Goal: Feedback & Contribution: Contribute content

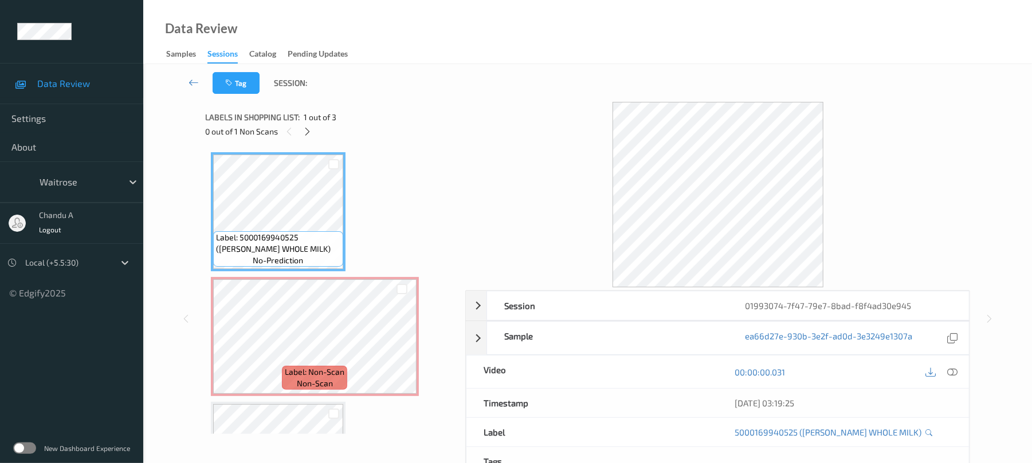
click at [298, 131] on div "0 out of 1 Non Scans" at bounding box center [331, 131] width 252 height 14
click at [305, 129] on icon at bounding box center [307, 132] width 10 height 10
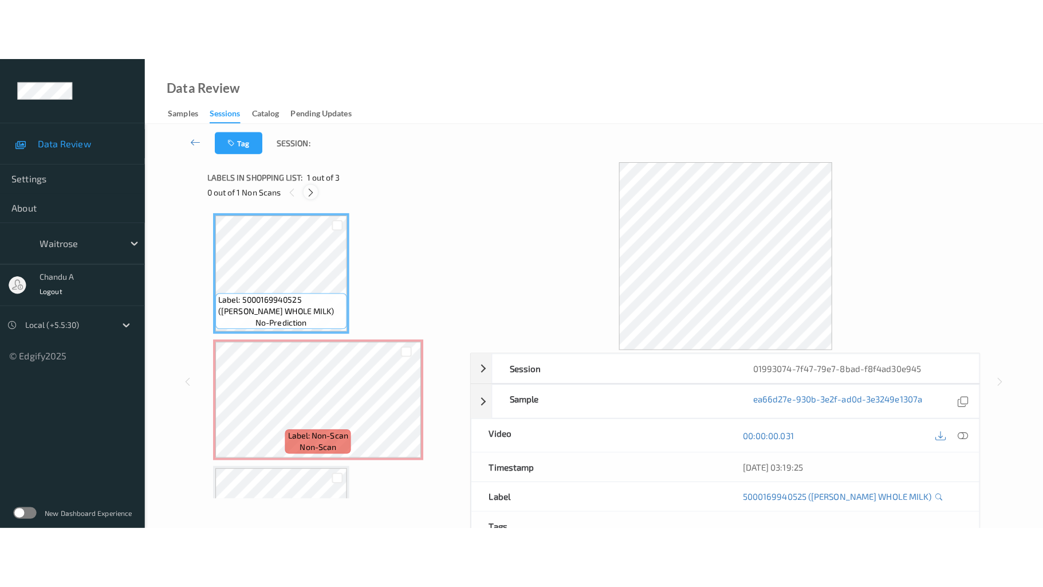
scroll to position [6, 0]
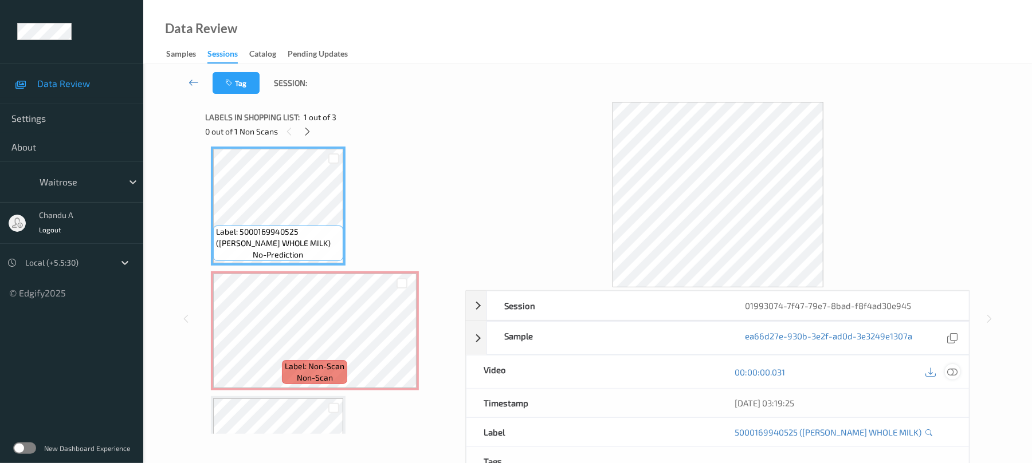
click at [951, 371] on icon at bounding box center [952, 372] width 10 height 10
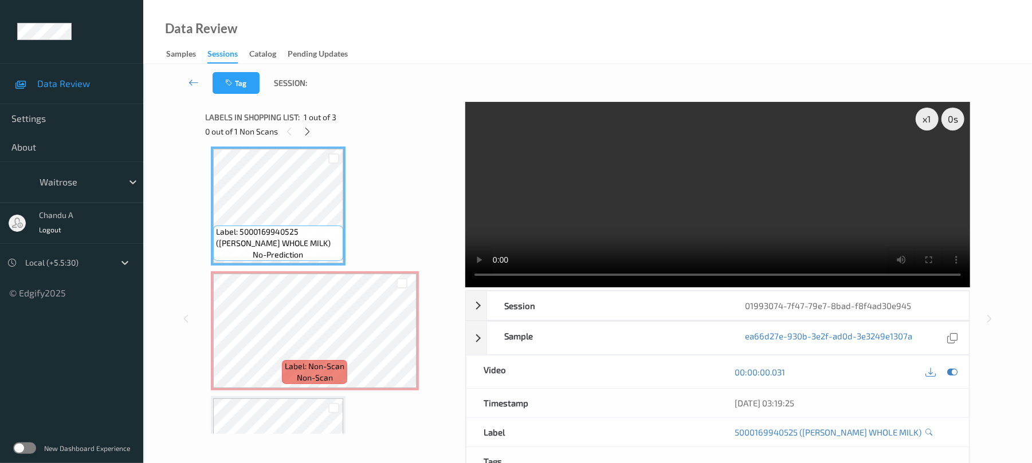
scroll to position [0, 0]
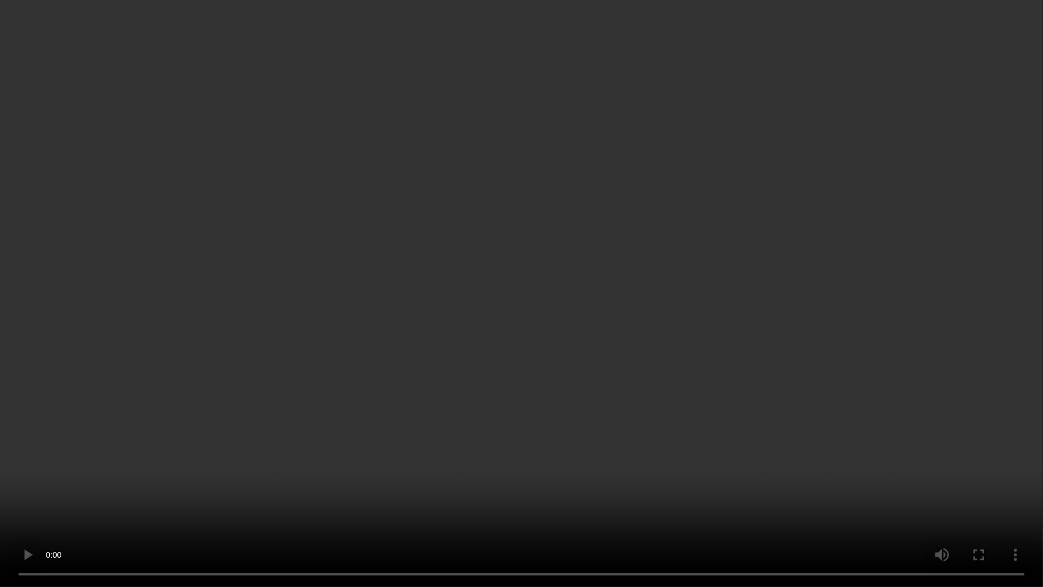
click at [617, 341] on video at bounding box center [521, 293] width 1043 height 587
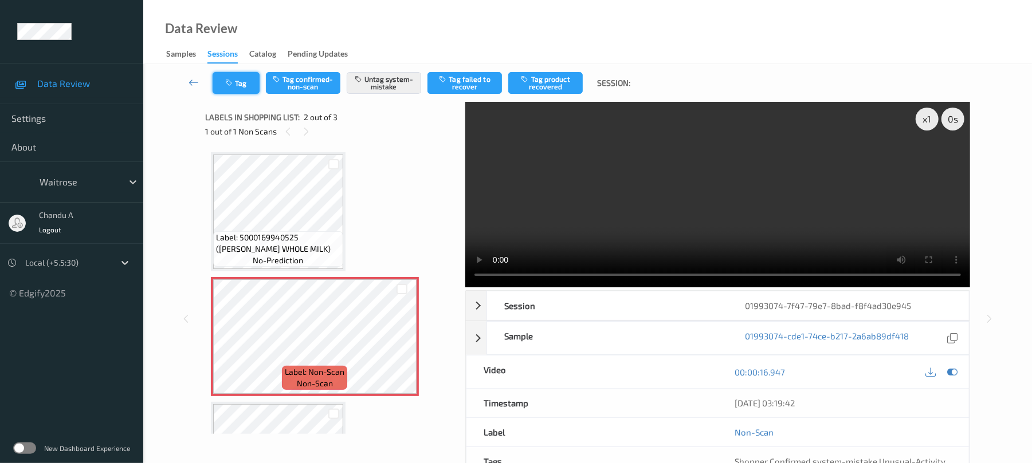
click at [250, 82] on button "Tag" at bounding box center [236, 83] width 47 height 22
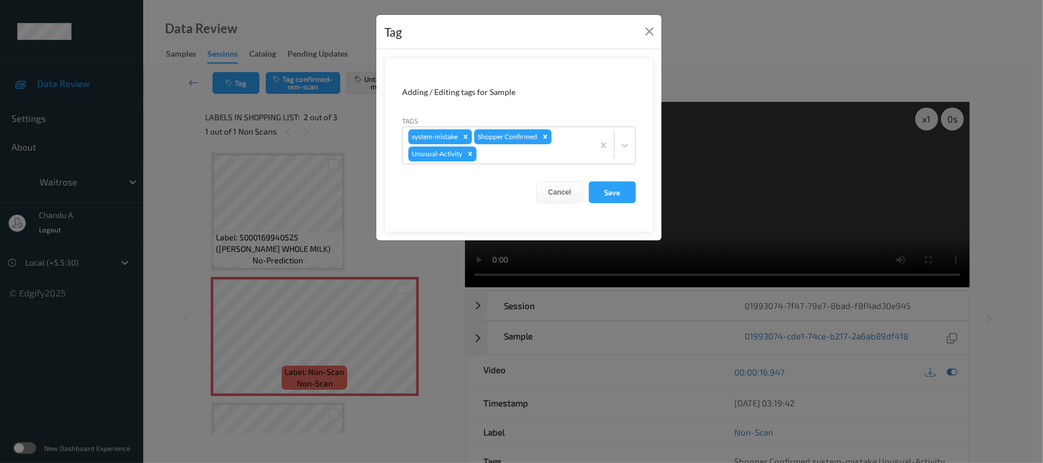
click at [662, 37] on div "Tag Adding / Editing tags for Sample Tags system-mistake Shopper Confirmed Unus…" at bounding box center [519, 127] width 286 height 227
click at [644, 31] on button "Close" at bounding box center [650, 31] width 16 height 16
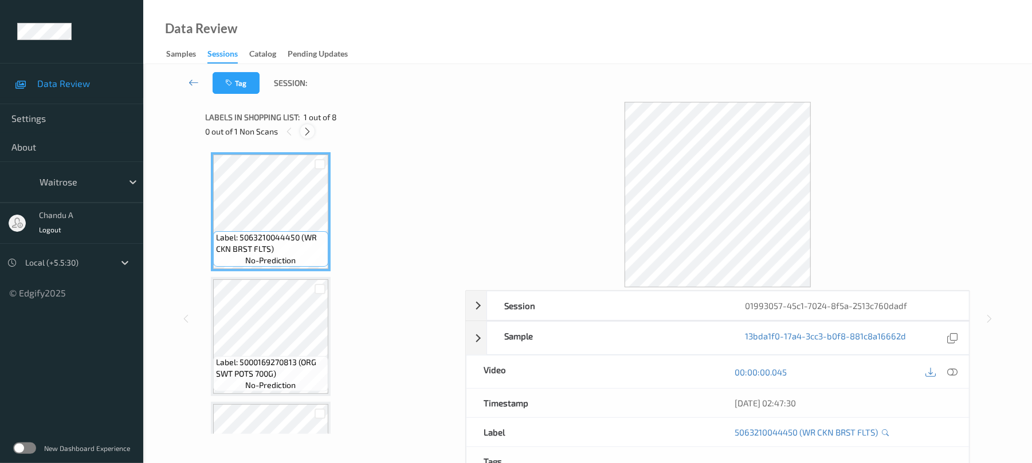
click at [306, 127] on icon at bounding box center [307, 132] width 10 height 10
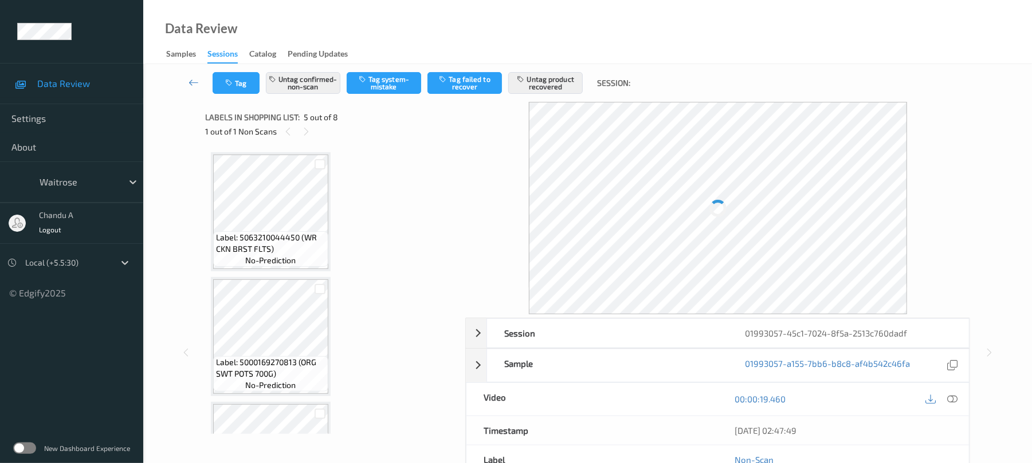
scroll to position [380, 0]
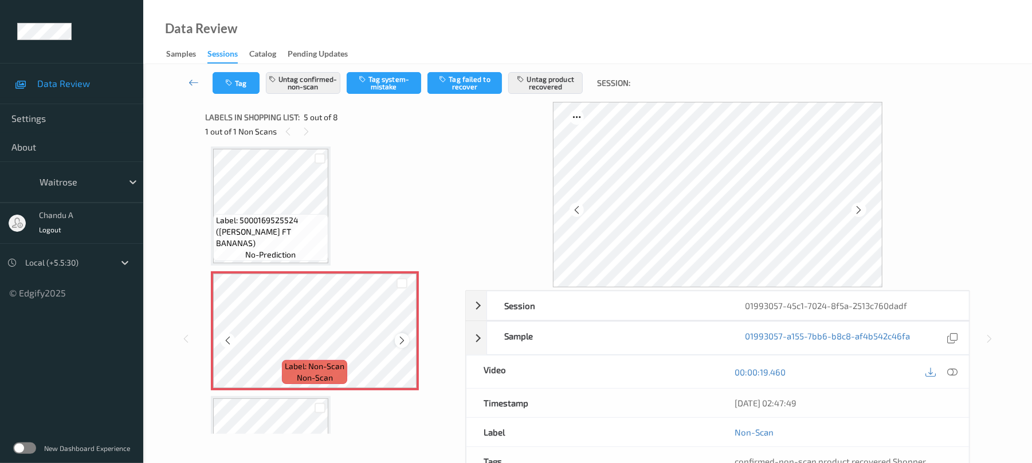
click at [399, 338] on icon at bounding box center [402, 341] width 10 height 10
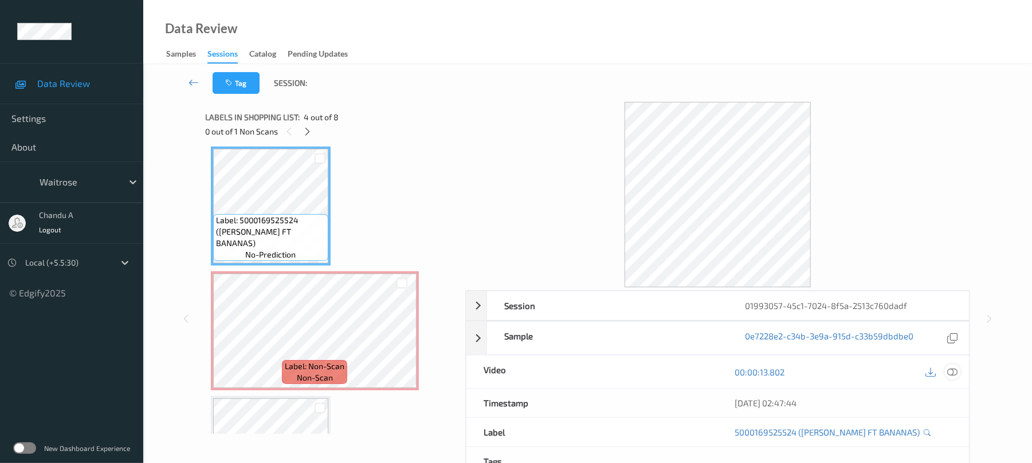
click at [949, 371] on icon at bounding box center [952, 372] width 10 height 10
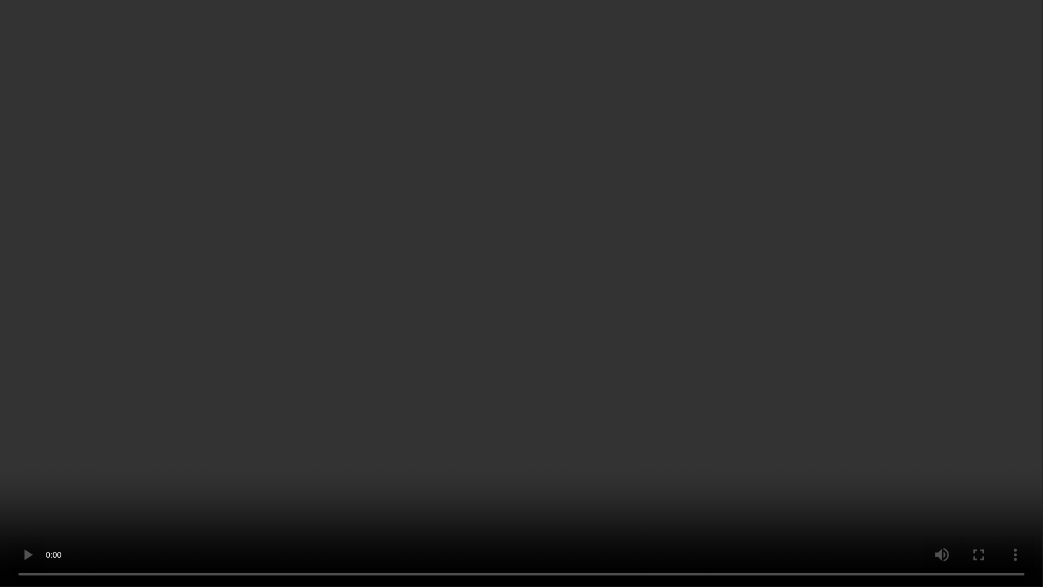
click at [670, 427] on video at bounding box center [521, 293] width 1043 height 587
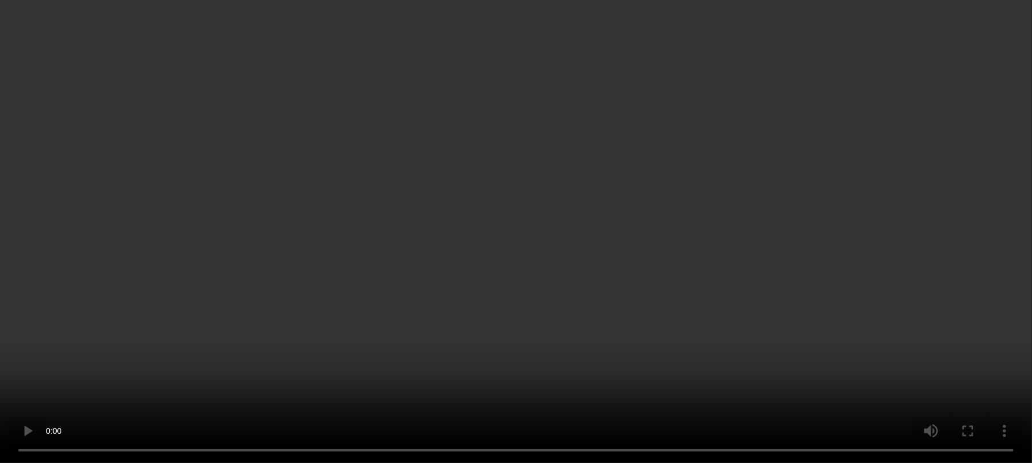
scroll to position [457, 0]
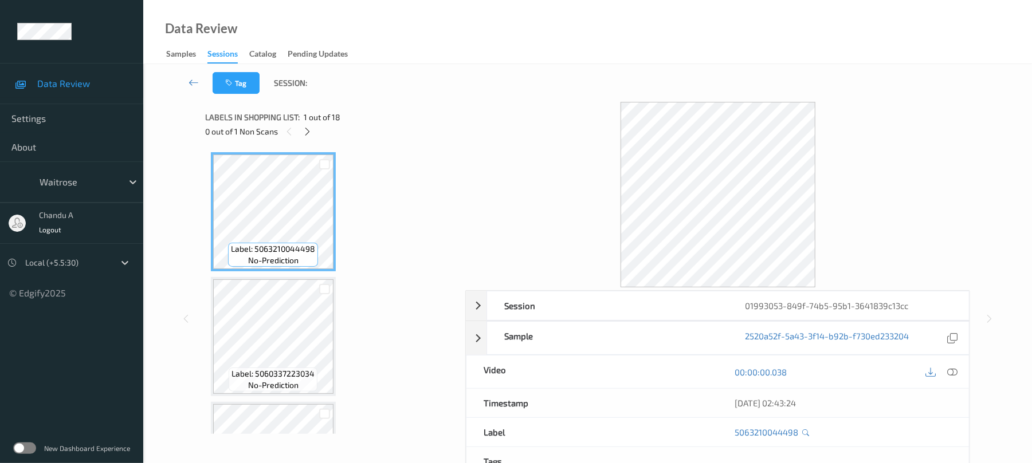
click at [310, 133] on icon at bounding box center [307, 132] width 10 height 10
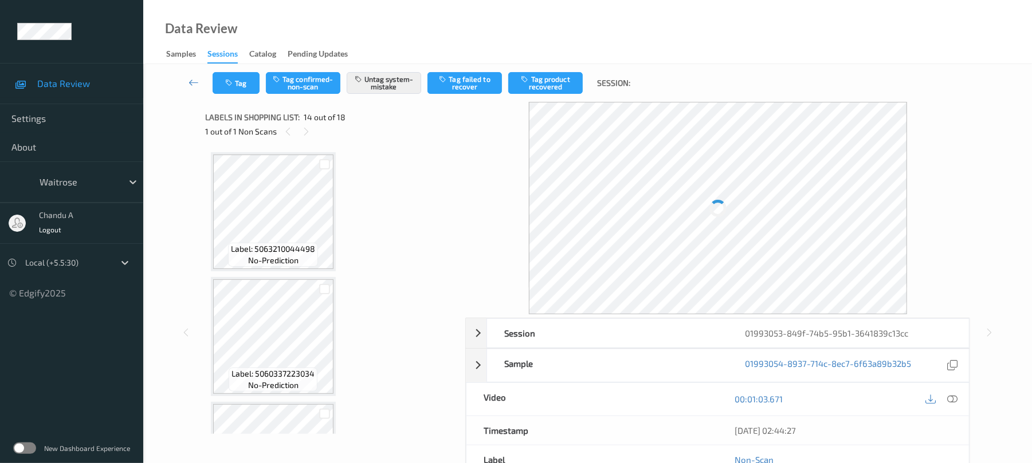
scroll to position [1504, 0]
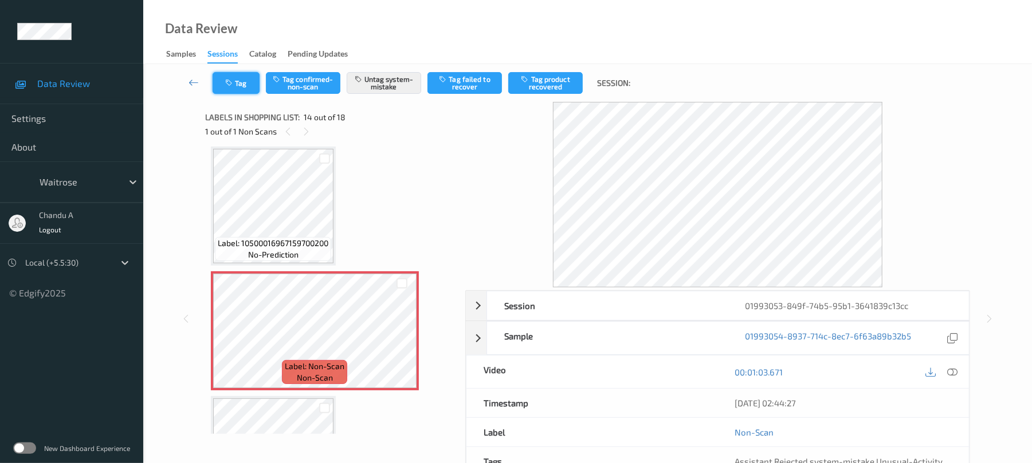
click at [247, 92] on button "Tag" at bounding box center [236, 83] width 47 height 22
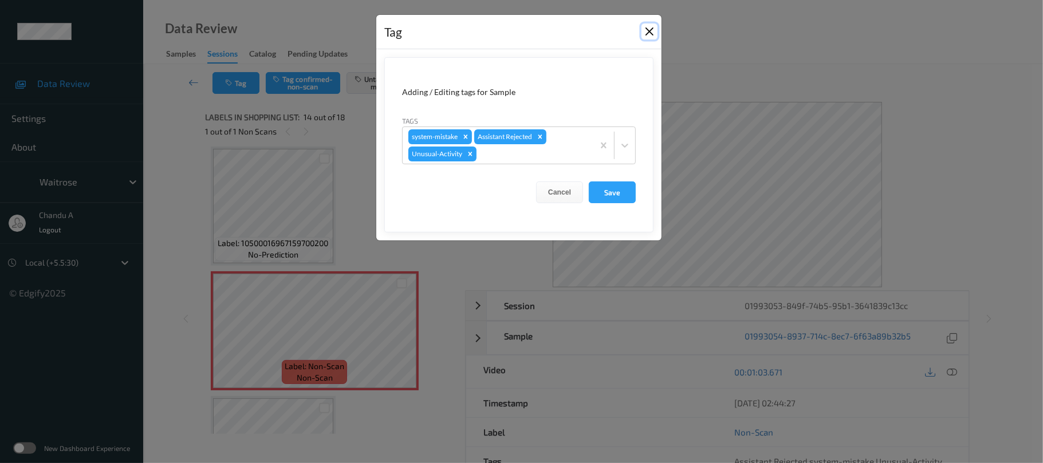
click at [651, 33] on button "Close" at bounding box center [650, 31] width 16 height 16
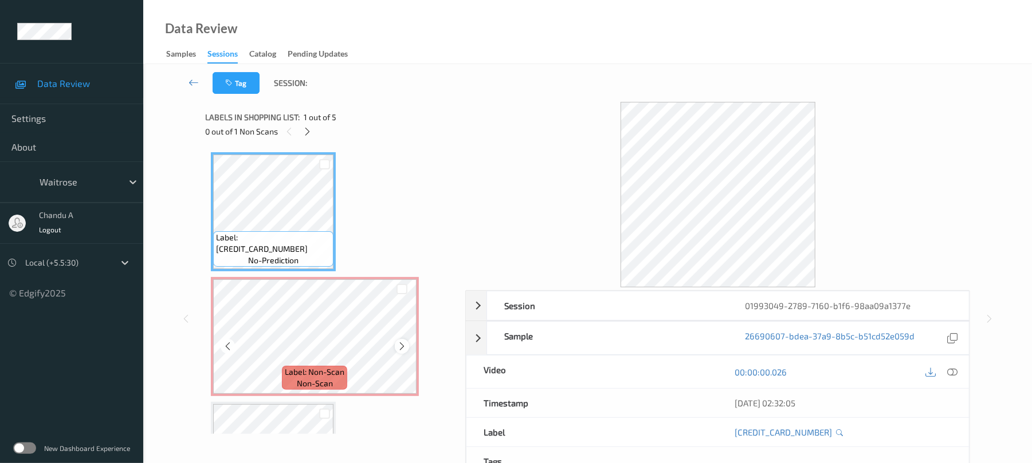
click at [399, 352] on div at bounding box center [402, 346] width 14 height 14
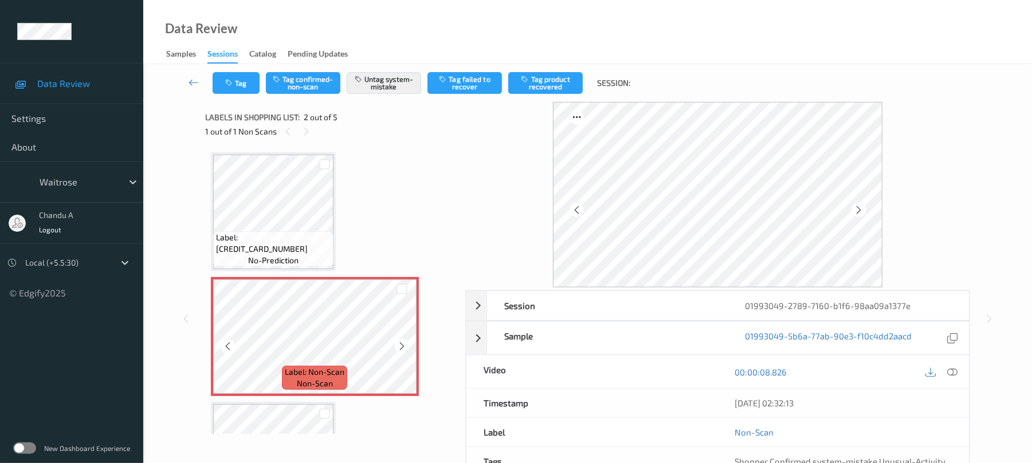
click at [399, 352] on div at bounding box center [402, 346] width 14 height 14
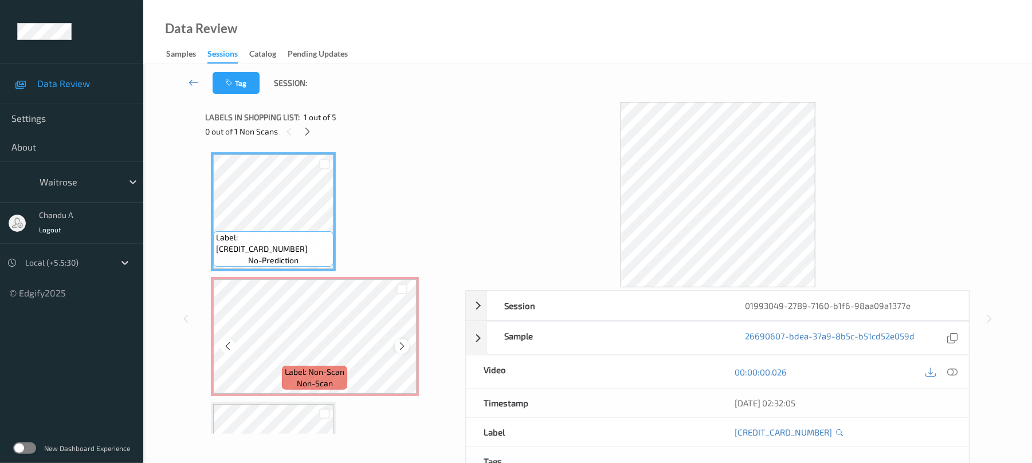
click at [401, 345] on icon at bounding box center [402, 346] width 10 height 10
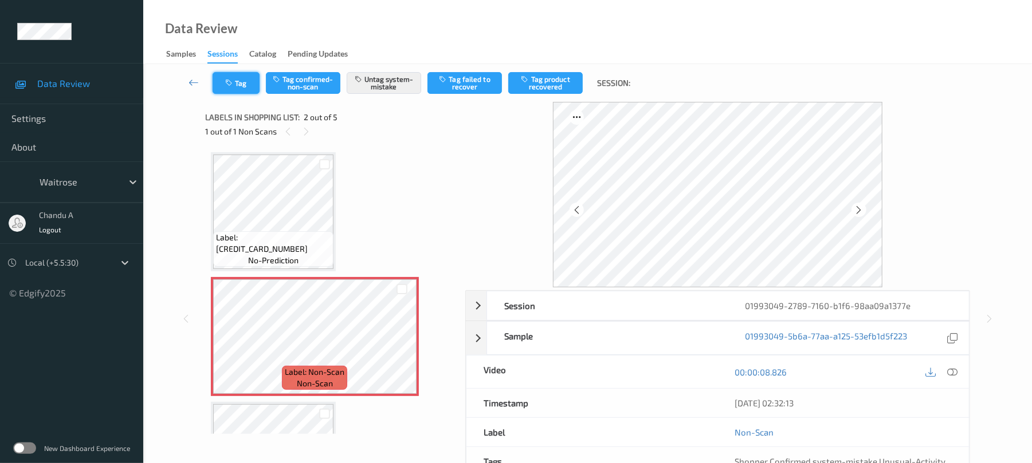
click at [248, 90] on button "Tag" at bounding box center [236, 83] width 47 height 22
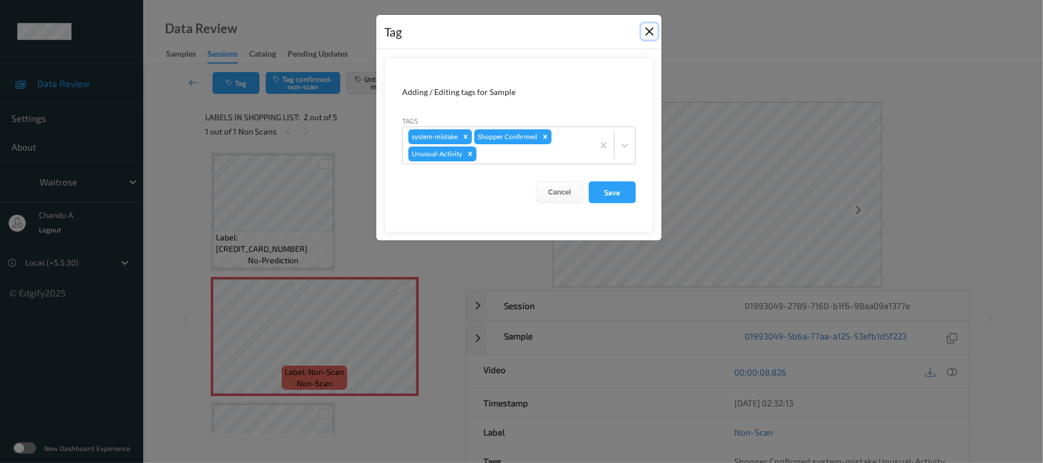
click at [653, 31] on button "Close" at bounding box center [650, 31] width 16 height 16
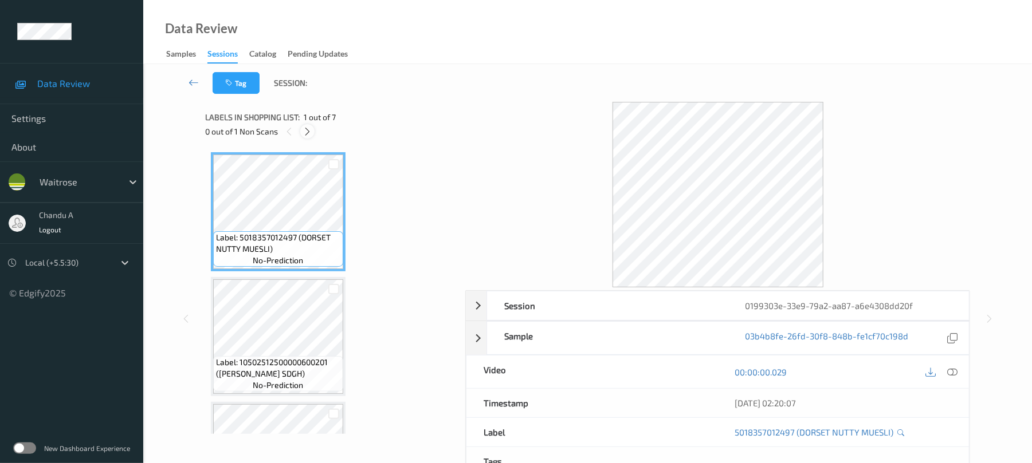
click at [312, 128] on icon at bounding box center [307, 132] width 10 height 10
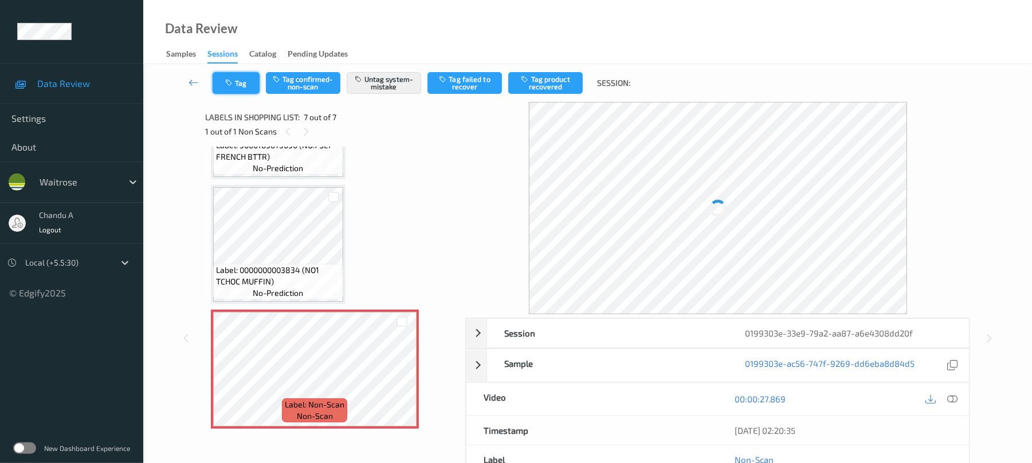
click at [237, 74] on button "Tag" at bounding box center [236, 83] width 47 height 22
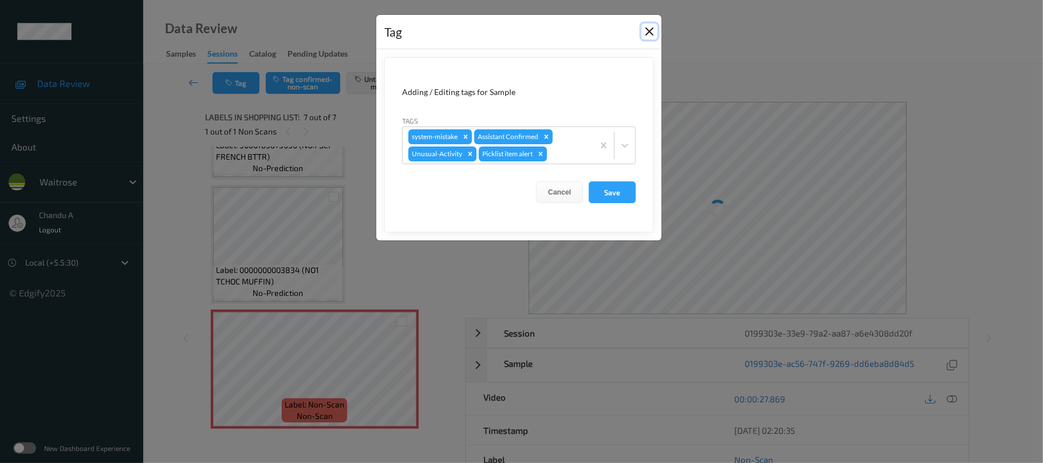
click at [646, 34] on button "Close" at bounding box center [650, 31] width 16 height 16
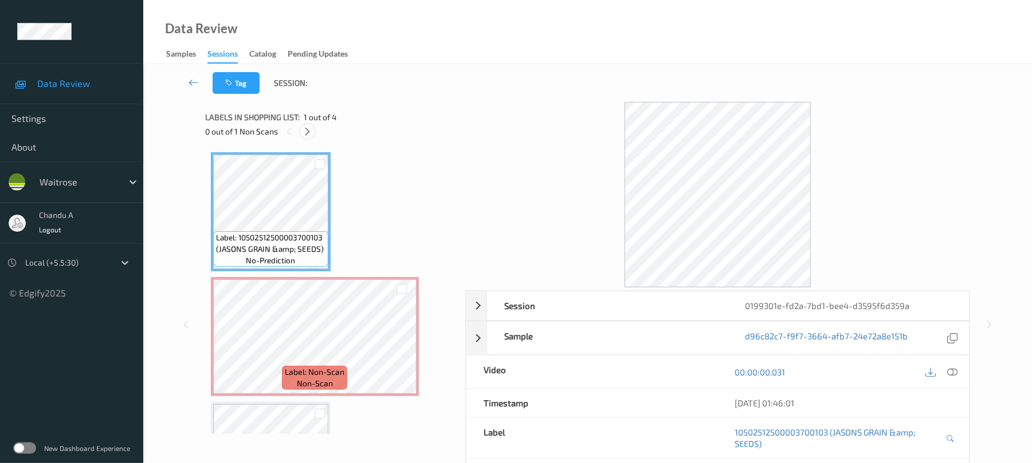
click at [307, 131] on icon at bounding box center [307, 132] width 10 height 10
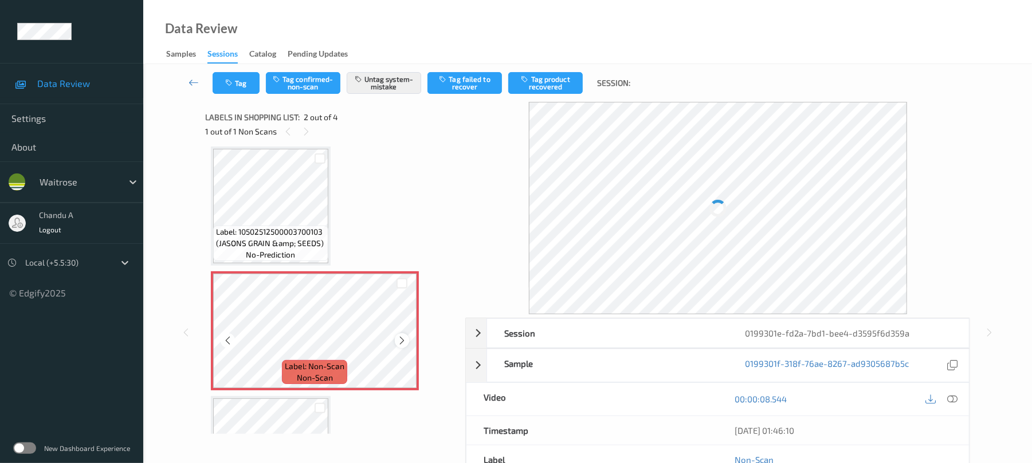
click at [404, 340] on icon at bounding box center [402, 341] width 10 height 10
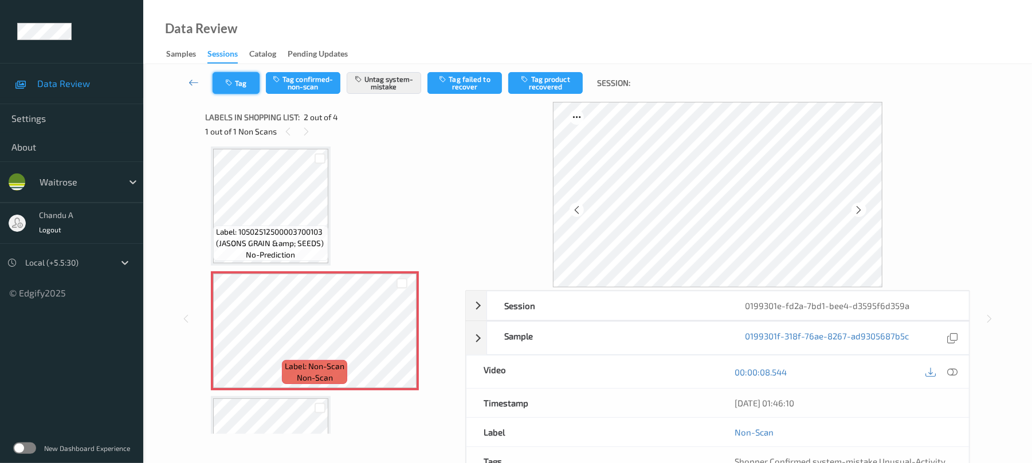
click at [250, 89] on button "Tag" at bounding box center [236, 83] width 47 height 22
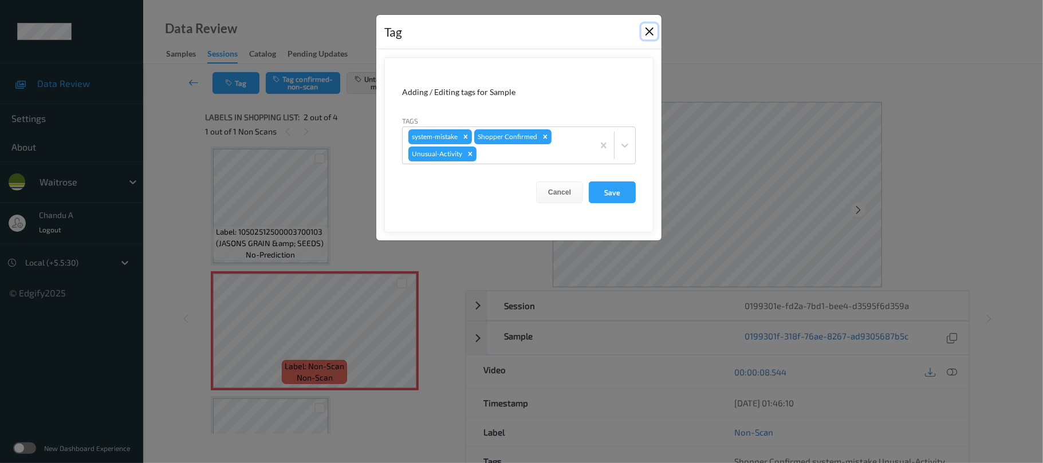
click at [651, 32] on button "Close" at bounding box center [650, 31] width 16 height 16
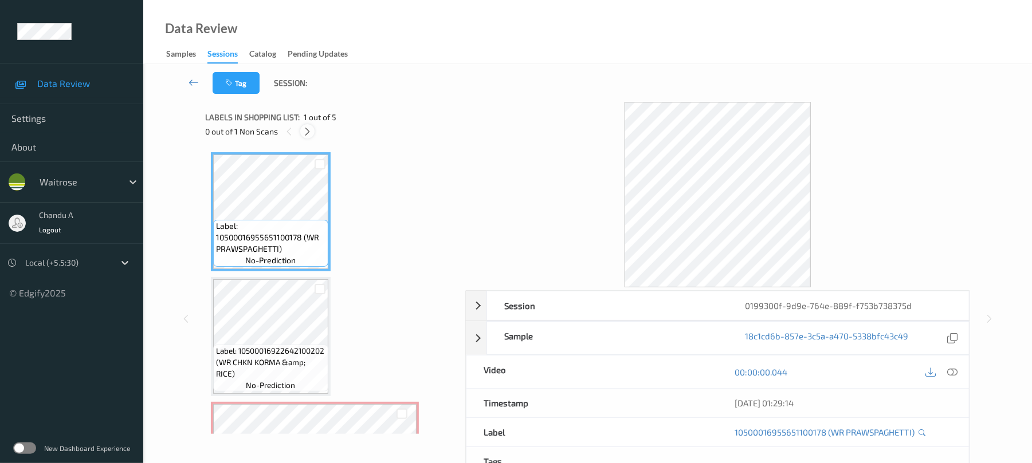
click at [308, 133] on icon at bounding box center [307, 132] width 10 height 10
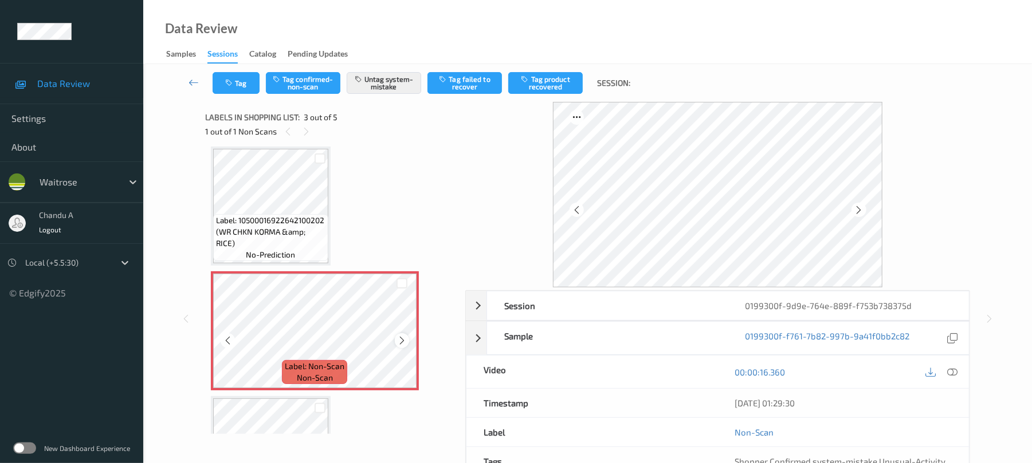
click at [403, 343] on icon at bounding box center [402, 341] width 10 height 10
click at [237, 83] on button "Tag" at bounding box center [236, 83] width 47 height 22
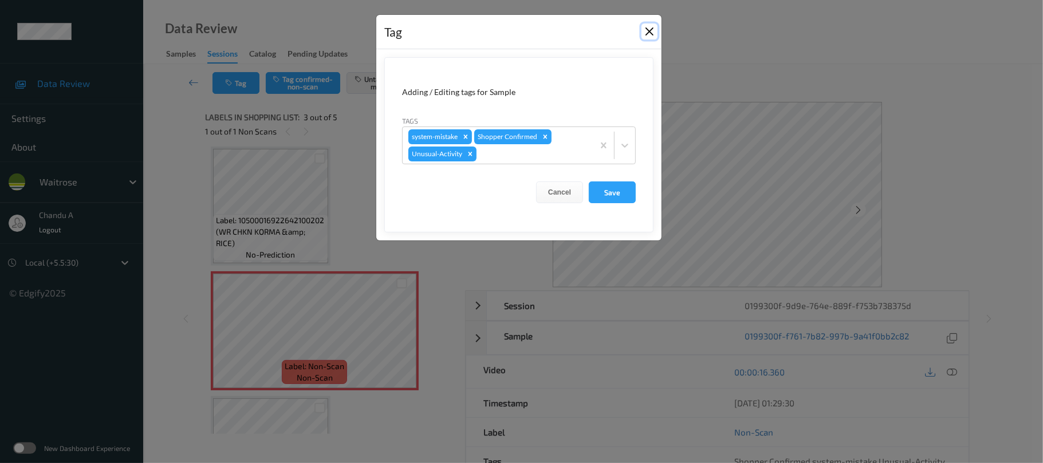
click at [649, 37] on button "Close" at bounding box center [650, 31] width 16 height 16
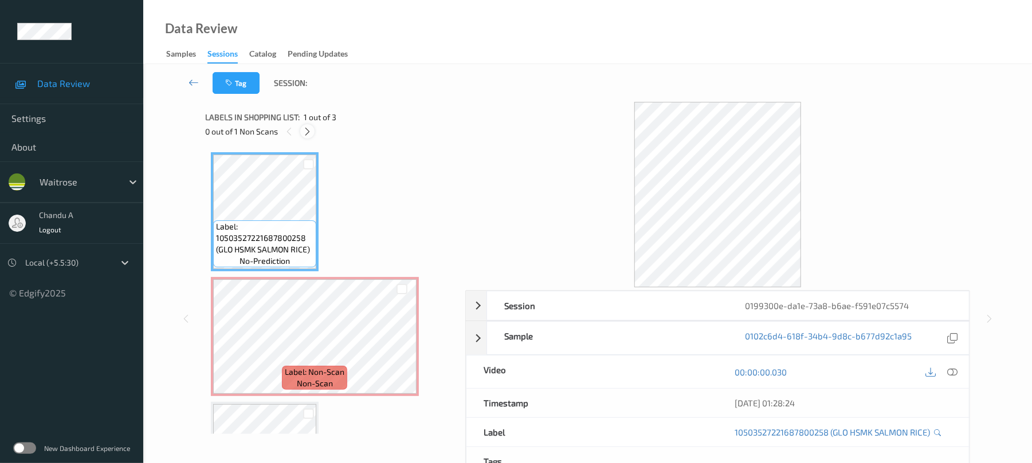
click at [308, 129] on icon at bounding box center [307, 132] width 10 height 10
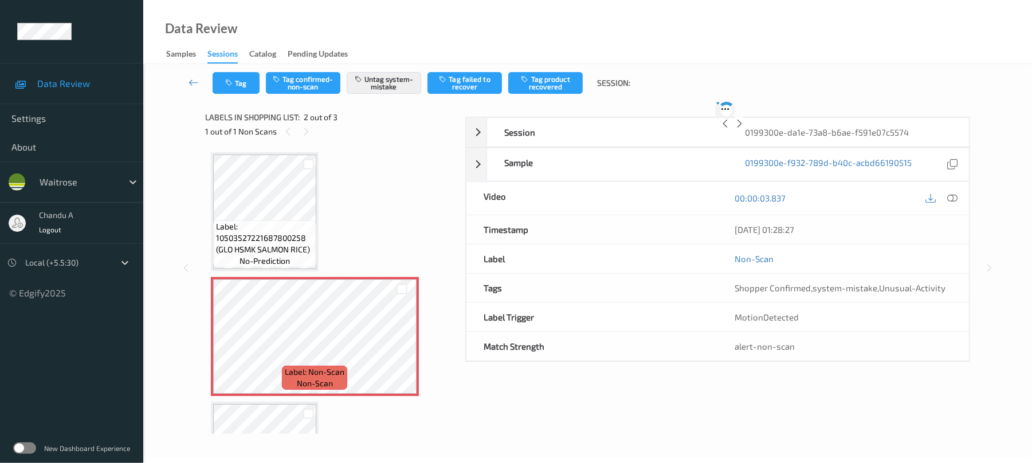
scroll to position [6, 0]
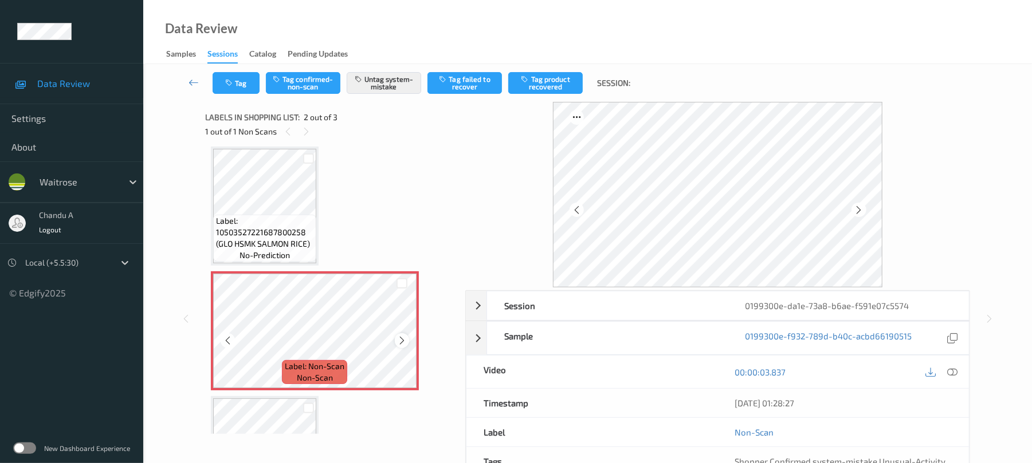
click at [400, 345] on icon at bounding box center [402, 341] width 10 height 10
click at [227, 79] on icon "button" at bounding box center [230, 83] width 10 height 8
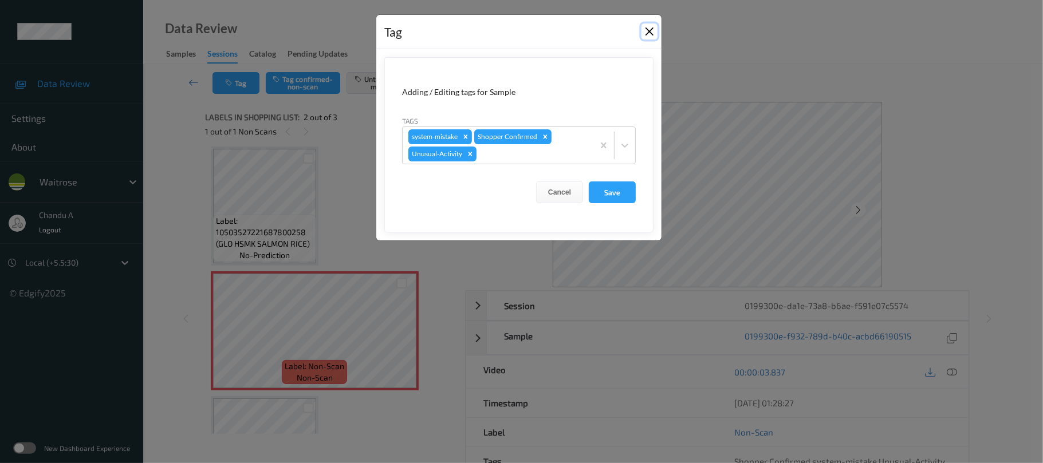
click at [649, 37] on button "Close" at bounding box center [650, 31] width 16 height 16
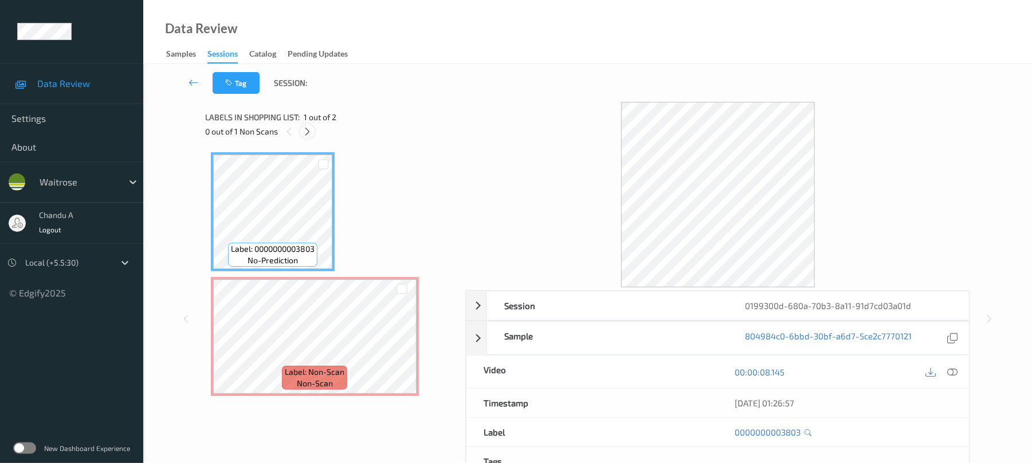
click at [313, 132] on div at bounding box center [307, 131] width 14 height 14
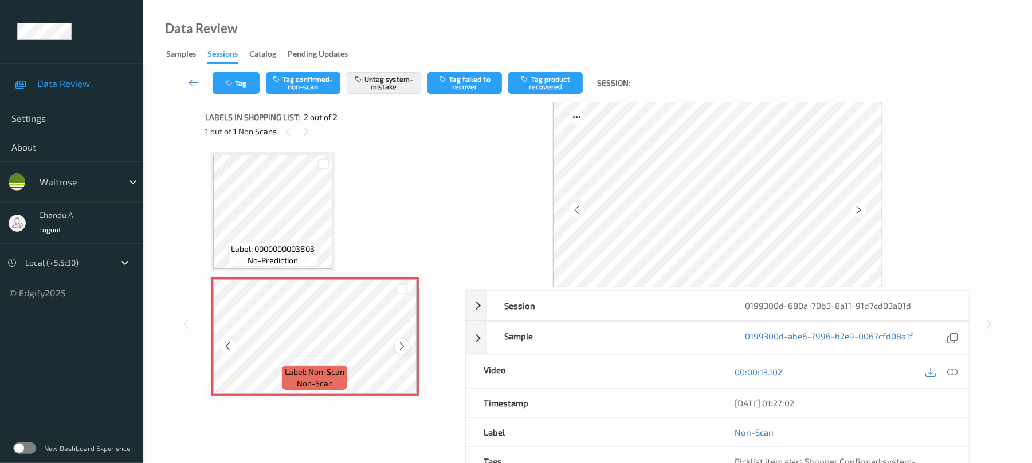
click at [399, 344] on icon at bounding box center [402, 346] width 10 height 10
click at [237, 82] on button "Tag" at bounding box center [236, 83] width 47 height 22
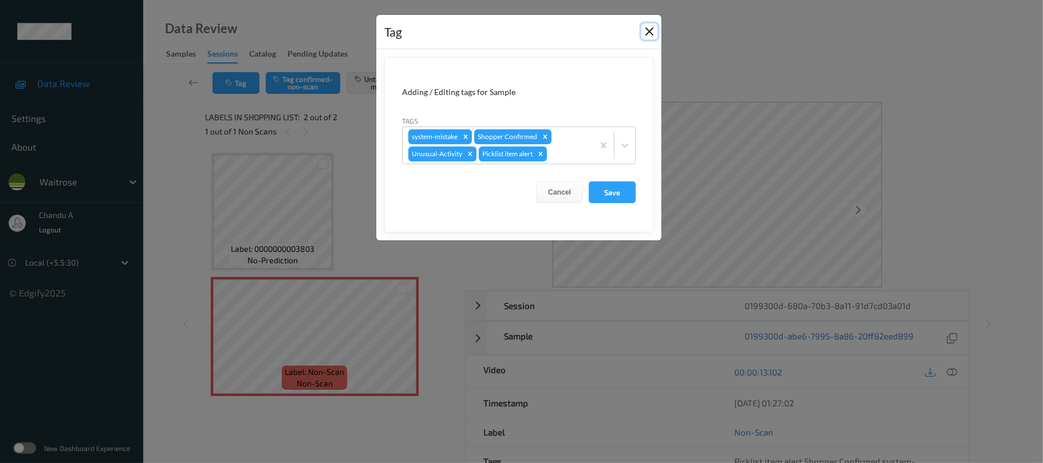
click at [650, 30] on button "Close" at bounding box center [650, 31] width 16 height 16
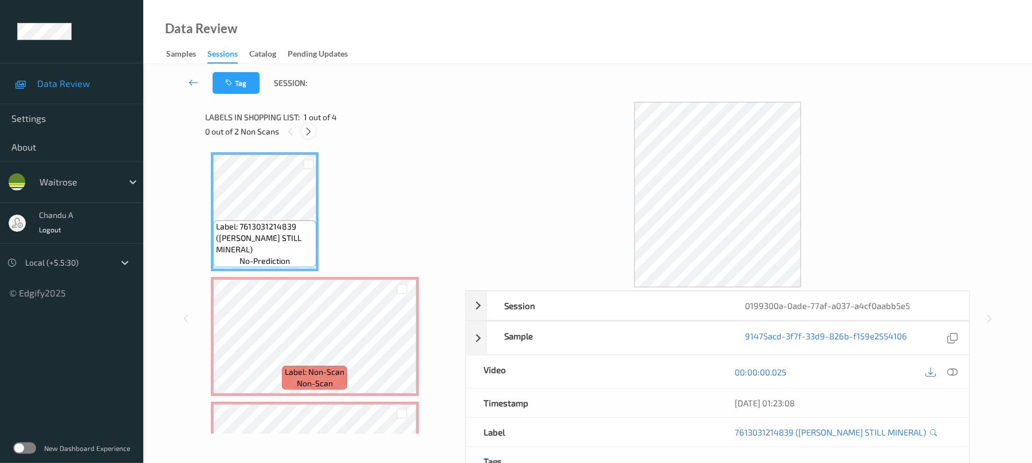
click at [312, 133] on icon at bounding box center [309, 132] width 10 height 10
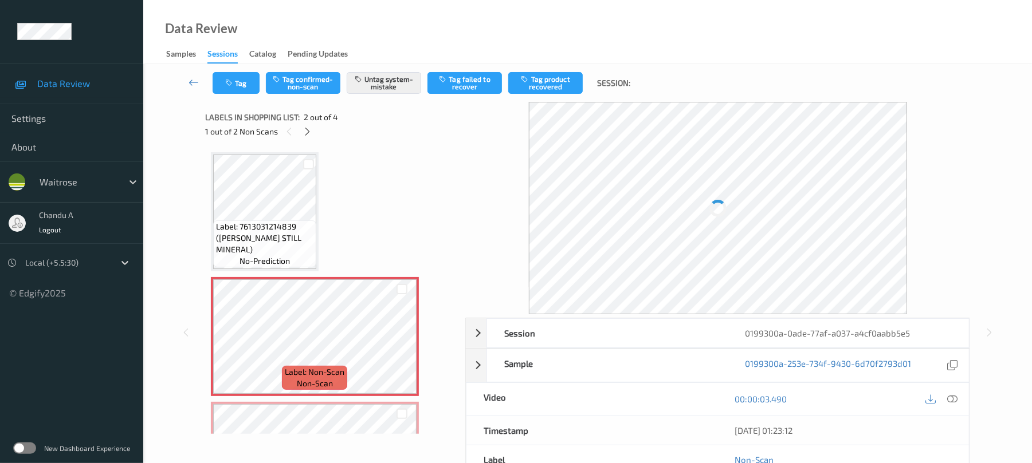
scroll to position [6, 0]
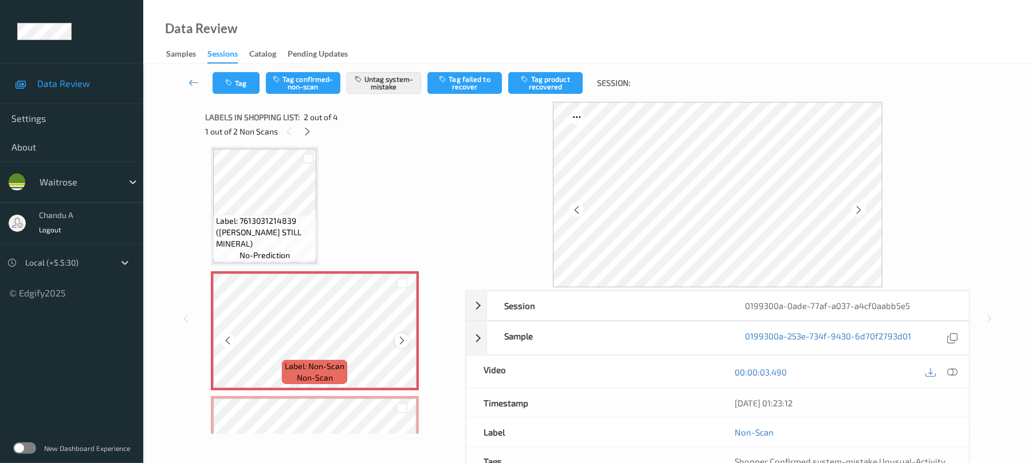
click at [400, 337] on icon at bounding box center [402, 341] width 10 height 10
click at [242, 84] on button "Tag" at bounding box center [236, 83] width 47 height 22
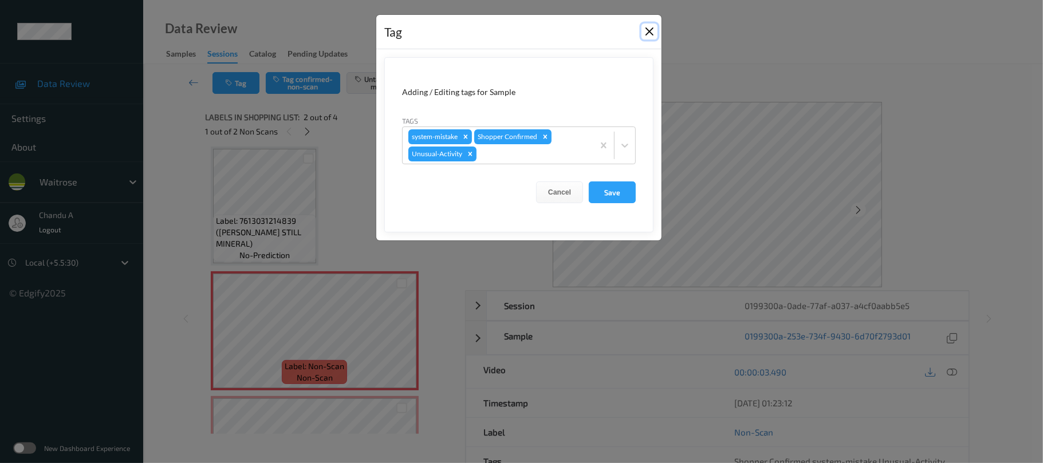
drag, startPoint x: 644, startPoint y: 34, endPoint x: 645, endPoint y: 42, distance: 7.5
click at [644, 33] on button "Close" at bounding box center [650, 31] width 16 height 16
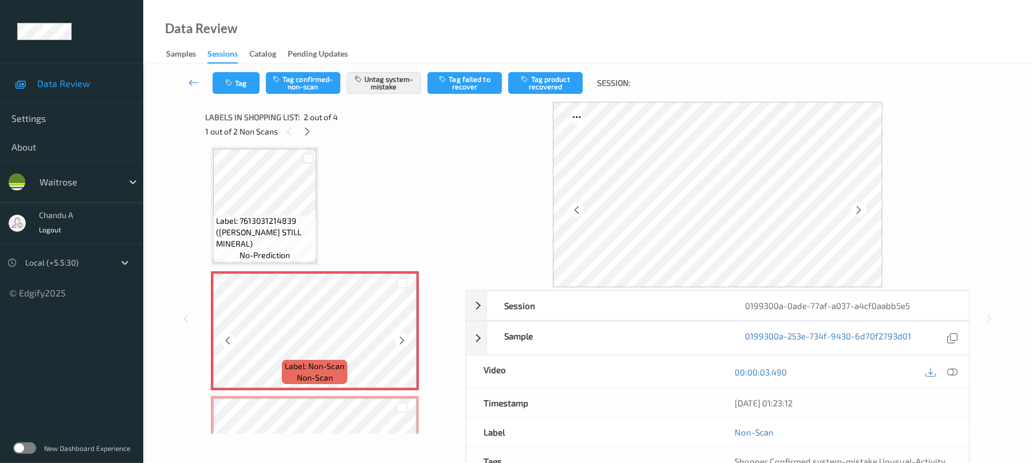
scroll to position [82, 0]
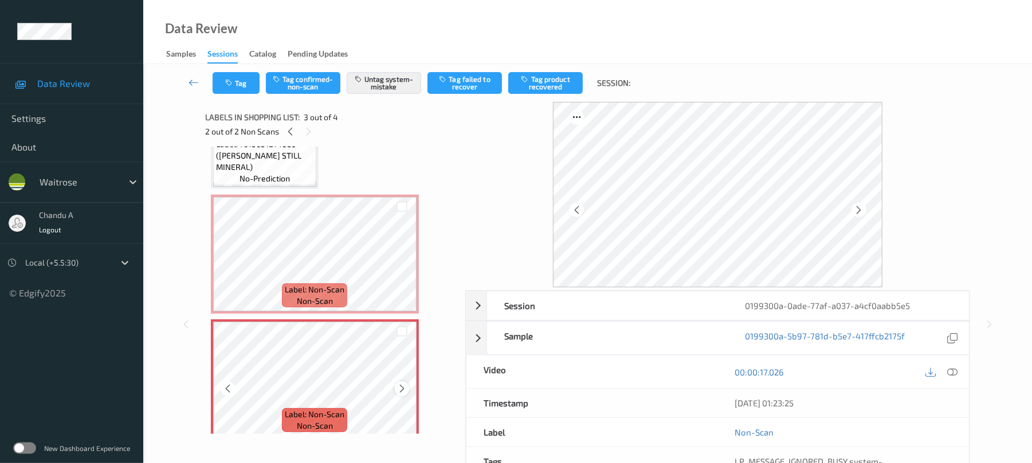
click at [402, 388] on icon at bounding box center [402, 389] width 10 height 10
click at [238, 92] on button "Tag" at bounding box center [236, 83] width 47 height 22
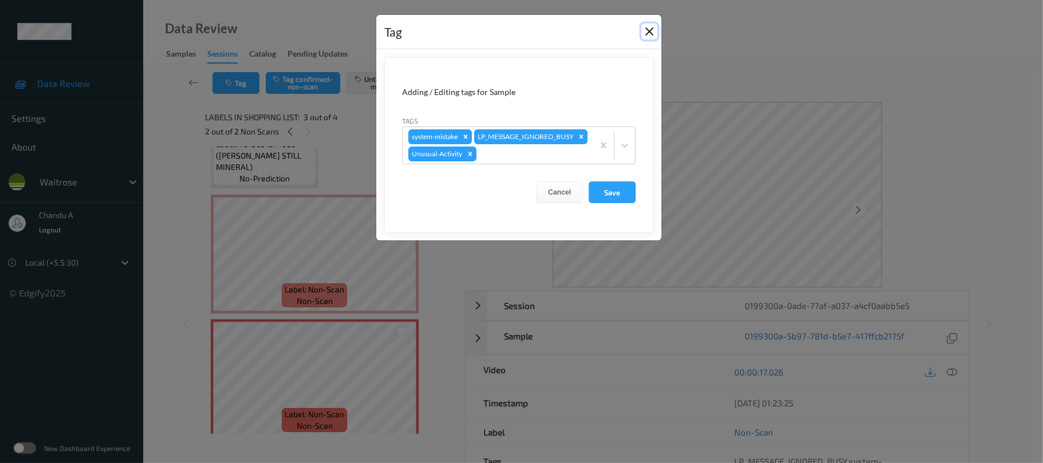
click at [649, 32] on button "Close" at bounding box center [650, 31] width 16 height 16
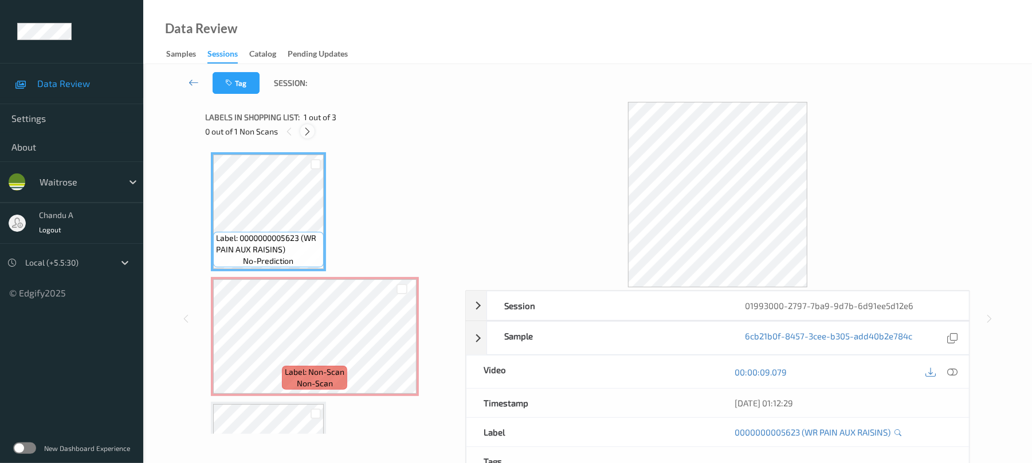
click at [306, 132] on icon at bounding box center [307, 132] width 10 height 10
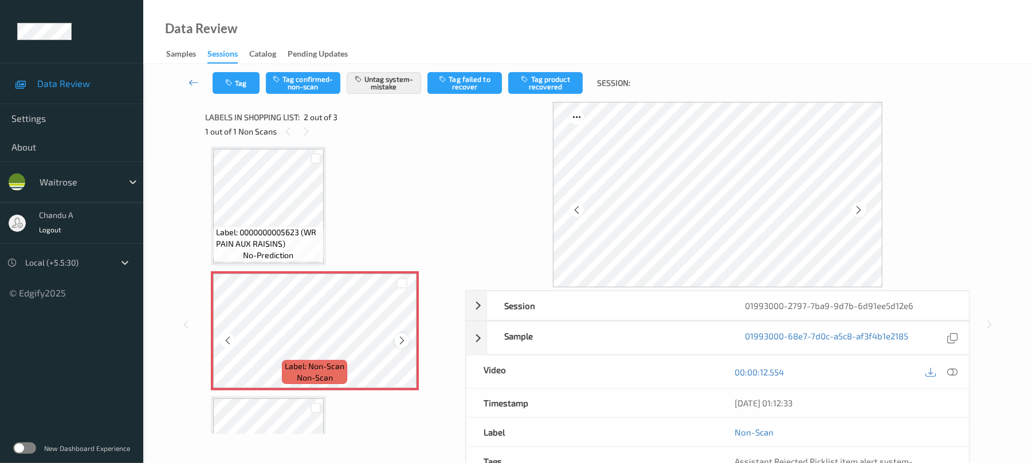
click at [402, 338] on icon at bounding box center [402, 341] width 10 height 10
click at [243, 86] on button "Tag" at bounding box center [236, 83] width 47 height 22
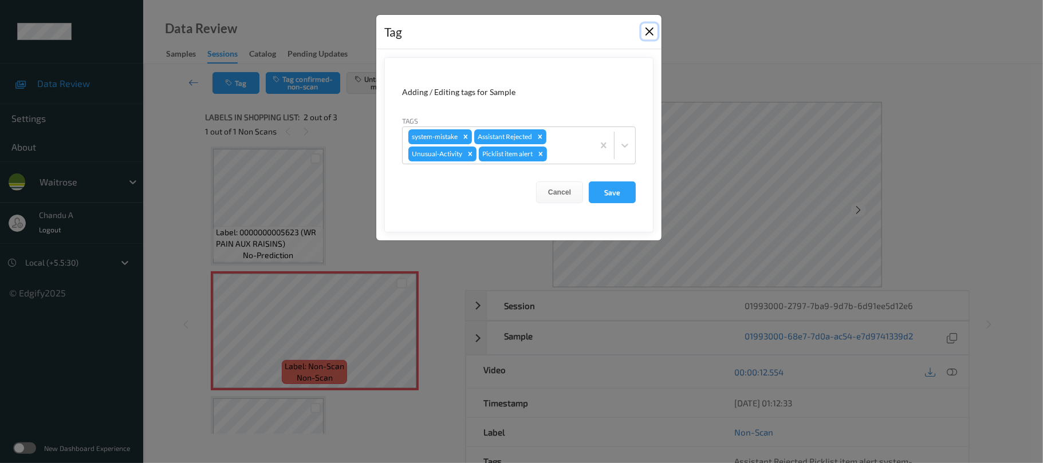
click at [650, 29] on button "Close" at bounding box center [650, 31] width 16 height 16
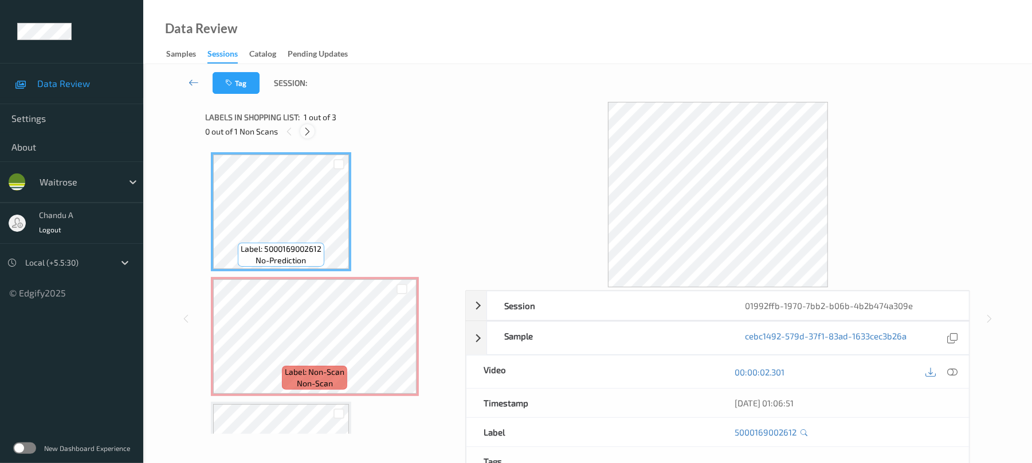
click at [306, 127] on icon at bounding box center [307, 132] width 10 height 10
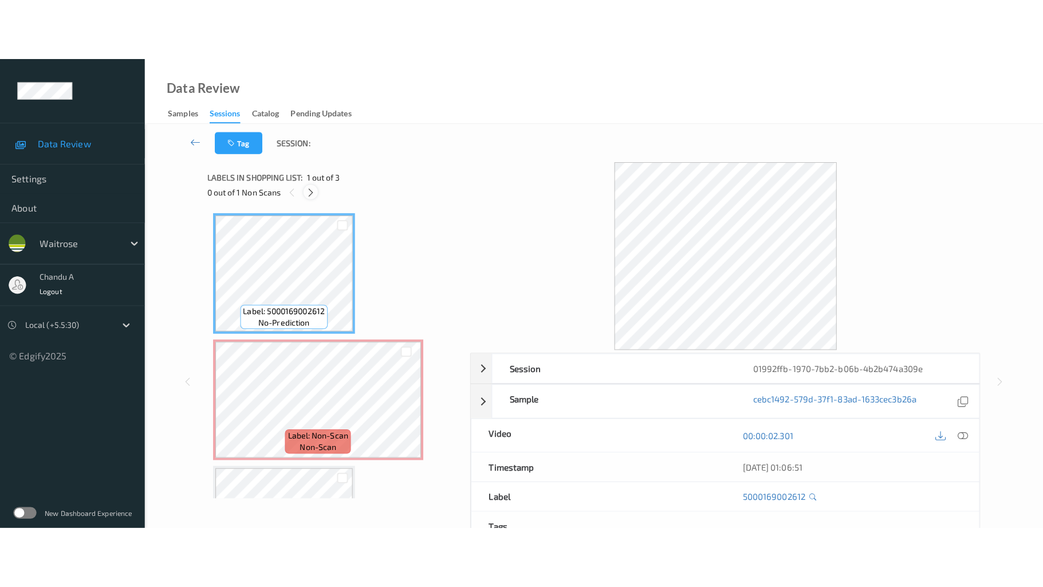
scroll to position [6, 0]
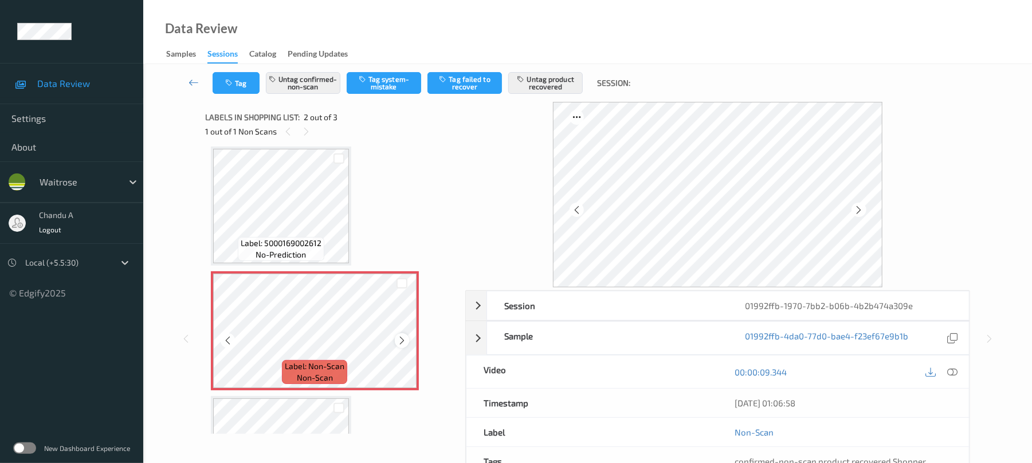
click at [402, 344] on icon at bounding box center [402, 341] width 10 height 10
click at [246, 81] on button "Tag" at bounding box center [236, 83] width 47 height 22
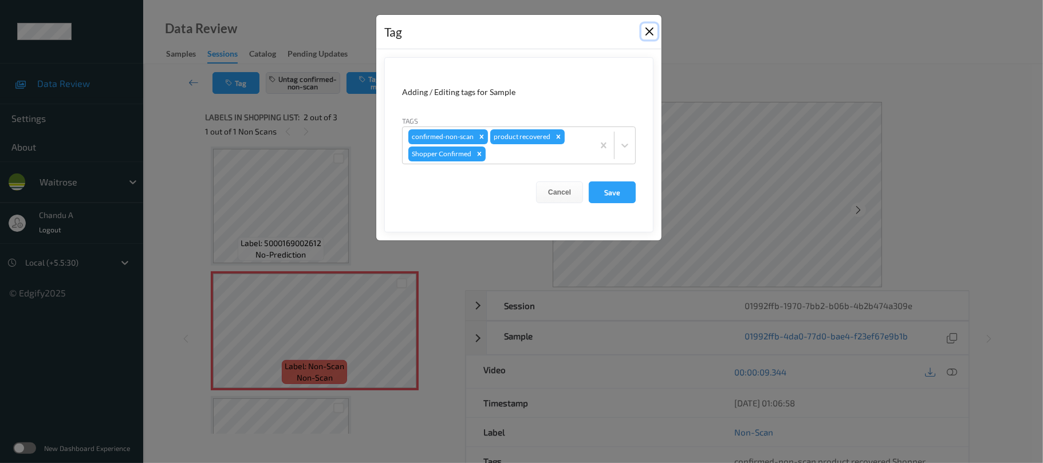
click at [647, 33] on button "Close" at bounding box center [650, 31] width 16 height 16
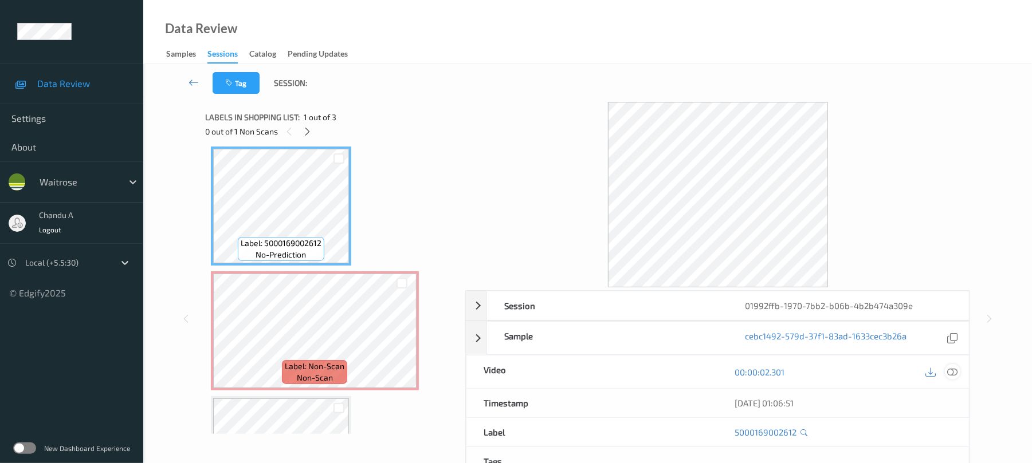
click at [951, 372] on icon at bounding box center [952, 372] width 10 height 10
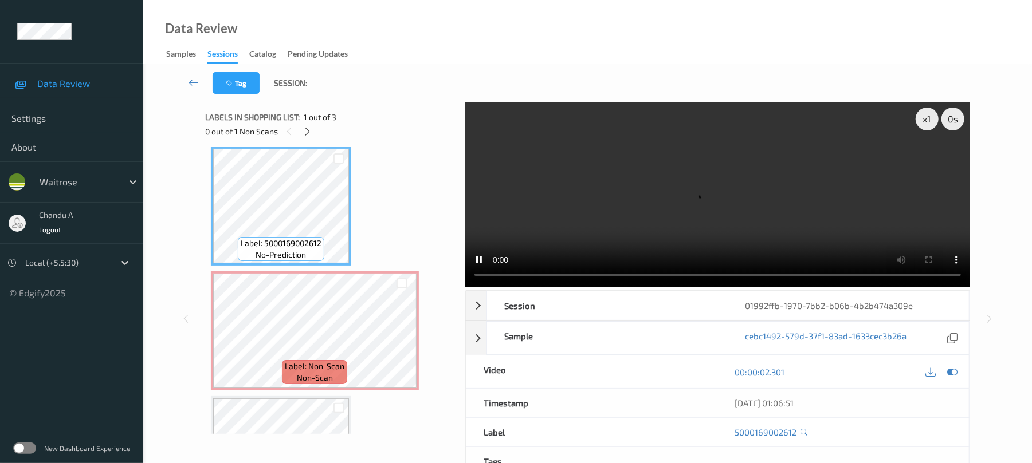
scroll to position [0, 0]
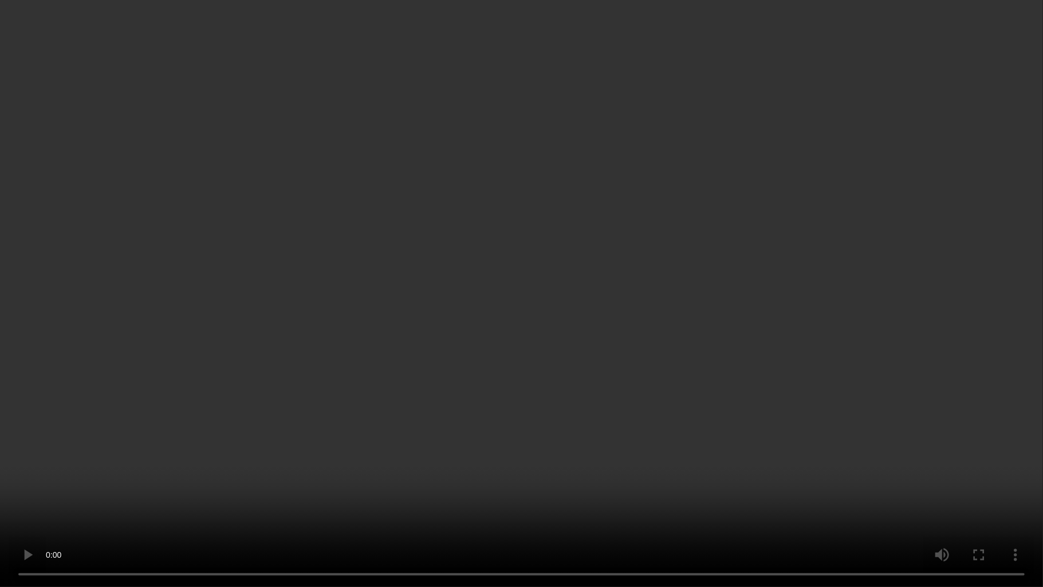
click at [658, 396] on video at bounding box center [521, 293] width 1043 height 587
click at [560, 305] on video at bounding box center [521, 293] width 1043 height 587
click at [621, 145] on video at bounding box center [521, 293] width 1043 height 587
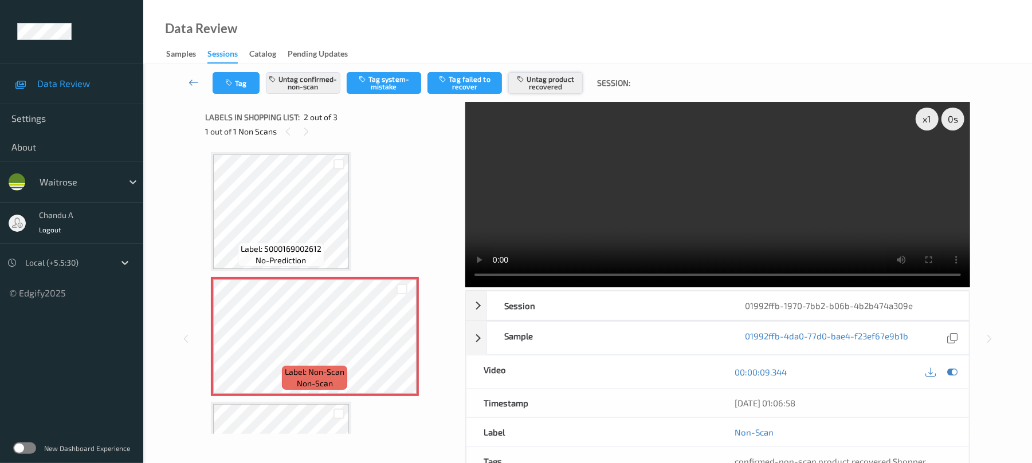
click at [537, 89] on button "Untag product recovered" at bounding box center [545, 83] width 74 height 22
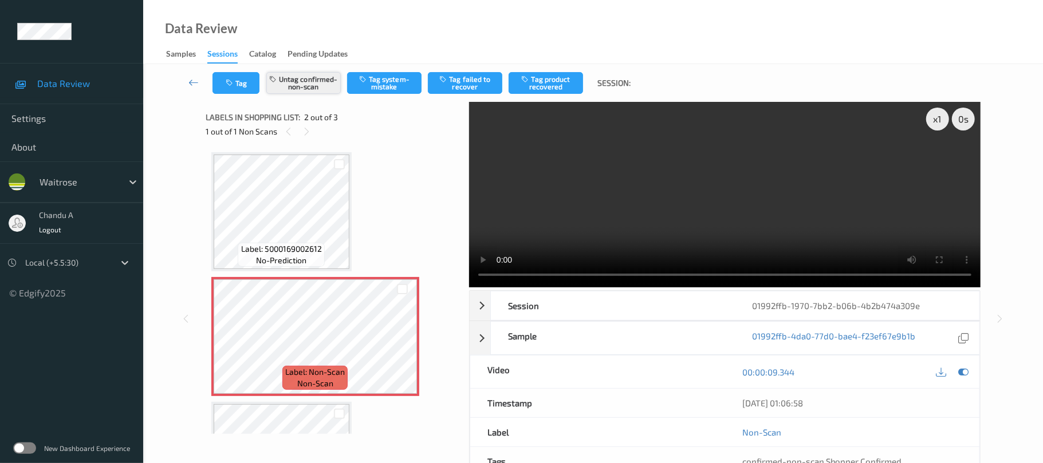
click at [297, 77] on button "Untag confirmed-non-scan" at bounding box center [303, 83] width 74 height 22
click at [391, 82] on button "Tag system-mistake" at bounding box center [384, 83] width 74 height 22
click at [232, 86] on icon "button" at bounding box center [231, 83] width 10 height 8
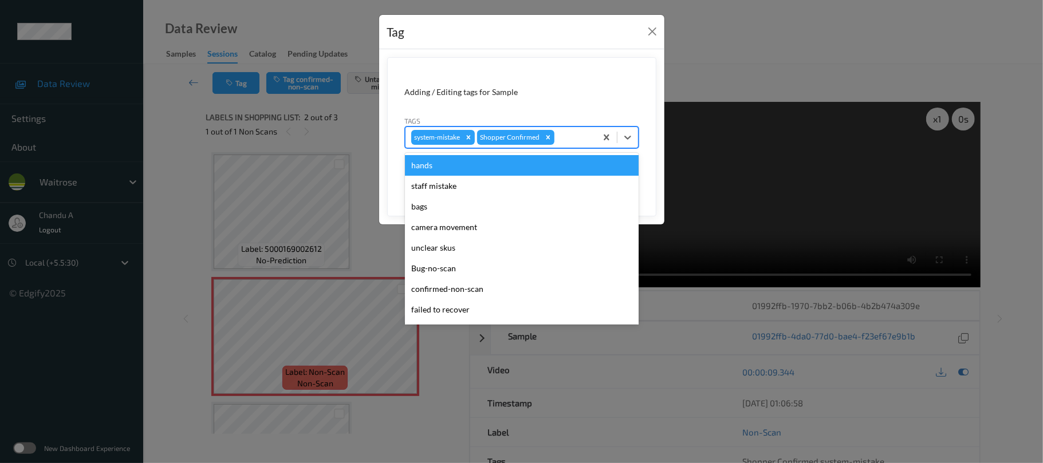
click at [561, 135] on div at bounding box center [574, 138] width 34 height 14
type input "un"
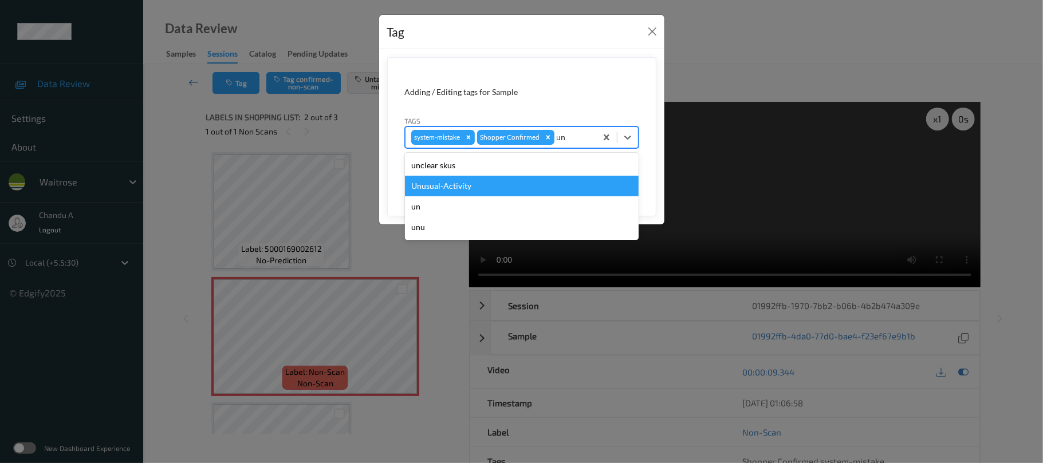
click at [477, 188] on div "Unusual-Activity" at bounding box center [522, 186] width 234 height 21
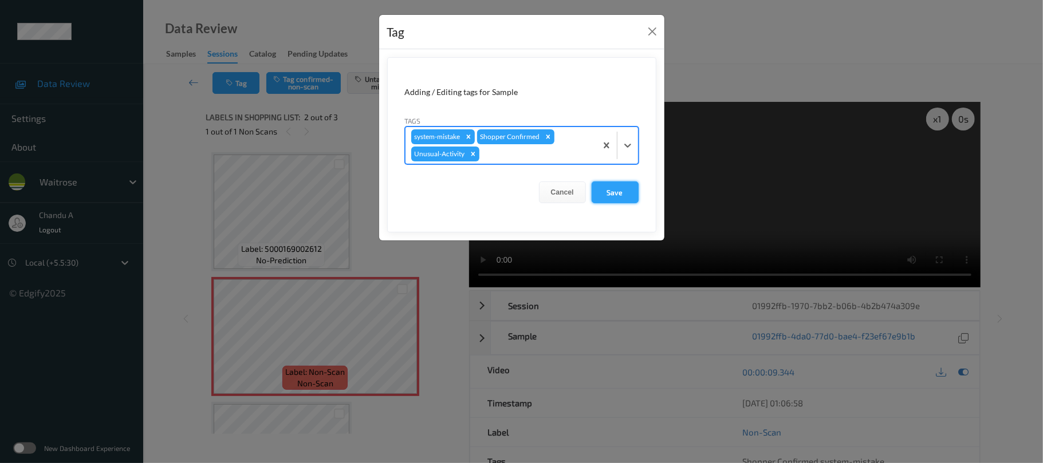
click at [628, 192] on button "Save" at bounding box center [615, 193] width 47 height 22
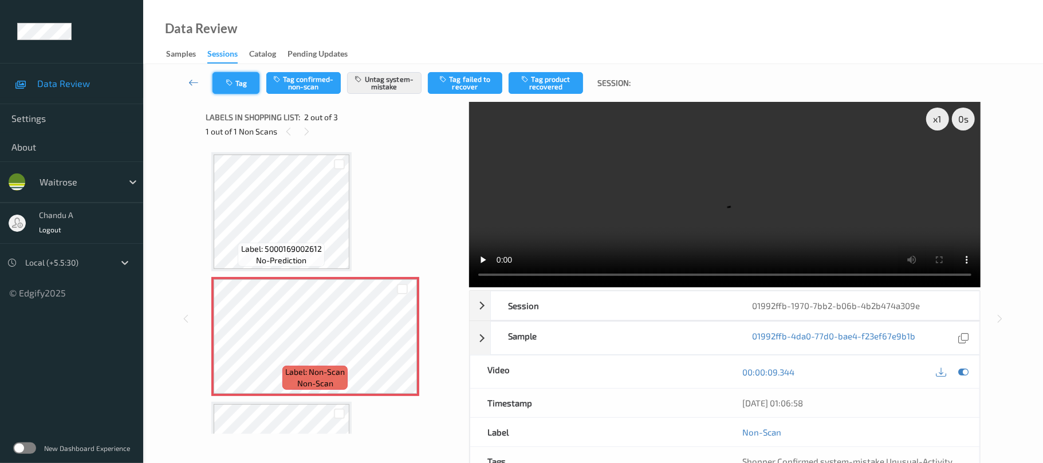
click at [250, 82] on button "Tag" at bounding box center [236, 83] width 47 height 22
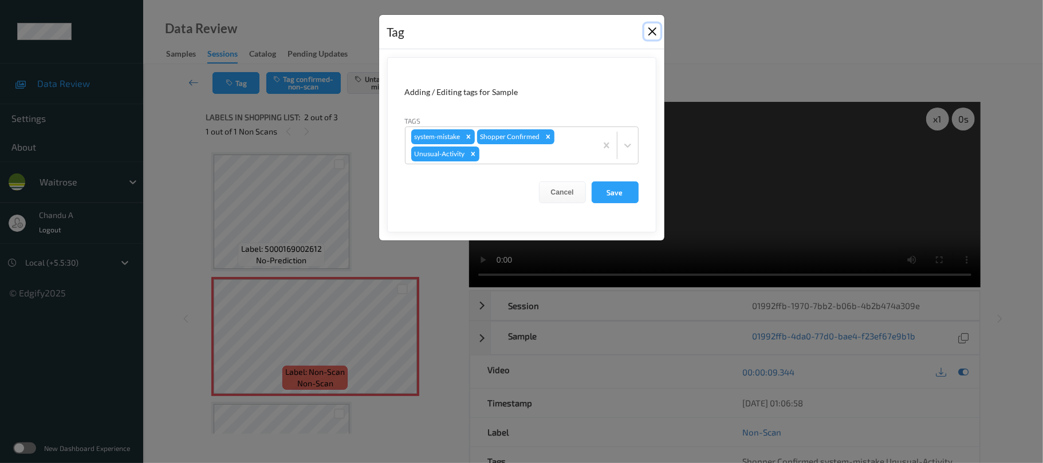
click at [651, 33] on button "Close" at bounding box center [652, 31] width 16 height 16
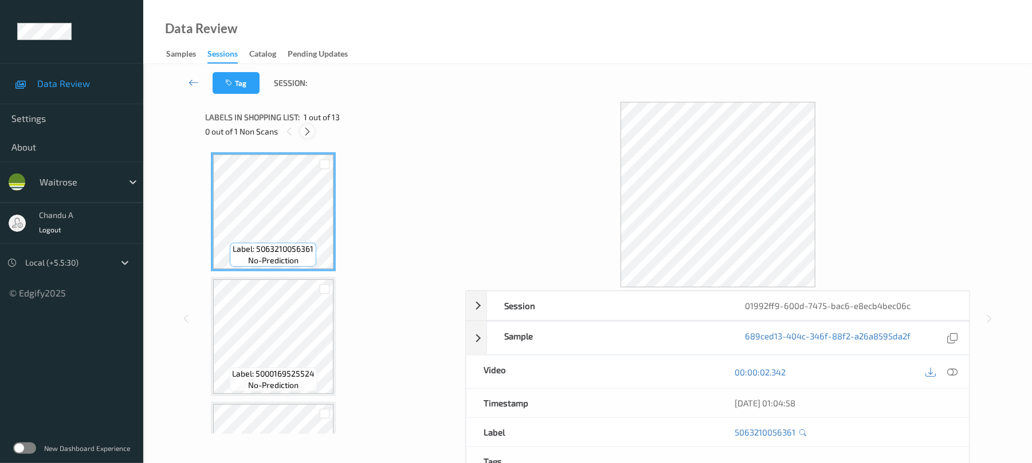
click at [308, 129] on icon at bounding box center [307, 132] width 10 height 10
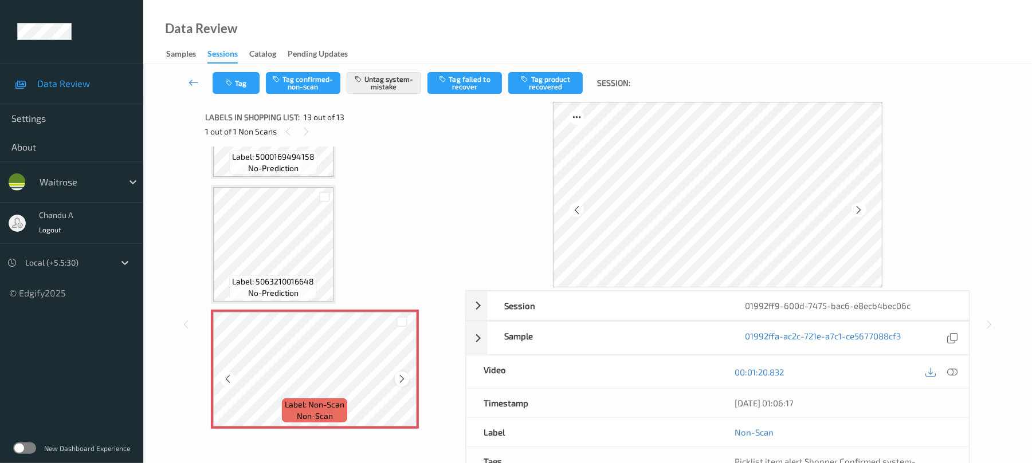
click at [400, 377] on icon at bounding box center [402, 379] width 10 height 10
click at [253, 86] on button "Tag" at bounding box center [236, 83] width 47 height 22
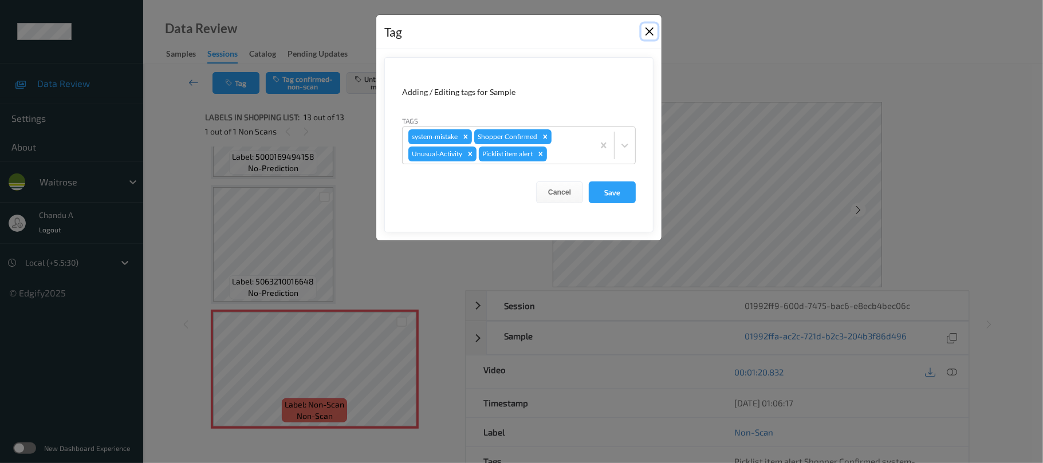
click at [653, 31] on button "Close" at bounding box center [650, 31] width 16 height 16
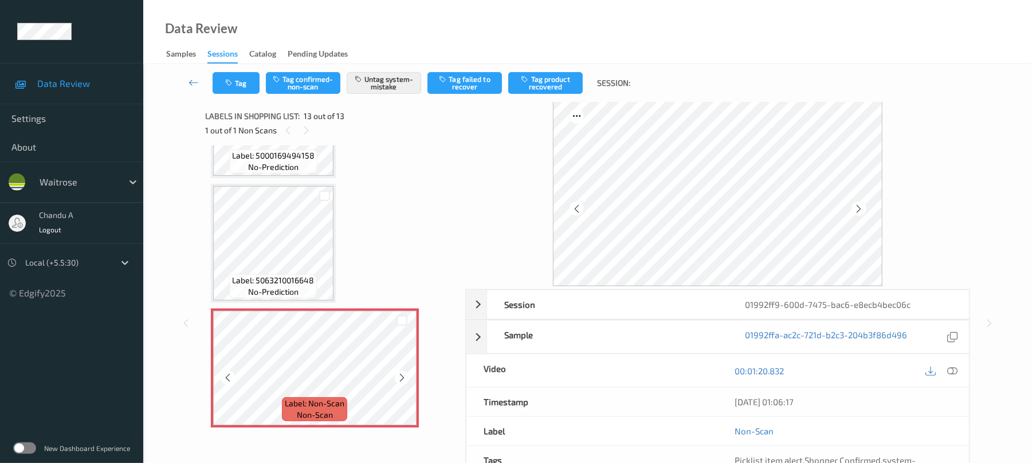
scroll to position [0, 0]
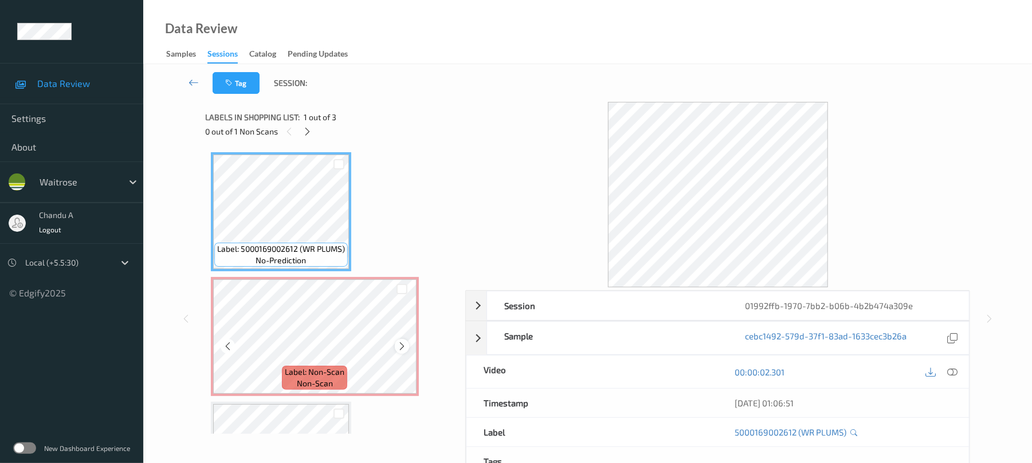
click at [406, 349] on icon at bounding box center [402, 346] width 10 height 10
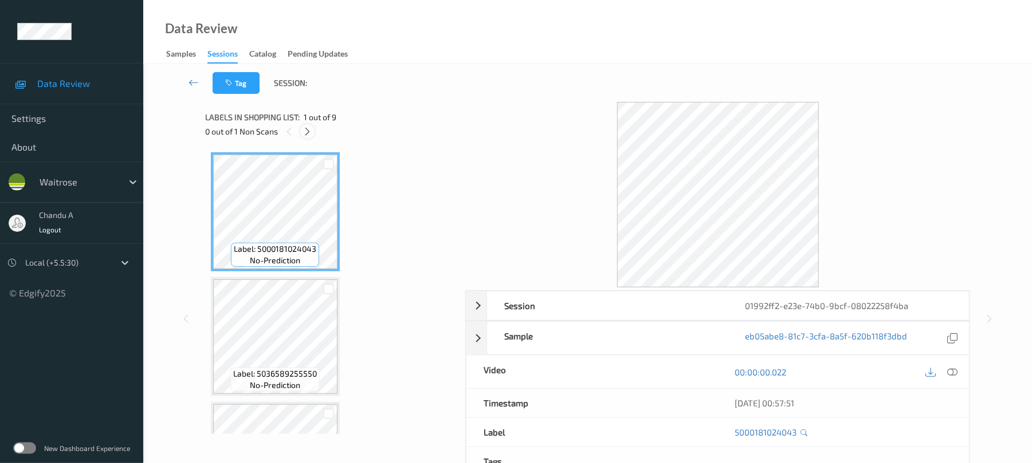
click at [305, 127] on icon at bounding box center [307, 132] width 10 height 10
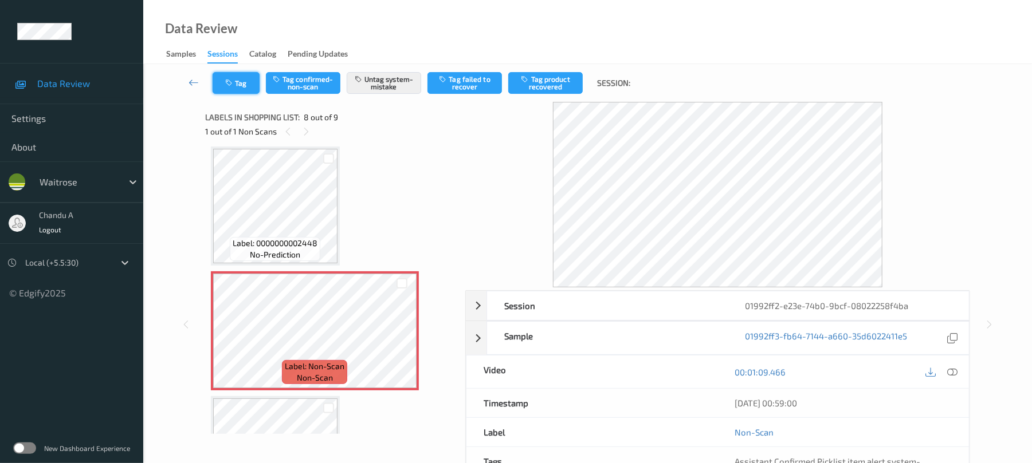
click at [239, 83] on button "Tag" at bounding box center [236, 83] width 47 height 22
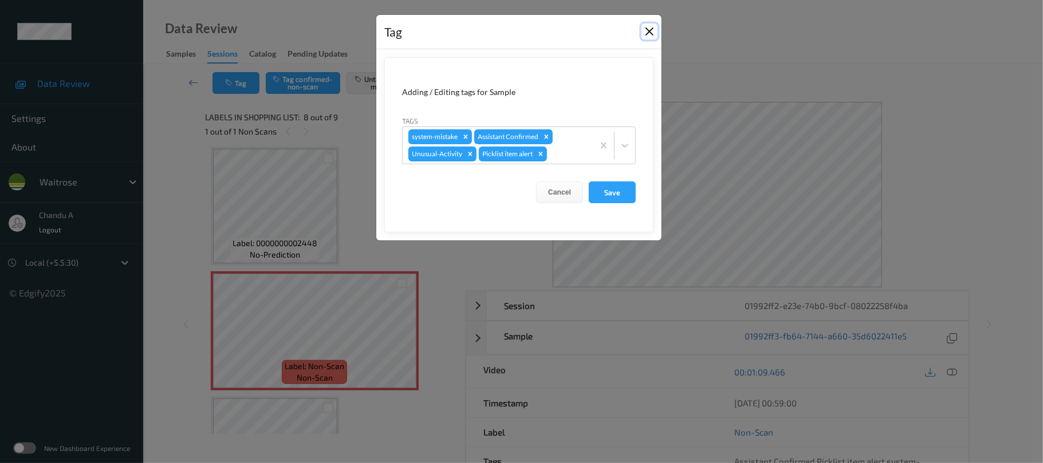
click at [650, 32] on button "Close" at bounding box center [650, 31] width 16 height 16
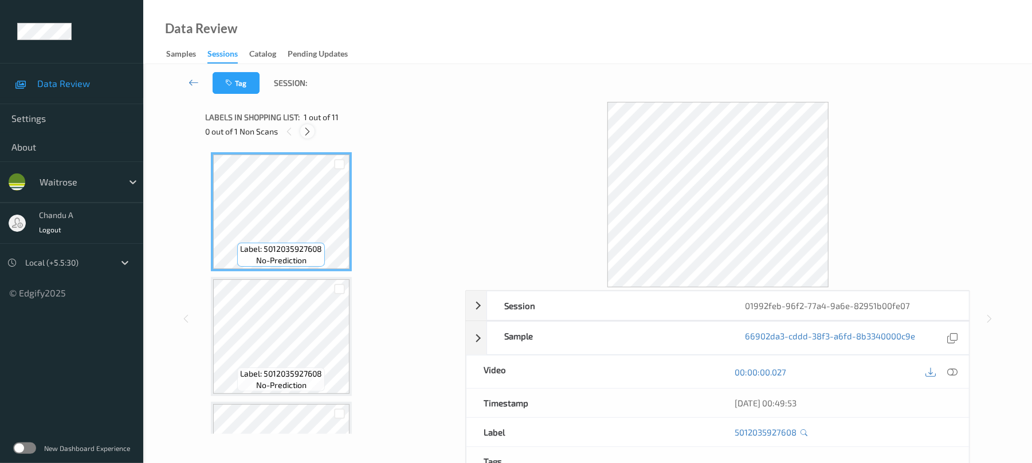
click at [307, 132] on icon at bounding box center [307, 132] width 10 height 10
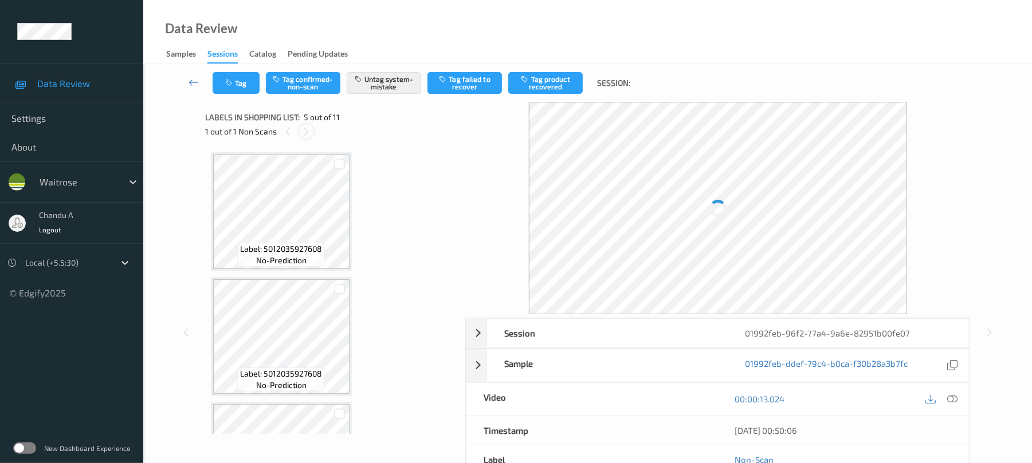
scroll to position [380, 0]
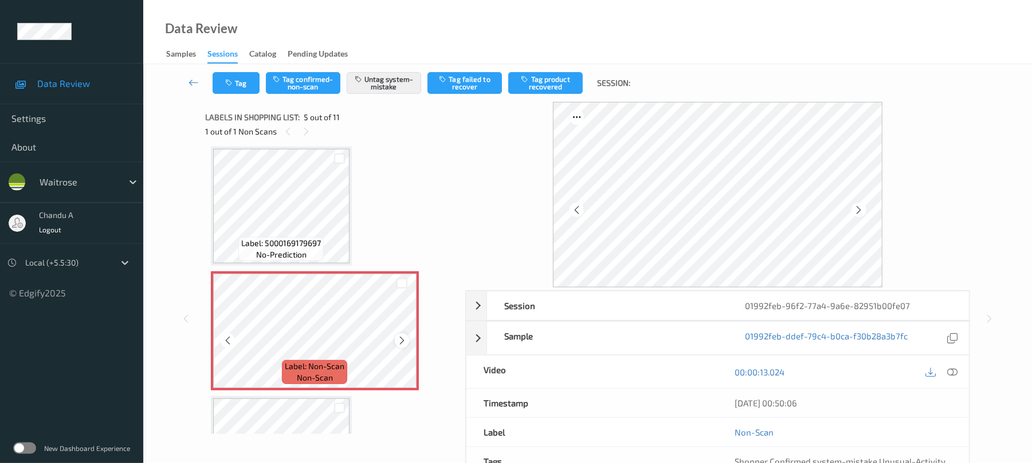
click at [402, 339] on icon at bounding box center [402, 341] width 10 height 10
click at [234, 85] on icon "button" at bounding box center [230, 83] width 10 height 8
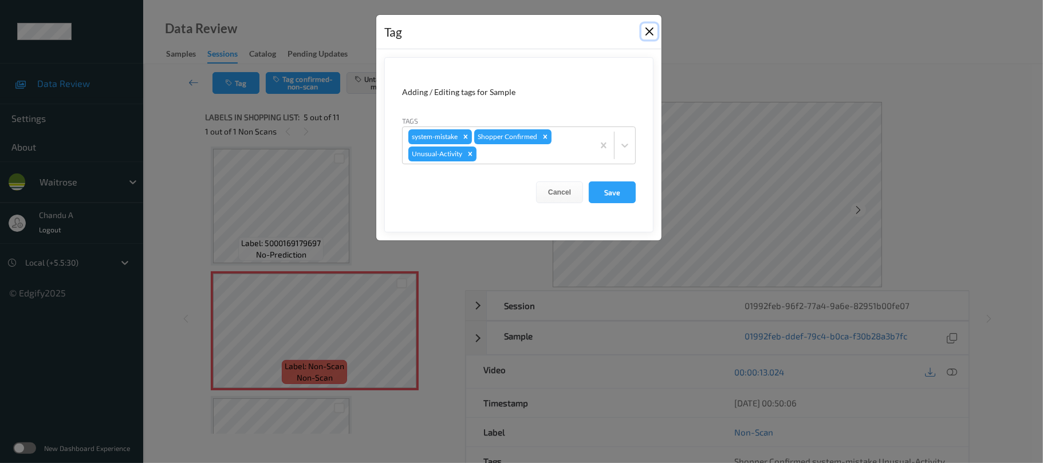
click at [646, 31] on button "Close" at bounding box center [650, 31] width 16 height 16
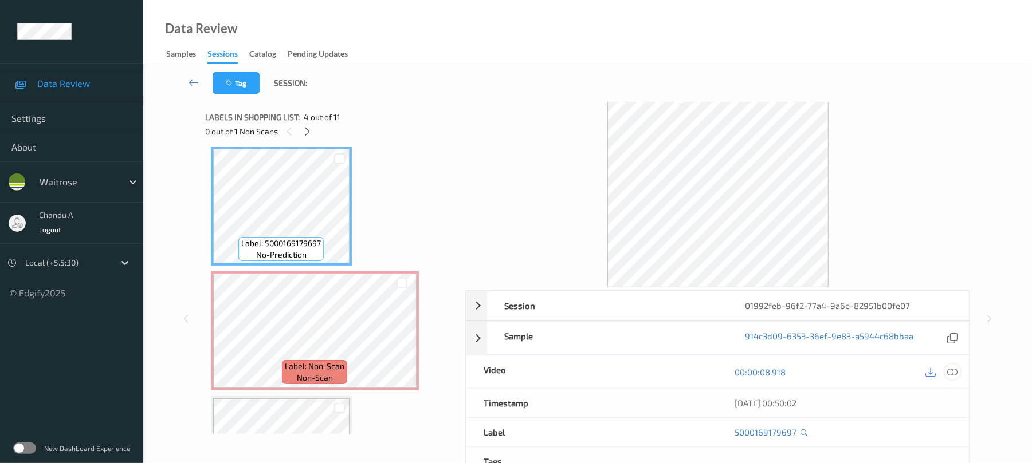
click at [959, 372] on div at bounding box center [952, 371] width 15 height 15
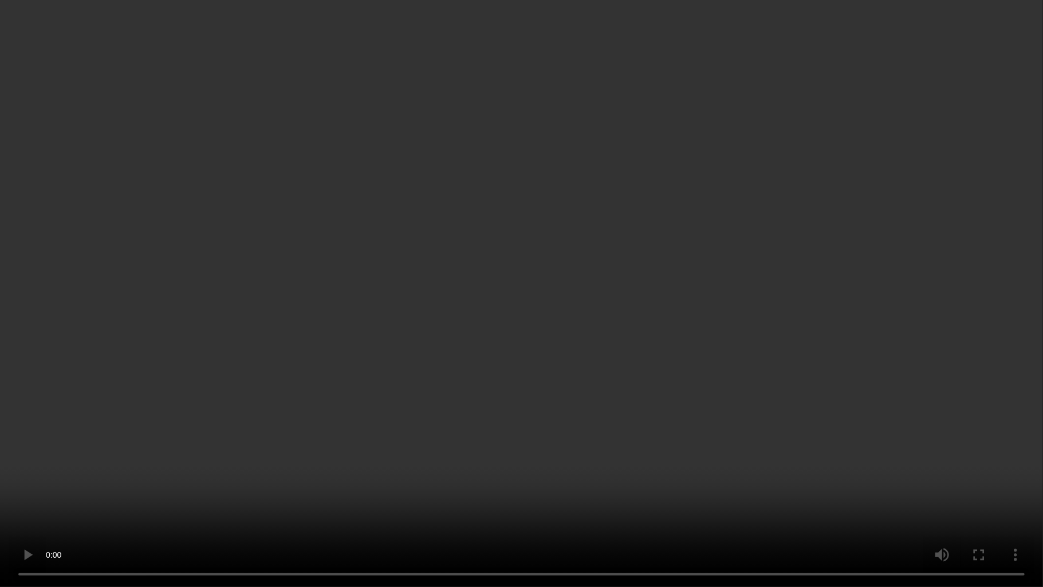
click at [525, 395] on video at bounding box center [521, 293] width 1043 height 587
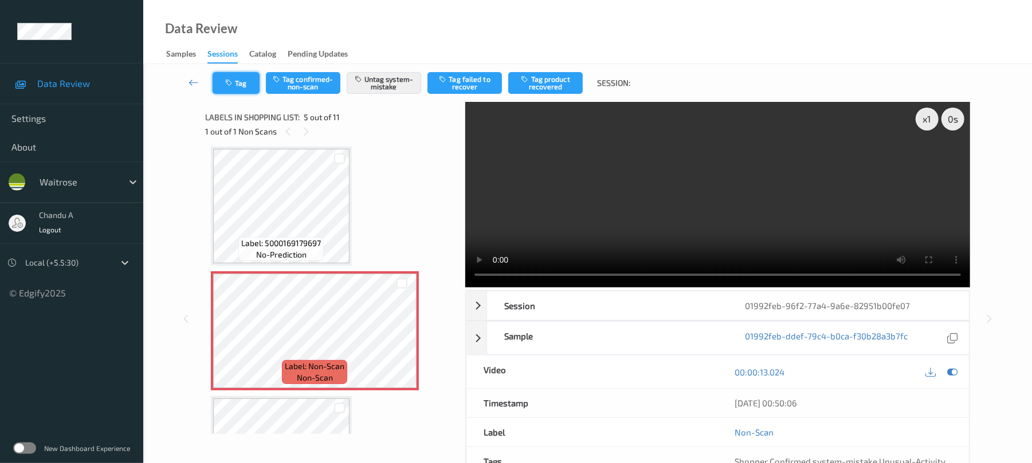
click at [230, 78] on button "Tag" at bounding box center [236, 83] width 47 height 22
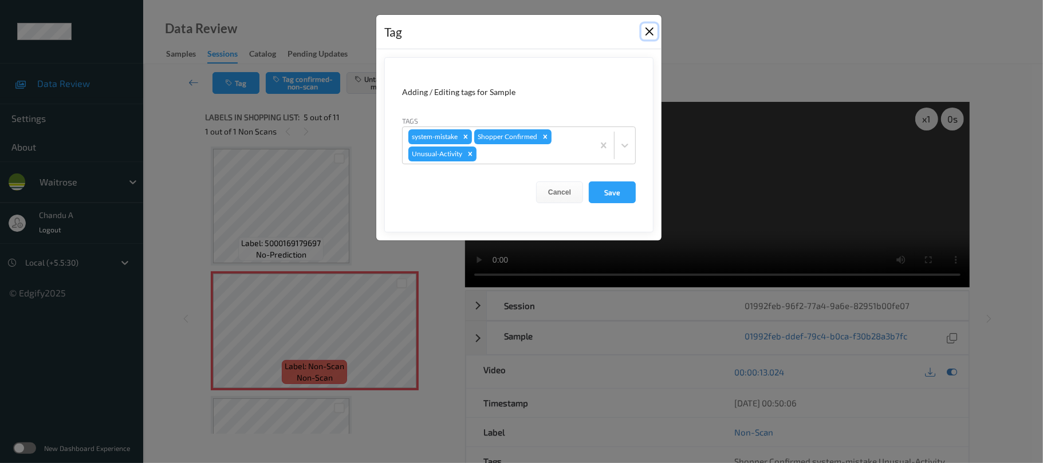
click at [646, 30] on button "Close" at bounding box center [650, 31] width 16 height 16
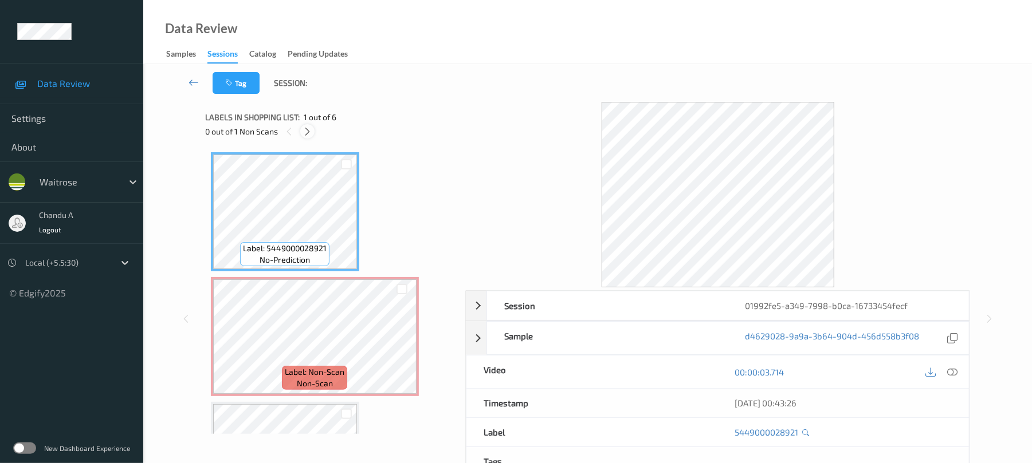
click at [305, 131] on icon at bounding box center [307, 132] width 10 height 10
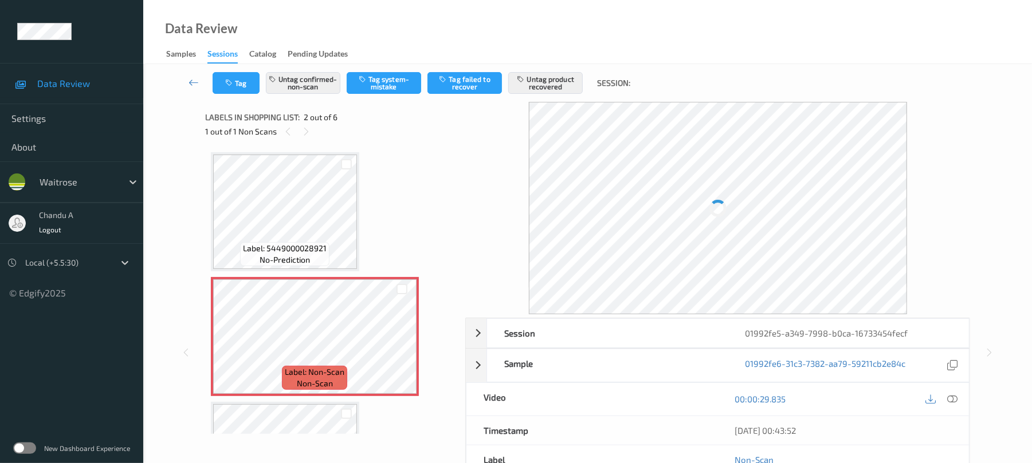
scroll to position [6, 0]
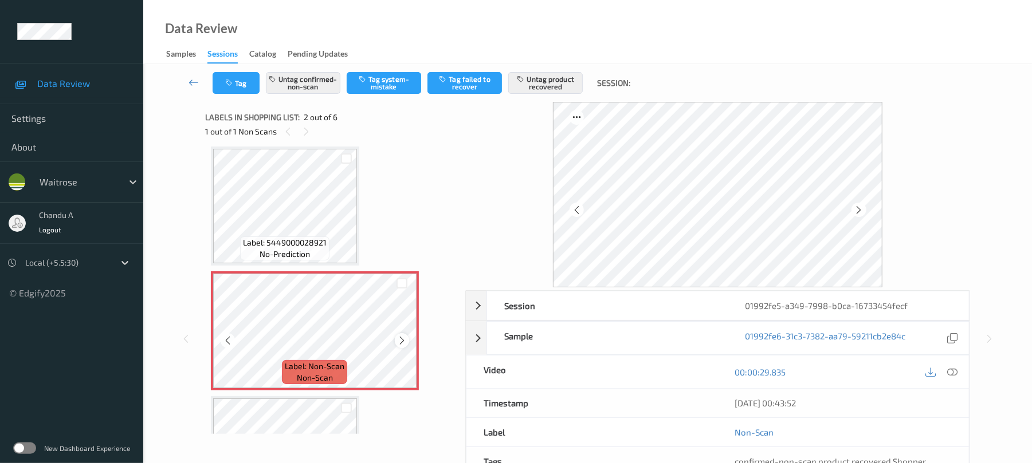
click at [402, 339] on icon at bounding box center [402, 341] width 10 height 10
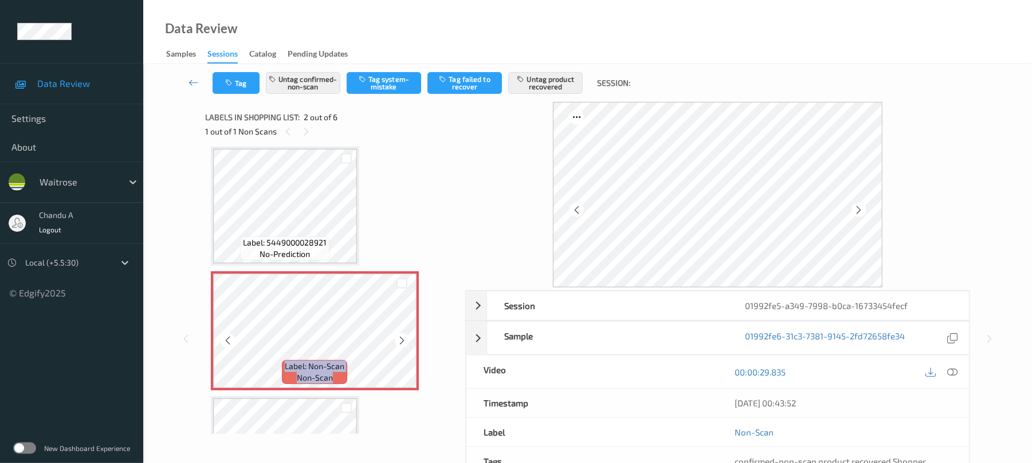
click at [402, 339] on icon at bounding box center [402, 341] width 10 height 10
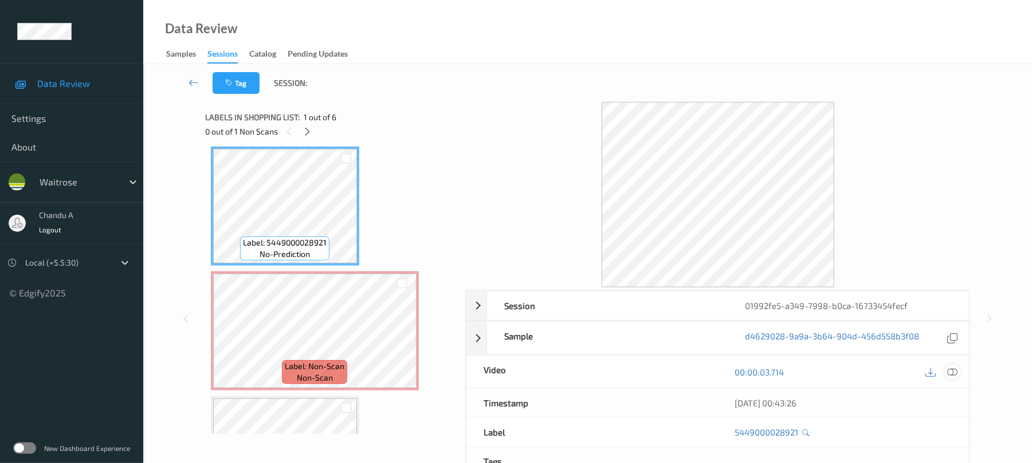
click at [951, 369] on icon at bounding box center [952, 372] width 10 height 10
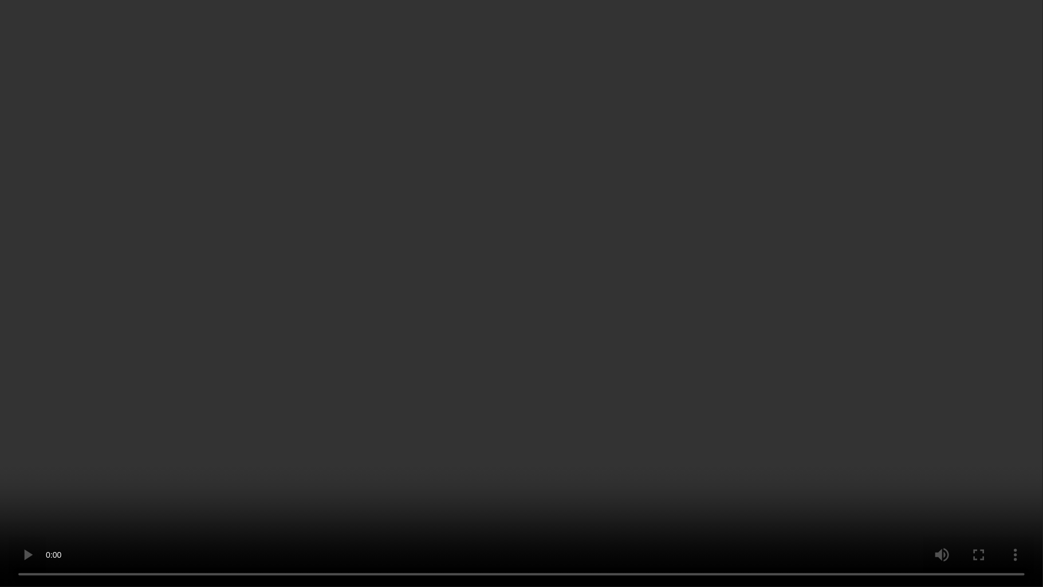
click at [518, 289] on video at bounding box center [521, 293] width 1043 height 587
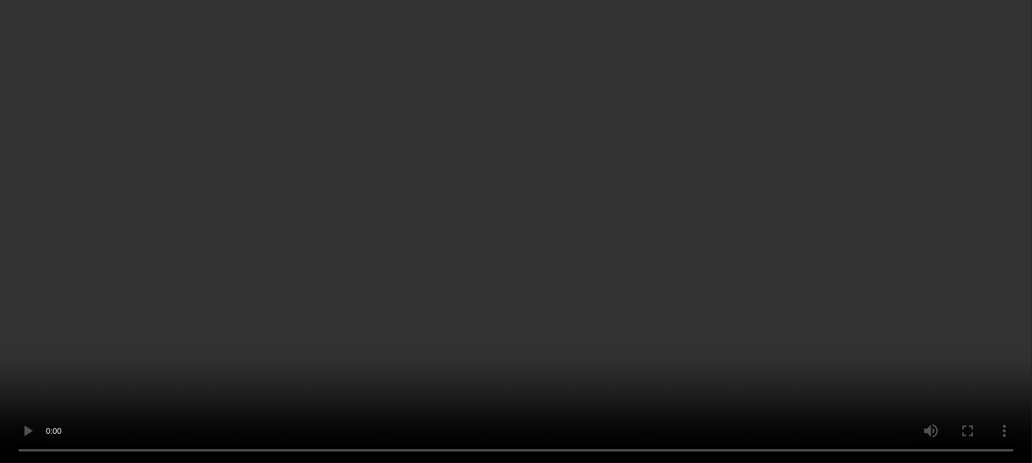
scroll to position [82, 0]
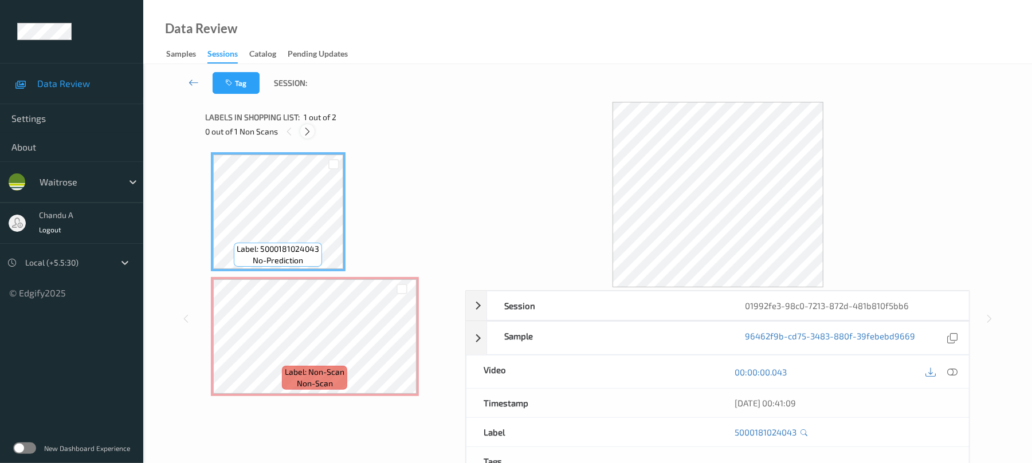
click at [308, 135] on icon at bounding box center [307, 132] width 10 height 10
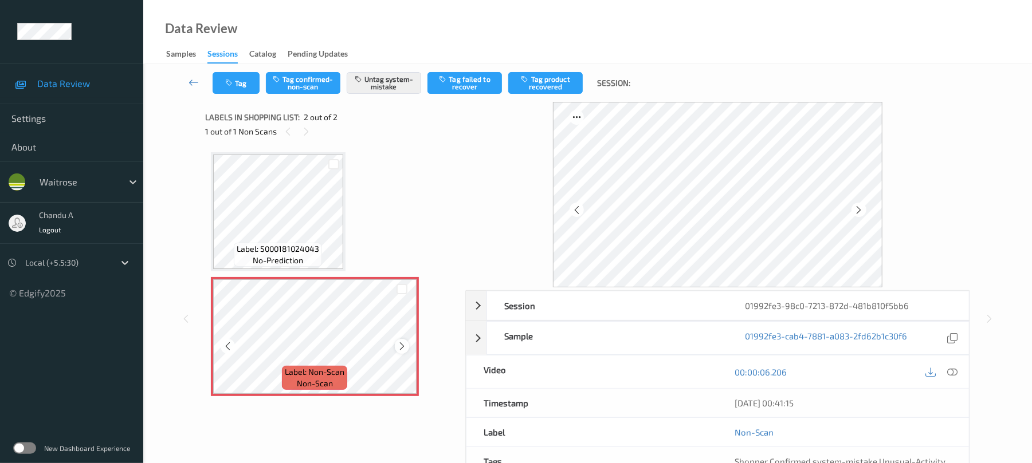
click at [398, 351] on icon at bounding box center [402, 346] width 10 height 10
click at [400, 349] on icon at bounding box center [402, 346] width 10 height 10
click at [237, 82] on button "Tag" at bounding box center [236, 83] width 47 height 22
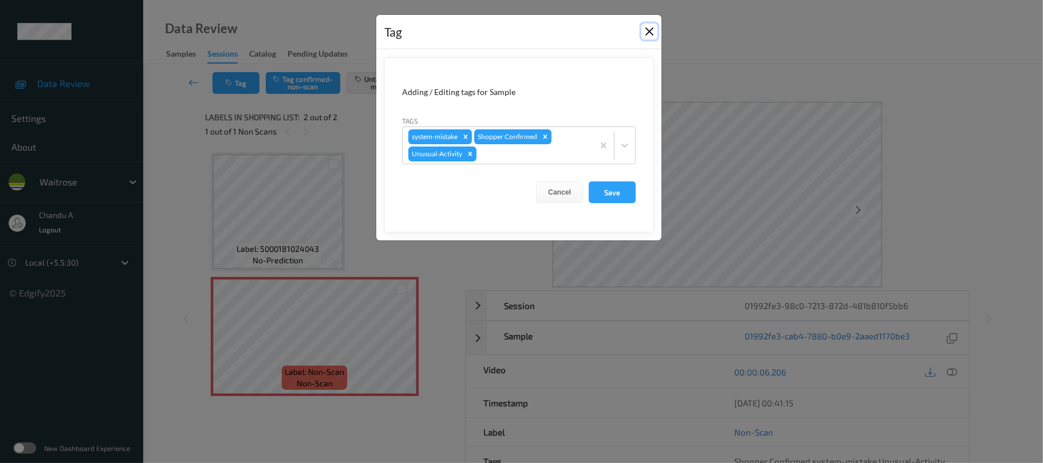
click at [648, 29] on button "Close" at bounding box center [650, 31] width 16 height 16
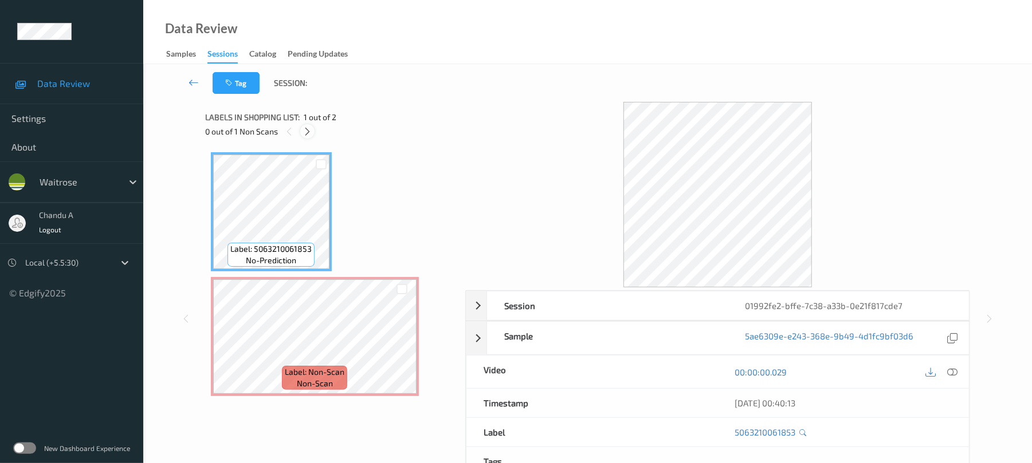
click at [308, 132] on icon at bounding box center [307, 132] width 10 height 10
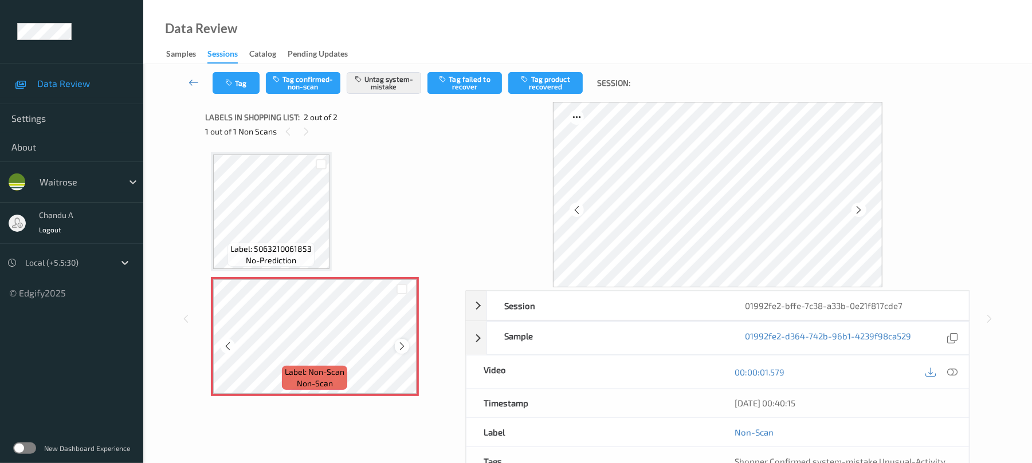
click at [400, 347] on icon at bounding box center [402, 346] width 10 height 10
click at [401, 347] on icon at bounding box center [402, 346] width 10 height 10
click at [248, 73] on button "Tag" at bounding box center [236, 83] width 47 height 22
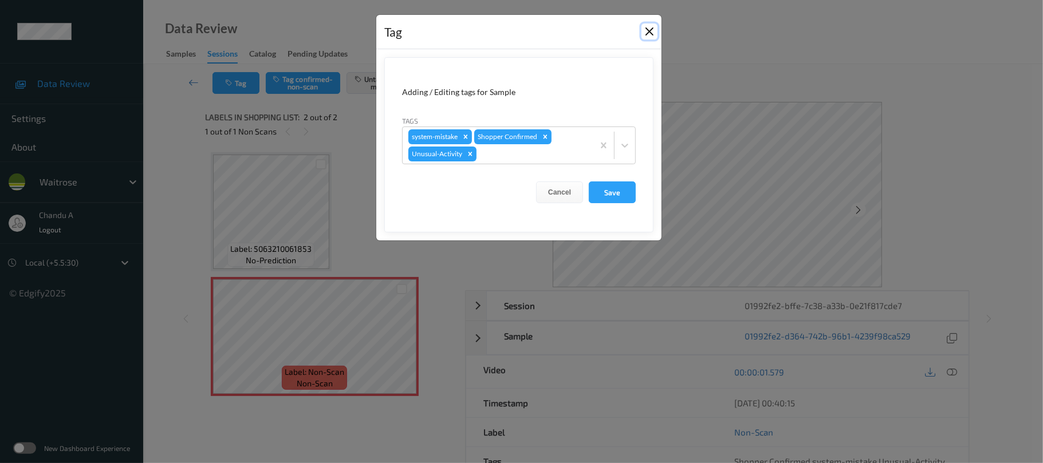
click at [651, 31] on button "Close" at bounding box center [650, 31] width 16 height 16
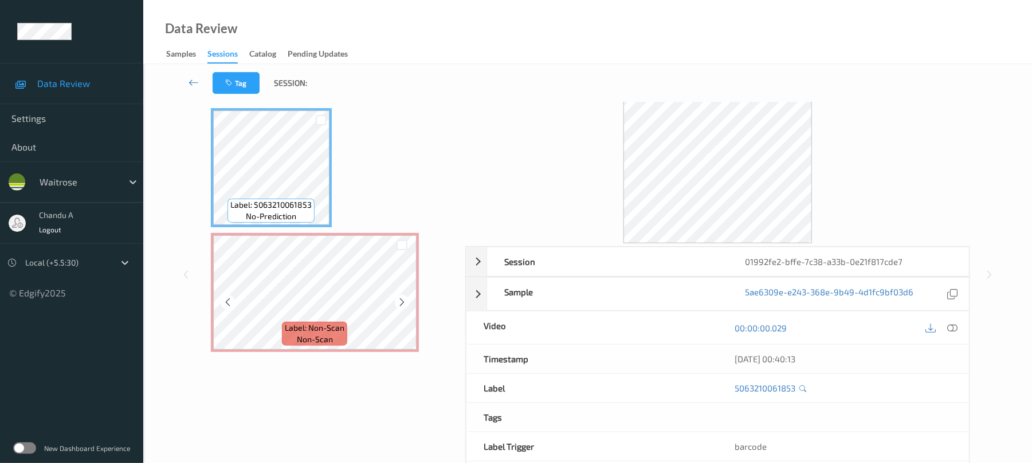
scroll to position [76, 0]
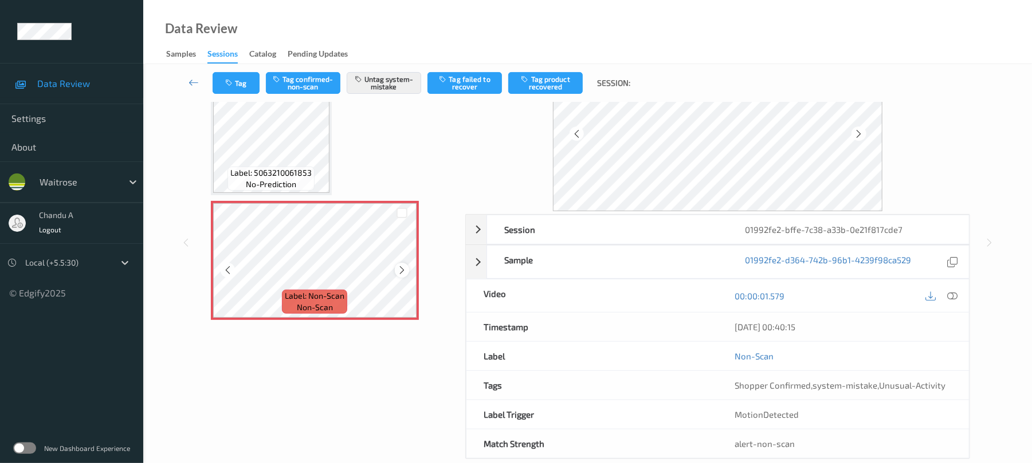
click at [406, 269] on icon at bounding box center [402, 270] width 10 height 10
click at [406, 268] on icon at bounding box center [402, 270] width 10 height 10
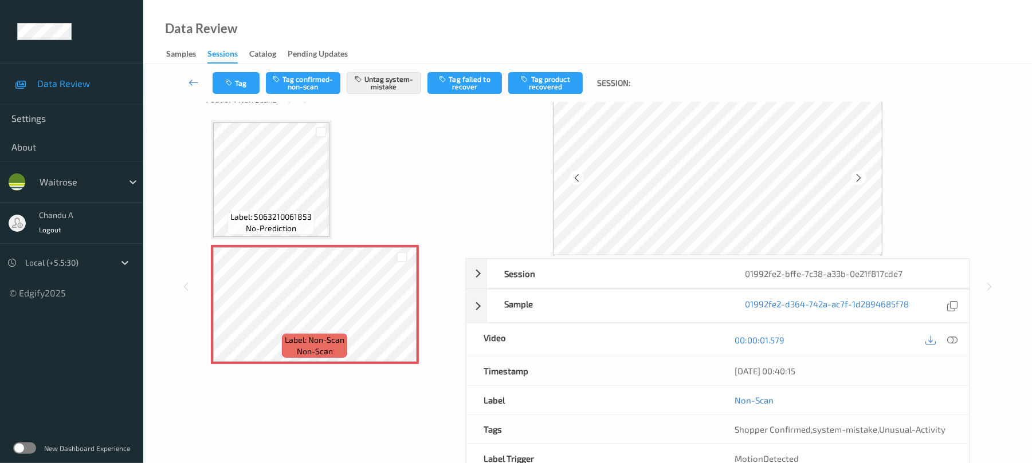
scroll to position [0, 0]
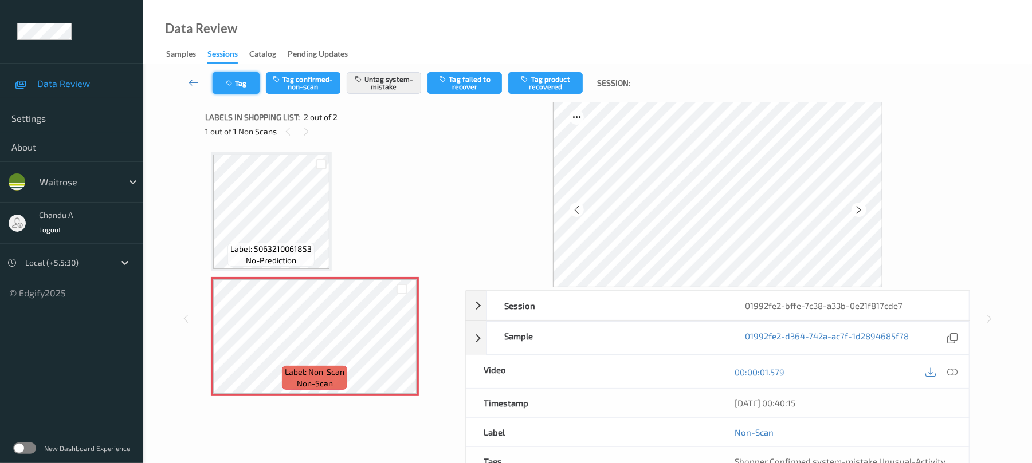
click at [243, 85] on button "Tag" at bounding box center [236, 83] width 47 height 22
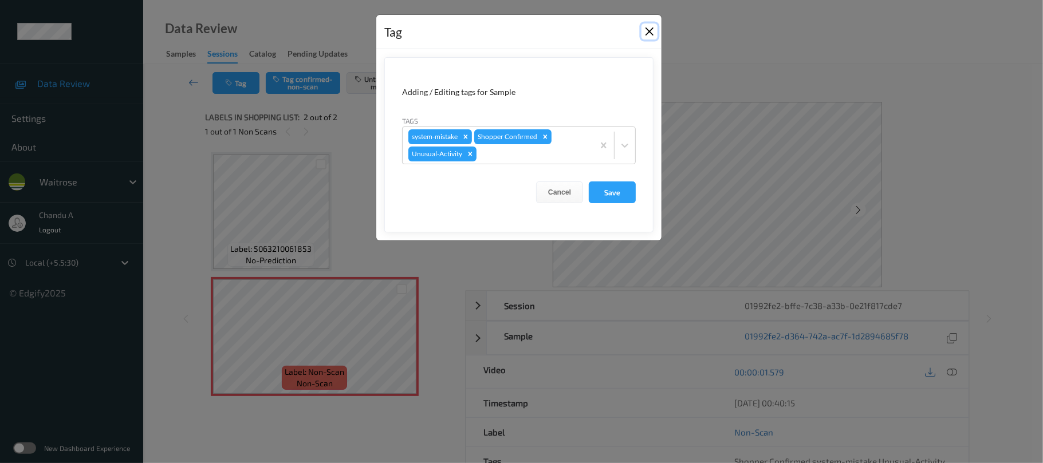
click at [647, 31] on button "Close" at bounding box center [650, 31] width 16 height 16
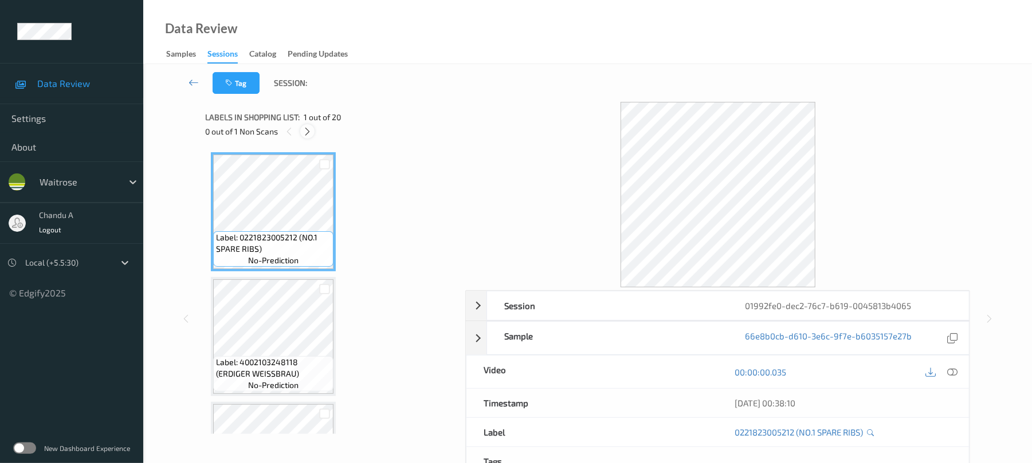
click at [309, 131] on icon at bounding box center [307, 132] width 10 height 10
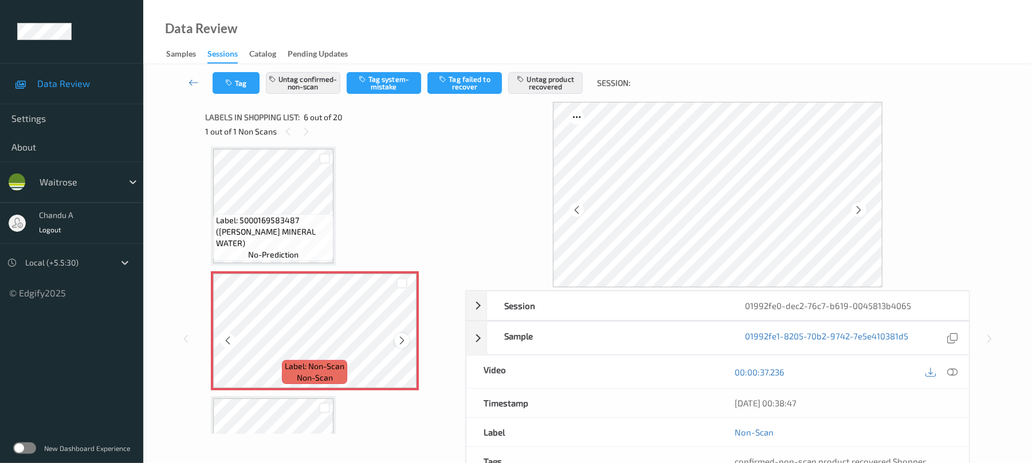
click at [406, 340] on icon at bounding box center [402, 341] width 10 height 10
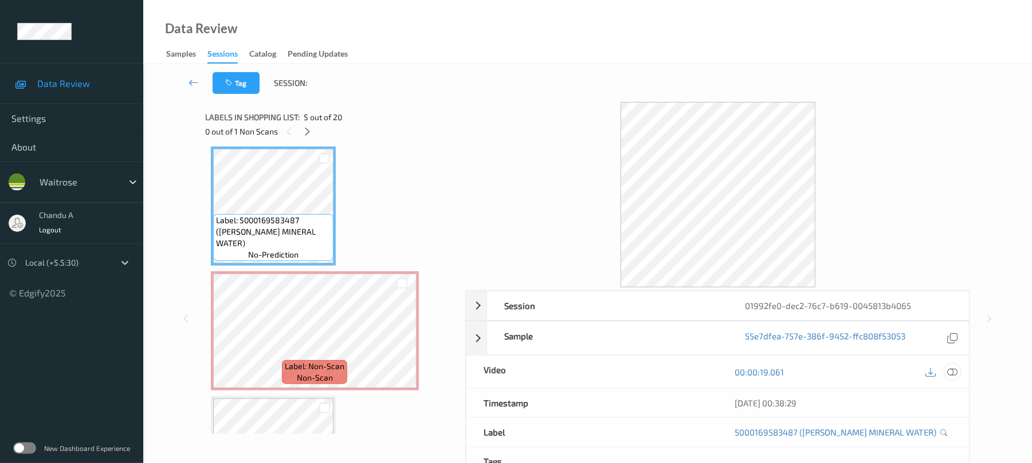
click at [954, 376] on icon at bounding box center [952, 372] width 10 height 10
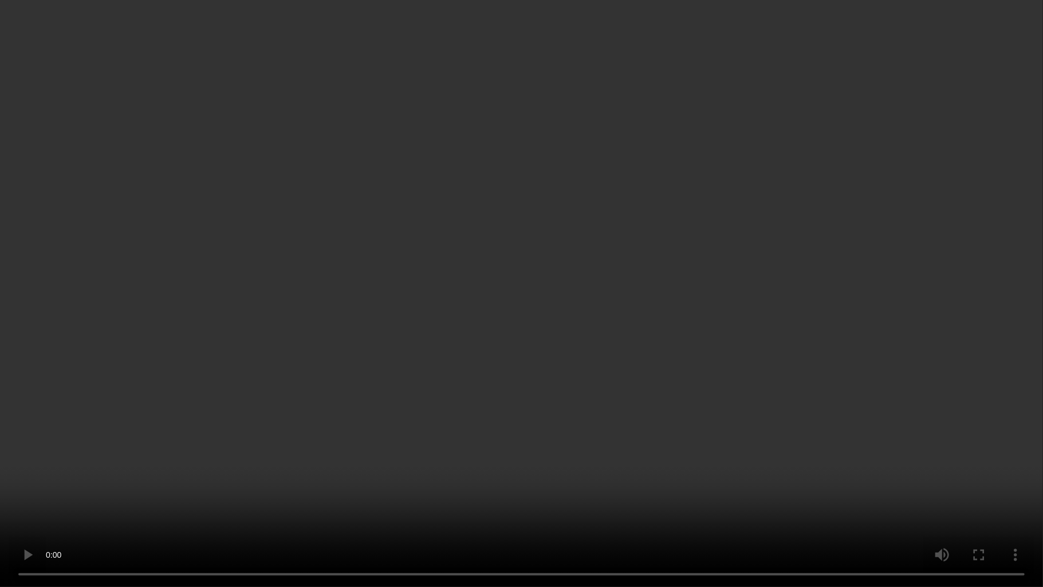
click at [614, 264] on video at bounding box center [521, 293] width 1043 height 587
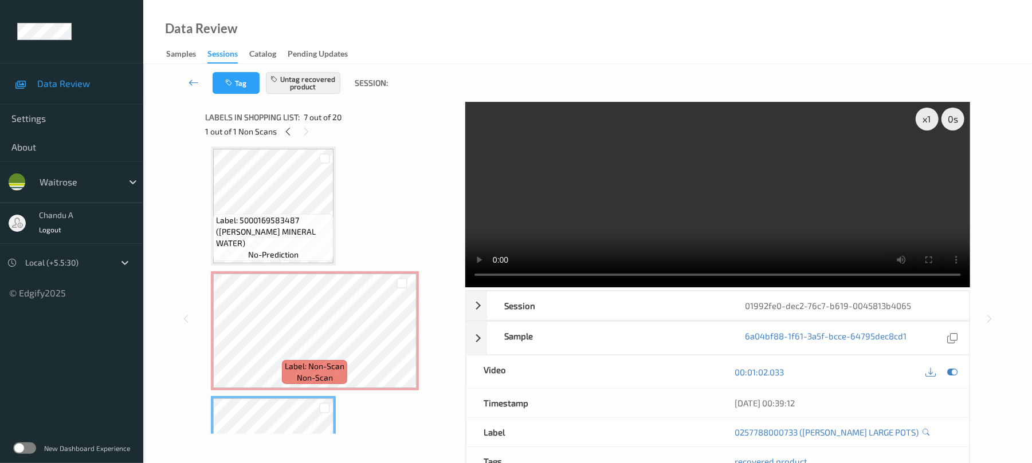
drag, startPoint x: 277, startPoint y: 189, endPoint x: 312, endPoint y: 268, distance: 86.4
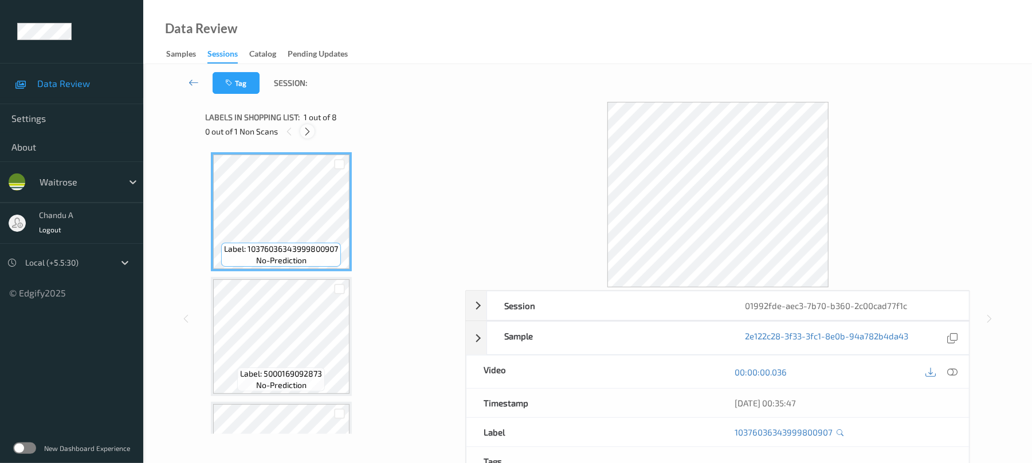
click at [307, 127] on icon at bounding box center [307, 132] width 10 height 10
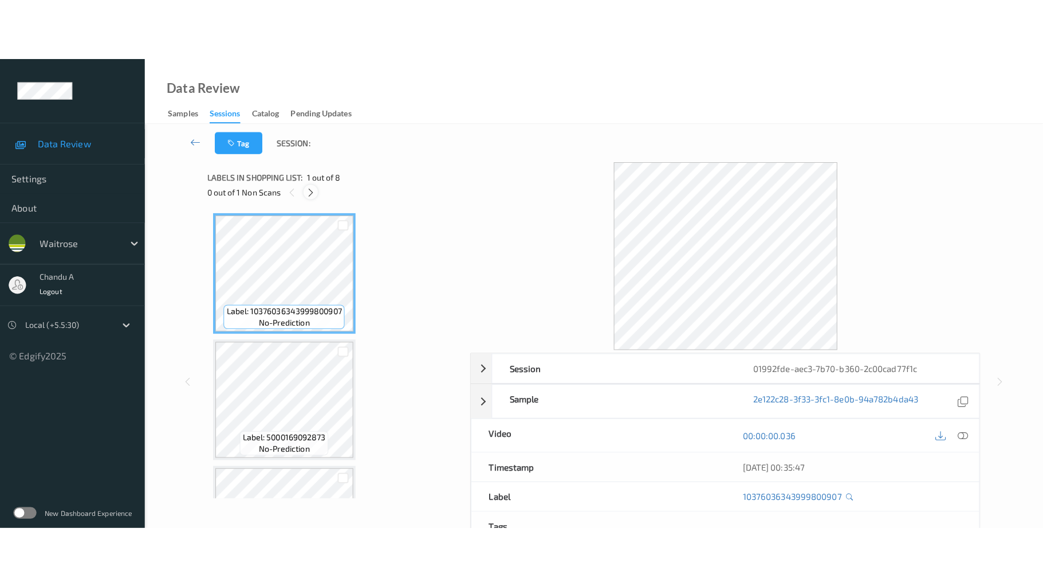
scroll to position [717, 0]
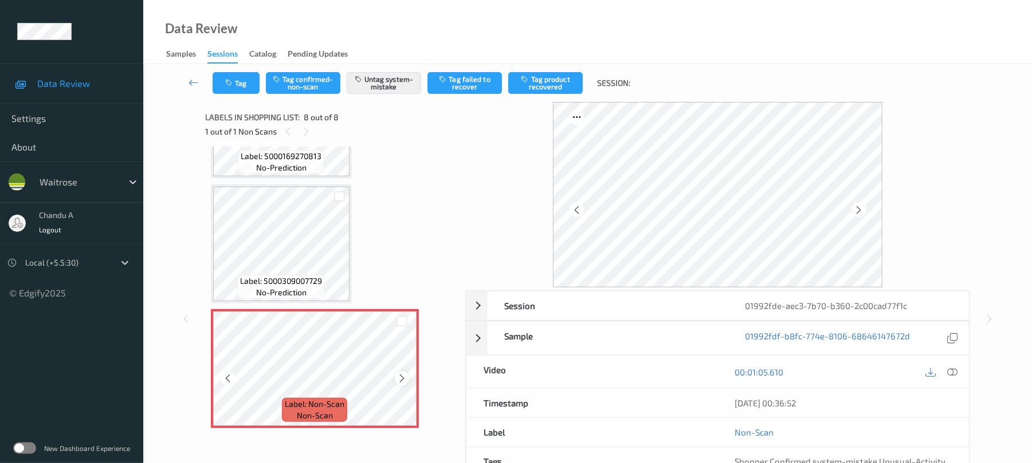
click at [400, 374] on icon at bounding box center [402, 378] width 10 height 10
click at [399, 373] on icon at bounding box center [402, 378] width 10 height 10
click at [399, 374] on icon at bounding box center [402, 378] width 10 height 10
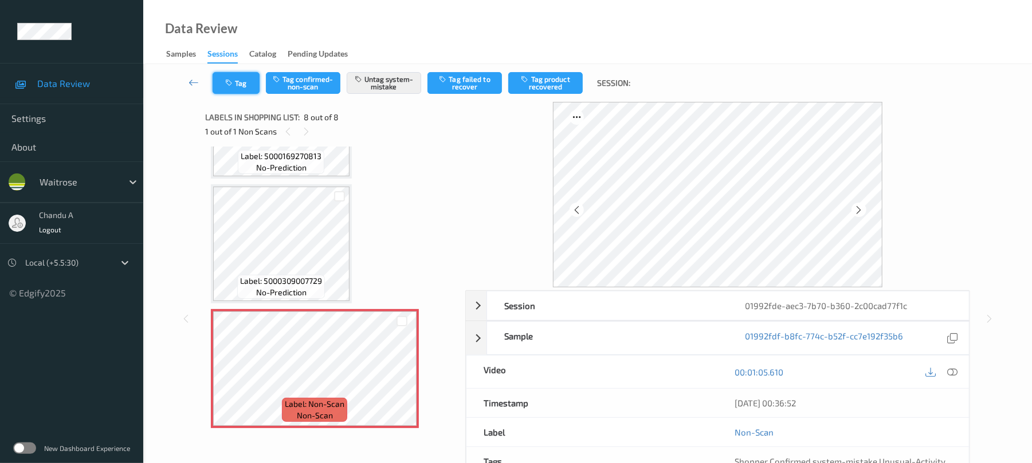
click at [239, 89] on button "Tag" at bounding box center [236, 83] width 47 height 22
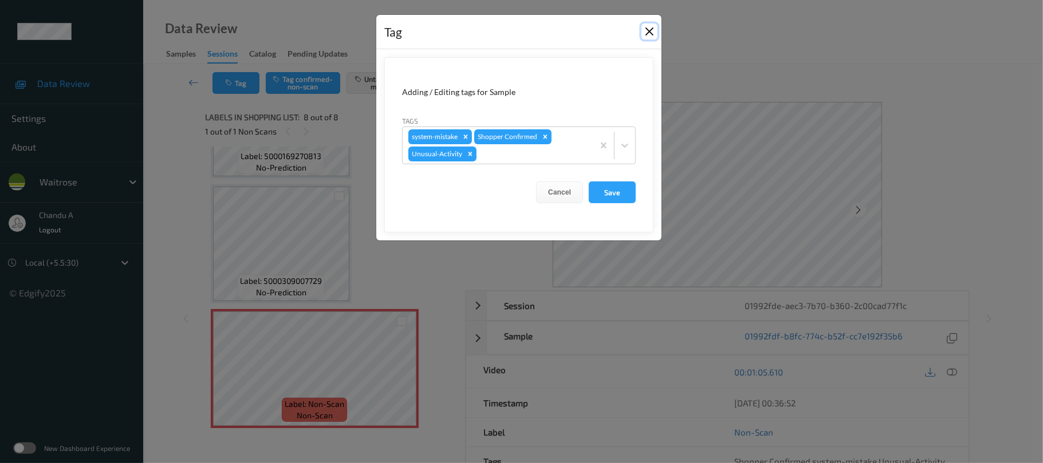
click at [647, 32] on button "Close" at bounding box center [650, 31] width 16 height 16
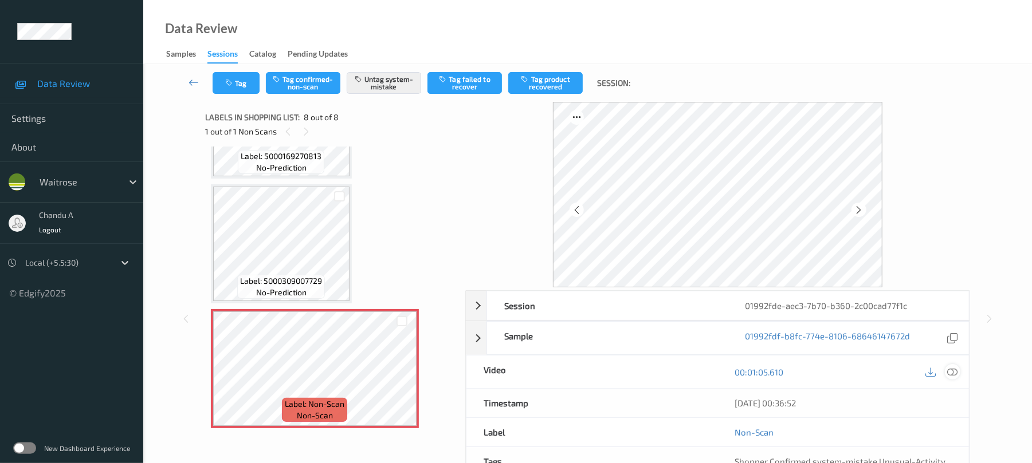
click at [954, 376] on icon at bounding box center [952, 372] width 10 height 10
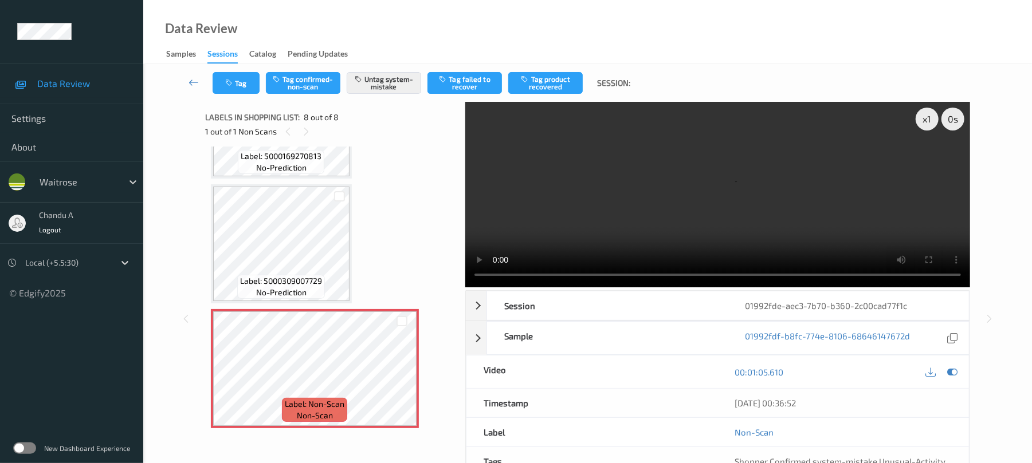
click at [836, 211] on video at bounding box center [717, 195] width 505 height 186
click at [726, 225] on video at bounding box center [717, 195] width 505 height 186
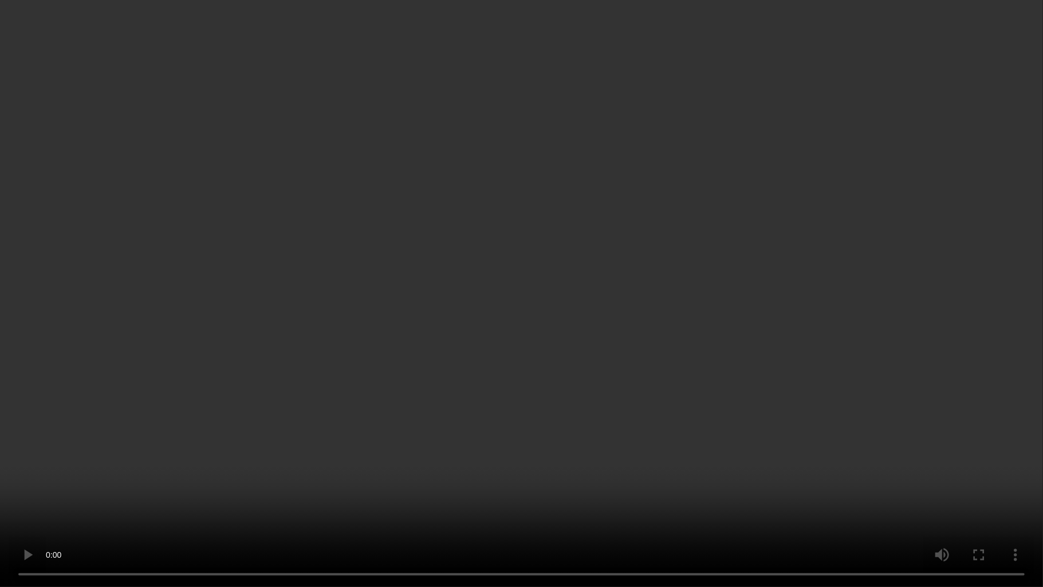
click at [595, 376] on video at bounding box center [521, 293] width 1043 height 587
click at [608, 402] on video at bounding box center [521, 293] width 1043 height 587
click at [527, 367] on video at bounding box center [521, 293] width 1043 height 587
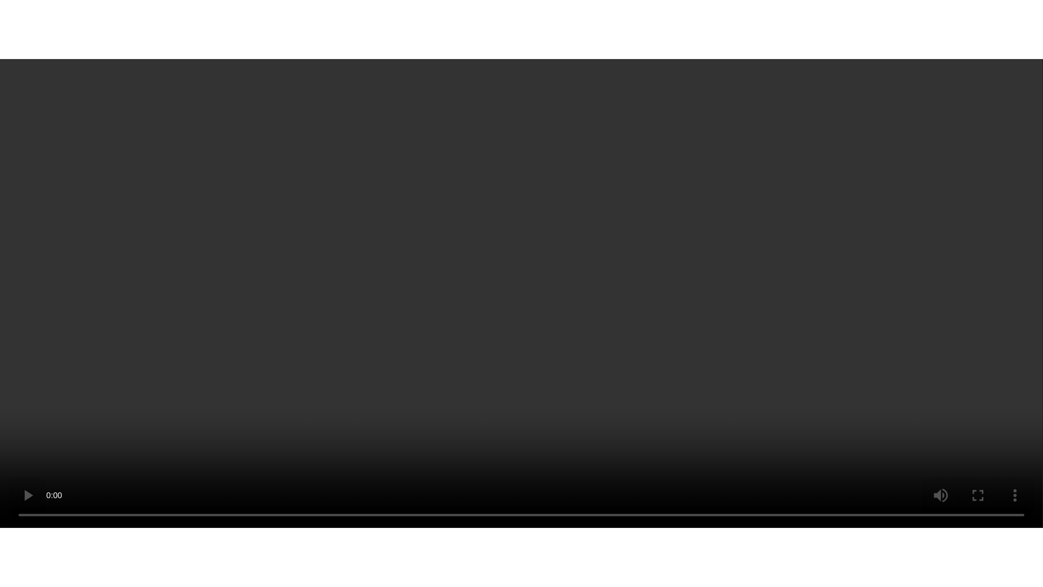
scroll to position [717, 0]
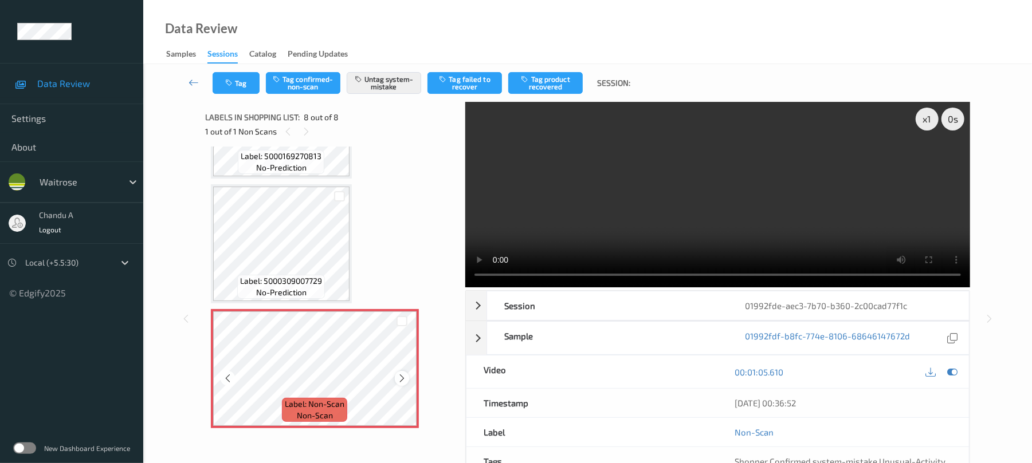
click at [399, 379] on icon at bounding box center [402, 378] width 10 height 10
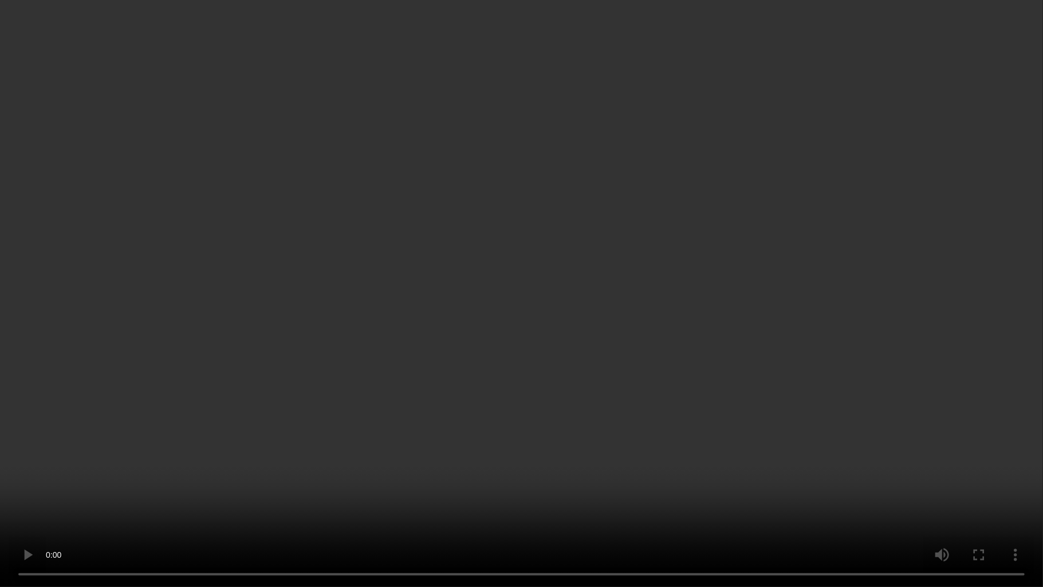
click at [624, 349] on video at bounding box center [521, 293] width 1043 height 587
click at [565, 353] on video at bounding box center [521, 293] width 1043 height 587
click at [633, 347] on video at bounding box center [521, 293] width 1043 height 587
click at [524, 409] on video at bounding box center [521, 293] width 1043 height 587
click at [440, 378] on video at bounding box center [521, 293] width 1043 height 587
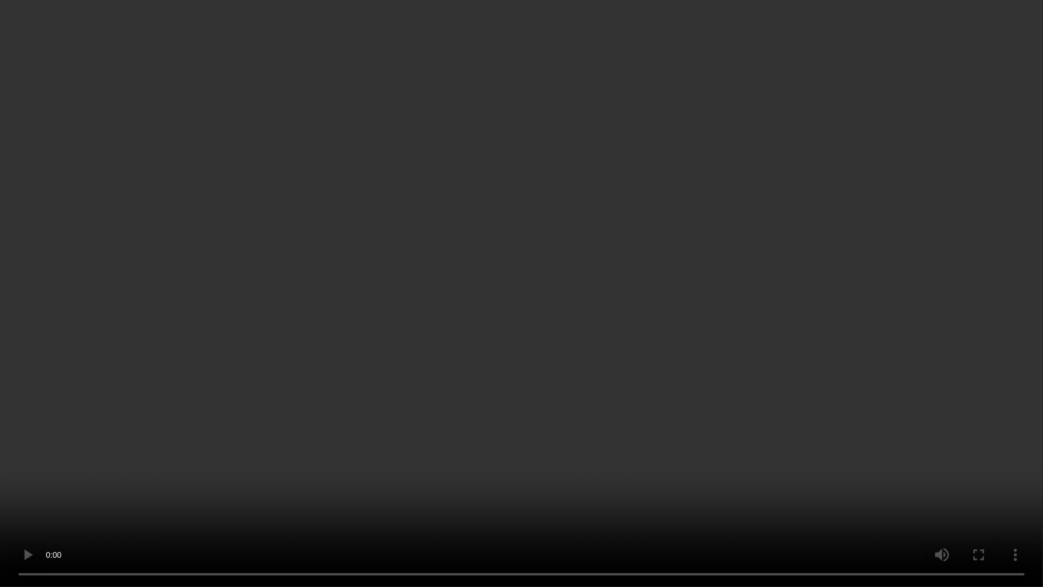
click at [440, 378] on video at bounding box center [521, 293] width 1043 height 587
drag, startPoint x: 506, startPoint y: 336, endPoint x: 486, endPoint y: 142, distance: 194.6
click at [507, 336] on video at bounding box center [521, 293] width 1043 height 587
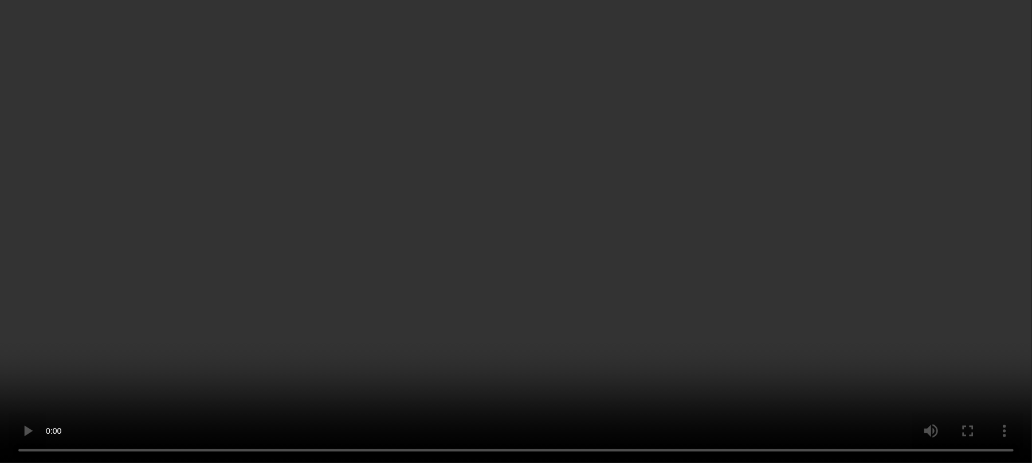
scroll to position [717, 0]
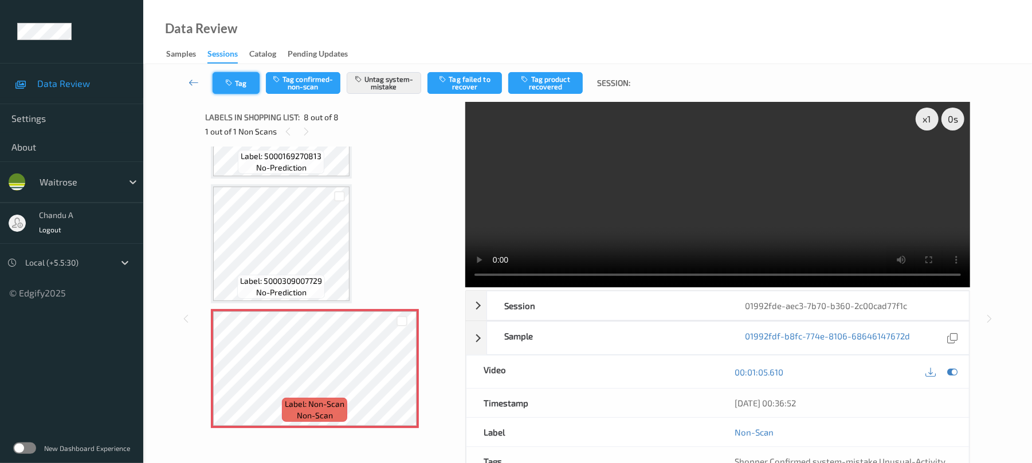
click at [243, 79] on button "Tag" at bounding box center [236, 83] width 47 height 22
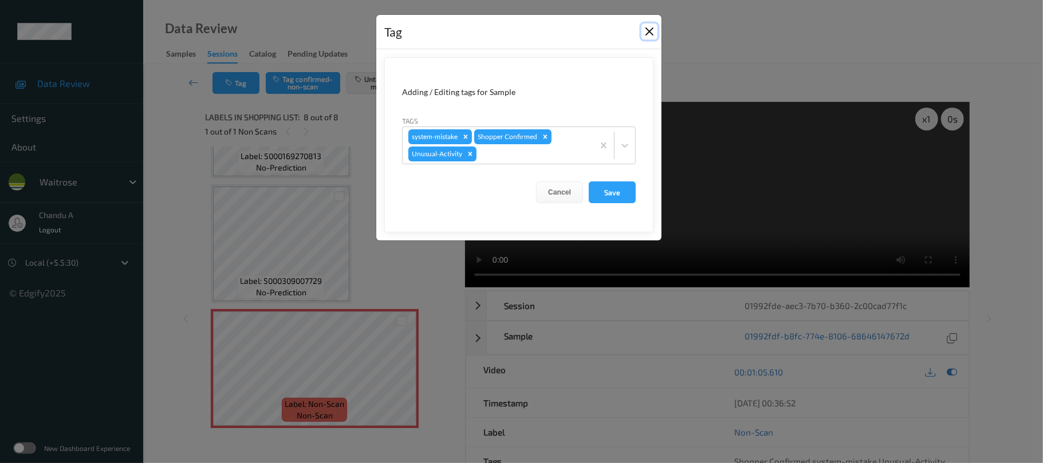
drag, startPoint x: 651, startPoint y: 28, endPoint x: 592, endPoint y: 2, distance: 64.9
click at [650, 28] on button "Close" at bounding box center [650, 31] width 16 height 16
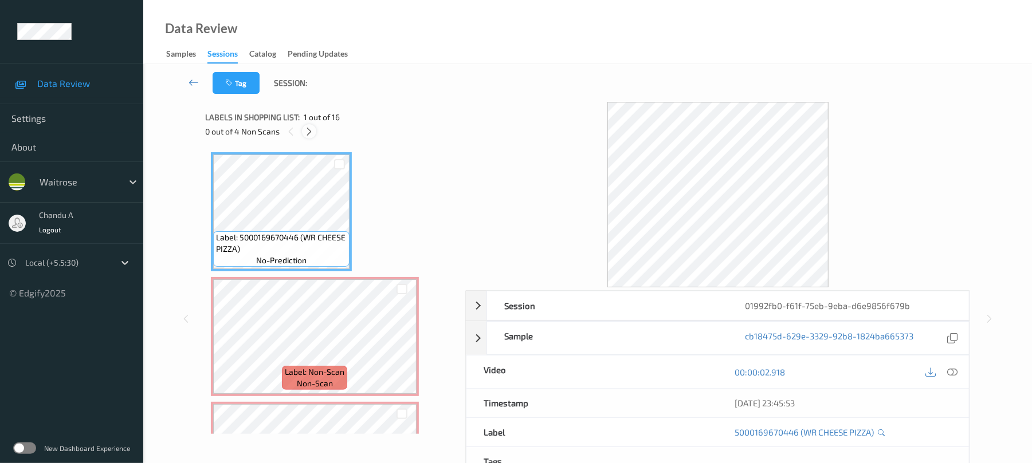
click at [308, 129] on icon at bounding box center [309, 132] width 10 height 10
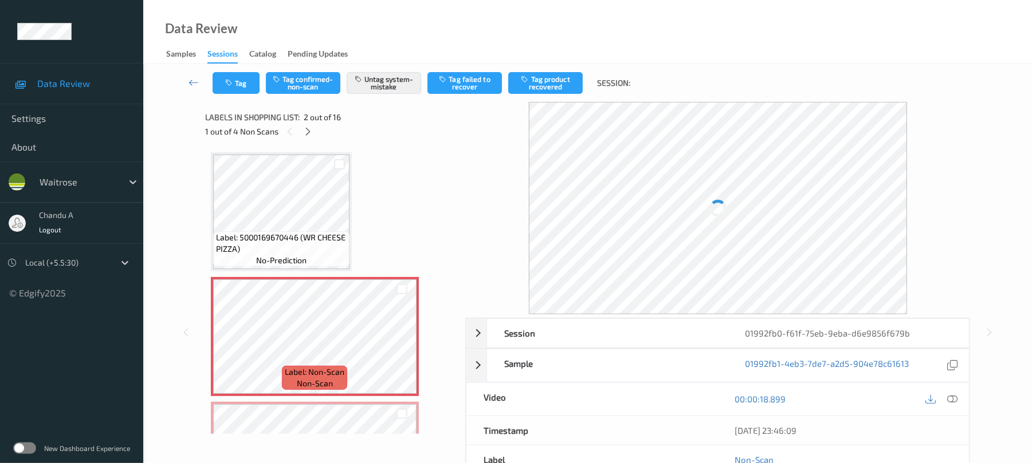
scroll to position [6, 0]
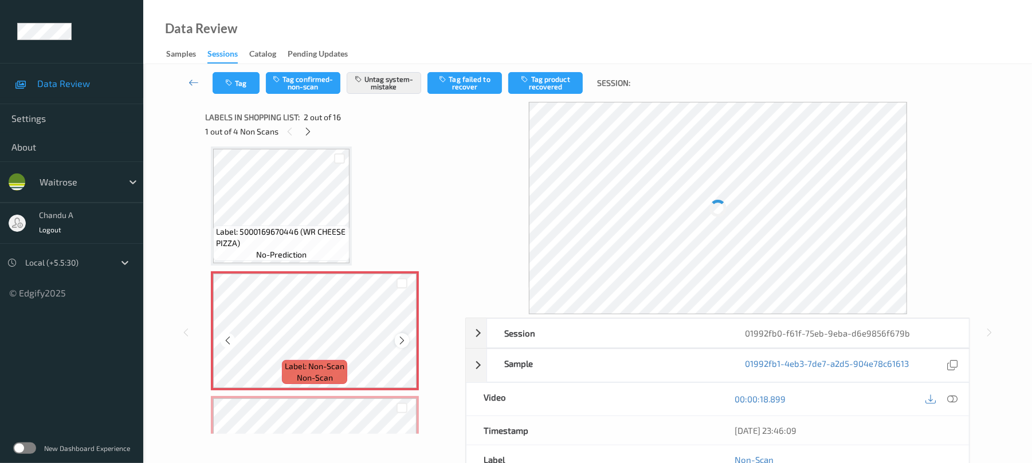
click at [402, 340] on icon at bounding box center [402, 341] width 10 height 10
click at [403, 341] on icon at bounding box center [402, 341] width 10 height 10
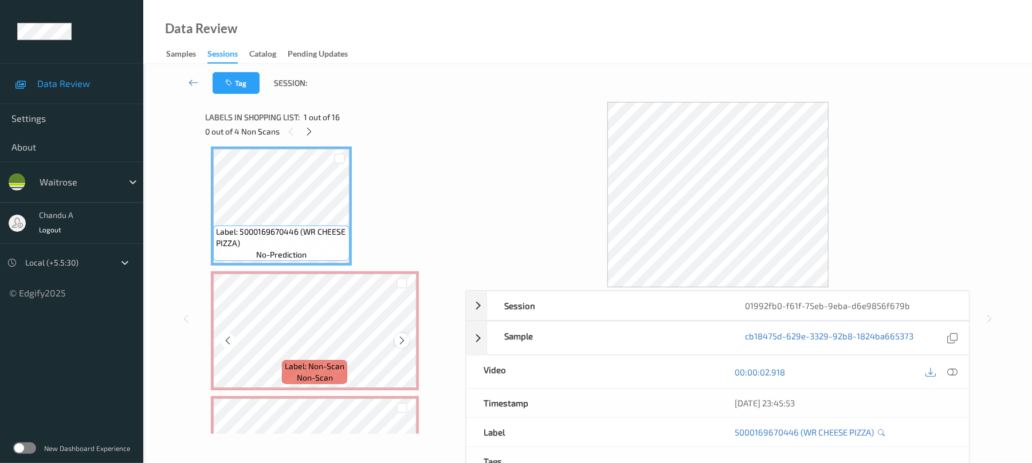
click at [404, 340] on icon at bounding box center [402, 341] width 10 height 10
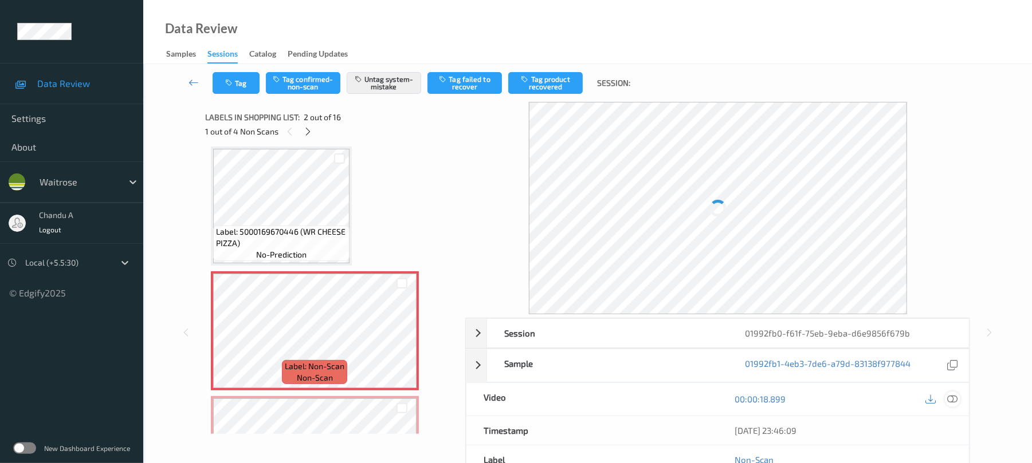
click at [947, 396] on icon at bounding box center [952, 399] width 10 height 10
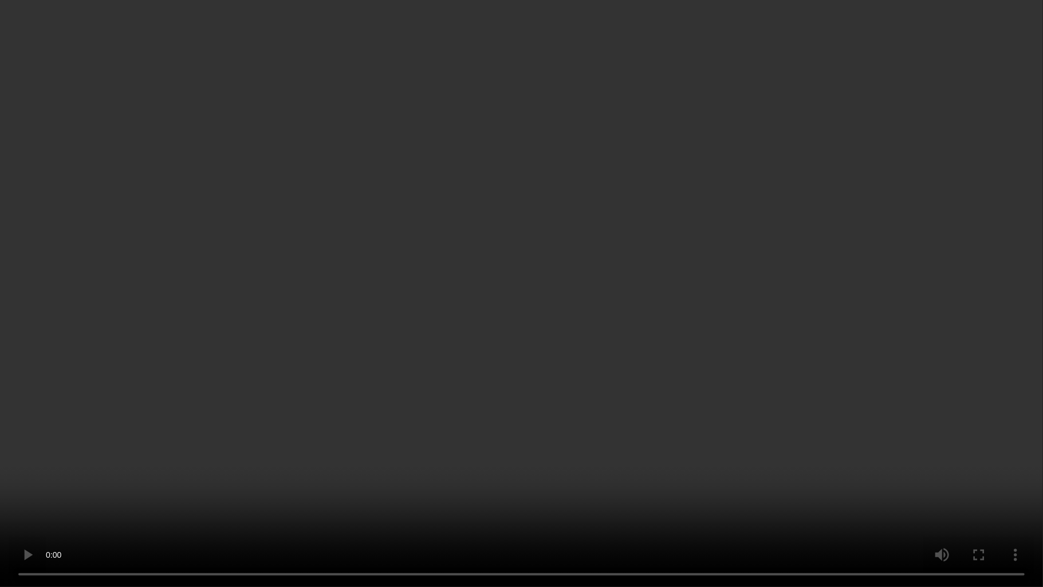
click at [324, 367] on video at bounding box center [521, 293] width 1043 height 587
click at [442, 307] on video at bounding box center [521, 293] width 1043 height 587
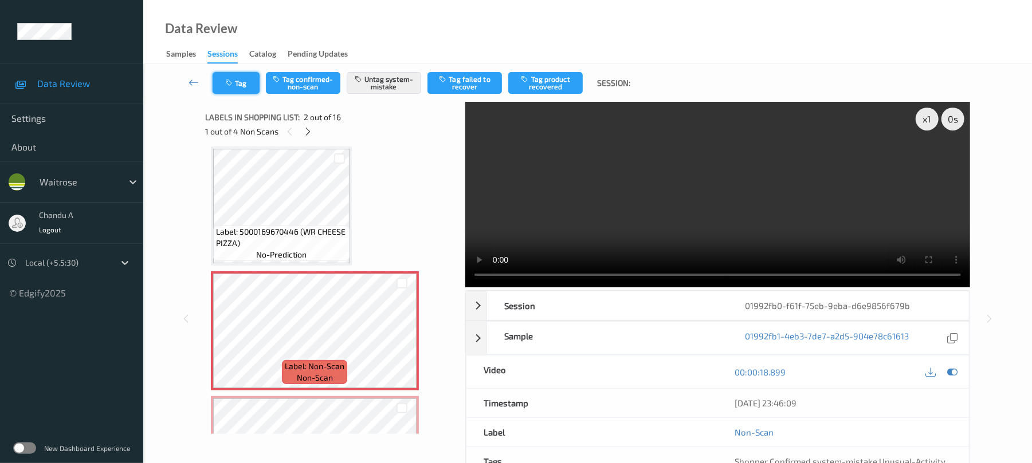
click at [247, 85] on button "Tag" at bounding box center [236, 83] width 47 height 22
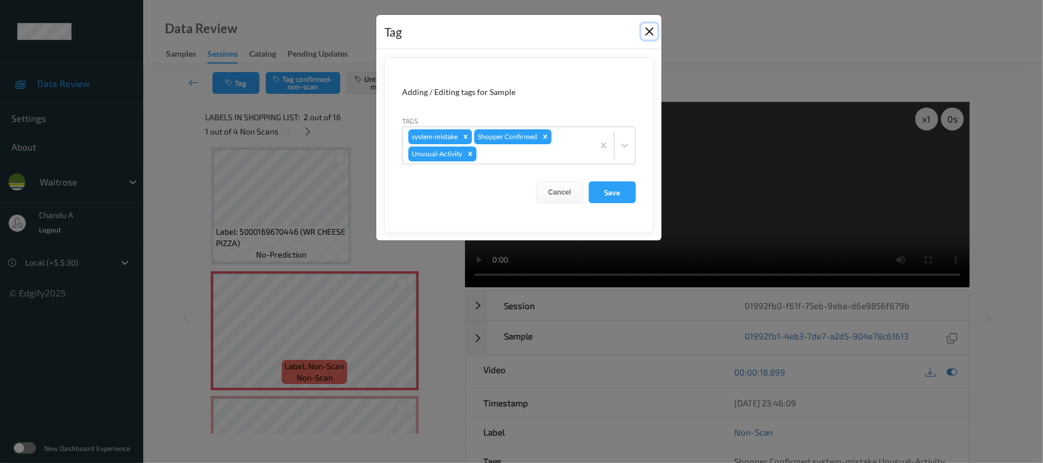
click at [644, 33] on button "Close" at bounding box center [650, 31] width 16 height 16
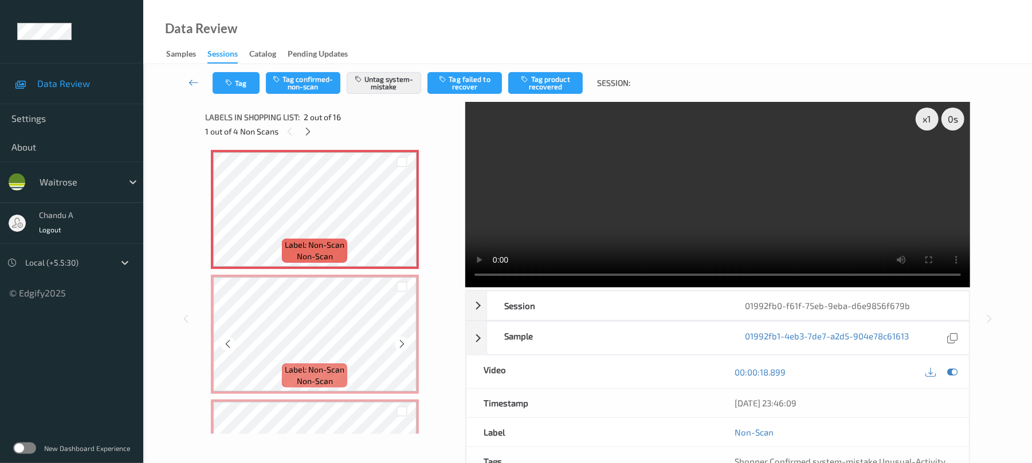
scroll to position [159, 0]
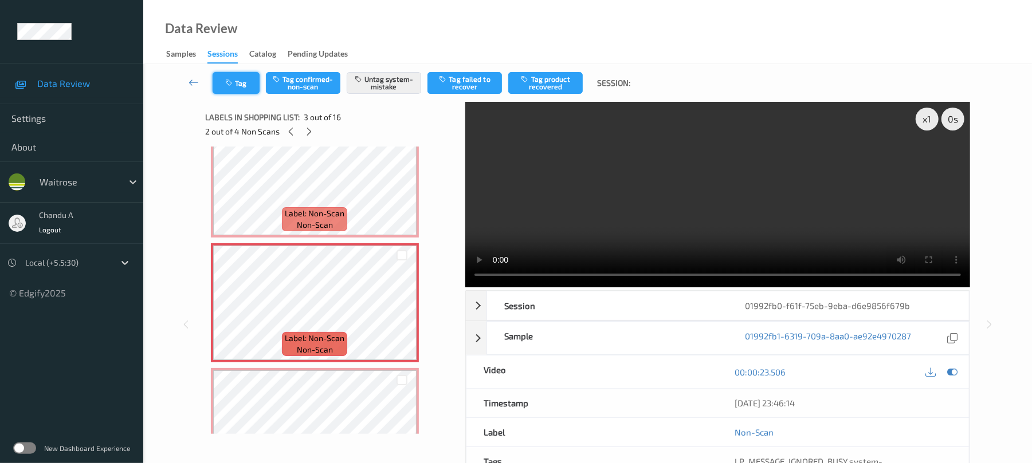
click at [239, 85] on button "Tag" at bounding box center [236, 83] width 47 height 22
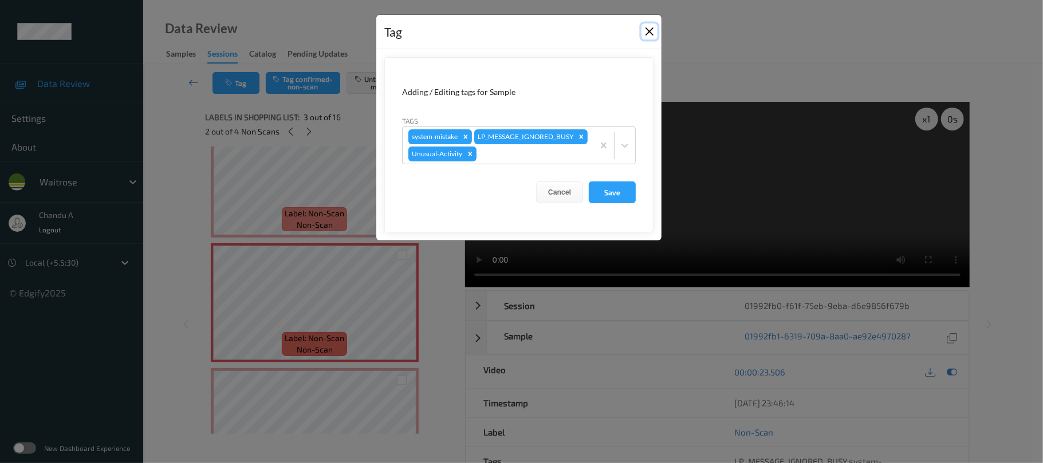
click at [643, 30] on button "Close" at bounding box center [650, 31] width 16 height 16
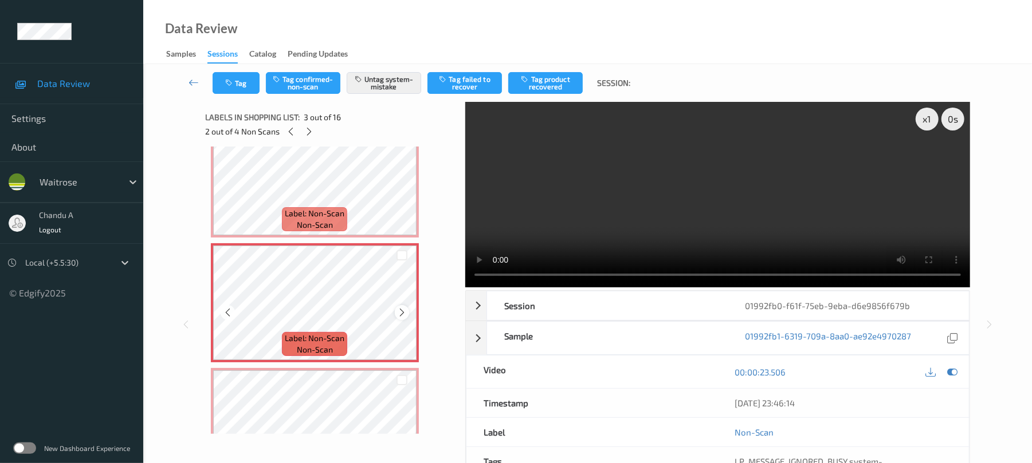
click at [401, 312] on icon at bounding box center [402, 313] width 10 height 10
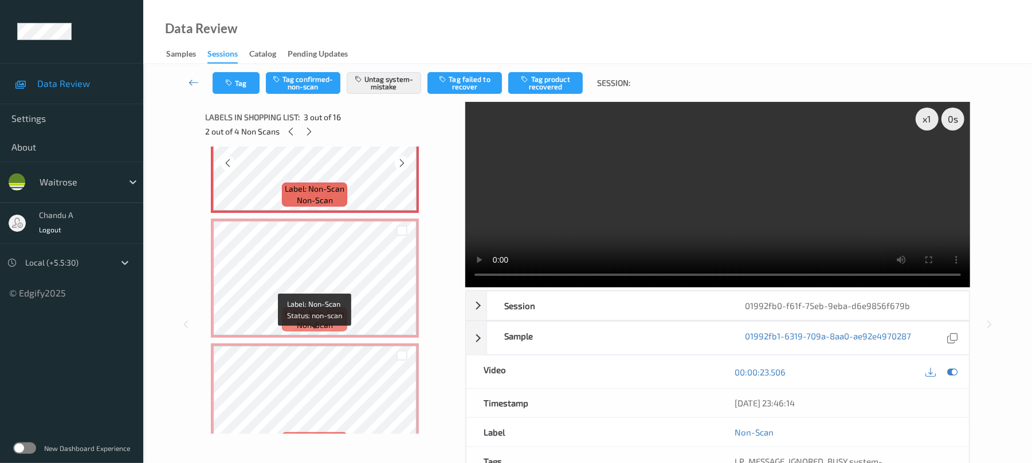
scroll to position [312, 0]
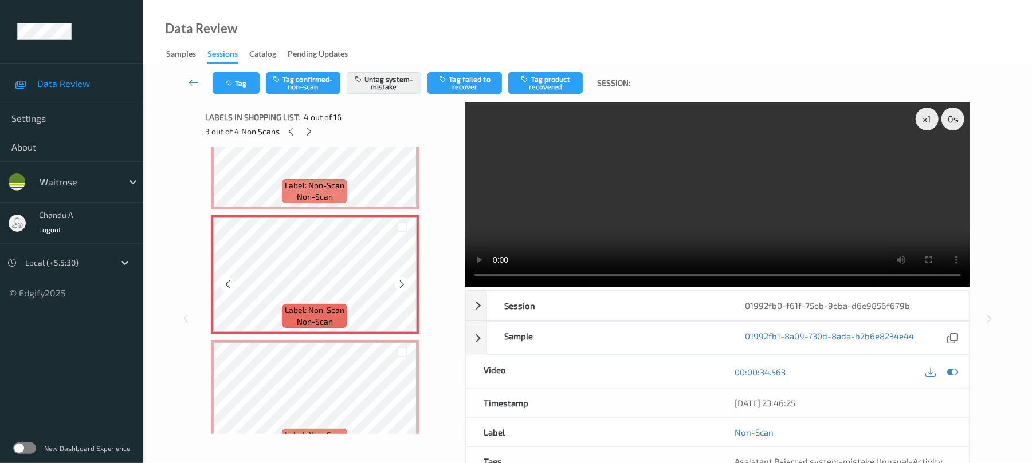
click at [404, 282] on icon at bounding box center [402, 285] width 10 height 10
click at [245, 88] on button "Tag" at bounding box center [236, 83] width 47 height 22
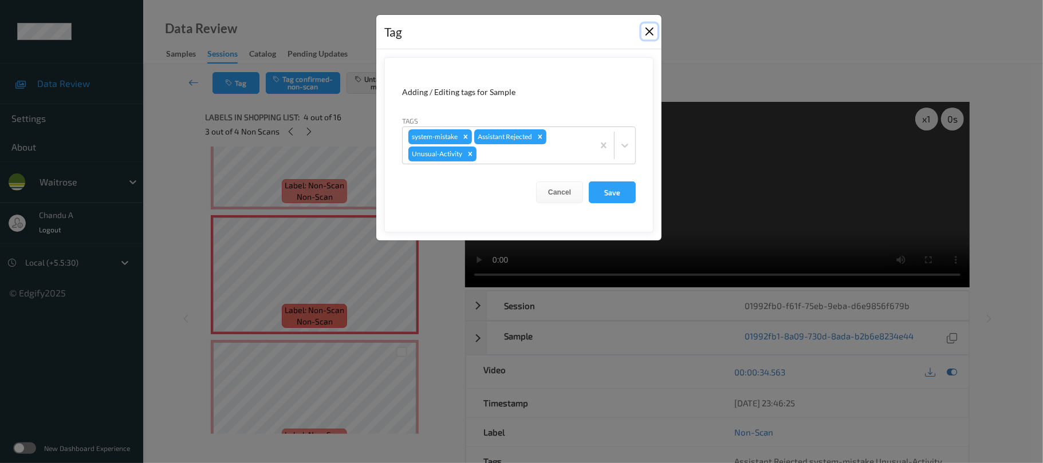
click at [648, 32] on button "Close" at bounding box center [650, 31] width 16 height 16
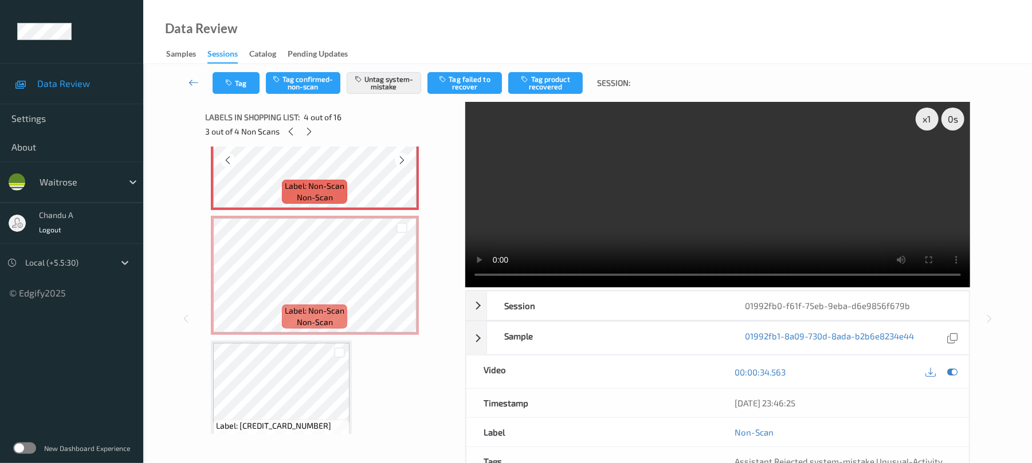
scroll to position [464, 0]
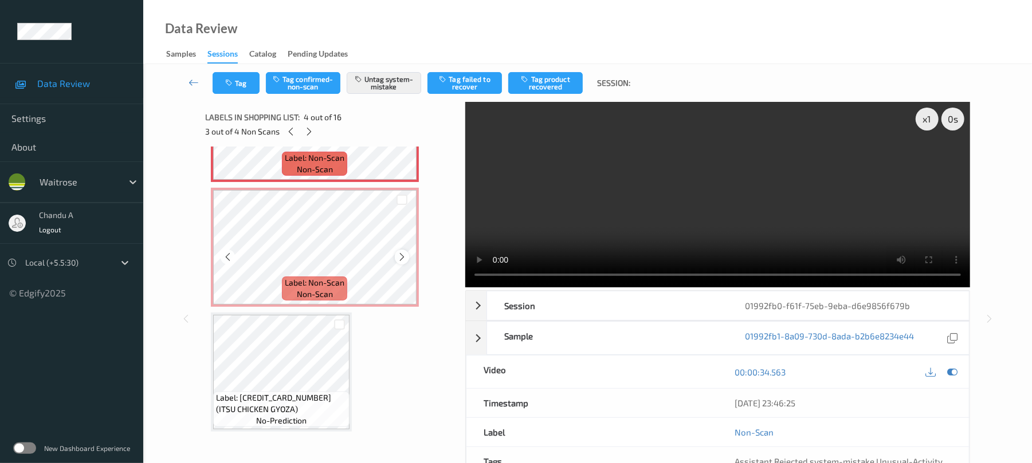
click at [401, 255] on icon at bounding box center [402, 257] width 10 height 10
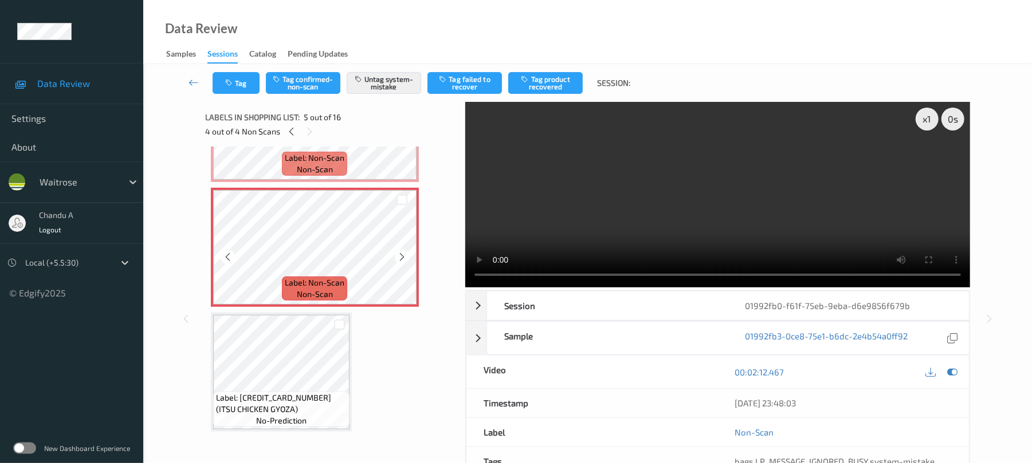
click at [401, 255] on icon at bounding box center [402, 257] width 10 height 10
click at [244, 86] on button "Tag" at bounding box center [236, 83] width 47 height 22
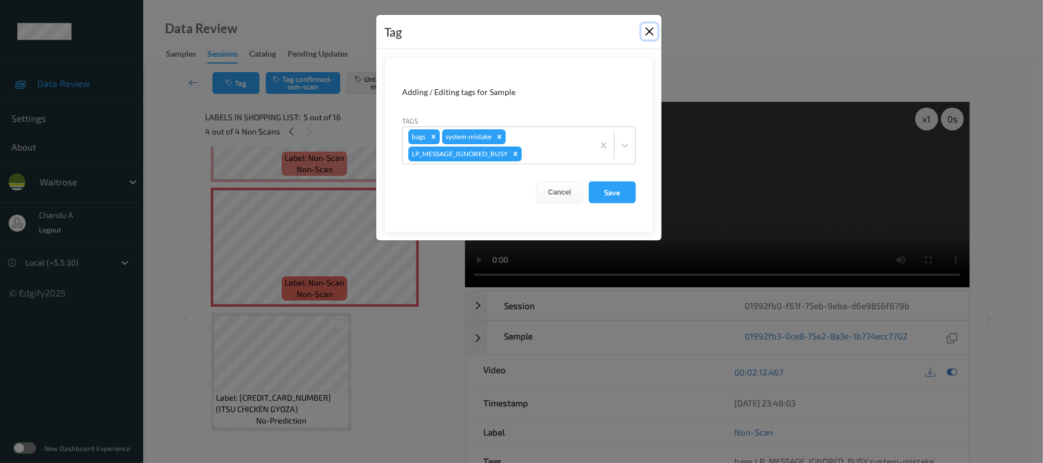
click at [649, 35] on button "Close" at bounding box center [650, 31] width 16 height 16
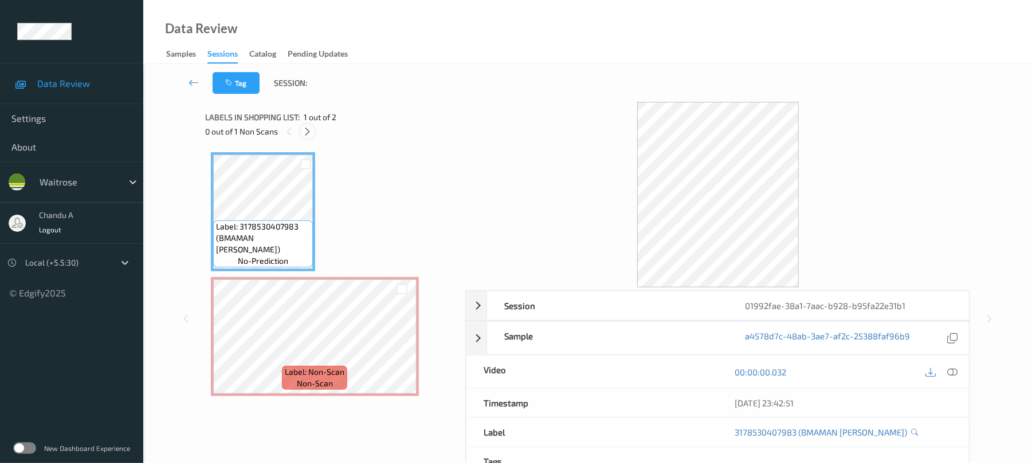
click at [314, 133] on div at bounding box center [307, 131] width 14 height 14
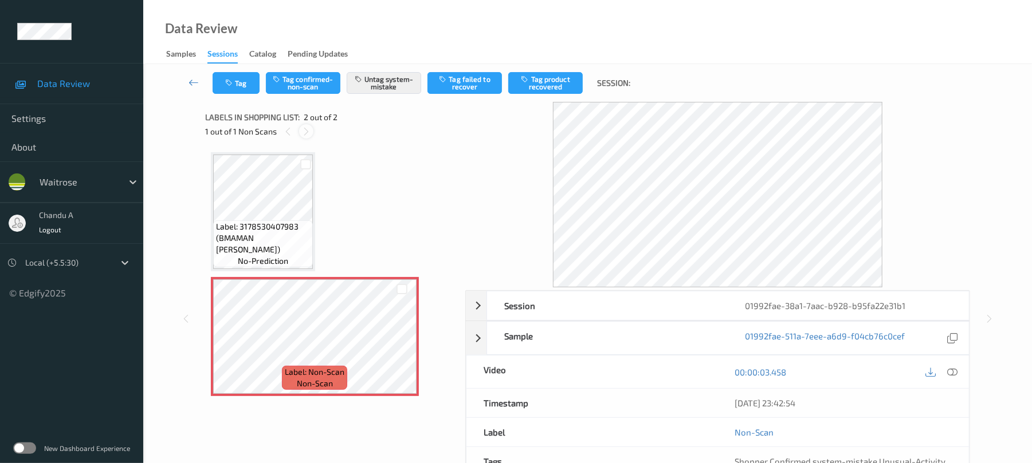
click at [305, 135] on icon at bounding box center [306, 132] width 10 height 10
click at [288, 131] on icon at bounding box center [288, 132] width 10 height 10
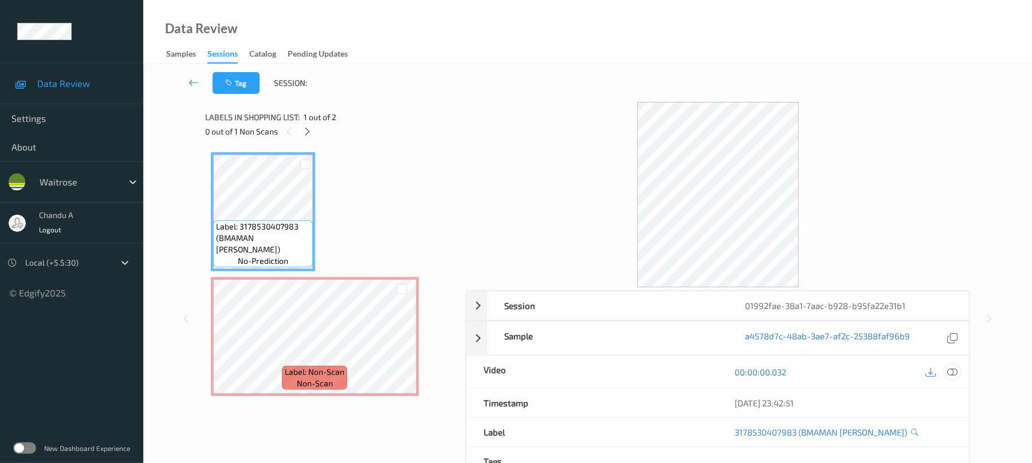
click at [949, 369] on icon at bounding box center [952, 372] width 10 height 10
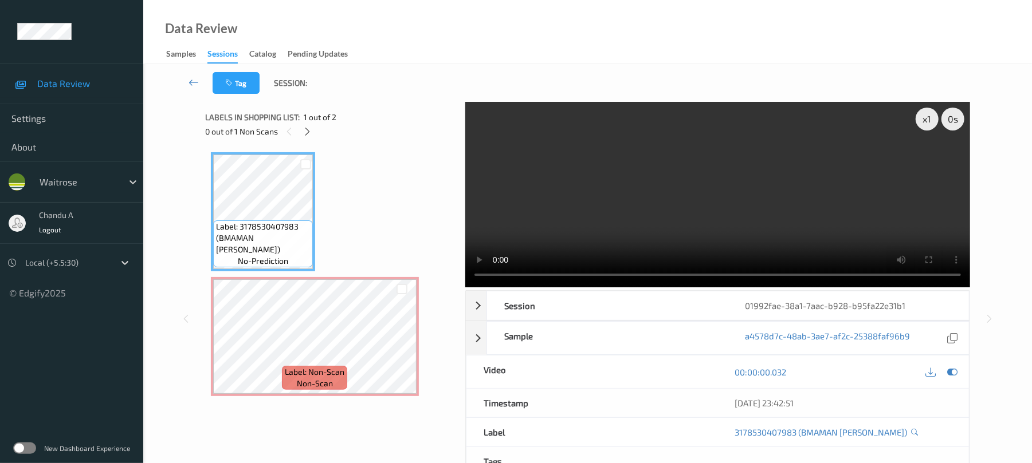
click at [633, 203] on video at bounding box center [717, 195] width 505 height 186
click at [731, 195] on video at bounding box center [717, 195] width 505 height 186
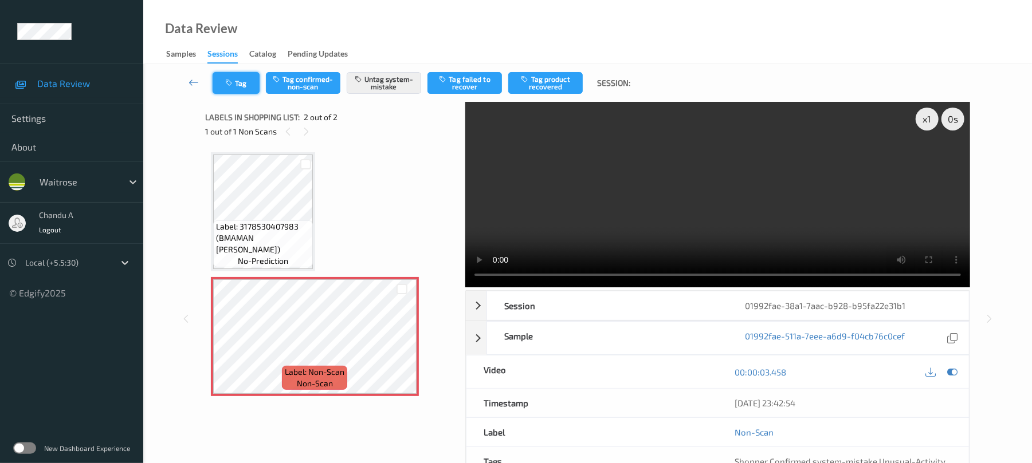
click at [244, 90] on button "Tag" at bounding box center [236, 83] width 47 height 22
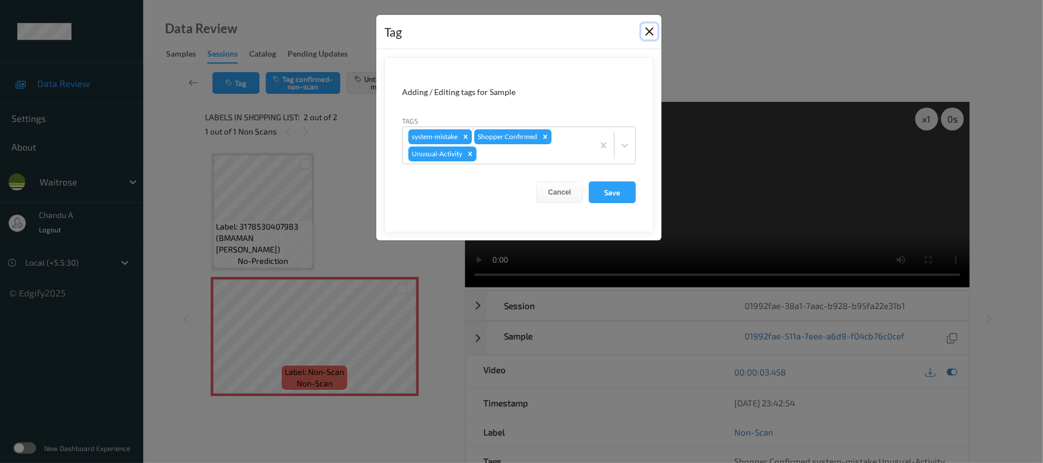
click at [649, 27] on button "Close" at bounding box center [650, 31] width 16 height 16
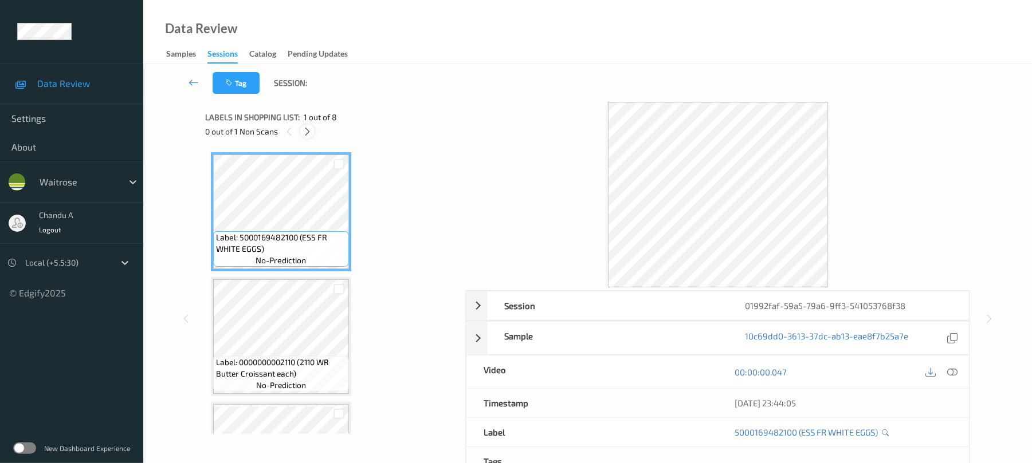
click at [305, 135] on icon at bounding box center [307, 132] width 10 height 10
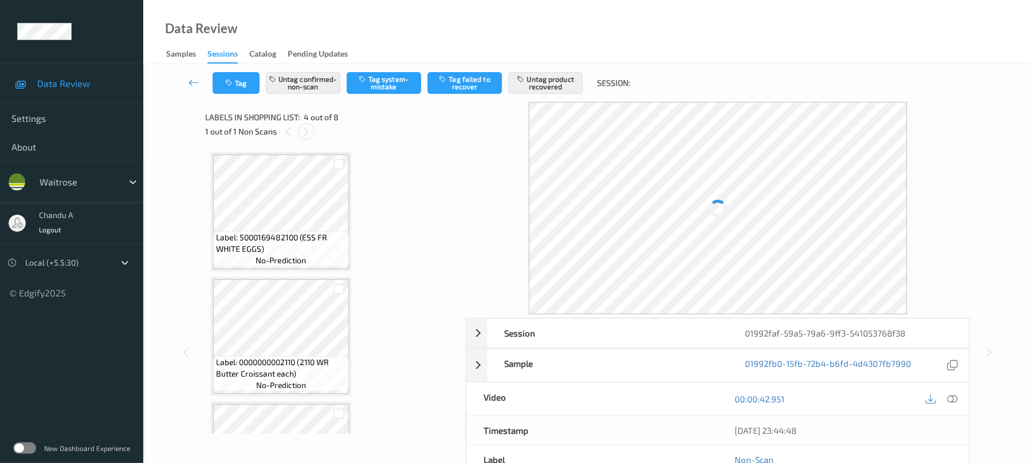
scroll to position [255, 0]
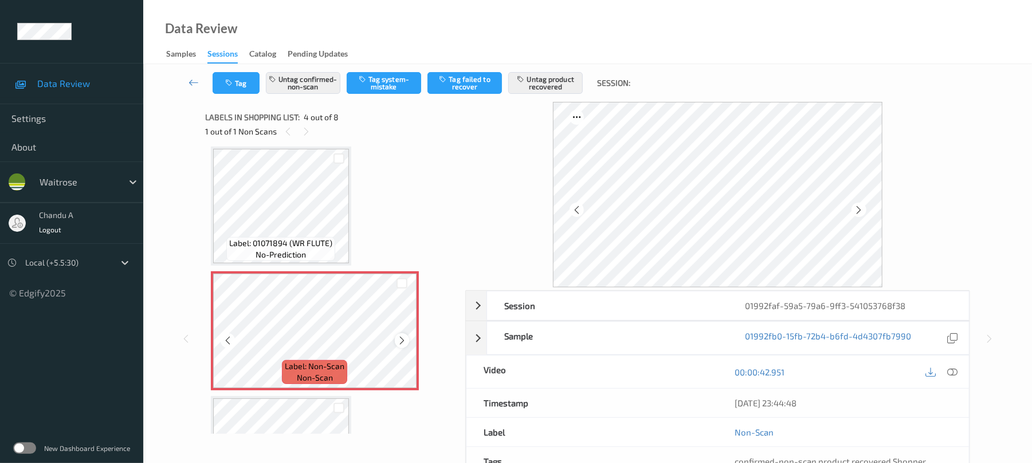
click at [404, 338] on icon at bounding box center [402, 341] width 10 height 10
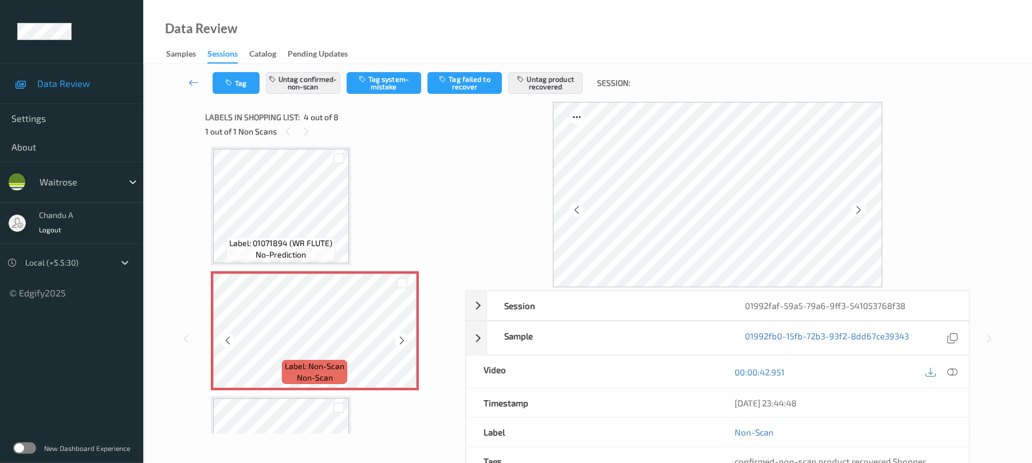
click at [404, 338] on icon at bounding box center [402, 341] width 10 height 10
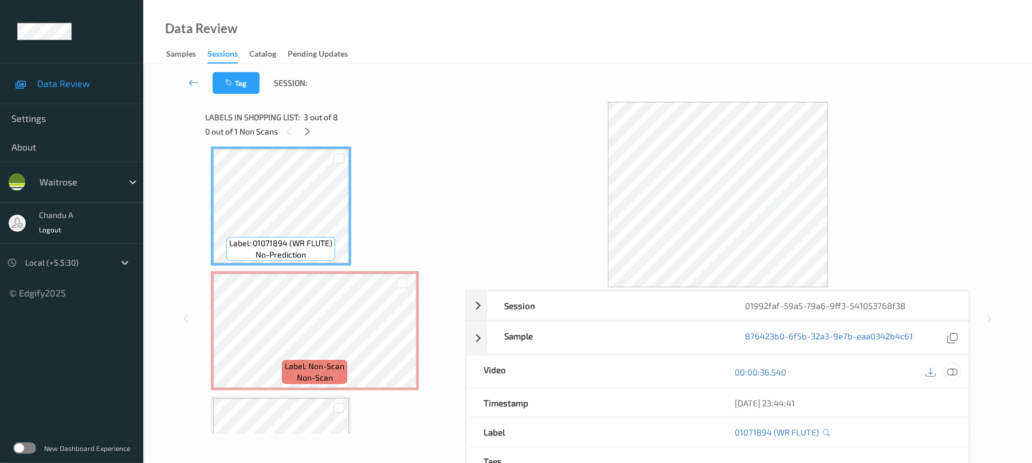
click at [953, 371] on icon at bounding box center [952, 372] width 10 height 10
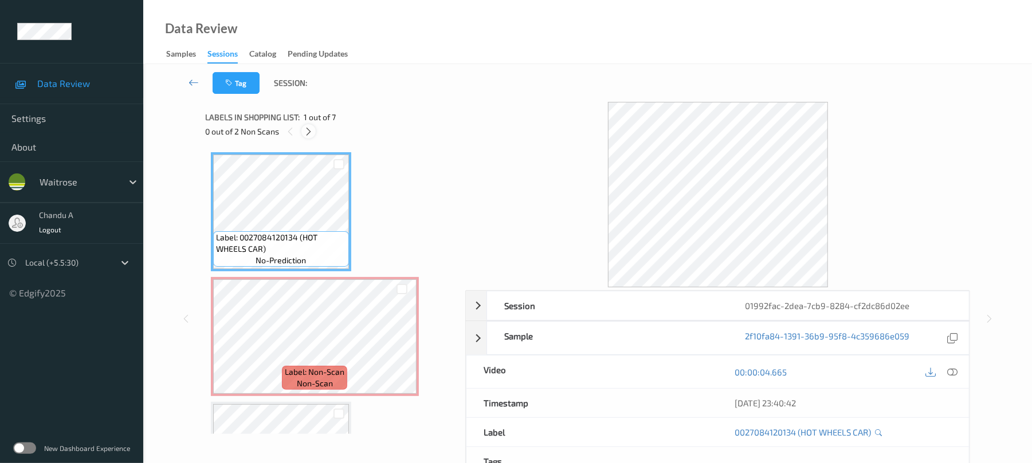
click at [312, 127] on icon at bounding box center [309, 132] width 10 height 10
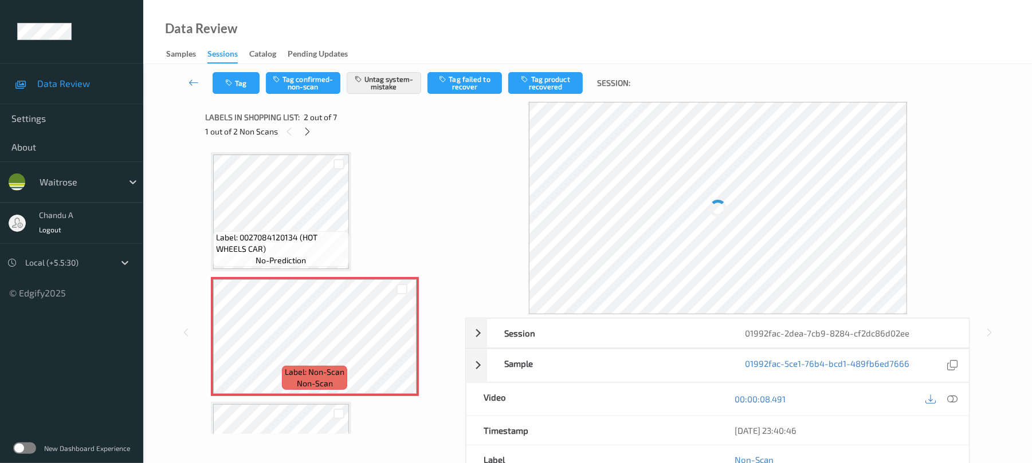
scroll to position [6, 0]
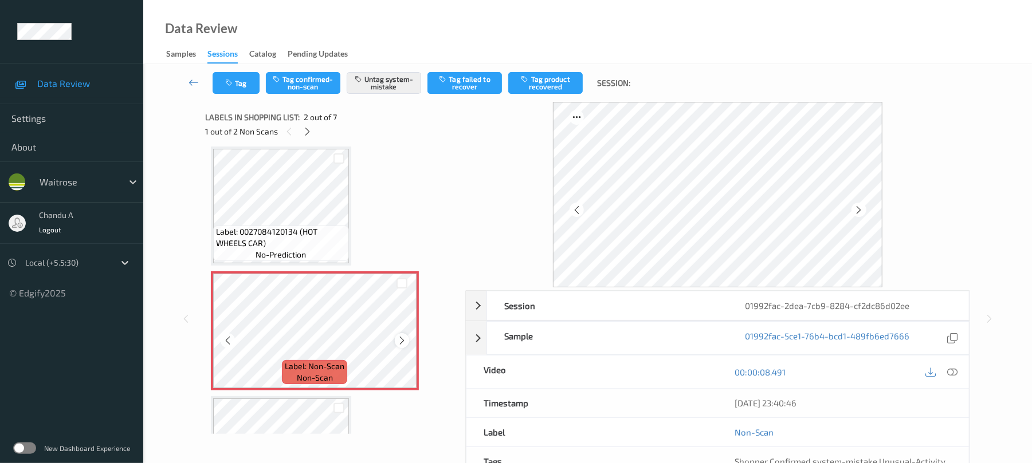
click at [400, 342] on icon at bounding box center [402, 341] width 10 height 10
click at [249, 83] on button "Tag" at bounding box center [236, 83] width 47 height 22
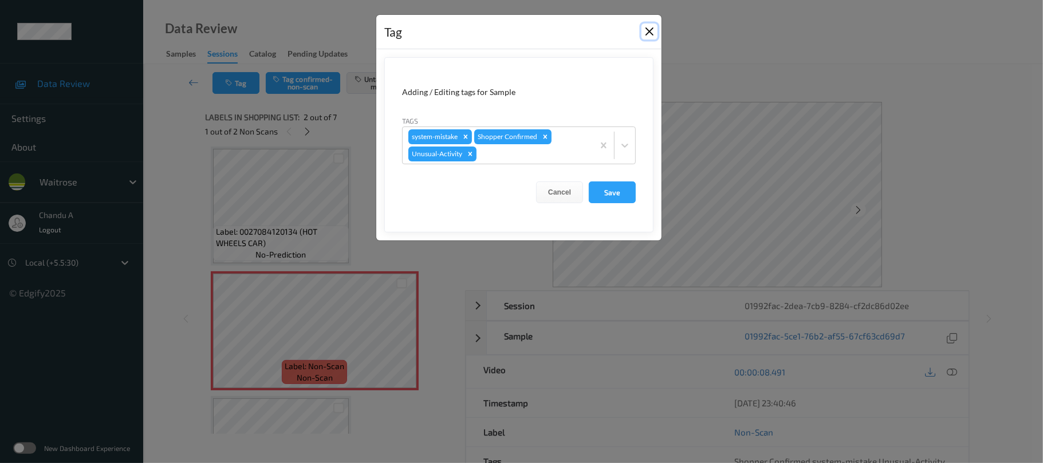
click at [649, 28] on button "Close" at bounding box center [650, 31] width 16 height 16
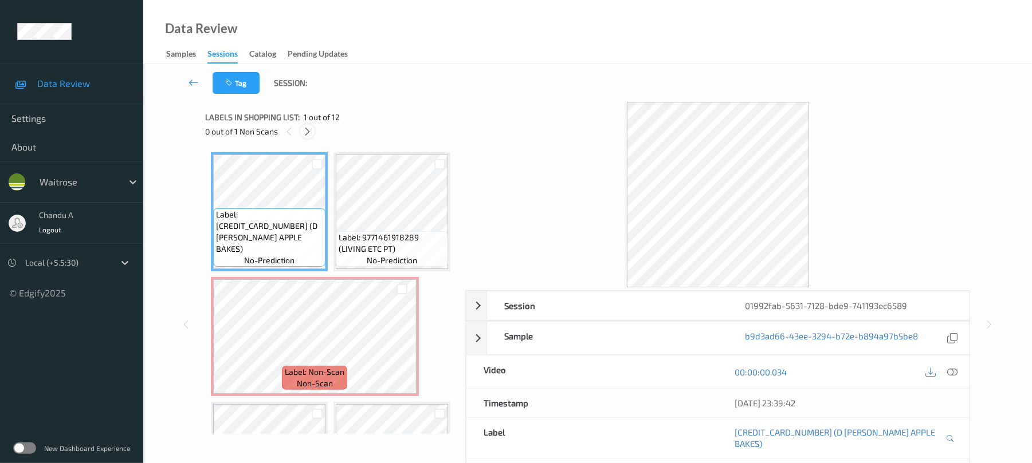
click at [305, 136] on icon at bounding box center [307, 132] width 10 height 10
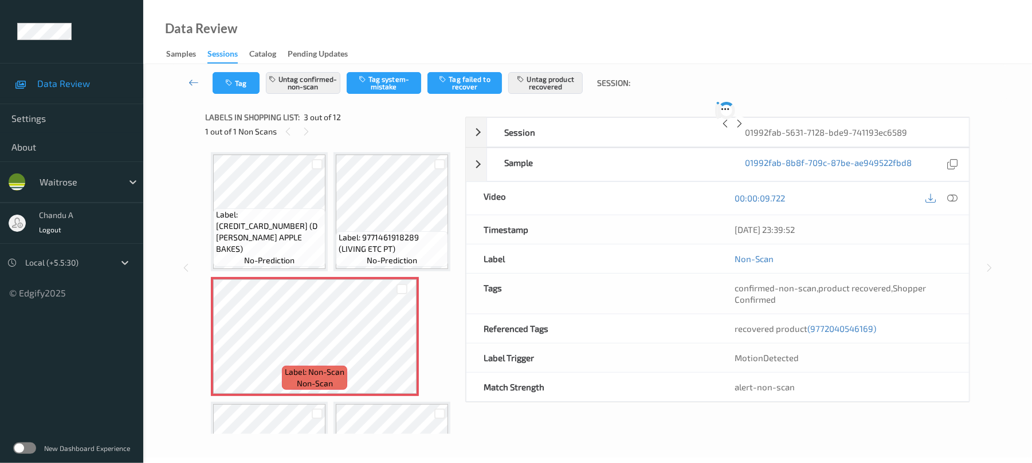
scroll to position [131, 0]
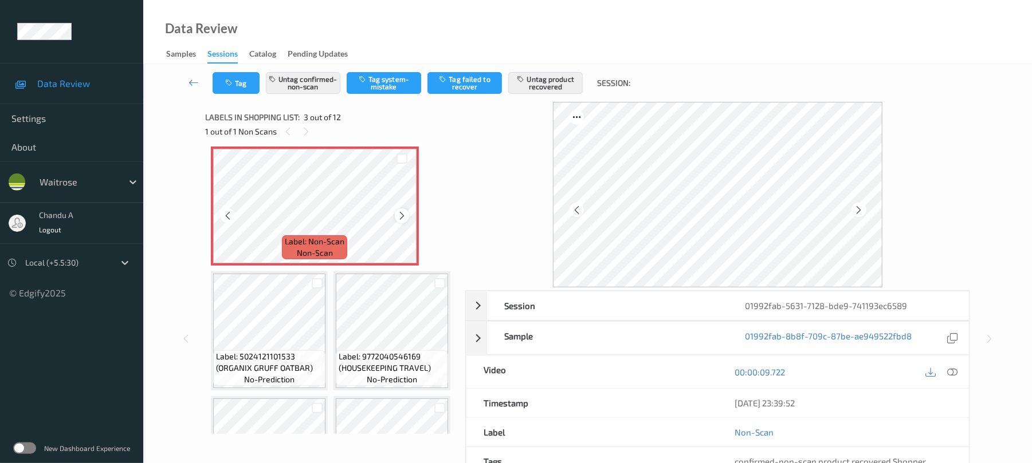
click at [402, 221] on icon at bounding box center [402, 216] width 10 height 10
click at [403, 221] on icon at bounding box center [402, 216] width 10 height 10
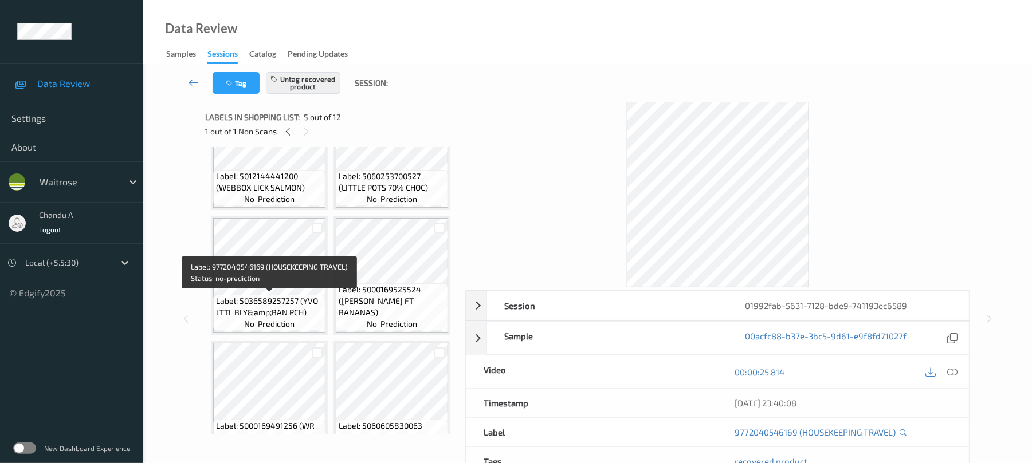
scroll to position [207, 0]
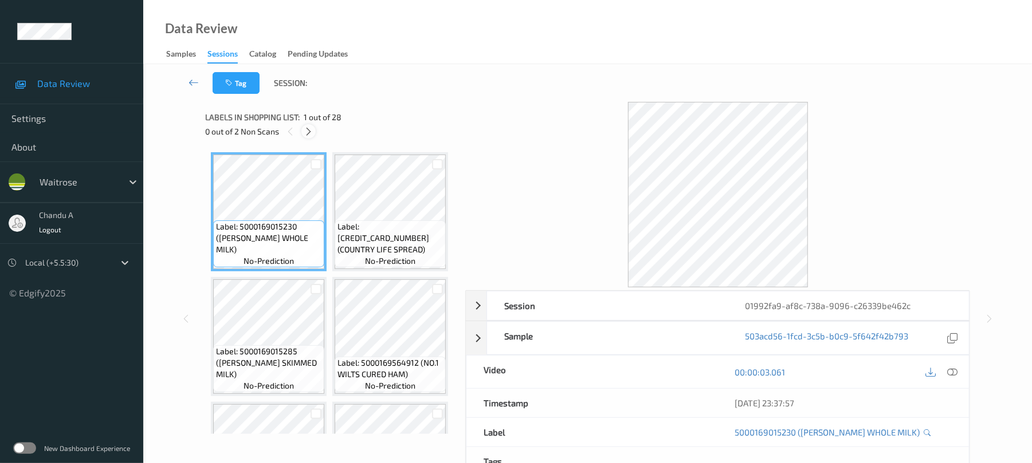
click at [310, 131] on icon at bounding box center [309, 132] width 10 height 10
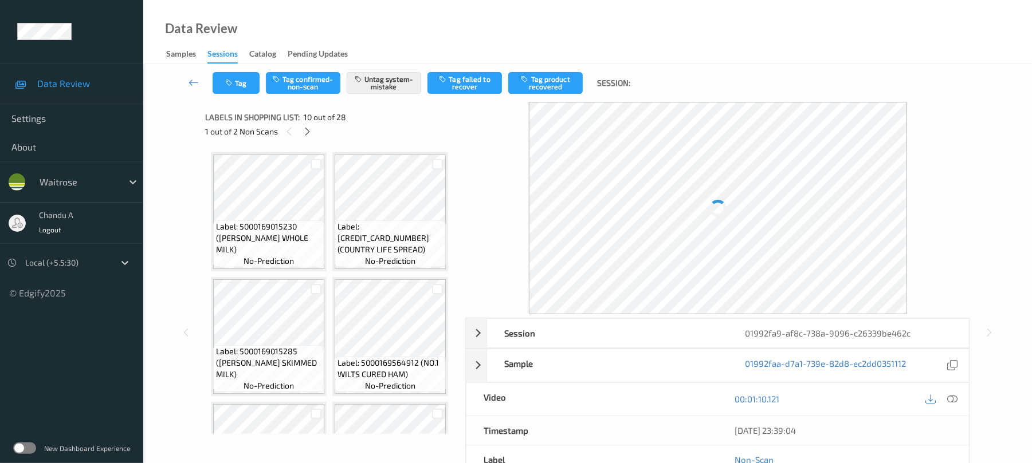
scroll to position [1005, 0]
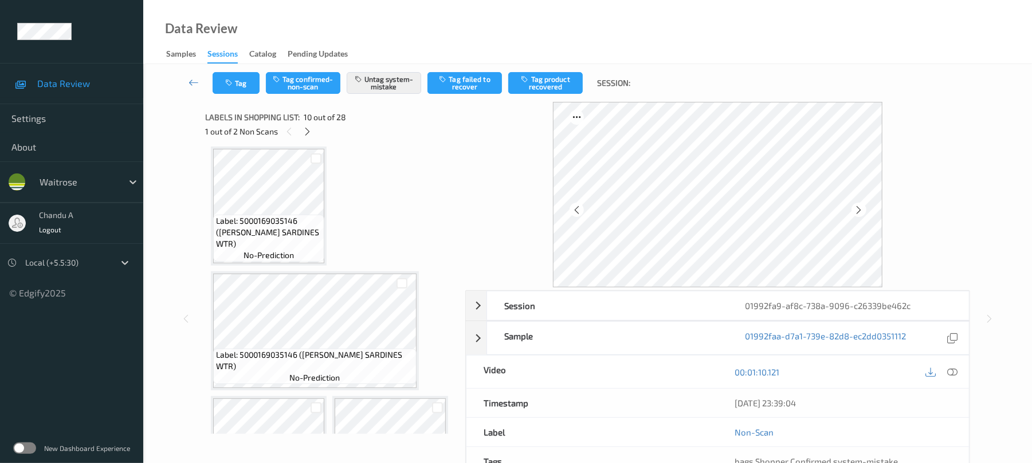
click at [245, 85] on button "Tag" at bounding box center [236, 83] width 47 height 22
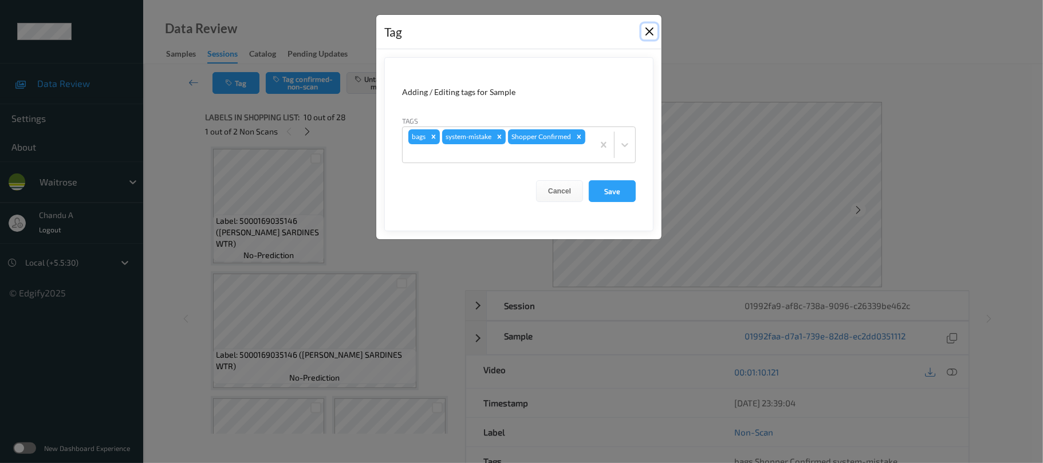
click at [647, 33] on button "Close" at bounding box center [650, 31] width 16 height 16
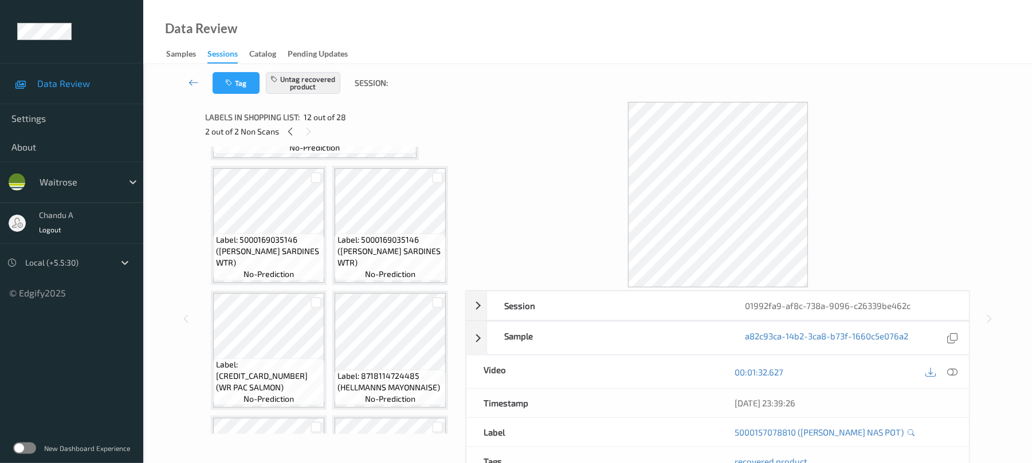
scroll to position [1234, 0]
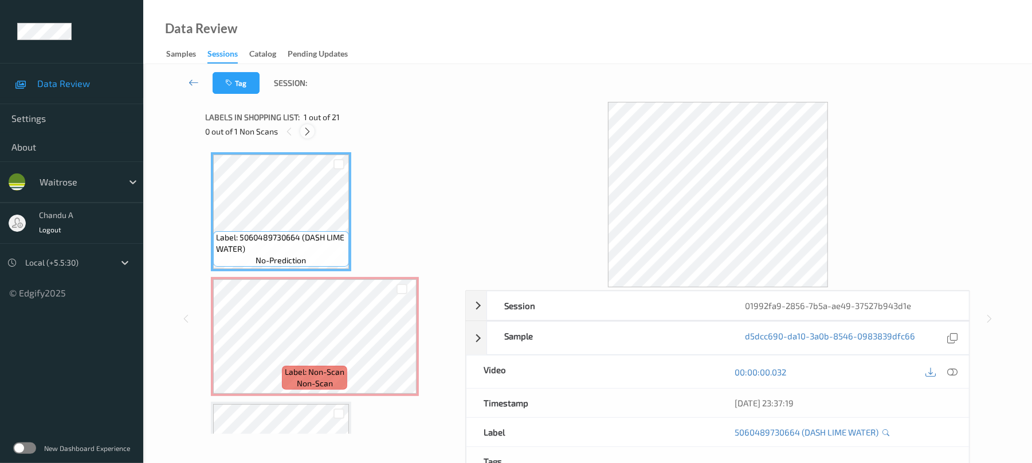
click at [305, 133] on icon at bounding box center [307, 132] width 10 height 10
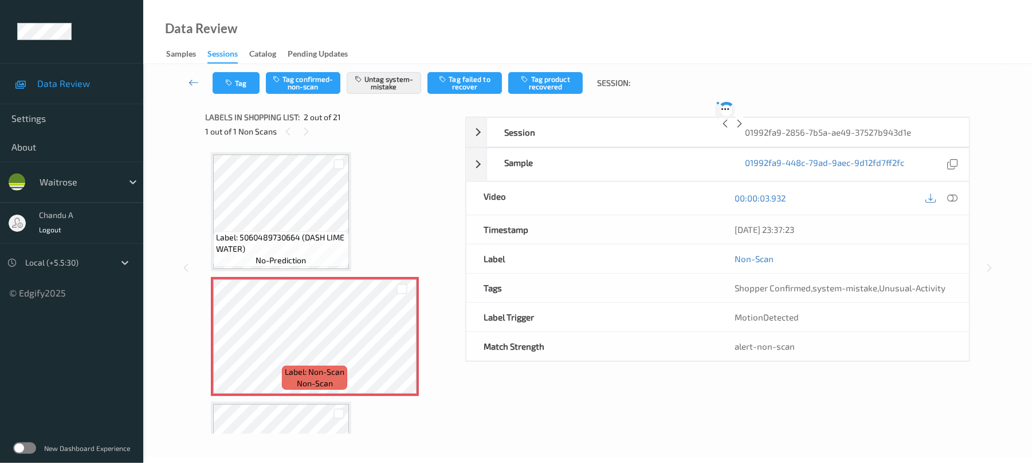
scroll to position [6, 0]
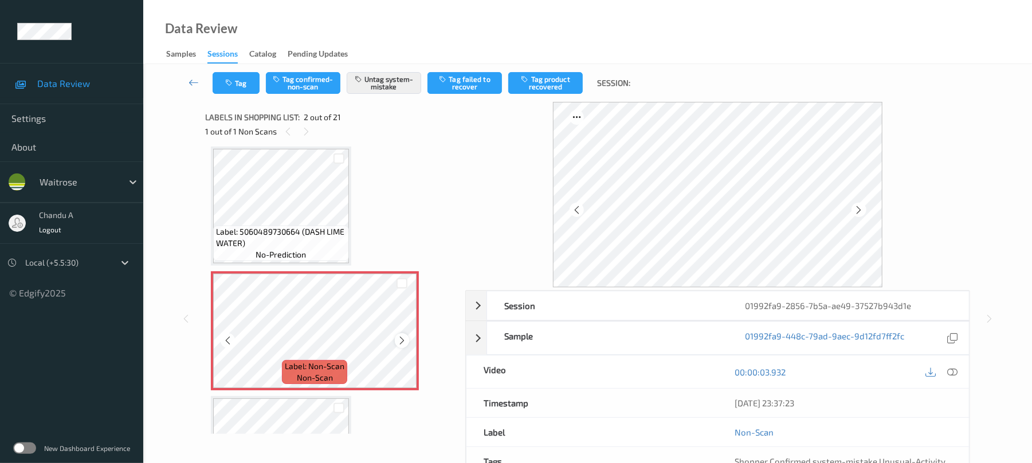
click at [401, 339] on icon at bounding box center [402, 341] width 10 height 10
click at [234, 81] on icon "button" at bounding box center [230, 83] width 10 height 8
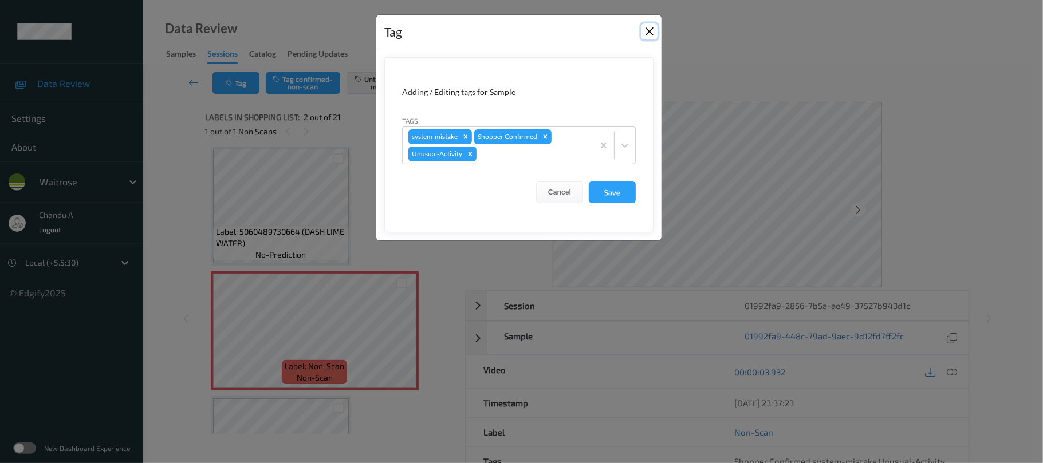
click at [645, 35] on button "Close" at bounding box center [650, 31] width 16 height 16
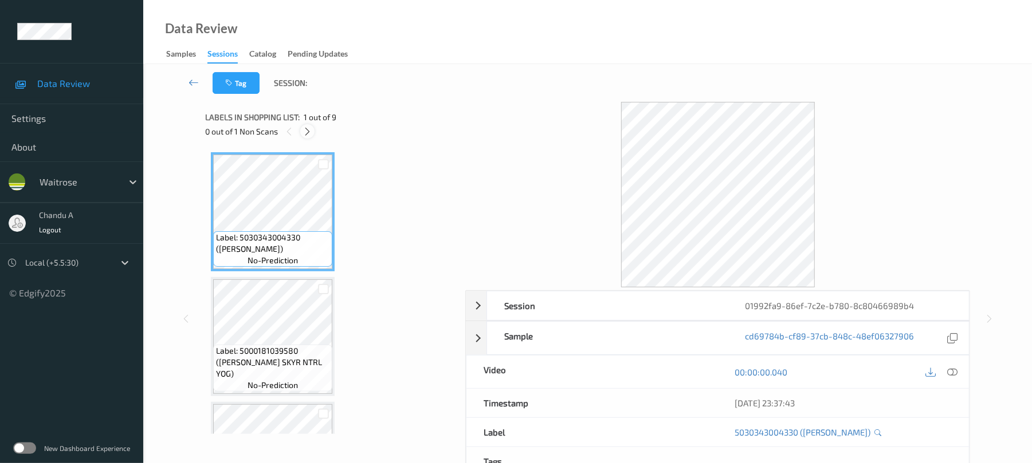
click at [302, 129] on icon at bounding box center [307, 132] width 10 height 10
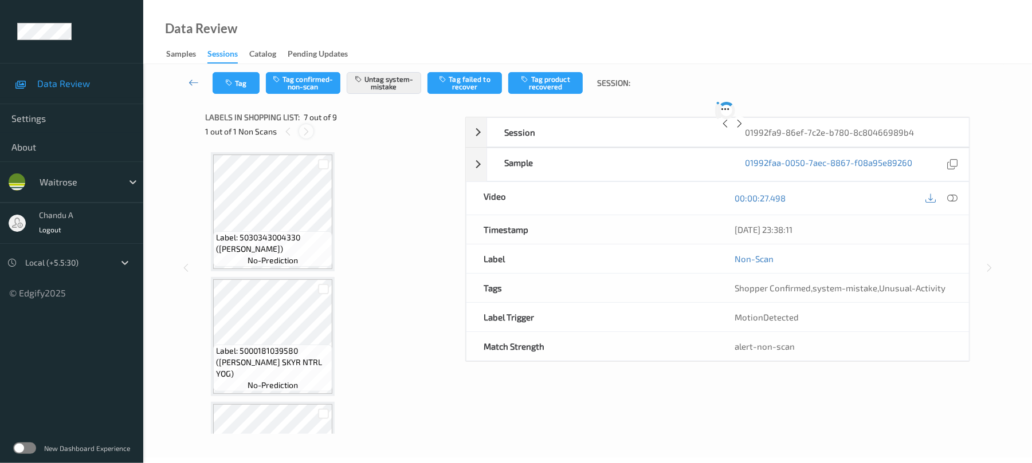
scroll to position [630, 0]
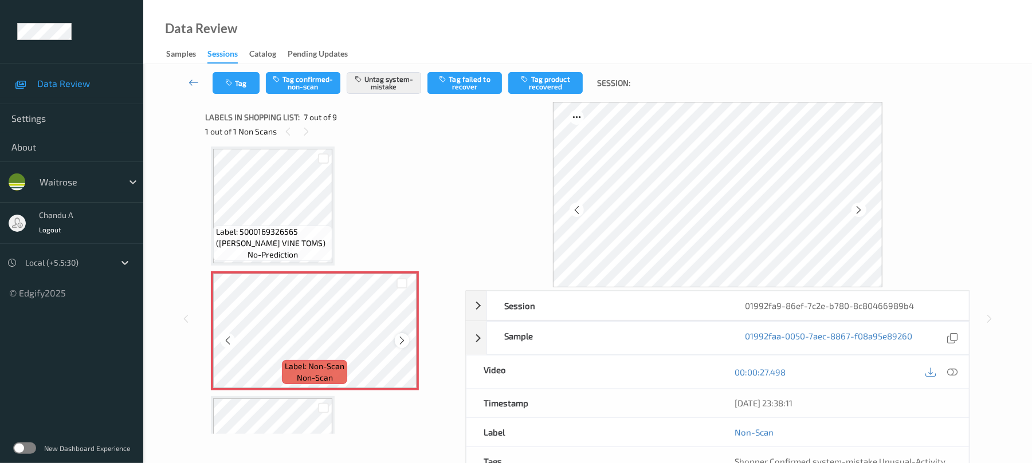
click at [395, 344] on div at bounding box center [402, 340] width 14 height 14
click at [397, 344] on icon at bounding box center [402, 341] width 10 height 10
click at [235, 85] on button "Tag" at bounding box center [236, 83] width 47 height 22
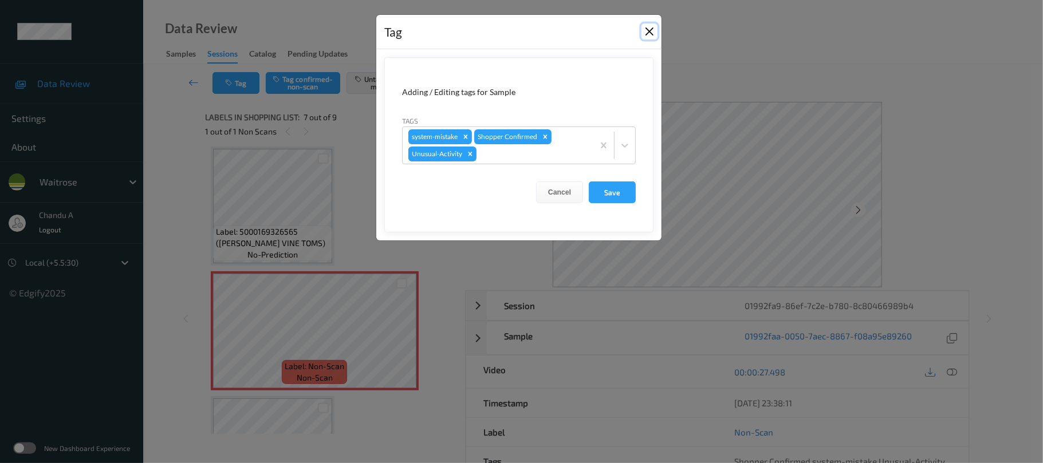
click at [645, 32] on button "Close" at bounding box center [650, 31] width 16 height 16
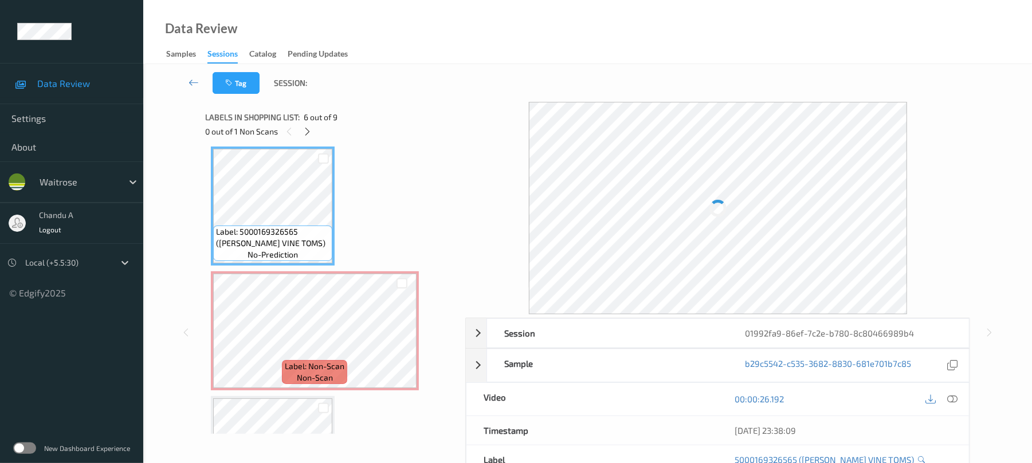
scroll to position [553, 0]
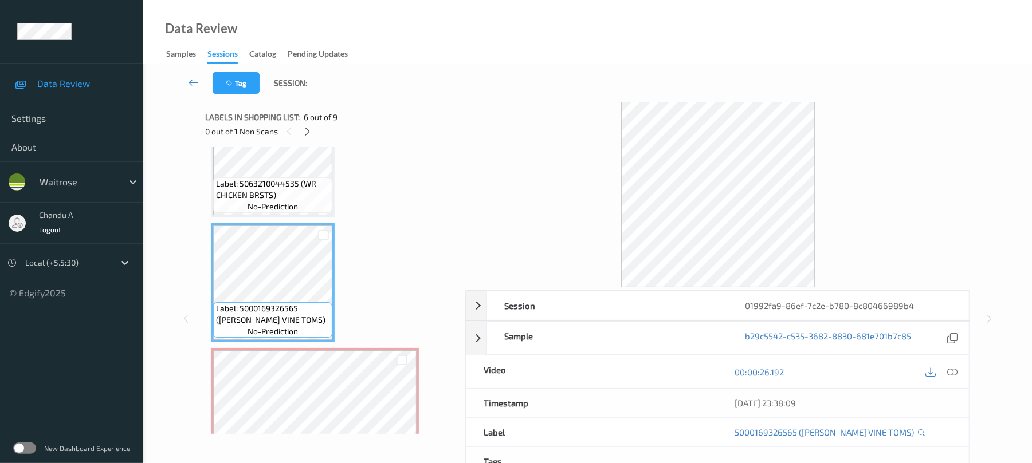
drag, startPoint x: 956, startPoint y: 369, endPoint x: 883, endPoint y: 314, distance: 91.3
click at [955, 369] on icon at bounding box center [952, 372] width 10 height 10
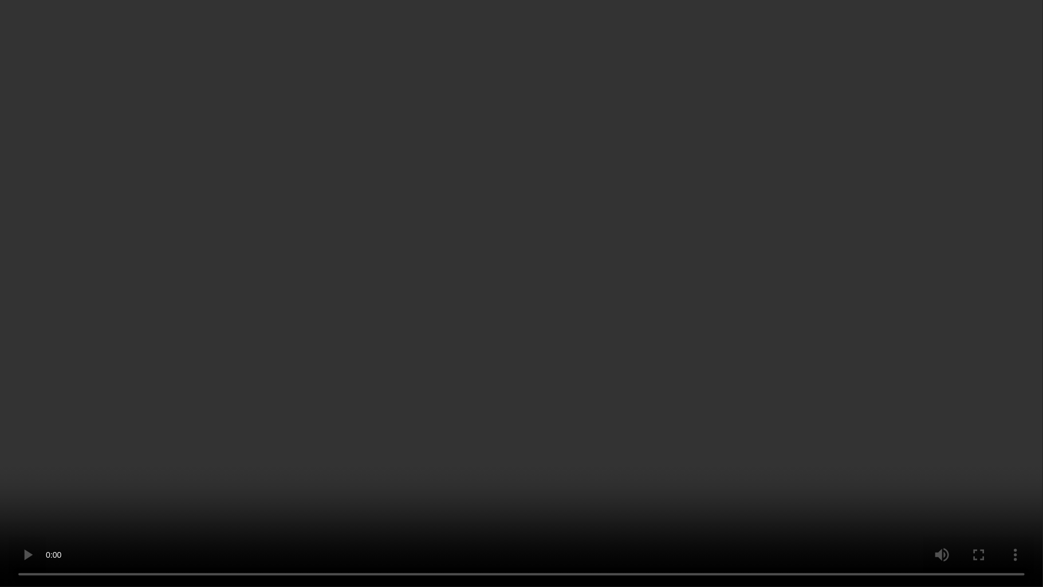
click at [741, 332] on video at bounding box center [521, 293] width 1043 height 587
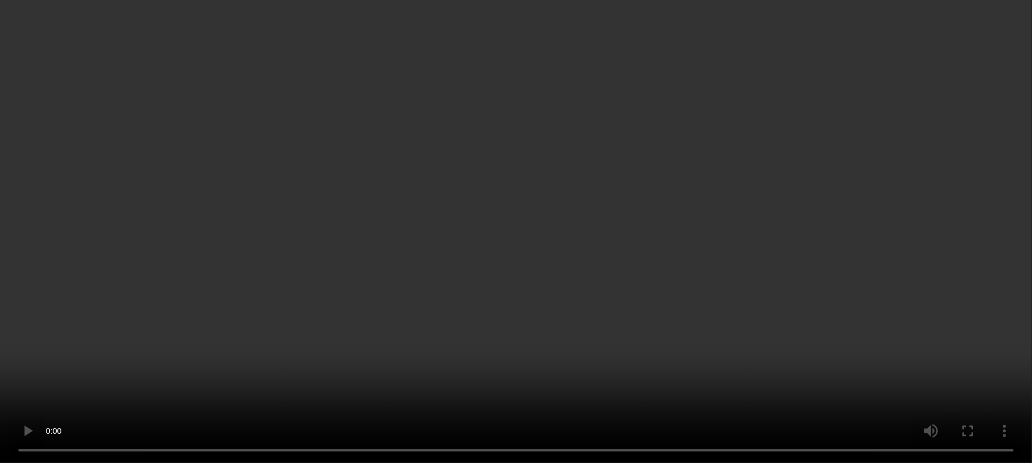
scroll to position [630, 0]
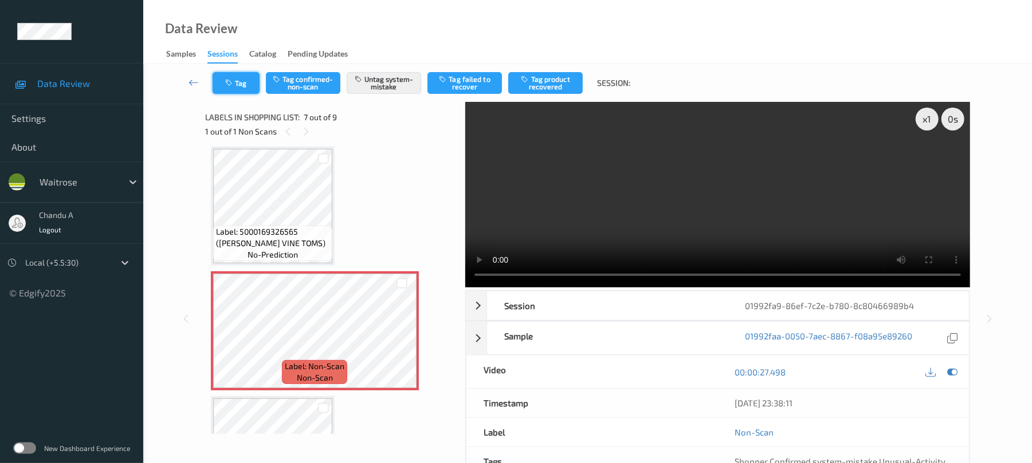
click at [234, 87] on button "Tag" at bounding box center [236, 83] width 47 height 22
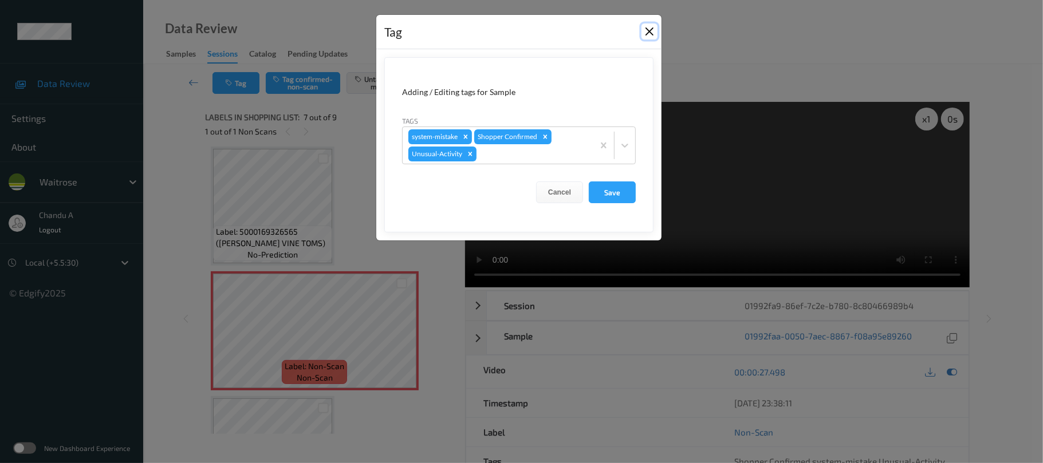
click at [650, 29] on button "Close" at bounding box center [650, 31] width 16 height 16
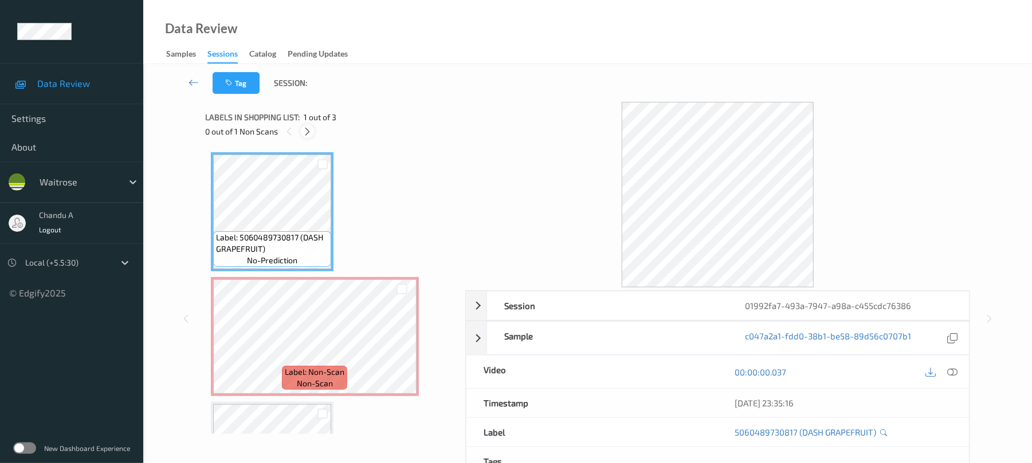
click at [306, 127] on icon at bounding box center [307, 132] width 10 height 10
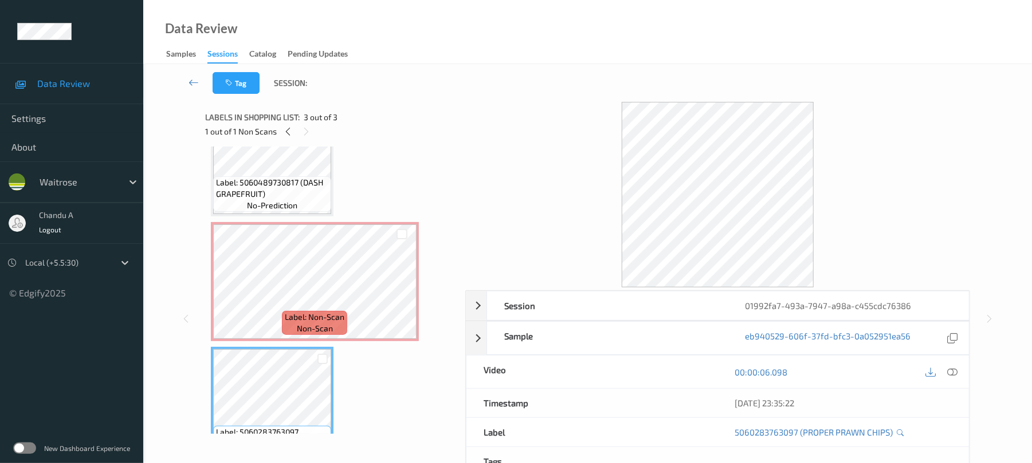
scroll to position [16, 0]
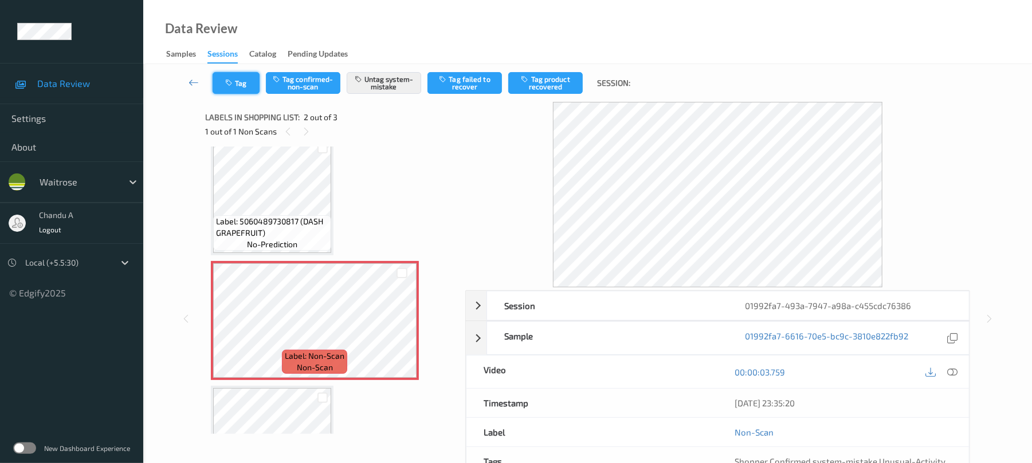
click at [214, 85] on button "Tag" at bounding box center [236, 83] width 47 height 22
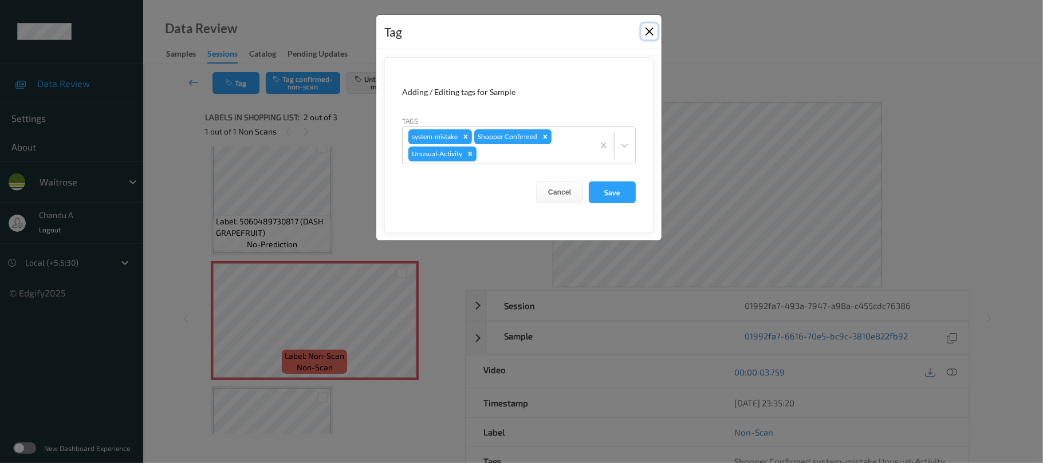
click at [648, 32] on button "Close" at bounding box center [650, 31] width 16 height 16
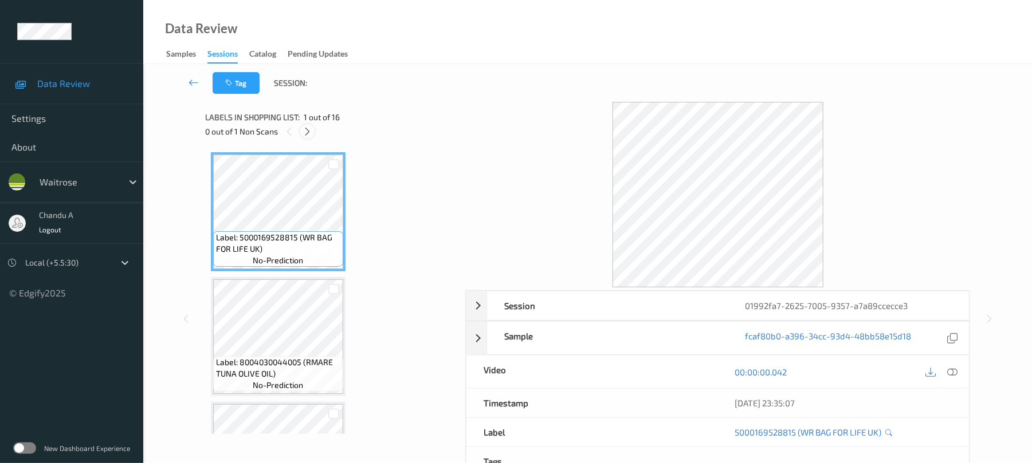
click at [308, 136] on div at bounding box center [307, 131] width 14 height 14
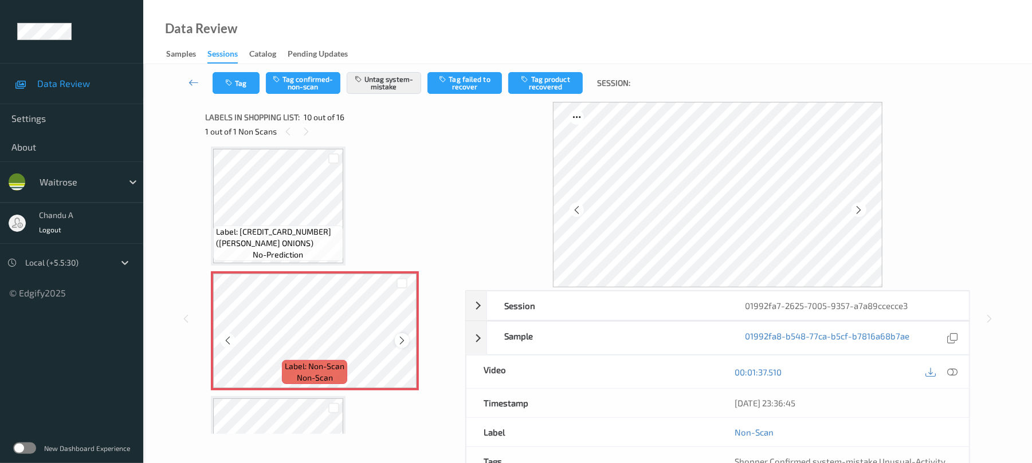
click at [400, 339] on icon at bounding box center [402, 341] width 10 height 10
click at [230, 81] on icon "button" at bounding box center [230, 83] width 10 height 8
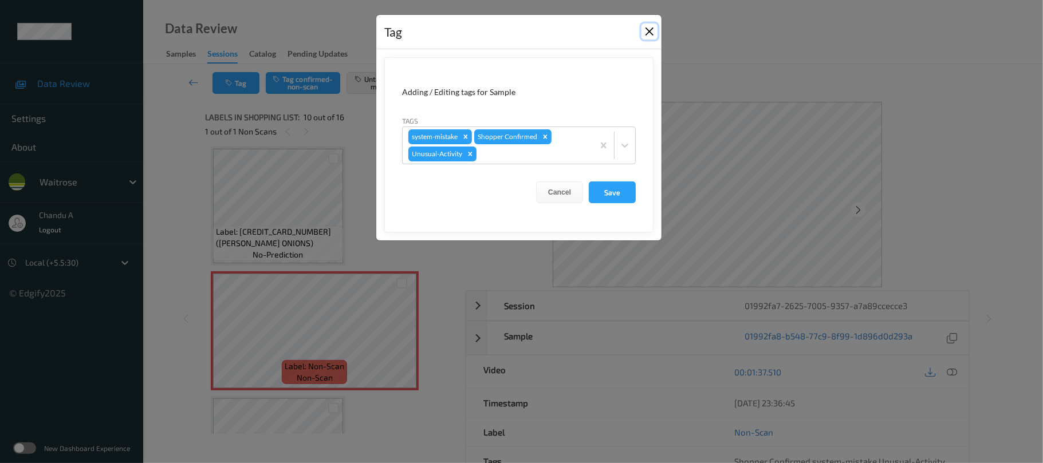
click at [642, 33] on button "Close" at bounding box center [650, 31] width 16 height 16
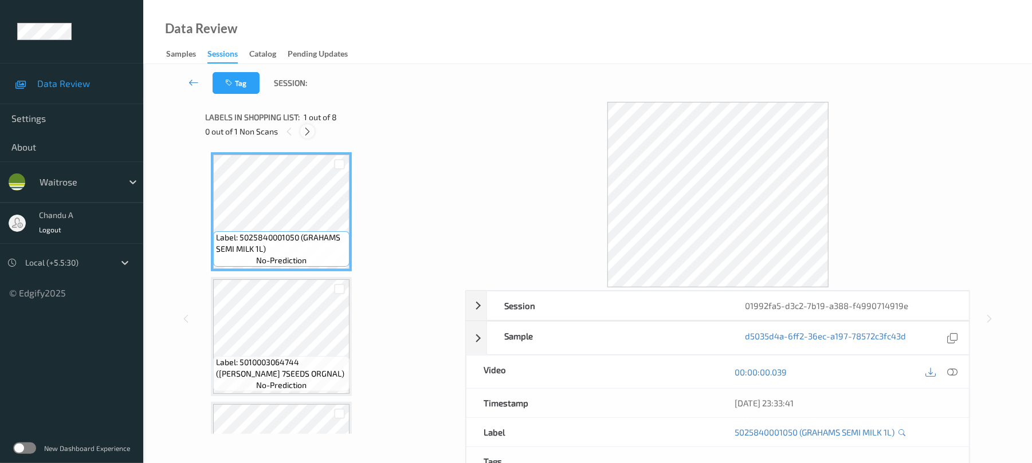
click at [304, 129] on icon at bounding box center [307, 132] width 10 height 10
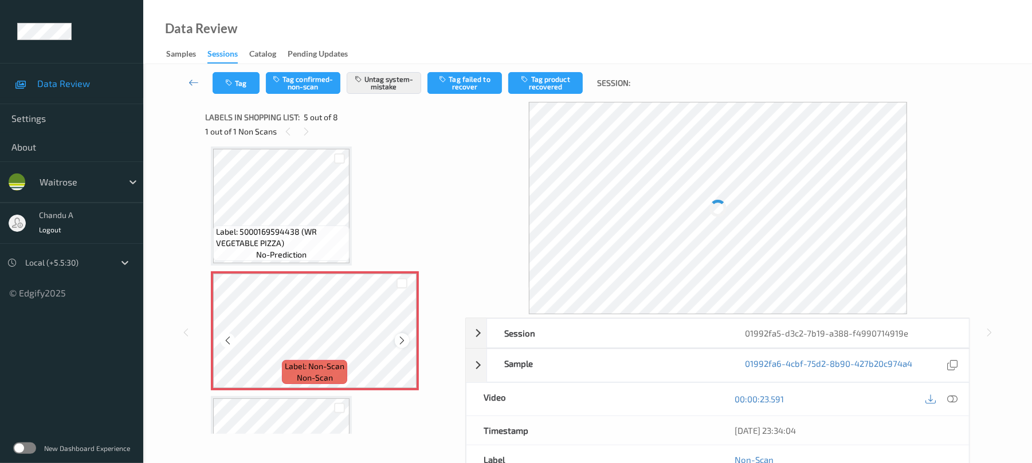
click at [403, 342] on icon at bounding box center [402, 341] width 10 height 10
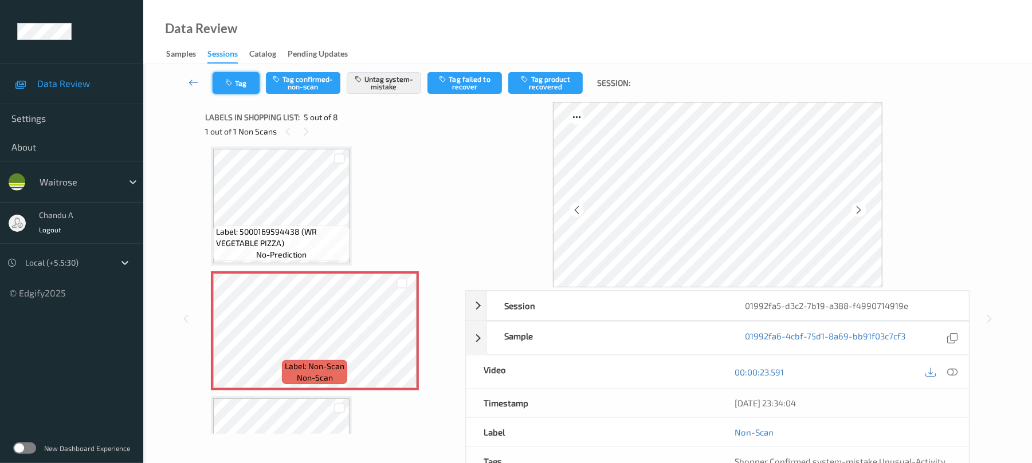
click at [230, 85] on icon "button" at bounding box center [230, 83] width 10 height 8
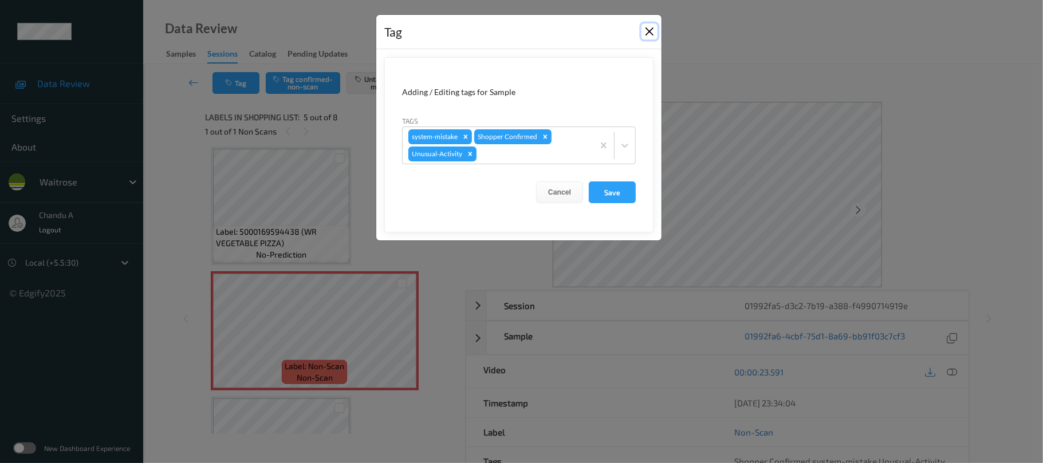
click at [651, 33] on button "Close" at bounding box center [650, 31] width 16 height 16
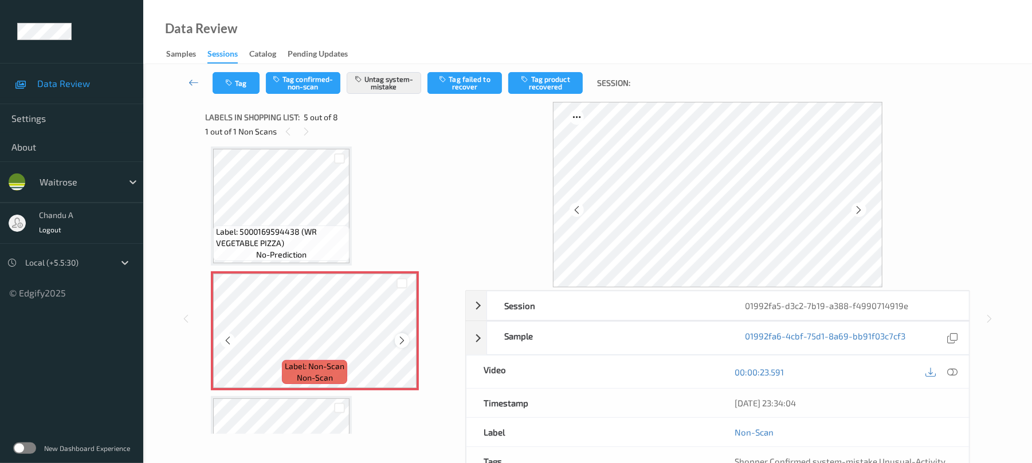
click at [399, 339] on icon at bounding box center [402, 341] width 10 height 10
click at [231, 81] on icon "button" at bounding box center [230, 83] width 10 height 8
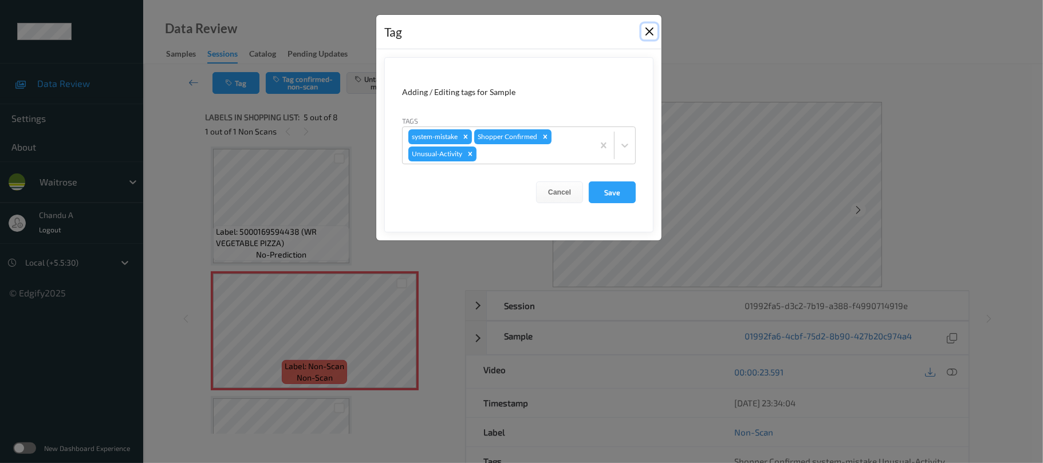
click at [647, 33] on button "Close" at bounding box center [650, 31] width 16 height 16
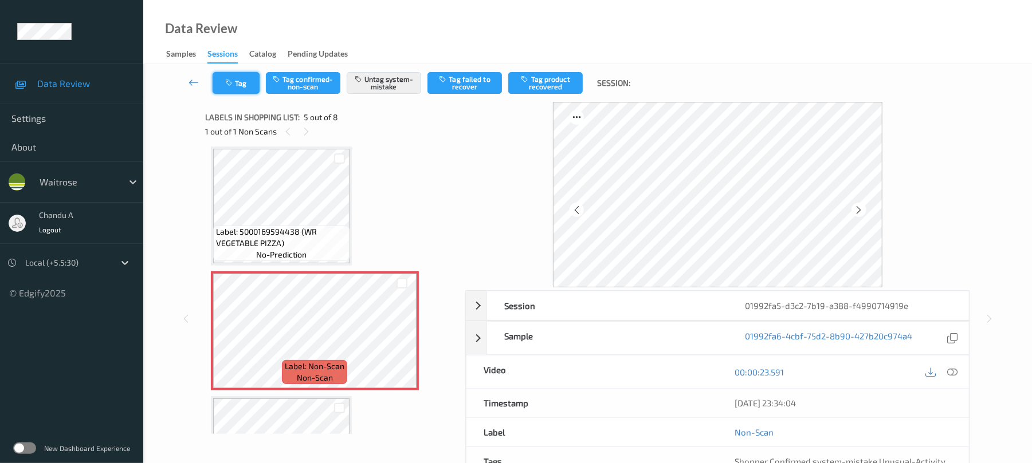
click at [234, 81] on icon "button" at bounding box center [230, 83] width 10 height 8
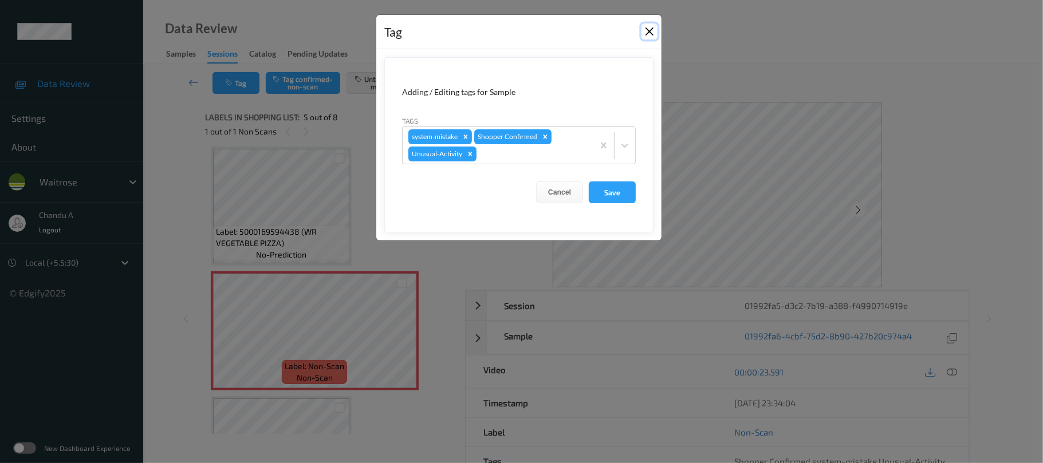
click at [651, 33] on button "Close" at bounding box center [650, 31] width 16 height 16
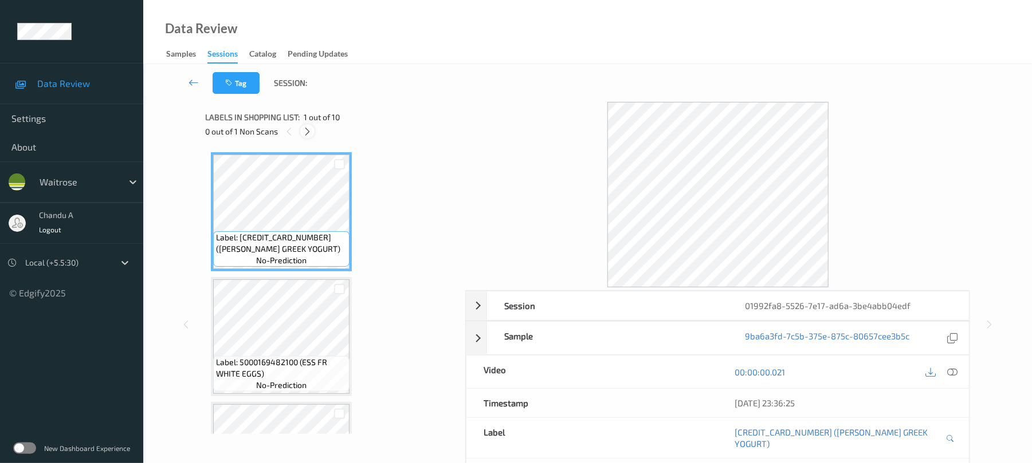
click at [307, 131] on icon at bounding box center [307, 132] width 10 height 10
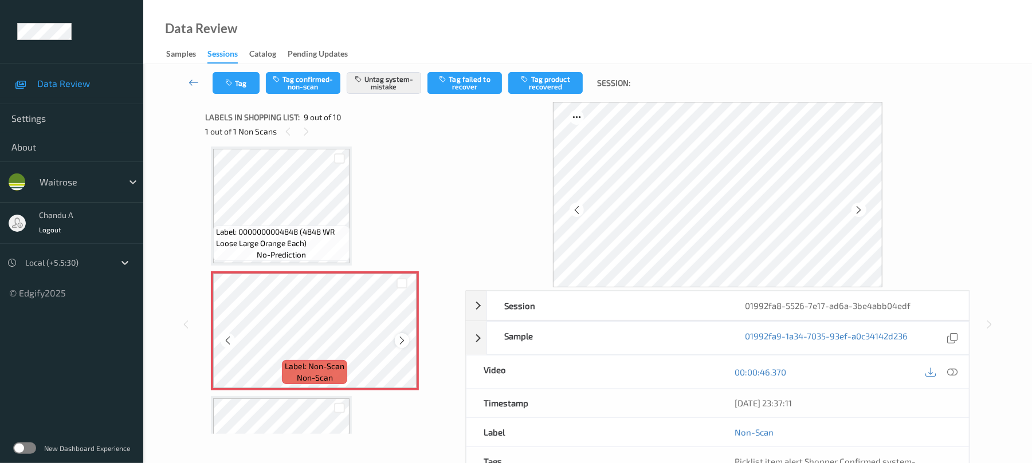
click at [397, 344] on icon at bounding box center [402, 341] width 10 height 10
click at [241, 79] on button "Tag" at bounding box center [236, 83] width 47 height 22
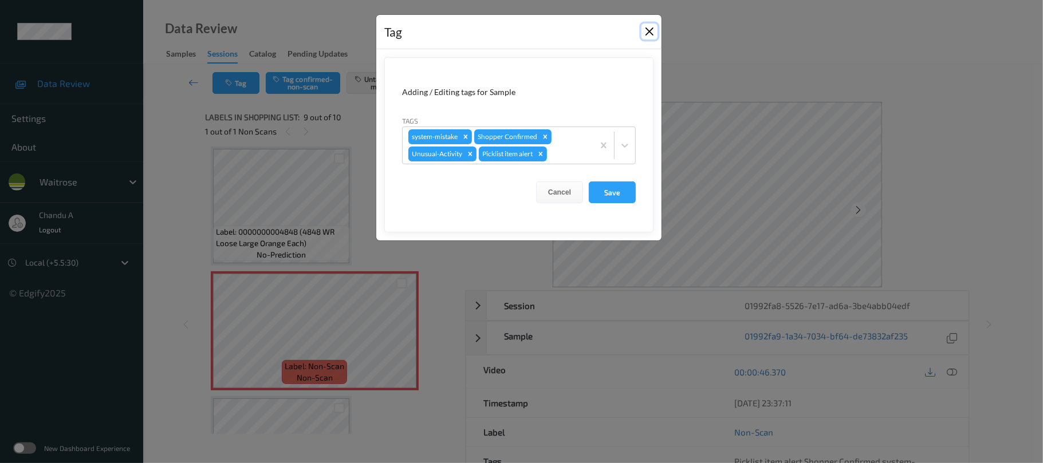
click at [644, 31] on button "Close" at bounding box center [650, 31] width 16 height 16
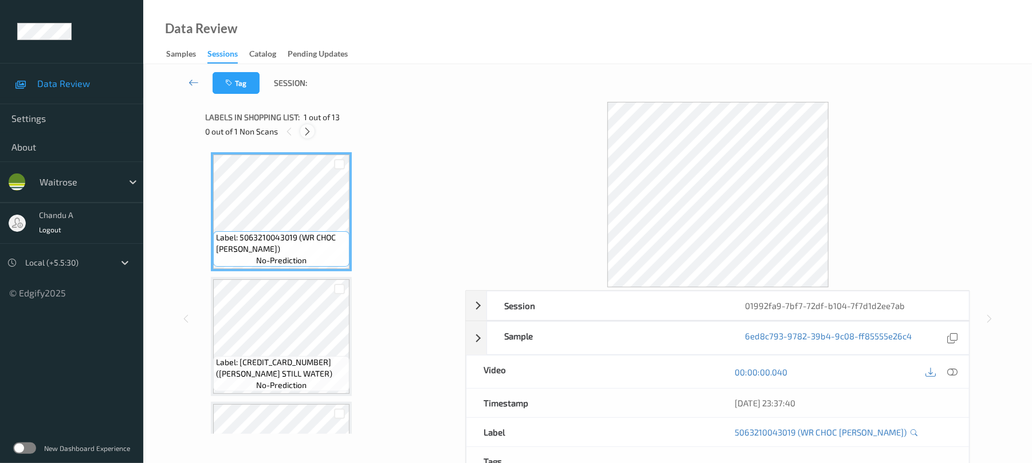
click at [305, 136] on icon at bounding box center [307, 132] width 10 height 10
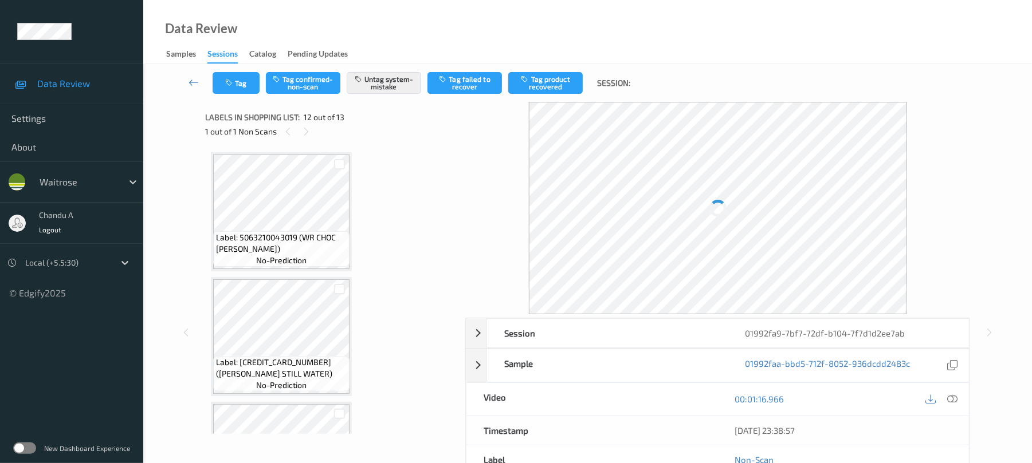
scroll to position [1254, 0]
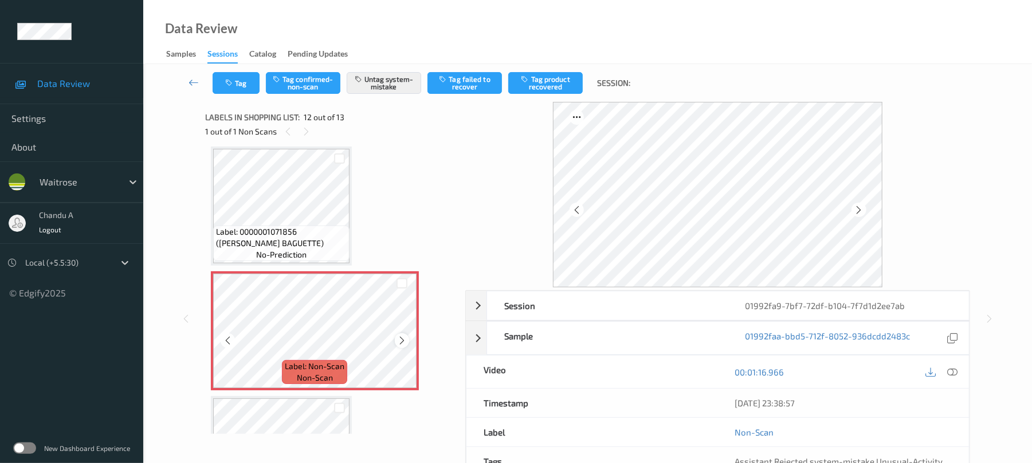
click at [401, 340] on icon at bounding box center [402, 341] width 10 height 10
click at [254, 70] on div "Tag Tag confirmed-non-scan Untag system-mistake Tag failed to recover Tag produ…" at bounding box center [587, 83] width 841 height 38
click at [239, 78] on button "Tag" at bounding box center [236, 83] width 47 height 22
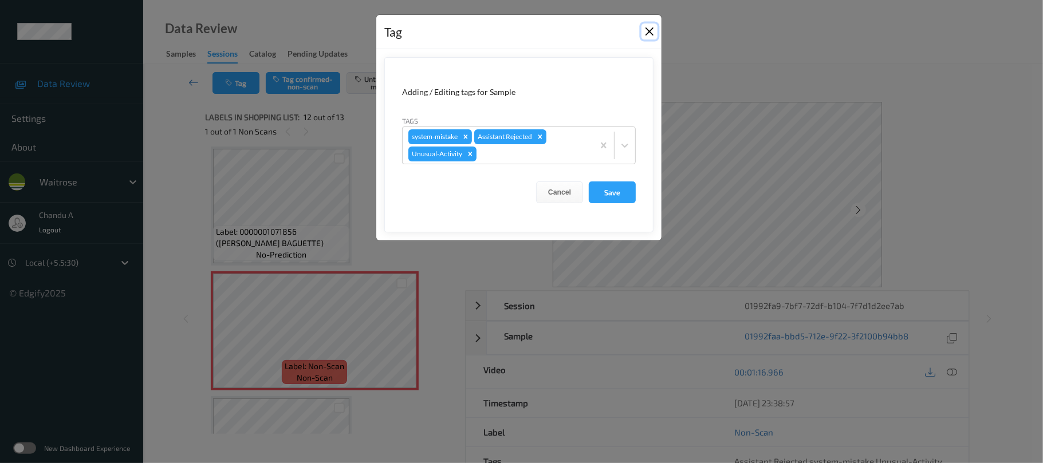
click at [644, 32] on button "Close" at bounding box center [650, 31] width 16 height 16
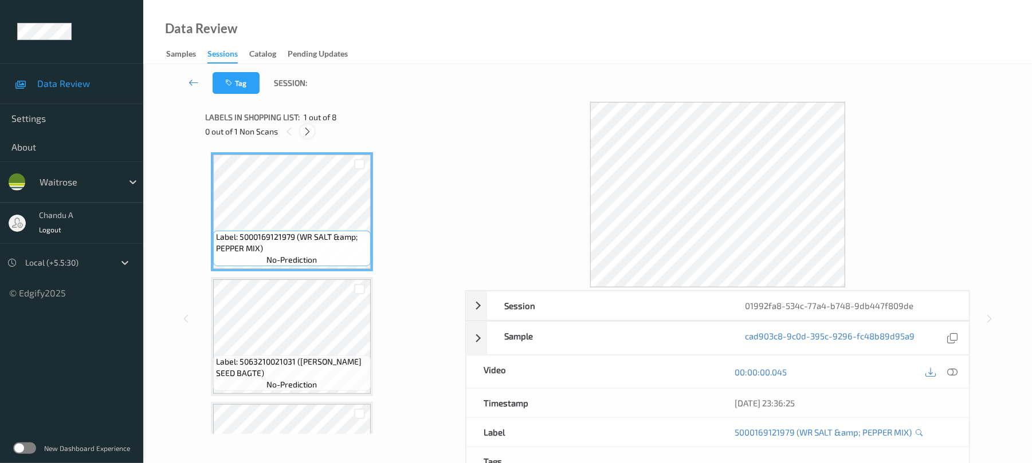
click at [308, 133] on icon at bounding box center [307, 132] width 10 height 10
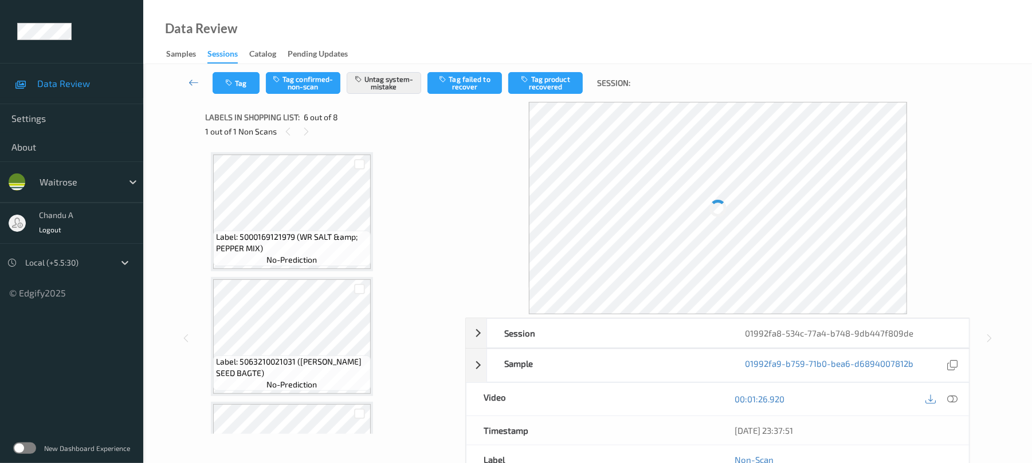
scroll to position [505, 0]
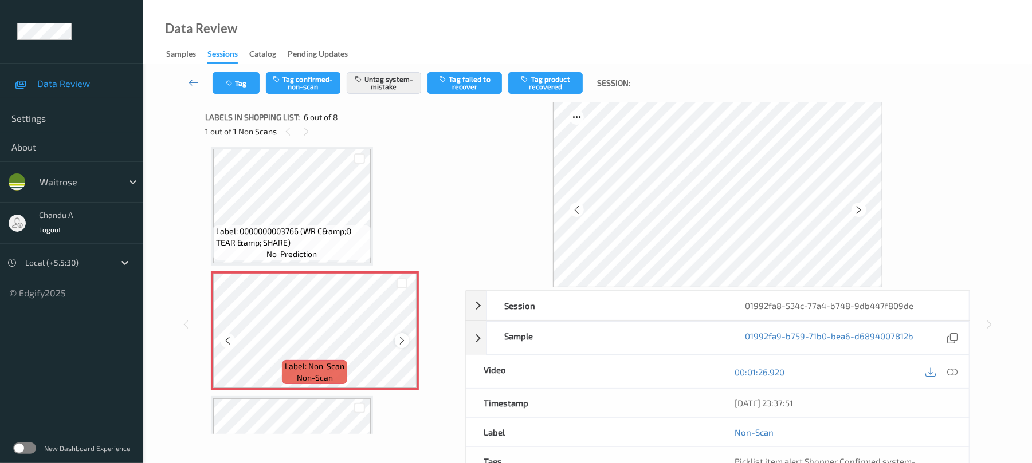
click at [402, 339] on icon at bounding box center [402, 341] width 10 height 10
click at [231, 85] on icon "button" at bounding box center [230, 83] width 10 height 8
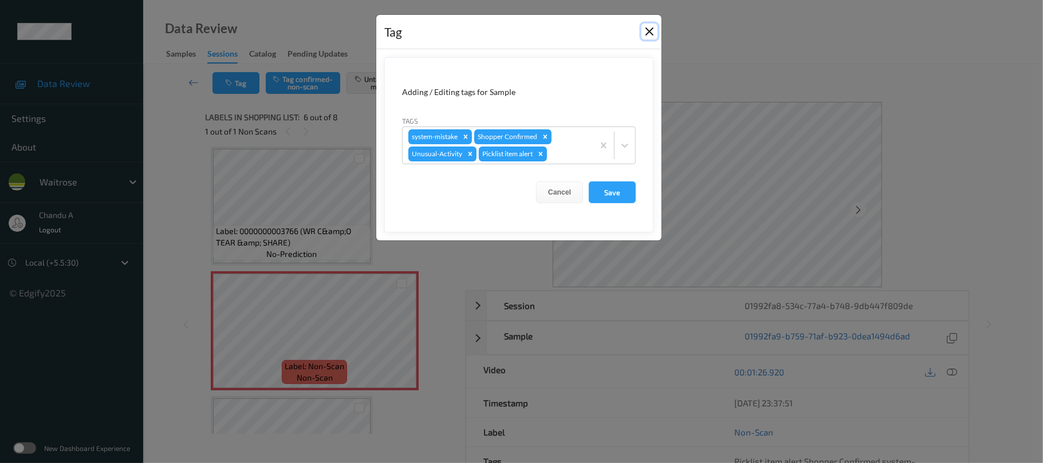
click at [650, 33] on button "Close" at bounding box center [650, 31] width 16 height 16
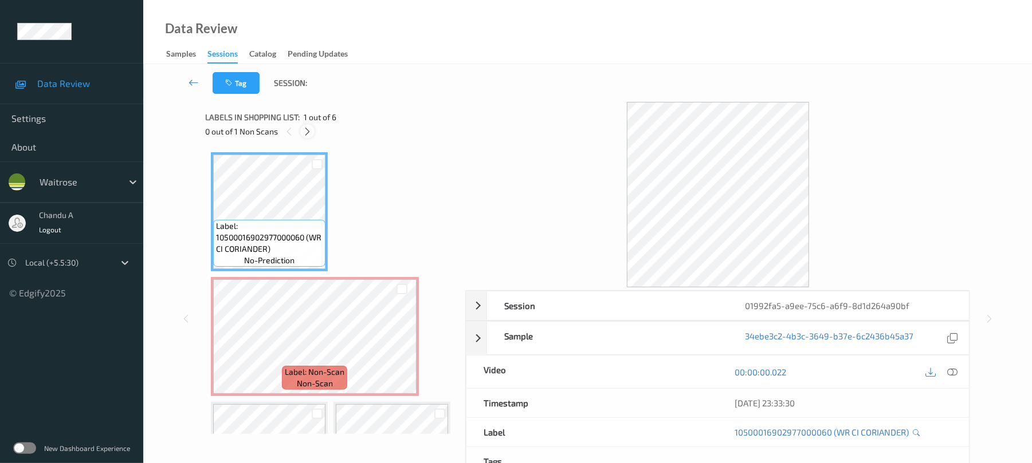
click at [308, 131] on icon at bounding box center [307, 132] width 10 height 10
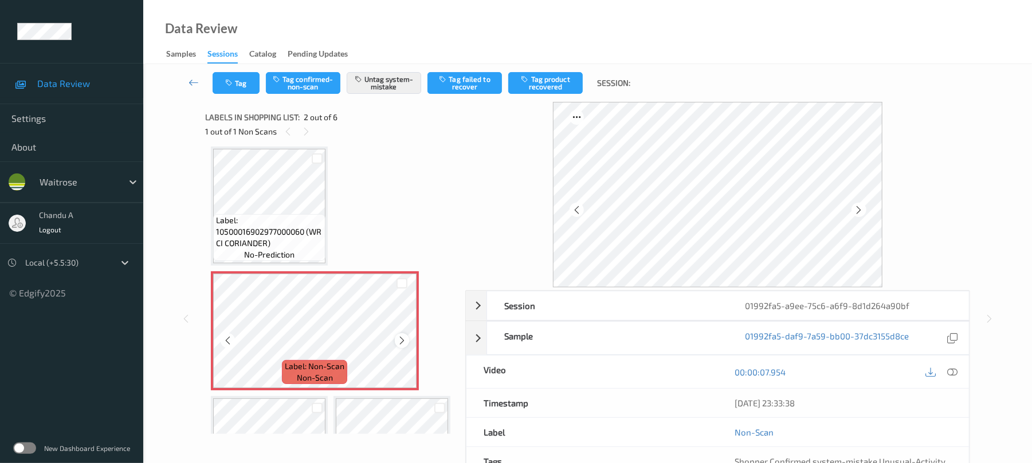
click at [404, 344] on icon at bounding box center [402, 341] width 10 height 10
click at [239, 92] on button "Tag" at bounding box center [236, 83] width 47 height 22
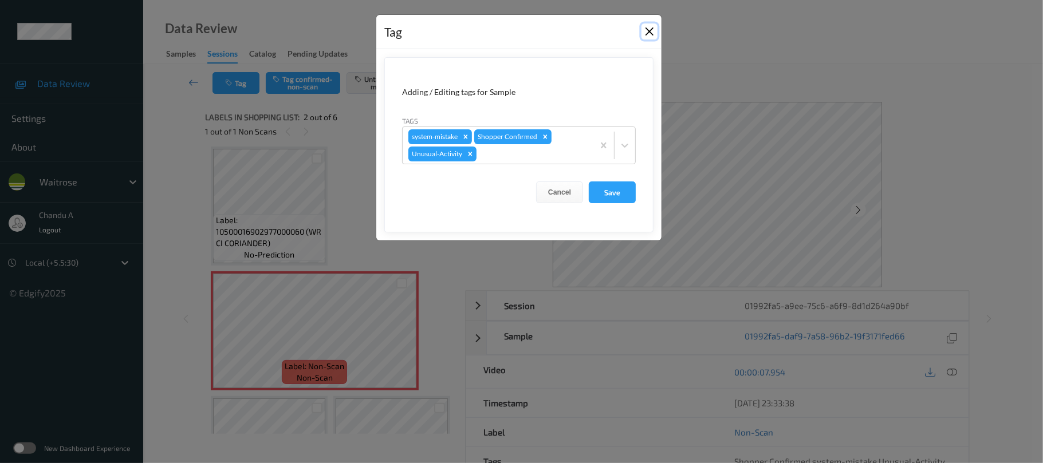
click at [646, 33] on button "Close" at bounding box center [650, 31] width 16 height 16
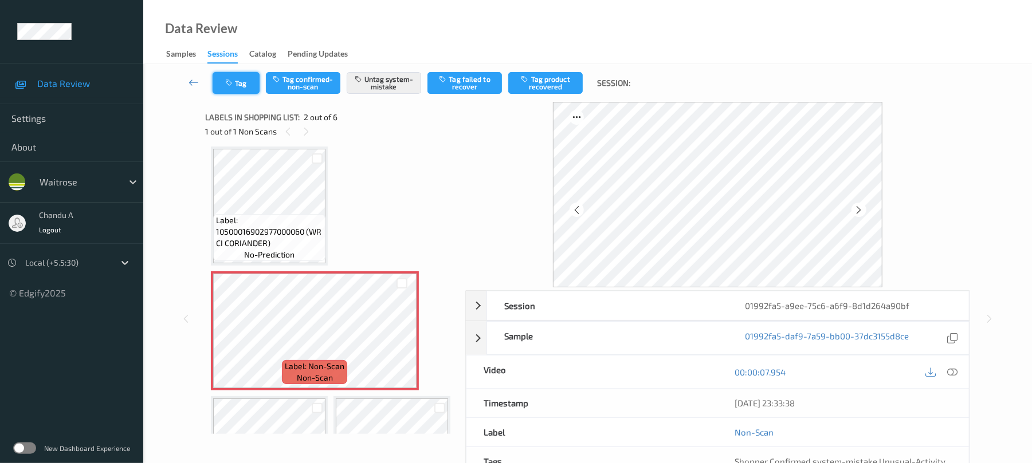
click at [229, 87] on button "Tag" at bounding box center [236, 83] width 47 height 22
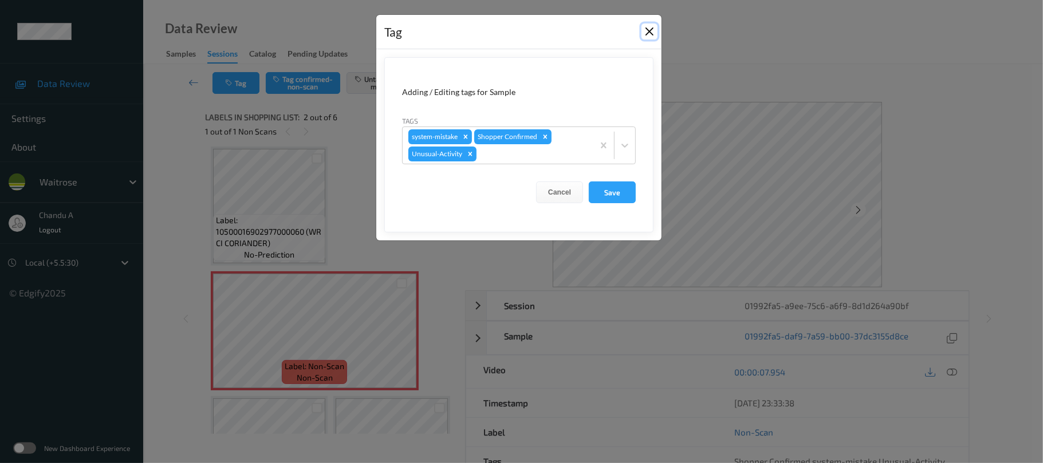
click at [651, 31] on button "Close" at bounding box center [650, 31] width 16 height 16
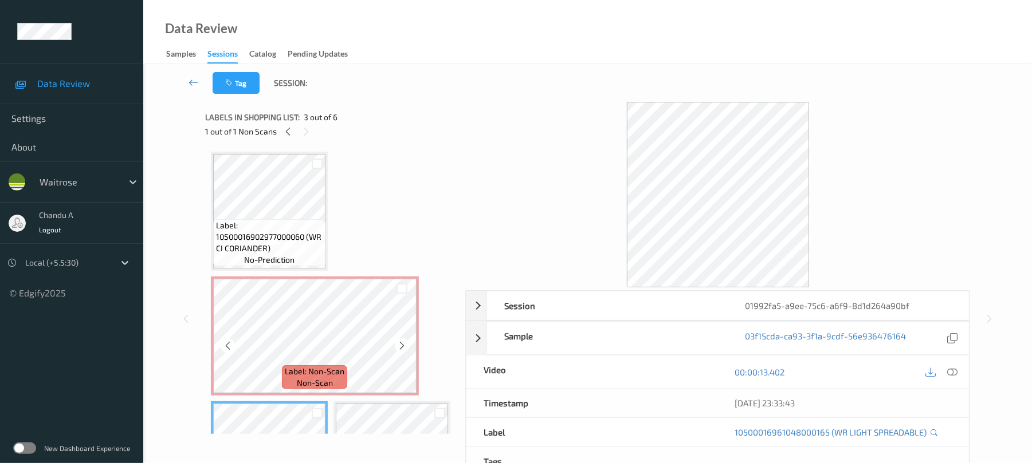
scroll to position [0, 0]
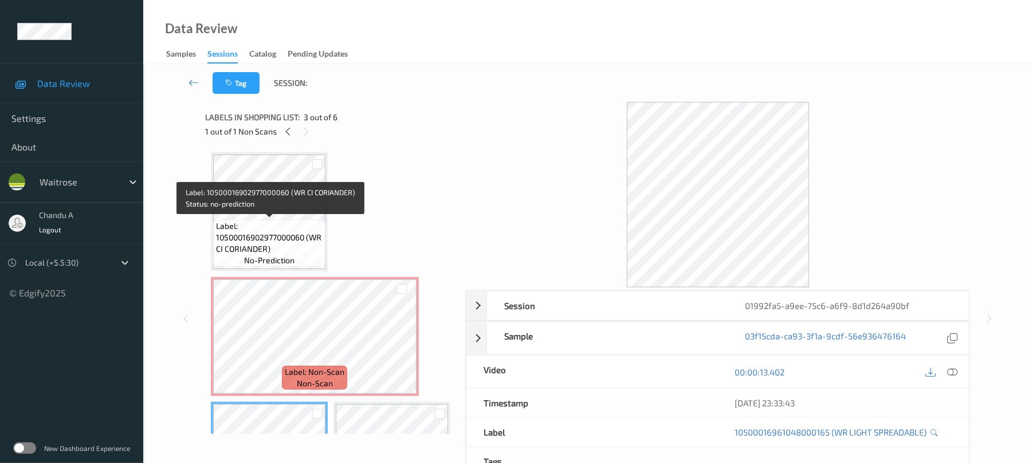
click at [289, 238] on span "Label: 10500016902977000060 (WR CI CORIANDER)" at bounding box center [269, 238] width 107 height 34
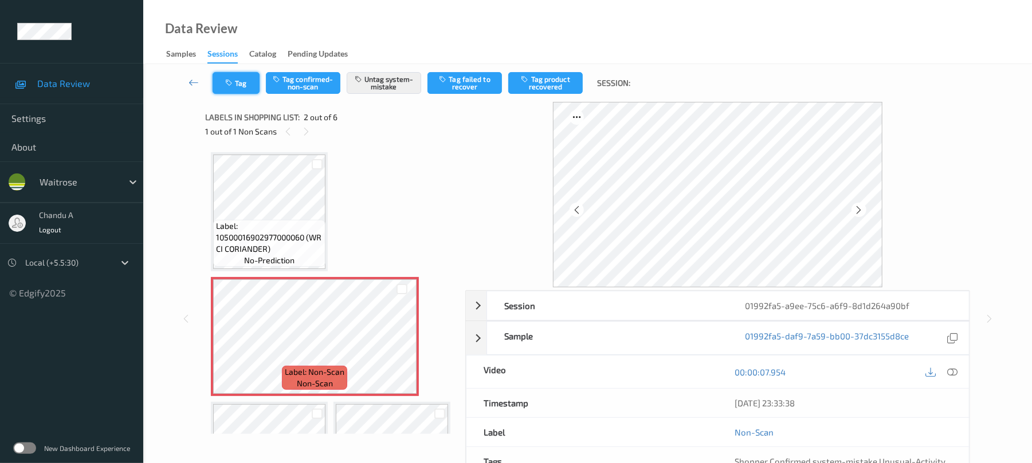
click at [248, 78] on button "Tag" at bounding box center [236, 83] width 47 height 22
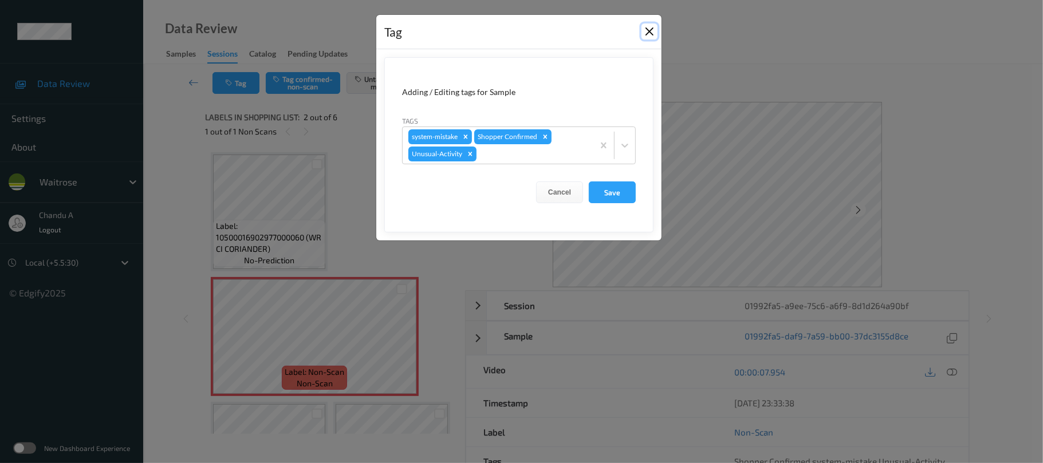
click at [654, 33] on button "Close" at bounding box center [650, 31] width 16 height 16
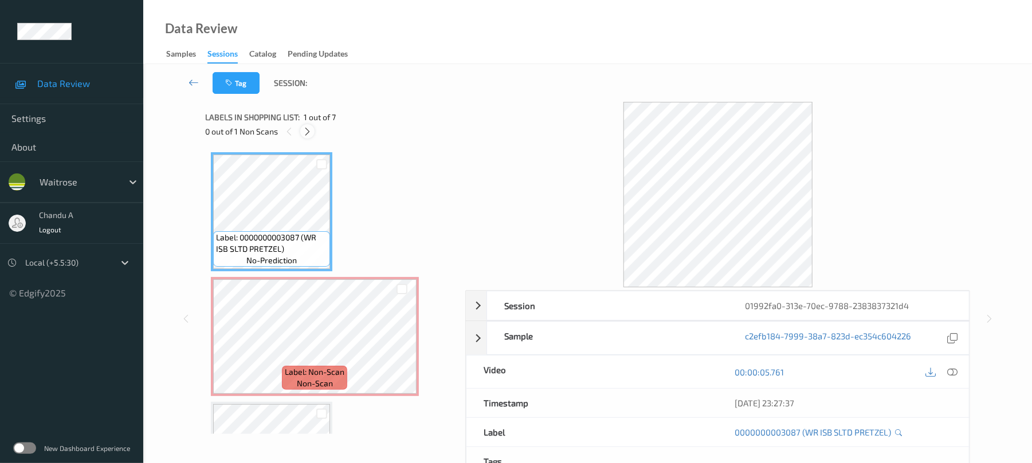
click at [306, 129] on icon at bounding box center [307, 132] width 10 height 10
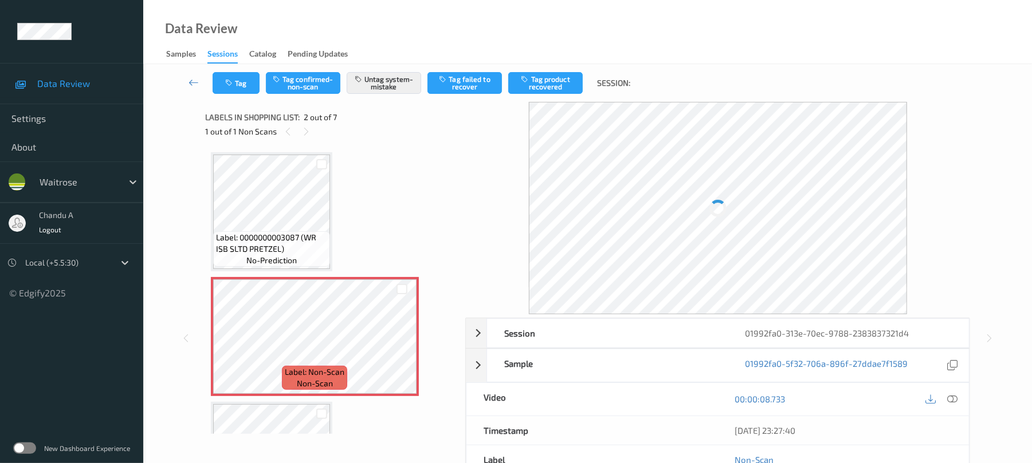
scroll to position [6, 0]
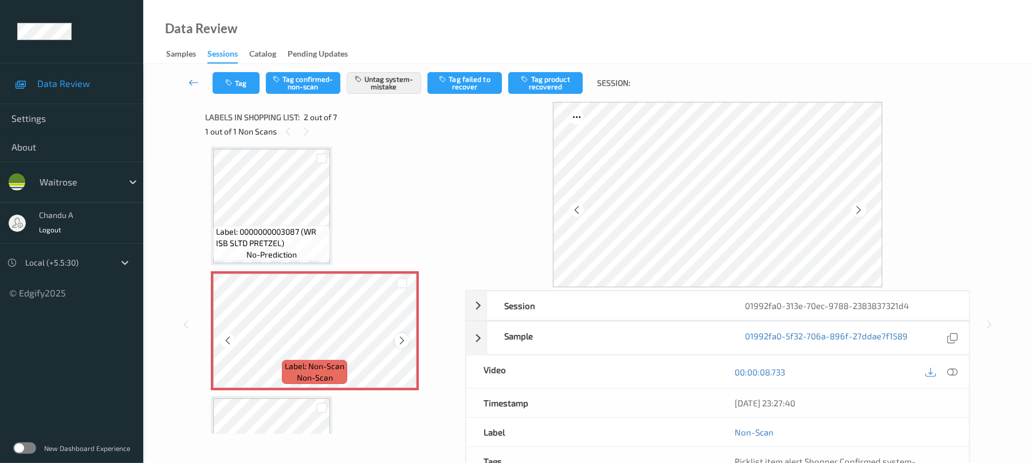
click at [399, 336] on icon at bounding box center [402, 341] width 10 height 10
click at [234, 81] on icon "button" at bounding box center [230, 83] width 10 height 8
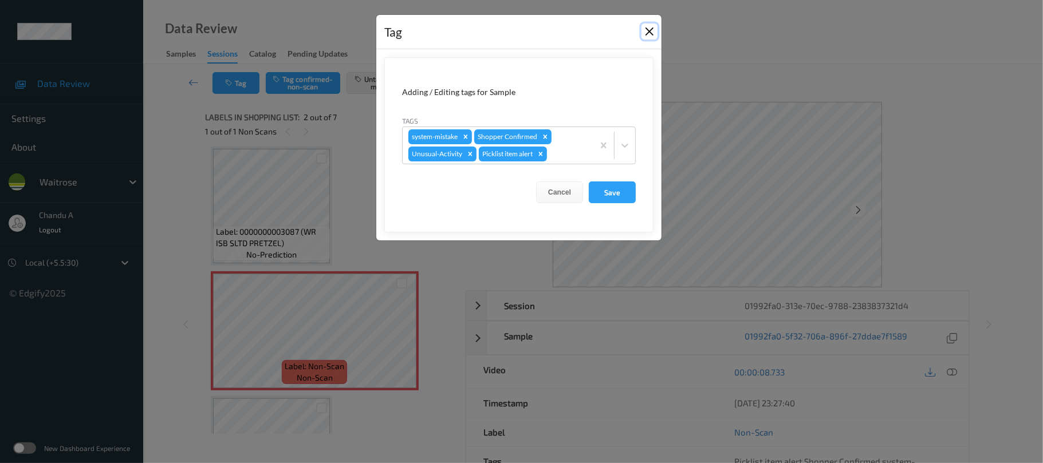
click at [651, 33] on button "Close" at bounding box center [650, 31] width 16 height 16
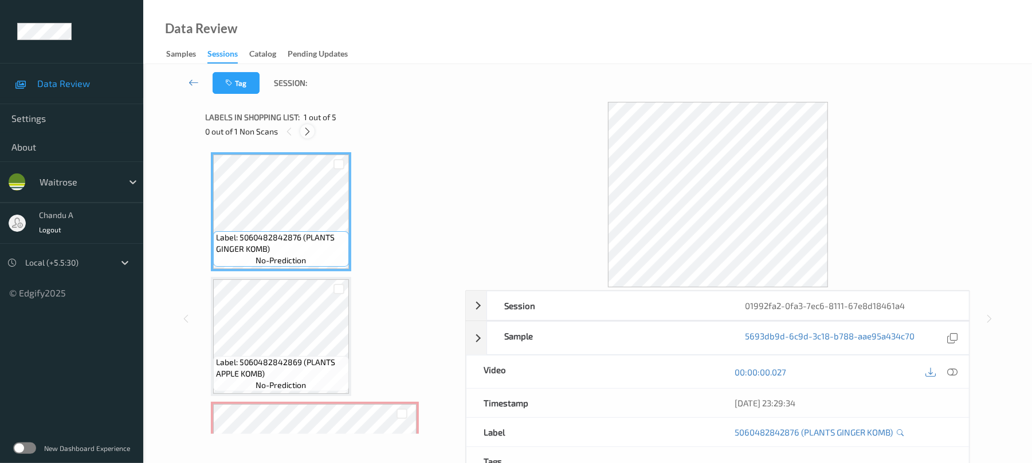
click at [308, 129] on icon at bounding box center [307, 132] width 10 height 10
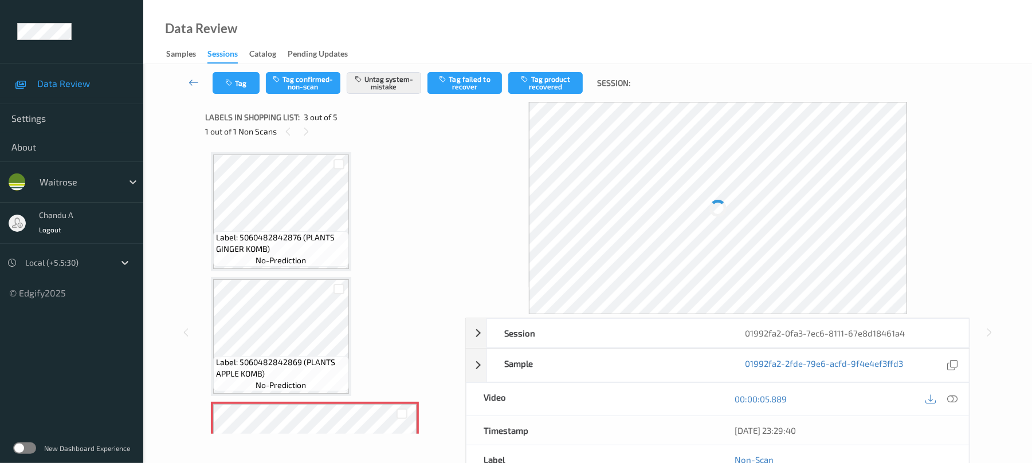
scroll to position [131, 0]
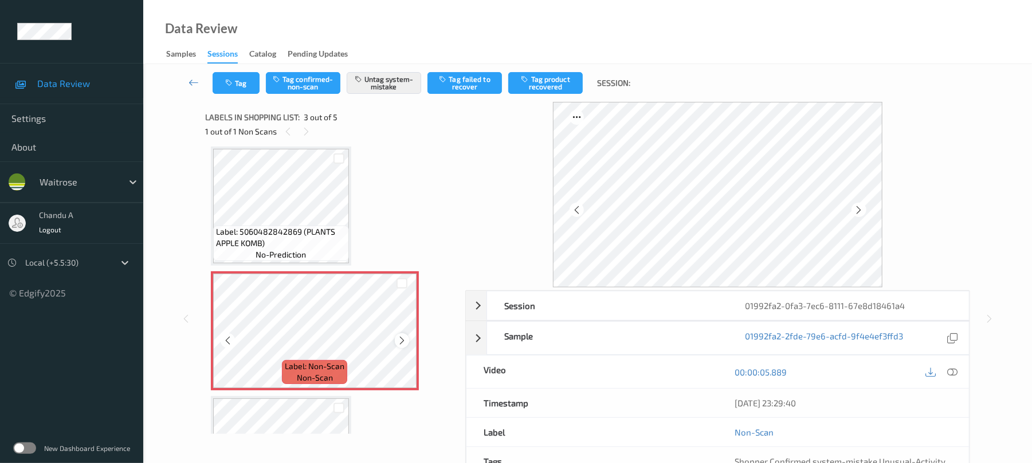
click at [398, 343] on icon at bounding box center [402, 341] width 10 height 10
click at [406, 341] on icon at bounding box center [402, 341] width 10 height 10
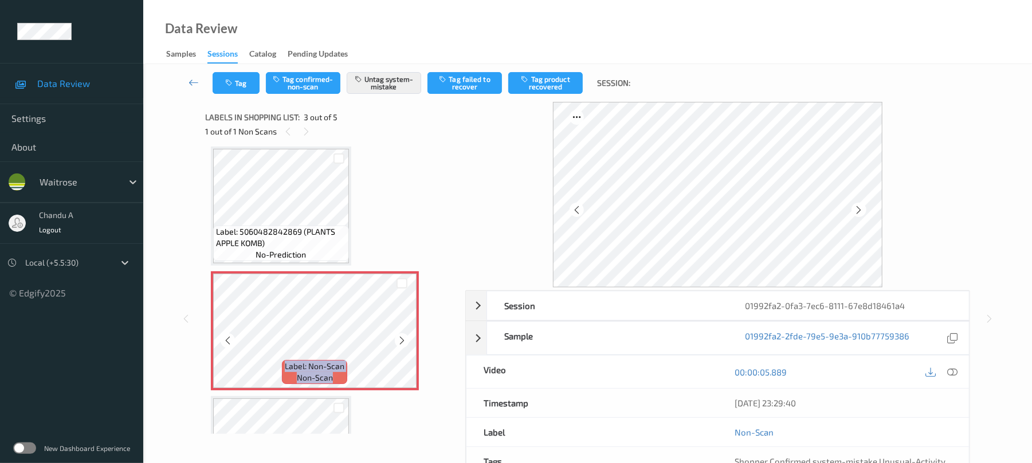
click at [406, 340] on icon at bounding box center [402, 341] width 10 height 10
click at [241, 85] on button "Tag" at bounding box center [236, 83] width 47 height 22
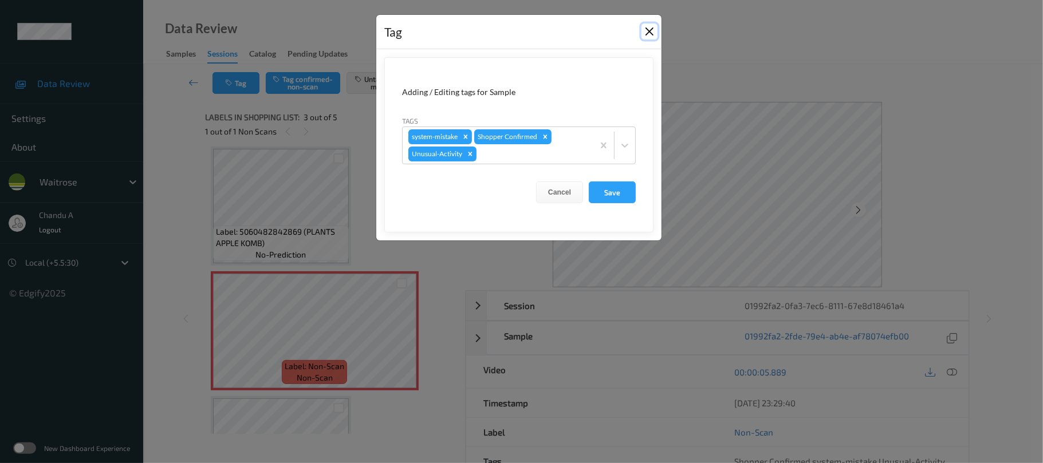
click at [649, 33] on button "Close" at bounding box center [650, 31] width 16 height 16
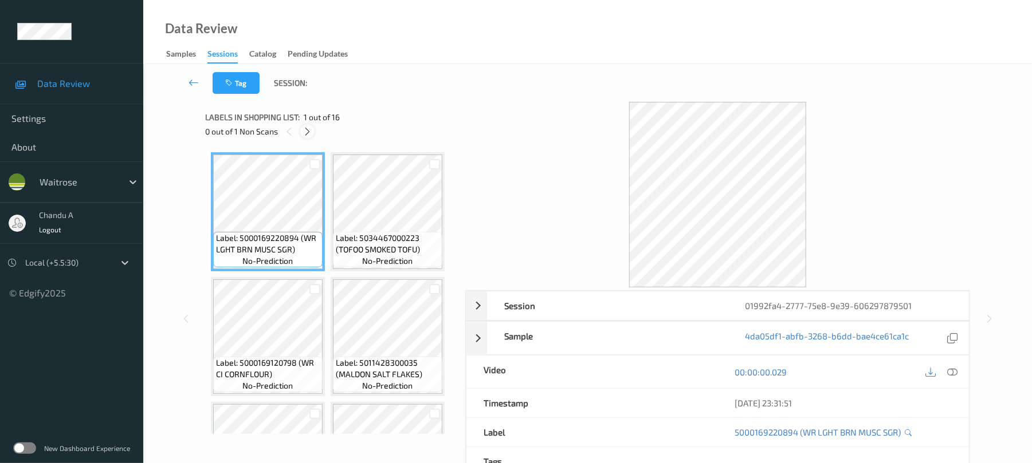
click at [308, 131] on icon at bounding box center [307, 132] width 10 height 10
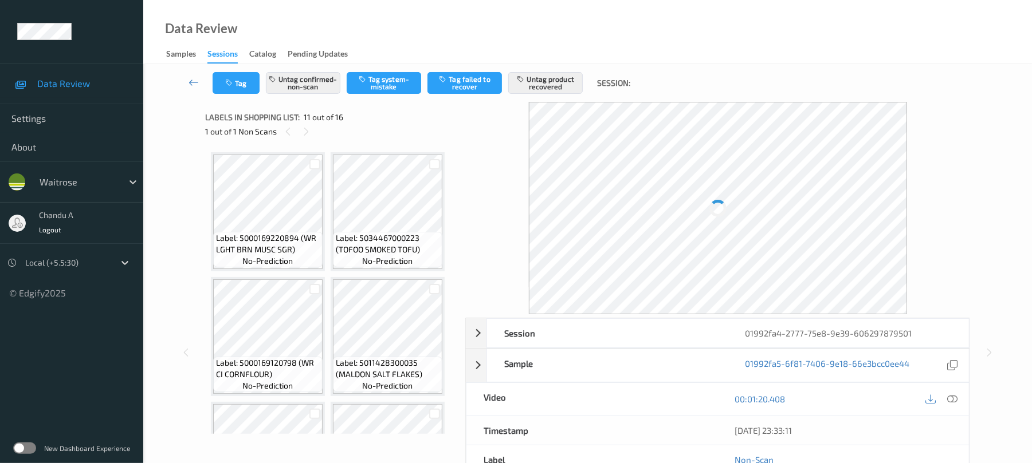
scroll to position [505, 0]
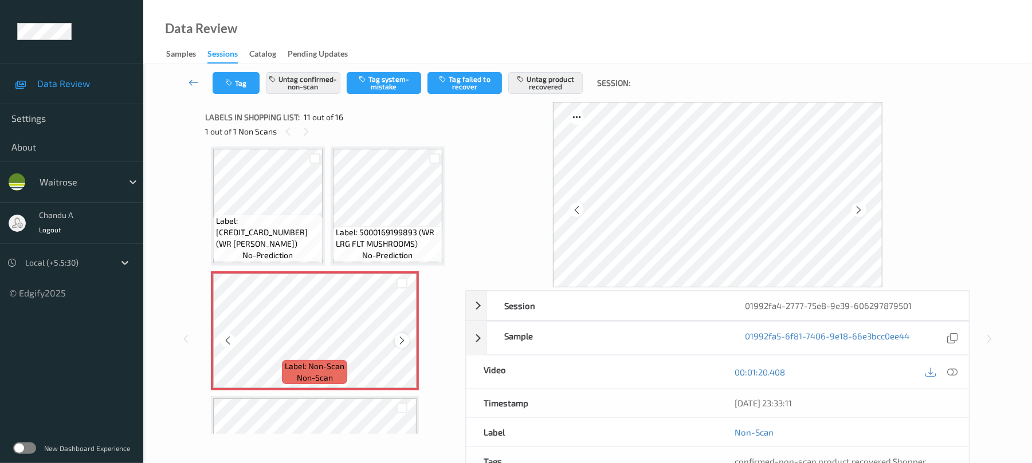
click at [399, 339] on icon at bounding box center [402, 341] width 10 height 10
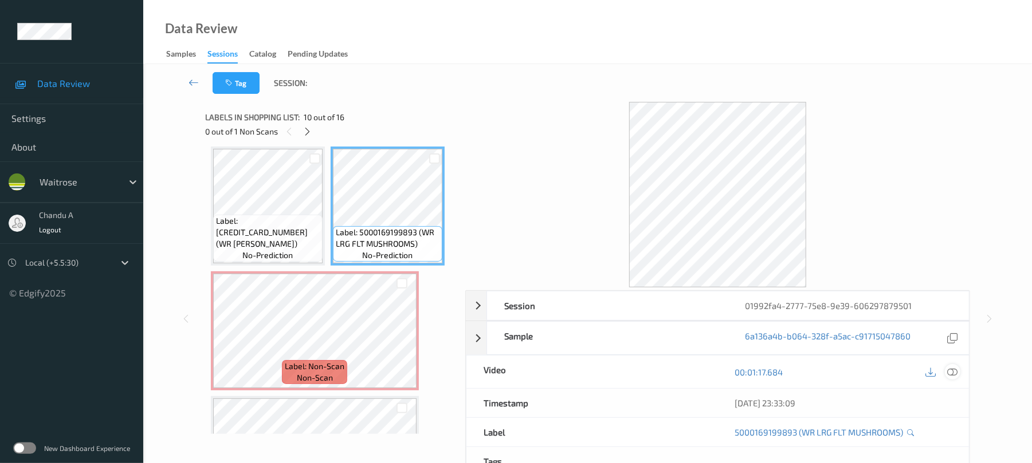
click at [950, 369] on icon at bounding box center [952, 372] width 10 height 10
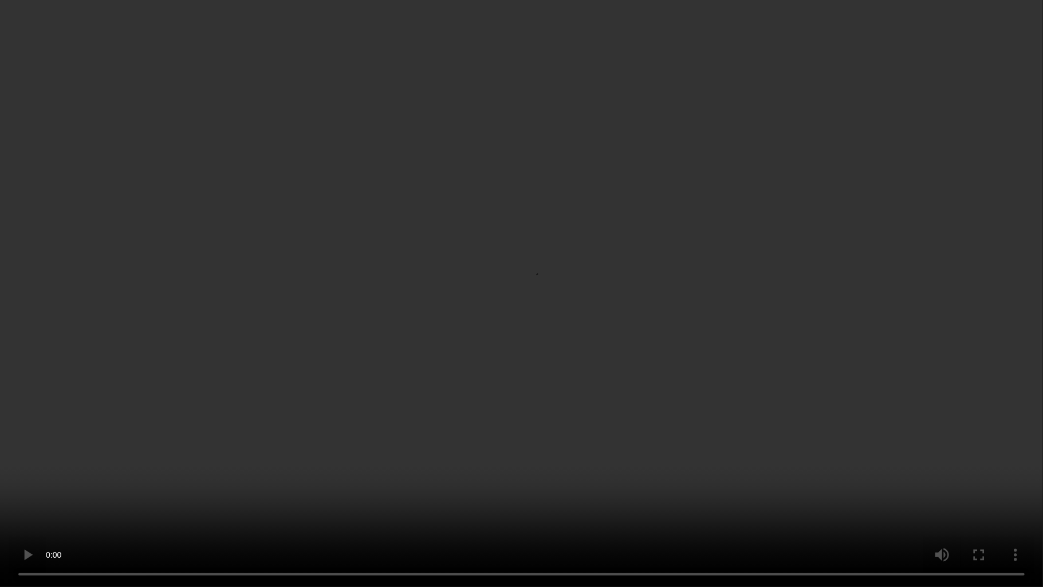
click at [473, 344] on video at bounding box center [521, 293] width 1043 height 587
click at [443, 326] on video at bounding box center [521, 293] width 1043 height 587
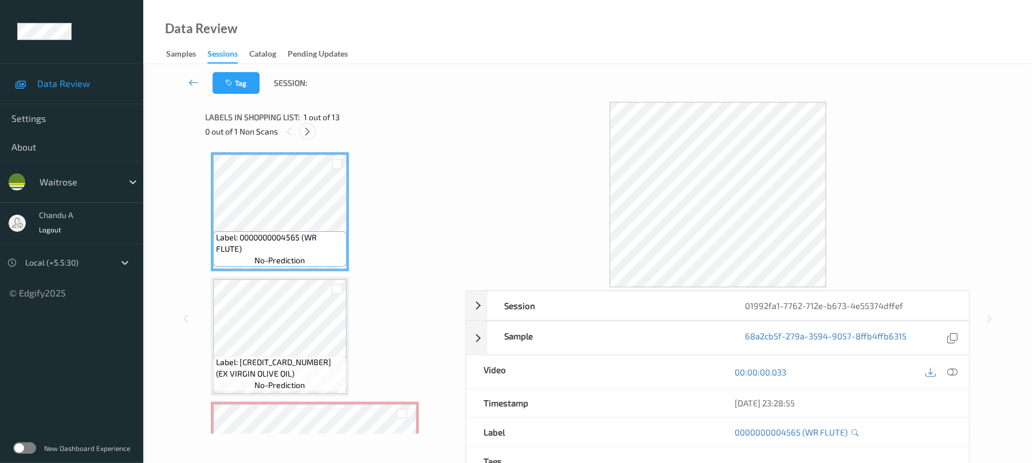
click at [307, 133] on icon at bounding box center [307, 132] width 10 height 10
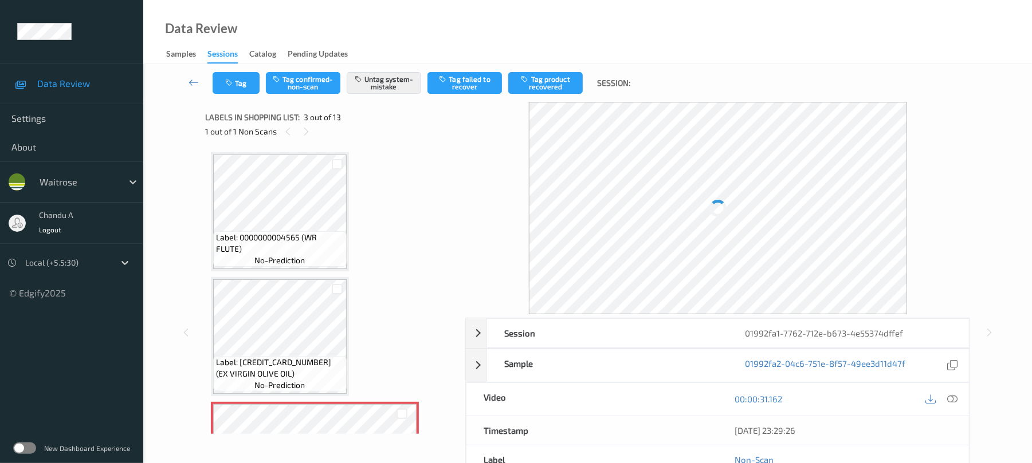
scroll to position [131, 0]
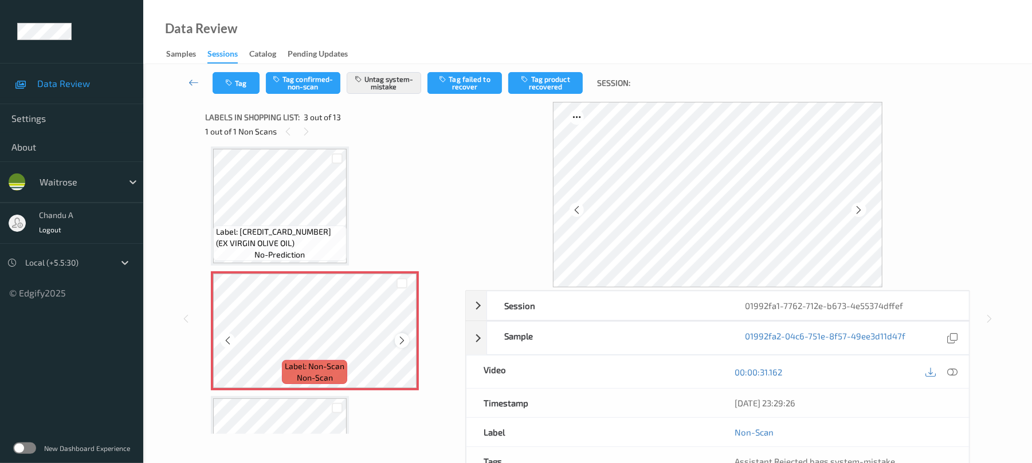
click at [406, 340] on icon at bounding box center [402, 341] width 10 height 10
click at [230, 77] on button "Tag" at bounding box center [236, 83] width 47 height 22
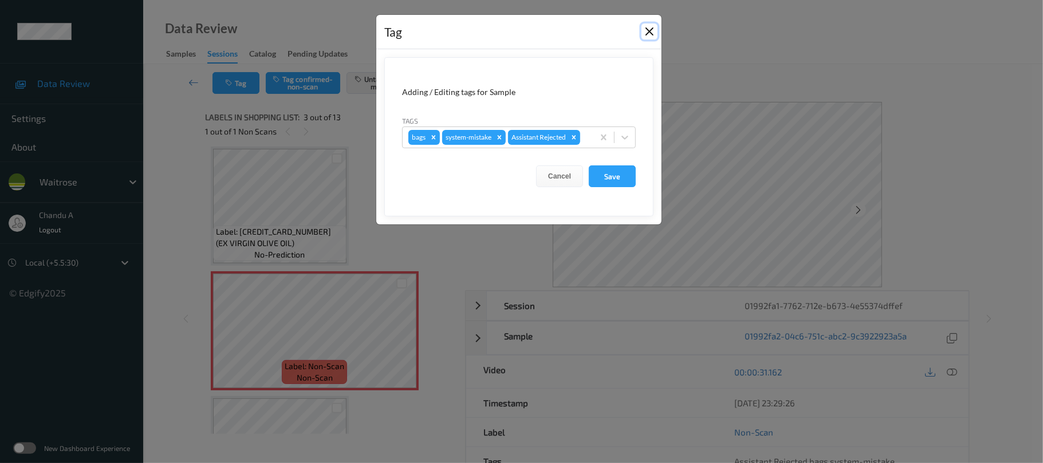
click at [645, 32] on button "Close" at bounding box center [650, 31] width 16 height 16
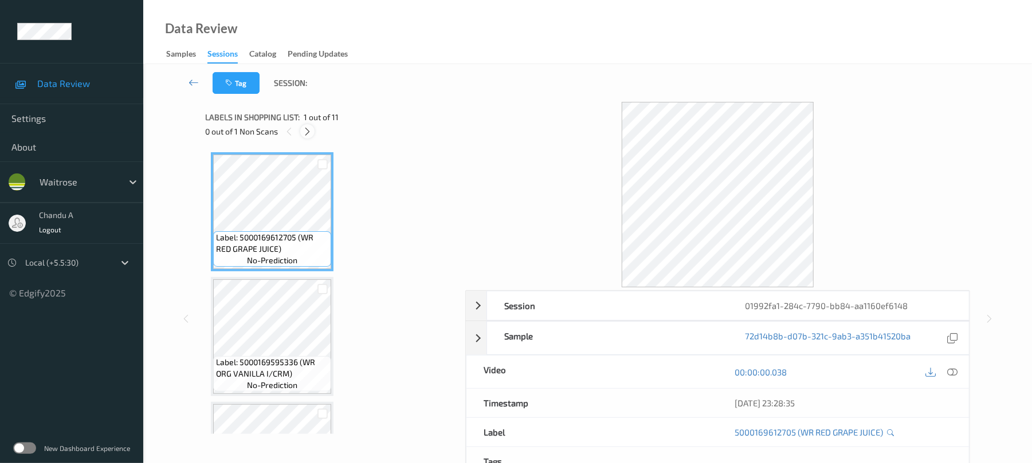
click at [308, 129] on icon at bounding box center [307, 132] width 10 height 10
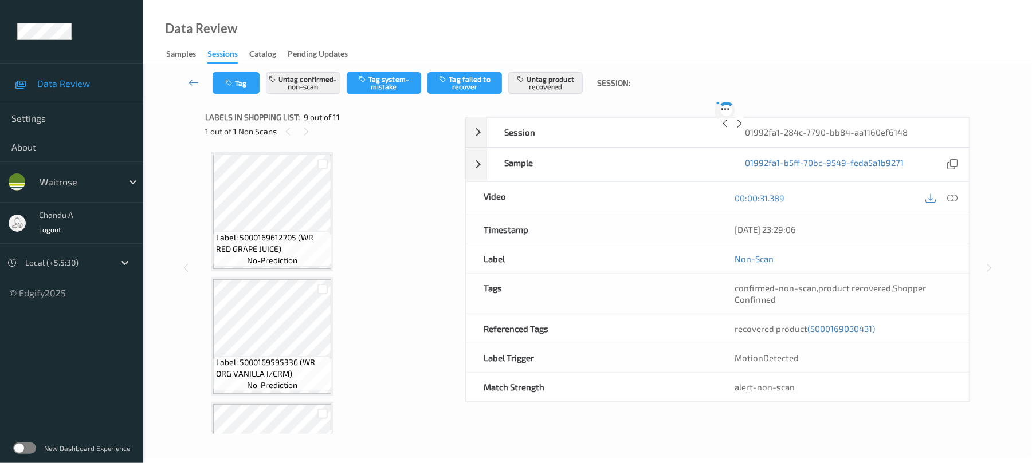
scroll to position [880, 0]
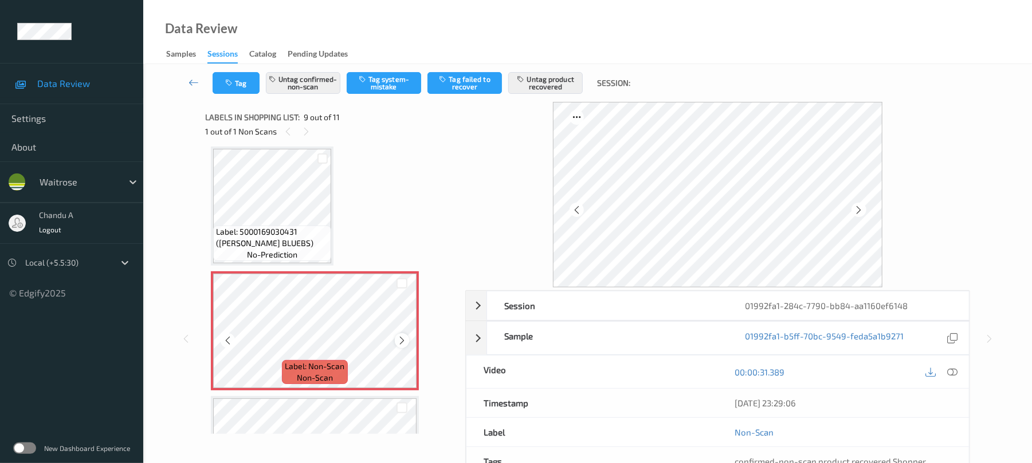
click at [406, 342] on icon at bounding box center [402, 341] width 10 height 10
click at [407, 342] on icon at bounding box center [402, 341] width 10 height 10
click at [408, 342] on div at bounding box center [402, 340] width 14 height 14
click at [403, 340] on icon at bounding box center [402, 341] width 10 height 10
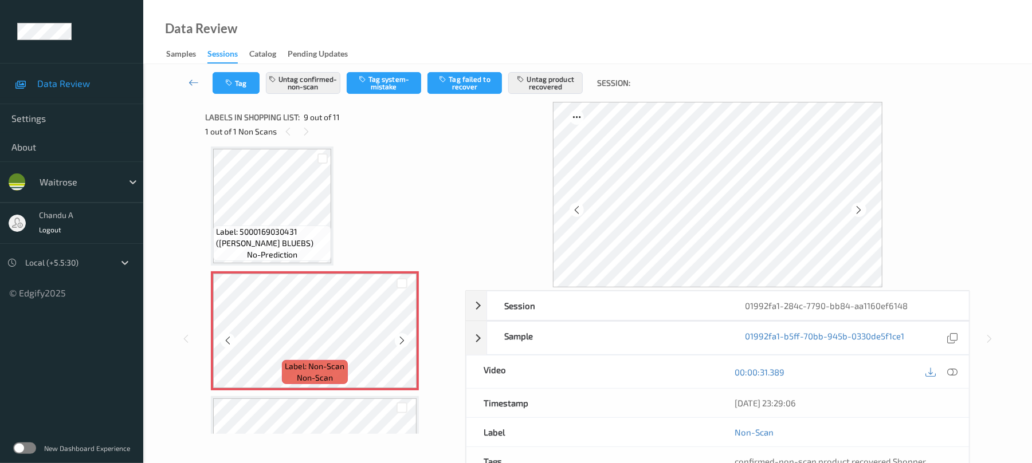
click at [403, 340] on icon at bounding box center [402, 341] width 10 height 10
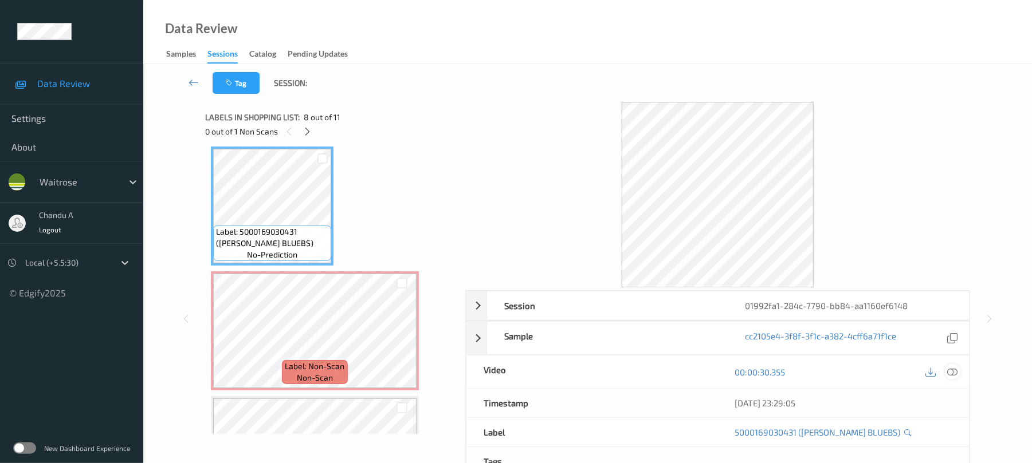
click at [954, 375] on icon at bounding box center [952, 372] width 10 height 10
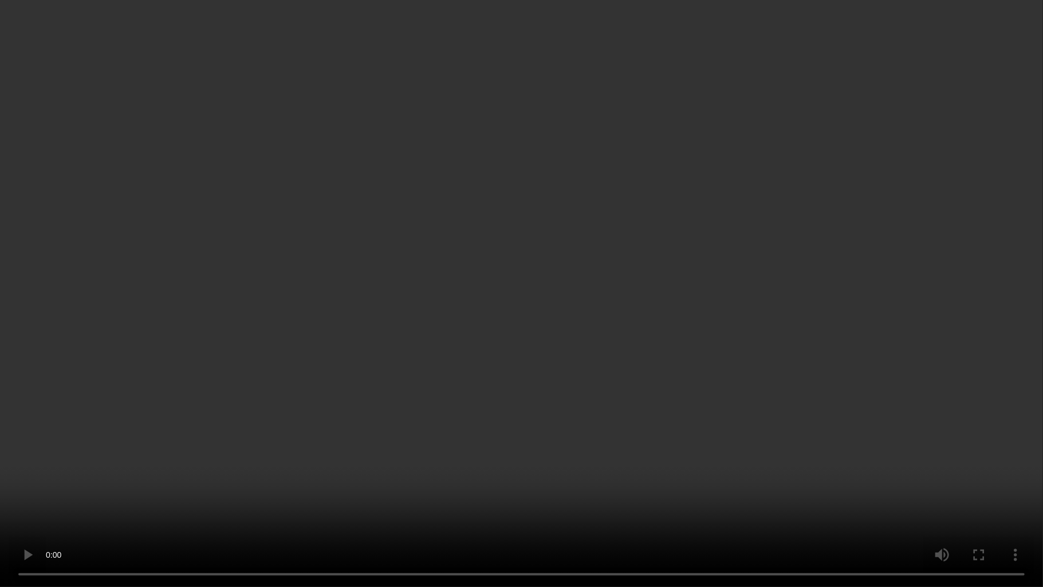
click at [499, 351] on video at bounding box center [521, 293] width 1043 height 587
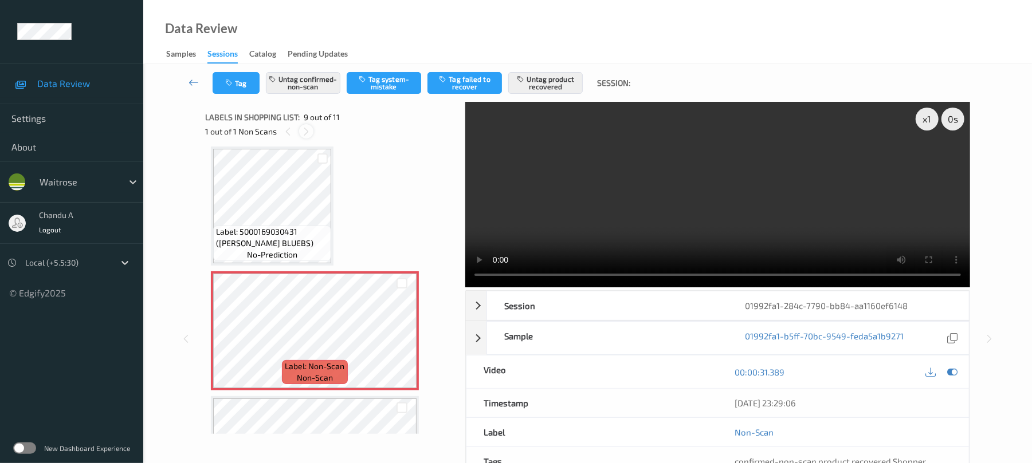
click at [306, 129] on icon at bounding box center [306, 132] width 10 height 10
click at [402, 344] on icon at bounding box center [402, 341] width 10 height 10
click at [401, 343] on icon at bounding box center [402, 341] width 10 height 10
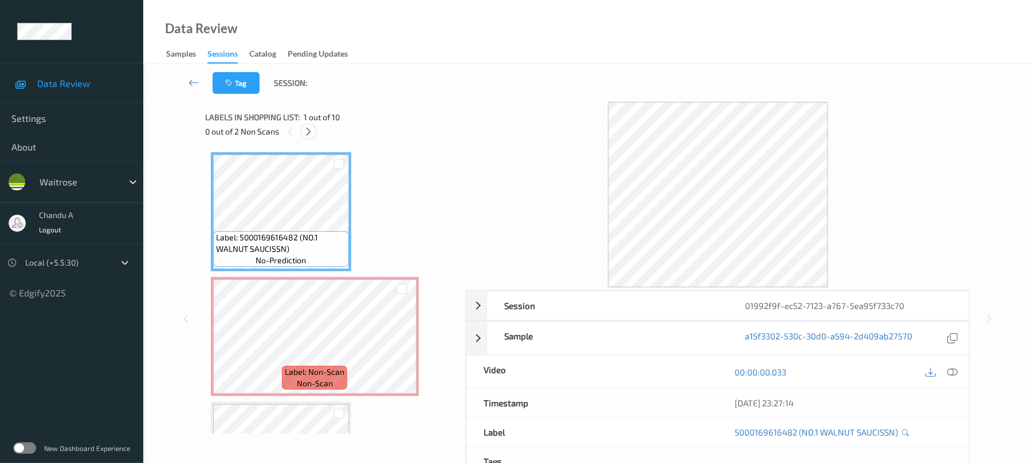
click at [312, 128] on icon at bounding box center [309, 132] width 10 height 10
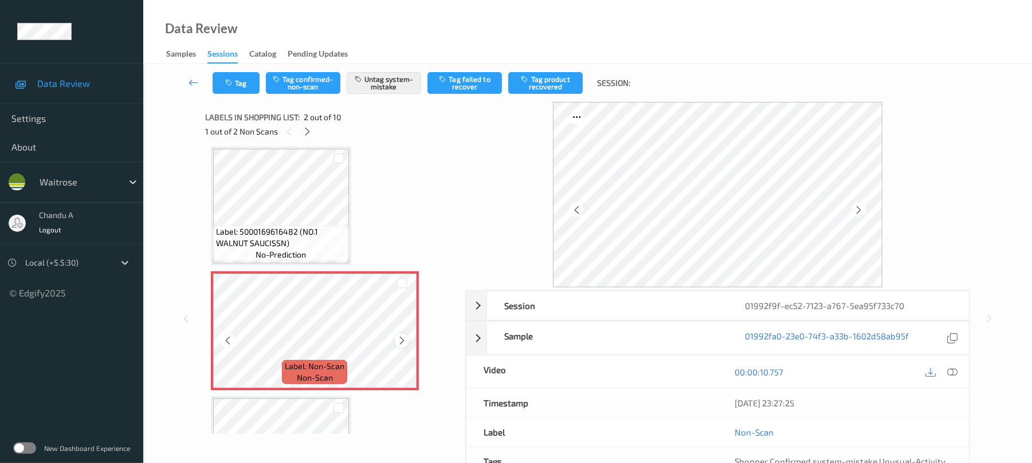
click at [406, 344] on icon at bounding box center [402, 341] width 10 height 10
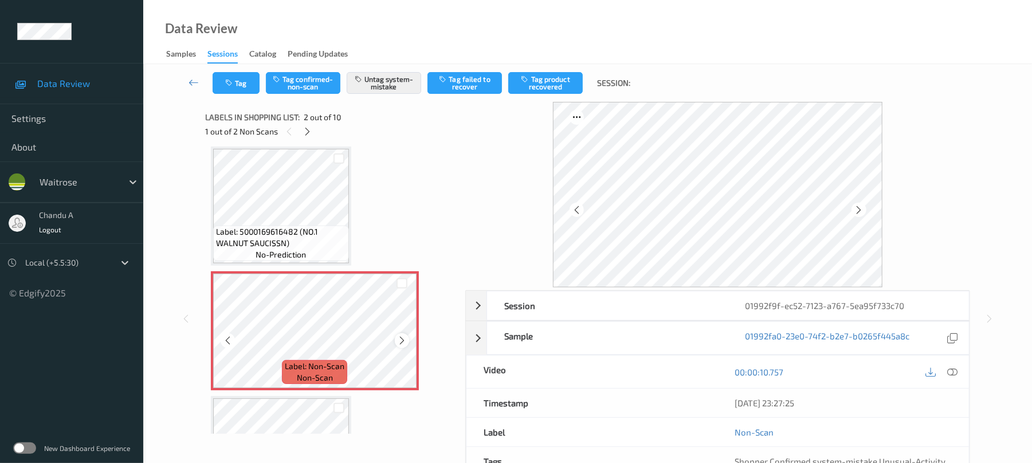
click at [406, 344] on icon at bounding box center [402, 341] width 10 height 10
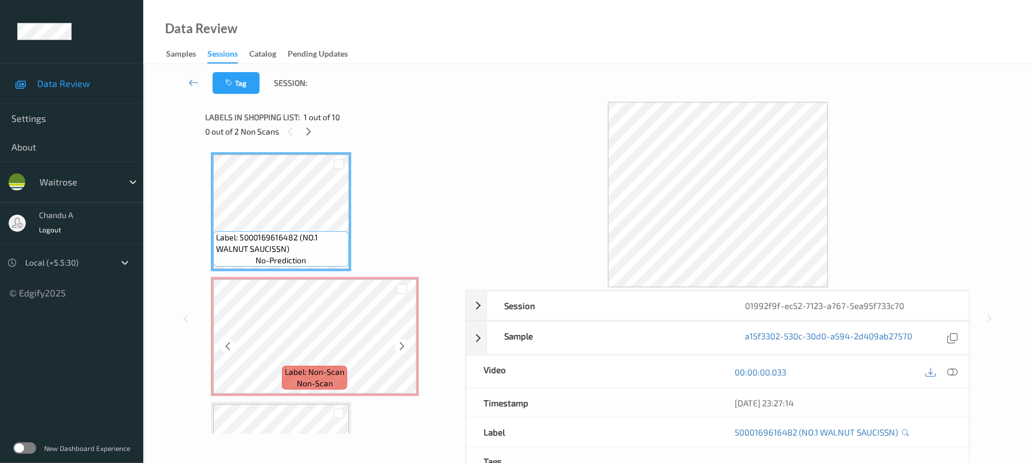
scroll to position [76, 0]
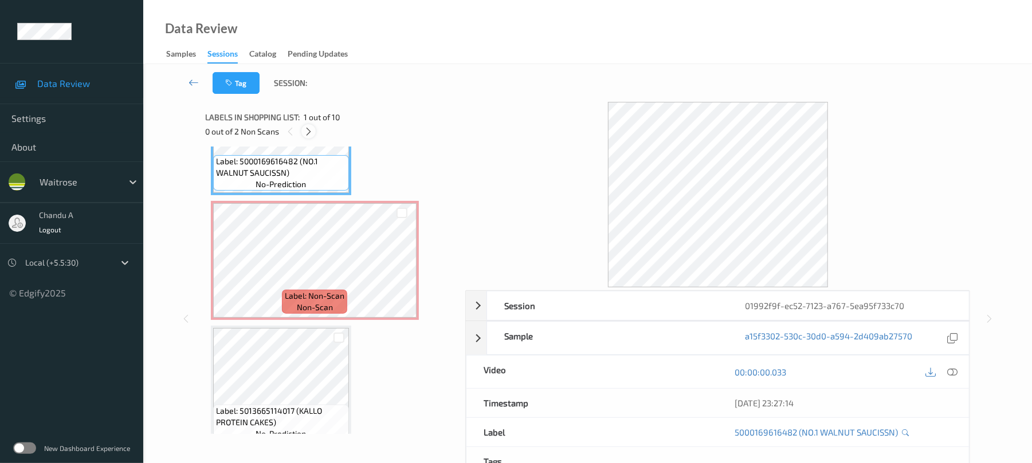
click at [310, 131] on icon at bounding box center [309, 132] width 10 height 10
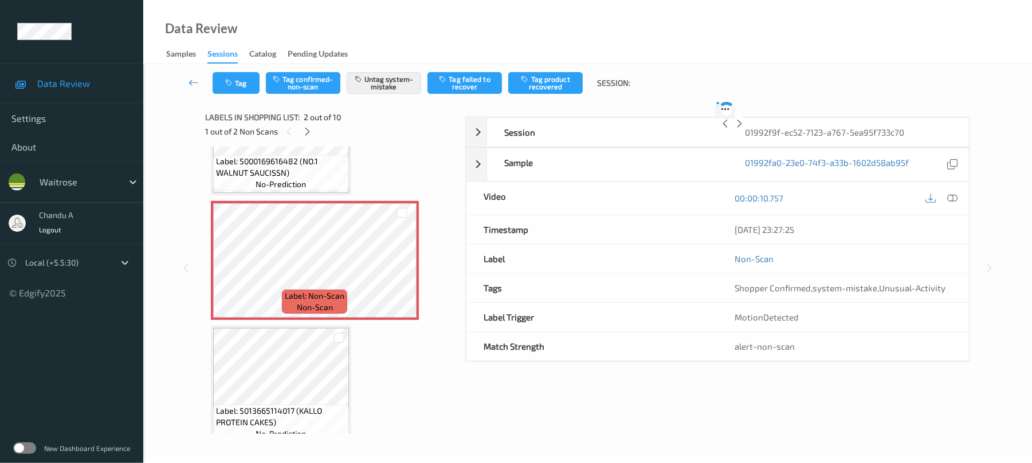
scroll to position [6, 0]
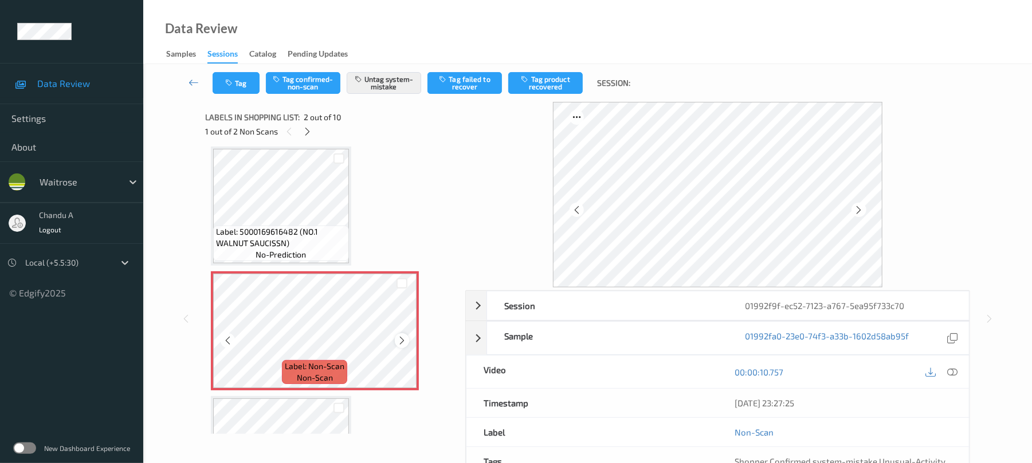
click at [395, 337] on div at bounding box center [402, 340] width 14 height 14
click at [958, 376] on div at bounding box center [952, 371] width 15 height 15
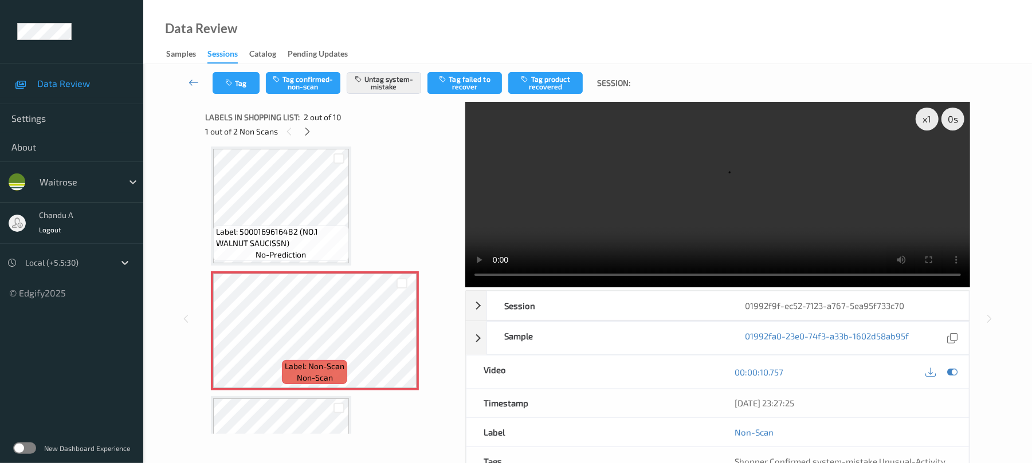
click at [707, 196] on video at bounding box center [717, 195] width 505 height 186
click at [706, 196] on video at bounding box center [717, 195] width 505 height 186
click at [234, 83] on icon "button" at bounding box center [230, 83] width 10 height 8
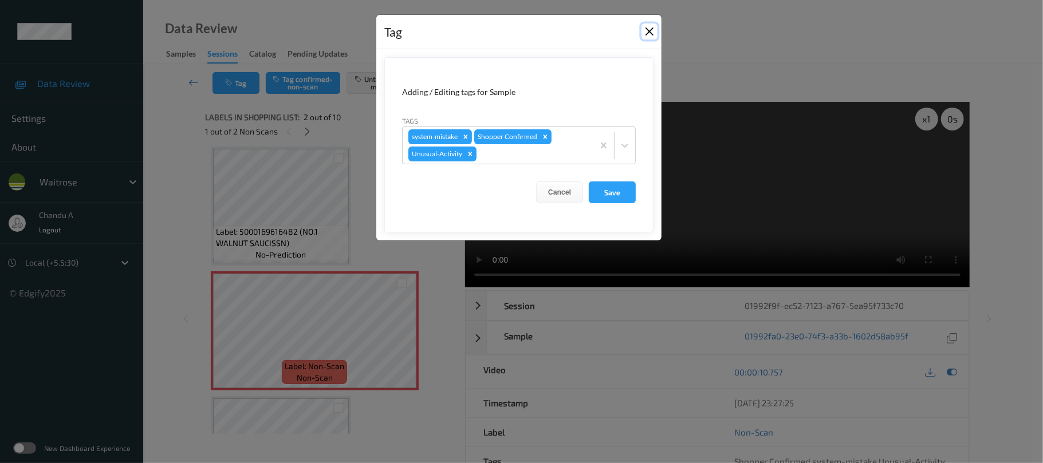
click at [645, 35] on button "Close" at bounding box center [650, 31] width 16 height 16
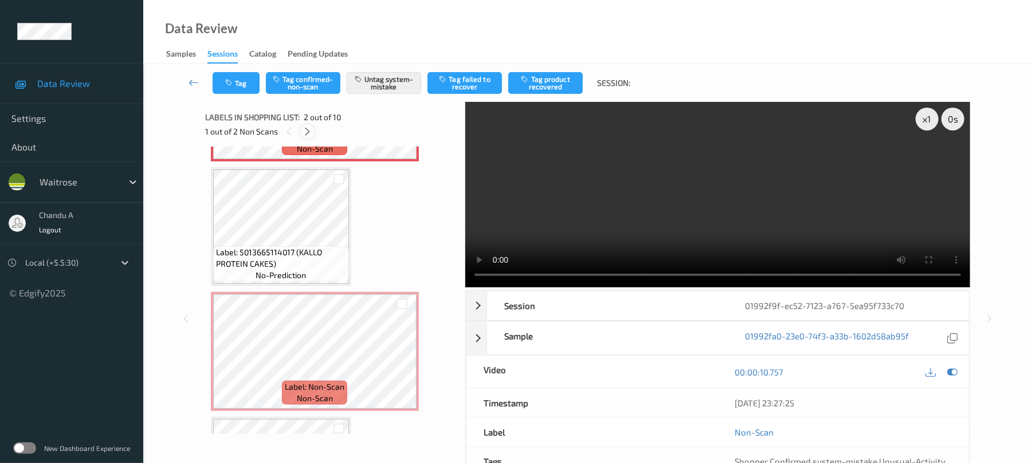
click at [306, 124] on div at bounding box center [307, 131] width 14 height 14
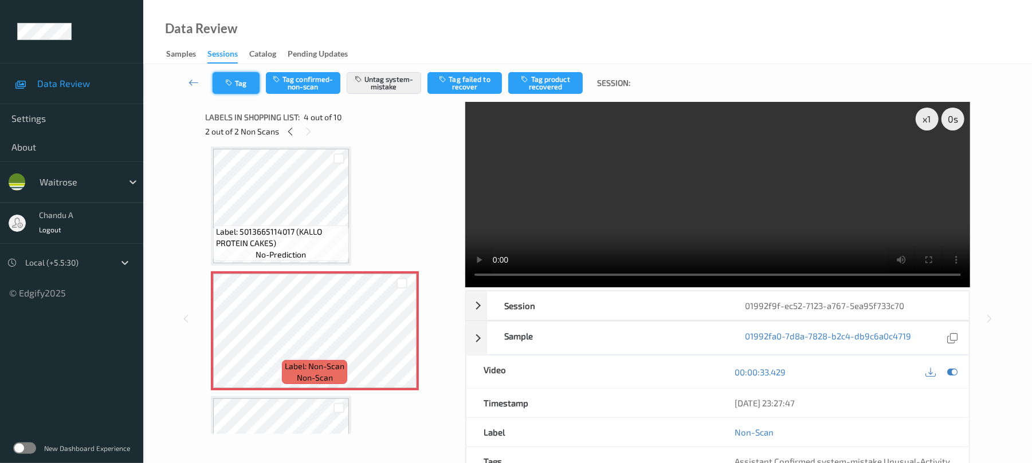
click at [245, 87] on button "Tag" at bounding box center [236, 83] width 47 height 22
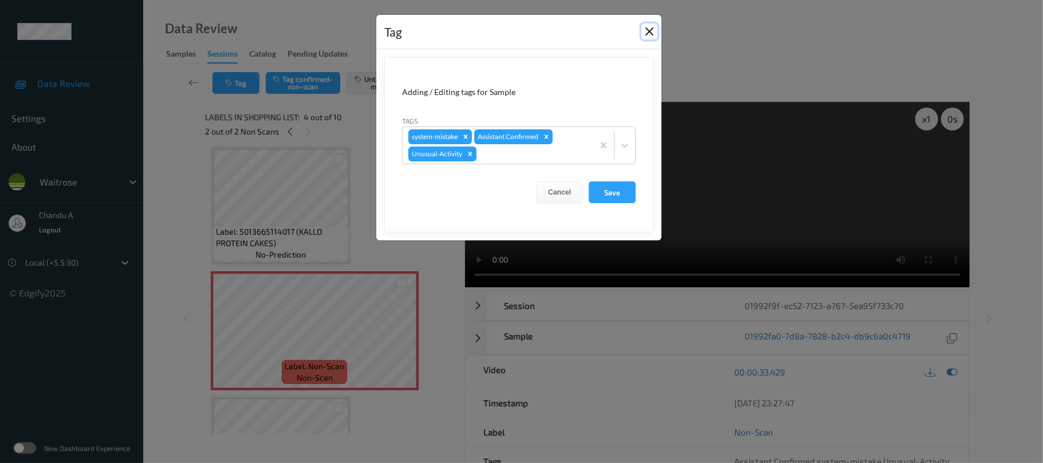
click at [646, 31] on button "Close" at bounding box center [650, 31] width 16 height 16
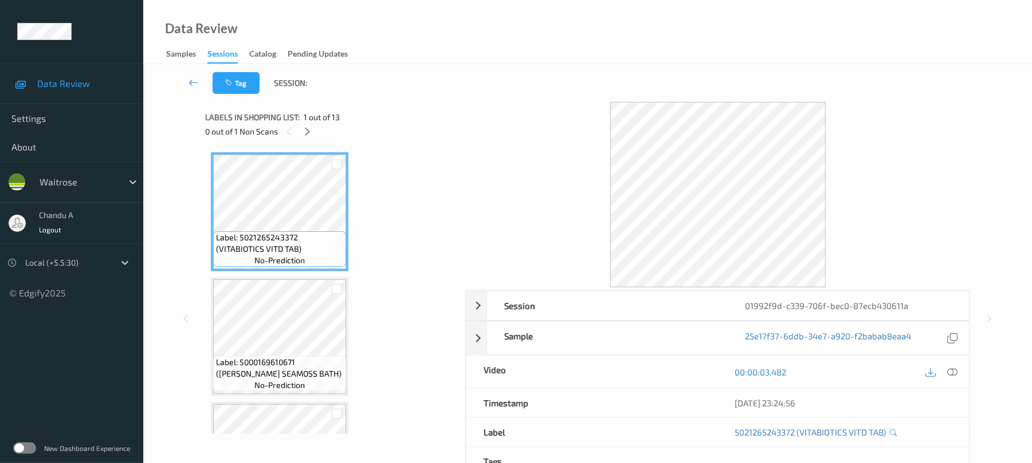
drag, startPoint x: 312, startPoint y: 128, endPoint x: 308, endPoint y: 145, distance: 17.6
click at [312, 128] on icon at bounding box center [307, 132] width 10 height 10
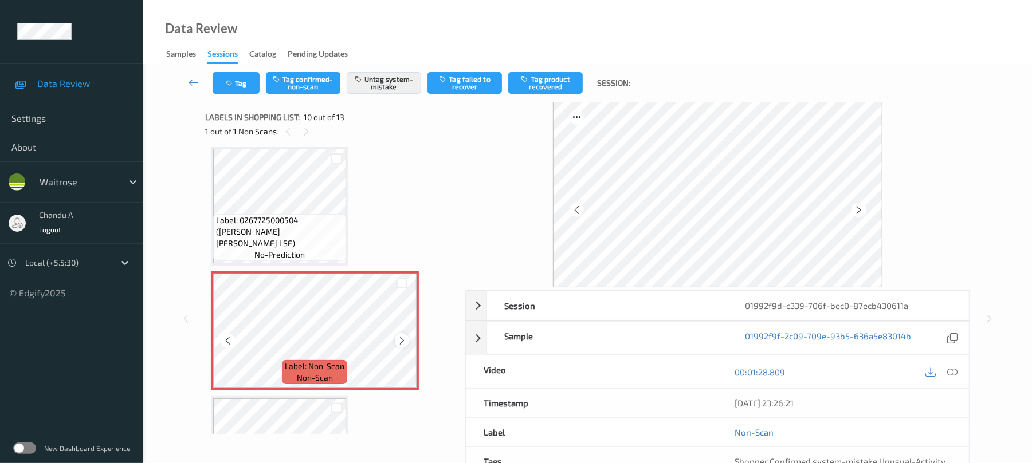
click at [401, 337] on icon at bounding box center [402, 341] width 10 height 10
click at [238, 85] on button "Tag" at bounding box center [236, 83] width 47 height 22
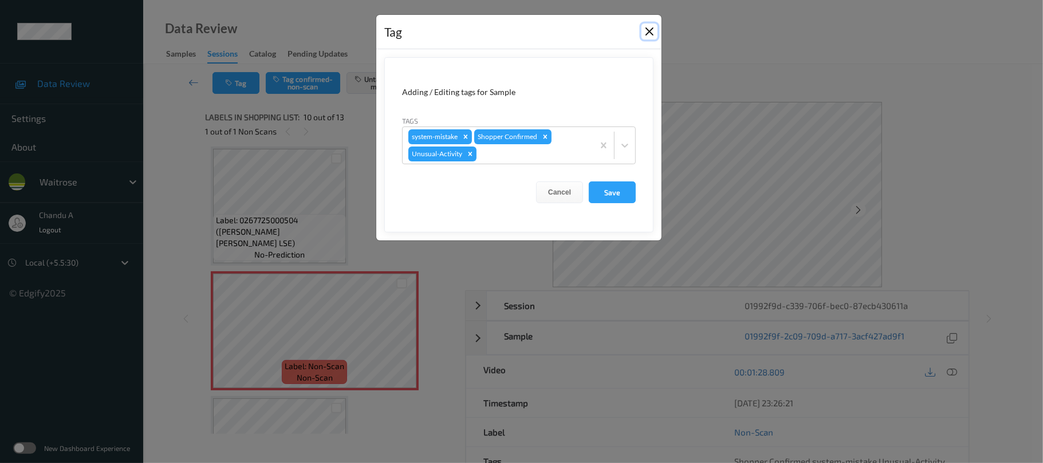
click at [643, 33] on button "Close" at bounding box center [650, 31] width 16 height 16
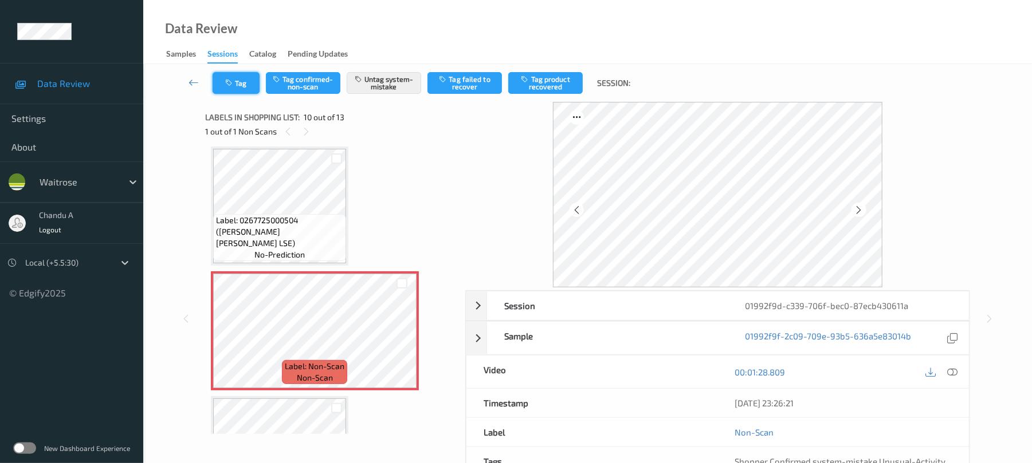
click at [230, 87] on button "Tag" at bounding box center [236, 83] width 47 height 22
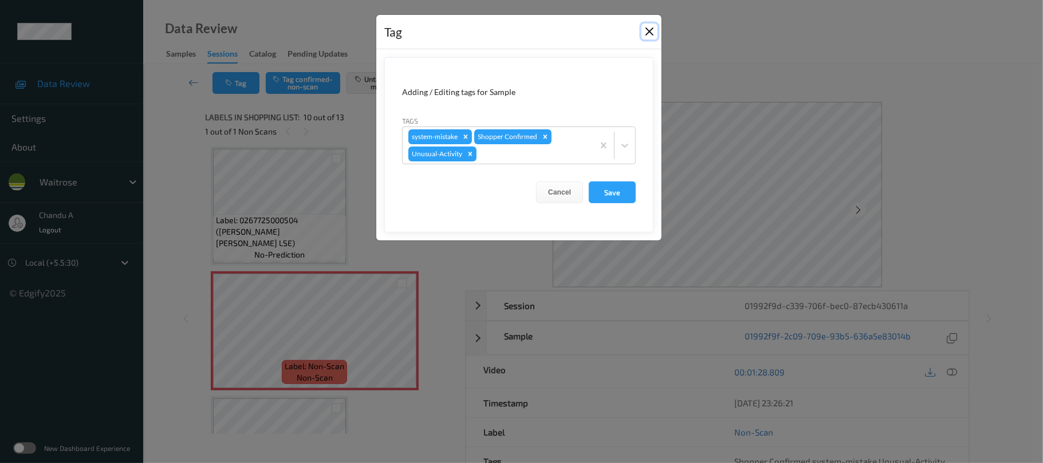
drag, startPoint x: 644, startPoint y: 30, endPoint x: 680, endPoint y: 140, distance: 115.7
click at [645, 30] on button "Close" at bounding box center [650, 31] width 16 height 16
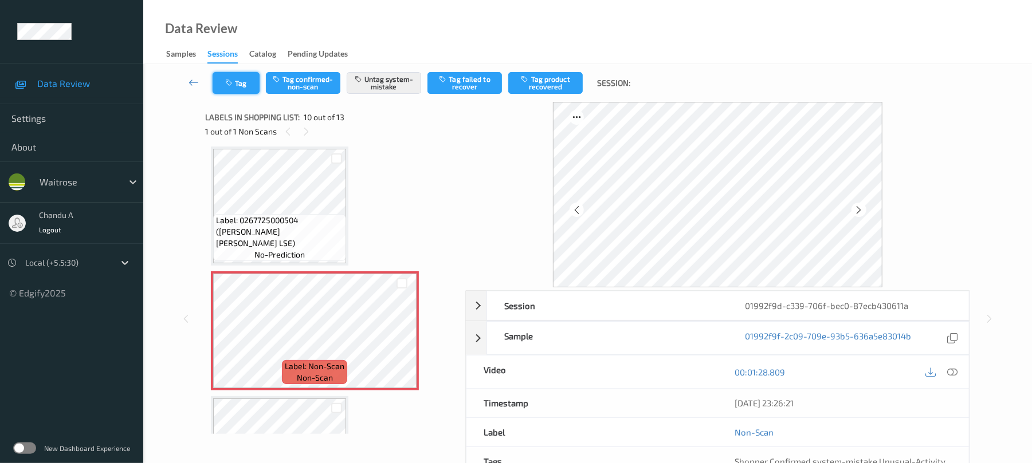
click at [227, 85] on icon "button" at bounding box center [230, 83] width 10 height 8
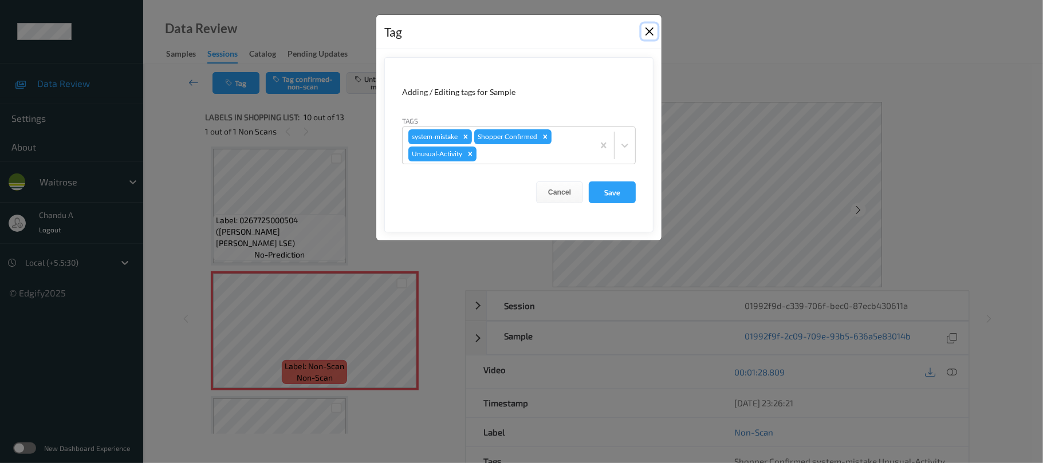
click at [644, 34] on button "Close" at bounding box center [650, 31] width 16 height 16
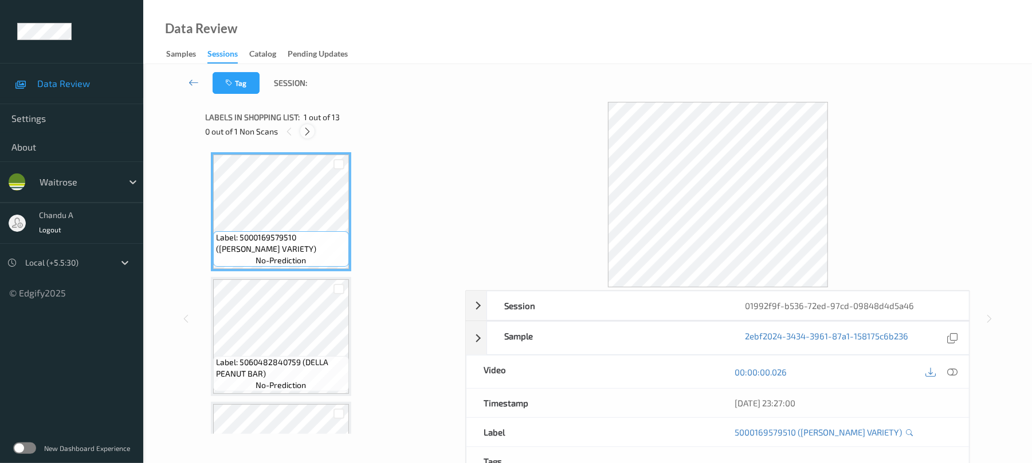
click at [310, 132] on icon at bounding box center [307, 132] width 10 height 10
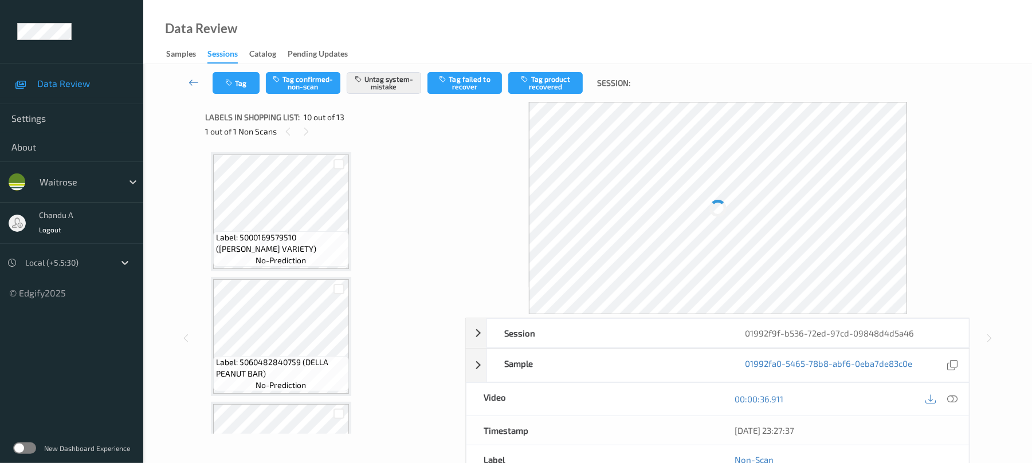
scroll to position [1005, 0]
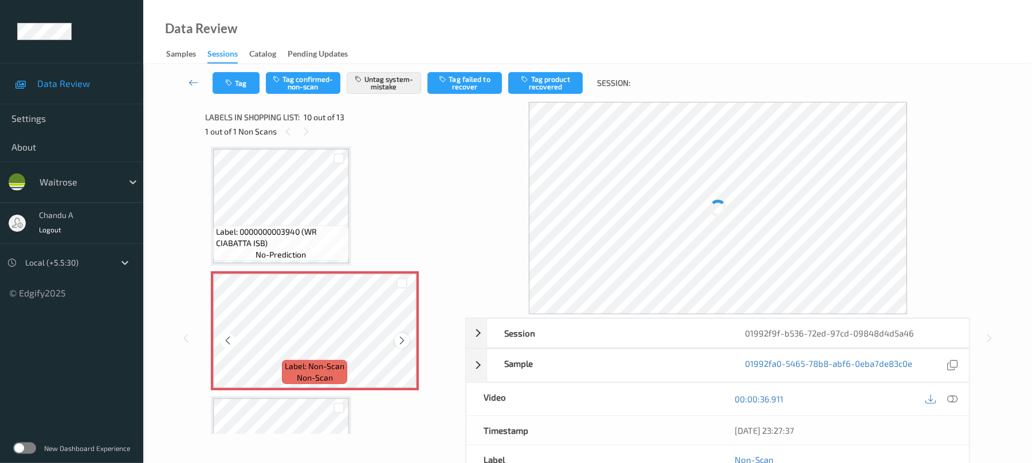
click at [402, 340] on icon at bounding box center [402, 341] width 10 height 10
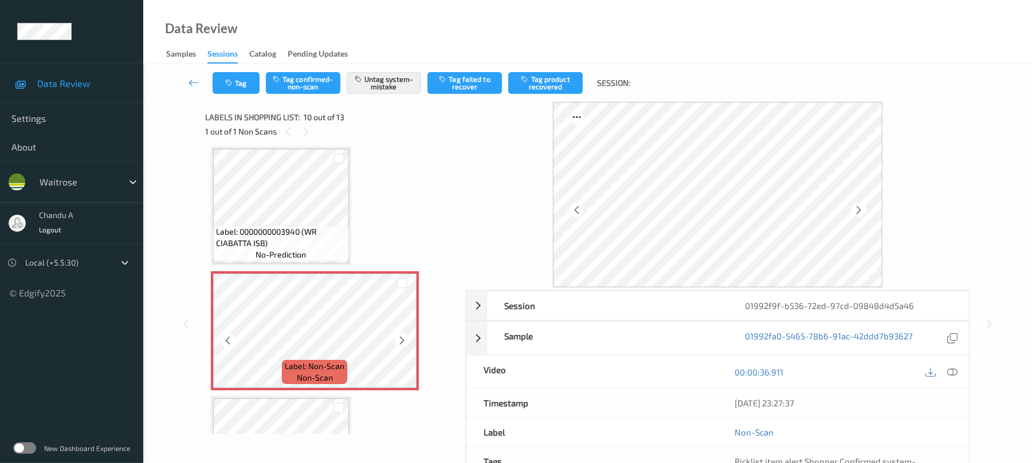
click at [402, 340] on icon at bounding box center [402, 341] width 10 height 10
click at [244, 81] on button "Tag" at bounding box center [236, 83] width 47 height 22
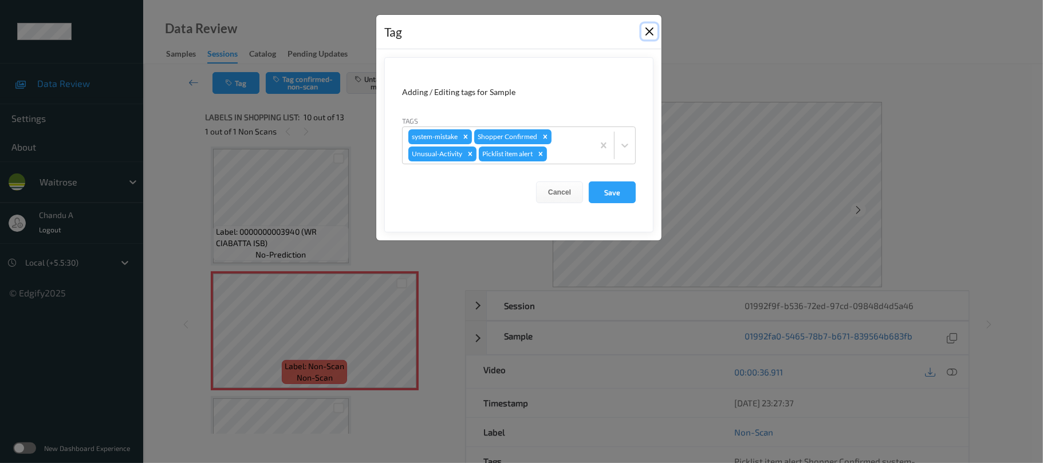
click at [650, 28] on button "Close" at bounding box center [650, 31] width 16 height 16
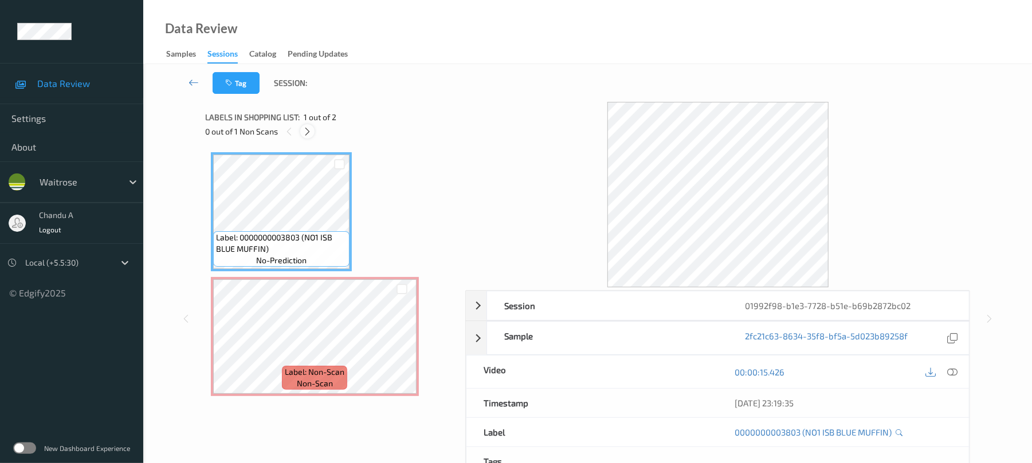
click at [310, 134] on icon at bounding box center [307, 132] width 10 height 10
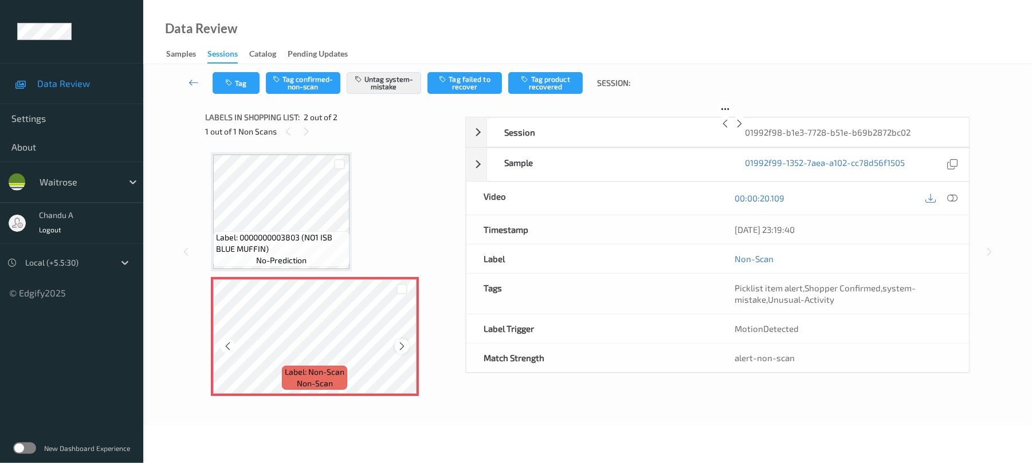
click at [400, 339] on div at bounding box center [402, 346] width 14 height 14
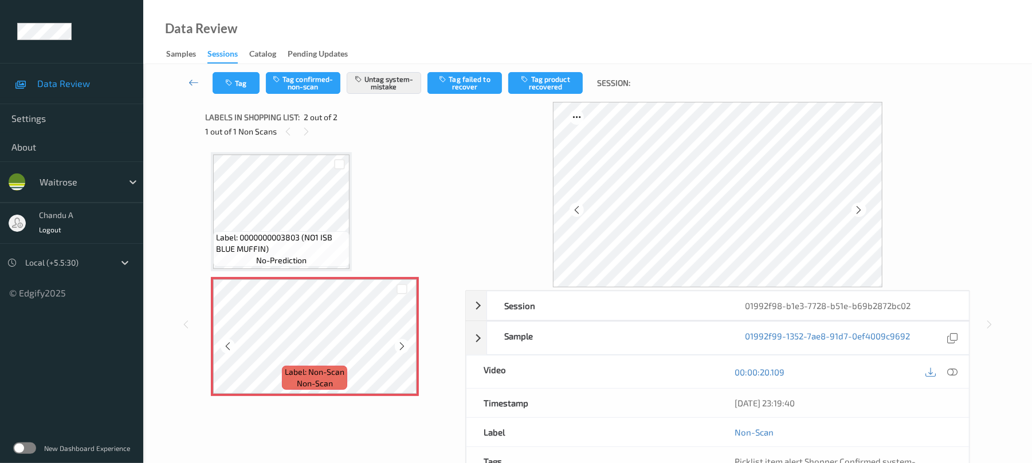
click at [400, 349] on icon at bounding box center [402, 346] width 10 height 10
click at [241, 80] on button "Tag" at bounding box center [236, 83] width 47 height 22
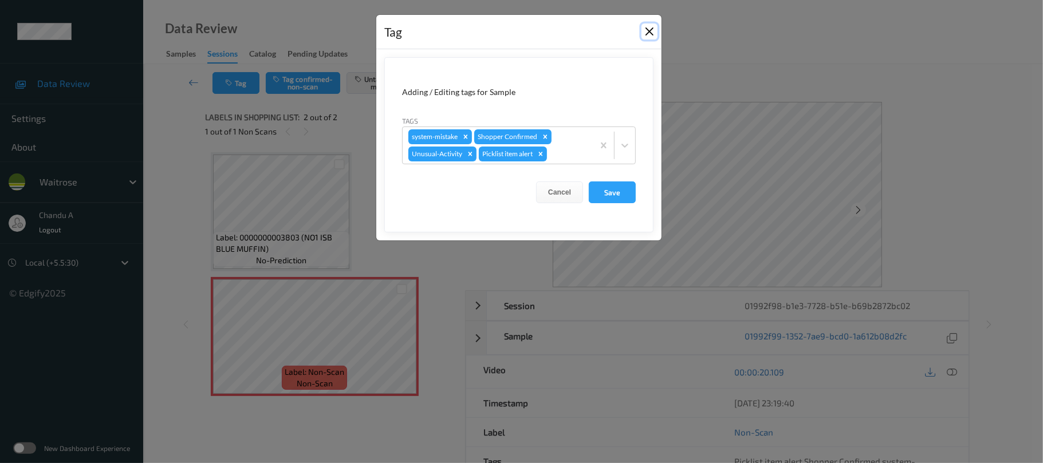
click at [646, 33] on button "Close" at bounding box center [650, 31] width 16 height 16
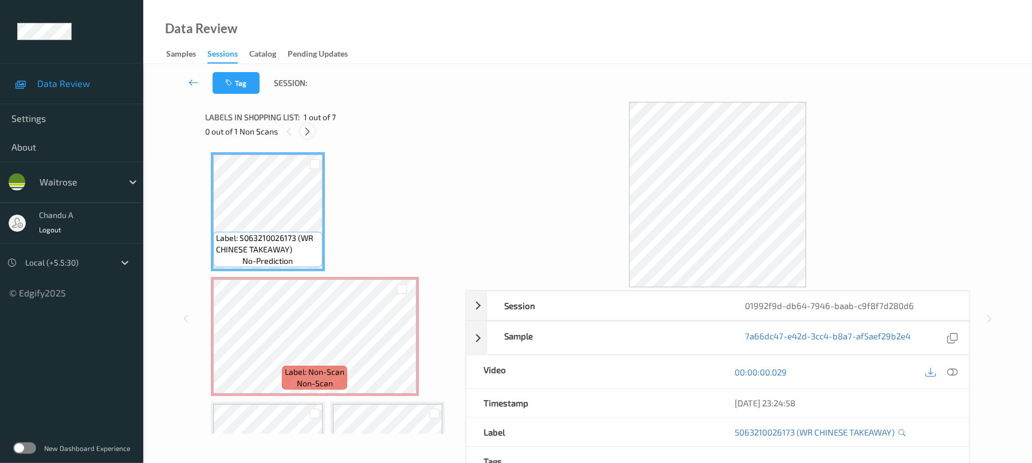
click at [305, 131] on icon at bounding box center [307, 132] width 10 height 10
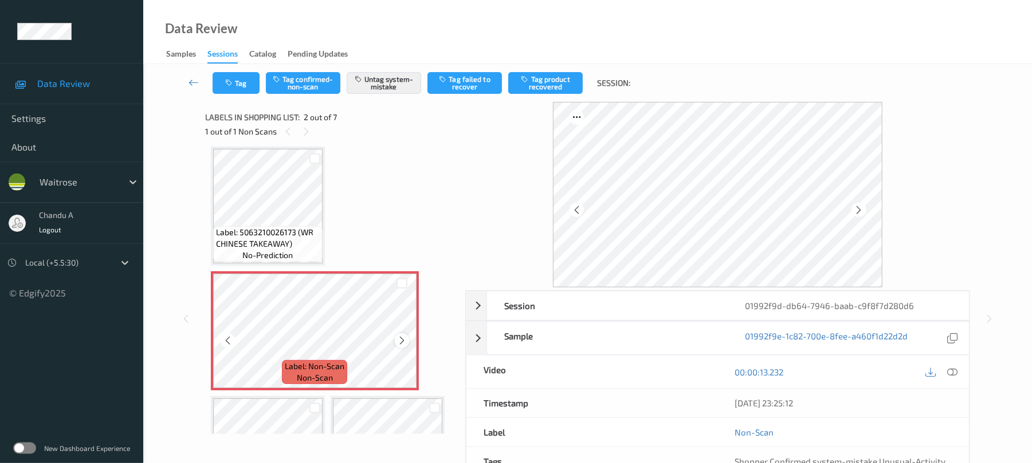
click at [399, 343] on icon at bounding box center [402, 341] width 10 height 10
click at [399, 338] on icon at bounding box center [402, 341] width 10 height 10
click at [399, 339] on icon at bounding box center [402, 341] width 10 height 10
click at [237, 85] on button "Tag" at bounding box center [236, 83] width 47 height 22
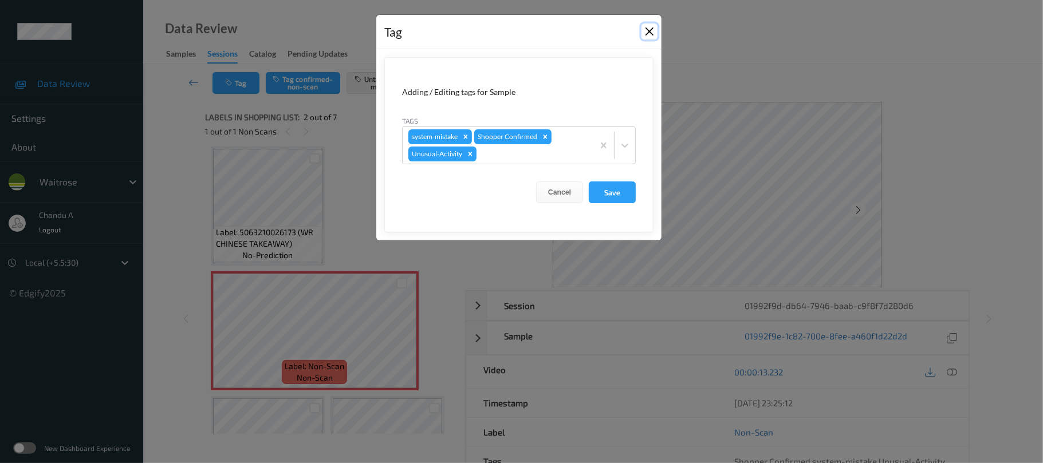
click at [644, 32] on button "Close" at bounding box center [650, 31] width 16 height 16
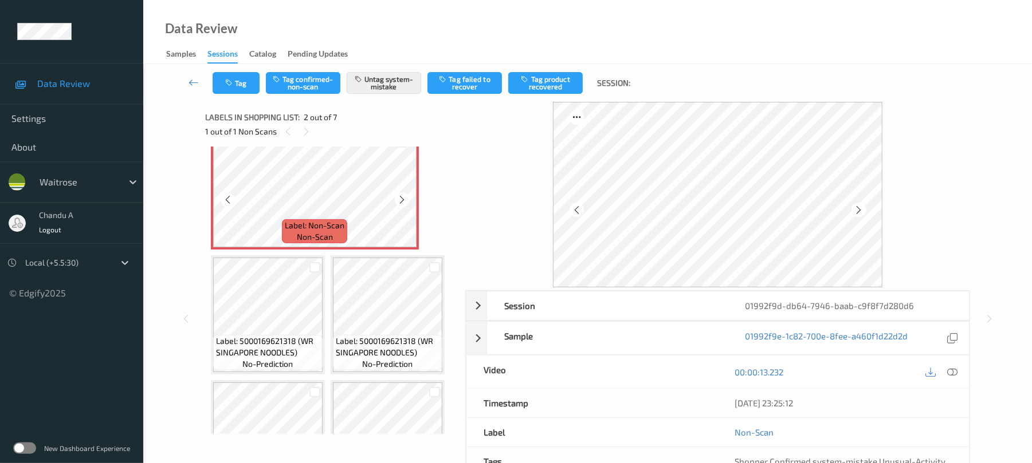
scroll to position [159, 0]
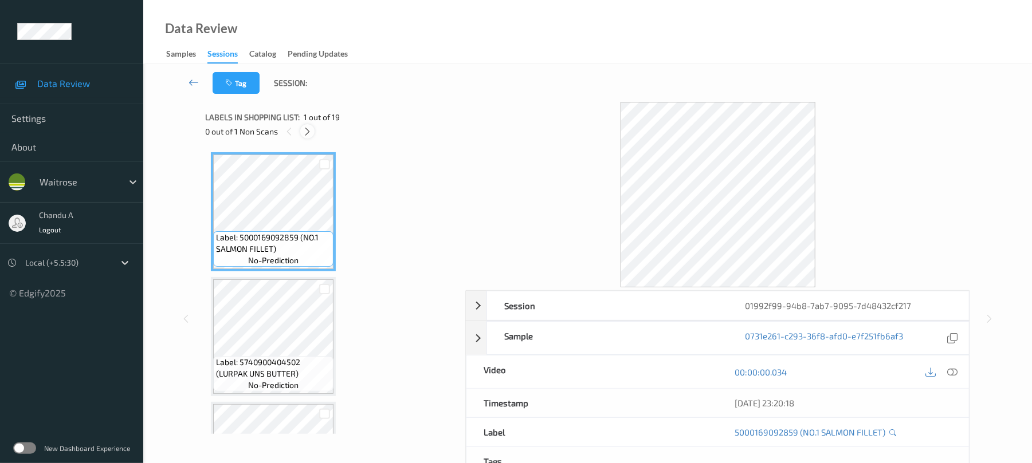
click at [310, 133] on icon at bounding box center [307, 132] width 10 height 10
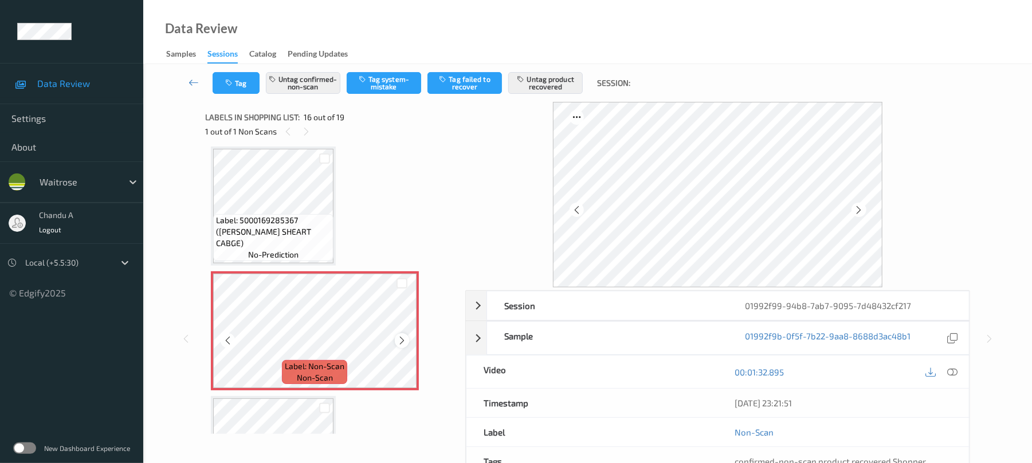
click at [403, 339] on icon at bounding box center [402, 341] width 10 height 10
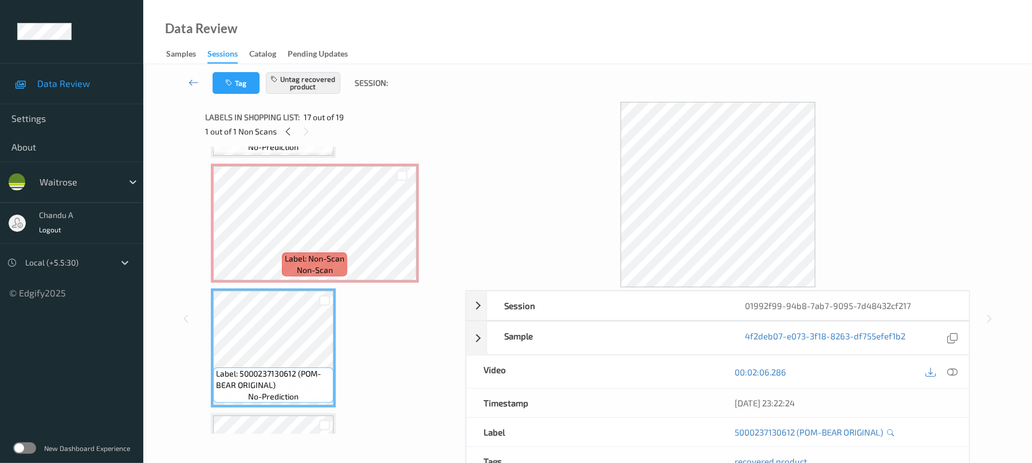
scroll to position [1831, 0]
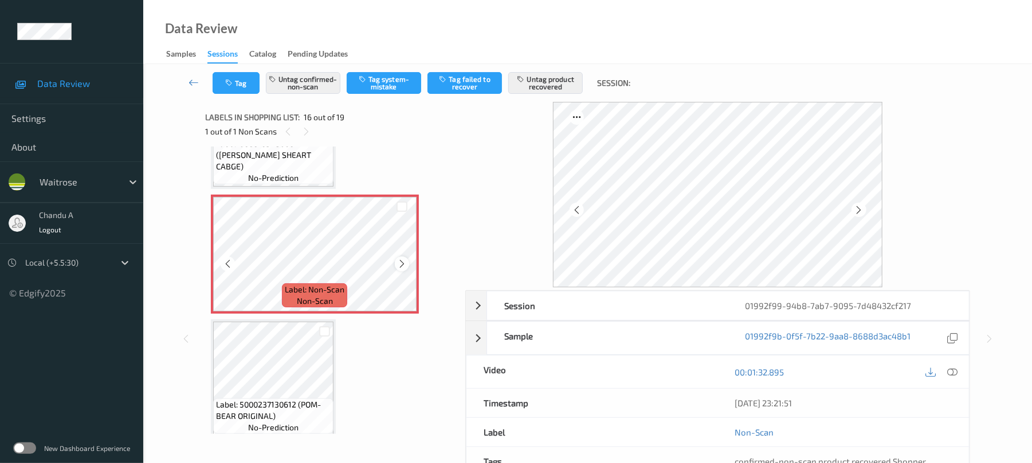
click at [401, 263] on icon at bounding box center [402, 264] width 10 height 10
click at [402, 268] on icon at bounding box center [402, 264] width 10 height 10
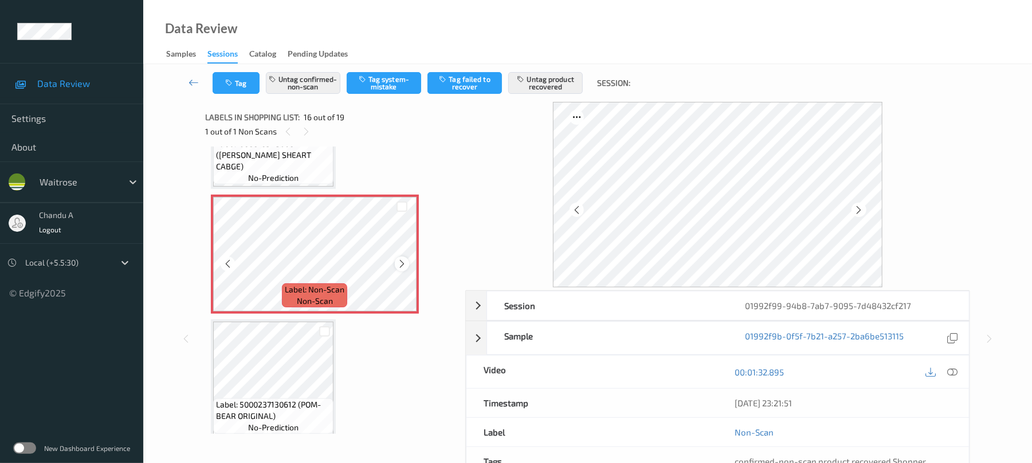
click at [404, 264] on icon at bounding box center [402, 264] width 10 height 10
click at [403, 266] on icon at bounding box center [402, 264] width 10 height 10
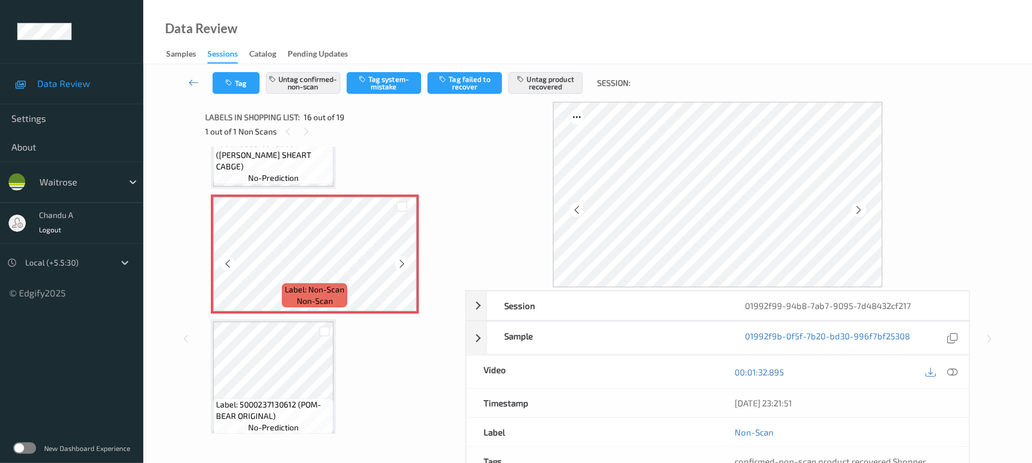
click at [403, 266] on icon at bounding box center [402, 264] width 10 height 10
click at [404, 262] on icon at bounding box center [402, 264] width 10 height 10
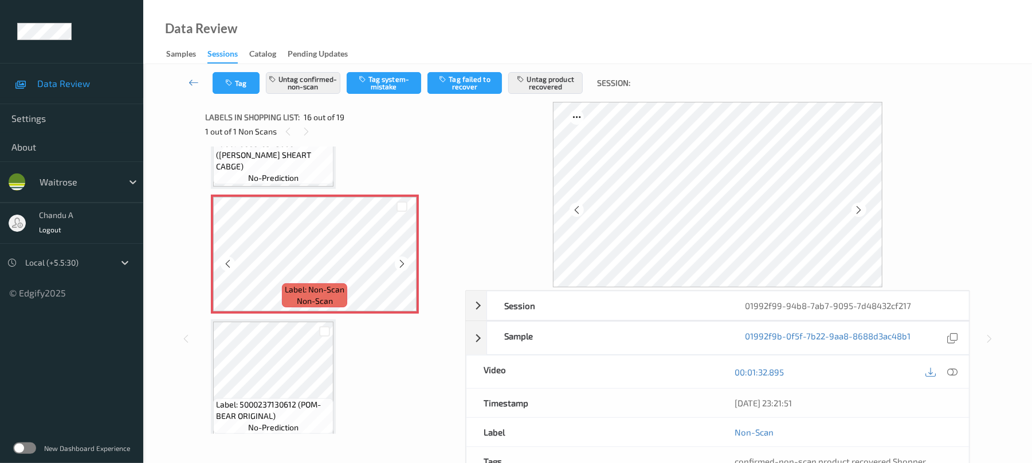
click at [404, 262] on icon at bounding box center [402, 264] width 10 height 10
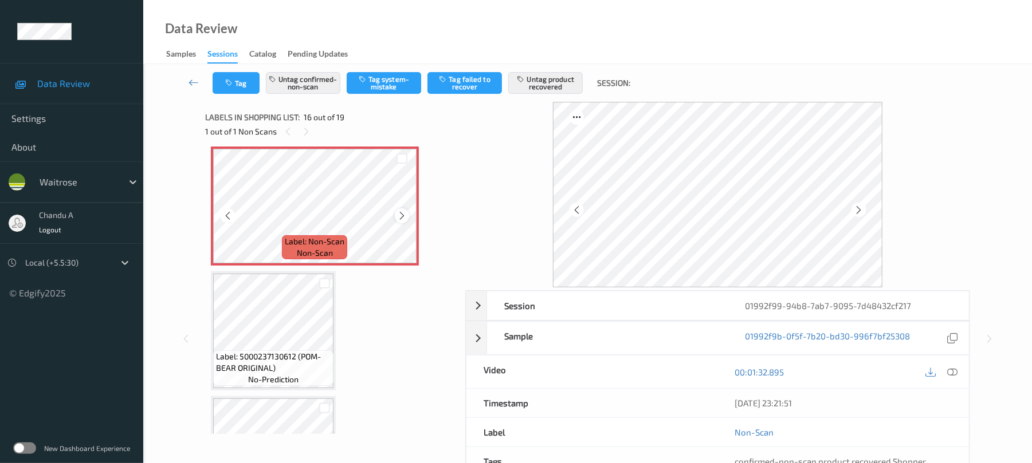
scroll to position [1907, 0]
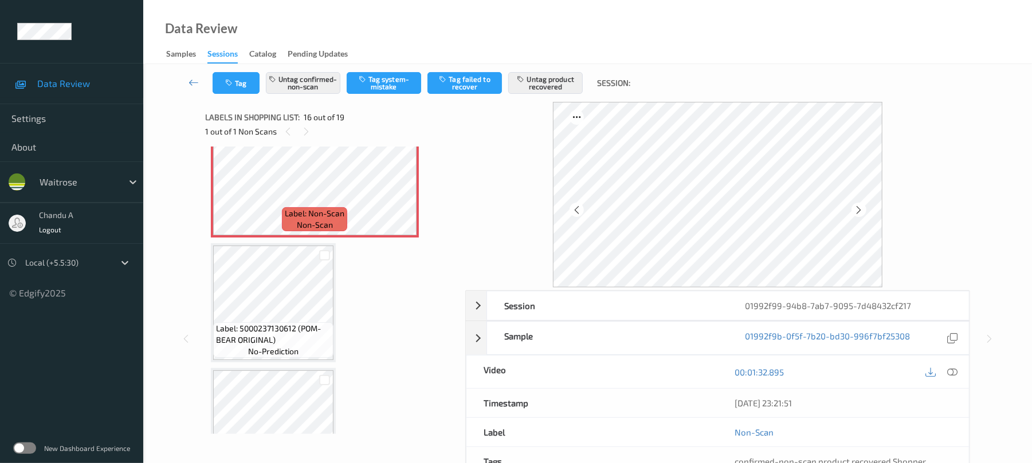
click at [952, 369] on icon at bounding box center [952, 372] width 10 height 10
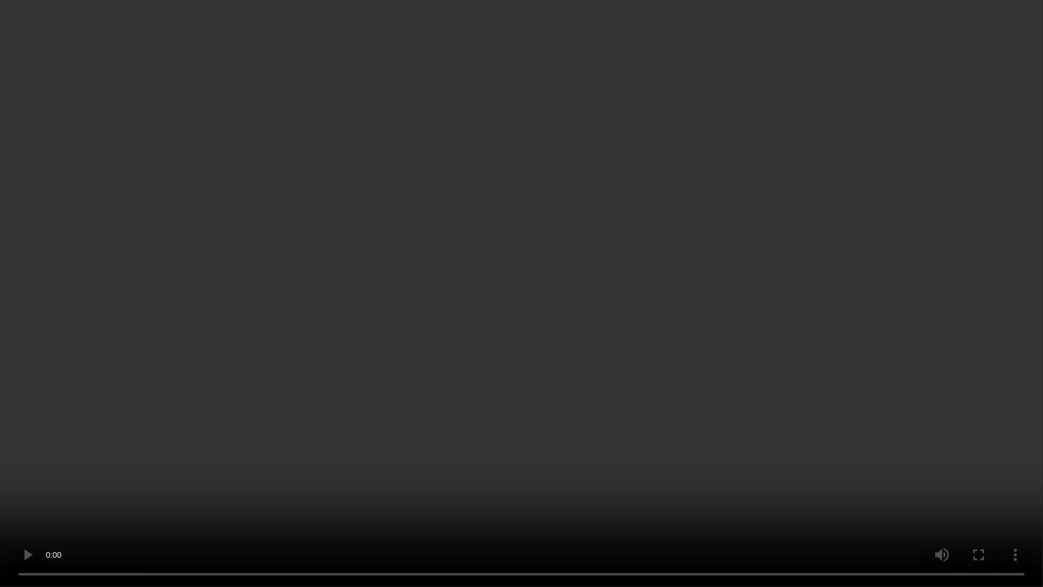
click at [569, 236] on video at bounding box center [521, 293] width 1043 height 587
click at [569, 143] on video at bounding box center [521, 293] width 1043 height 587
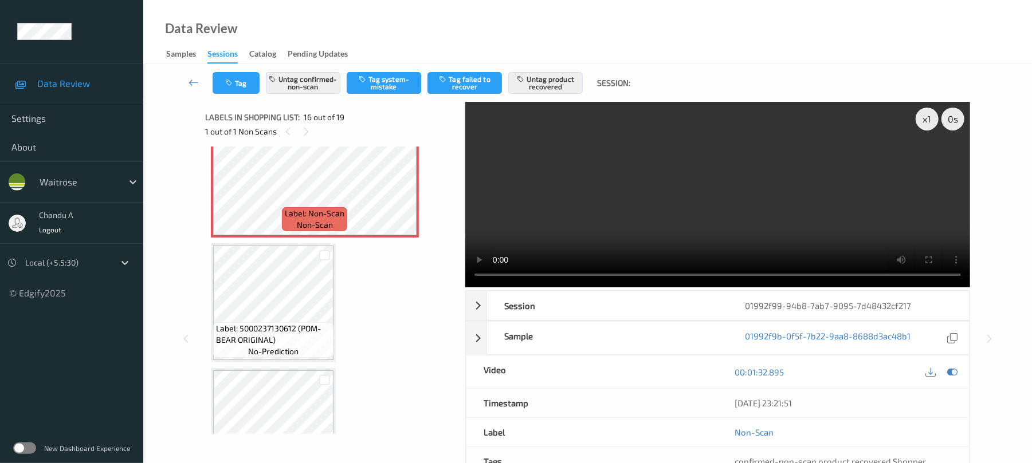
click at [569, 143] on video at bounding box center [717, 195] width 505 height 186
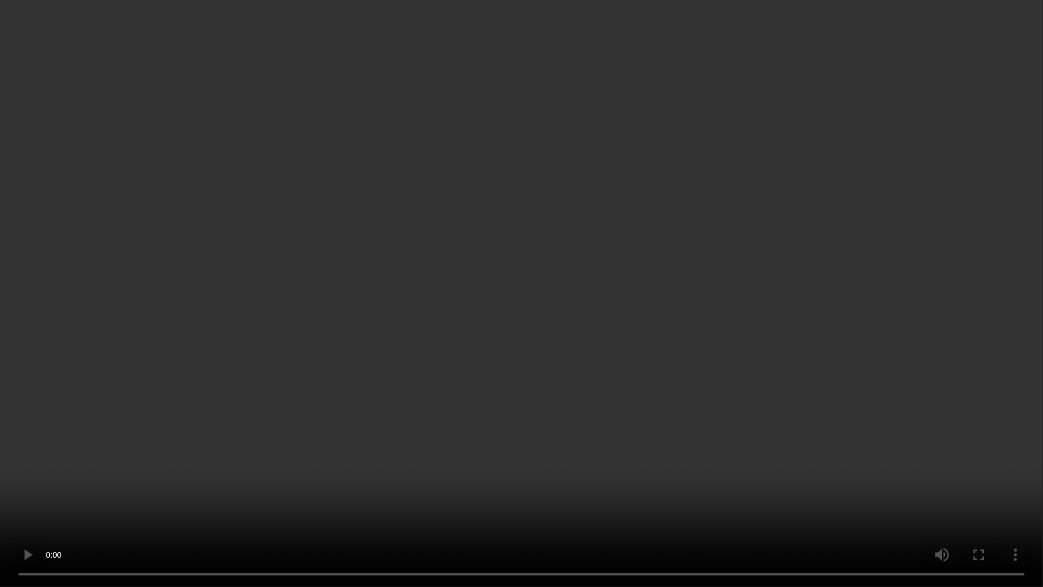
click at [612, 280] on video at bounding box center [521, 293] width 1043 height 587
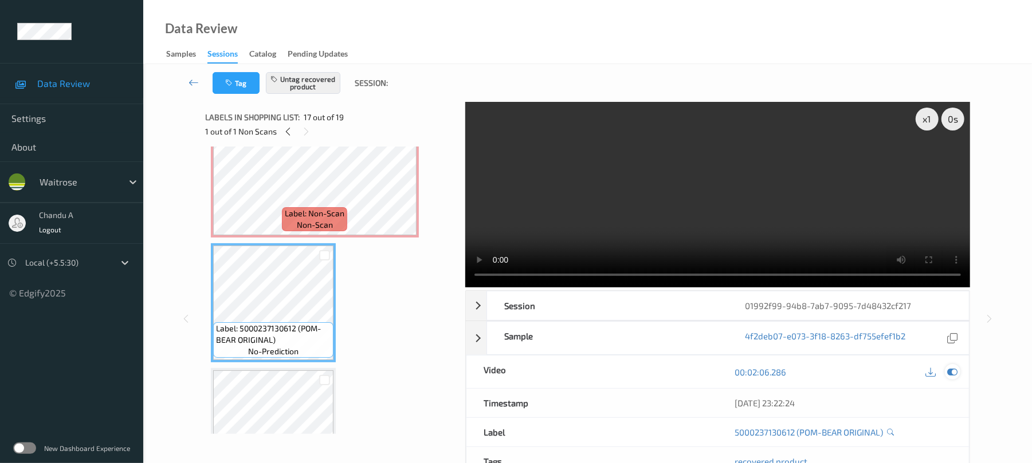
click at [949, 368] on icon at bounding box center [952, 372] width 10 height 10
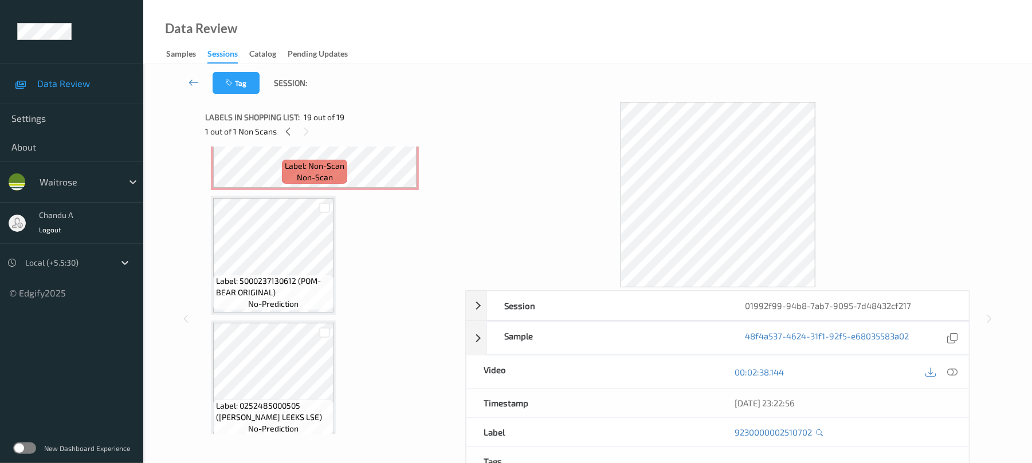
scroll to position [1937, 0]
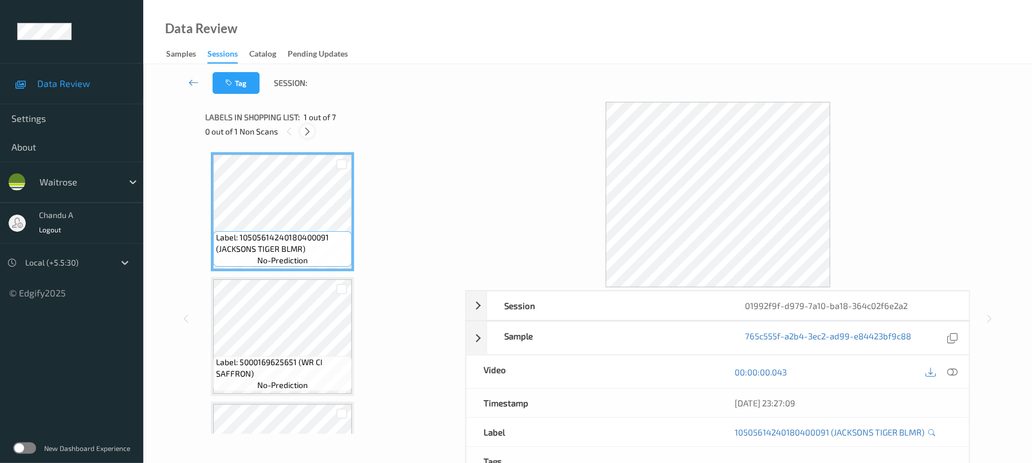
click at [306, 134] on icon at bounding box center [307, 132] width 10 height 10
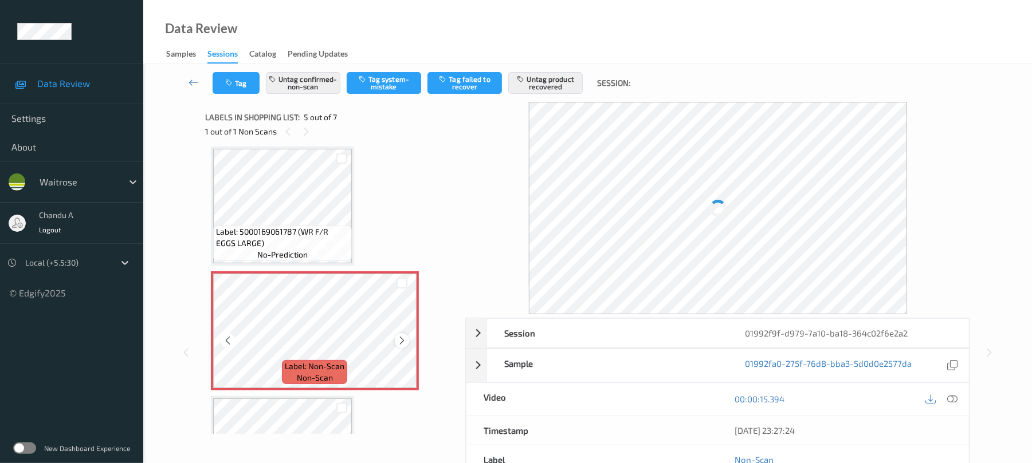
click at [399, 339] on icon at bounding box center [402, 341] width 10 height 10
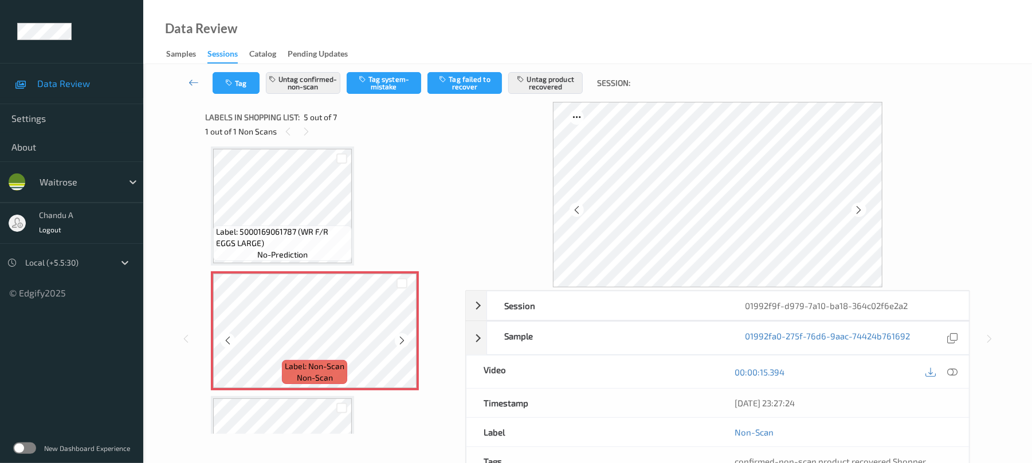
click at [399, 339] on icon at bounding box center [402, 341] width 10 height 10
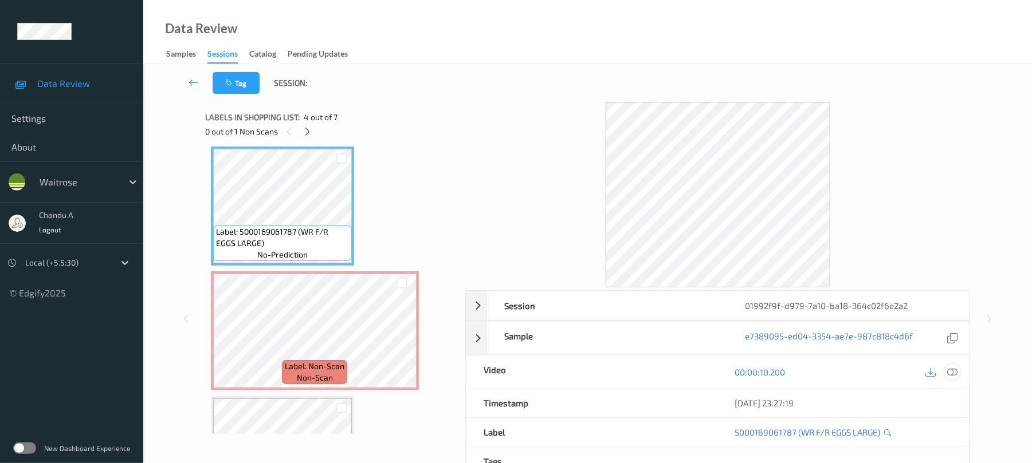
click at [953, 377] on icon at bounding box center [952, 372] width 10 height 10
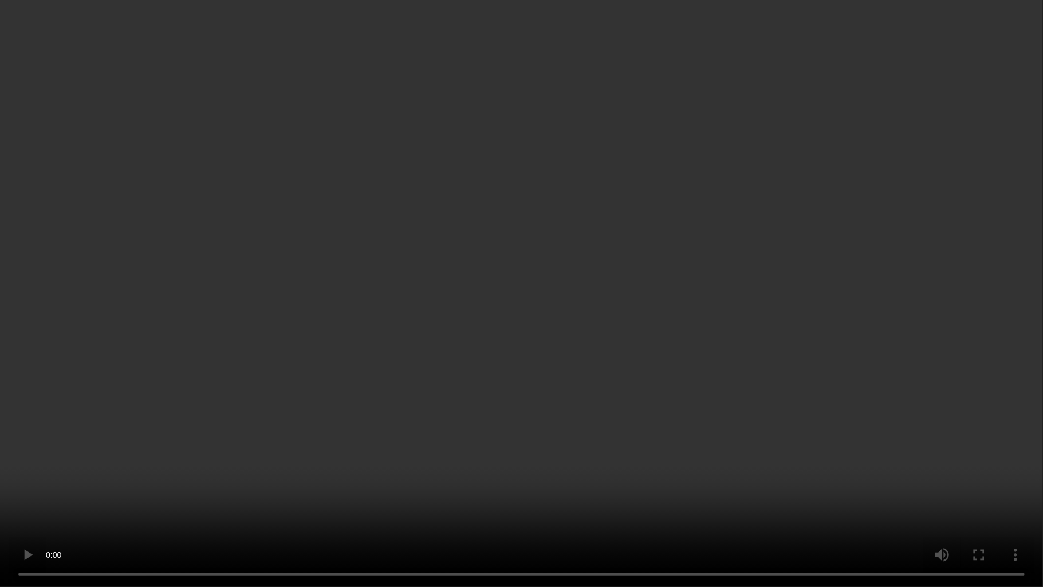
click at [542, 258] on video at bounding box center [521, 293] width 1043 height 587
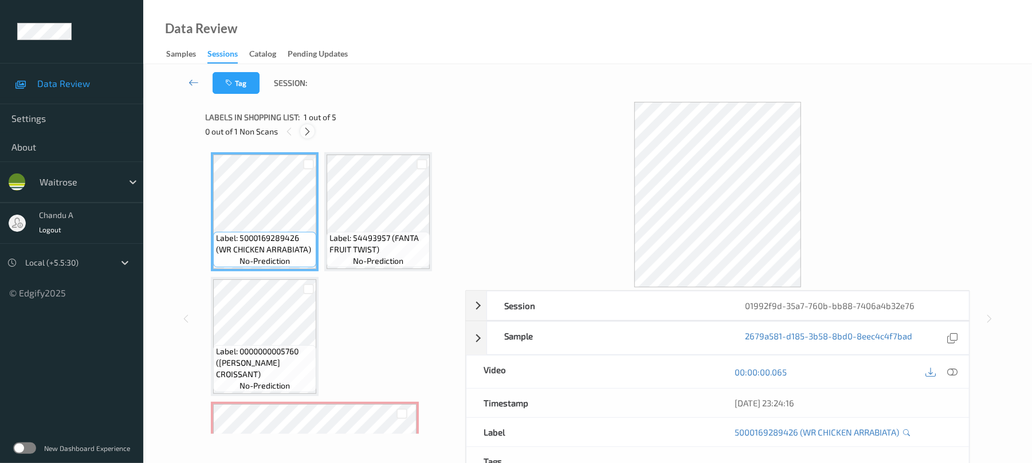
click at [310, 128] on icon at bounding box center [307, 132] width 10 height 10
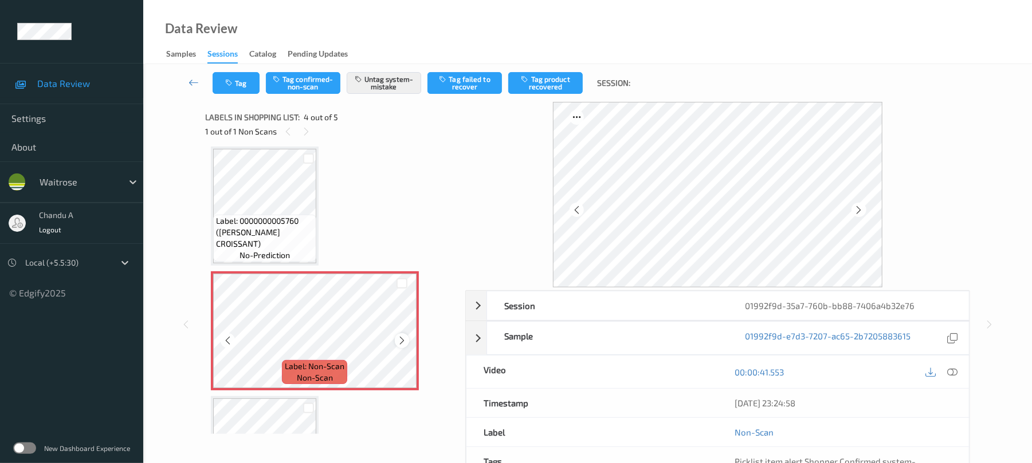
click at [399, 344] on icon at bounding box center [402, 341] width 10 height 10
click at [399, 343] on icon at bounding box center [402, 341] width 10 height 10
click at [230, 76] on button "Tag" at bounding box center [236, 83] width 47 height 22
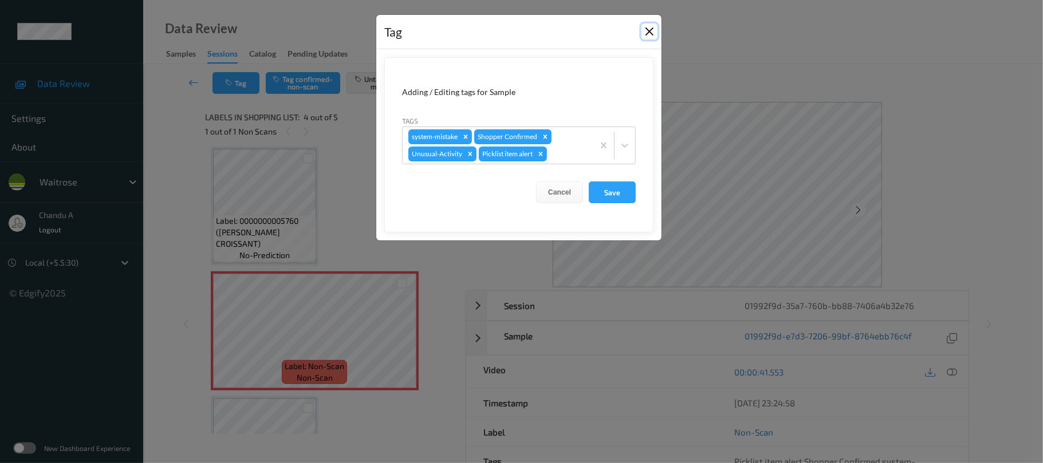
click at [648, 34] on button "Close" at bounding box center [650, 31] width 16 height 16
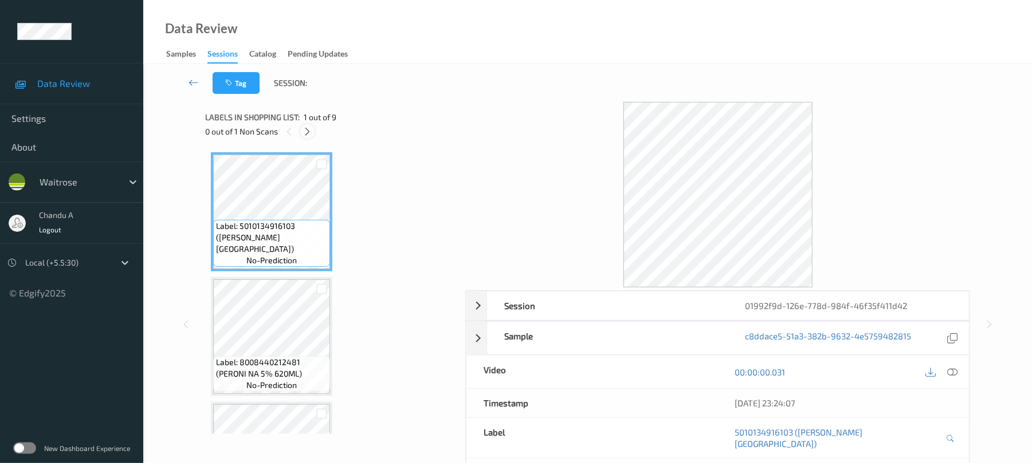
drag, startPoint x: 312, startPoint y: 128, endPoint x: 310, endPoint y: 134, distance: 6.2
click at [312, 129] on icon at bounding box center [307, 132] width 10 height 10
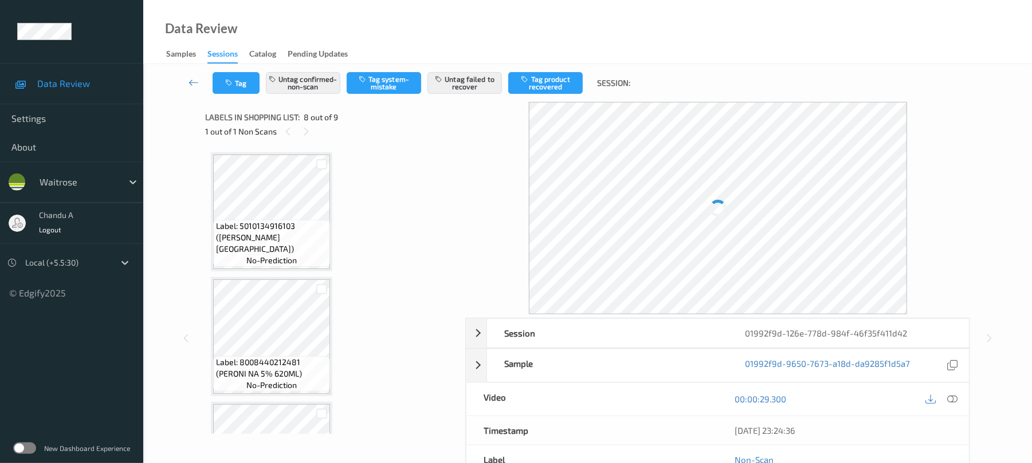
scroll to position [755, 0]
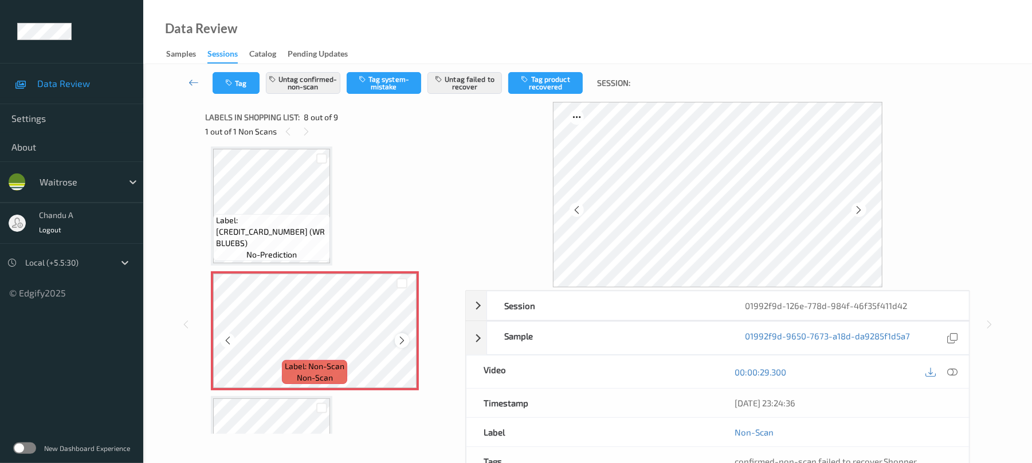
click at [402, 343] on icon at bounding box center [402, 341] width 10 height 10
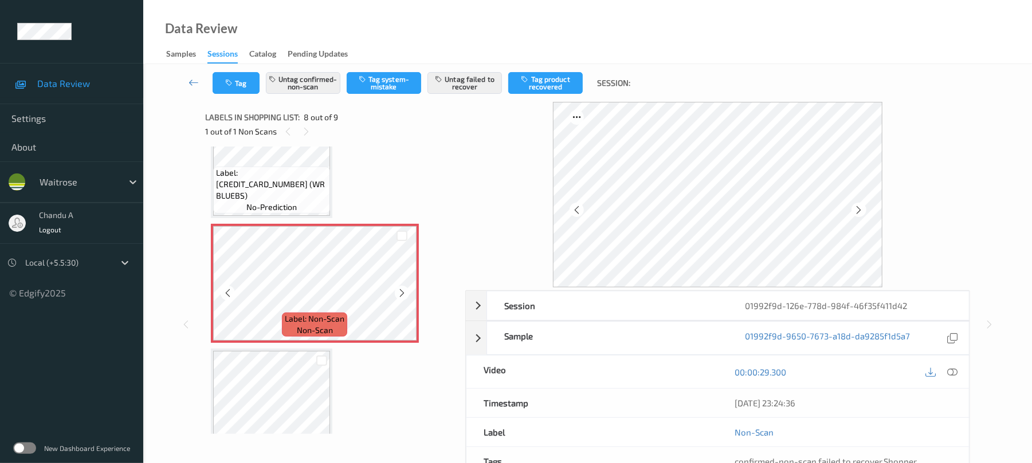
scroll to position [832, 0]
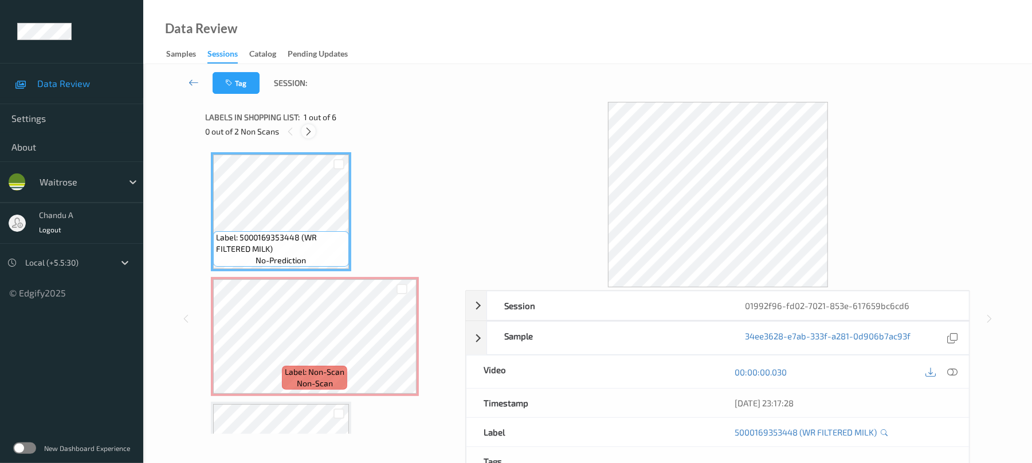
click at [310, 129] on icon at bounding box center [309, 132] width 10 height 10
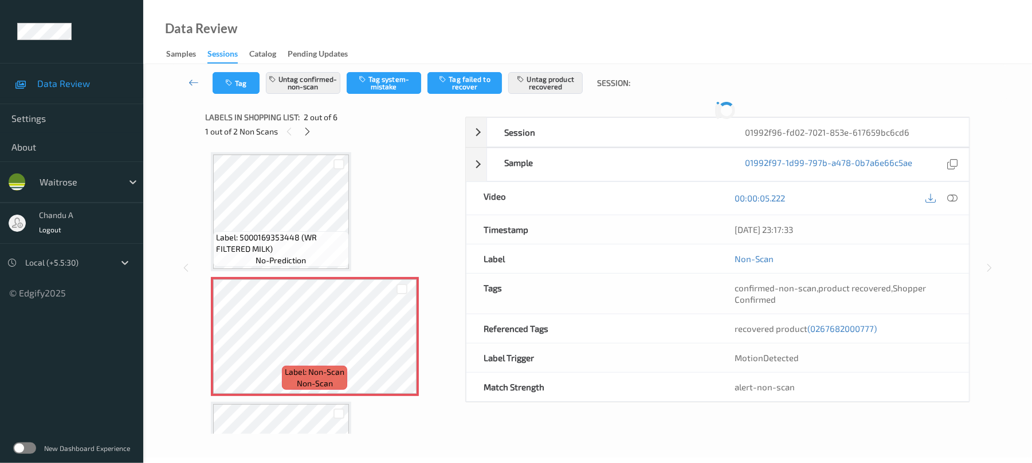
scroll to position [6, 0]
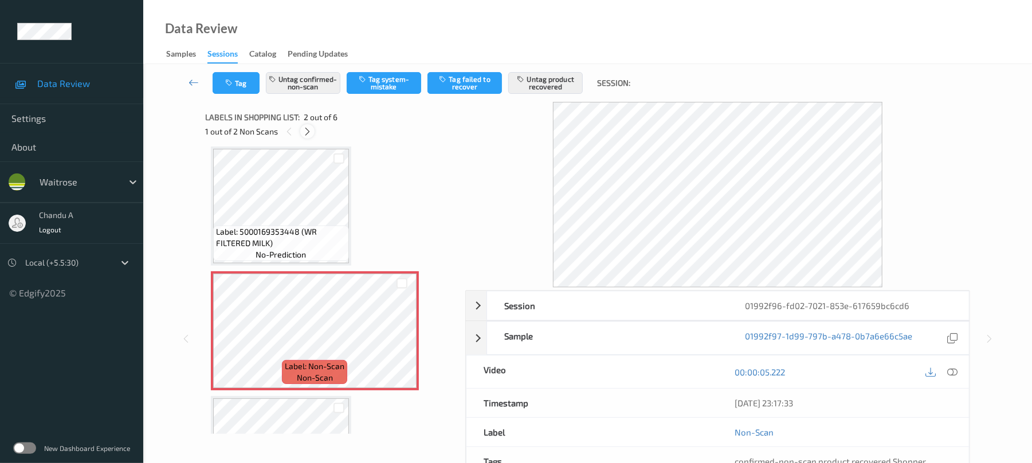
click at [305, 129] on icon at bounding box center [307, 132] width 10 height 10
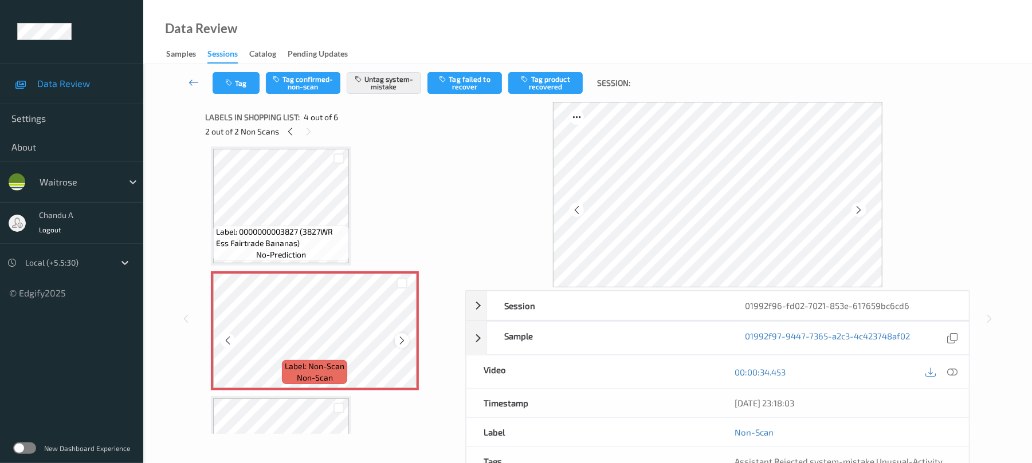
click at [403, 342] on icon at bounding box center [402, 341] width 10 height 10
click at [403, 341] on icon at bounding box center [402, 341] width 10 height 10
click at [247, 78] on button "Tag" at bounding box center [236, 83] width 47 height 22
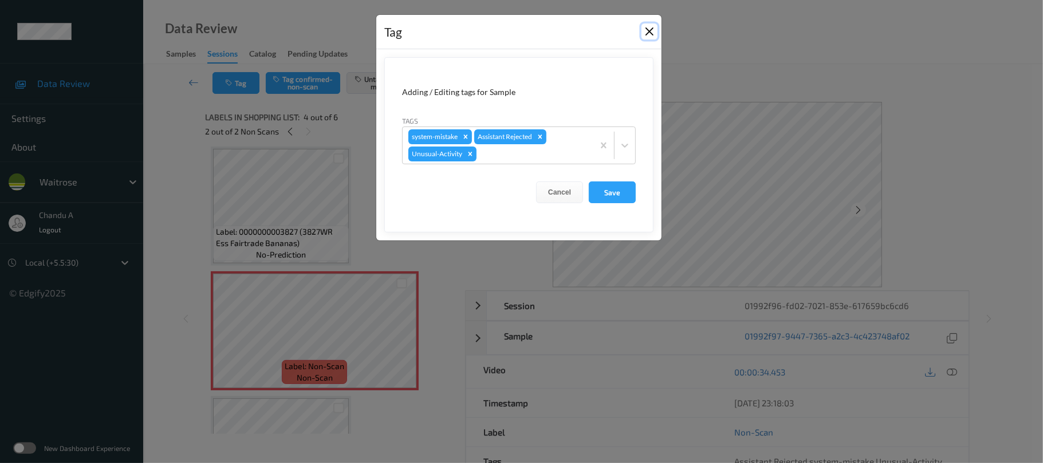
click at [651, 34] on button "Close" at bounding box center [650, 31] width 16 height 16
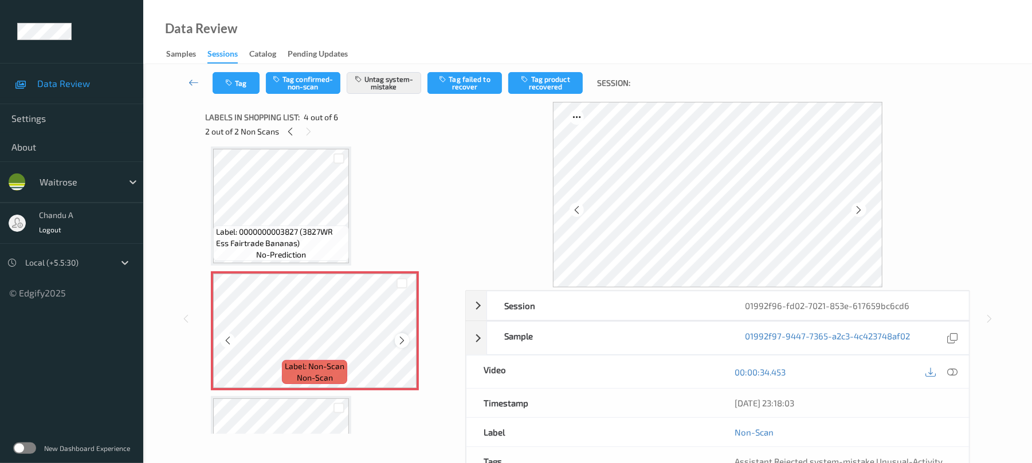
click at [402, 337] on icon at bounding box center [402, 341] width 10 height 10
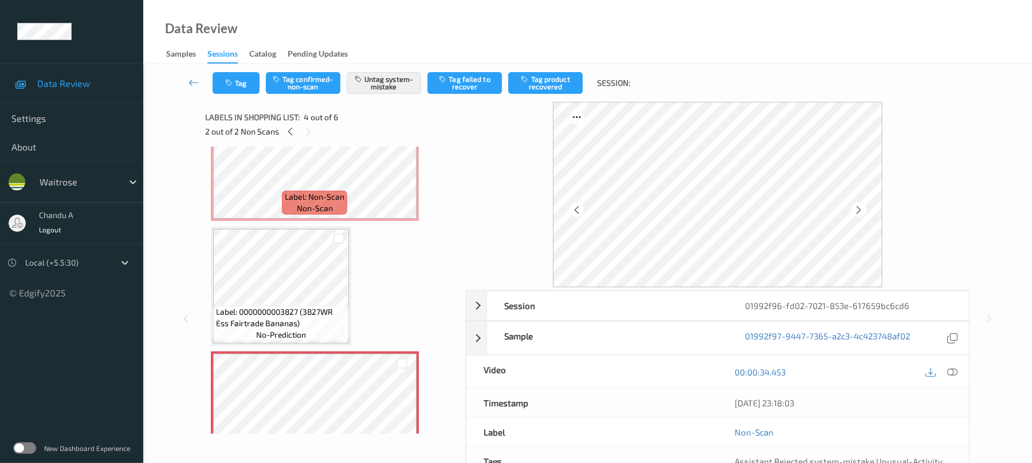
scroll to position [162, 0]
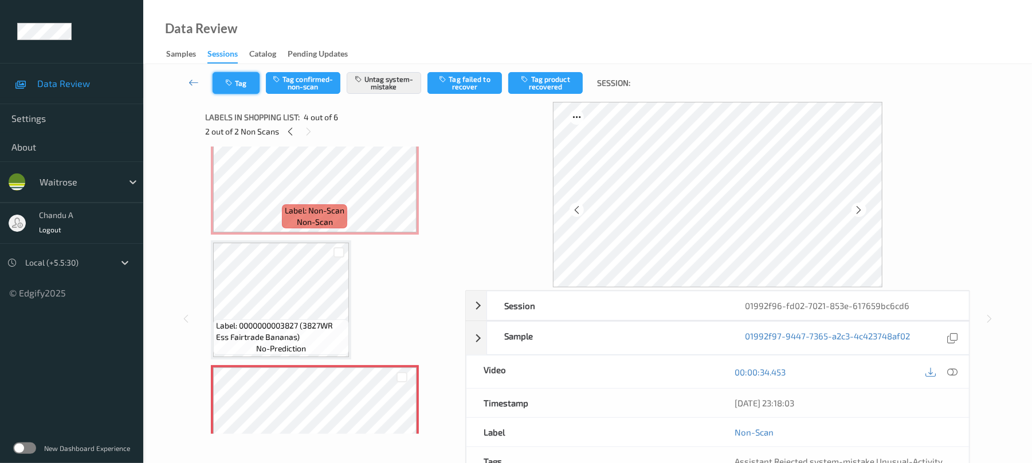
click at [238, 85] on button "Tag" at bounding box center [236, 83] width 47 height 22
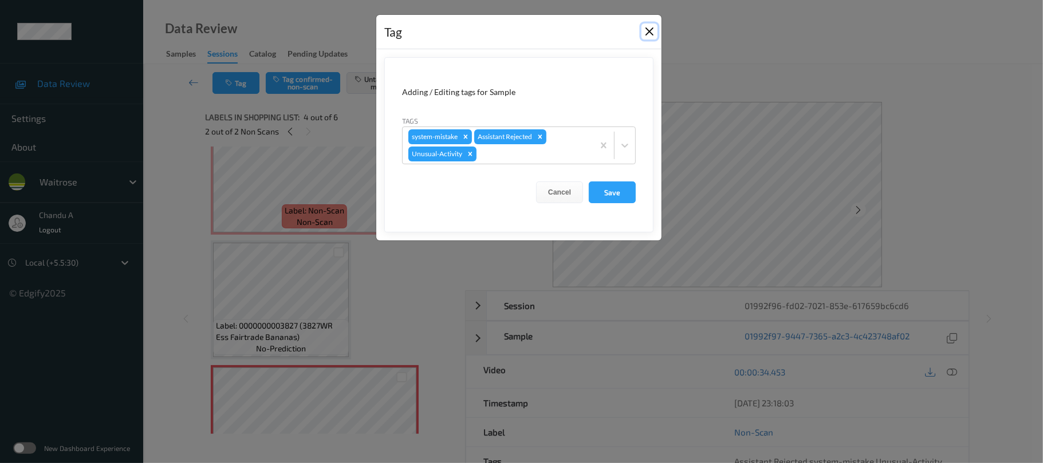
click at [652, 32] on button "Close" at bounding box center [650, 31] width 16 height 16
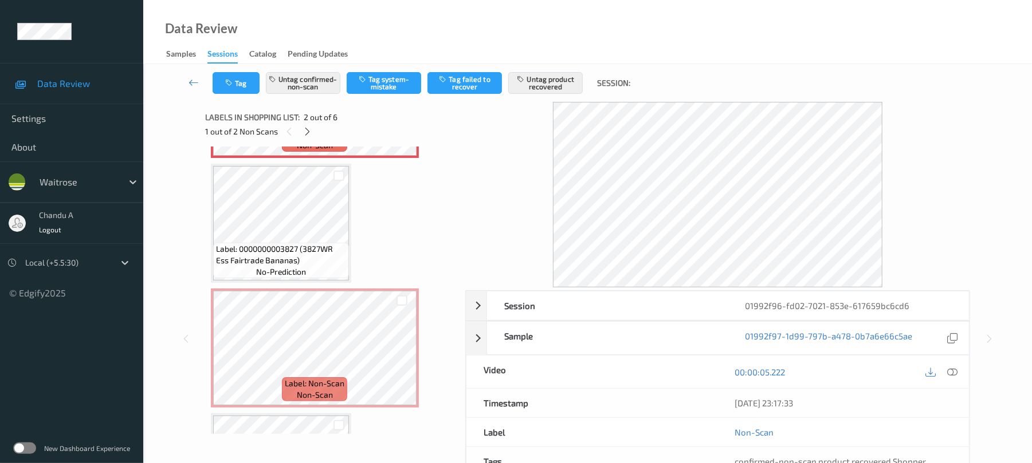
scroll to position [314, 0]
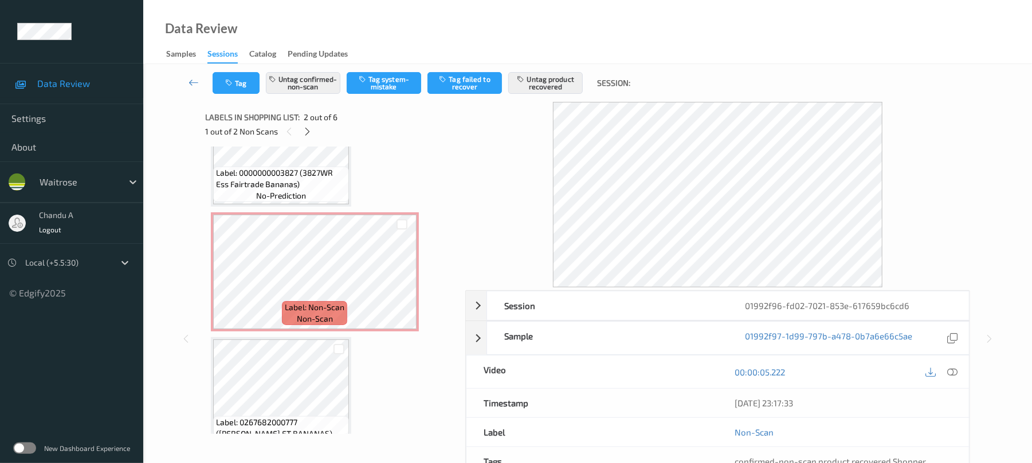
click at [309, 174] on span "Label: 0000000003827 (3827WR Ess Fairtrade Bananas)" at bounding box center [281, 178] width 130 height 23
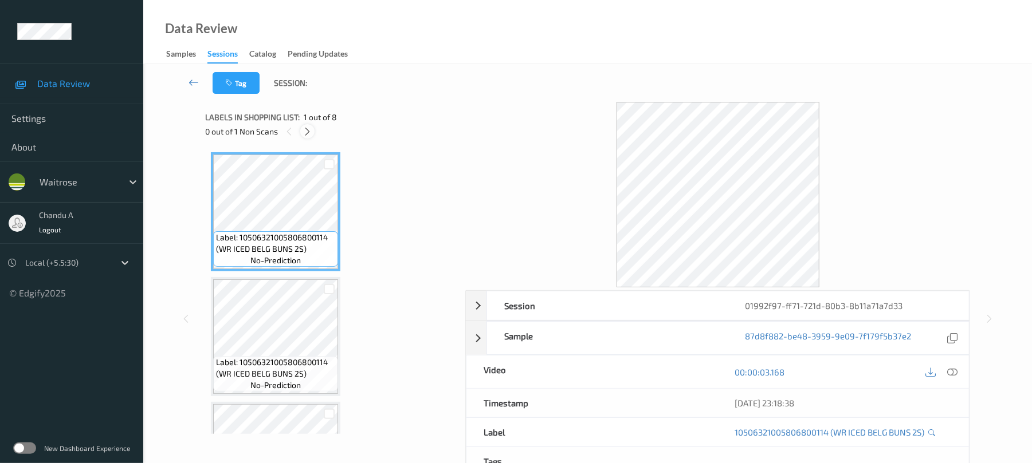
click at [303, 133] on icon at bounding box center [307, 132] width 10 height 10
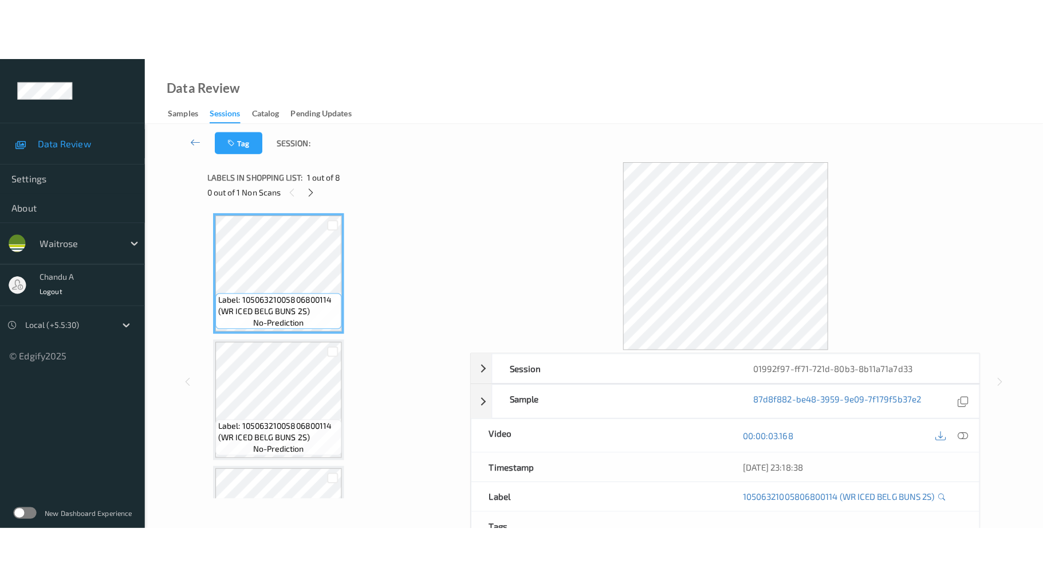
scroll to position [630, 0]
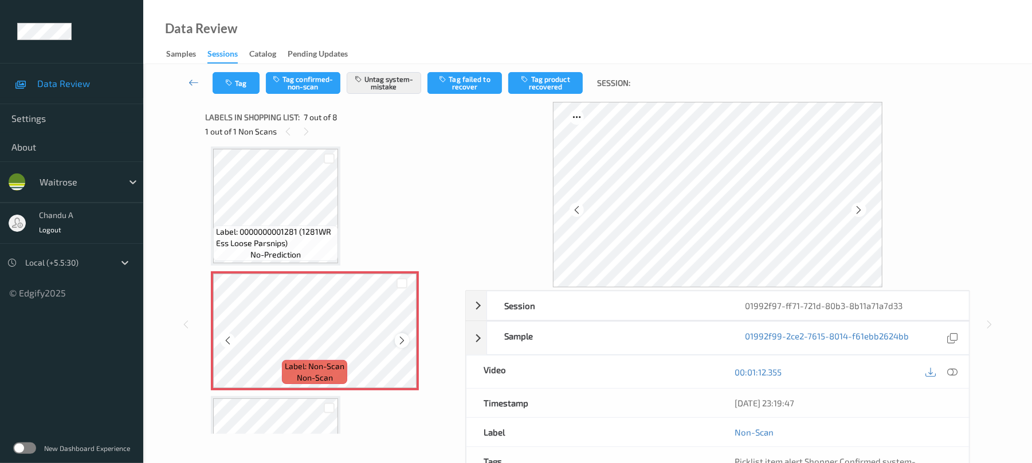
click at [399, 343] on icon at bounding box center [402, 341] width 10 height 10
click at [399, 341] on icon at bounding box center [402, 341] width 10 height 10
click at [241, 82] on button "Tag" at bounding box center [236, 83] width 47 height 22
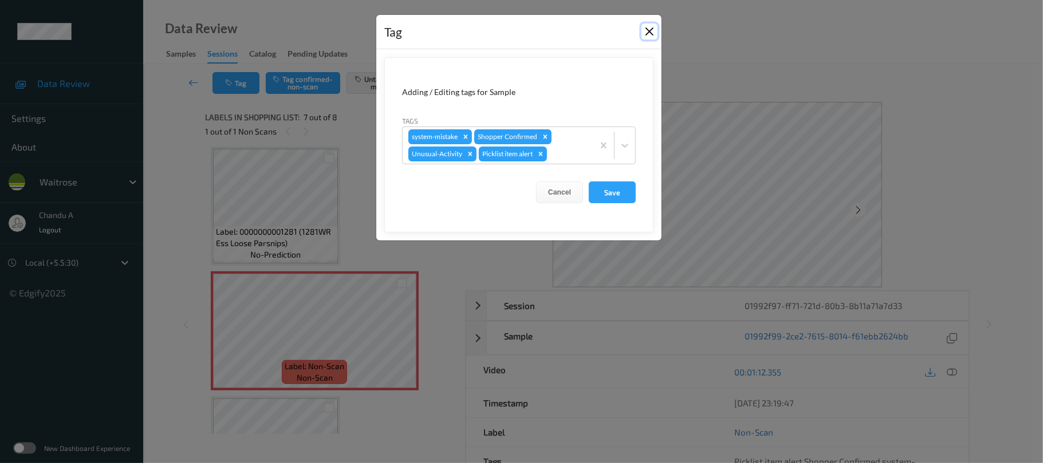
click at [651, 30] on button "Close" at bounding box center [650, 31] width 16 height 16
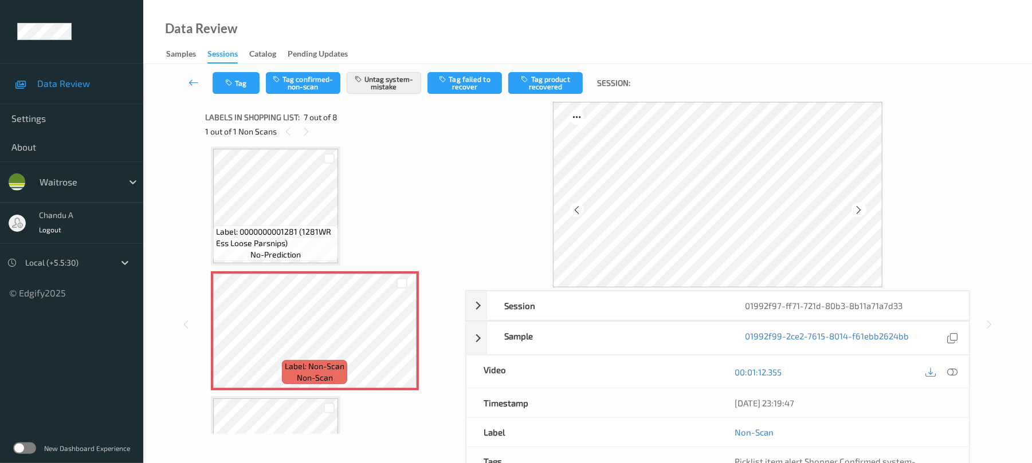
drag, startPoint x: 950, startPoint y: 376, endPoint x: 670, endPoint y: 268, distance: 299.7
click at [950, 376] on icon at bounding box center [952, 372] width 10 height 10
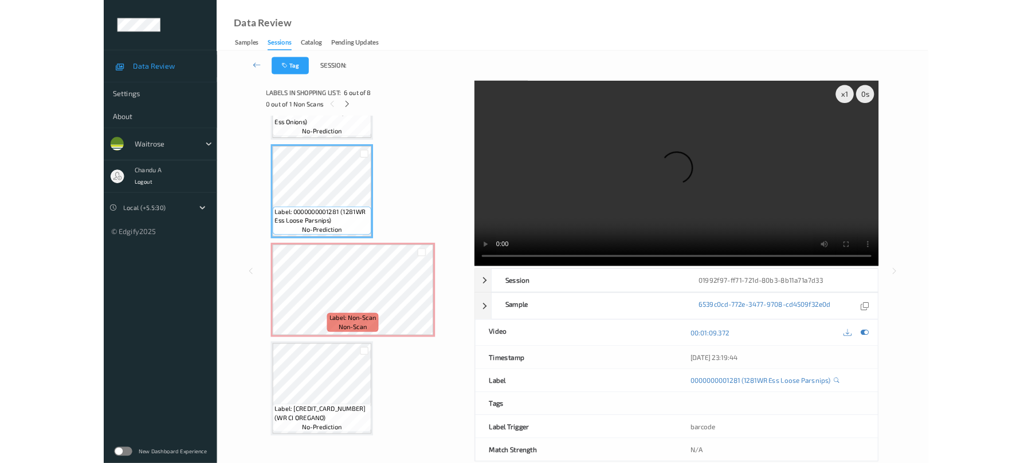
scroll to position [594, 0]
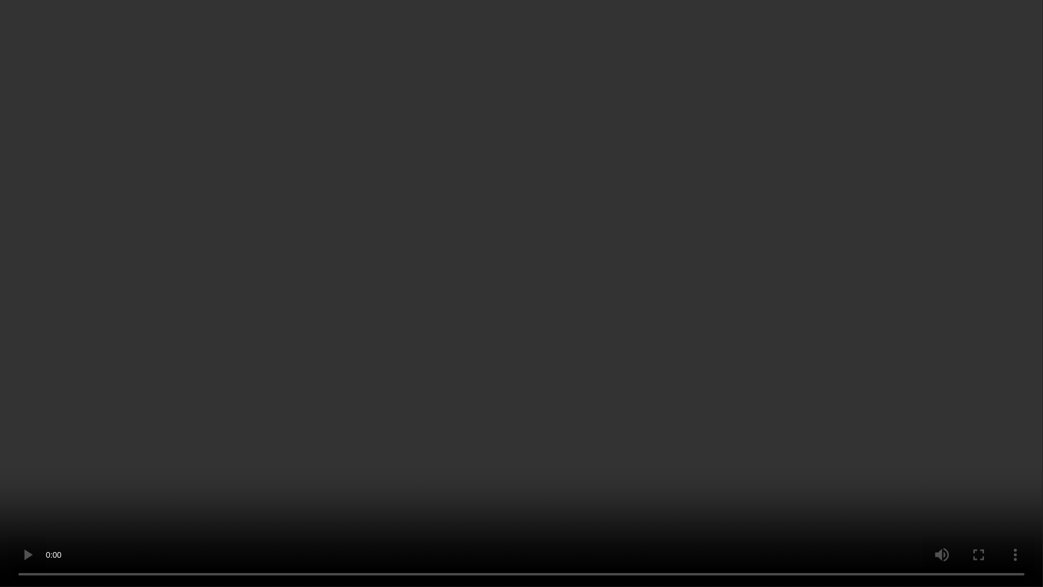
click at [644, 415] on video at bounding box center [521, 293] width 1043 height 587
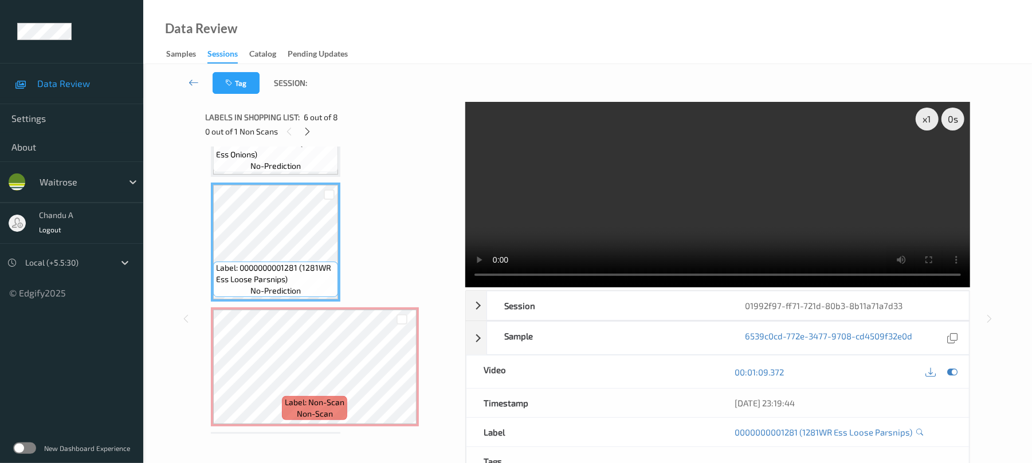
click at [570, 182] on video at bounding box center [717, 195] width 505 height 186
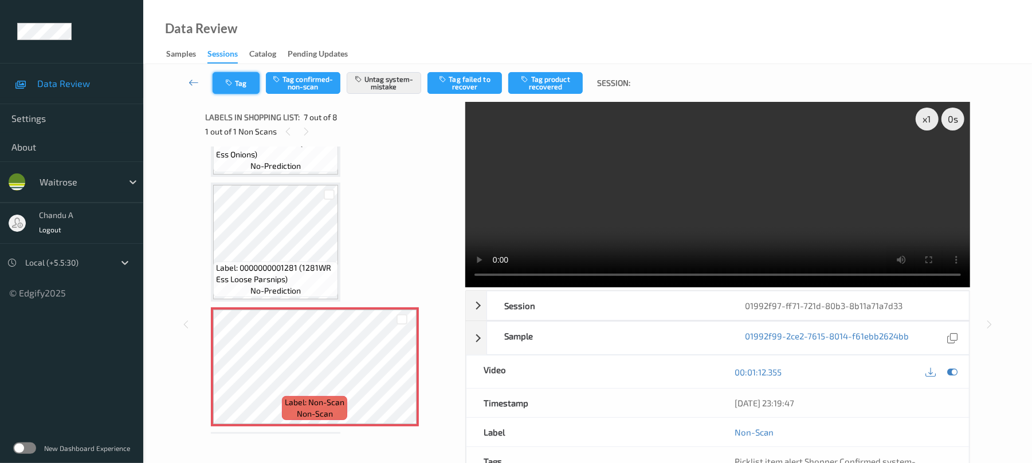
click at [246, 80] on button "Tag" at bounding box center [236, 83] width 47 height 22
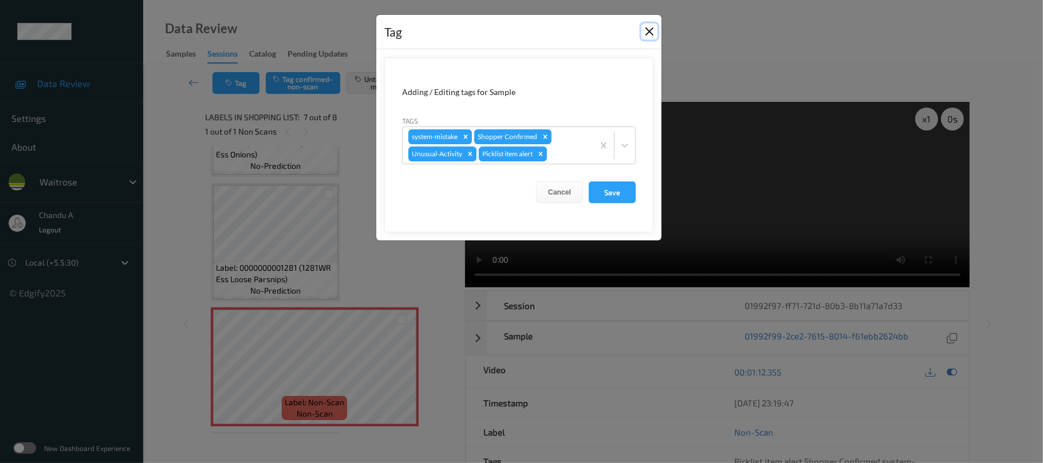
click at [645, 38] on button "Close" at bounding box center [650, 31] width 16 height 16
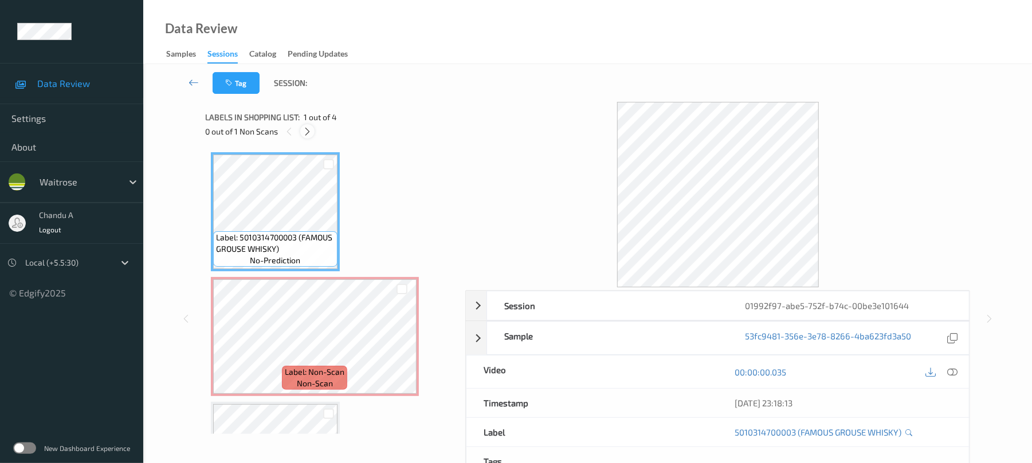
click at [305, 129] on icon at bounding box center [307, 132] width 10 height 10
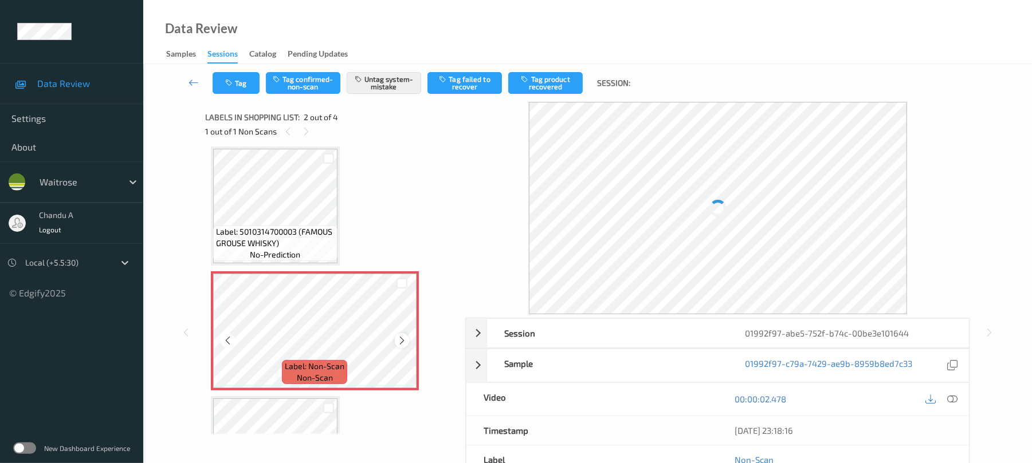
click at [404, 338] on icon at bounding box center [402, 341] width 10 height 10
click at [255, 88] on button "Tag" at bounding box center [236, 83] width 47 height 22
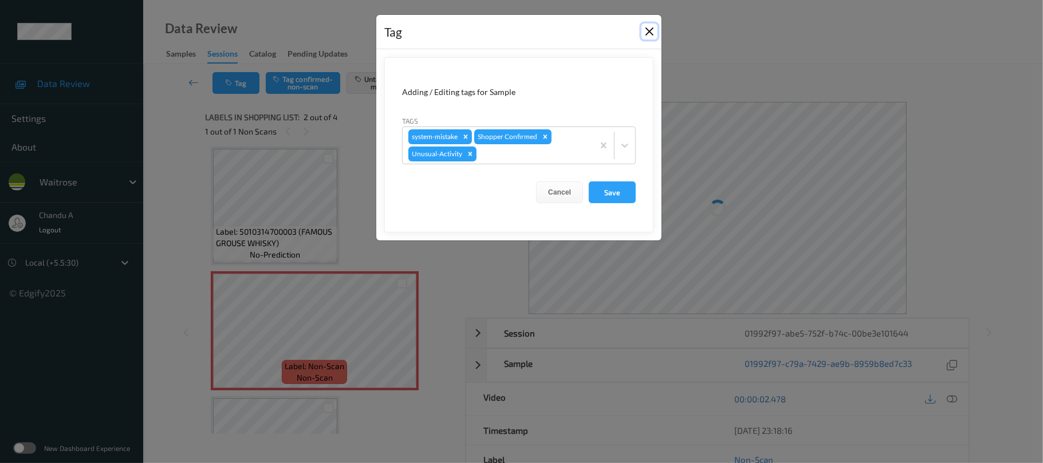
click at [650, 32] on button "Close" at bounding box center [650, 31] width 16 height 16
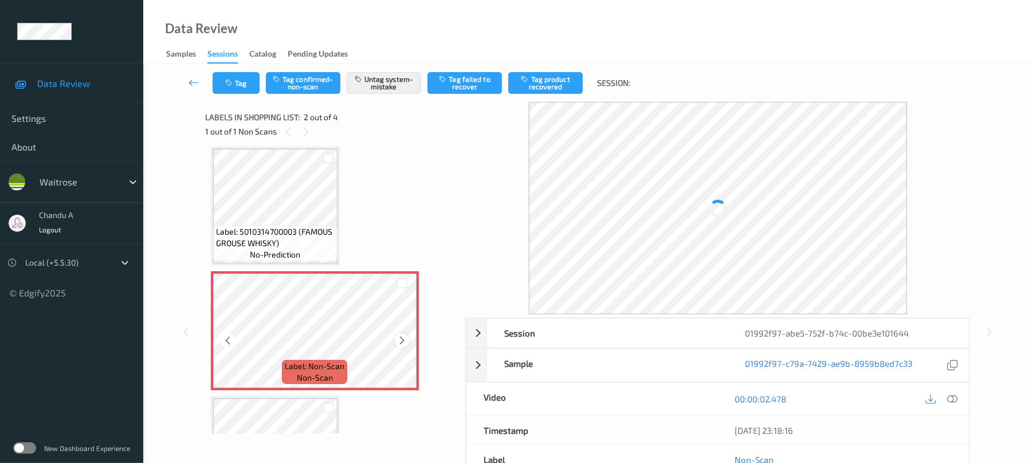
click at [407, 341] on div at bounding box center [402, 340] width 14 height 14
click at [406, 341] on div at bounding box center [402, 340] width 14 height 14
click at [403, 341] on icon at bounding box center [402, 341] width 10 height 10
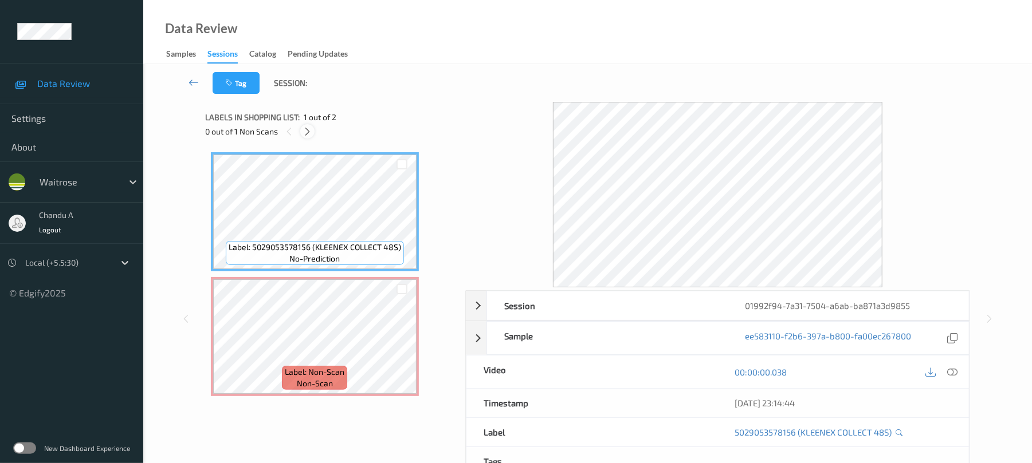
click at [308, 129] on icon at bounding box center [307, 132] width 10 height 10
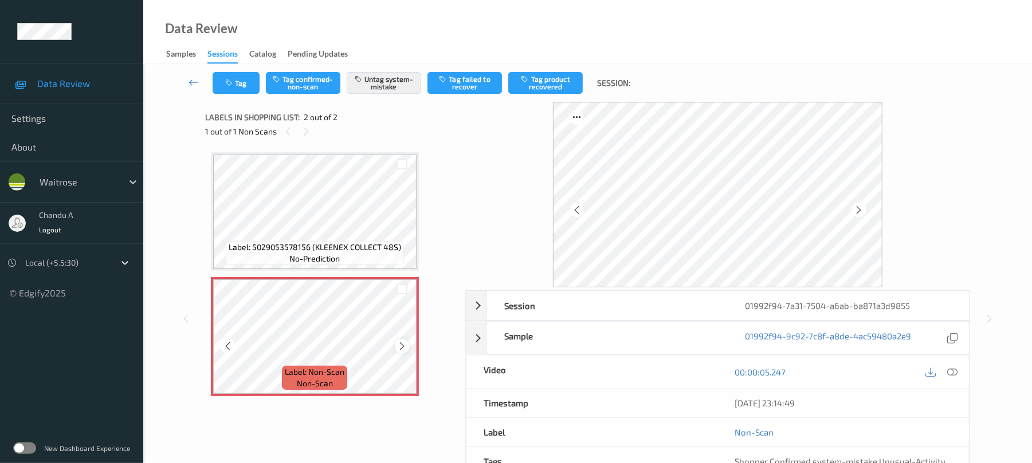
click at [402, 351] on icon at bounding box center [402, 346] width 10 height 10
click at [402, 349] on icon at bounding box center [402, 346] width 10 height 10
click at [234, 74] on button "Tag" at bounding box center [236, 83] width 47 height 22
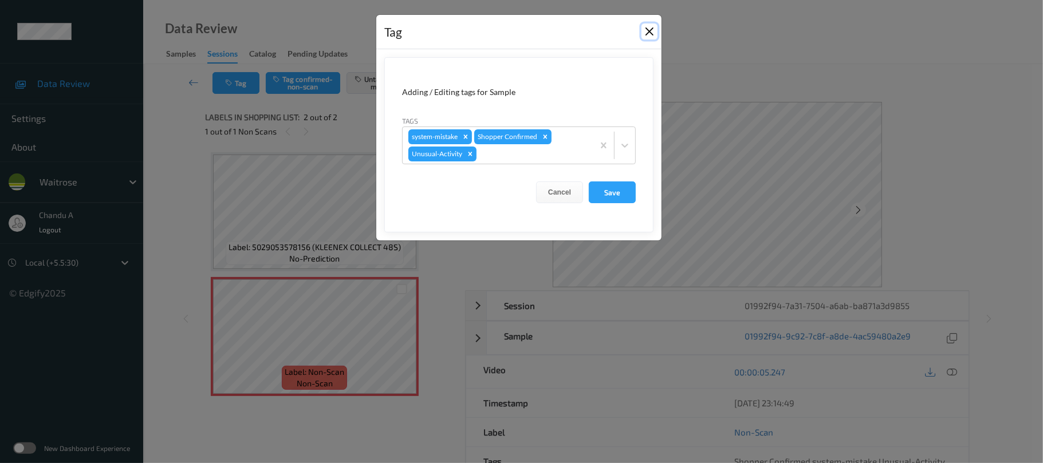
click at [654, 32] on button "Close" at bounding box center [650, 31] width 16 height 16
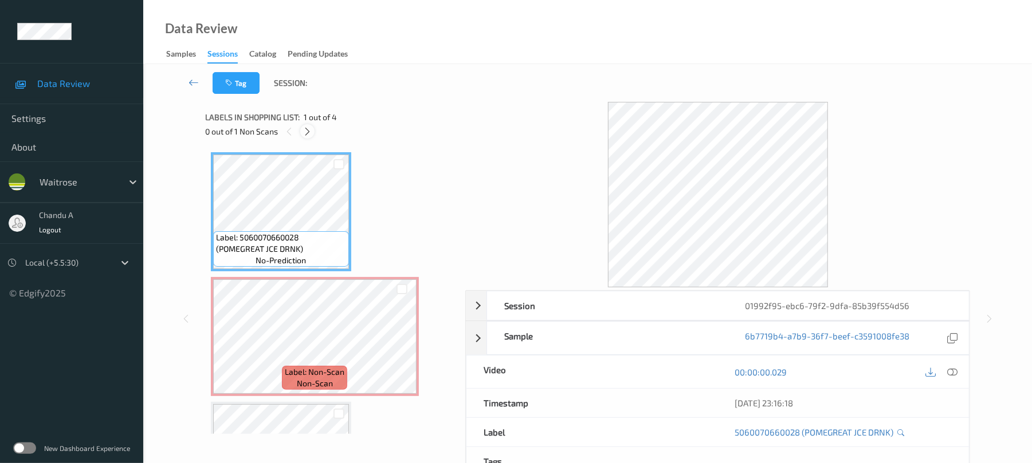
click at [312, 135] on icon at bounding box center [307, 132] width 10 height 10
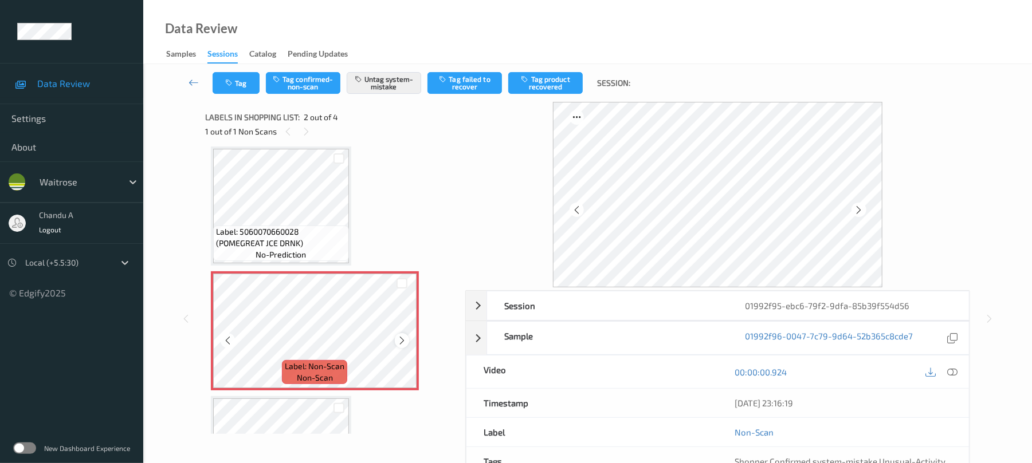
click at [400, 338] on icon at bounding box center [402, 341] width 10 height 10
click at [233, 93] on button "Tag" at bounding box center [236, 83] width 47 height 22
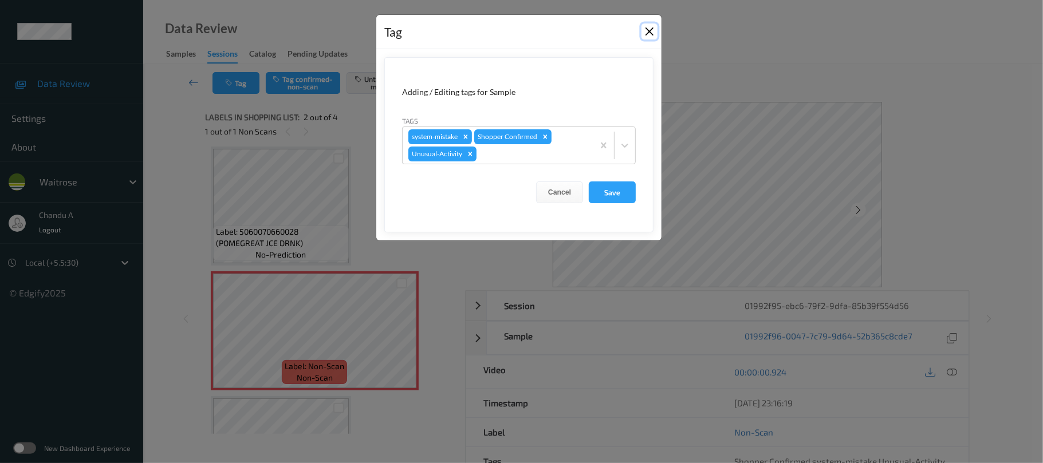
click at [644, 33] on button "Close" at bounding box center [650, 31] width 16 height 16
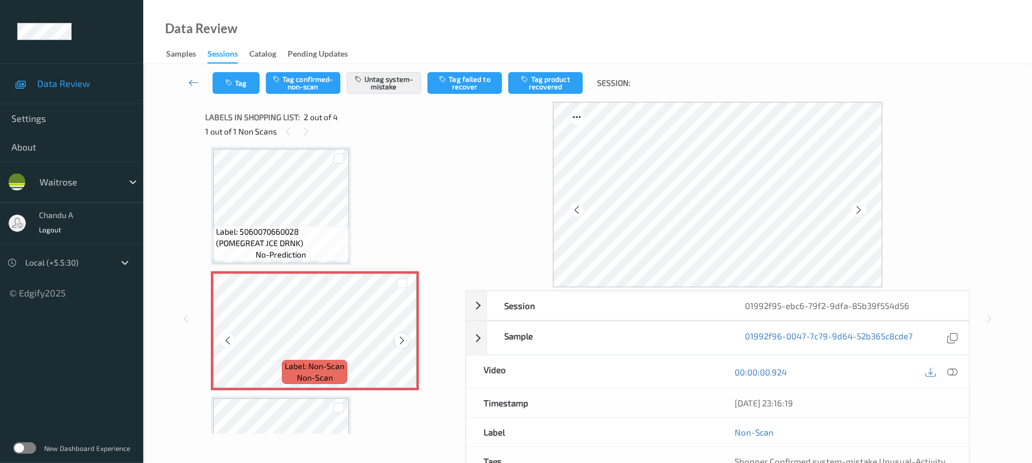
click at [404, 341] on icon at bounding box center [402, 341] width 10 height 10
click at [236, 85] on button "Tag" at bounding box center [236, 83] width 47 height 22
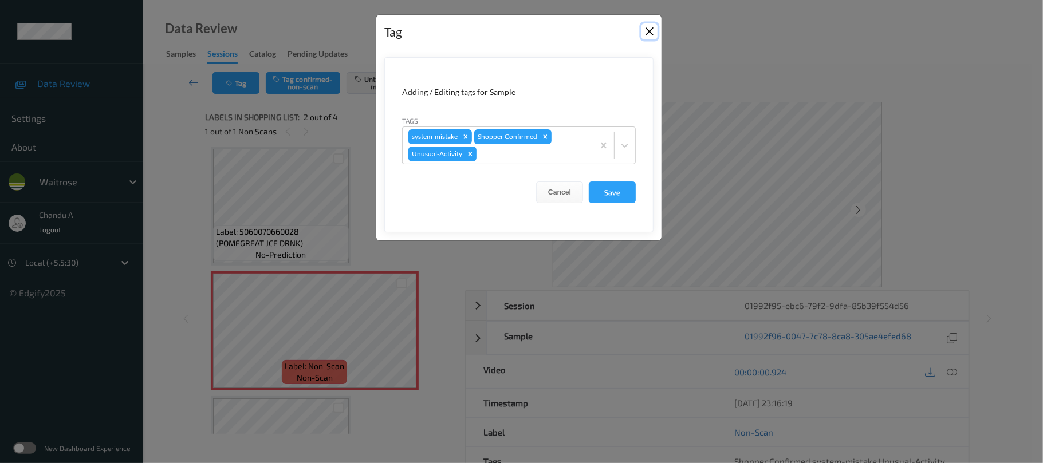
click at [648, 29] on button "Close" at bounding box center [650, 31] width 16 height 16
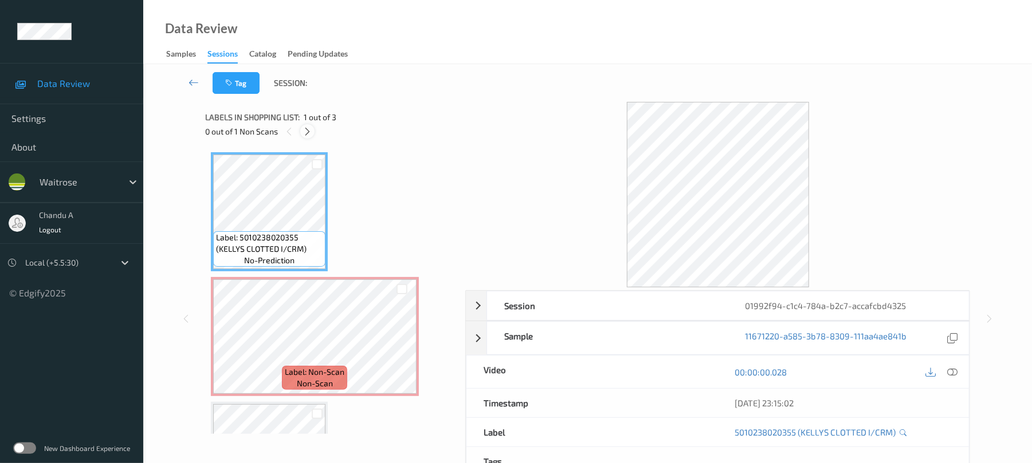
click at [305, 124] on div at bounding box center [307, 131] width 14 height 14
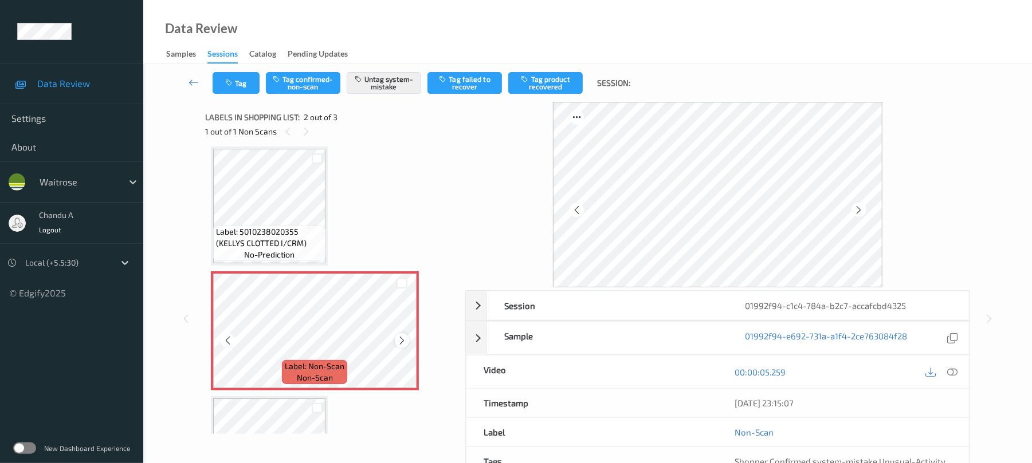
click at [399, 338] on icon at bounding box center [402, 341] width 10 height 10
click at [244, 83] on button "Tag" at bounding box center [236, 83] width 47 height 22
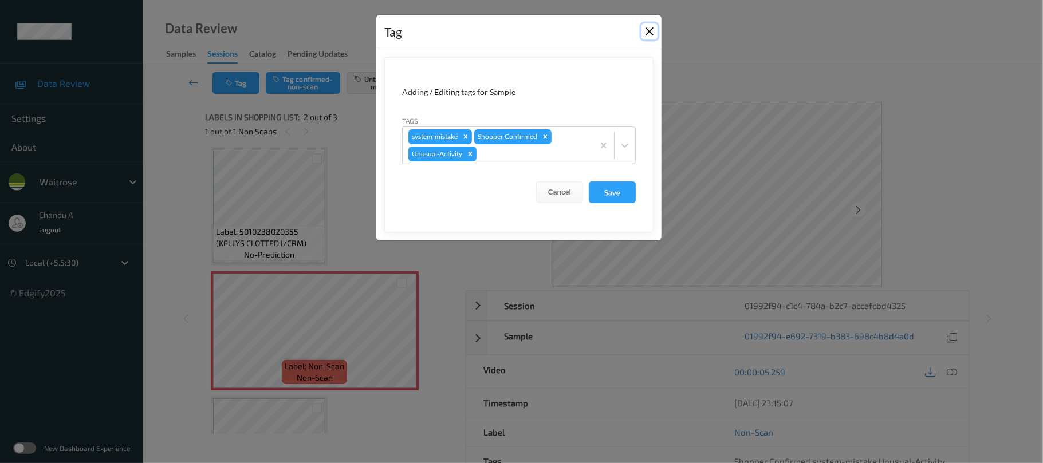
click at [649, 32] on button "Close" at bounding box center [650, 31] width 16 height 16
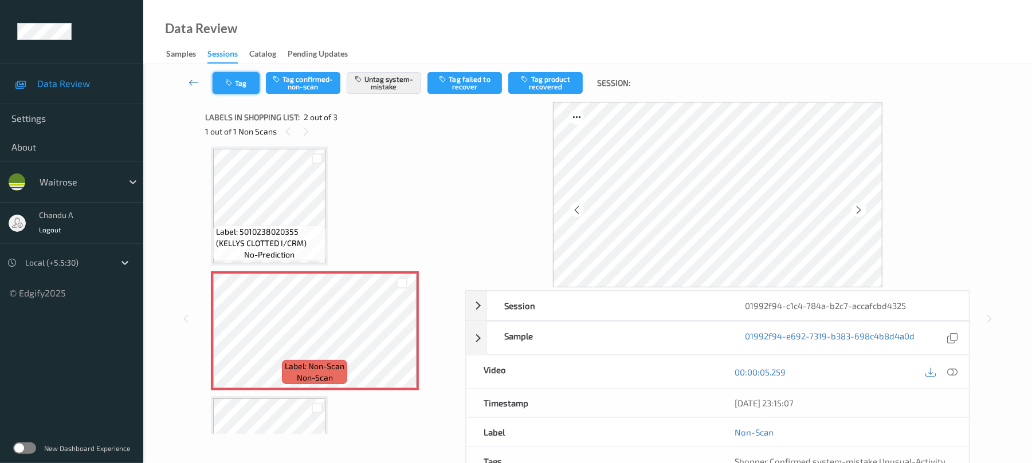
click at [238, 86] on button "Tag" at bounding box center [236, 83] width 47 height 22
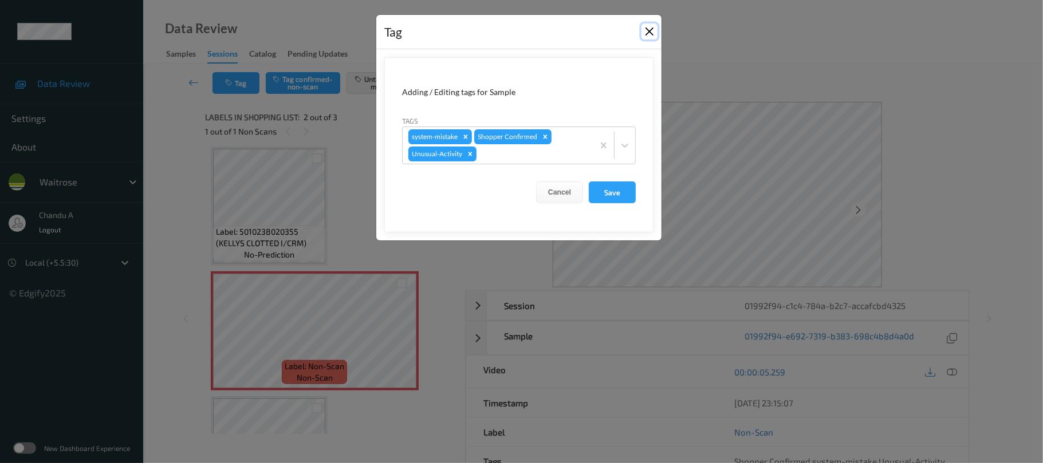
click at [646, 27] on button "Close" at bounding box center [650, 31] width 16 height 16
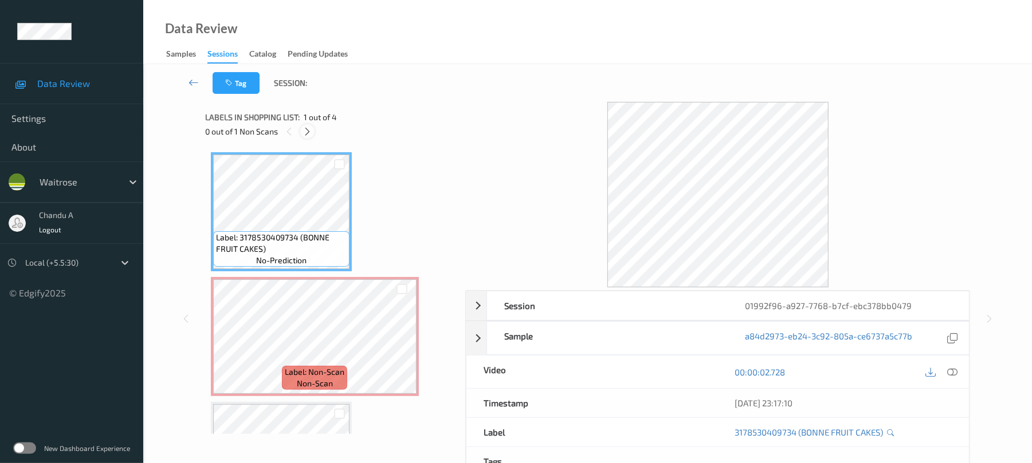
click at [312, 135] on icon at bounding box center [307, 132] width 10 height 10
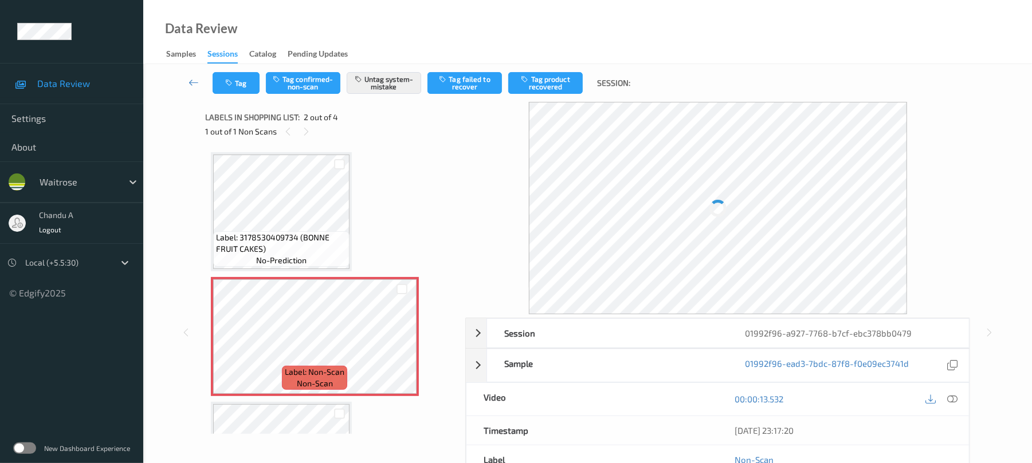
scroll to position [6, 0]
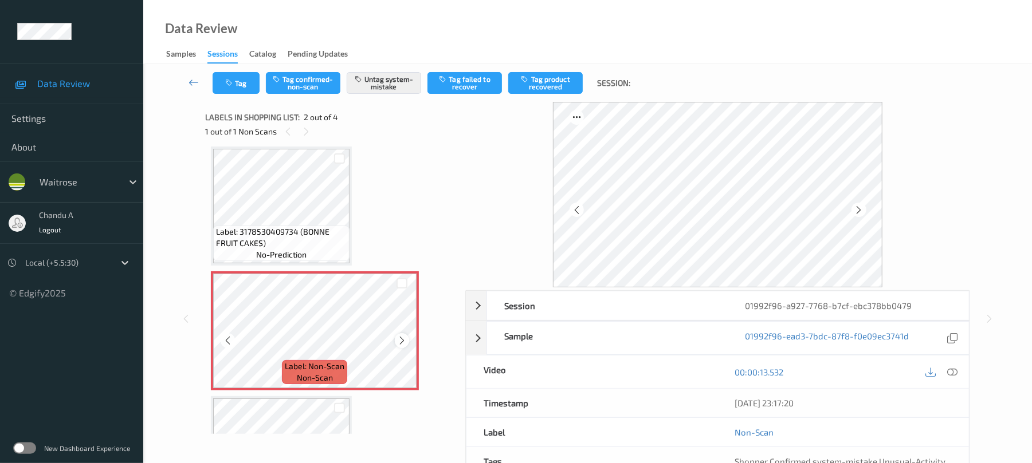
click at [401, 342] on icon at bounding box center [402, 341] width 10 height 10
click at [232, 78] on button "Tag" at bounding box center [236, 83] width 47 height 22
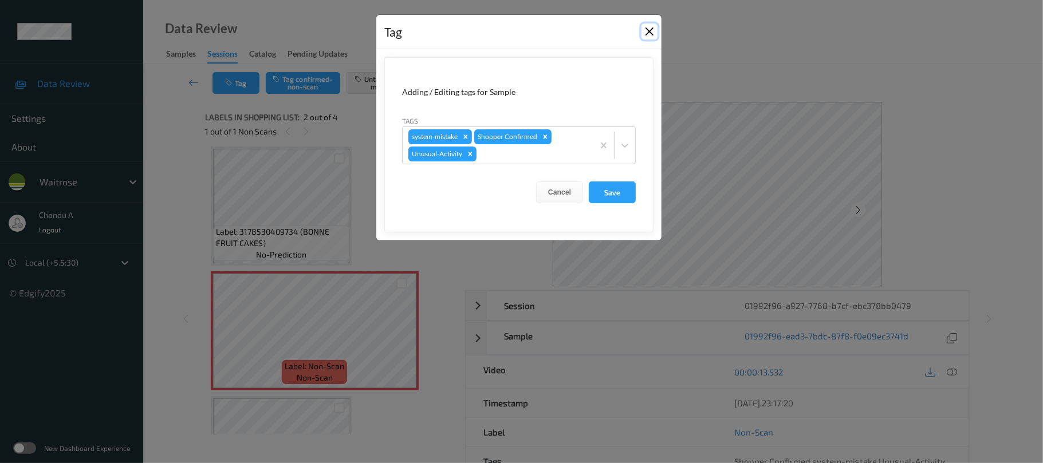
click at [647, 33] on button "Close" at bounding box center [650, 31] width 16 height 16
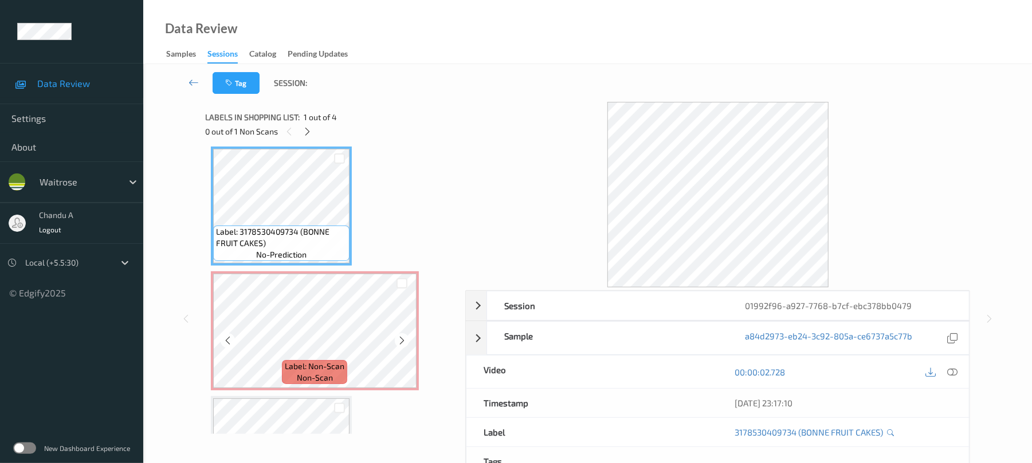
scroll to position [82, 0]
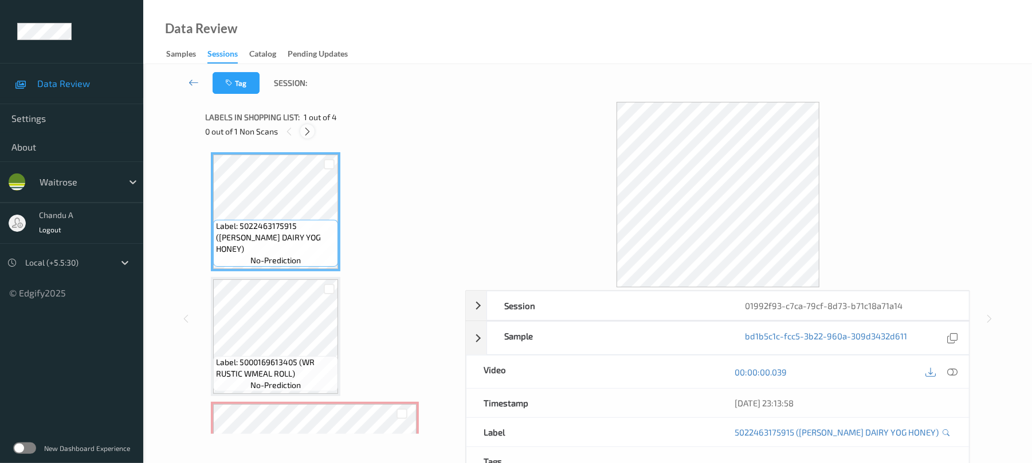
click at [309, 136] on div at bounding box center [307, 131] width 14 height 14
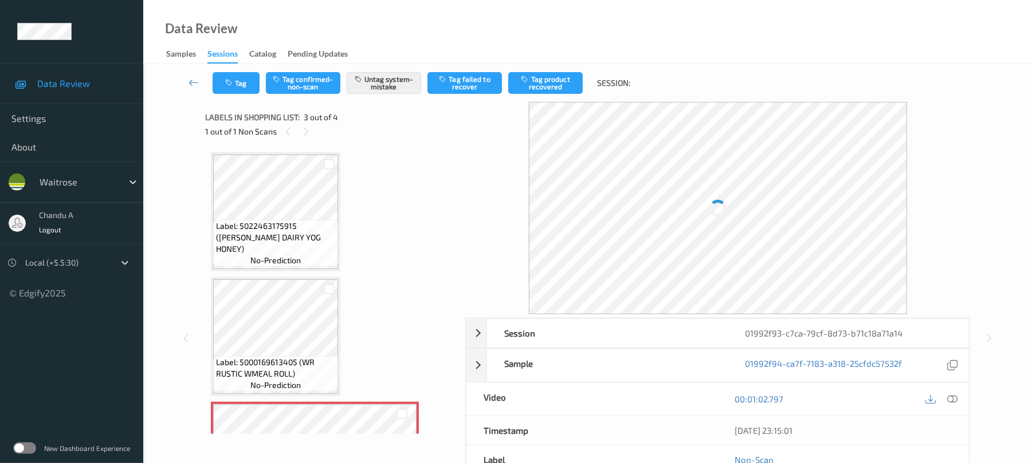
scroll to position [131, 0]
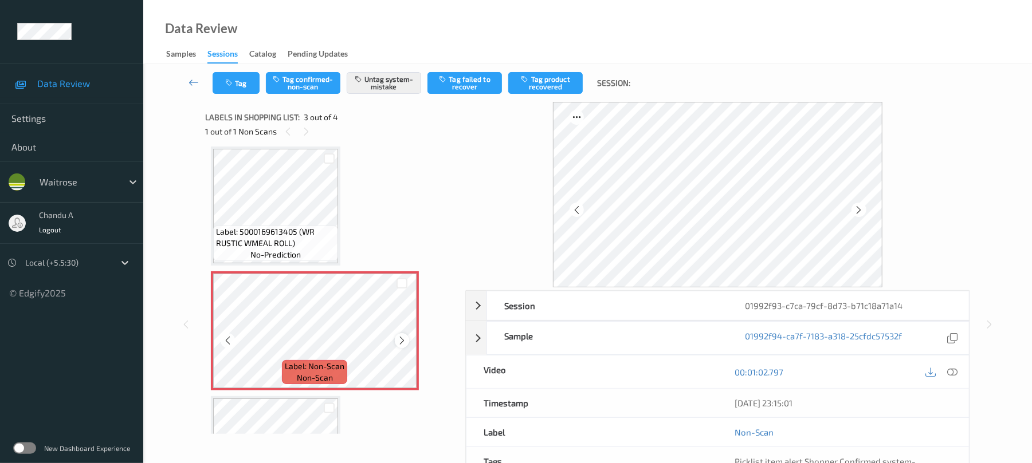
click at [402, 339] on icon at bounding box center [402, 341] width 10 height 10
click at [223, 77] on button "Tag" at bounding box center [236, 83] width 47 height 22
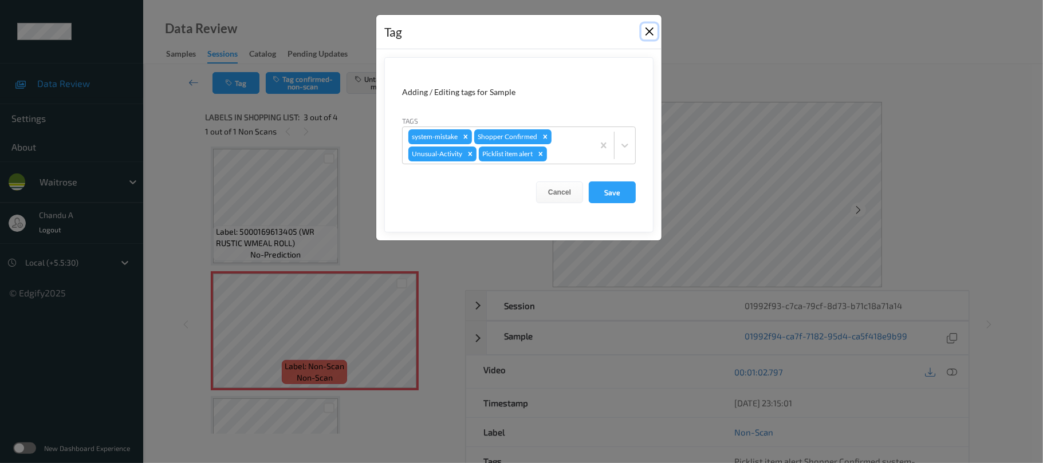
click at [647, 30] on button "Close" at bounding box center [650, 31] width 16 height 16
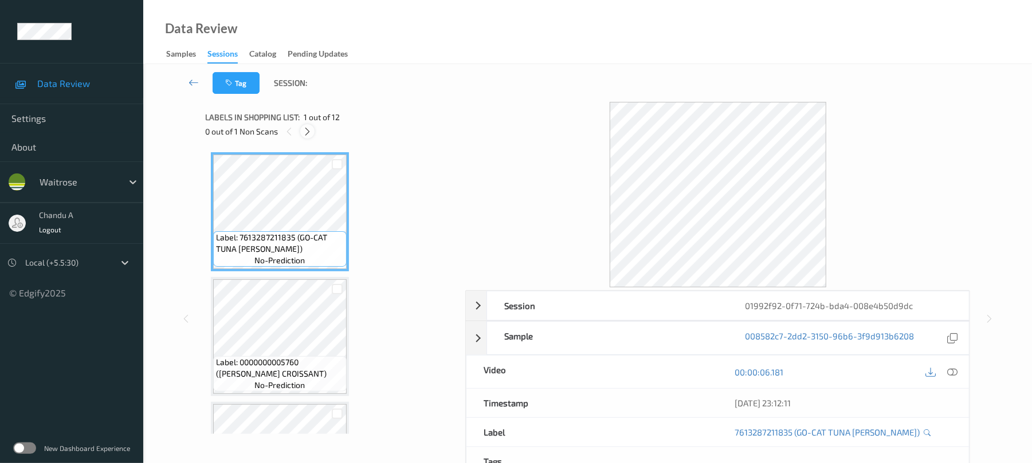
click at [308, 136] on div at bounding box center [307, 131] width 14 height 14
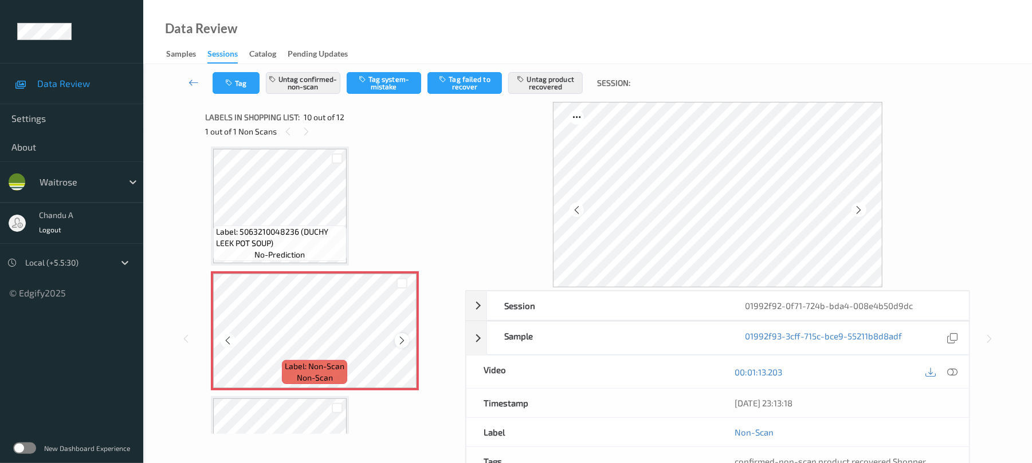
click at [402, 338] on icon at bounding box center [402, 341] width 10 height 10
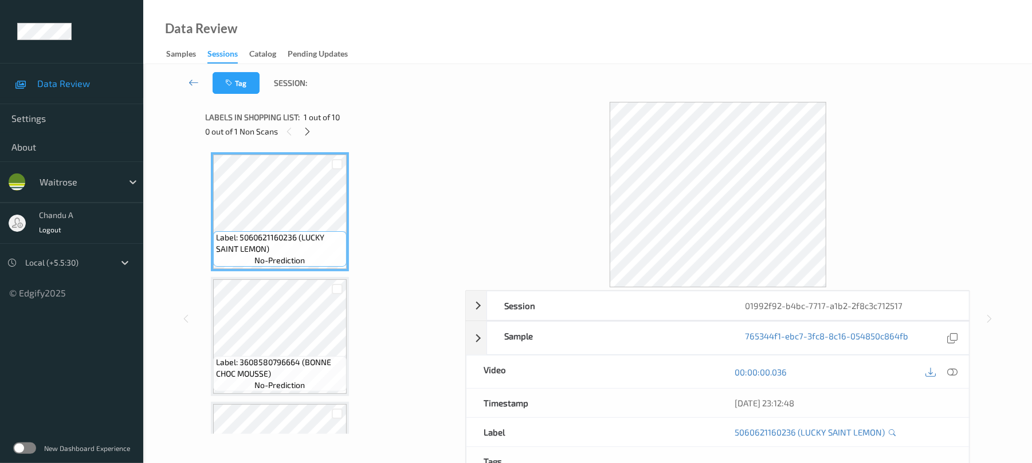
click at [309, 140] on div "Labels in shopping list: 1 out of 10 0 out of 1 Non Scans" at bounding box center [331, 124] width 252 height 45
click at [306, 133] on icon at bounding box center [307, 132] width 10 height 10
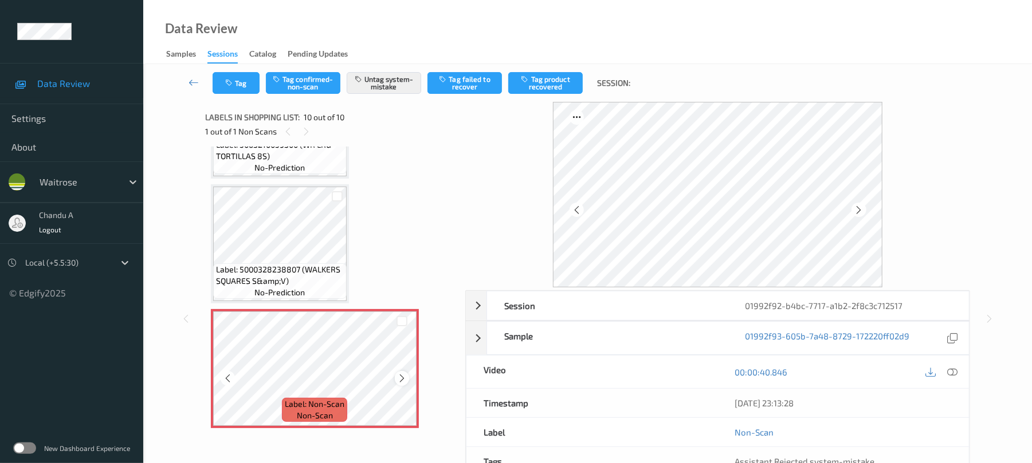
click at [402, 380] on icon at bounding box center [402, 378] width 10 height 10
click at [227, 78] on button "Tag" at bounding box center [236, 83] width 47 height 22
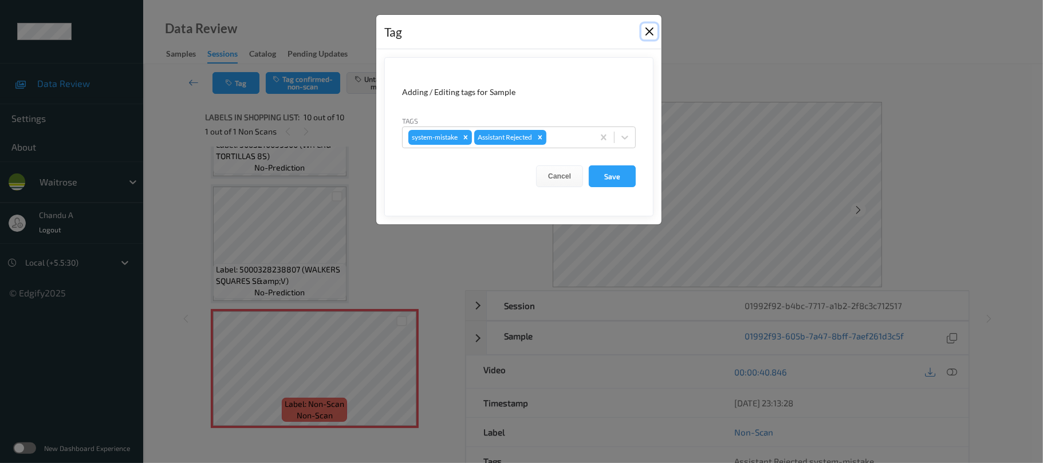
click at [651, 29] on button "Close" at bounding box center [650, 31] width 16 height 16
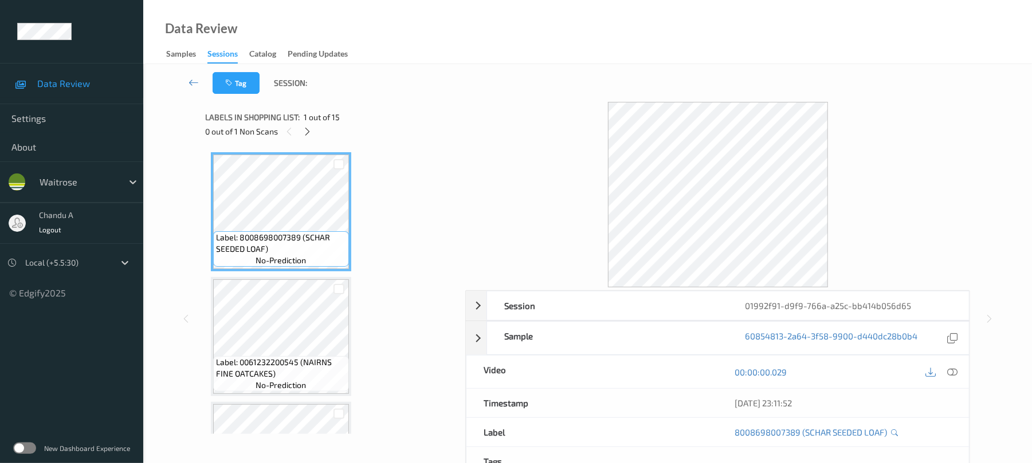
click at [308, 139] on div "Labels in shopping list: 1 out of 15 0 out of 1 Non Scans" at bounding box center [331, 124] width 252 height 45
click at [308, 135] on icon at bounding box center [307, 132] width 10 height 10
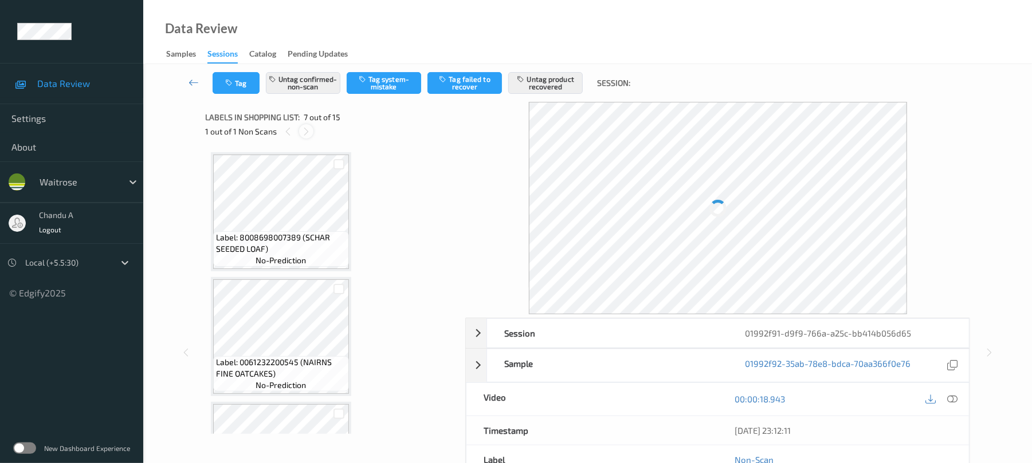
scroll to position [630, 0]
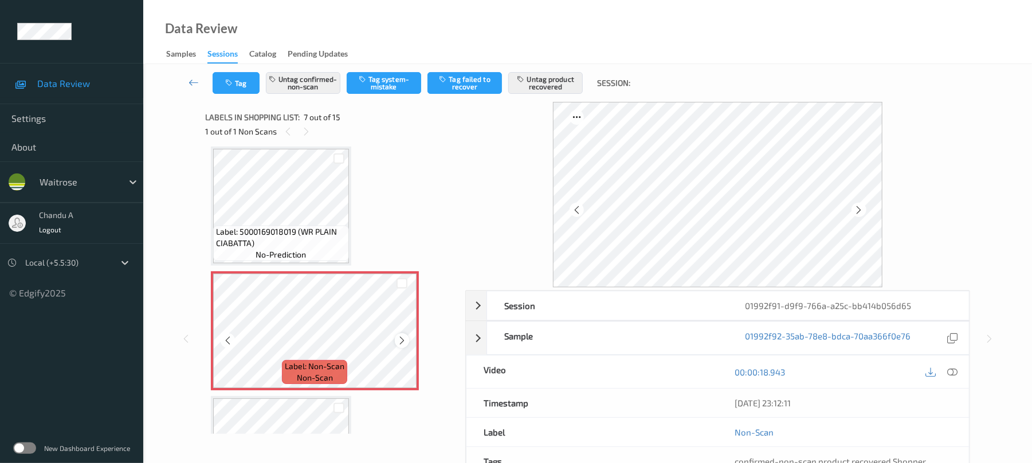
click at [399, 338] on icon at bounding box center [402, 341] width 10 height 10
click at [402, 336] on icon at bounding box center [402, 341] width 10 height 10
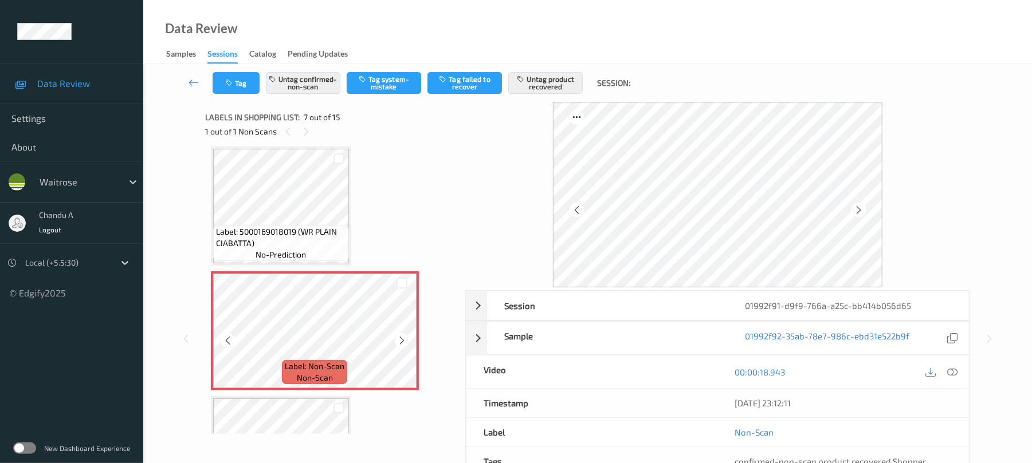
click at [402, 336] on icon at bounding box center [402, 341] width 10 height 10
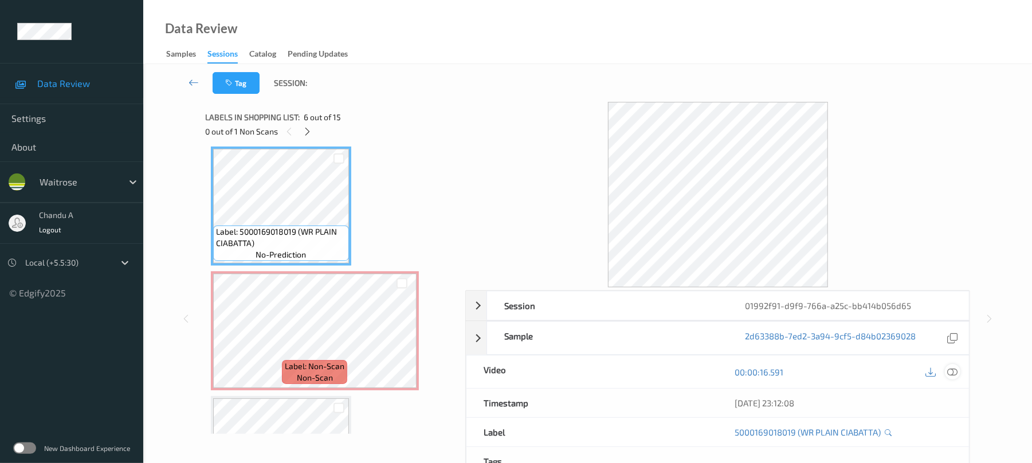
click at [951, 376] on icon at bounding box center [952, 372] width 10 height 10
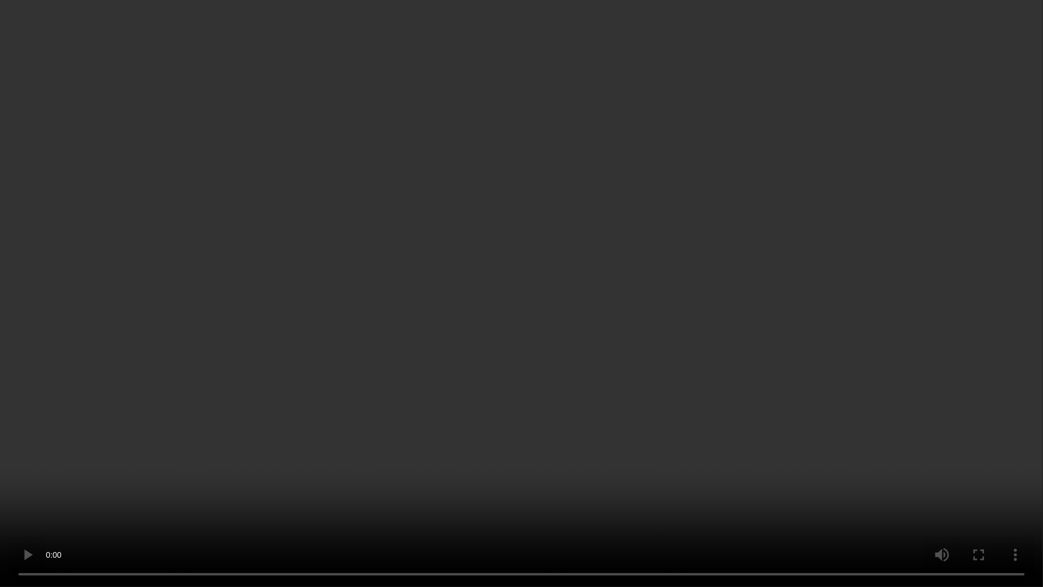
click at [700, 325] on video at bounding box center [521, 293] width 1043 height 587
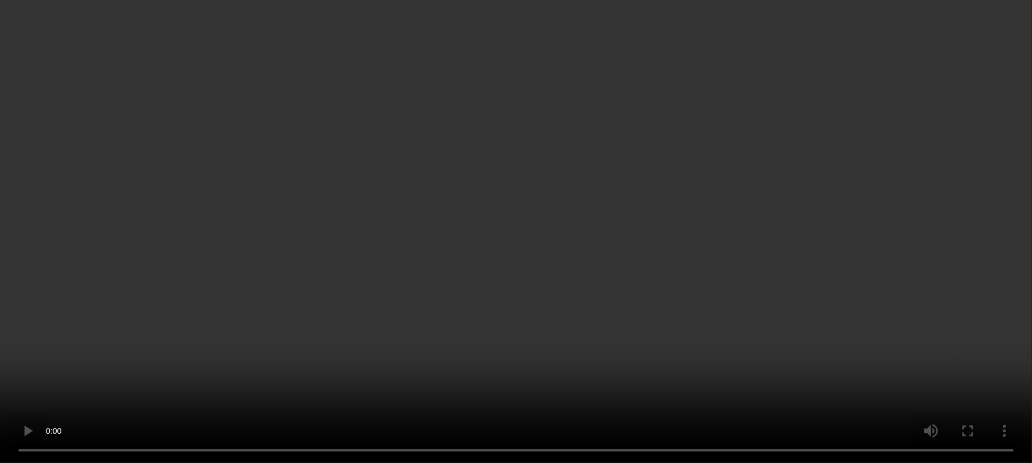
scroll to position [859, 0]
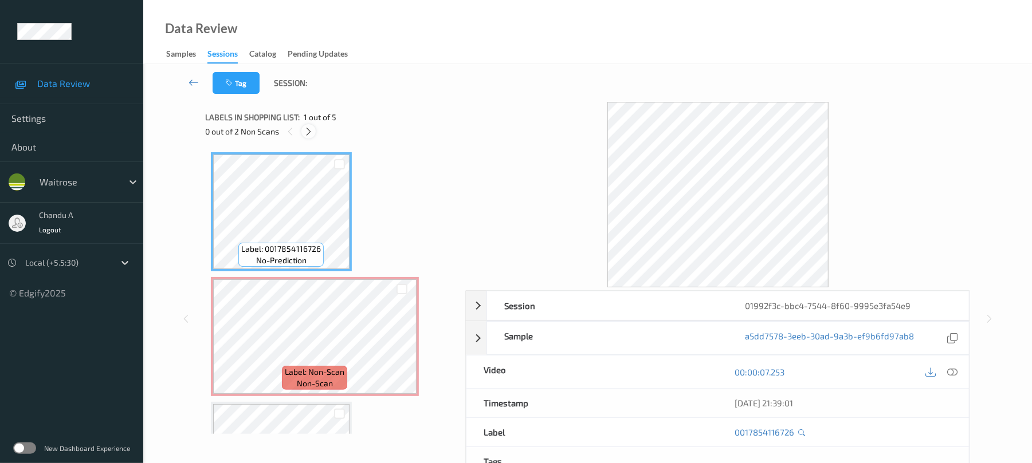
click at [310, 128] on icon at bounding box center [309, 132] width 10 height 10
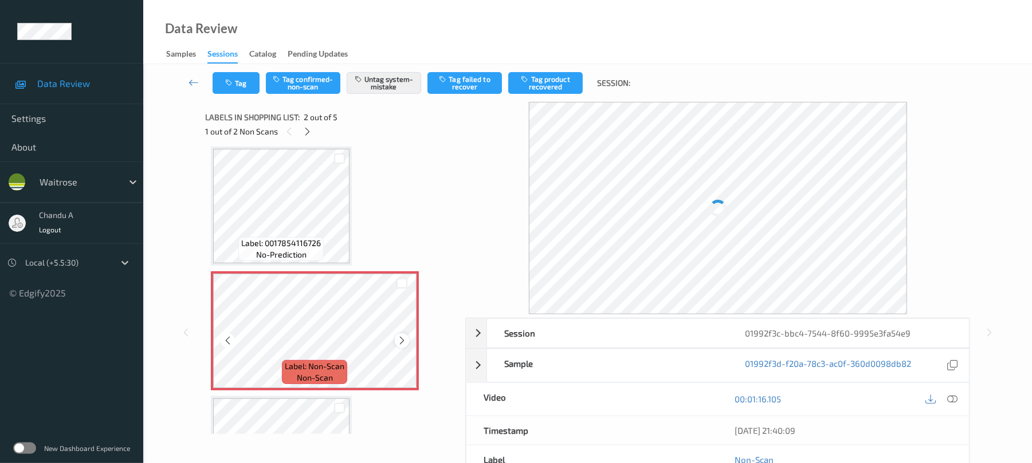
click at [399, 338] on icon at bounding box center [402, 341] width 10 height 10
click at [238, 92] on button "Tag" at bounding box center [236, 83] width 47 height 22
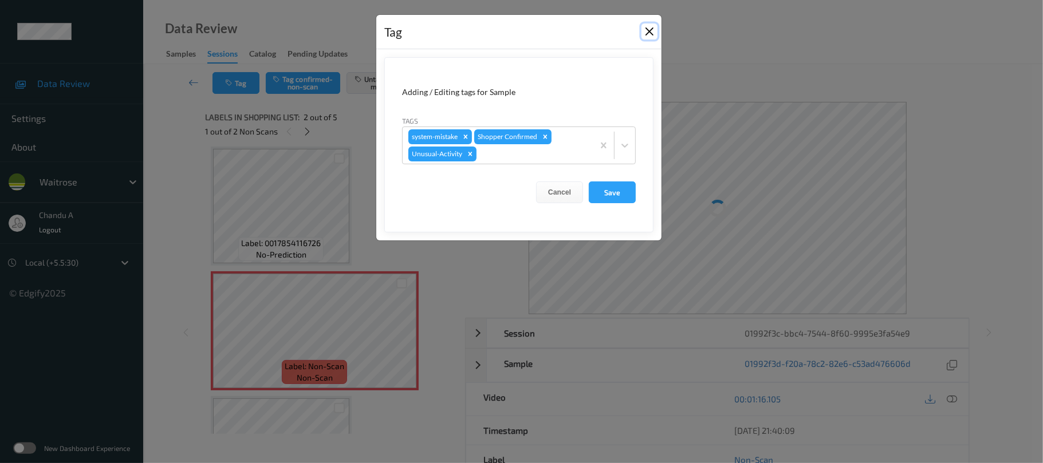
click at [654, 35] on button "Close" at bounding box center [650, 31] width 16 height 16
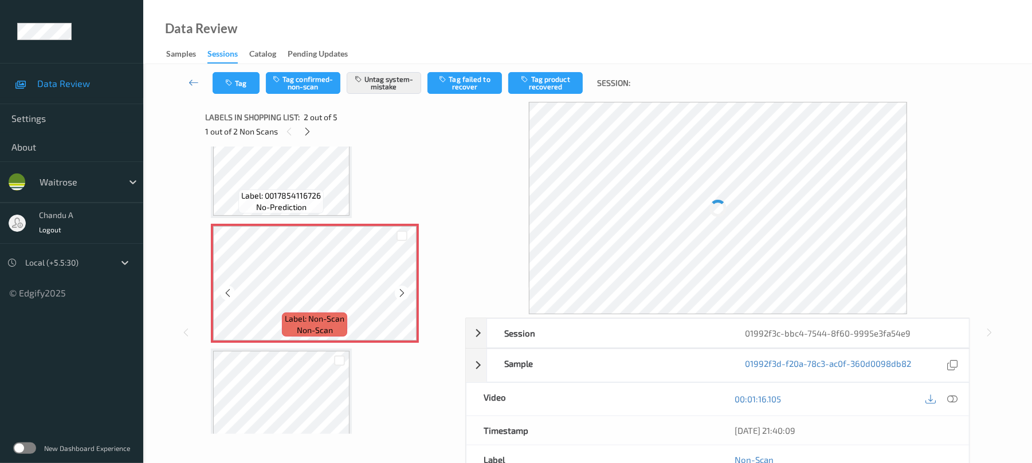
scroll to position [82, 0]
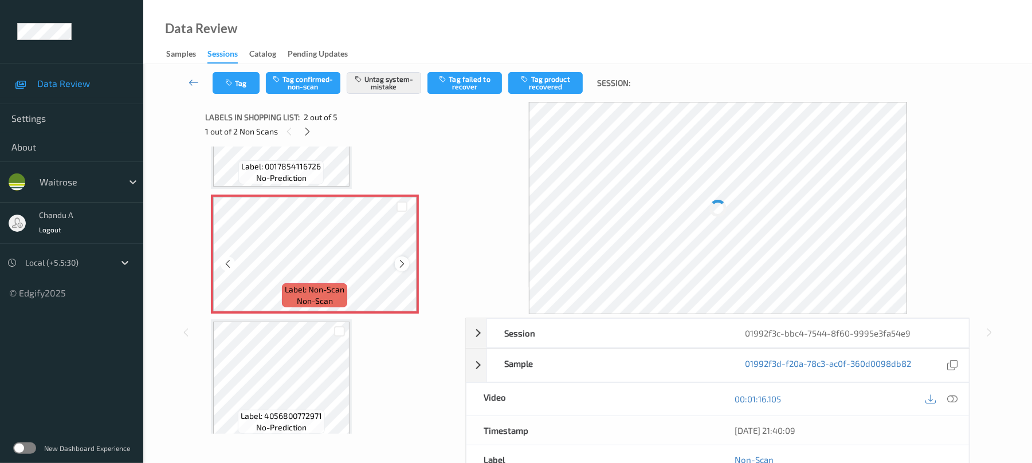
click at [404, 259] on icon at bounding box center [402, 264] width 10 height 10
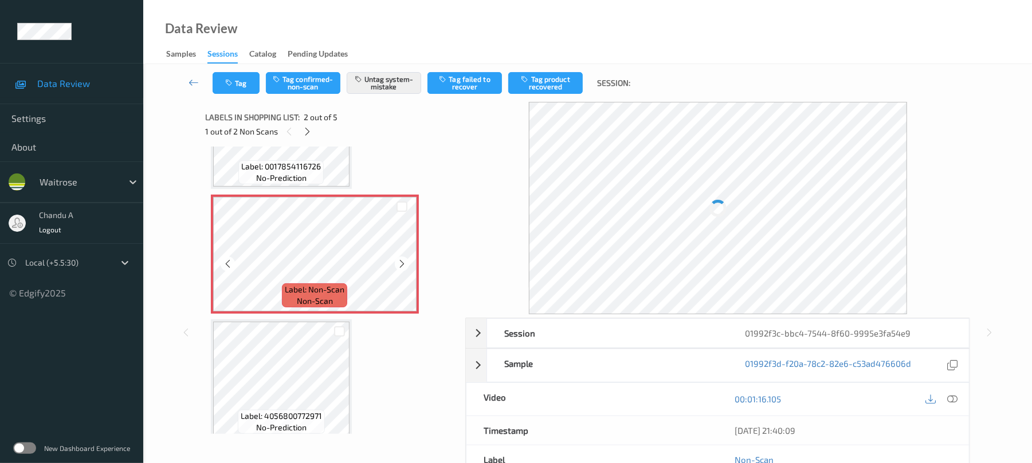
click at [404, 259] on icon at bounding box center [402, 264] width 10 height 10
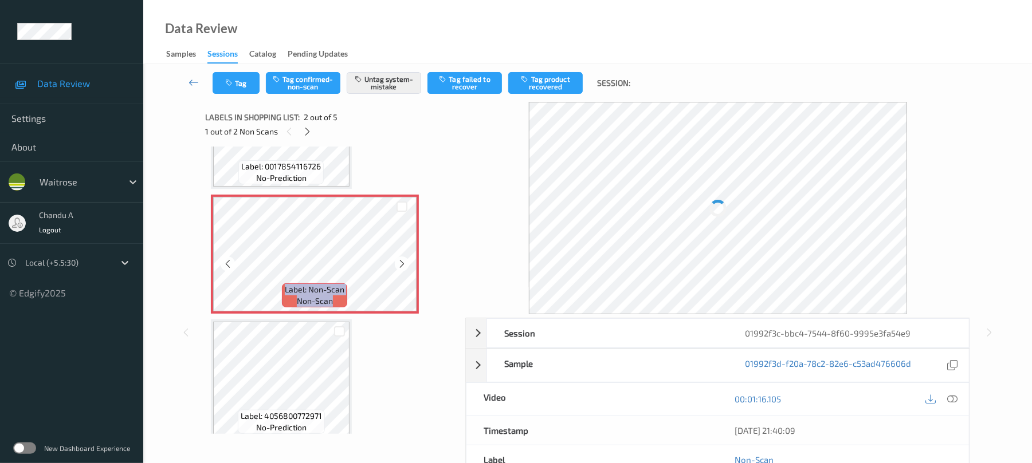
click at [404, 259] on icon at bounding box center [402, 264] width 10 height 10
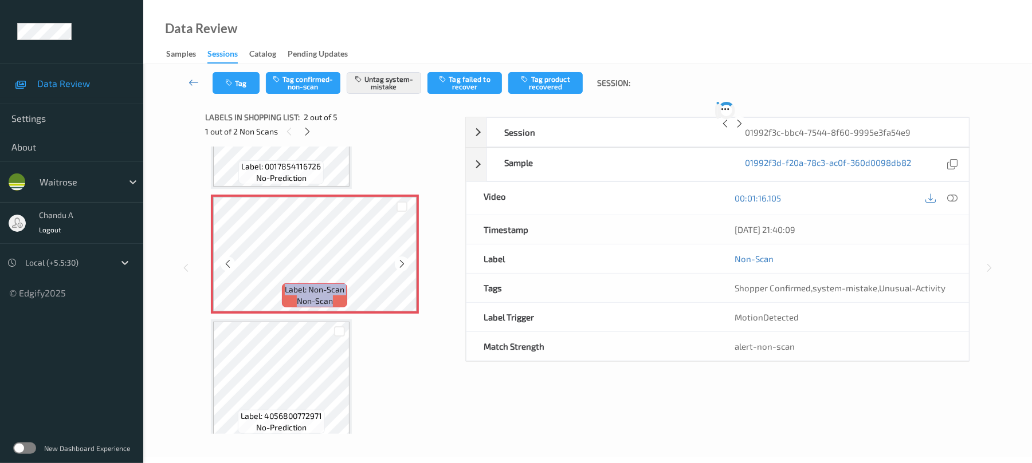
click at [404, 259] on icon at bounding box center [402, 264] width 10 height 10
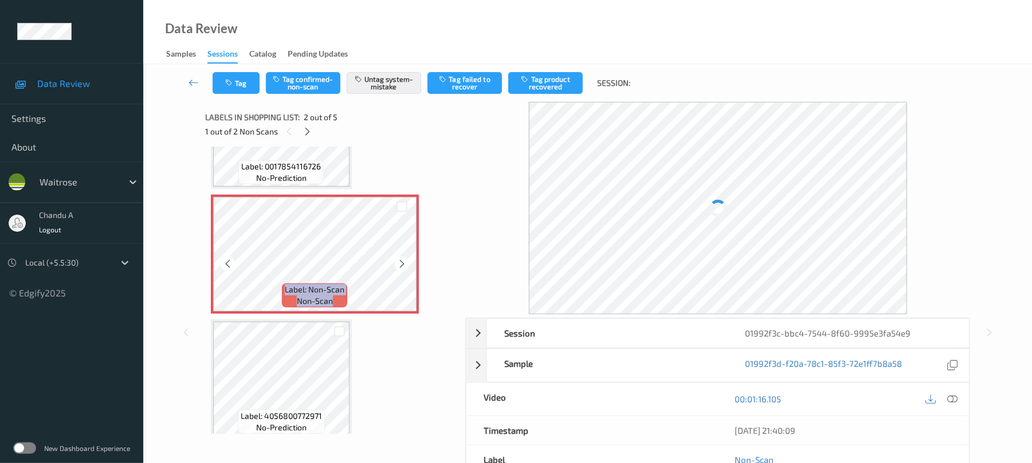
click at [404, 259] on icon at bounding box center [402, 264] width 10 height 10
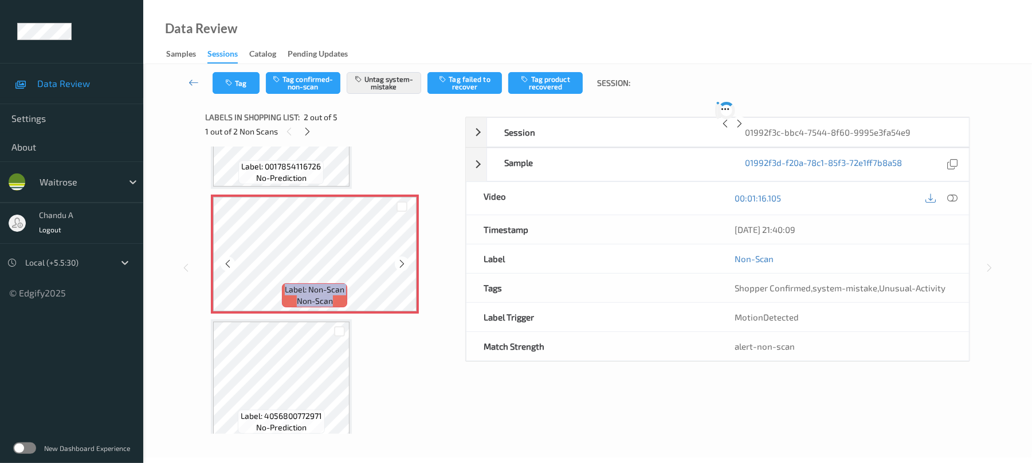
click at [404, 259] on icon at bounding box center [402, 264] width 10 height 10
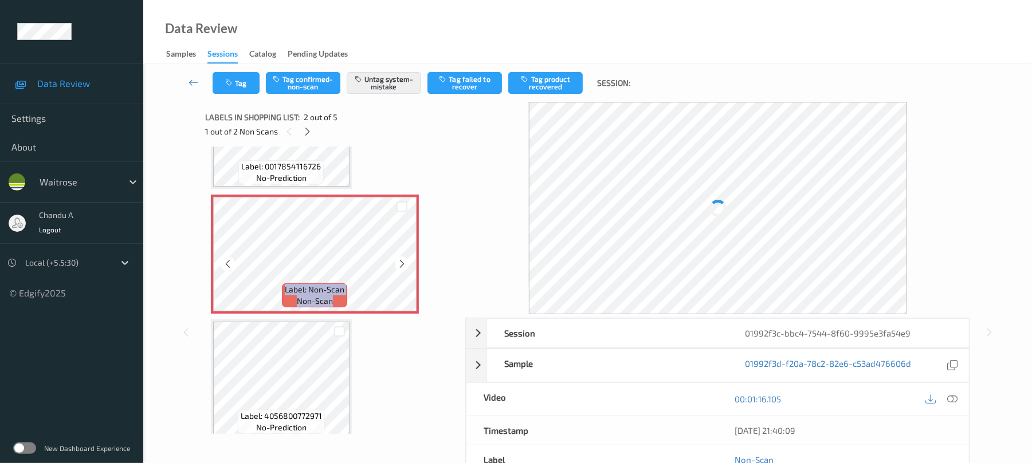
click at [404, 259] on icon at bounding box center [402, 264] width 10 height 10
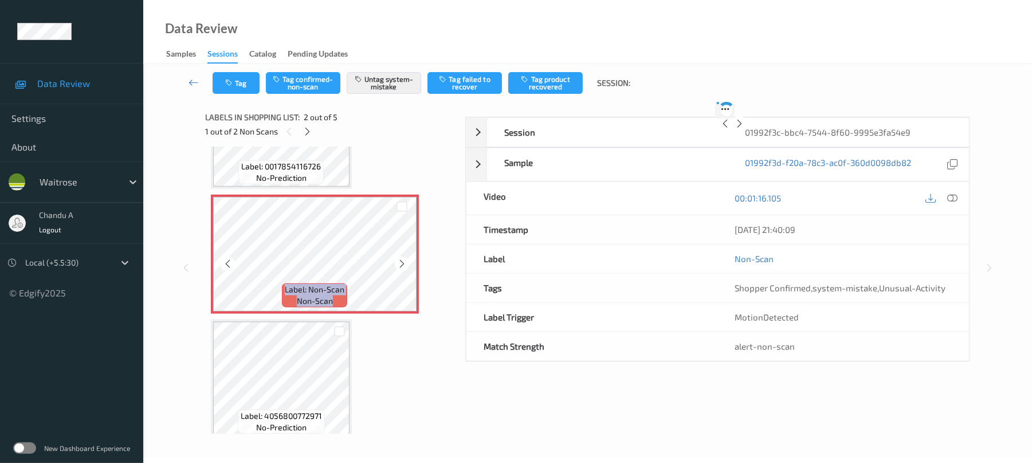
click at [404, 259] on icon at bounding box center [402, 264] width 10 height 10
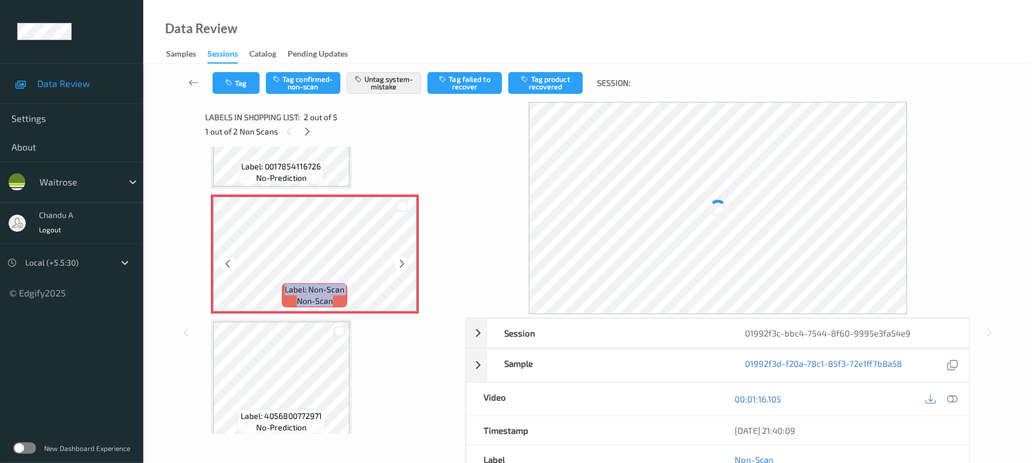
click at [404, 259] on icon at bounding box center [402, 264] width 10 height 10
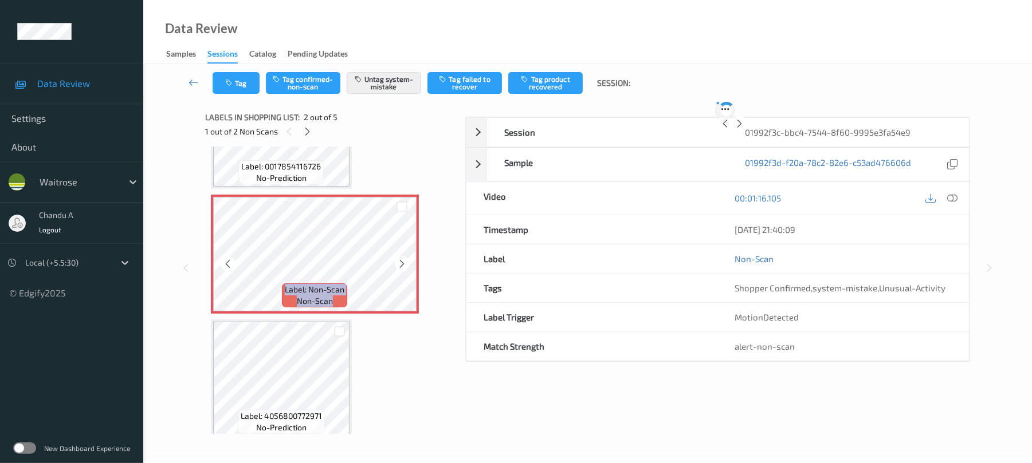
click at [404, 259] on icon at bounding box center [402, 264] width 10 height 10
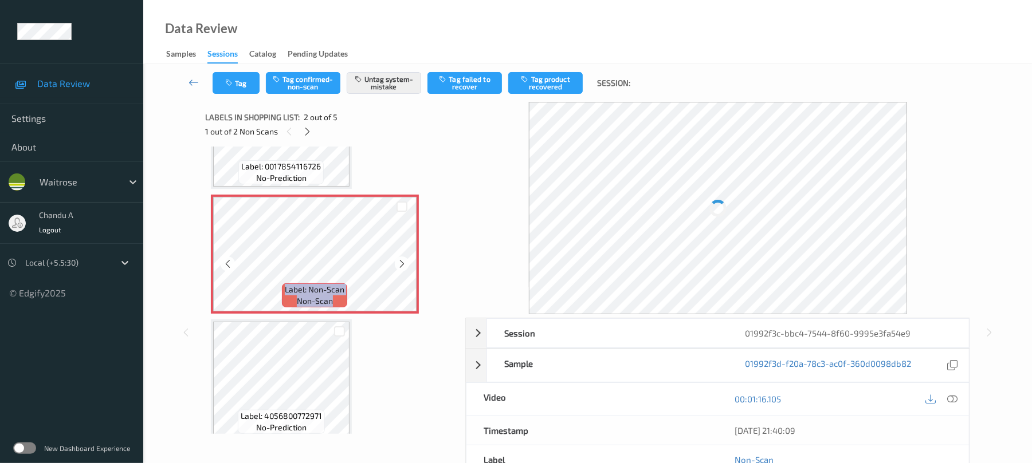
click at [404, 259] on icon at bounding box center [402, 264] width 10 height 10
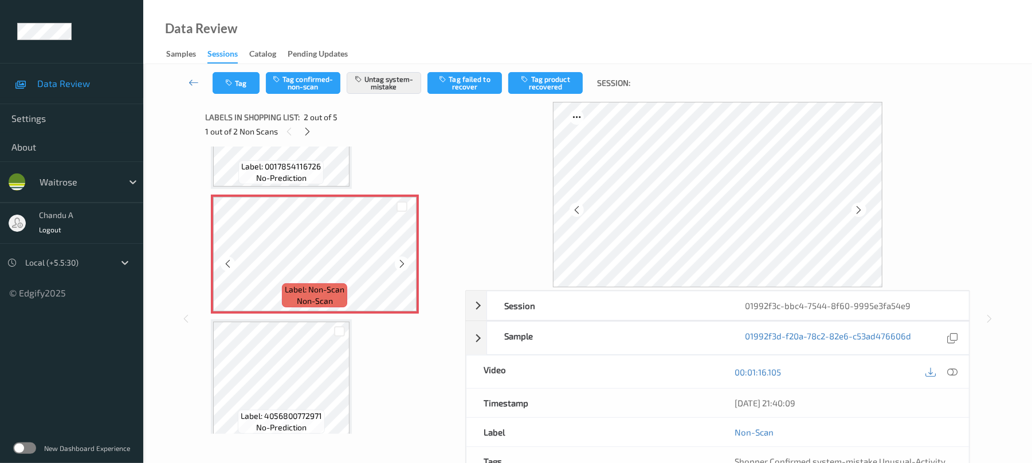
click at [404, 259] on icon at bounding box center [402, 264] width 10 height 10
click at [302, 179] on span "no-prediction" at bounding box center [281, 177] width 50 height 11
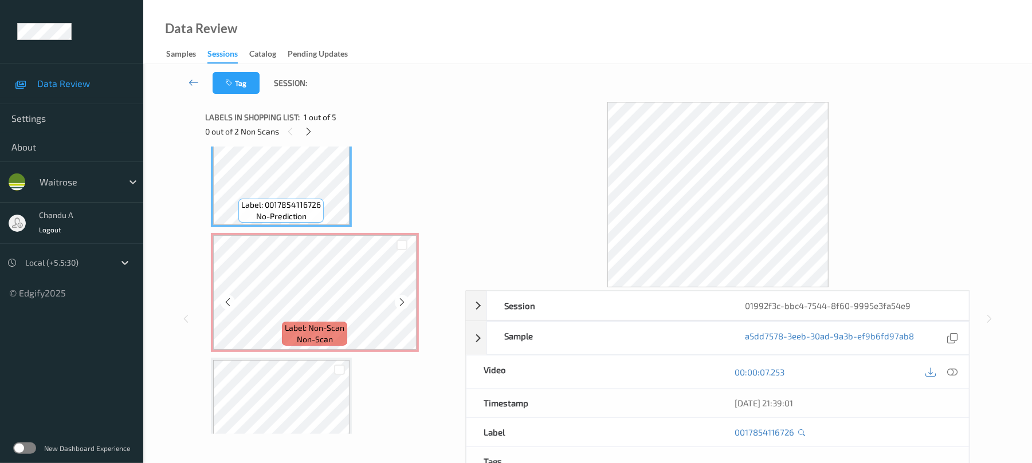
scroll to position [76, 0]
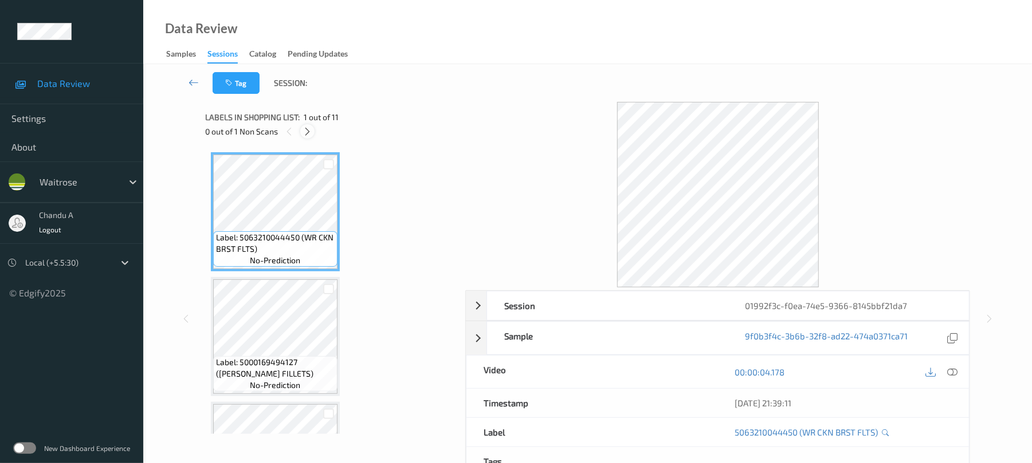
click at [308, 131] on icon at bounding box center [307, 132] width 10 height 10
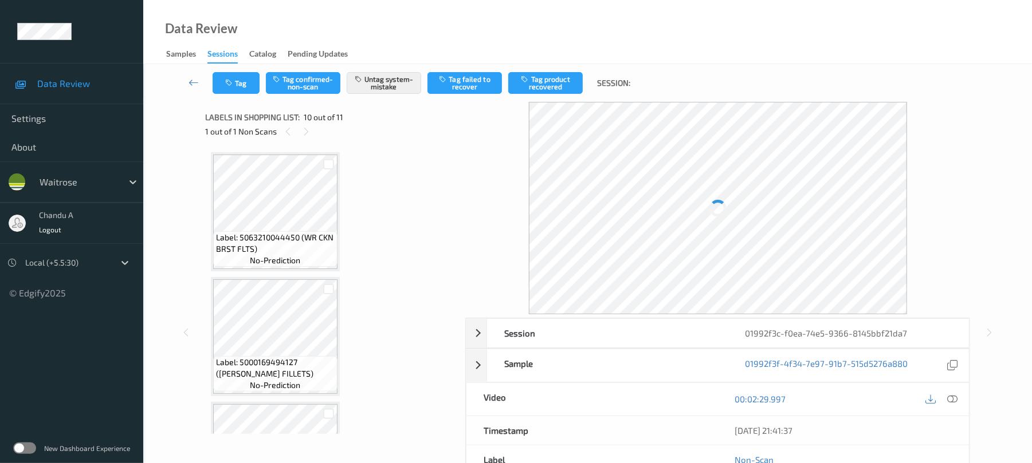
scroll to position [1005, 0]
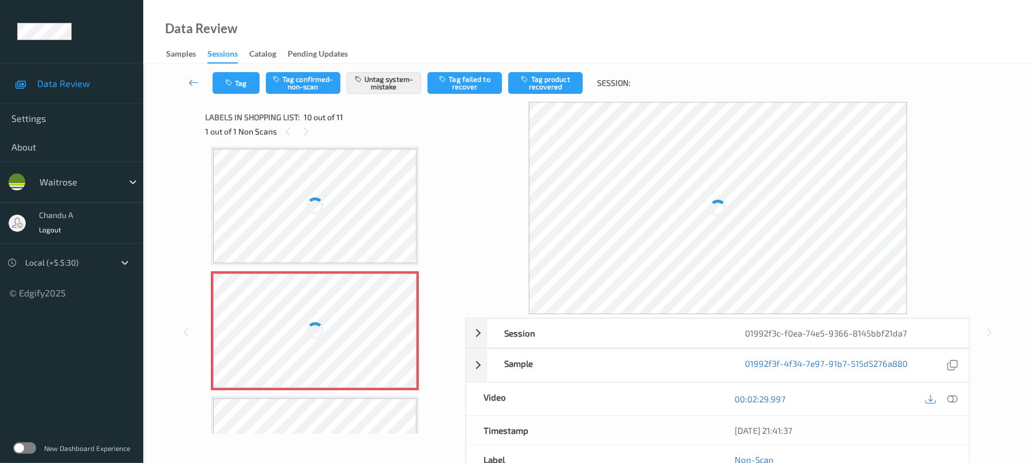
click at [403, 330] on div at bounding box center [315, 331] width 204 height 115
click at [398, 330] on div at bounding box center [315, 331] width 204 height 115
click at [395, 312] on div at bounding box center [315, 331] width 204 height 115
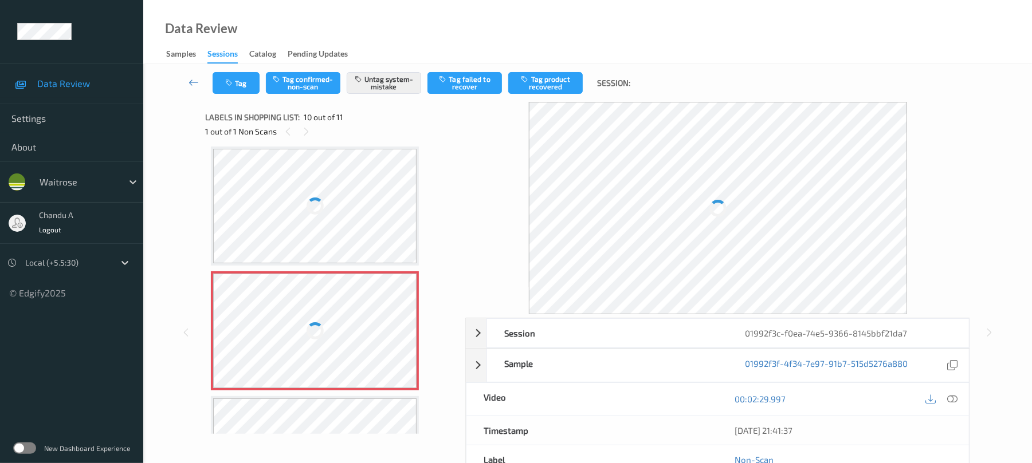
click at [395, 322] on div at bounding box center [315, 331] width 204 height 115
click at [395, 330] on div at bounding box center [315, 331] width 204 height 115
click at [394, 330] on div at bounding box center [315, 331] width 204 height 115
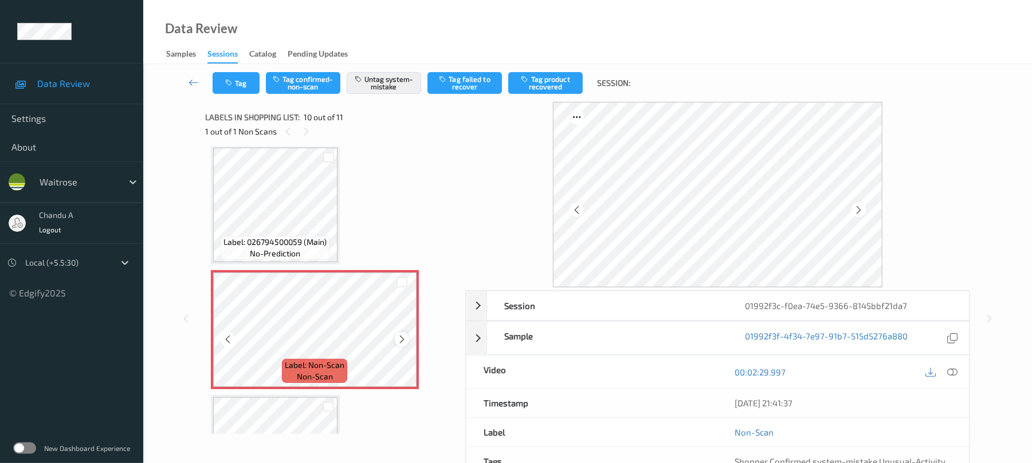
click at [401, 337] on icon at bounding box center [402, 340] width 10 height 10
click at [401, 337] on div at bounding box center [315, 330] width 204 height 115
click at [239, 83] on button "Tag" at bounding box center [236, 83] width 47 height 22
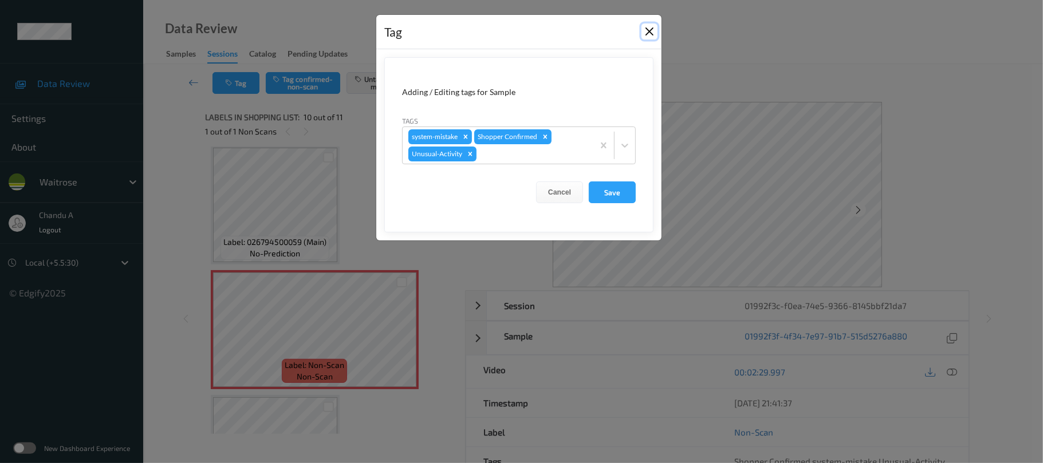
click at [647, 30] on button "Close" at bounding box center [650, 31] width 16 height 16
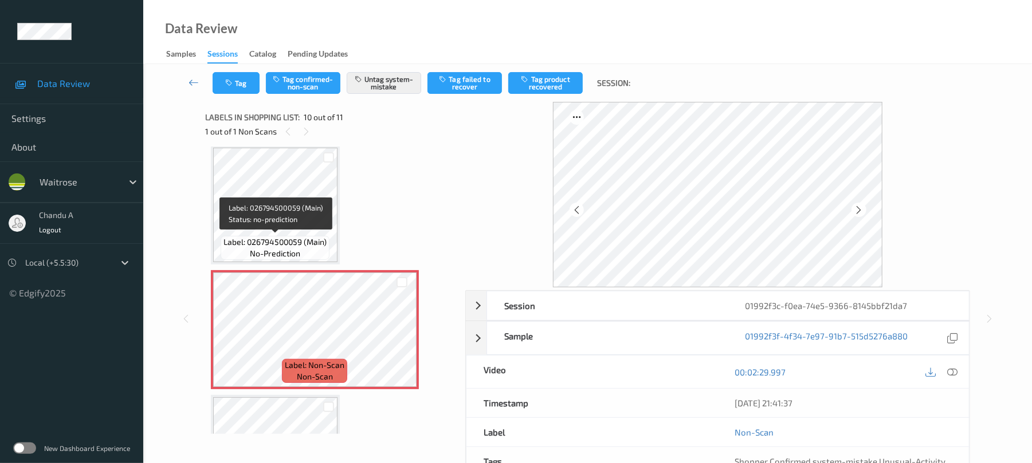
click at [315, 237] on span "Label: 026794500059 (Main)" at bounding box center [274, 242] width 103 height 11
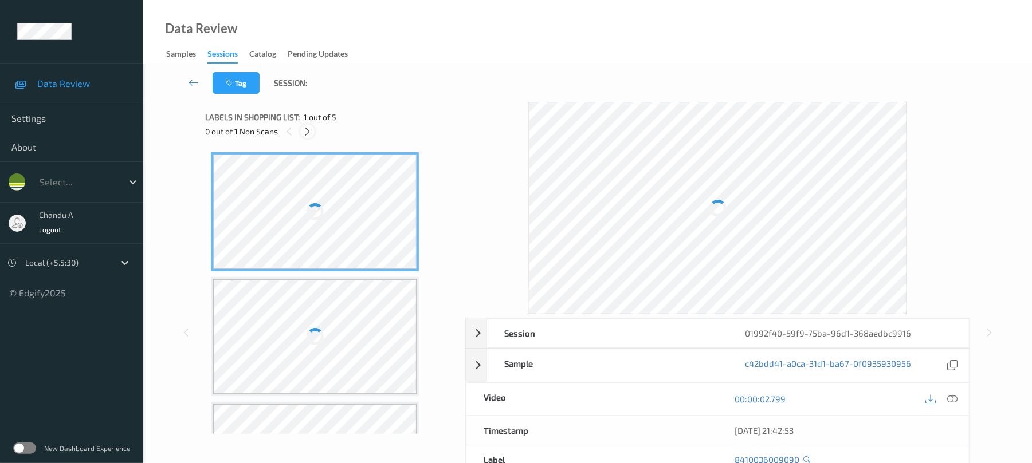
click at [306, 127] on icon at bounding box center [307, 132] width 10 height 10
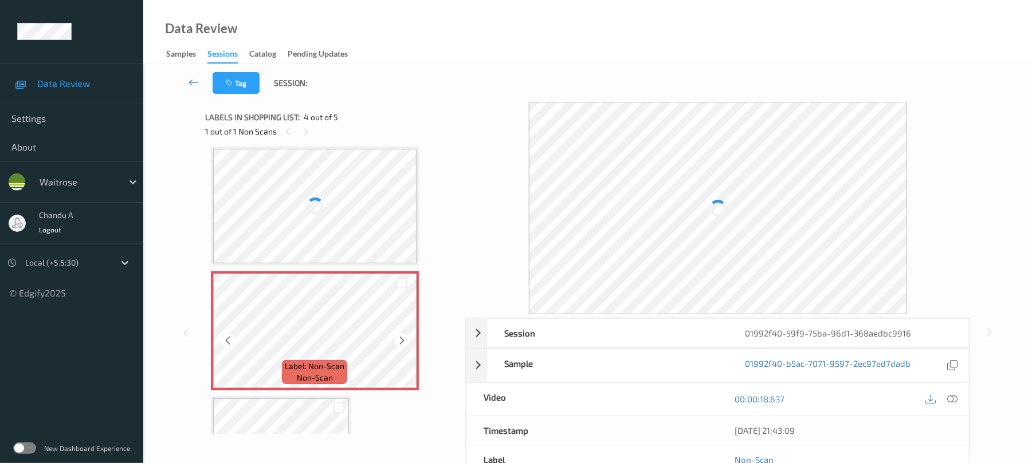
scroll to position [257, 0]
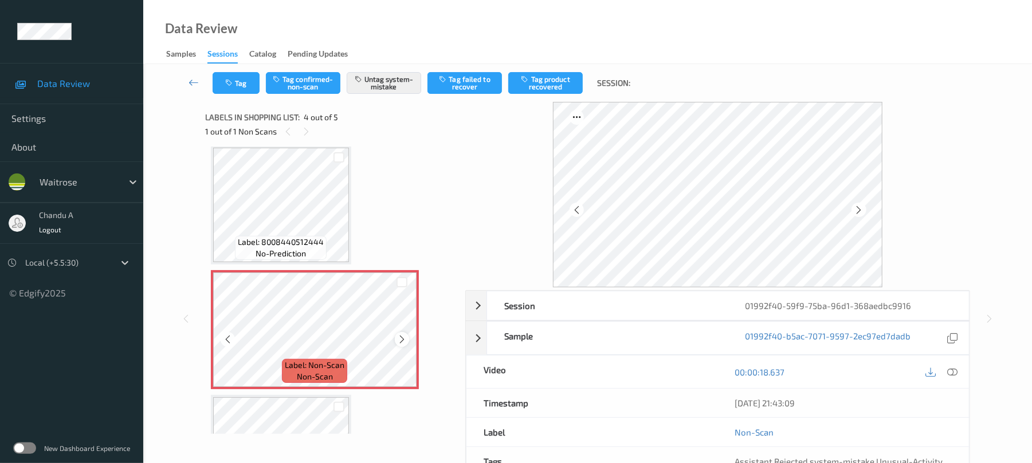
click at [401, 340] on icon at bounding box center [402, 340] width 10 height 10
click at [401, 340] on div at bounding box center [315, 330] width 204 height 115
click at [401, 340] on icon at bounding box center [402, 340] width 10 height 10
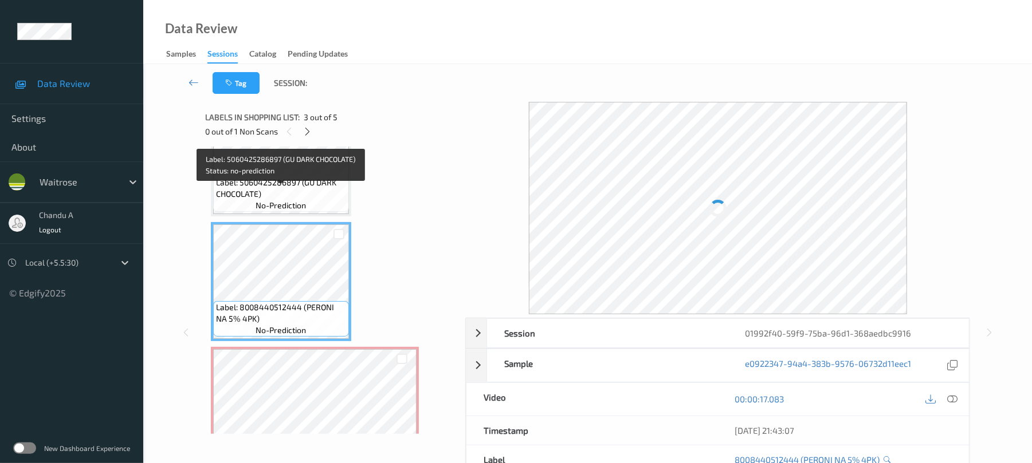
scroll to position [168, 0]
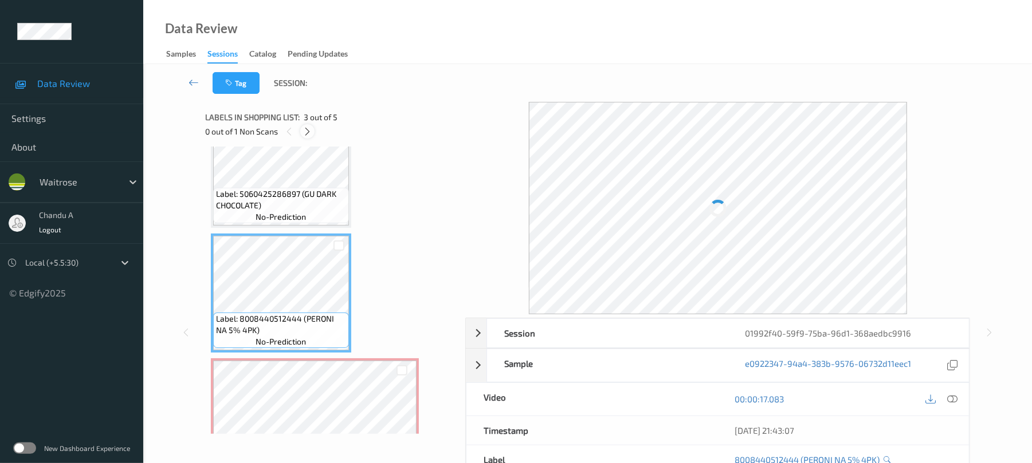
click at [314, 131] on div at bounding box center [307, 131] width 14 height 14
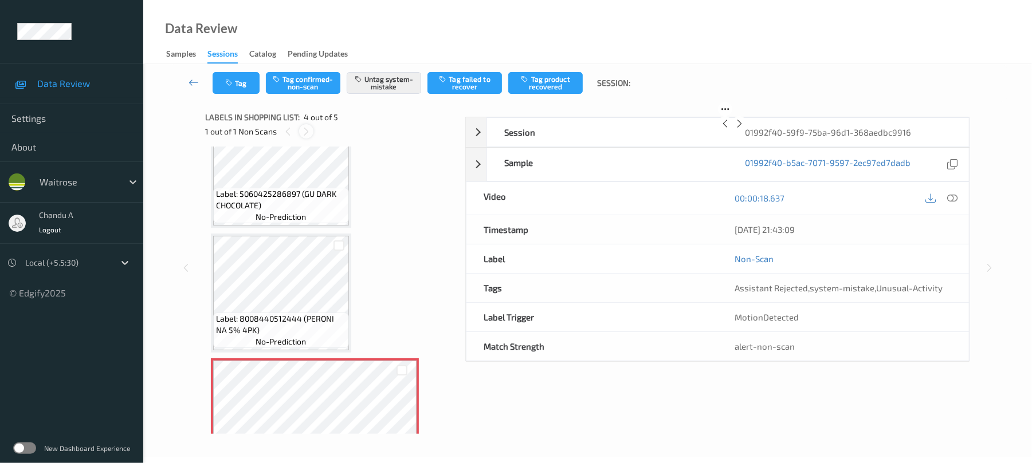
scroll to position [255, 0]
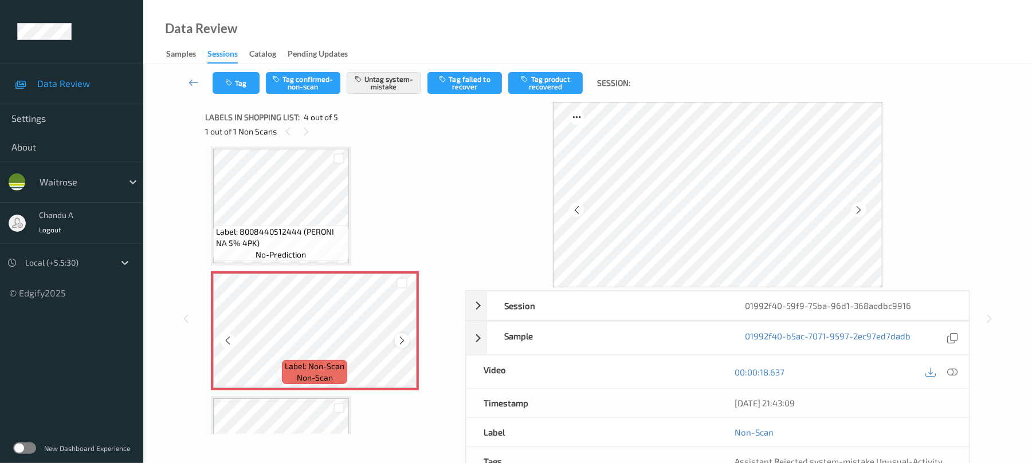
click at [399, 337] on icon at bounding box center [402, 341] width 10 height 10
click at [400, 337] on icon at bounding box center [402, 341] width 10 height 10
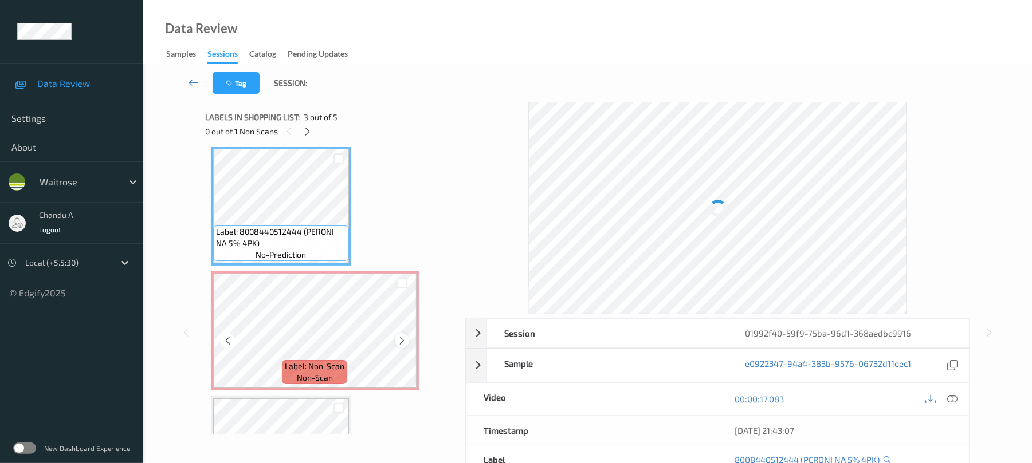
click at [400, 340] on icon at bounding box center [402, 341] width 10 height 10
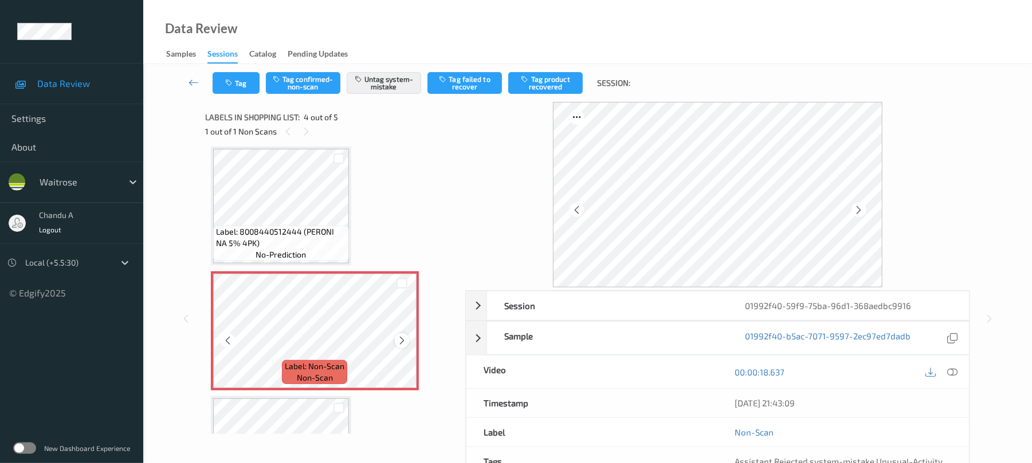
click at [400, 341] on icon at bounding box center [402, 341] width 10 height 10
click at [234, 94] on div "Tag Tag confirmed-non-scan Untag system-mistake Tag failed to recover Tag produ…" at bounding box center [587, 83] width 841 height 38
click at [234, 87] on button "Tag" at bounding box center [236, 83] width 47 height 22
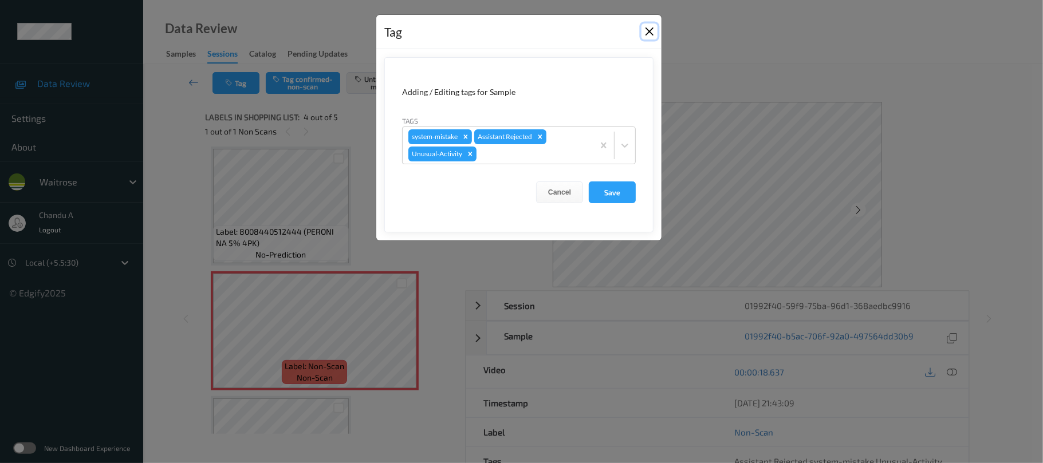
click at [651, 34] on button "Close" at bounding box center [650, 31] width 16 height 16
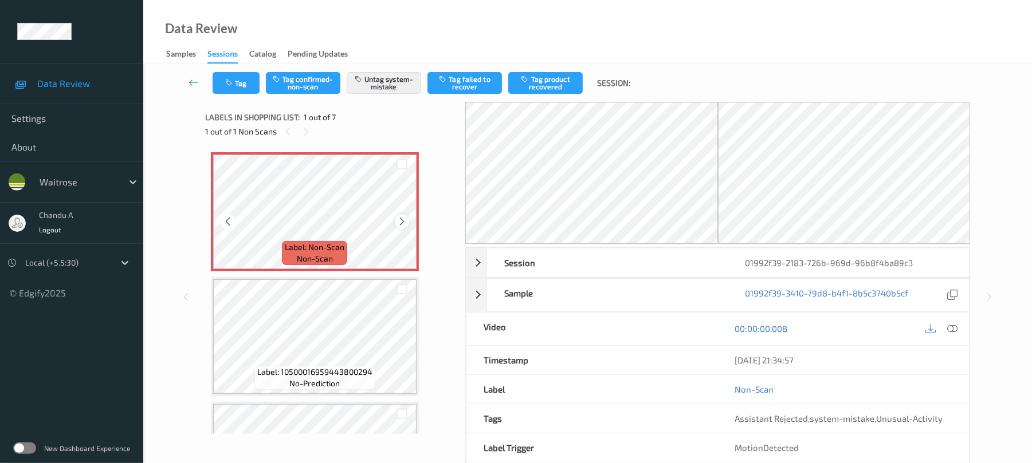
click at [402, 221] on icon at bounding box center [402, 222] width 10 height 10
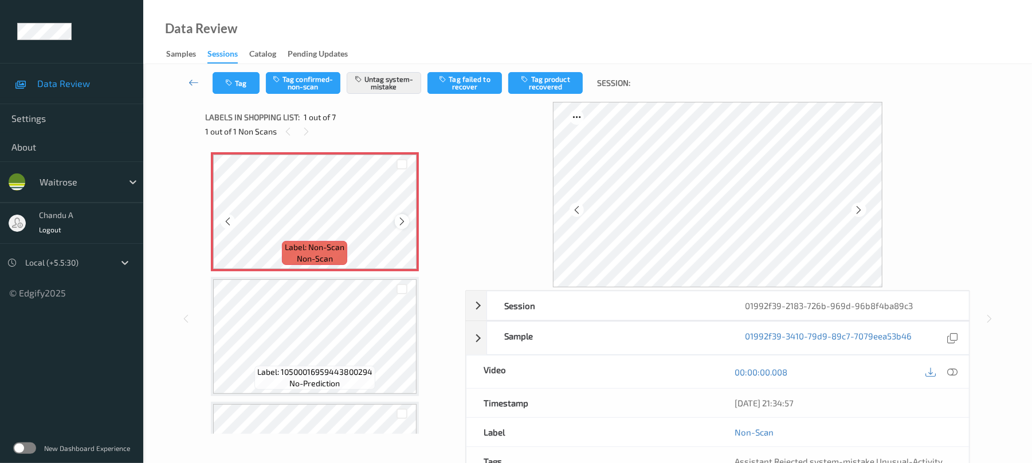
click at [400, 218] on icon at bounding box center [402, 222] width 10 height 10
click at [238, 85] on button "Tag" at bounding box center [236, 83] width 47 height 22
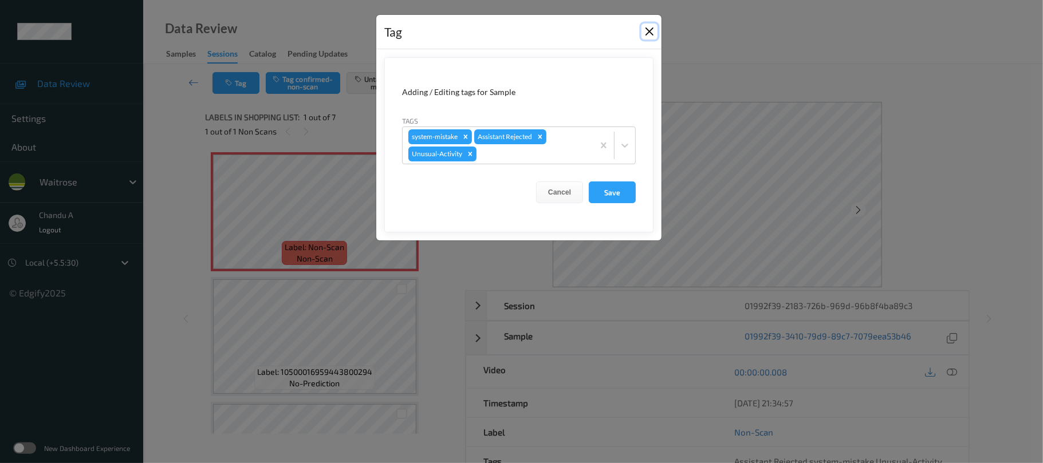
click at [649, 31] on button "Close" at bounding box center [650, 31] width 16 height 16
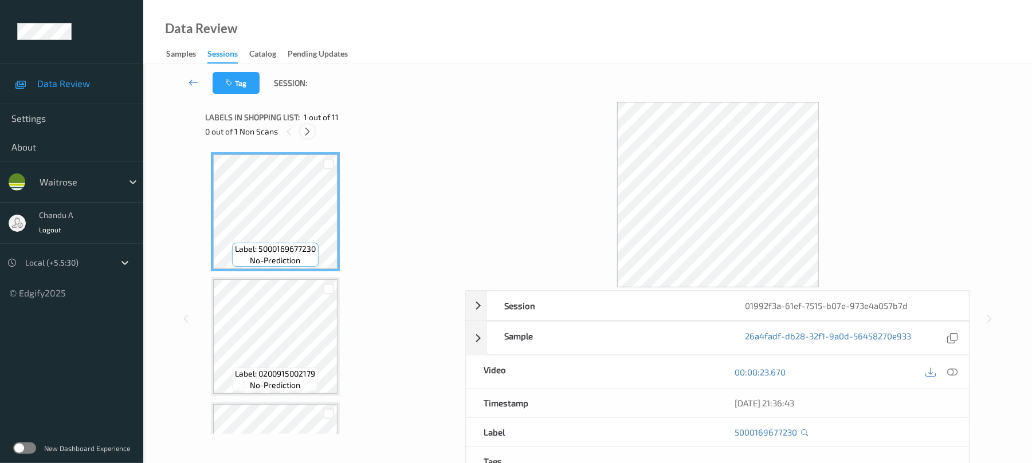
click at [312, 131] on icon at bounding box center [307, 132] width 10 height 10
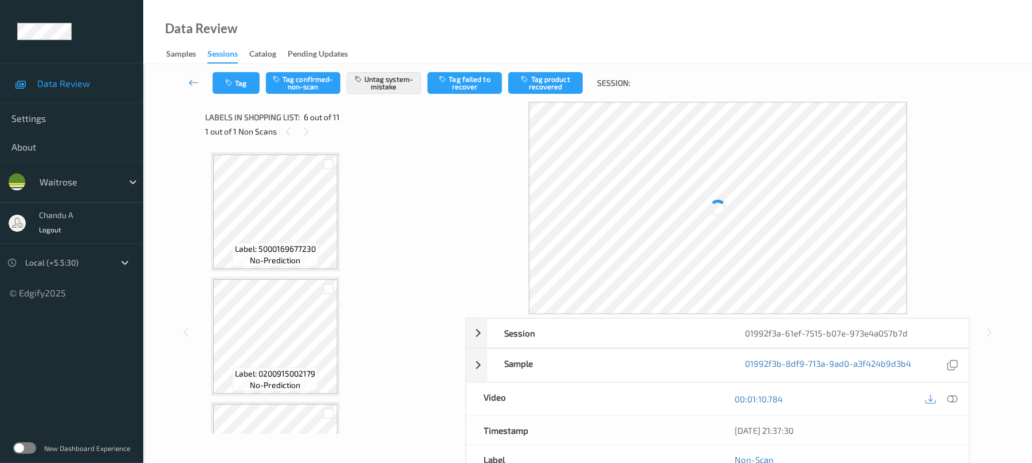
scroll to position [505, 0]
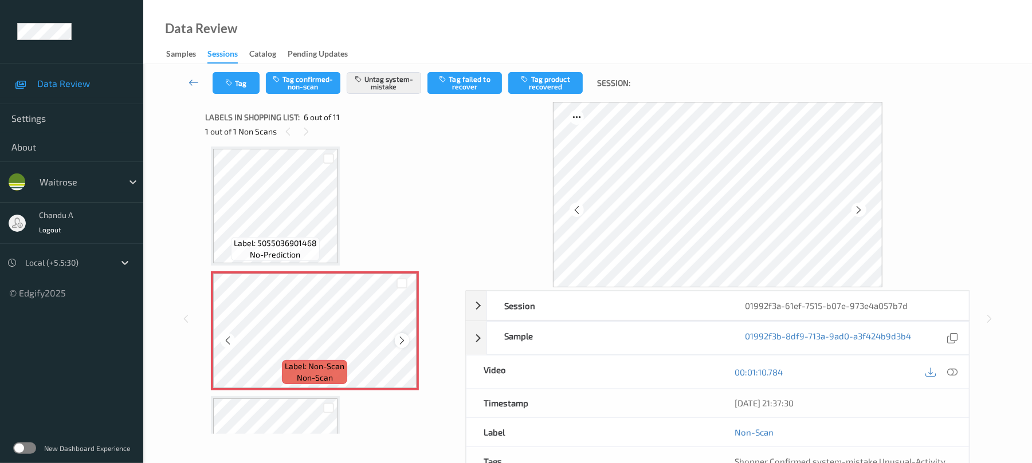
click at [403, 340] on icon at bounding box center [402, 341] width 10 height 10
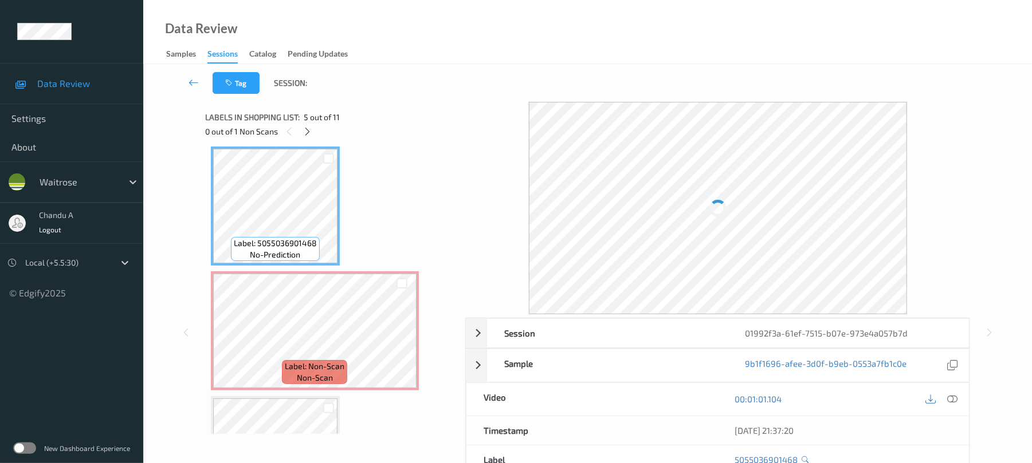
scroll to position [582, 0]
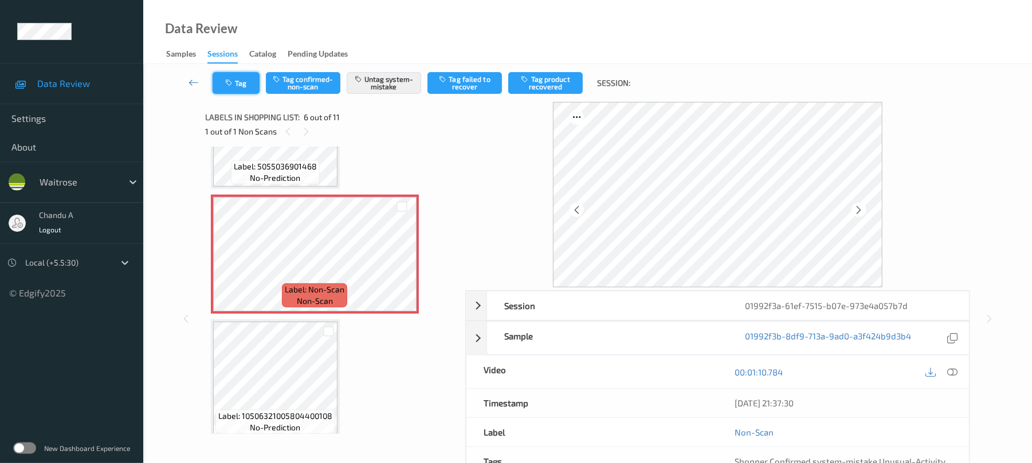
click at [235, 86] on button "Tag" at bounding box center [236, 83] width 47 height 22
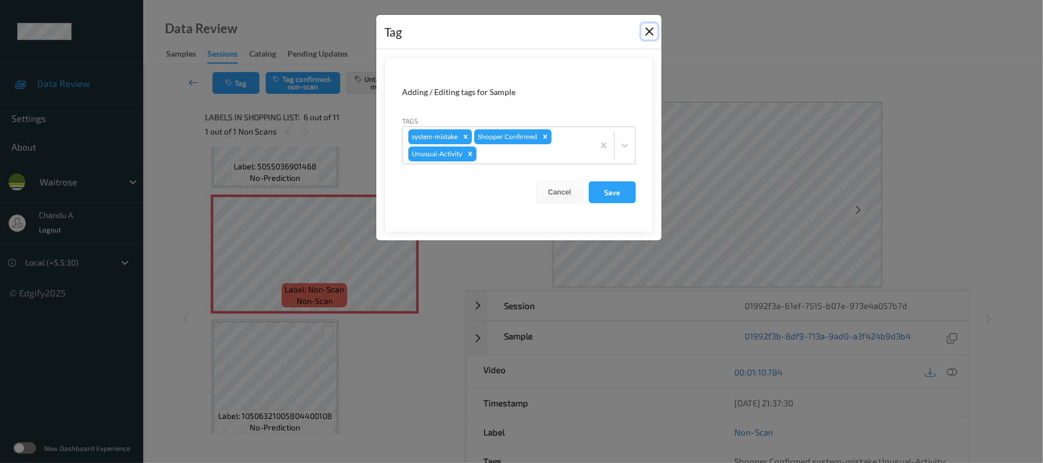
click at [648, 33] on button "Close" at bounding box center [650, 31] width 16 height 16
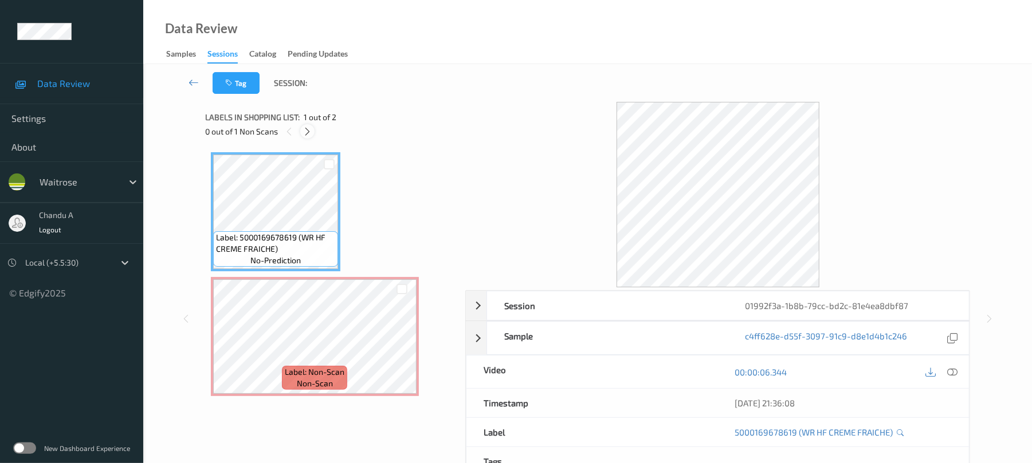
click at [304, 131] on icon at bounding box center [307, 132] width 10 height 10
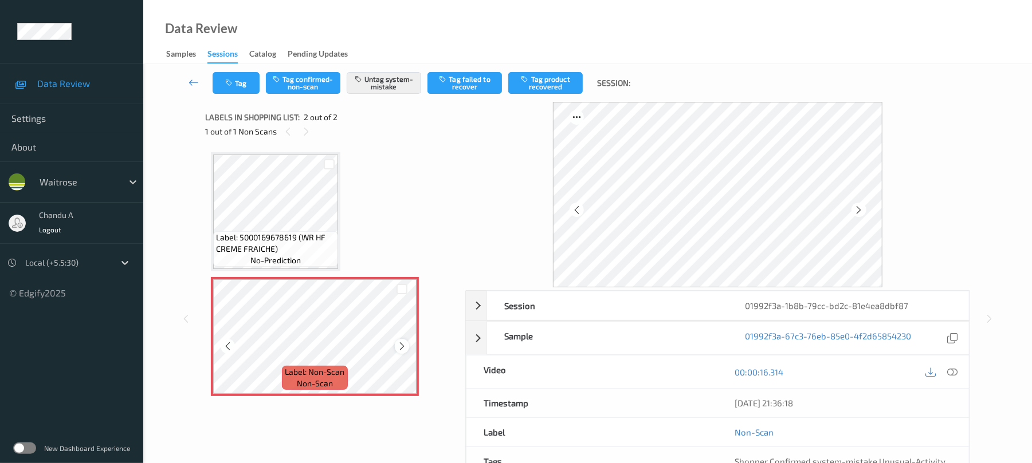
click at [402, 346] on icon at bounding box center [402, 346] width 10 height 10
click at [233, 95] on div "Tag Tag confirmed-non-scan Untag system-mistake Tag failed to recover Tag produ…" at bounding box center [587, 83] width 841 height 38
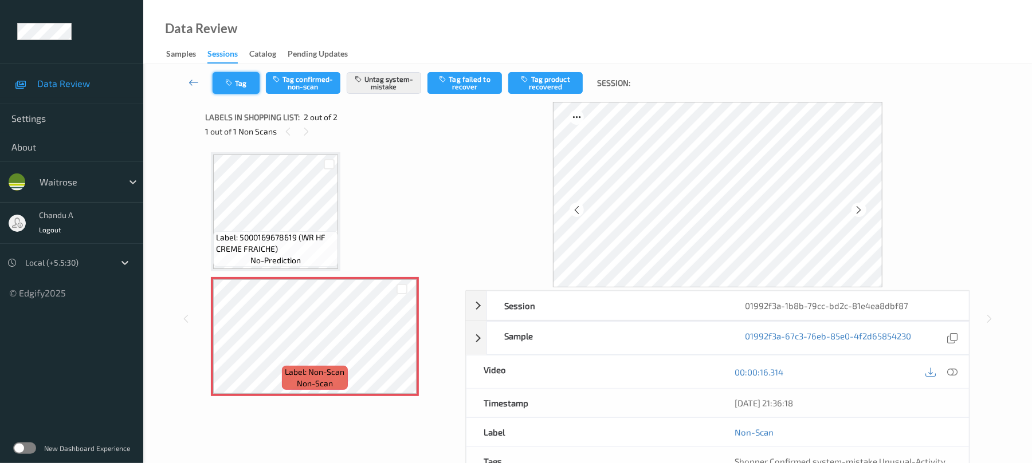
click at [231, 89] on button "Tag" at bounding box center [236, 83] width 47 height 22
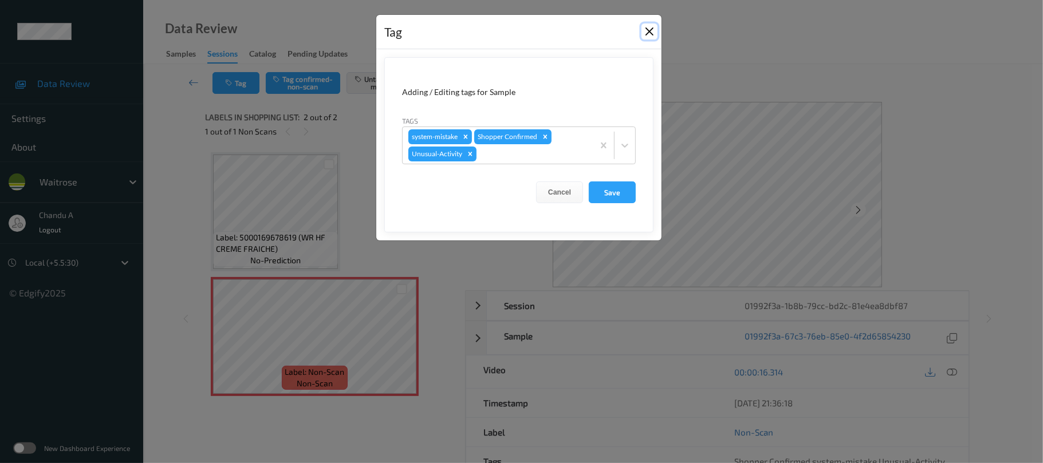
click at [654, 29] on button "Close" at bounding box center [650, 31] width 16 height 16
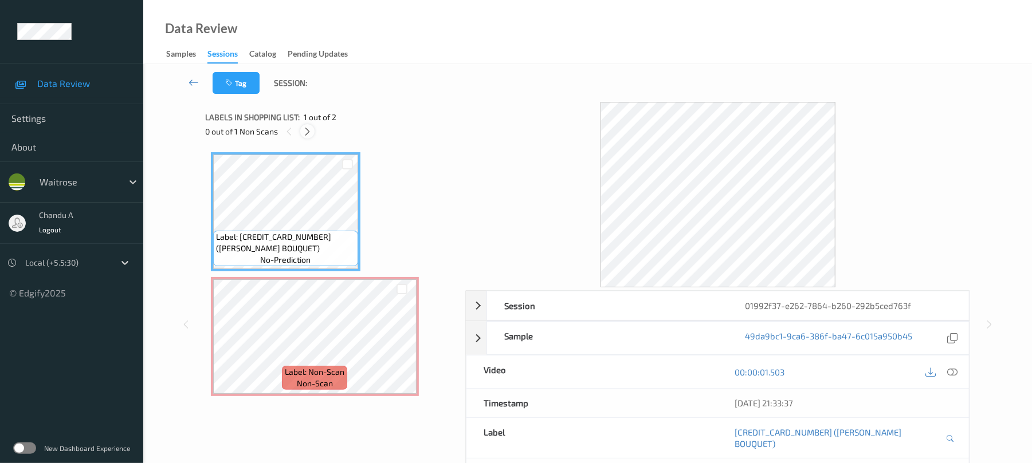
click at [310, 133] on icon at bounding box center [307, 132] width 10 height 10
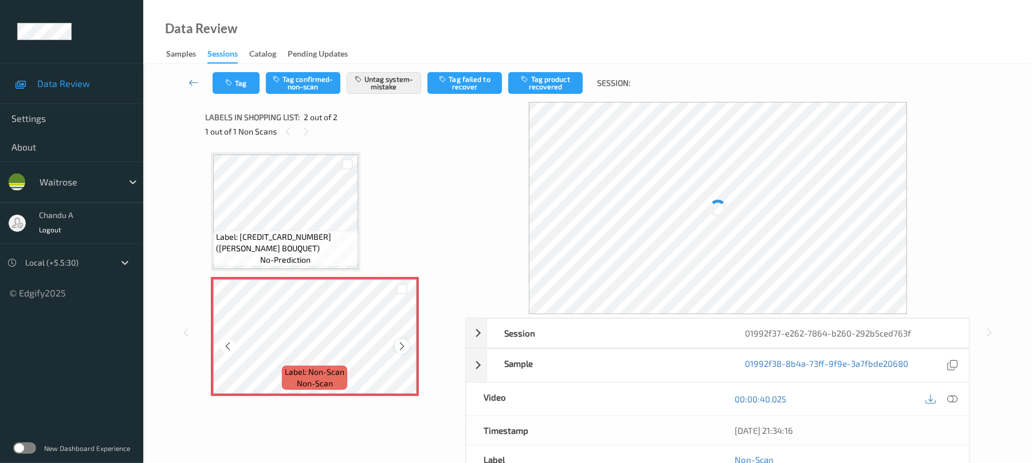
click at [399, 341] on icon at bounding box center [402, 346] width 10 height 10
click at [234, 90] on button "Tag" at bounding box center [236, 83] width 47 height 22
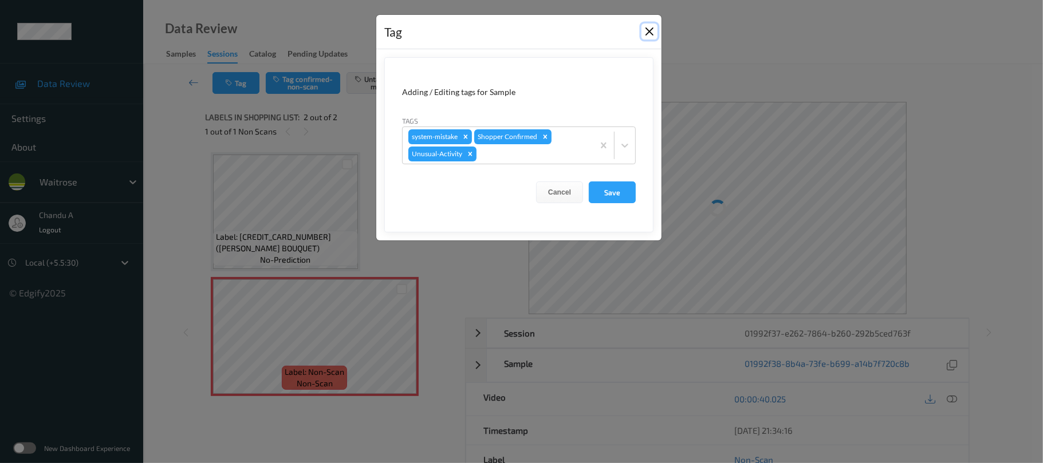
click at [650, 29] on button "Close" at bounding box center [650, 31] width 16 height 16
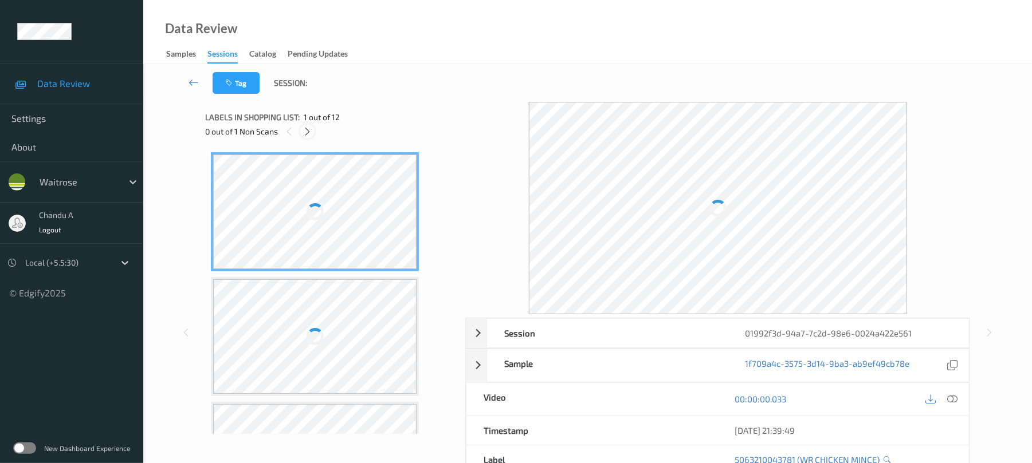
click at [312, 131] on icon at bounding box center [307, 132] width 10 height 10
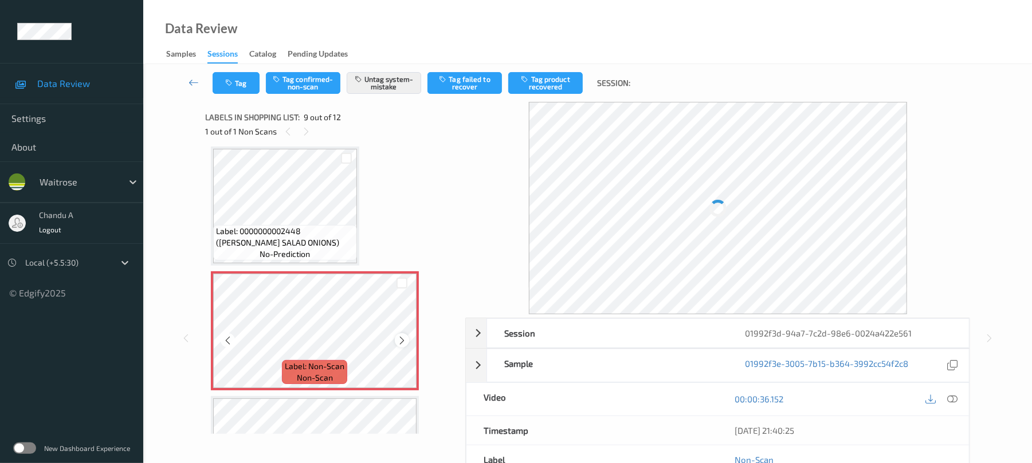
click at [398, 344] on icon at bounding box center [402, 341] width 10 height 10
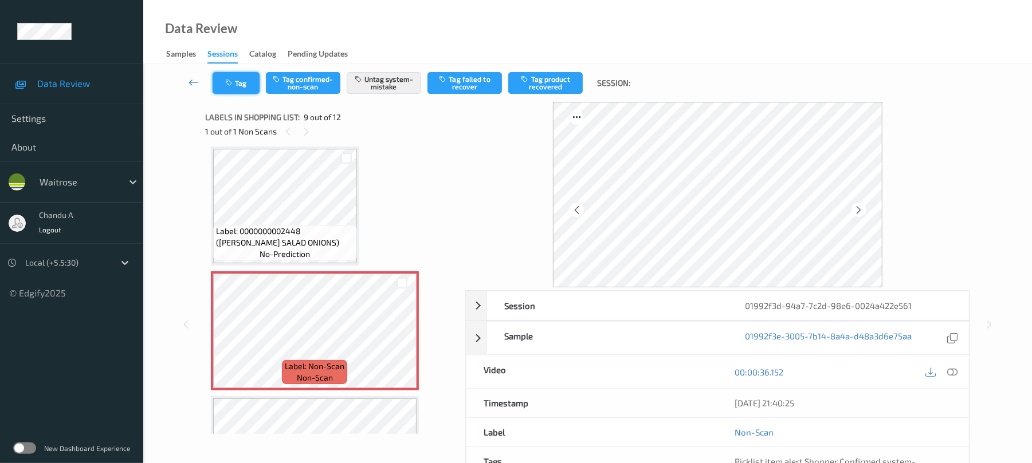
click at [239, 92] on button "Tag" at bounding box center [236, 83] width 47 height 22
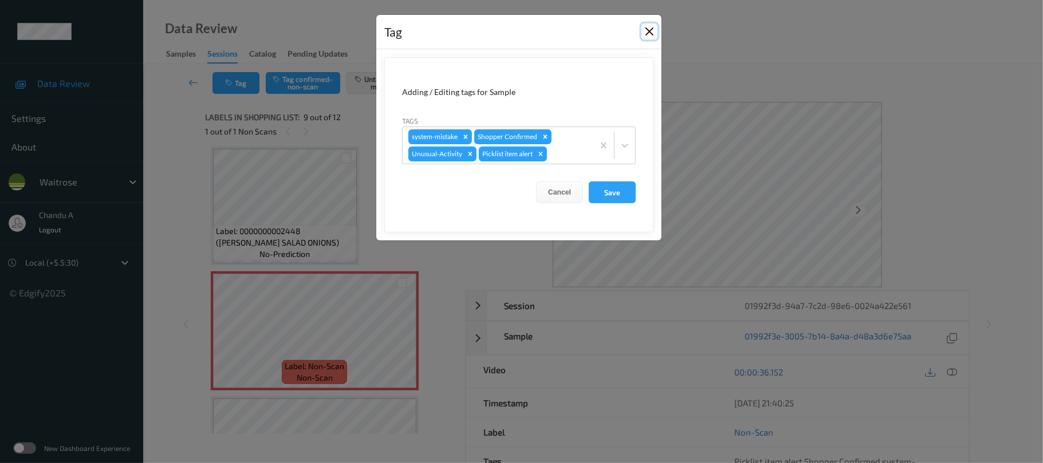
click at [648, 30] on button "Close" at bounding box center [650, 31] width 16 height 16
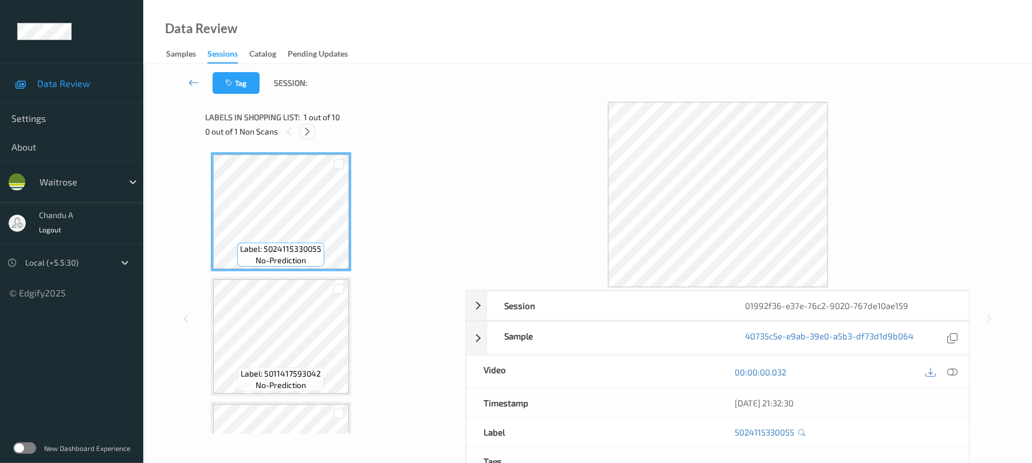
click at [310, 133] on icon at bounding box center [307, 132] width 10 height 10
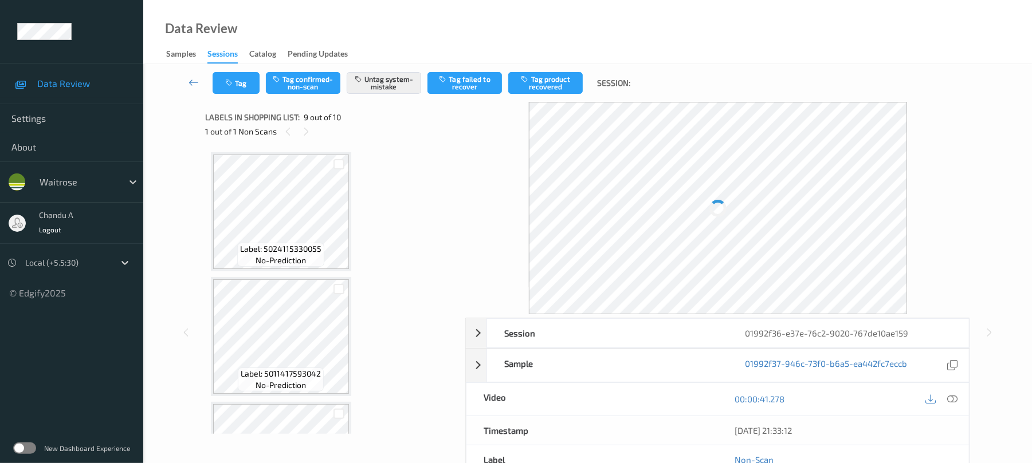
scroll to position [880, 0]
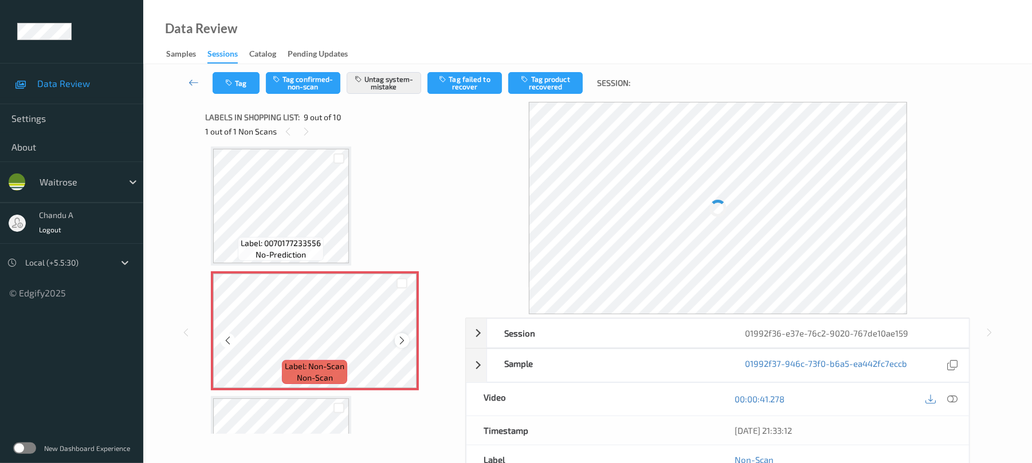
click at [402, 340] on icon at bounding box center [402, 341] width 10 height 10
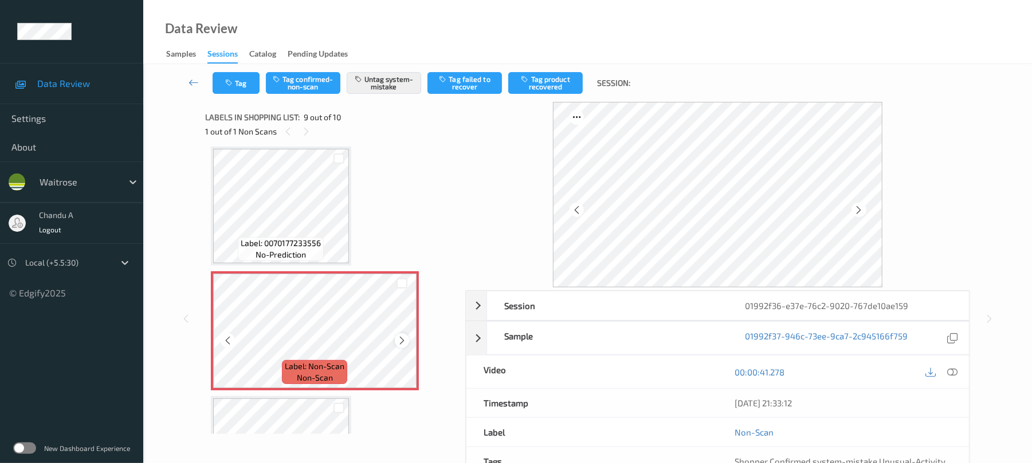
click at [402, 340] on icon at bounding box center [402, 341] width 10 height 10
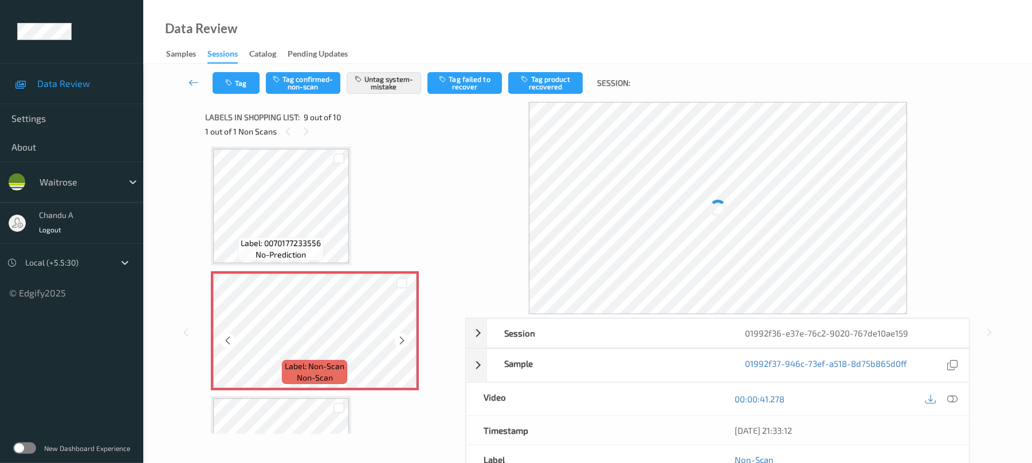
click at [402, 340] on icon at bounding box center [402, 341] width 10 height 10
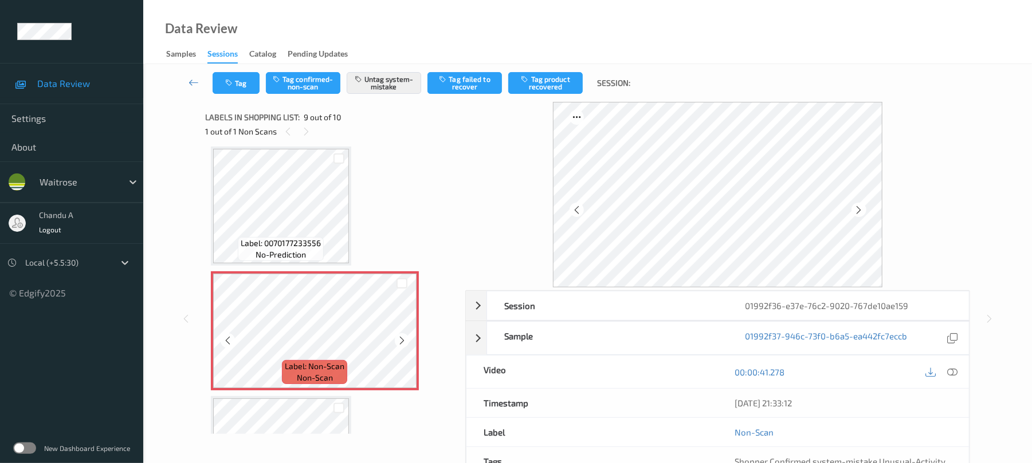
click at [402, 340] on icon at bounding box center [402, 341] width 10 height 10
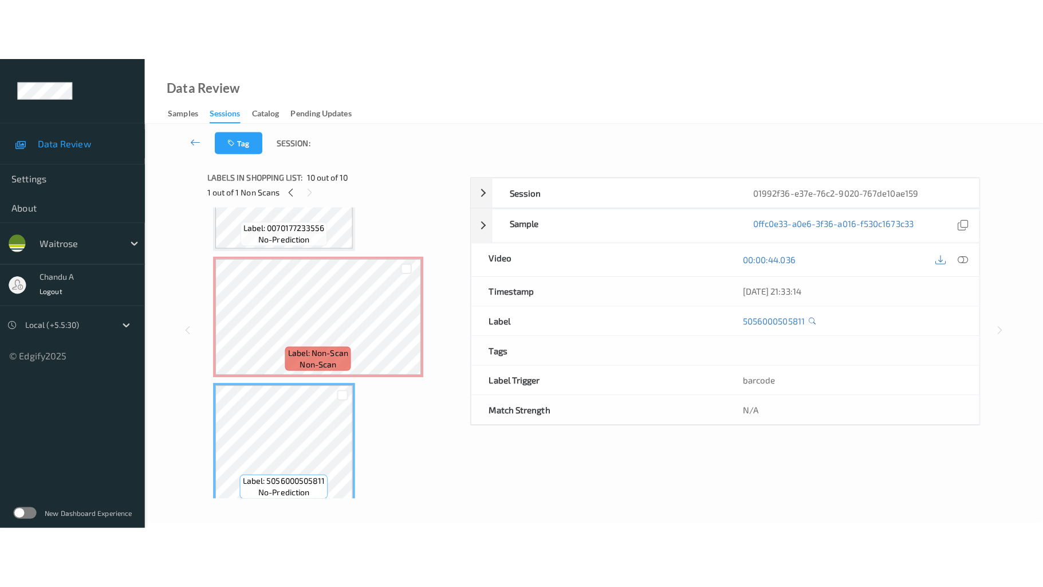
scroll to position [967, 0]
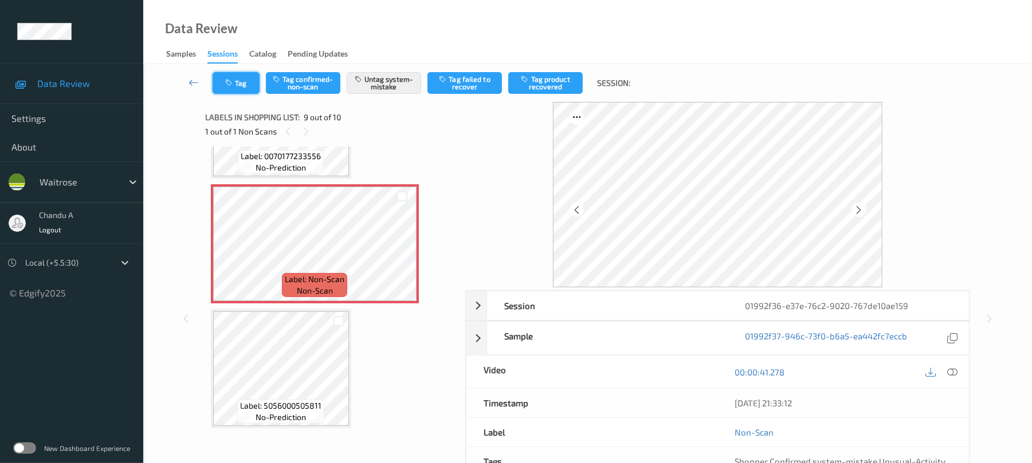
click at [247, 85] on button "Tag" at bounding box center [236, 83] width 47 height 22
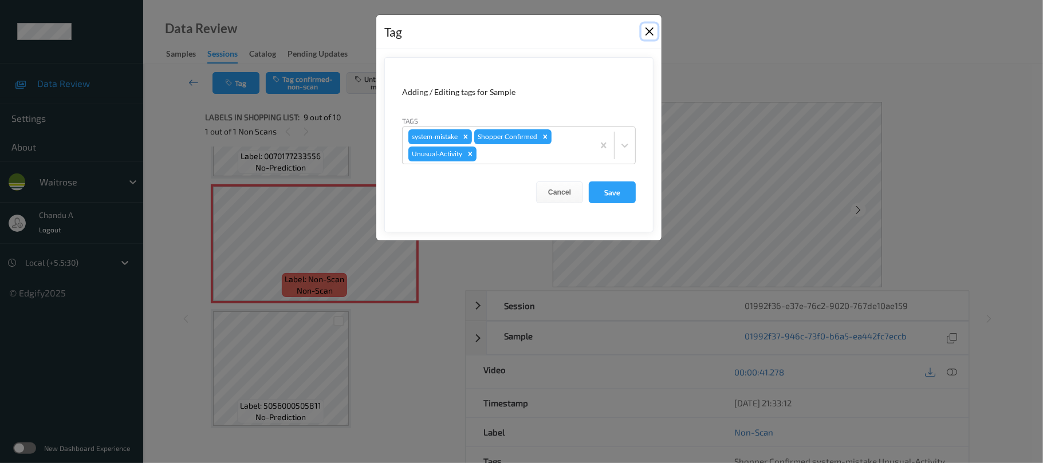
click at [647, 31] on button "Close" at bounding box center [650, 31] width 16 height 16
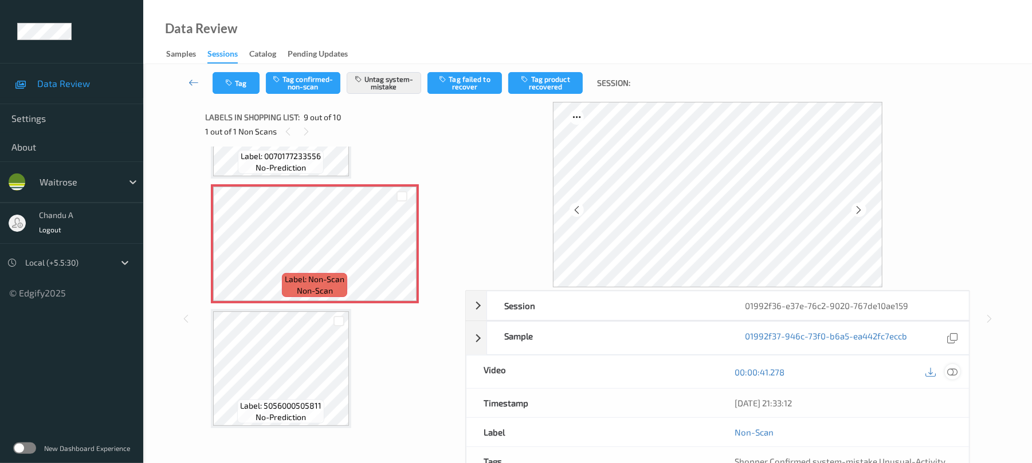
click at [958, 372] on div at bounding box center [952, 371] width 15 height 15
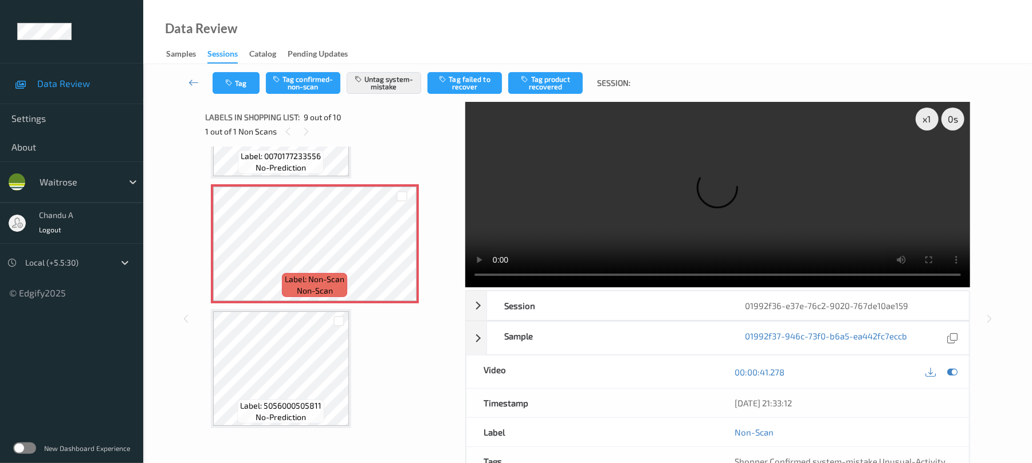
scroll to position [844, 0]
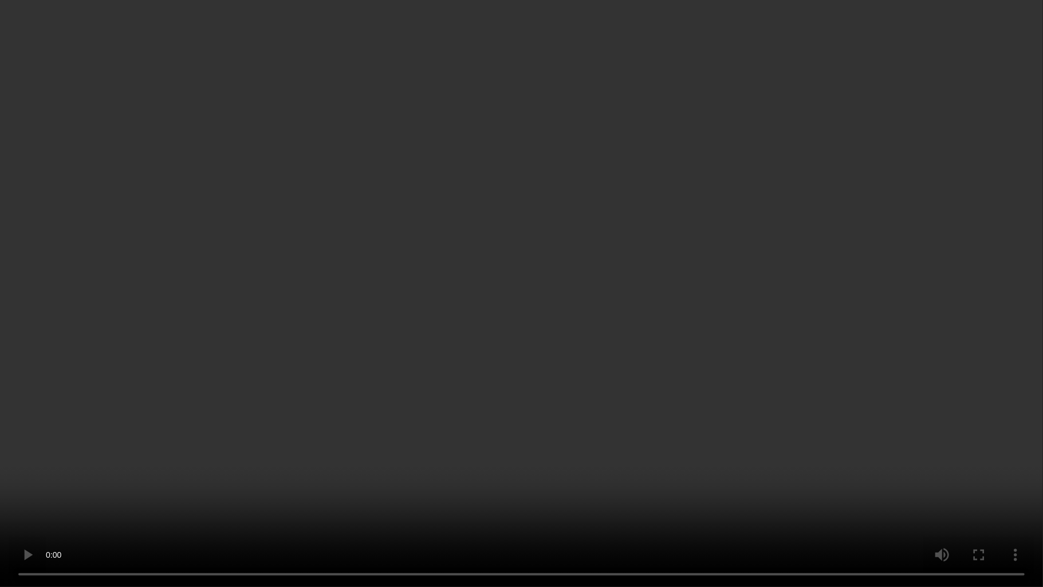
click at [635, 349] on video at bounding box center [521, 293] width 1043 height 587
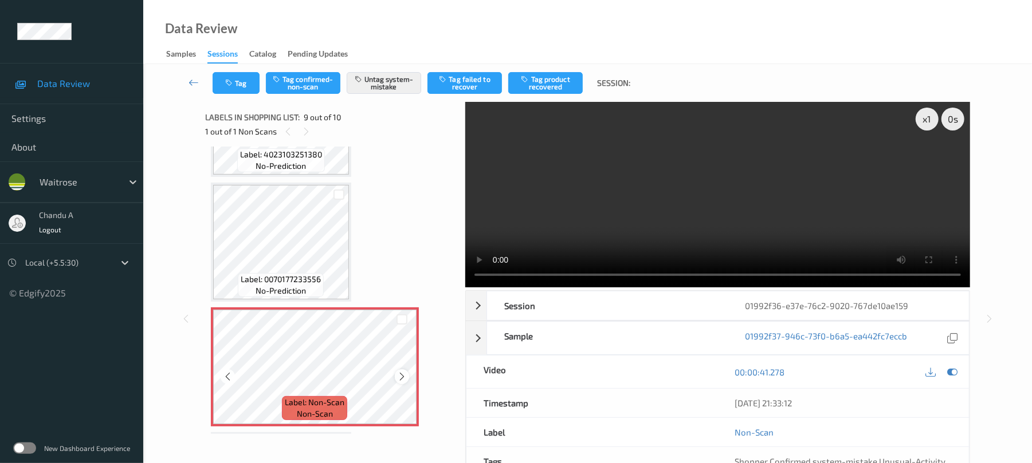
click at [402, 377] on icon at bounding box center [402, 377] width 10 height 10
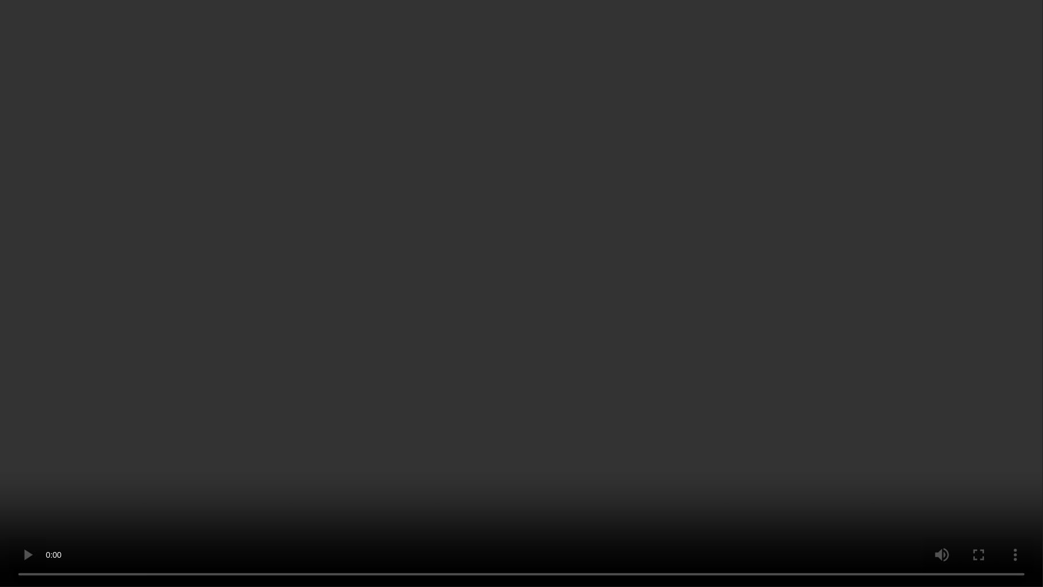
click at [613, 429] on video at bounding box center [521, 293] width 1043 height 587
click at [431, 333] on video at bounding box center [521, 293] width 1043 height 587
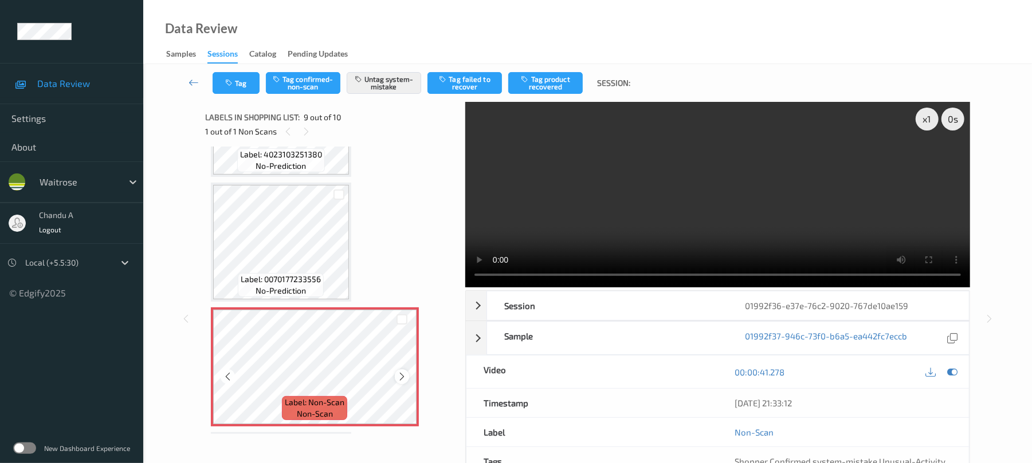
click at [402, 380] on icon at bounding box center [402, 377] width 10 height 10
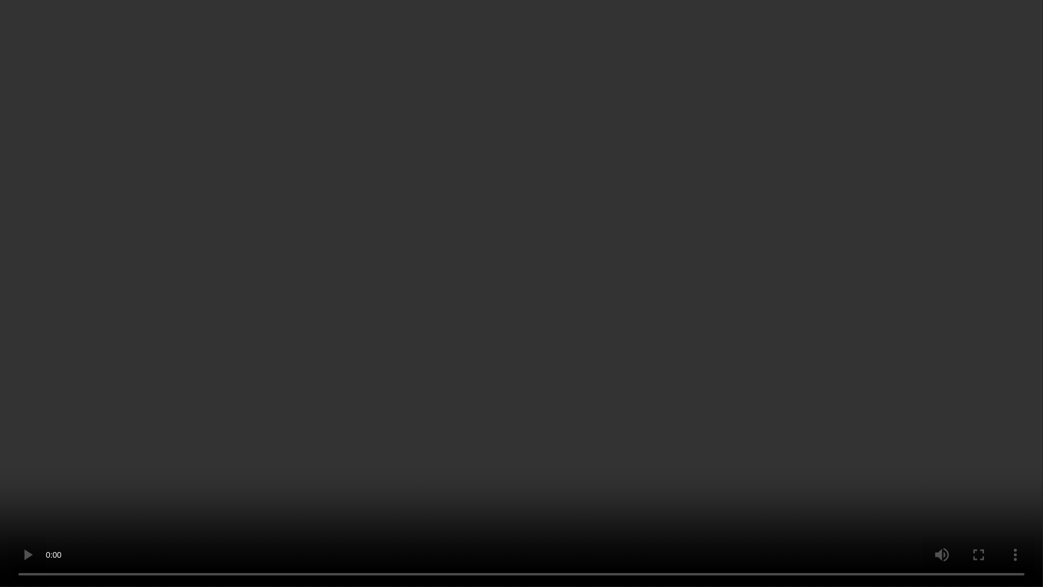
click at [668, 269] on video at bounding box center [521, 293] width 1043 height 587
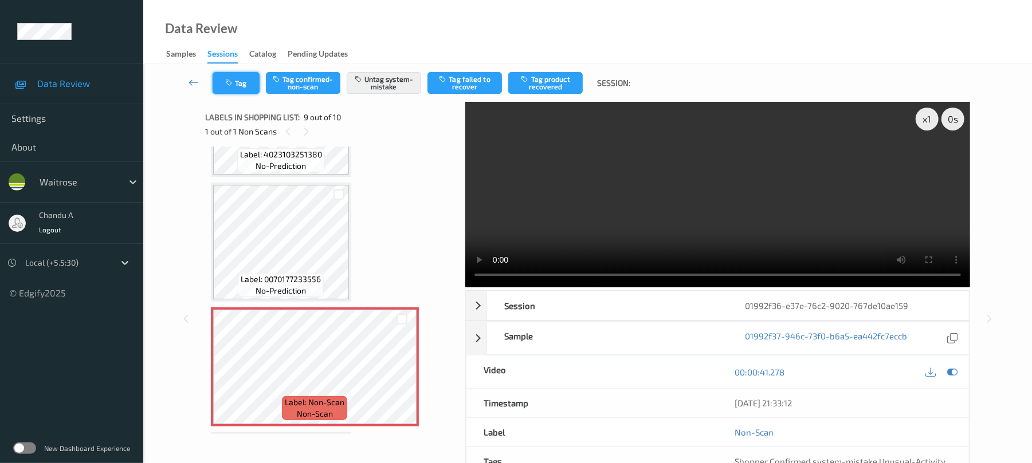
click at [230, 81] on icon "button" at bounding box center [230, 83] width 10 height 8
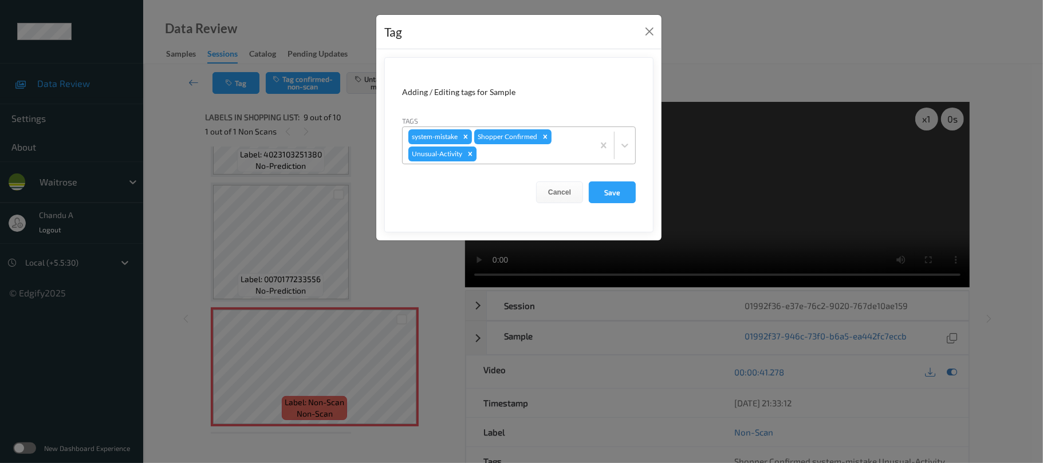
click at [471, 151] on icon "Remove Unusual-Activity" at bounding box center [470, 154] width 8 height 8
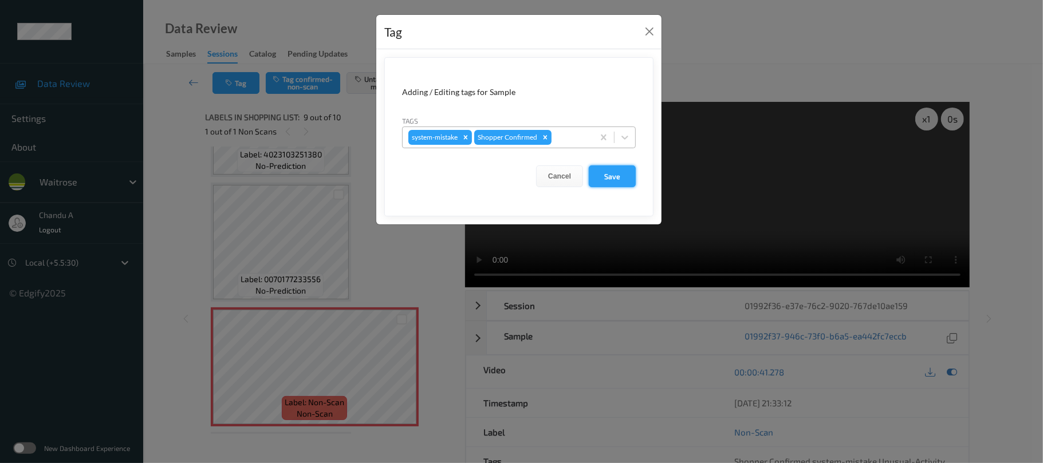
click at [613, 180] on button "Save" at bounding box center [612, 177] width 47 height 22
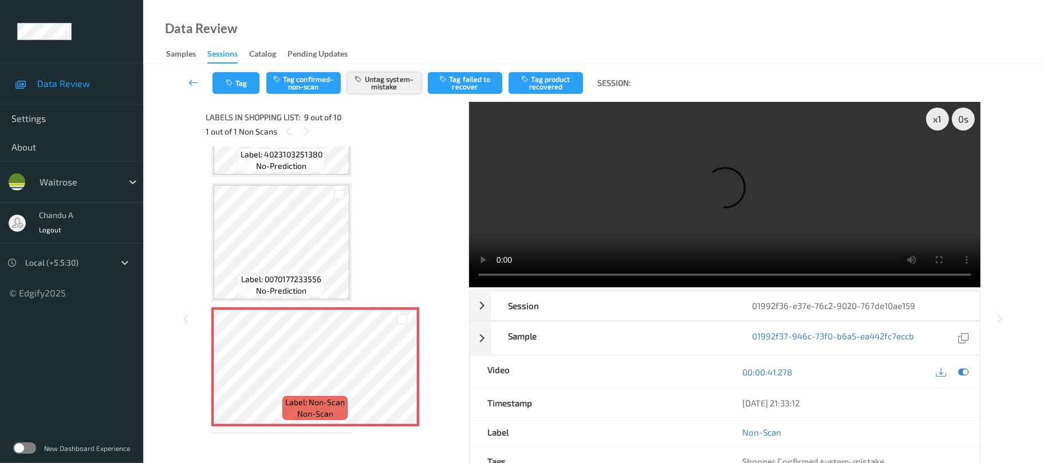
click at [391, 86] on button "Untag system-mistake" at bounding box center [384, 83] width 74 height 22
click at [321, 83] on button "Tag confirmed-non-scan" at bounding box center [303, 83] width 74 height 22
click at [467, 85] on button "Tag failed to recover" at bounding box center [465, 83] width 74 height 22
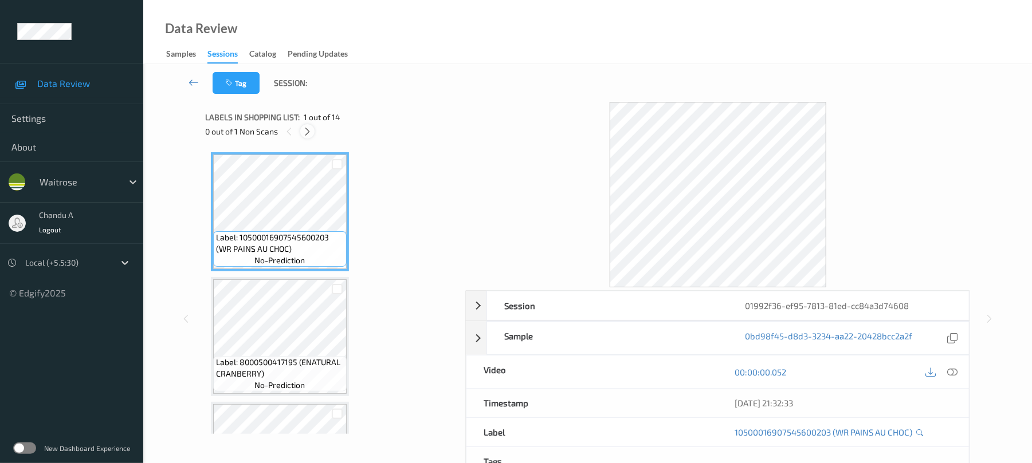
click at [313, 129] on div at bounding box center [307, 131] width 14 height 14
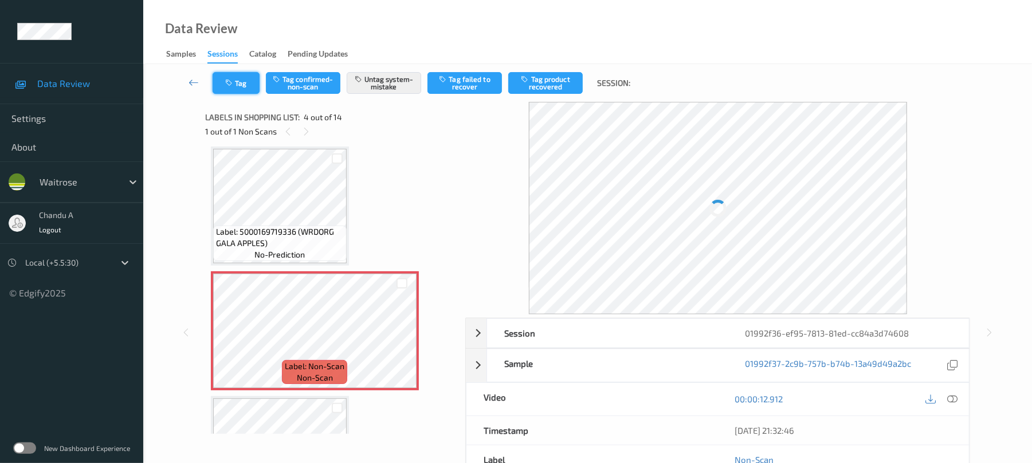
click at [243, 87] on button "Tag" at bounding box center [236, 83] width 47 height 22
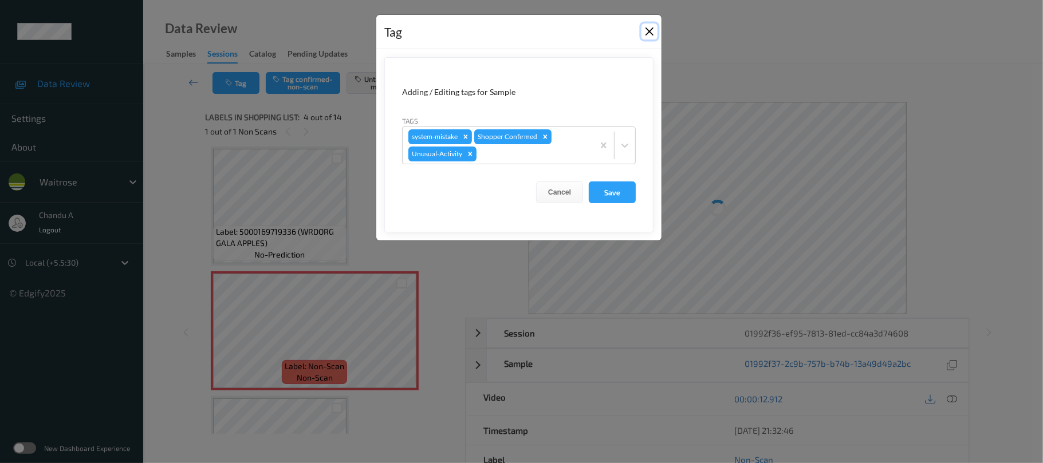
click at [650, 31] on button "Close" at bounding box center [650, 31] width 16 height 16
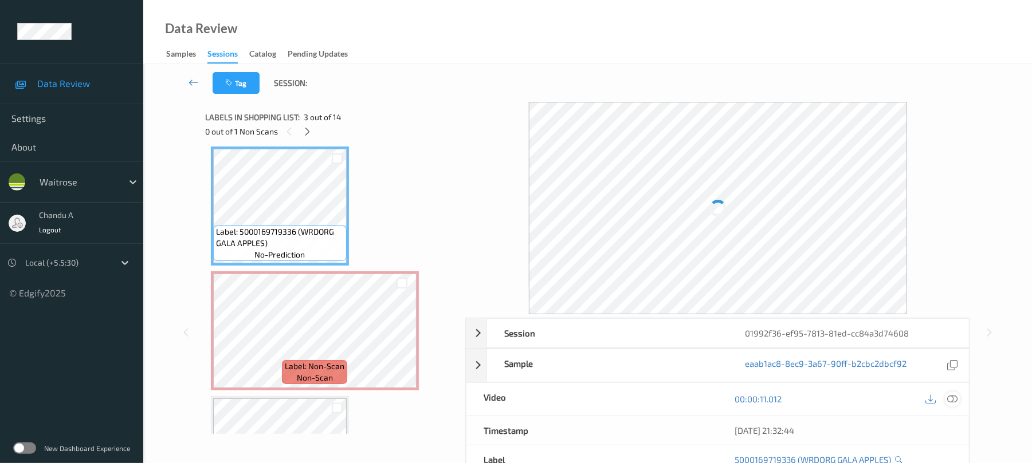
click at [959, 401] on div at bounding box center [952, 399] width 15 height 15
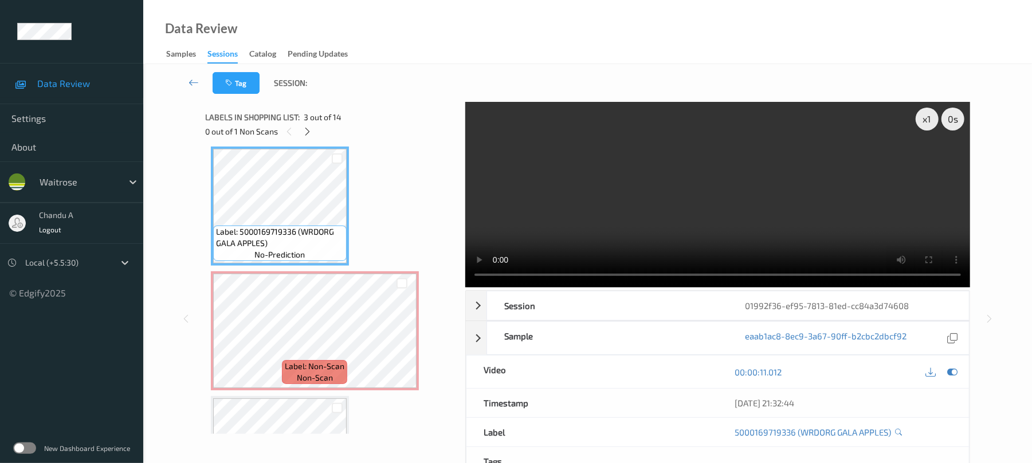
click at [702, 159] on video at bounding box center [717, 195] width 505 height 186
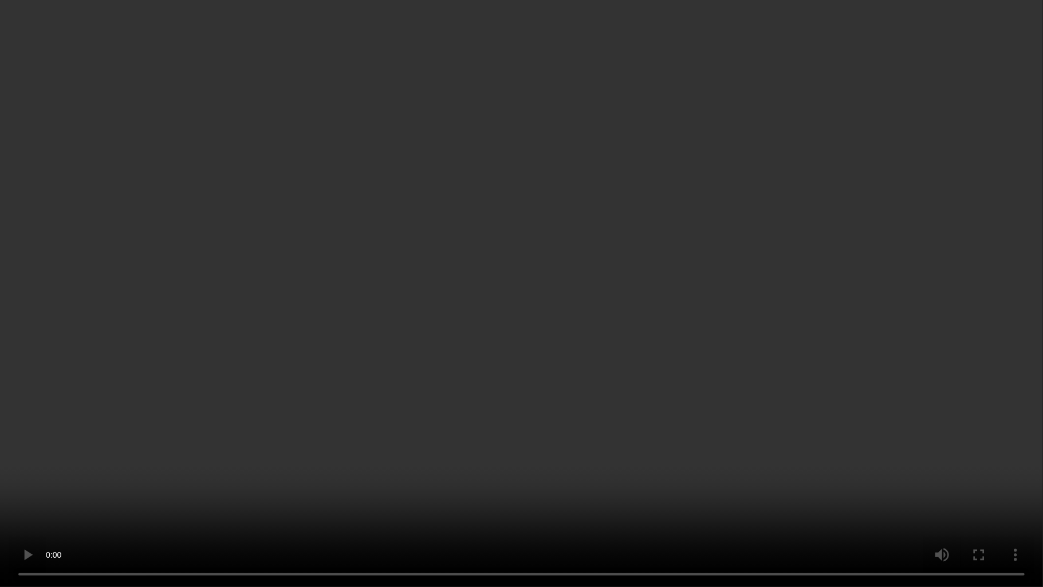
click at [688, 356] on video at bounding box center [521, 293] width 1043 height 587
click at [483, 253] on video at bounding box center [521, 293] width 1043 height 587
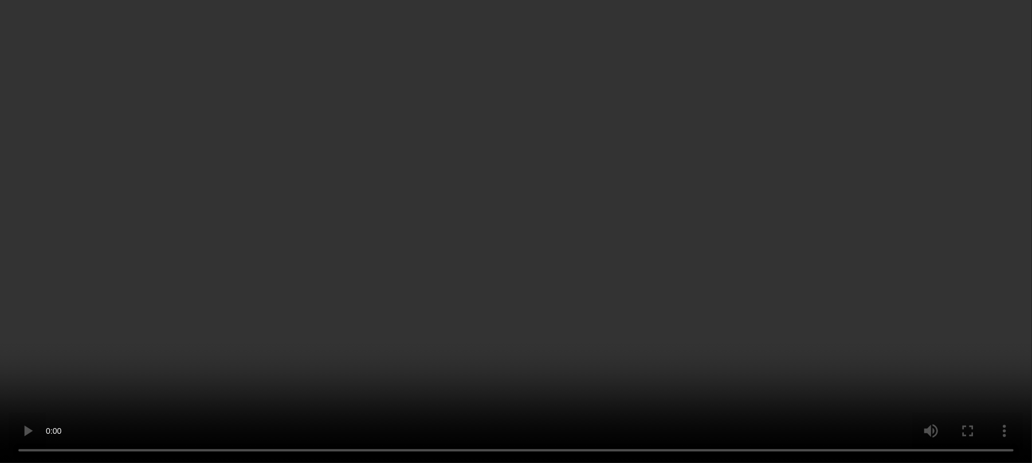
scroll to position [332, 0]
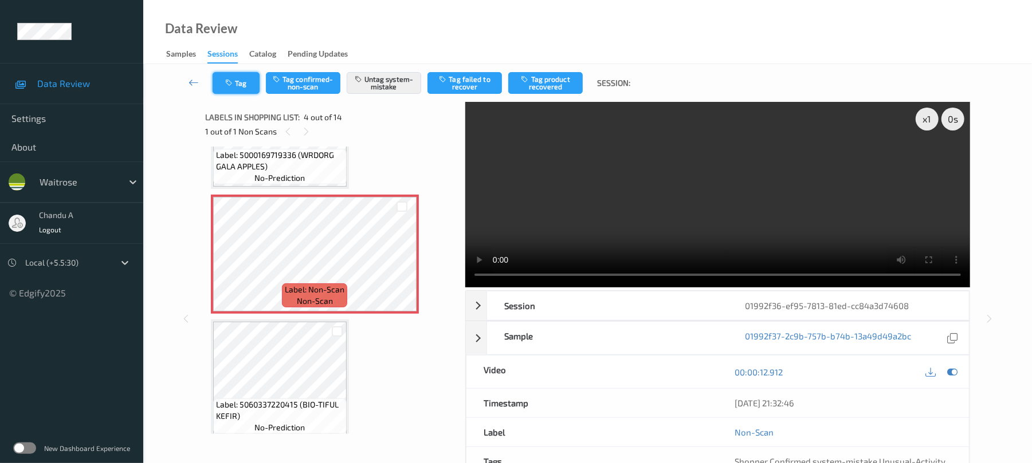
click at [249, 89] on button "Tag" at bounding box center [236, 83] width 47 height 22
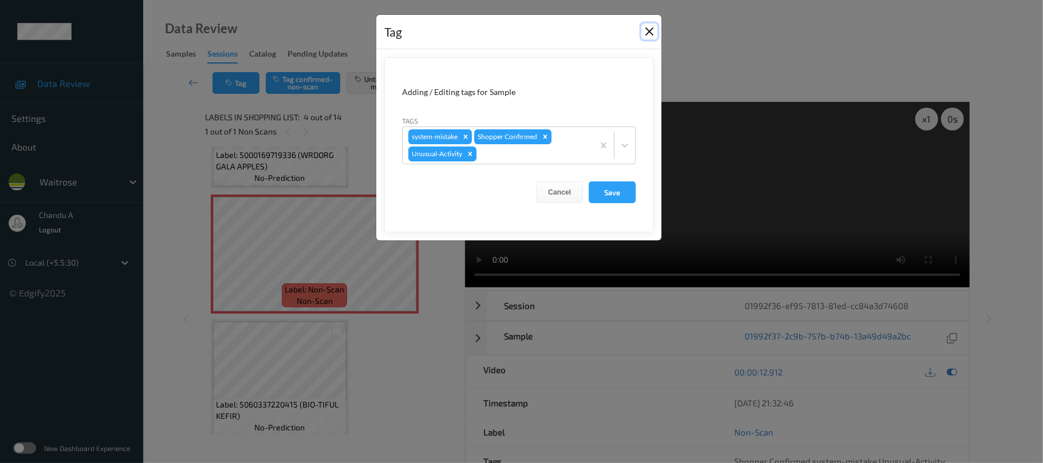
click at [647, 35] on button "Close" at bounding box center [650, 31] width 16 height 16
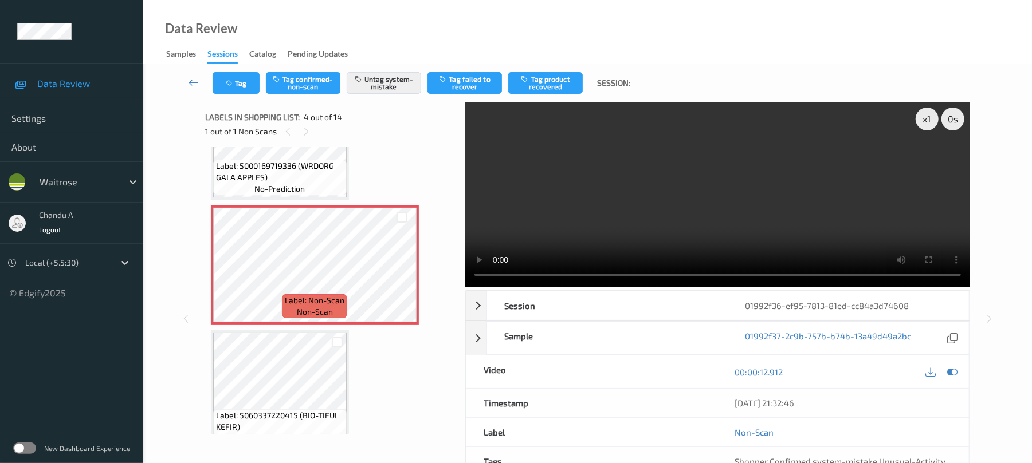
scroll to position [255, 0]
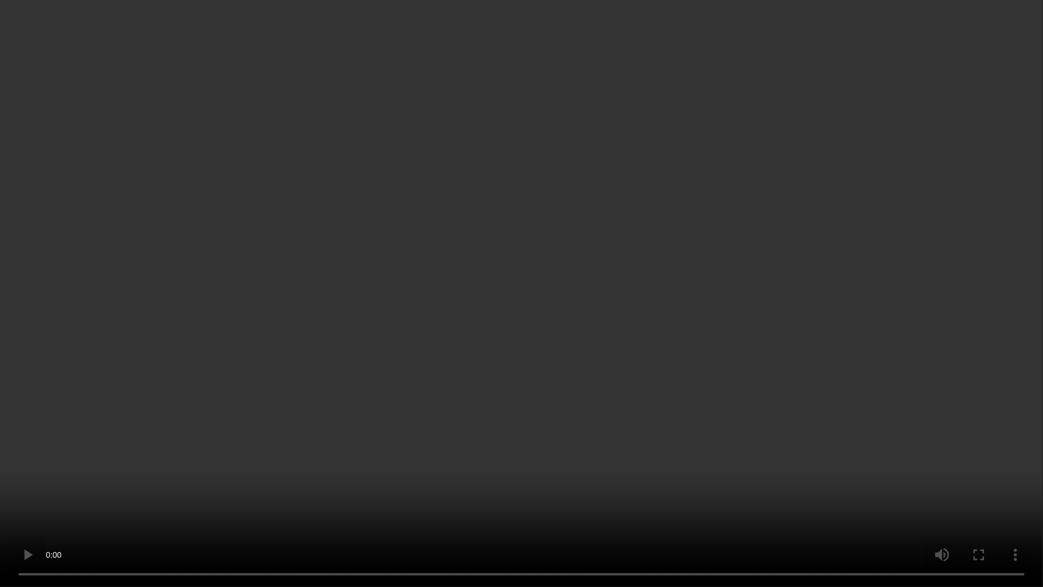
click at [655, 320] on video at bounding box center [521, 293] width 1043 height 587
click at [474, 296] on video at bounding box center [521, 293] width 1043 height 587
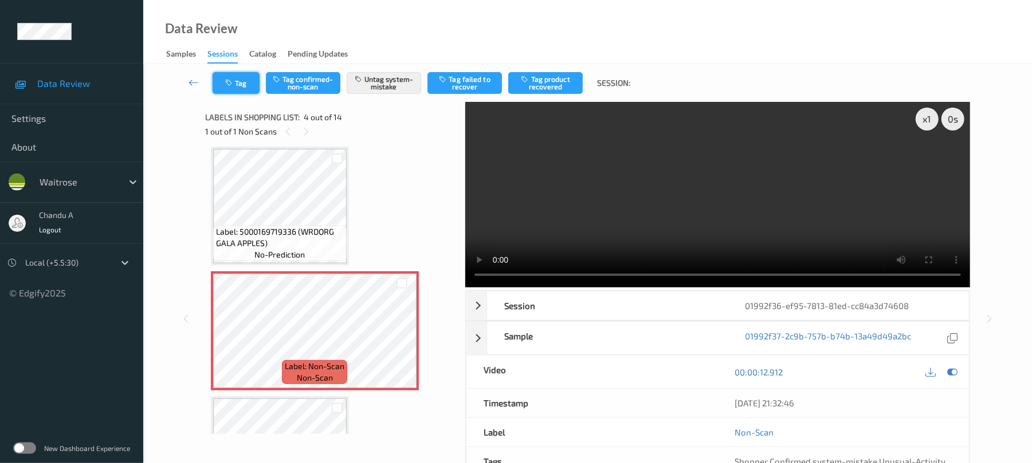
click at [254, 80] on button "Tag" at bounding box center [236, 83] width 47 height 22
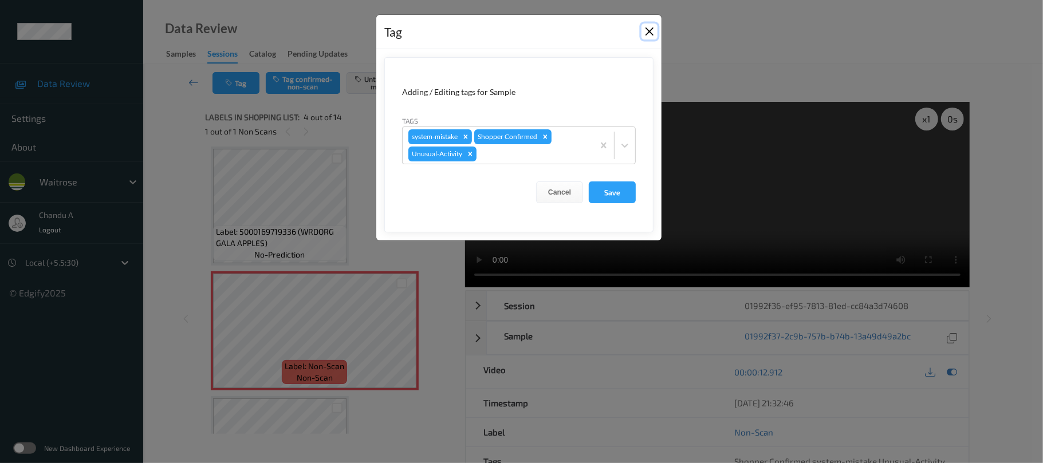
click at [651, 33] on button "Close" at bounding box center [650, 31] width 16 height 16
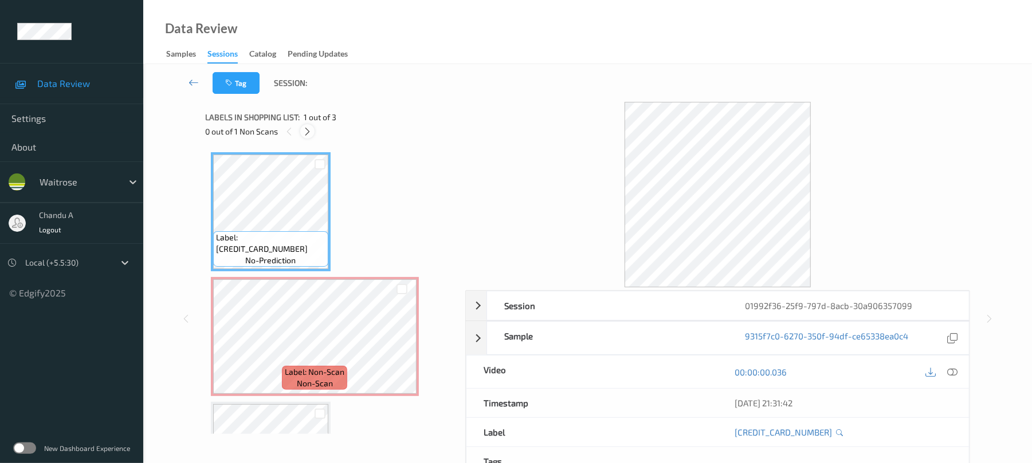
click at [305, 129] on icon at bounding box center [307, 132] width 10 height 10
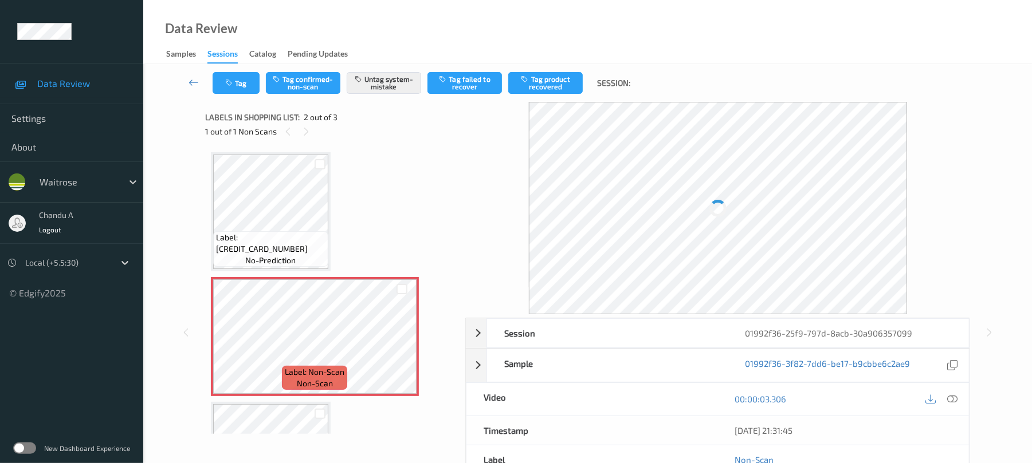
scroll to position [6, 0]
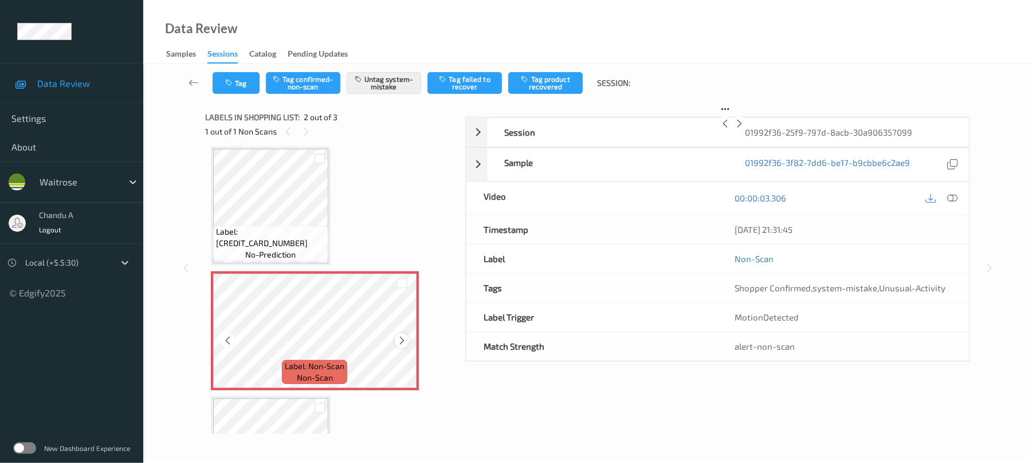
click at [401, 341] on icon at bounding box center [402, 341] width 10 height 10
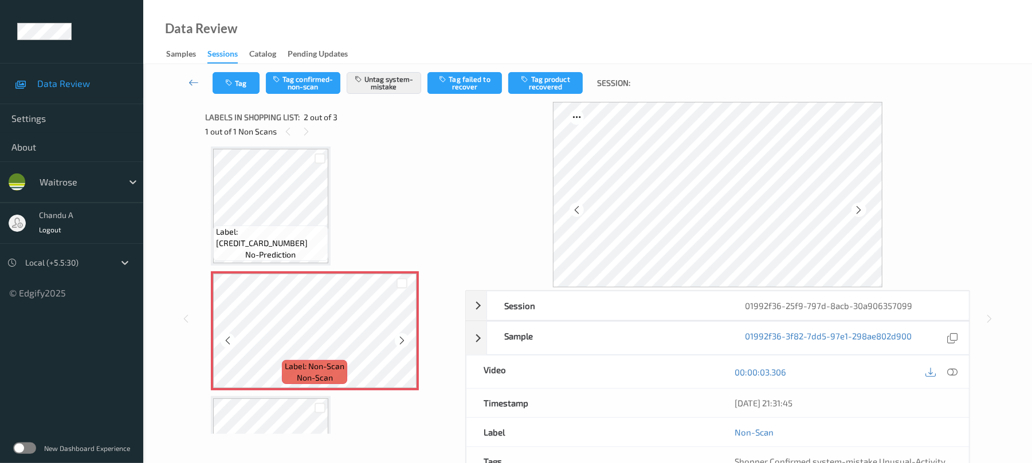
click at [401, 341] on icon at bounding box center [402, 341] width 10 height 10
click at [244, 76] on button "Tag" at bounding box center [236, 83] width 47 height 22
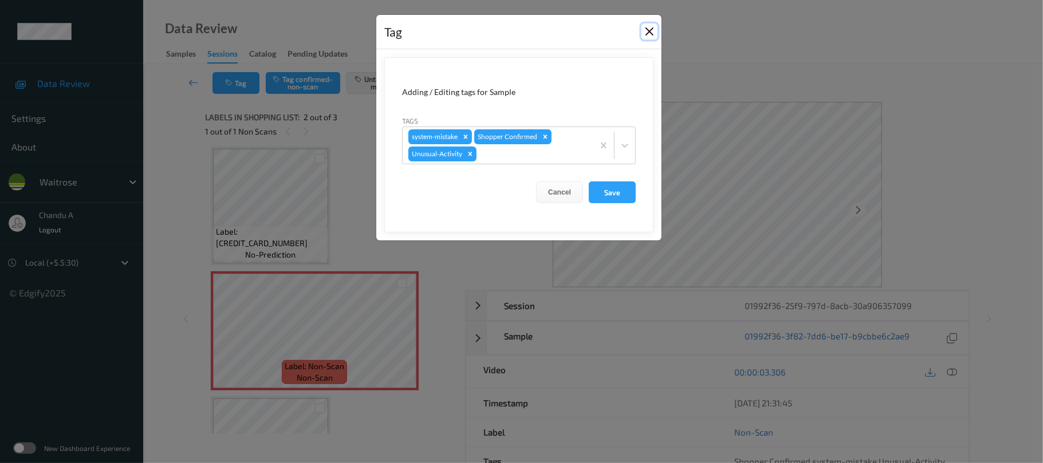
click at [650, 31] on button "Close" at bounding box center [650, 31] width 16 height 16
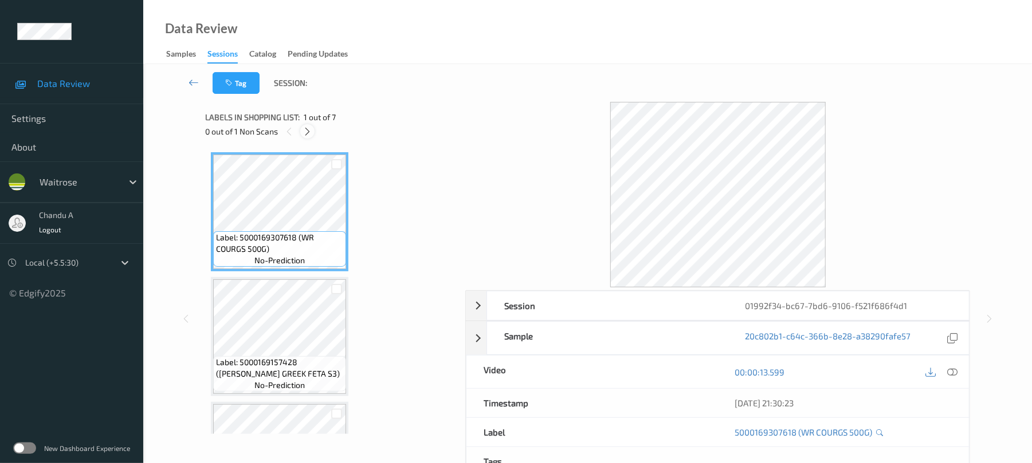
click at [307, 125] on div at bounding box center [307, 131] width 14 height 14
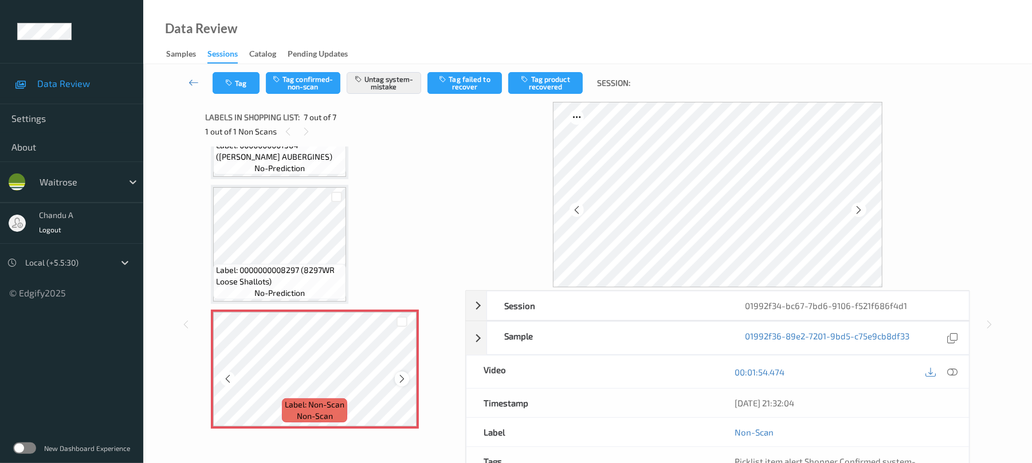
click at [400, 379] on icon at bounding box center [402, 379] width 10 height 10
click at [239, 78] on button "Tag" at bounding box center [236, 83] width 47 height 22
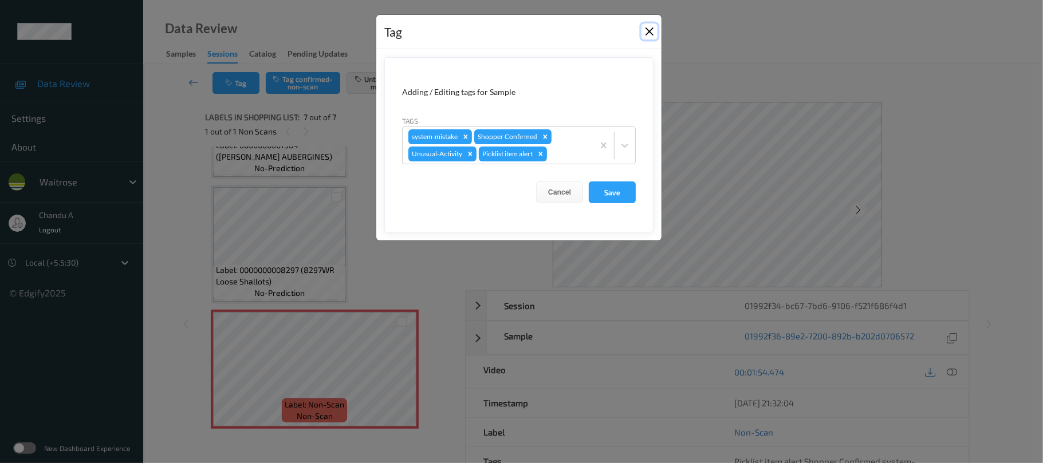
click at [647, 33] on button "Close" at bounding box center [650, 31] width 16 height 16
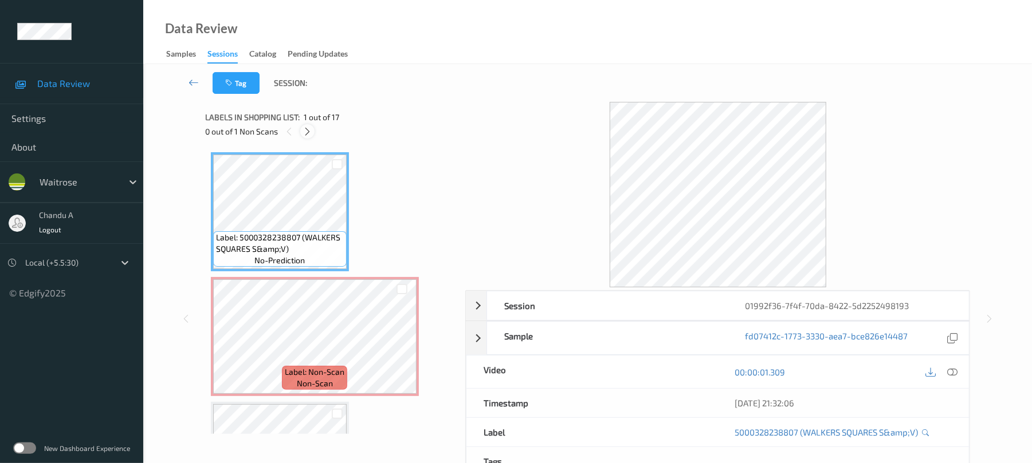
click at [312, 127] on icon at bounding box center [307, 132] width 10 height 10
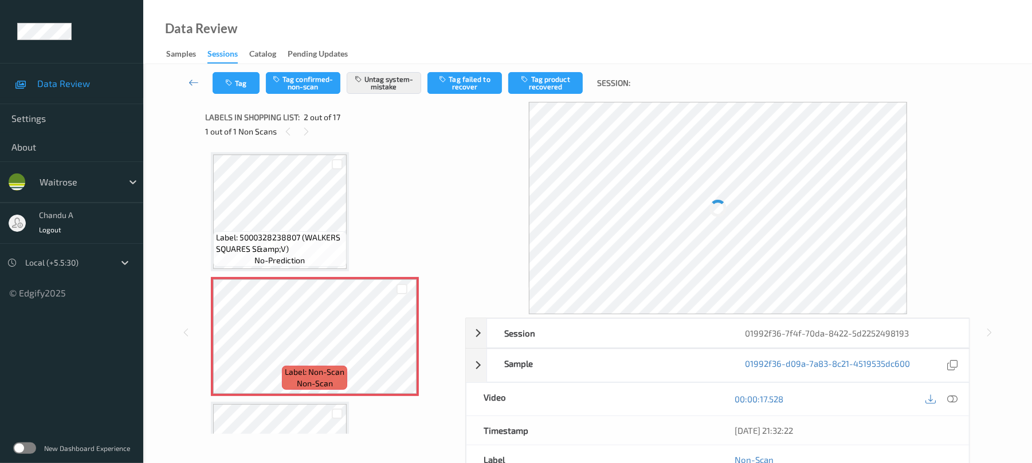
scroll to position [6, 0]
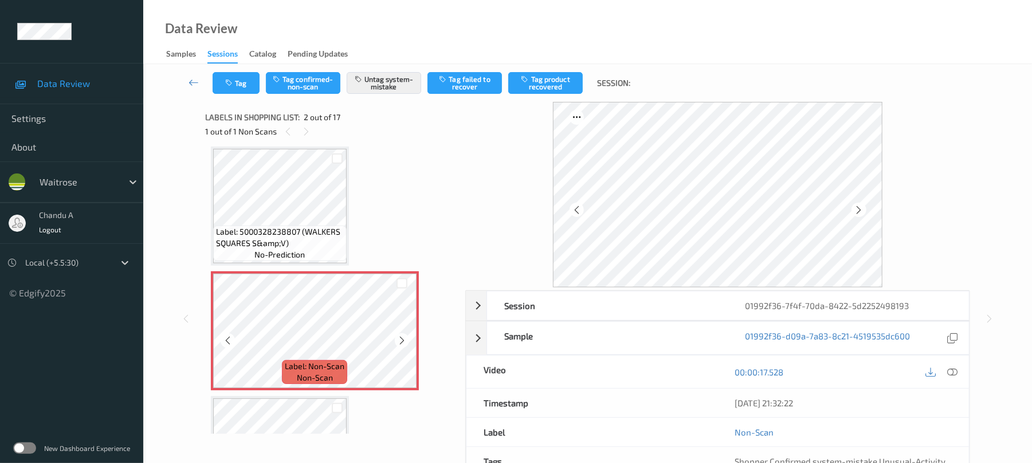
click at [404, 341] on icon at bounding box center [402, 341] width 10 height 10
click at [255, 88] on button "Tag" at bounding box center [236, 83] width 47 height 22
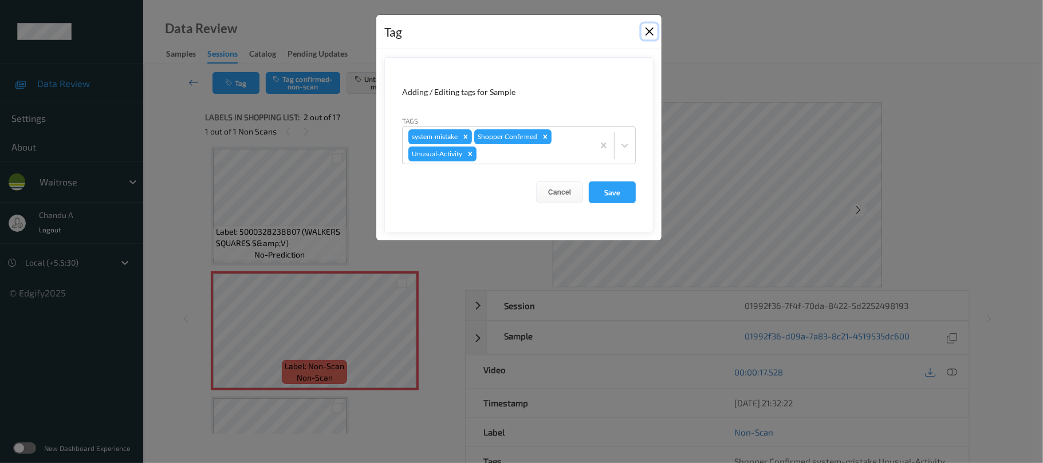
click at [650, 36] on button "Close" at bounding box center [650, 31] width 16 height 16
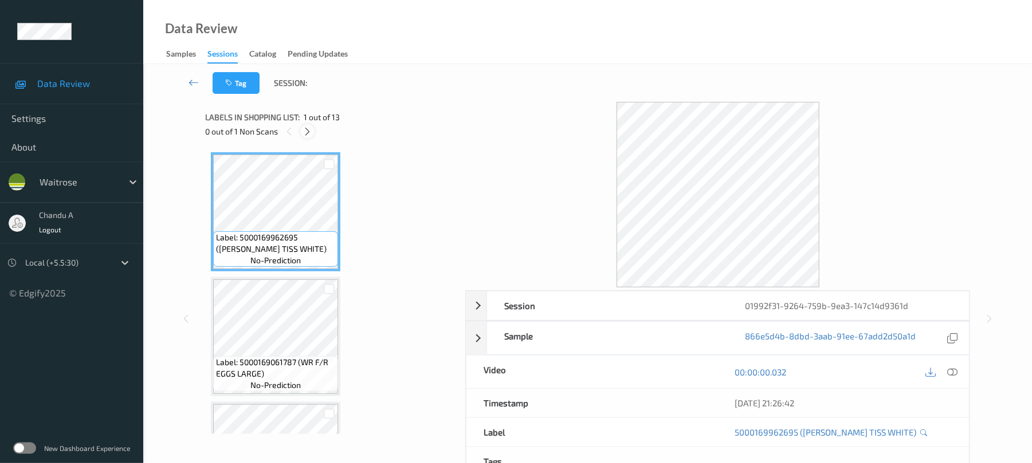
click at [308, 131] on icon at bounding box center [307, 132] width 10 height 10
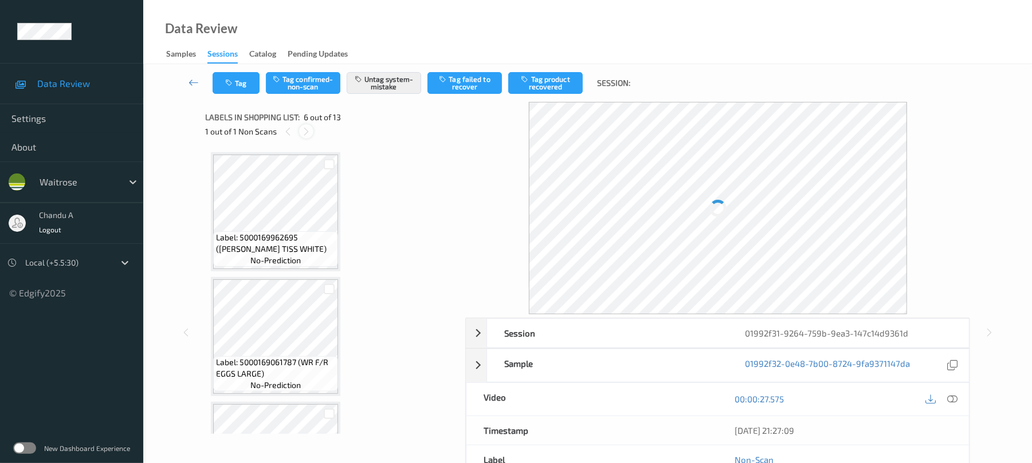
scroll to position [505, 0]
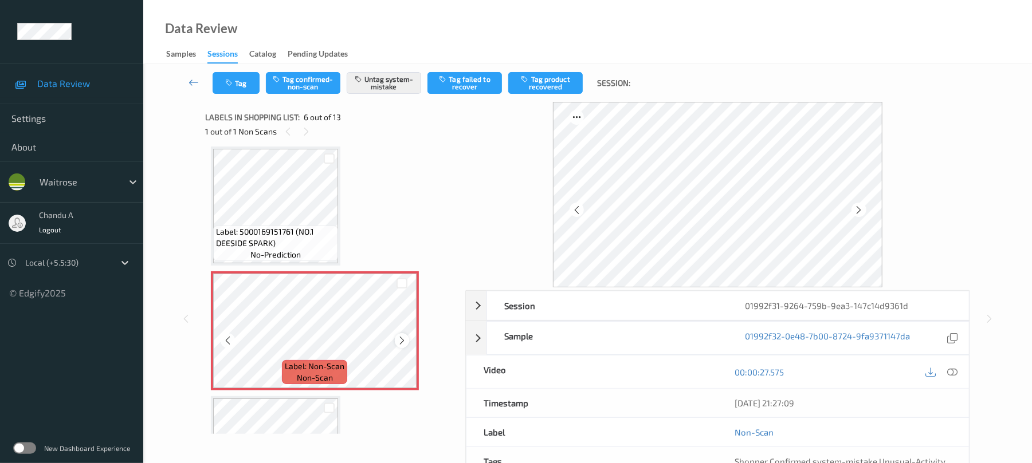
click at [403, 339] on icon at bounding box center [402, 341] width 10 height 10
click at [252, 88] on button "Tag" at bounding box center [236, 83] width 47 height 22
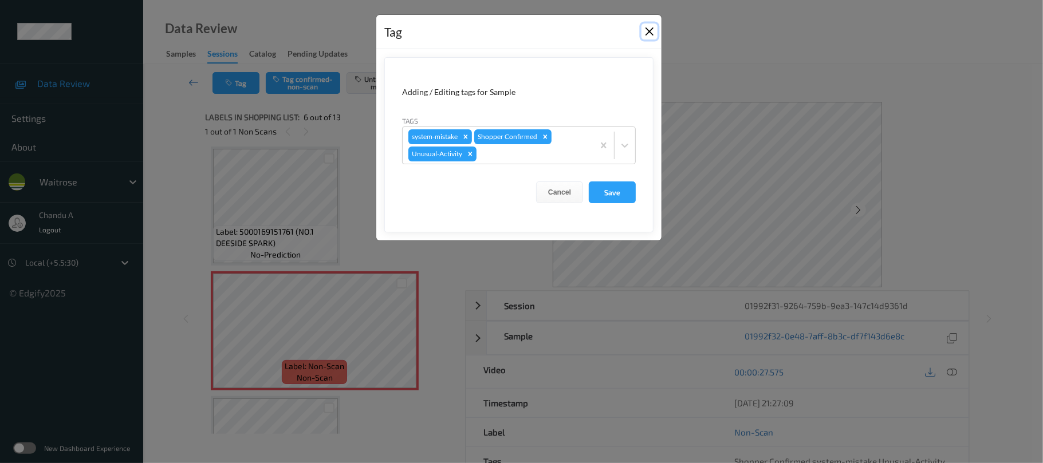
click at [648, 30] on button "Close" at bounding box center [650, 31] width 16 height 16
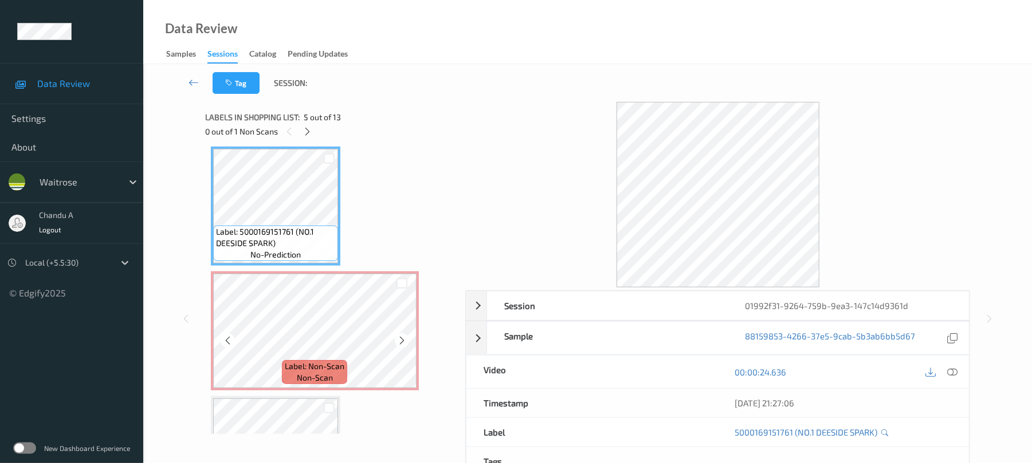
scroll to position [582, 0]
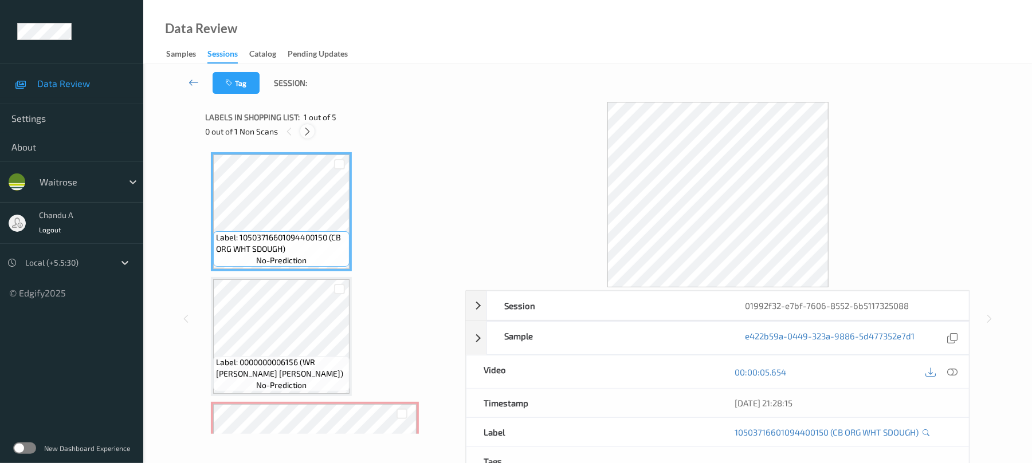
click at [308, 132] on icon at bounding box center [307, 132] width 10 height 10
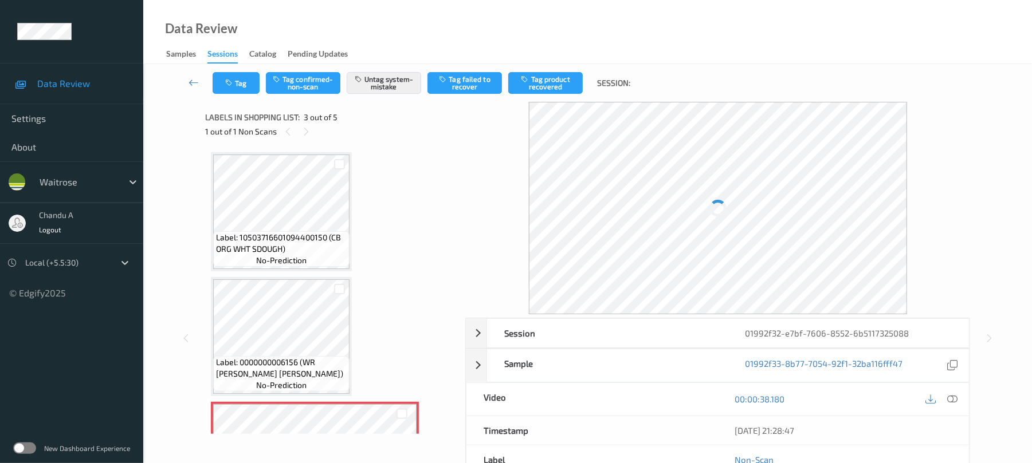
scroll to position [131, 0]
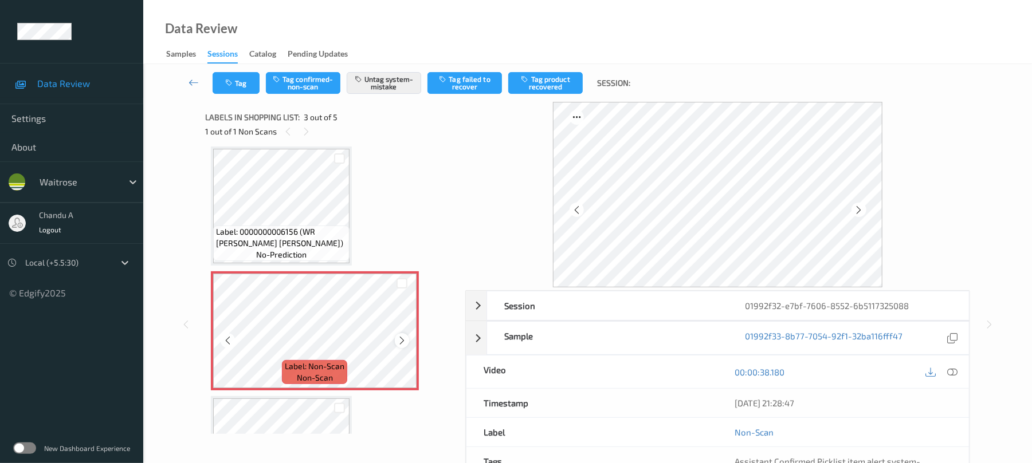
click at [399, 344] on icon at bounding box center [402, 341] width 10 height 10
click at [259, 85] on button "Tag" at bounding box center [236, 83] width 47 height 22
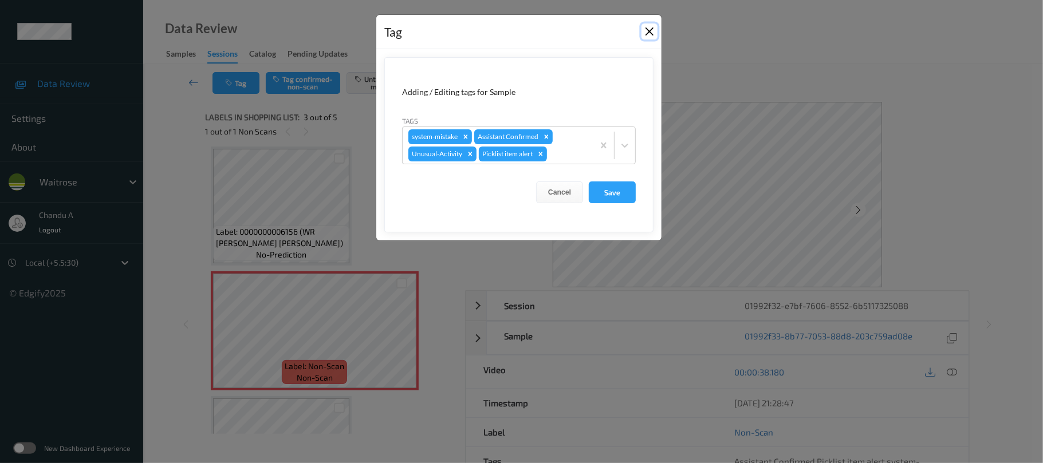
click at [643, 28] on button "Close" at bounding box center [650, 31] width 16 height 16
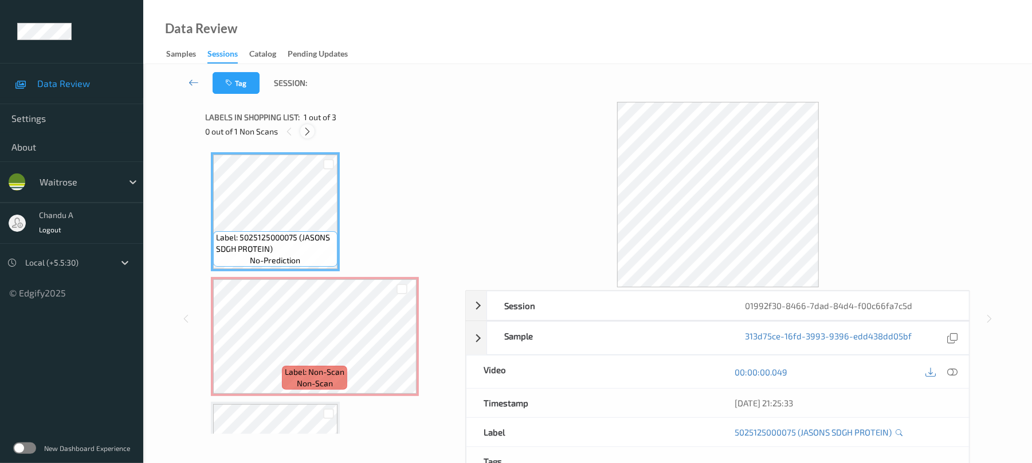
click at [310, 129] on icon at bounding box center [307, 132] width 10 height 10
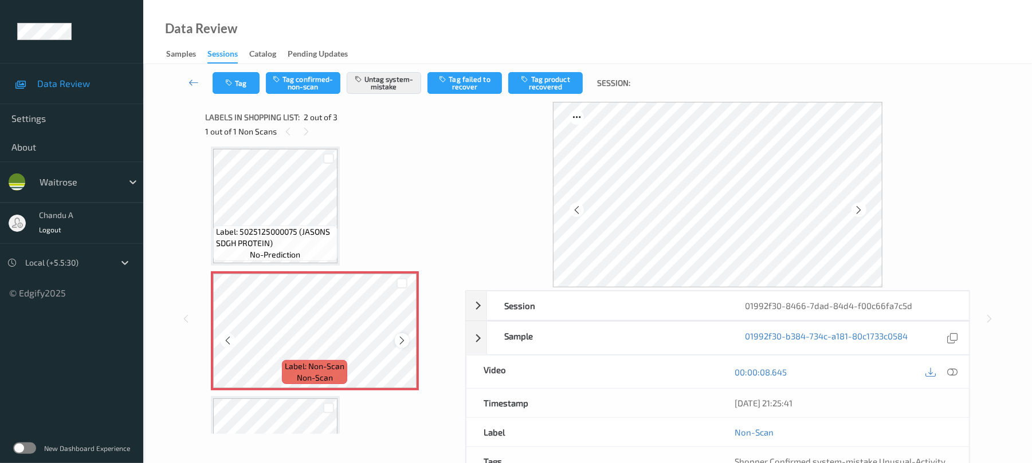
click at [404, 343] on icon at bounding box center [402, 341] width 10 height 10
click at [400, 341] on icon at bounding box center [402, 341] width 10 height 10
click at [402, 341] on icon at bounding box center [402, 341] width 10 height 10
click at [243, 85] on button "Tag" at bounding box center [236, 83] width 47 height 22
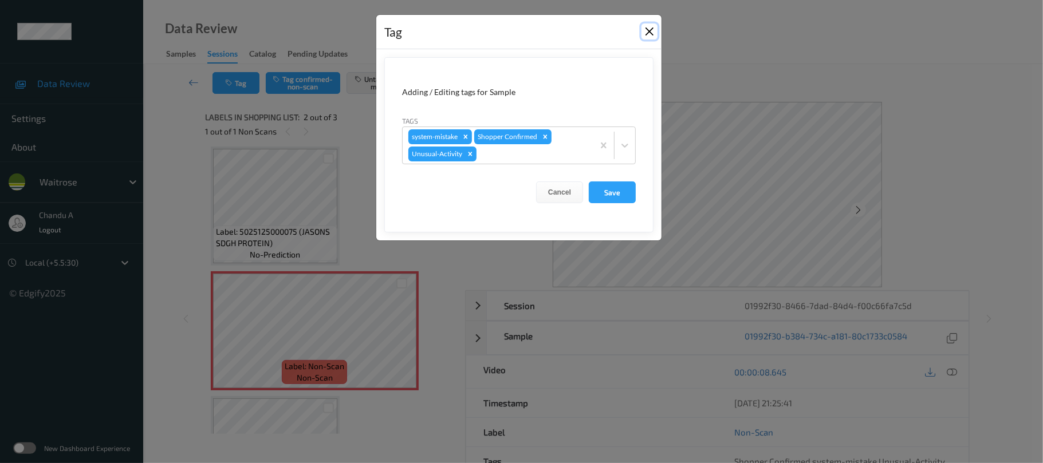
click at [647, 28] on button "Close" at bounding box center [650, 31] width 16 height 16
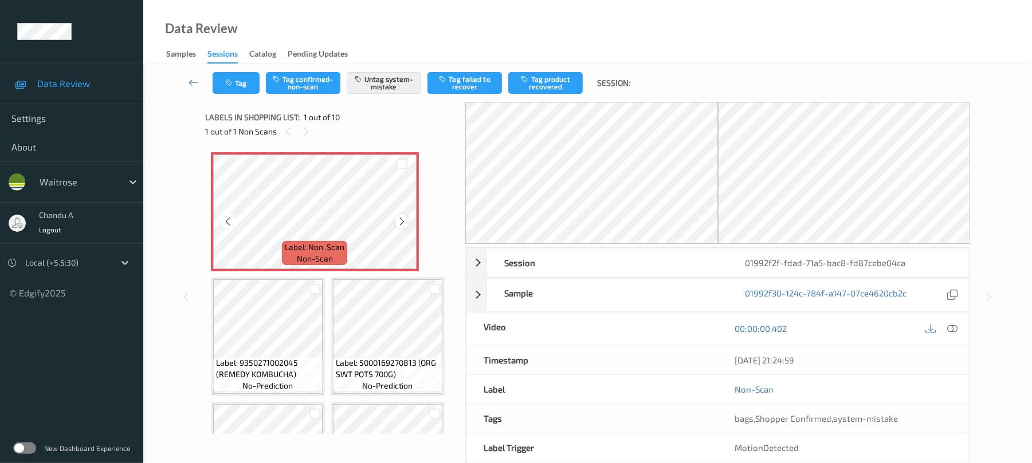
click at [399, 223] on icon at bounding box center [402, 222] width 10 height 10
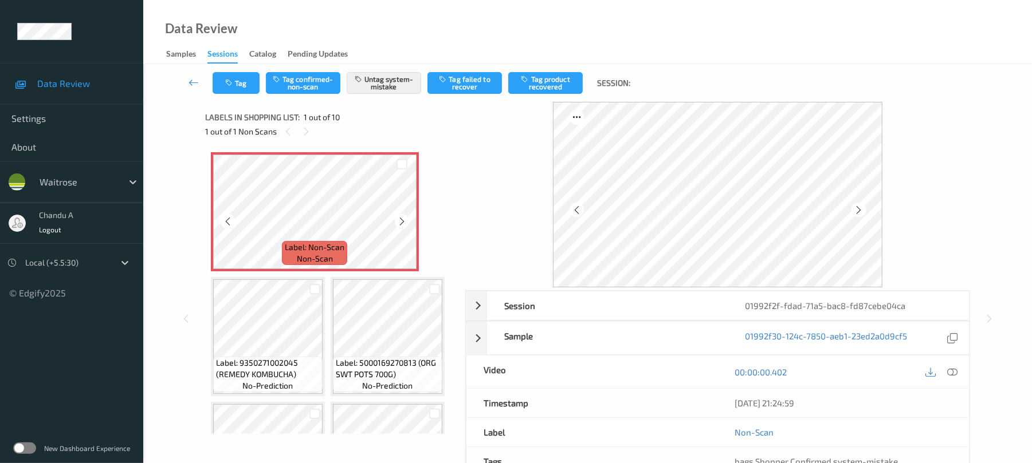
click at [399, 223] on icon at bounding box center [402, 222] width 10 height 10
click at [239, 83] on button "Tag" at bounding box center [236, 83] width 47 height 22
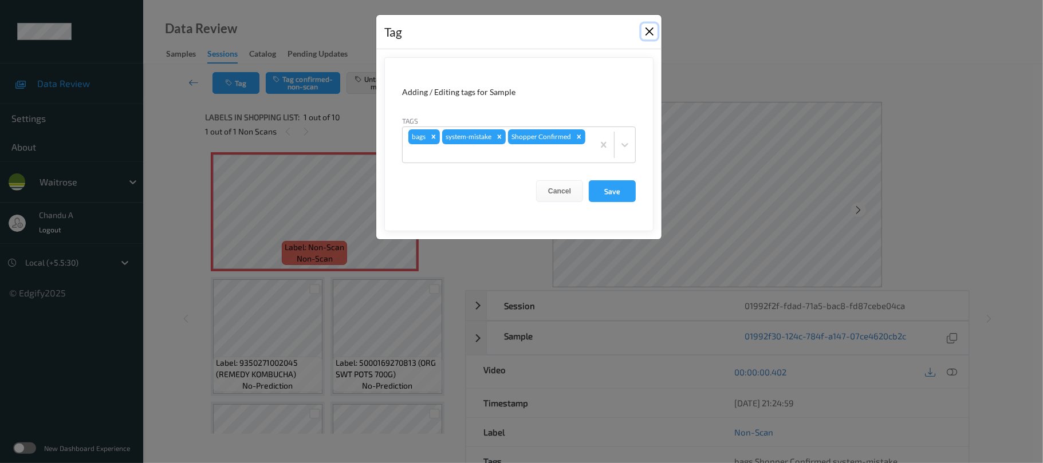
click at [644, 30] on button "Close" at bounding box center [650, 31] width 16 height 16
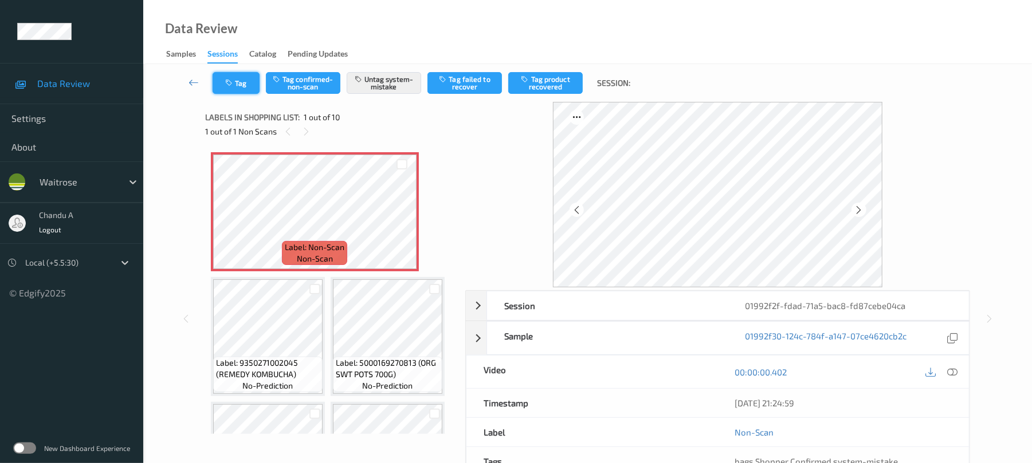
click at [234, 83] on icon "button" at bounding box center [230, 83] width 10 height 8
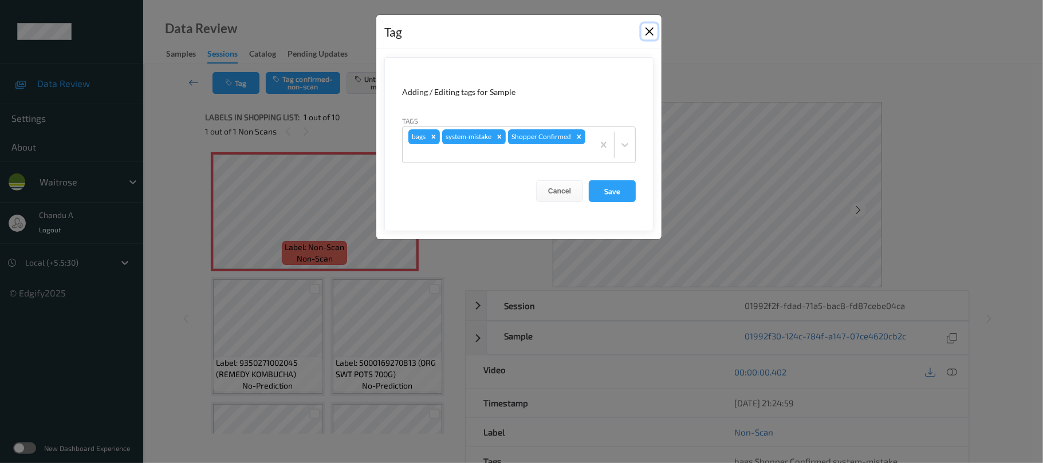
click at [650, 33] on button "Close" at bounding box center [650, 31] width 16 height 16
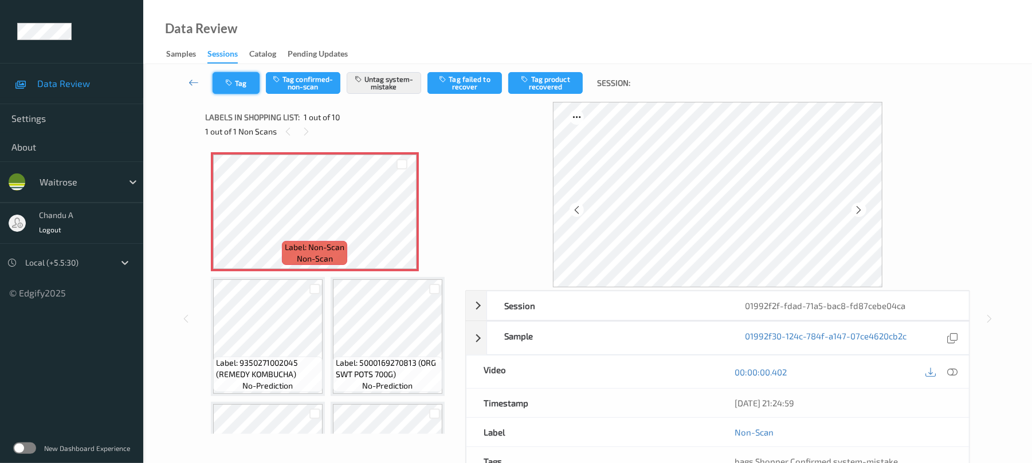
click at [241, 78] on button "Tag" at bounding box center [236, 83] width 47 height 22
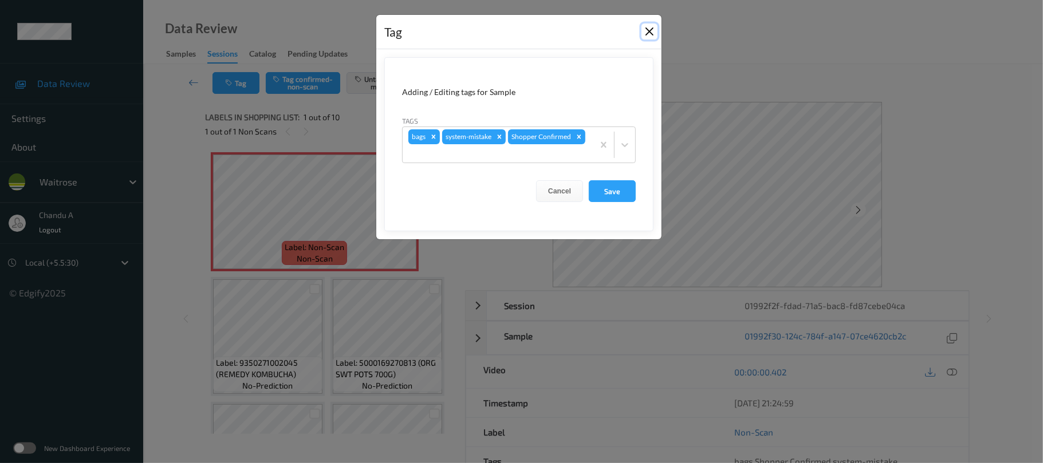
click at [650, 34] on button "Close" at bounding box center [650, 31] width 16 height 16
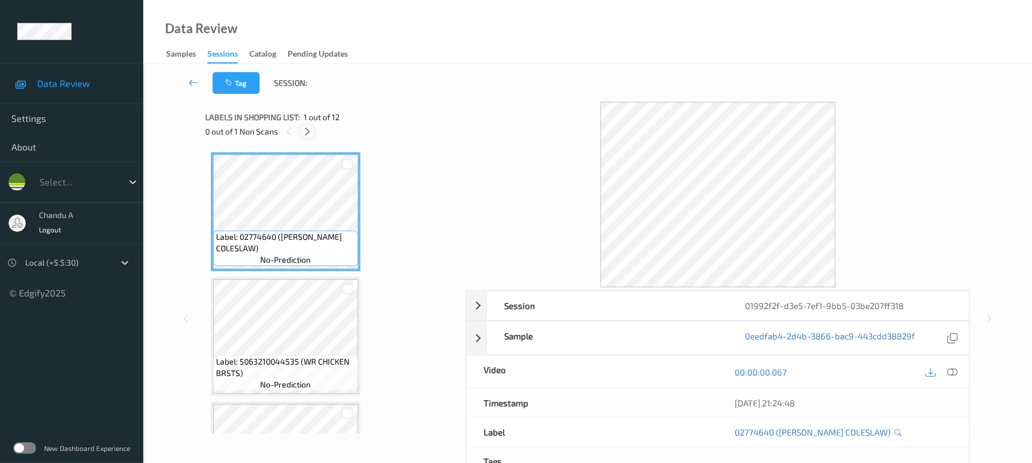
click at [312, 131] on icon at bounding box center [307, 132] width 10 height 10
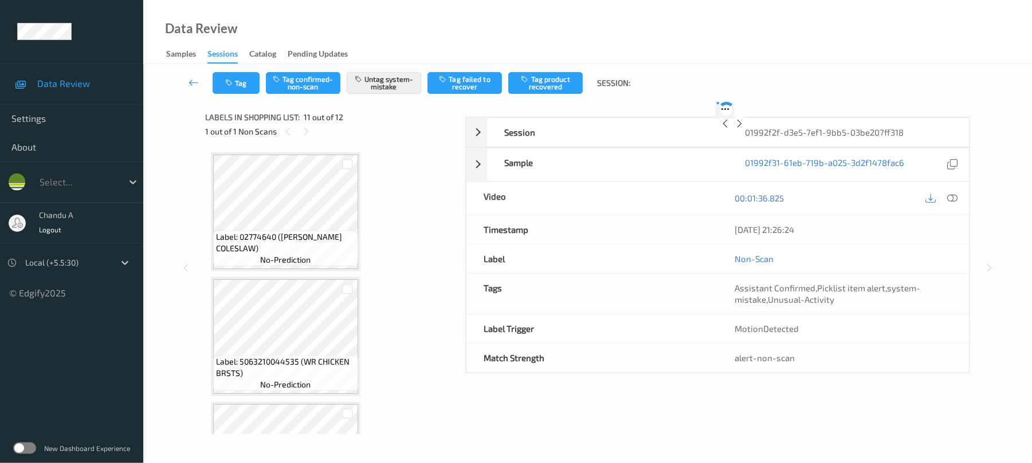
scroll to position [1130, 0]
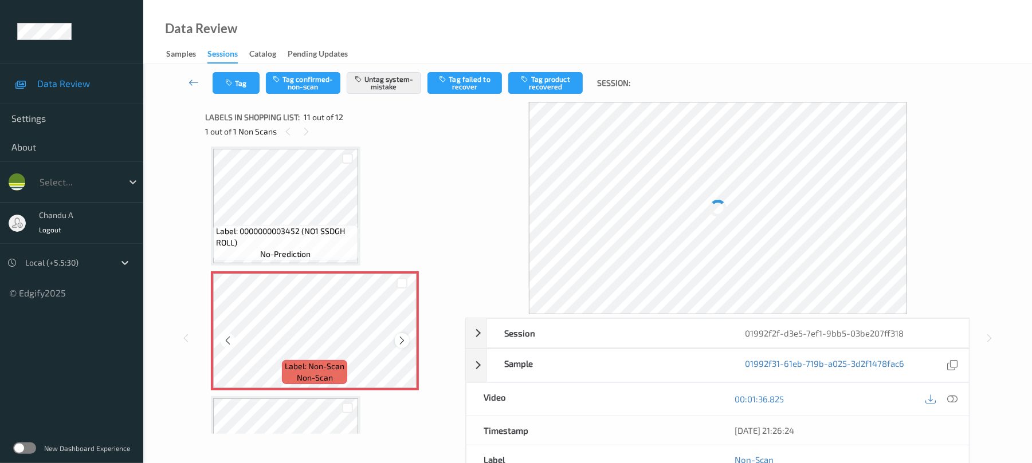
click at [399, 341] on icon at bounding box center [402, 341] width 10 height 10
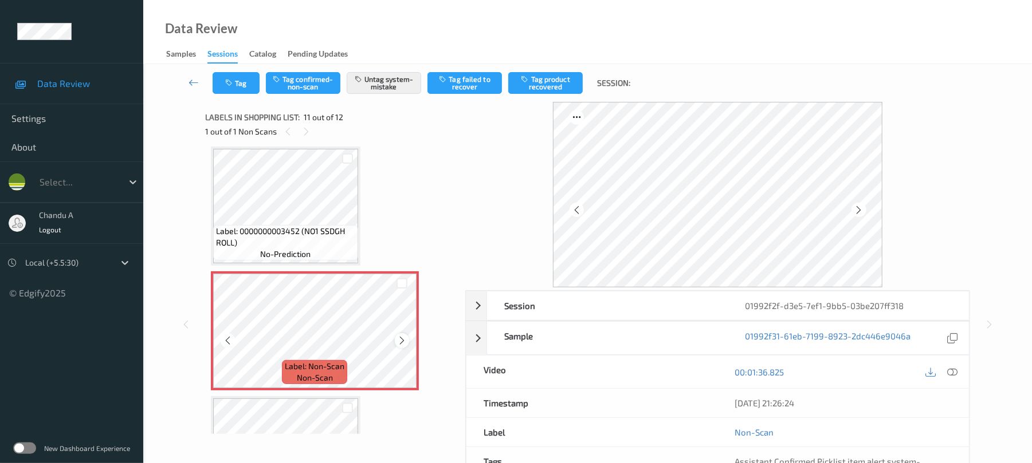
click at [399, 341] on icon at bounding box center [402, 341] width 10 height 10
click at [402, 343] on icon at bounding box center [402, 341] width 10 height 10
click at [402, 341] on icon at bounding box center [402, 341] width 10 height 10
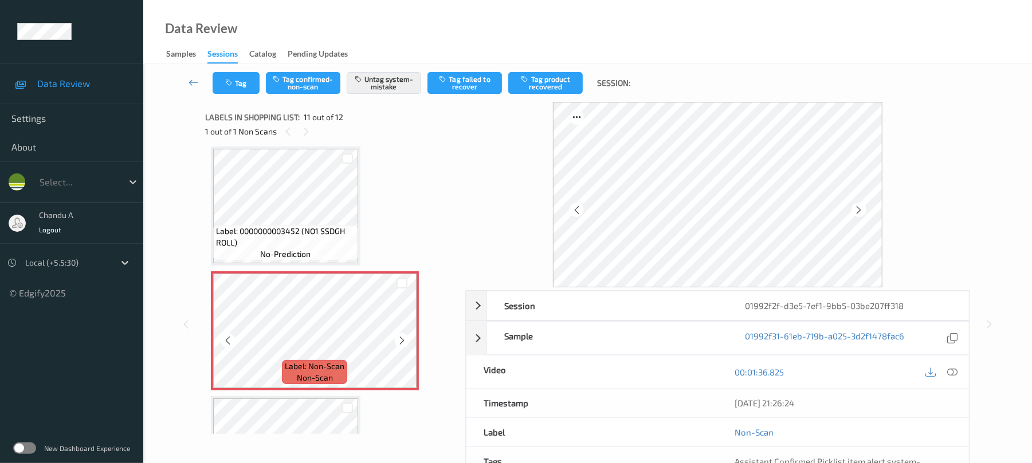
click at [402, 341] on icon at bounding box center [402, 341] width 10 height 10
click at [241, 85] on button "Tag" at bounding box center [236, 83] width 47 height 22
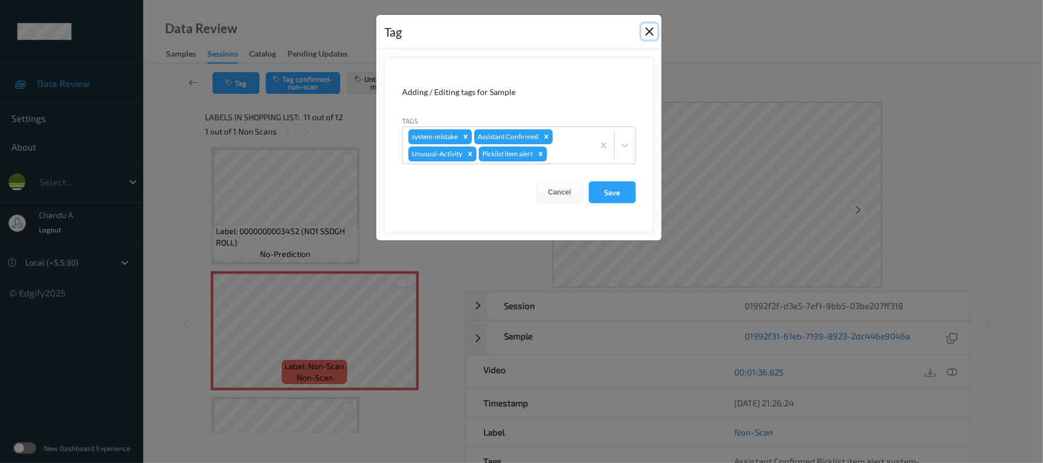
click at [647, 37] on button "Close" at bounding box center [650, 31] width 16 height 16
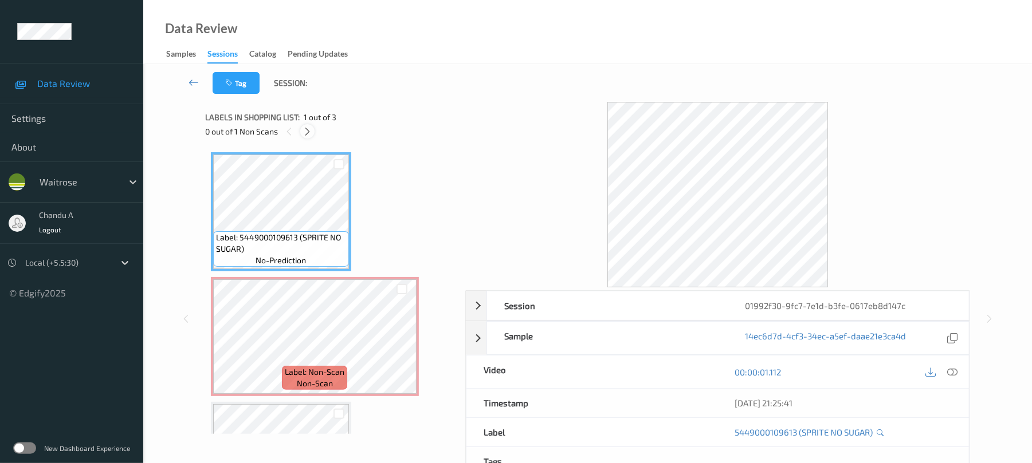
click at [308, 137] on div at bounding box center [307, 131] width 14 height 14
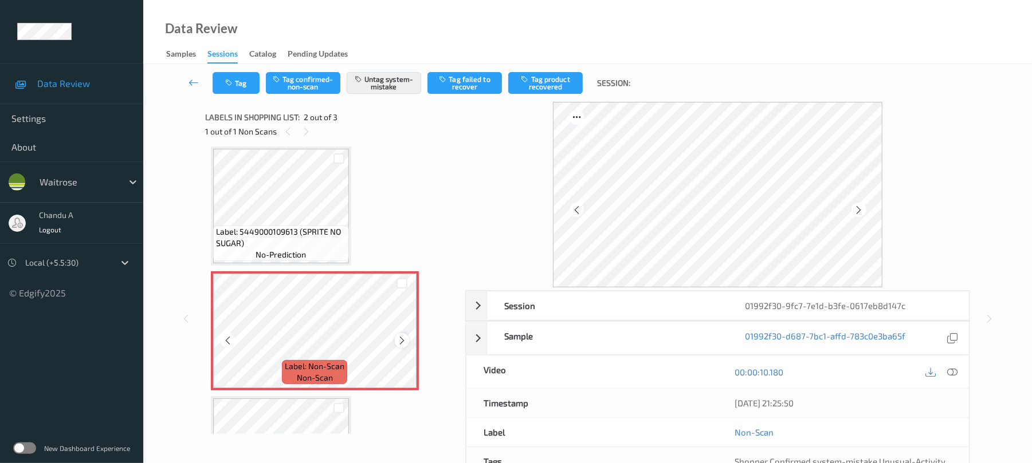
click at [402, 339] on icon at bounding box center [402, 341] width 10 height 10
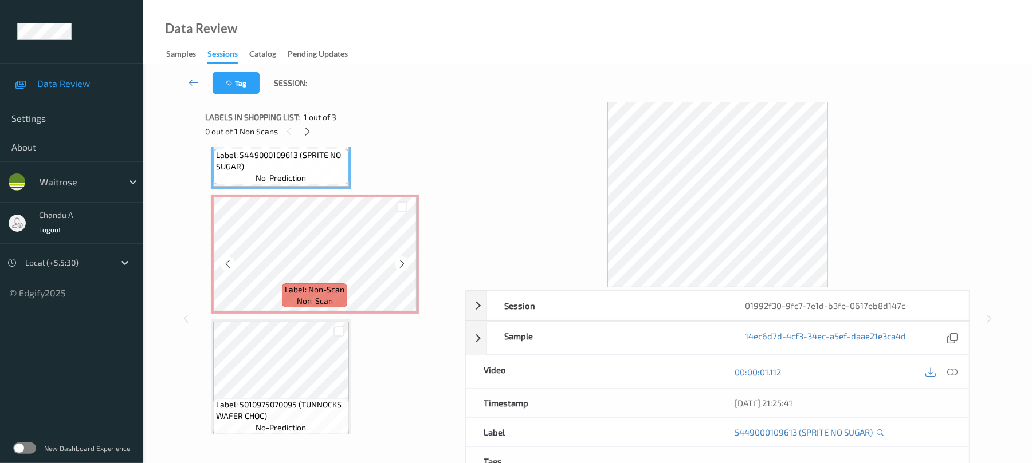
scroll to position [92, 0]
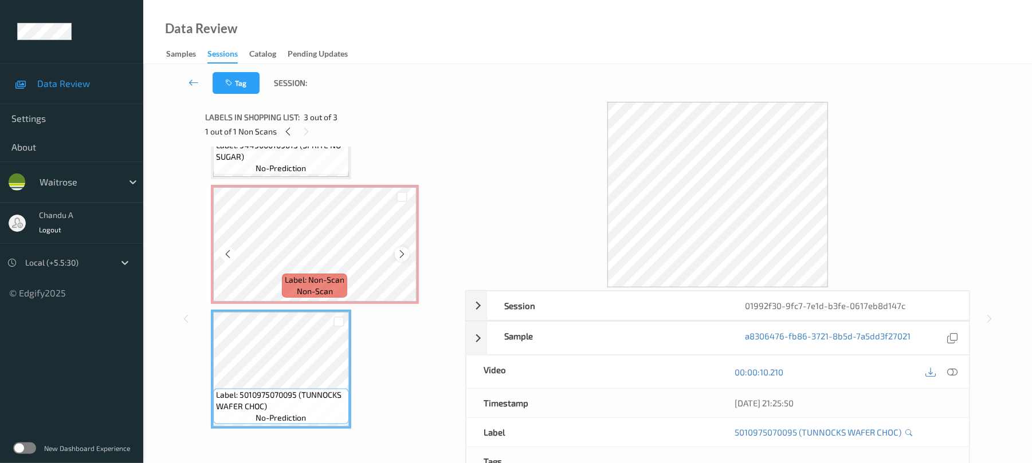
click at [402, 254] on icon at bounding box center [402, 254] width 10 height 10
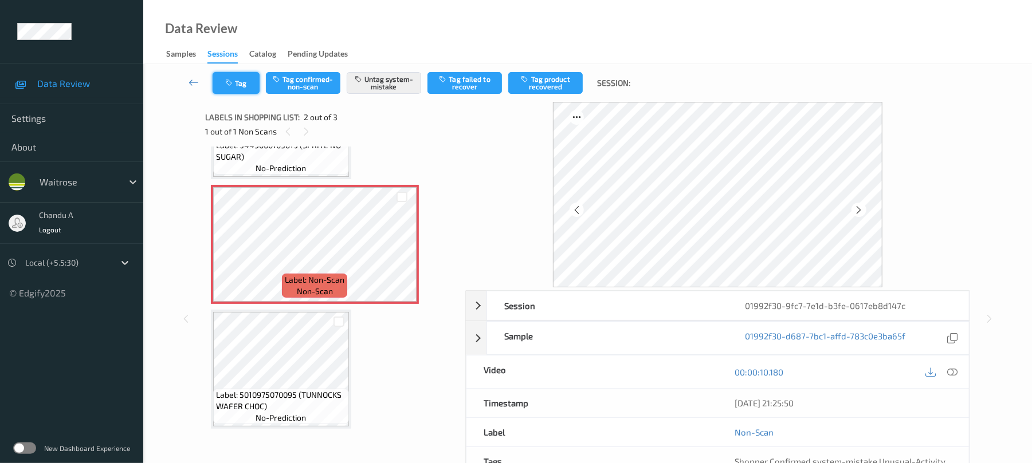
click at [244, 83] on button "Tag" at bounding box center [236, 83] width 47 height 22
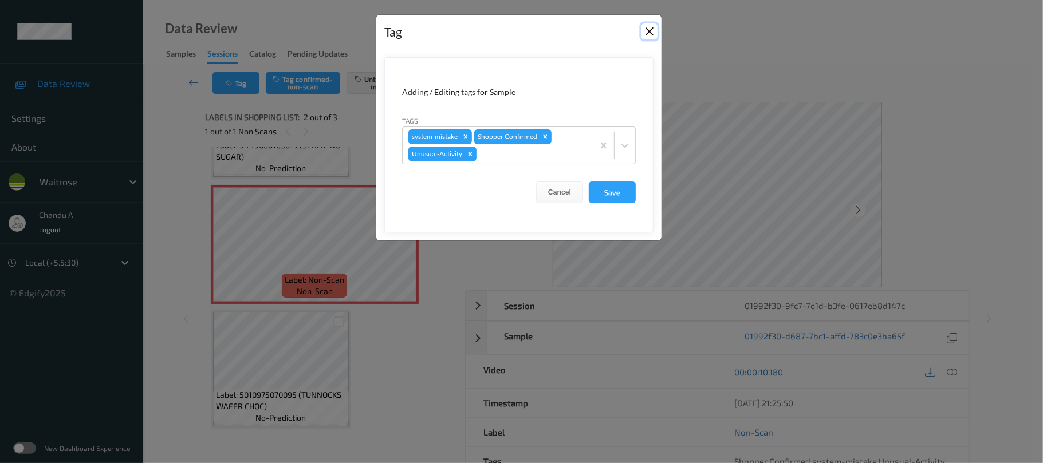
click at [645, 31] on button "Close" at bounding box center [650, 31] width 16 height 16
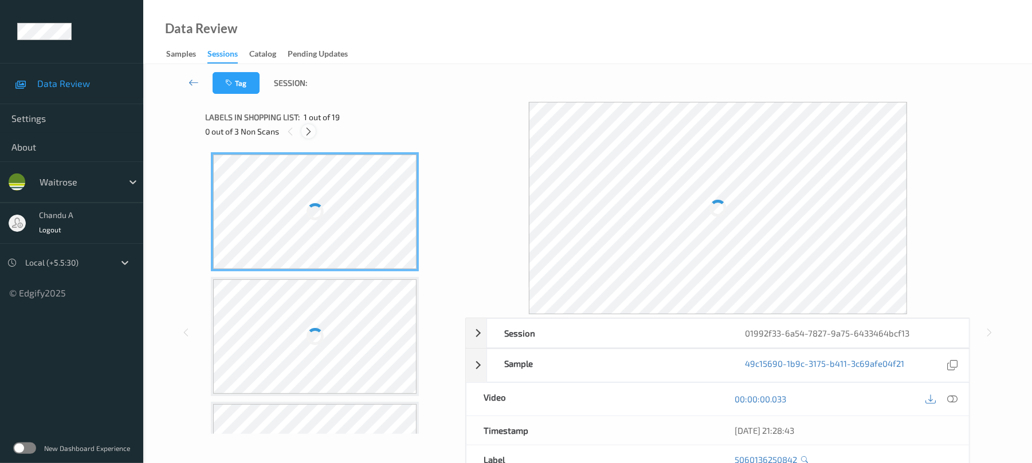
click at [310, 131] on icon at bounding box center [309, 132] width 10 height 10
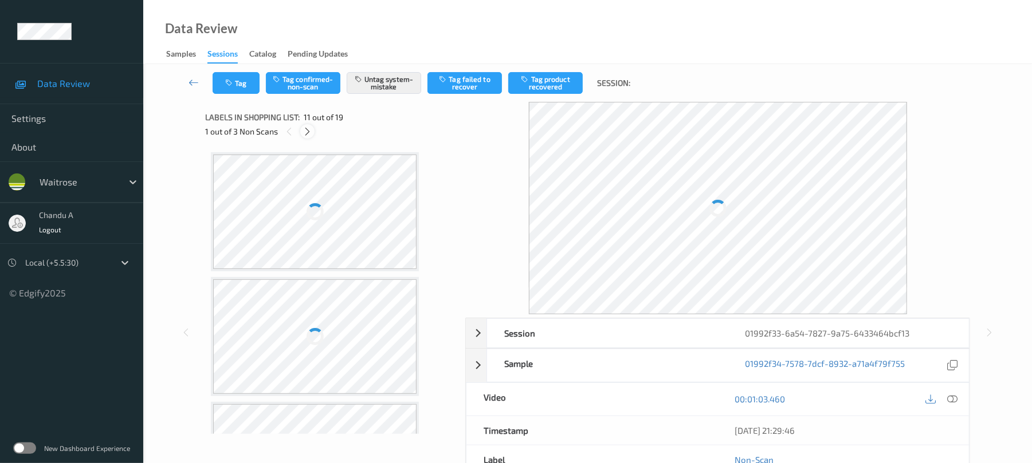
scroll to position [1130, 0]
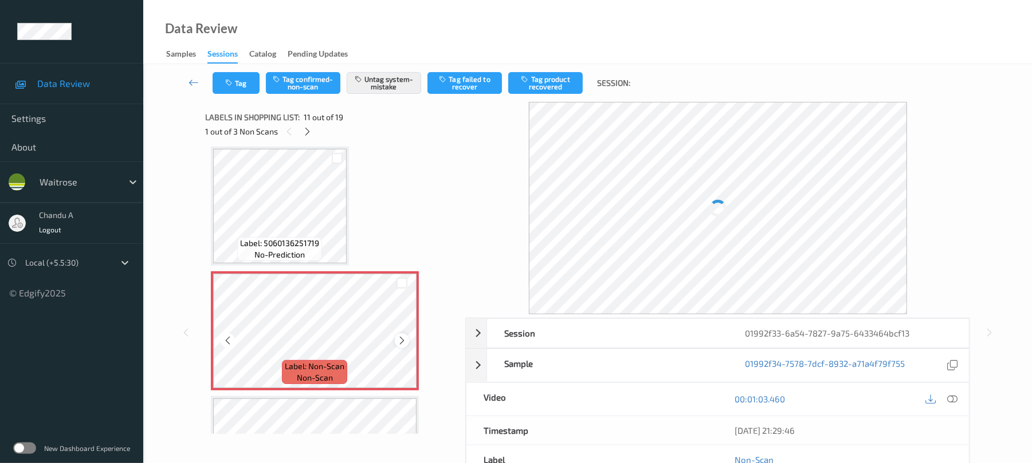
click at [400, 339] on icon at bounding box center [402, 341] width 10 height 10
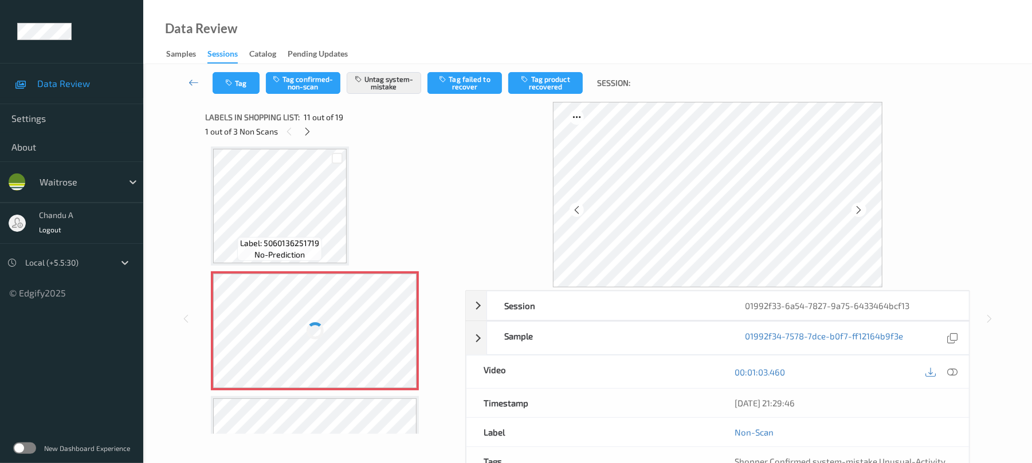
click at [400, 339] on div at bounding box center [315, 331] width 204 height 115
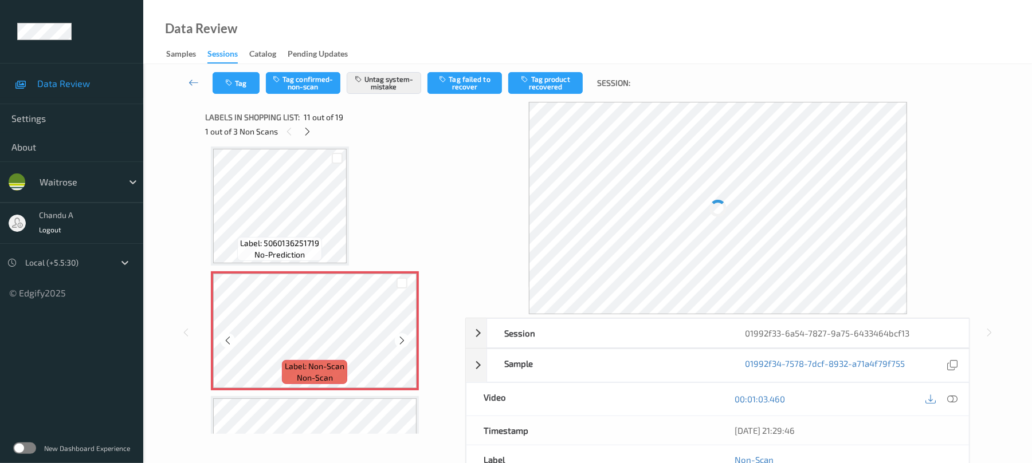
click at [400, 339] on icon at bounding box center [402, 341] width 10 height 10
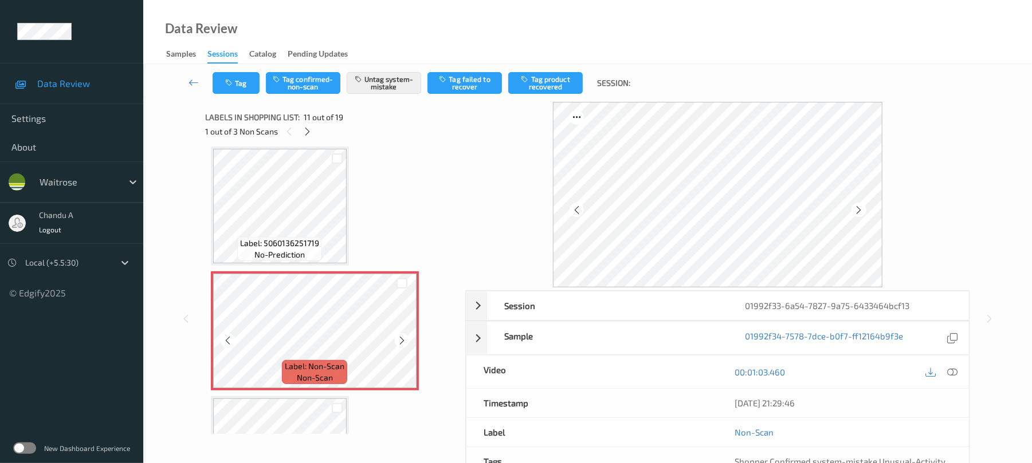
click at [400, 339] on icon at bounding box center [402, 341] width 10 height 10
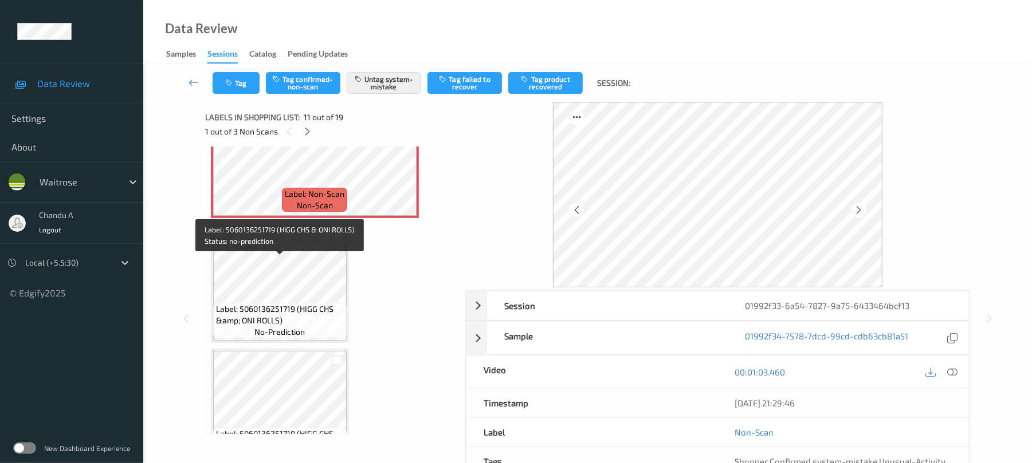
scroll to position [1270, 0]
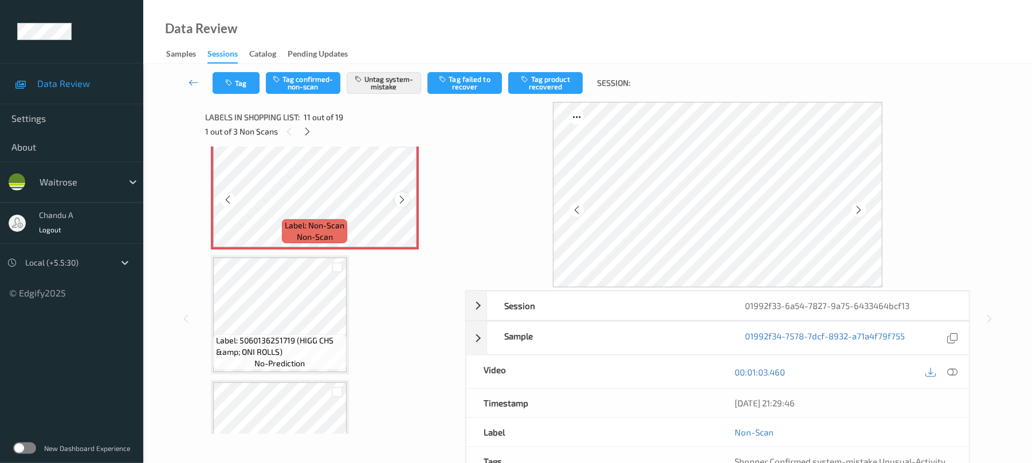
click at [404, 202] on icon at bounding box center [402, 200] width 10 height 10
click at [246, 86] on button "Tag" at bounding box center [236, 83] width 47 height 22
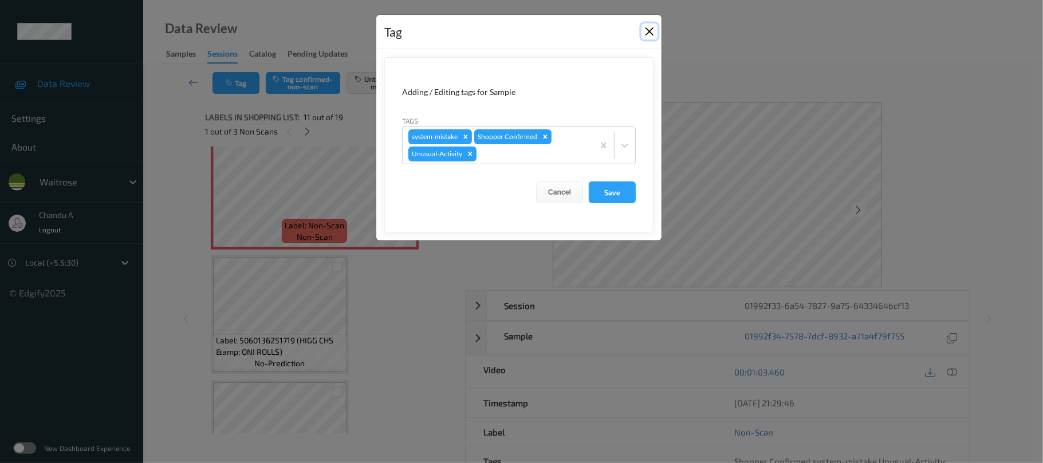
click at [650, 37] on button "Close" at bounding box center [650, 31] width 16 height 16
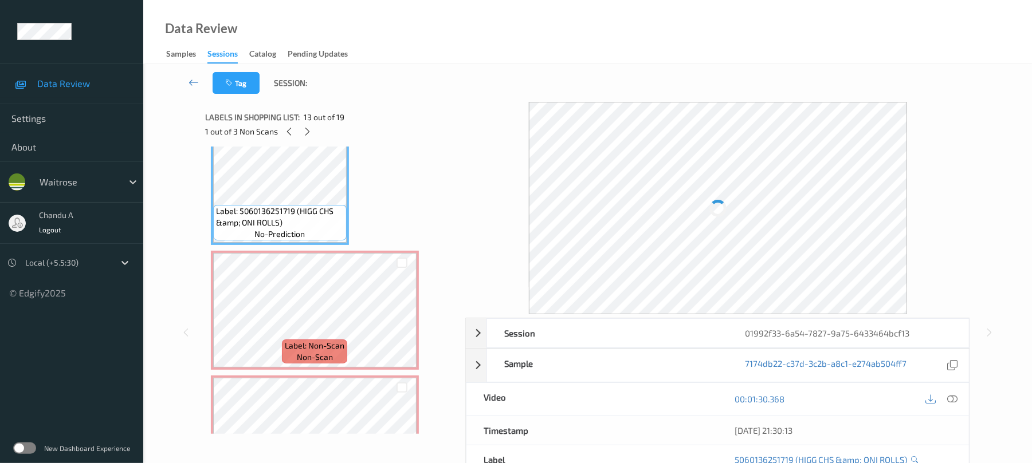
scroll to position [1576, 0]
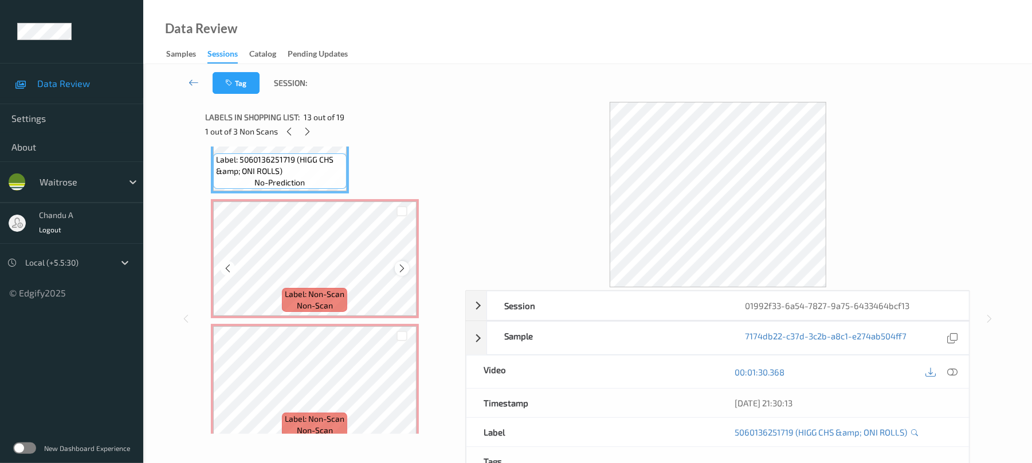
click at [401, 267] on icon at bounding box center [402, 268] width 10 height 10
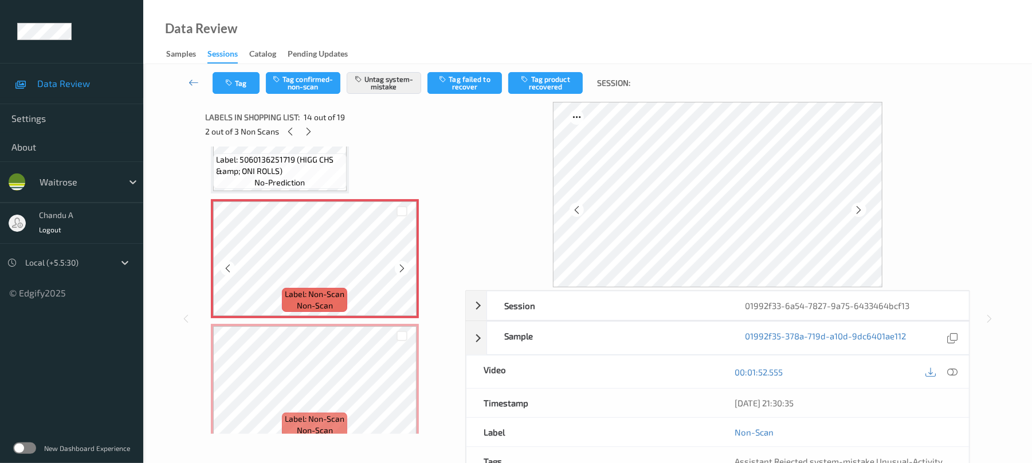
click at [401, 267] on icon at bounding box center [402, 268] width 10 height 10
click at [245, 86] on button "Tag" at bounding box center [236, 83] width 47 height 22
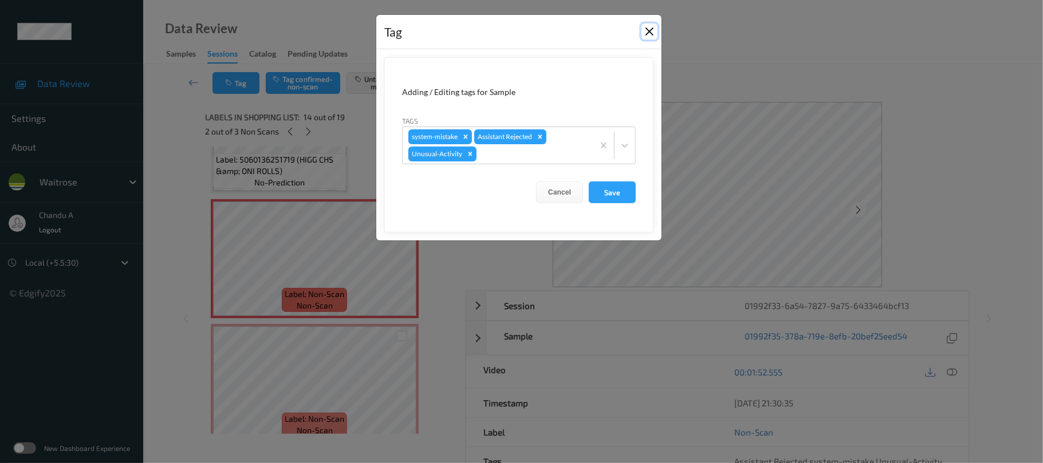
click at [644, 32] on button "Close" at bounding box center [650, 31] width 16 height 16
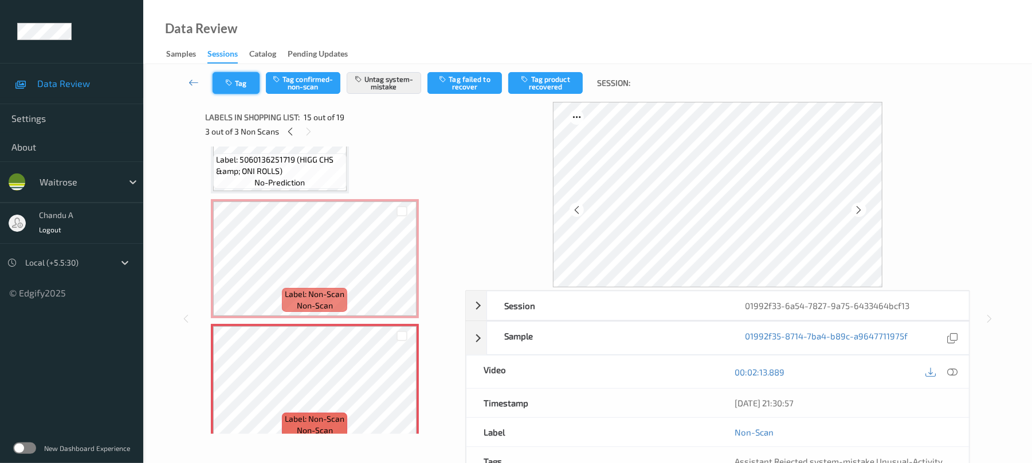
click at [235, 81] on button "Tag" at bounding box center [236, 83] width 47 height 22
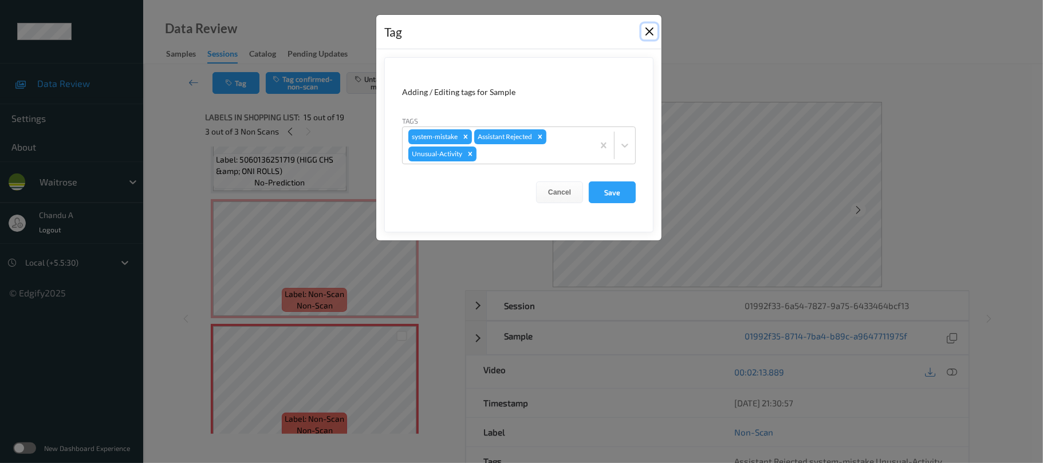
click at [648, 36] on button "Close" at bounding box center [650, 31] width 16 height 16
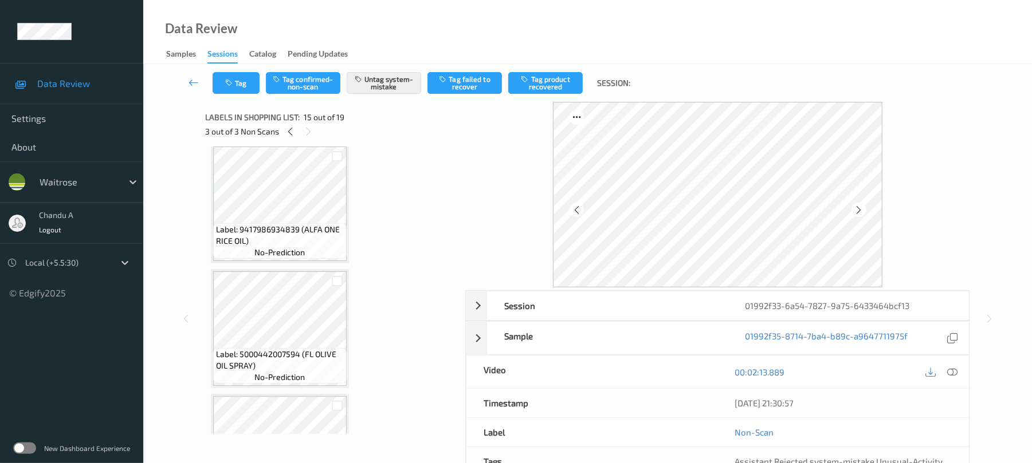
scroll to position [2090, 0]
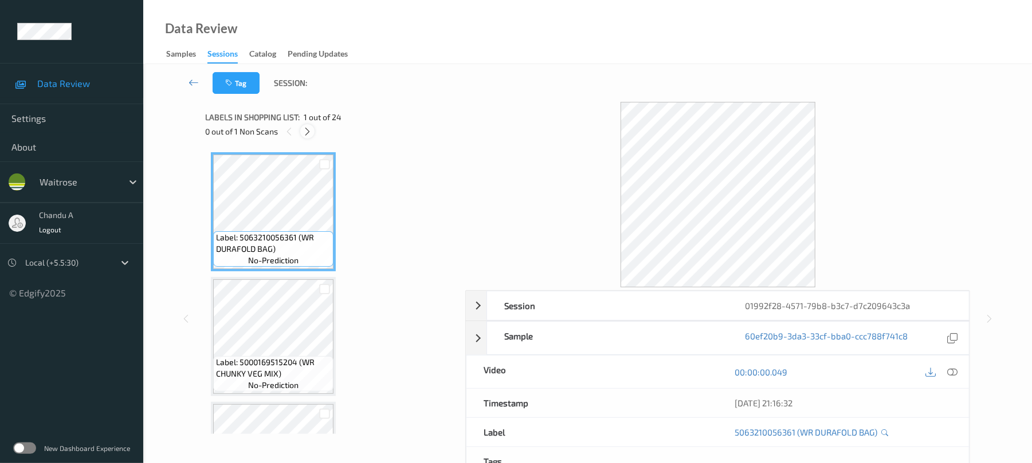
click at [305, 131] on icon at bounding box center [307, 132] width 10 height 10
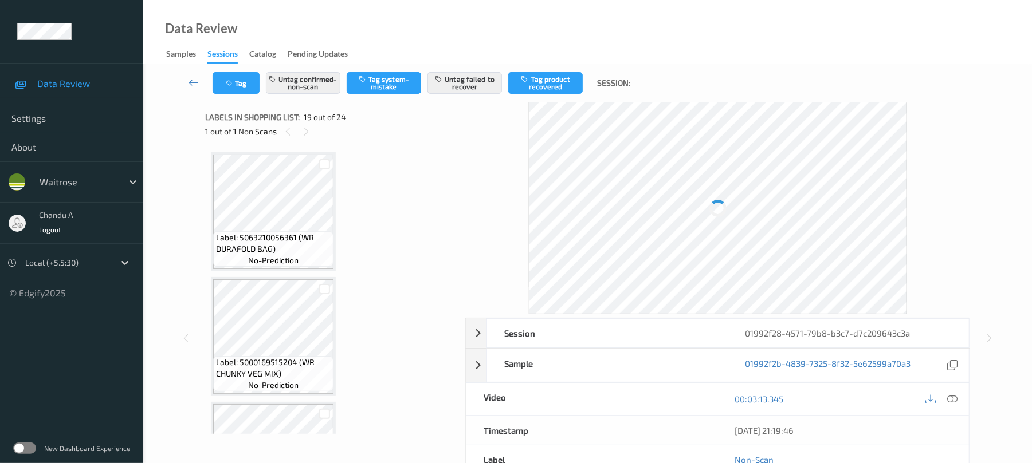
scroll to position [2128, 0]
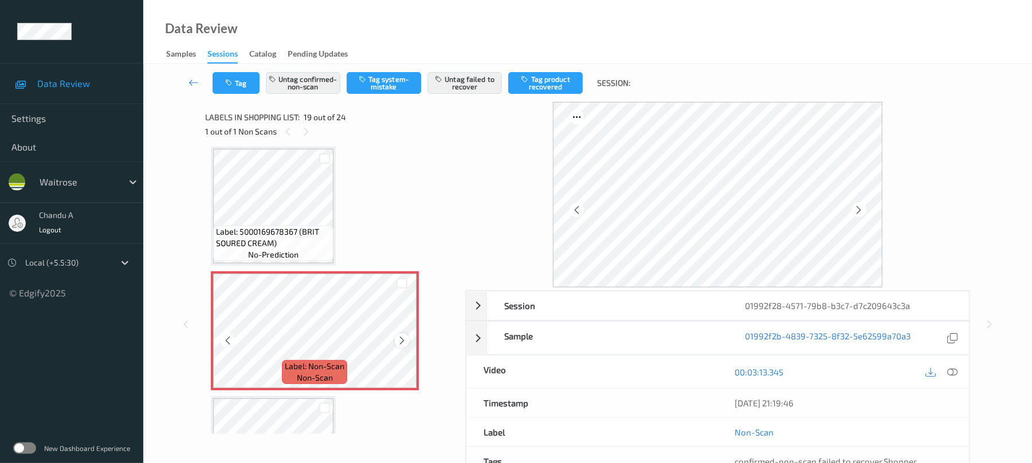
click at [406, 339] on icon at bounding box center [402, 341] width 10 height 10
click at [399, 340] on icon at bounding box center [402, 341] width 10 height 10
click at [401, 340] on icon at bounding box center [402, 341] width 10 height 10
click at [400, 344] on icon at bounding box center [402, 341] width 10 height 10
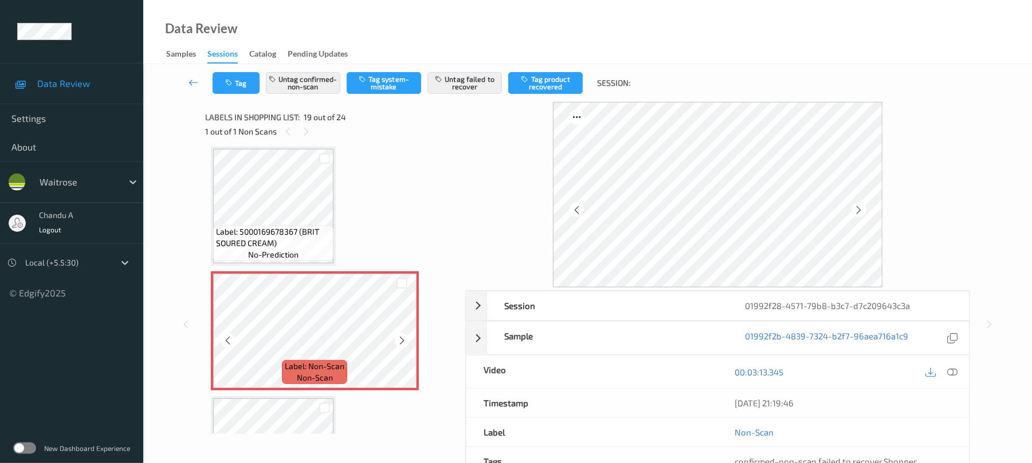
click at [400, 344] on icon at bounding box center [402, 341] width 10 height 10
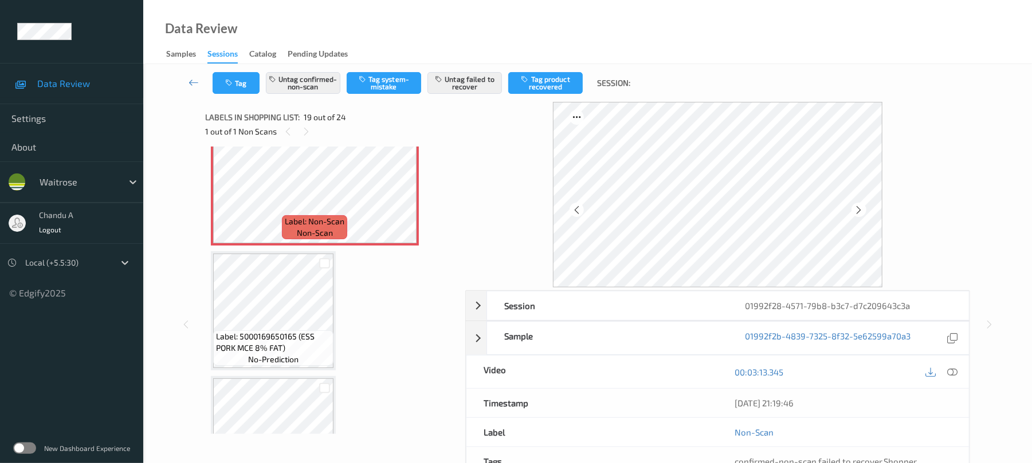
scroll to position [2281, 0]
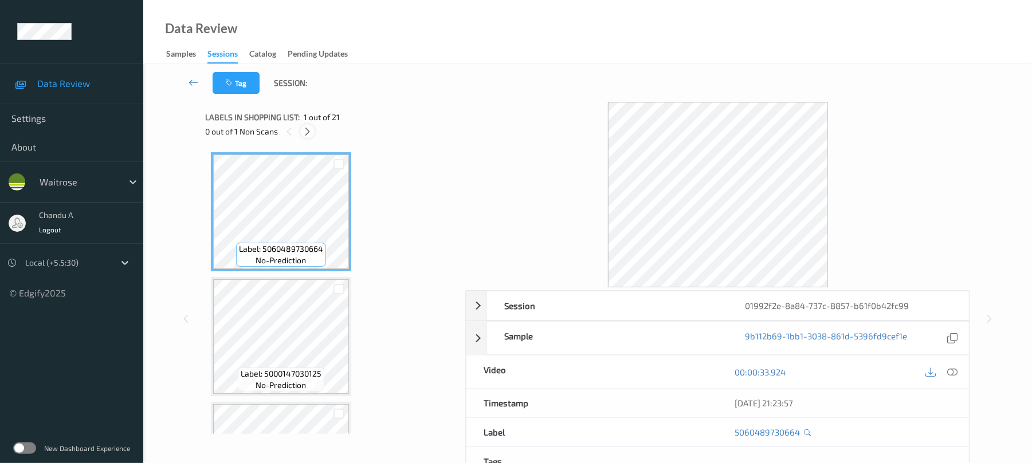
click at [305, 132] on icon at bounding box center [307, 132] width 10 height 10
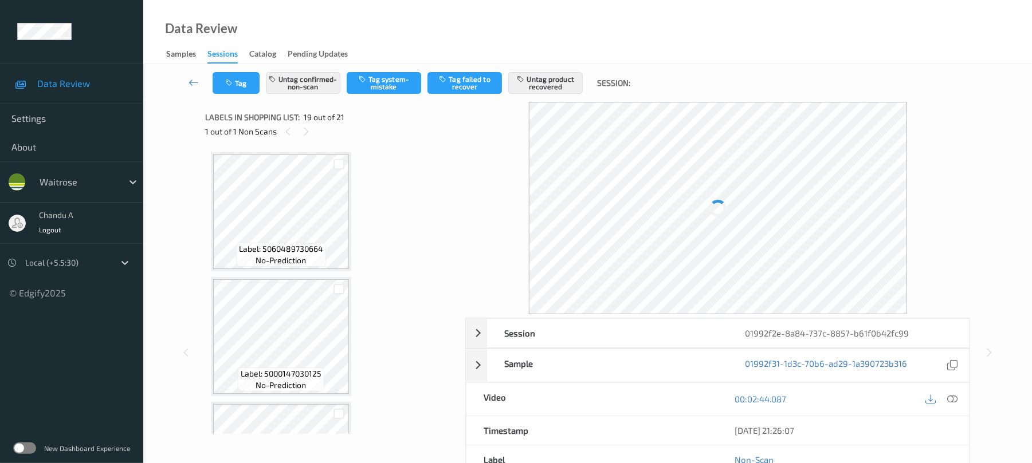
scroll to position [2128, 0]
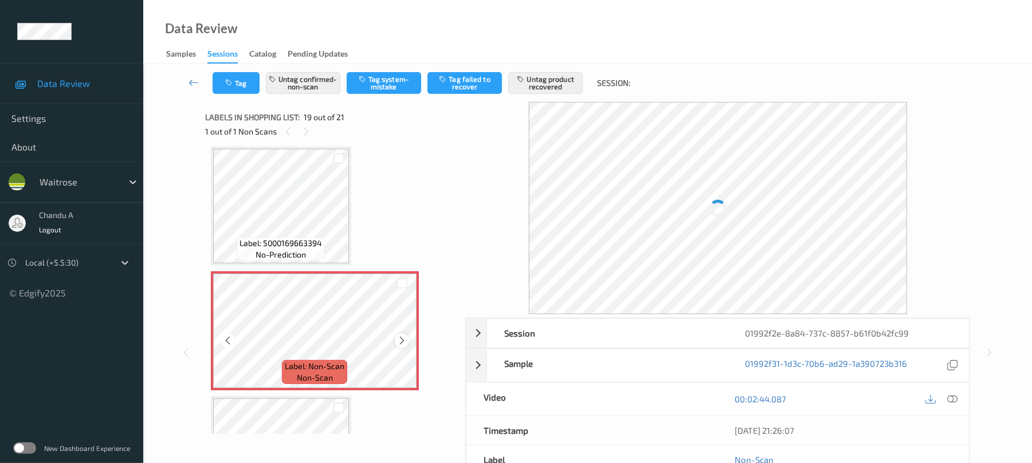
click at [399, 343] on icon at bounding box center [402, 341] width 10 height 10
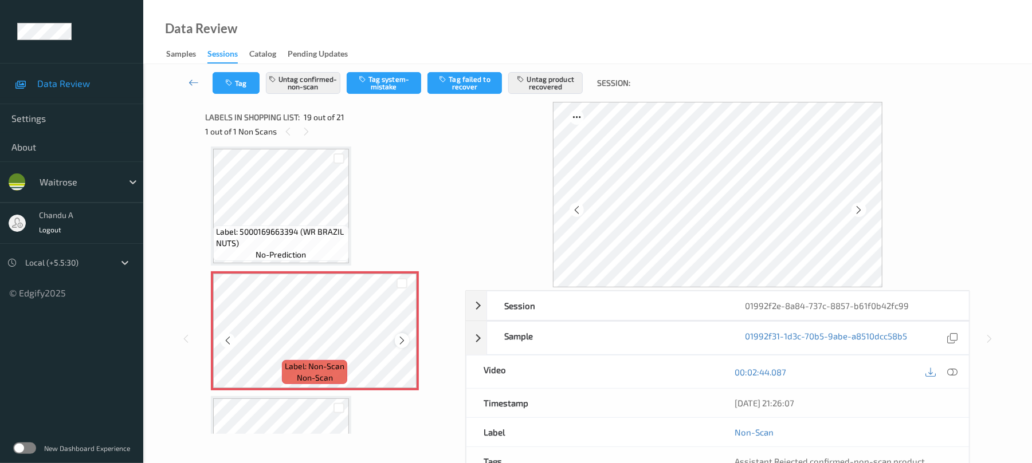
click at [401, 343] on icon at bounding box center [402, 341] width 10 height 10
click at [402, 337] on icon at bounding box center [402, 341] width 10 height 10
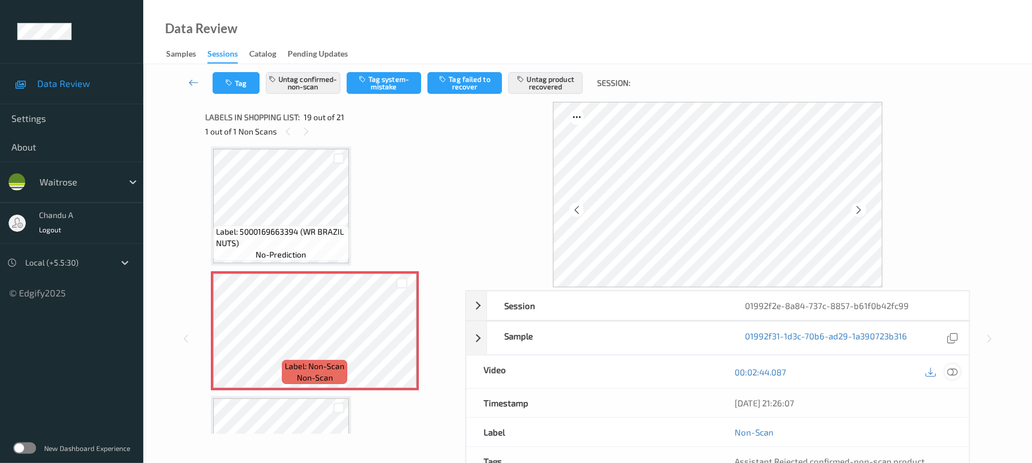
click at [951, 374] on icon at bounding box center [952, 372] width 10 height 10
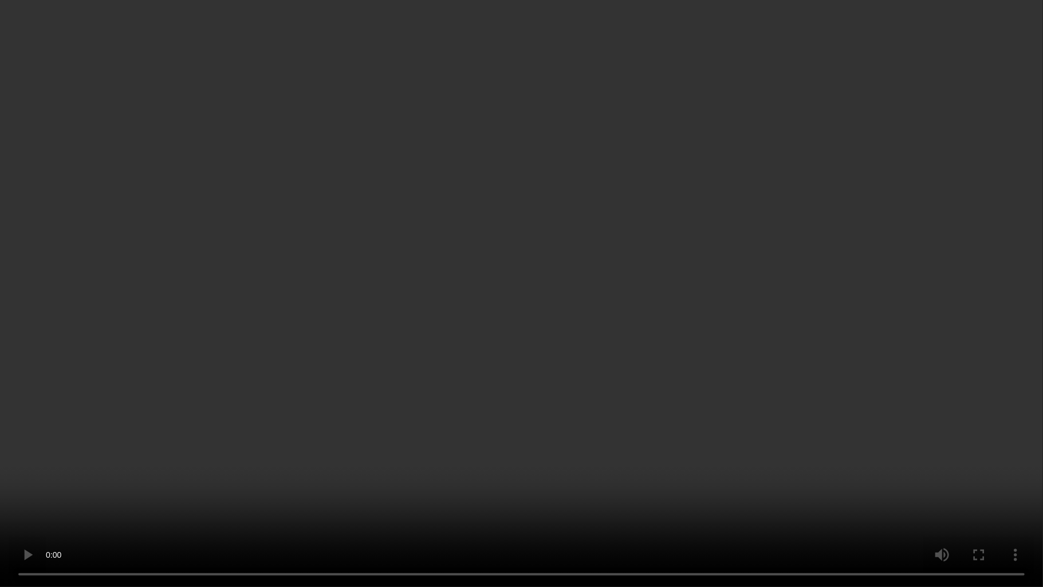
click at [535, 285] on video at bounding box center [521, 293] width 1043 height 587
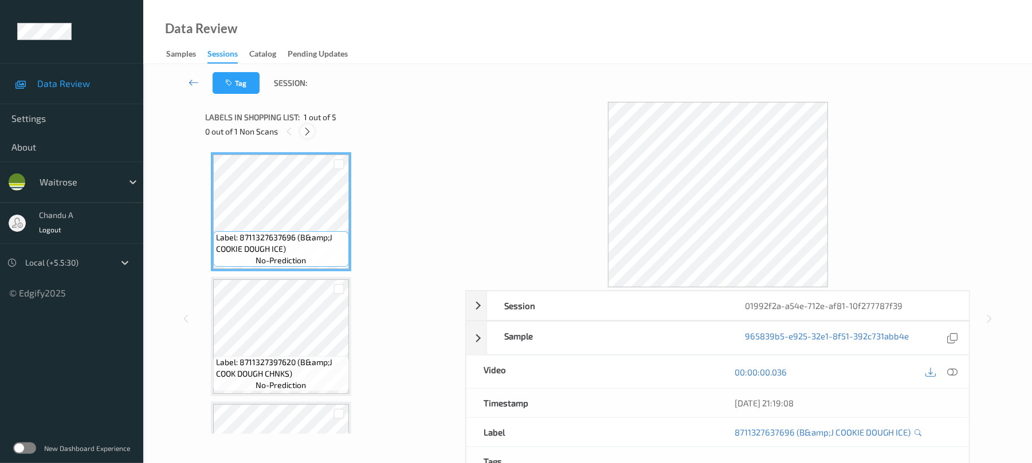
click at [310, 131] on icon at bounding box center [307, 132] width 10 height 10
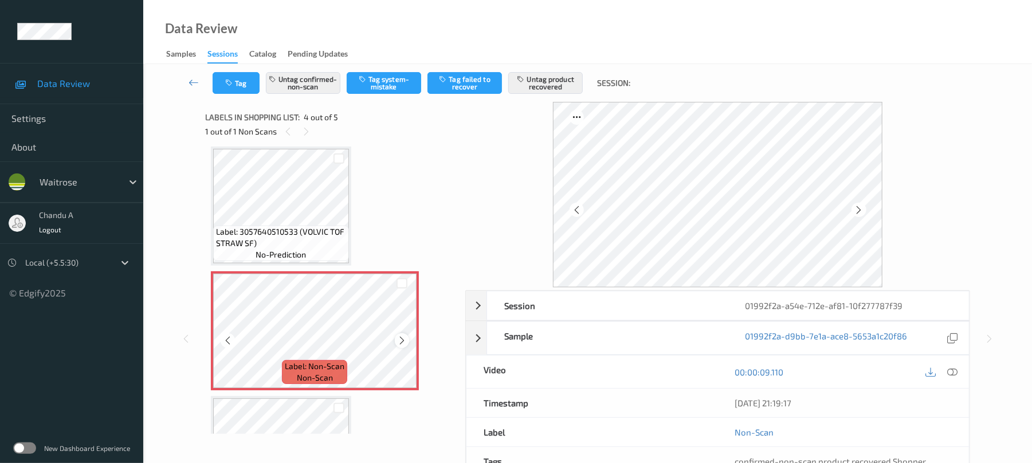
click at [402, 340] on icon at bounding box center [402, 341] width 10 height 10
click at [402, 341] on icon at bounding box center [402, 341] width 10 height 10
click at [403, 340] on icon at bounding box center [402, 341] width 10 height 10
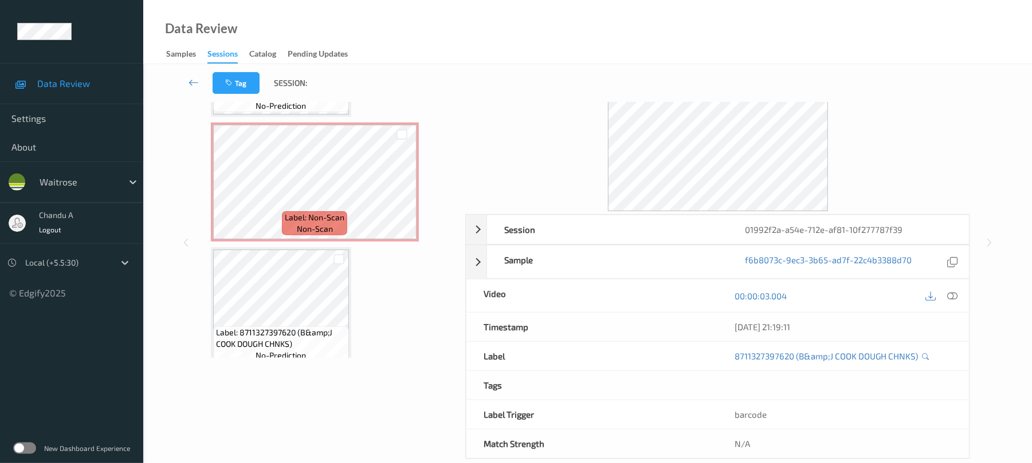
scroll to position [342, 0]
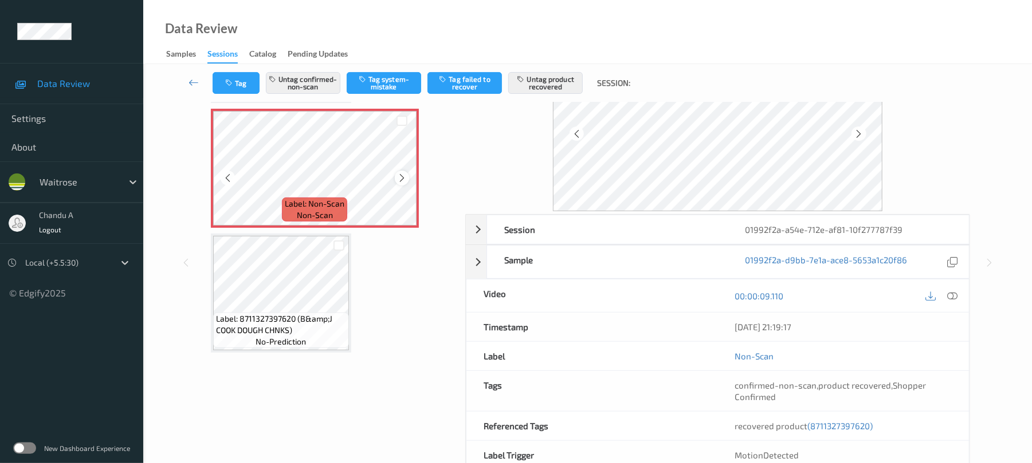
click at [402, 175] on icon at bounding box center [402, 178] width 10 height 10
click at [952, 293] on icon at bounding box center [952, 296] width 10 height 10
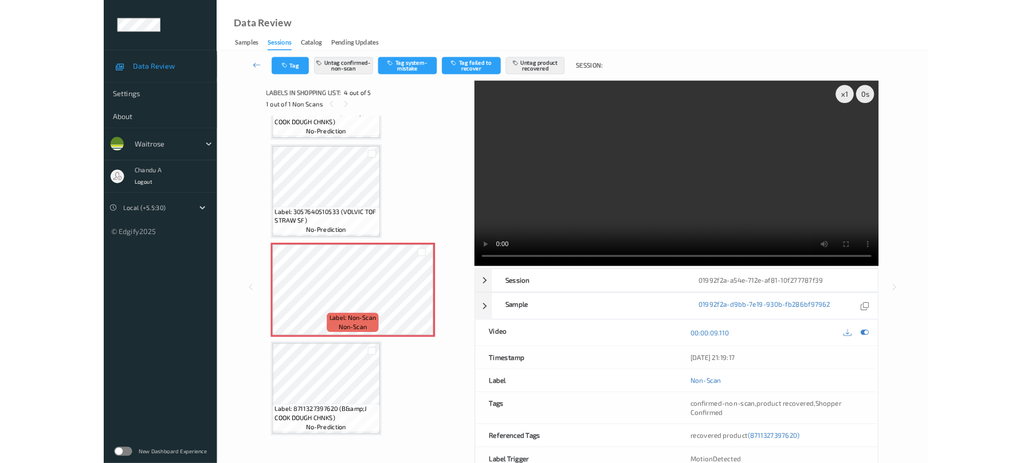
scroll to position [219, 0]
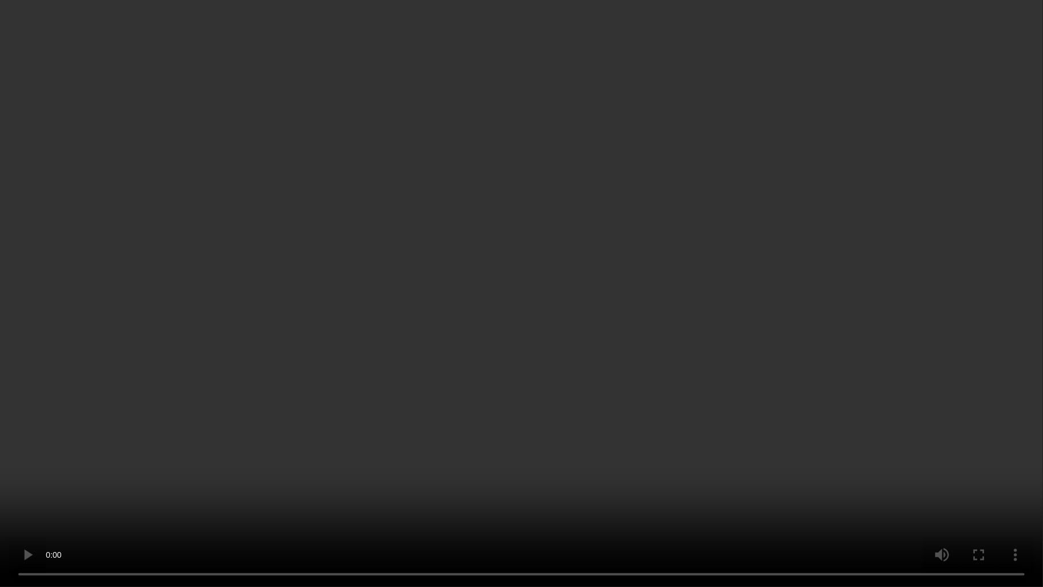
click at [580, 385] on video at bounding box center [521, 293] width 1043 height 587
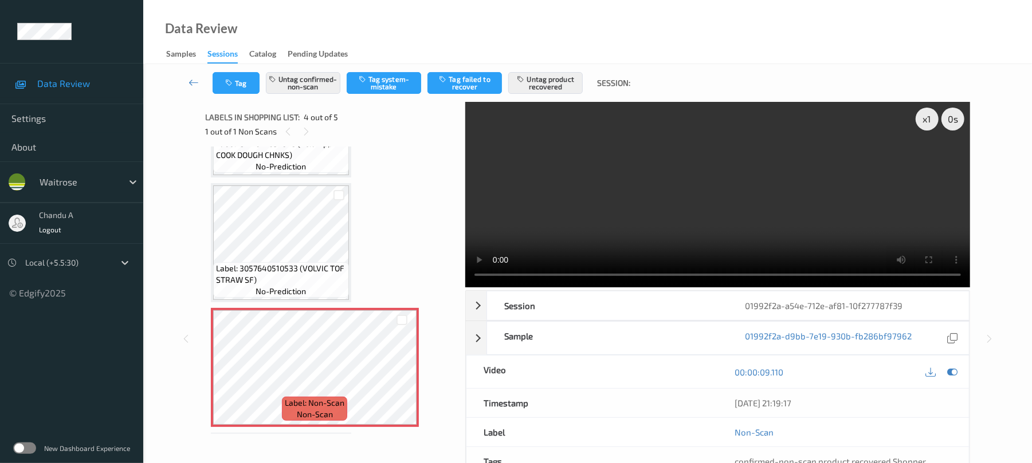
click at [777, 187] on video at bounding box center [717, 195] width 505 height 186
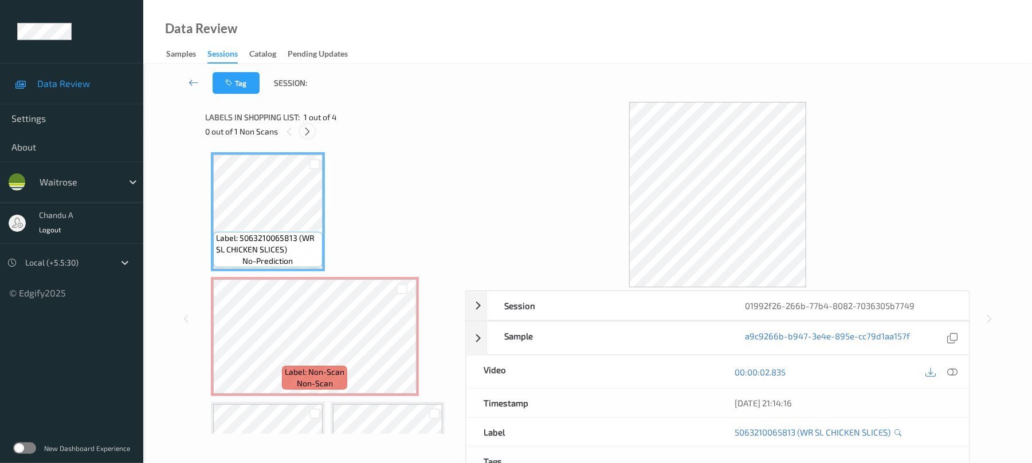
click at [312, 133] on icon at bounding box center [307, 132] width 10 height 10
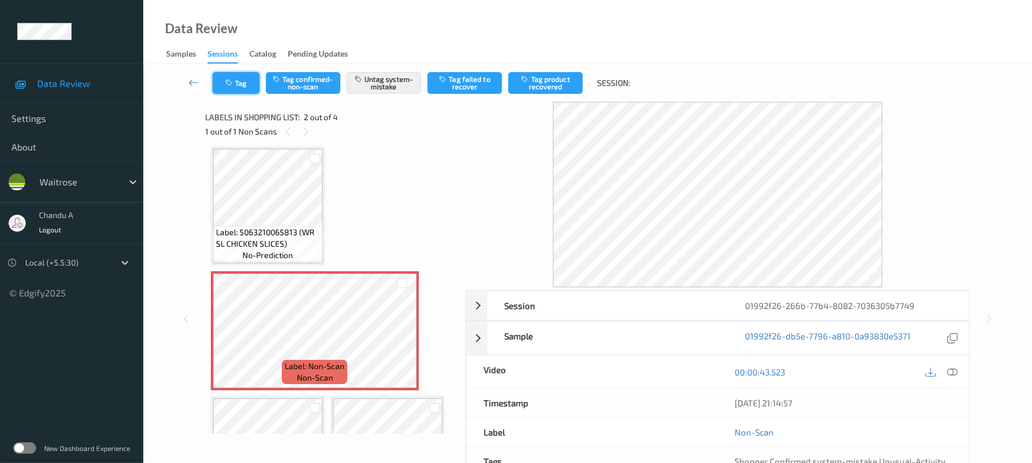
click at [244, 85] on button "Tag" at bounding box center [236, 83] width 47 height 22
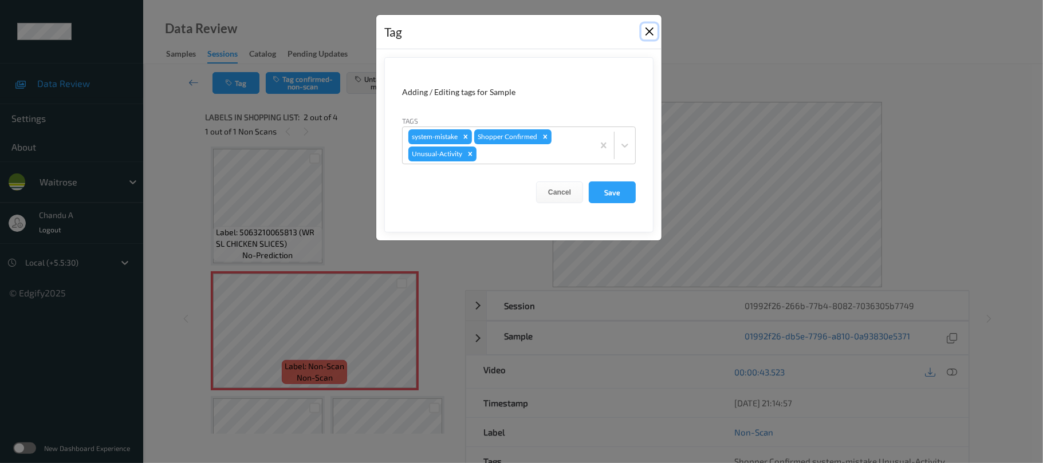
click at [650, 33] on button "Close" at bounding box center [650, 31] width 16 height 16
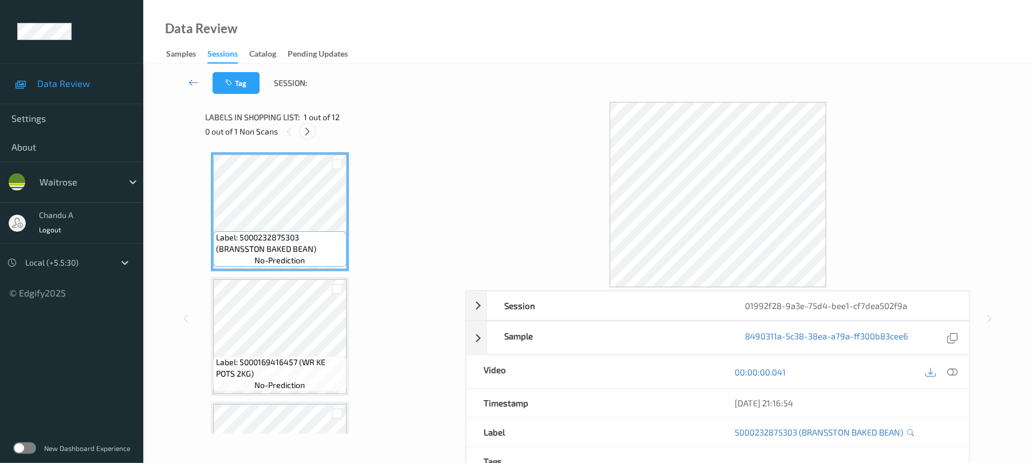
click at [310, 127] on icon at bounding box center [307, 132] width 10 height 10
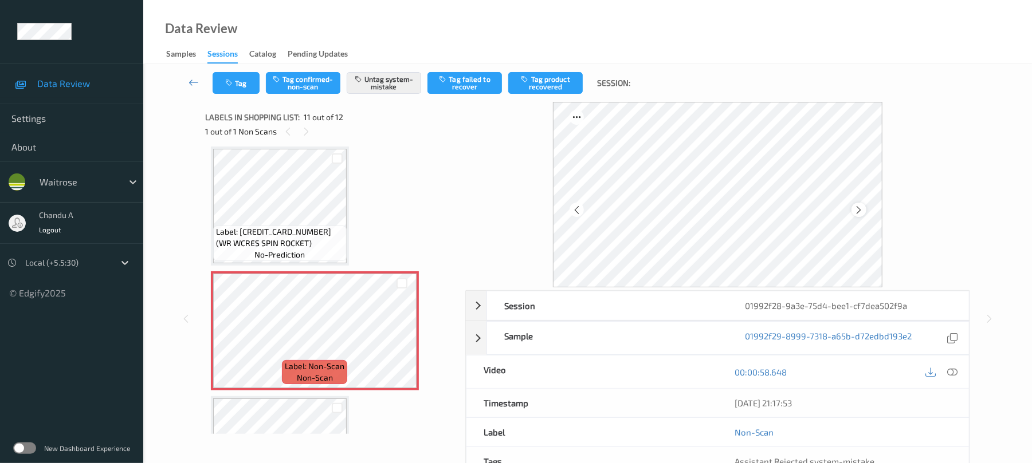
click at [857, 204] on div at bounding box center [858, 210] width 14 height 14
click at [857, 205] on icon at bounding box center [858, 210] width 10 height 10
click at [249, 86] on button "Tag" at bounding box center [236, 83] width 47 height 22
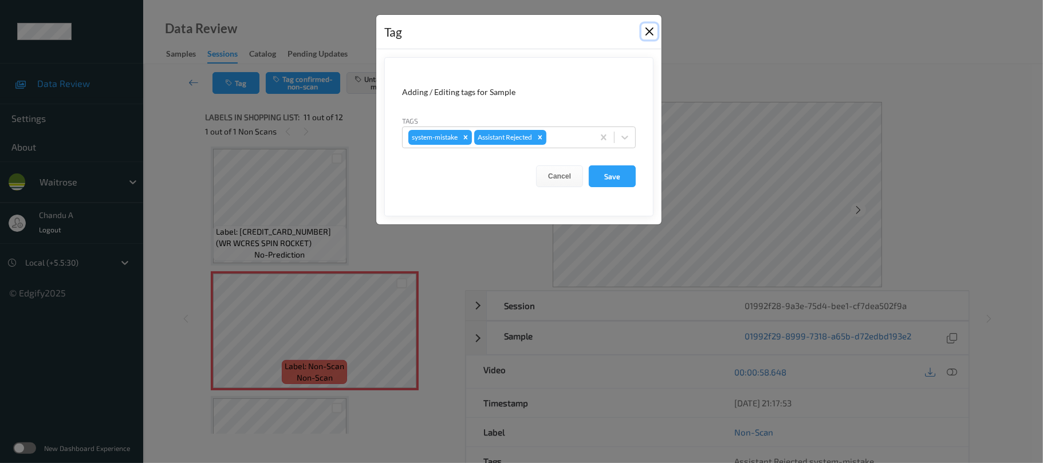
click at [654, 35] on button "Close" at bounding box center [650, 31] width 16 height 16
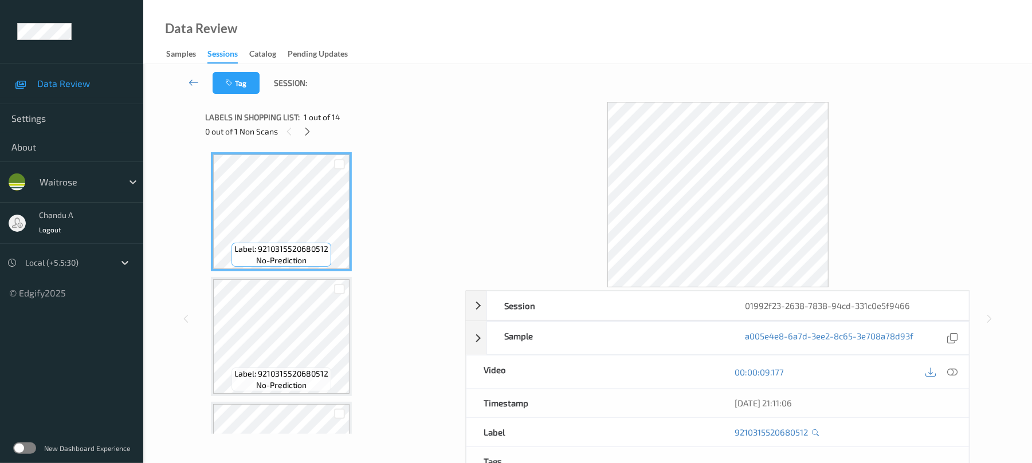
drag, startPoint x: 308, startPoint y: 129, endPoint x: 335, endPoint y: 202, distance: 77.6
click at [308, 129] on icon at bounding box center [307, 132] width 10 height 10
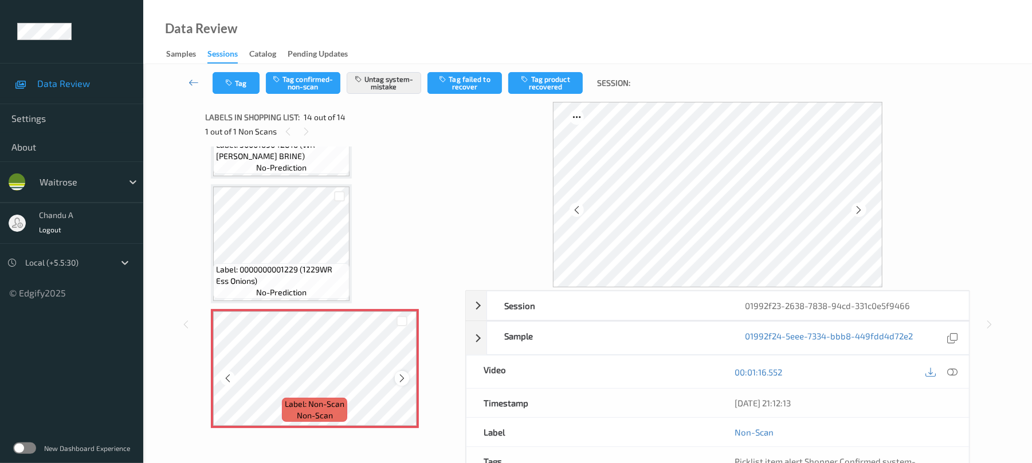
click at [402, 372] on div at bounding box center [402, 378] width 14 height 14
click at [404, 376] on icon at bounding box center [402, 378] width 10 height 10
click at [253, 79] on button "Tag" at bounding box center [236, 83] width 47 height 22
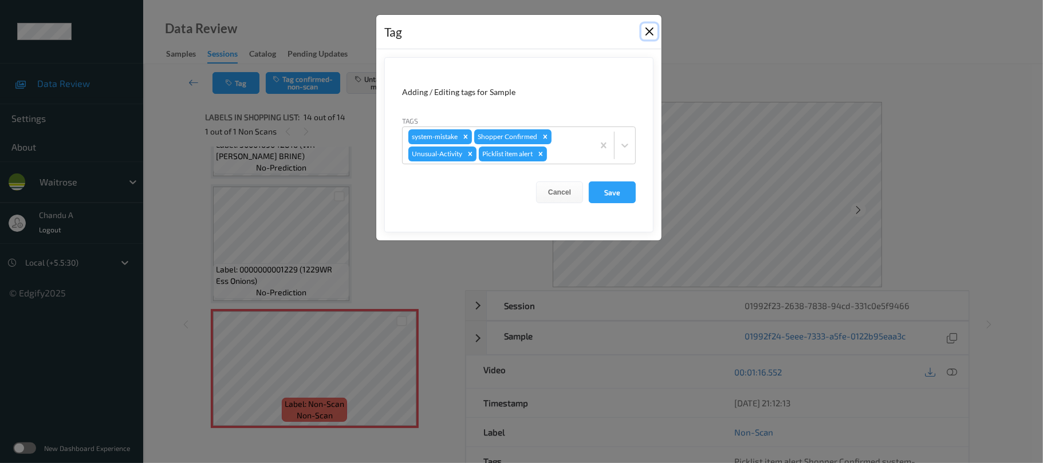
click at [644, 29] on button "Close" at bounding box center [650, 31] width 16 height 16
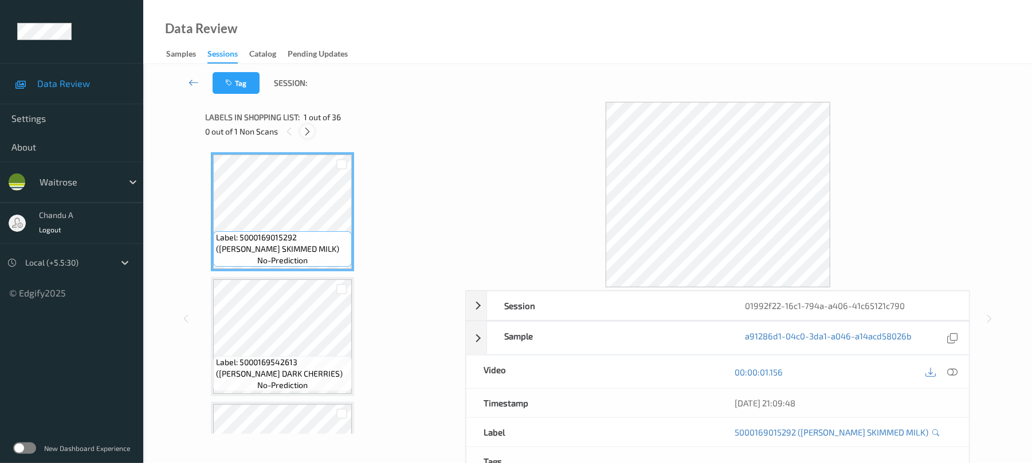
click at [301, 132] on div at bounding box center [307, 131] width 14 height 14
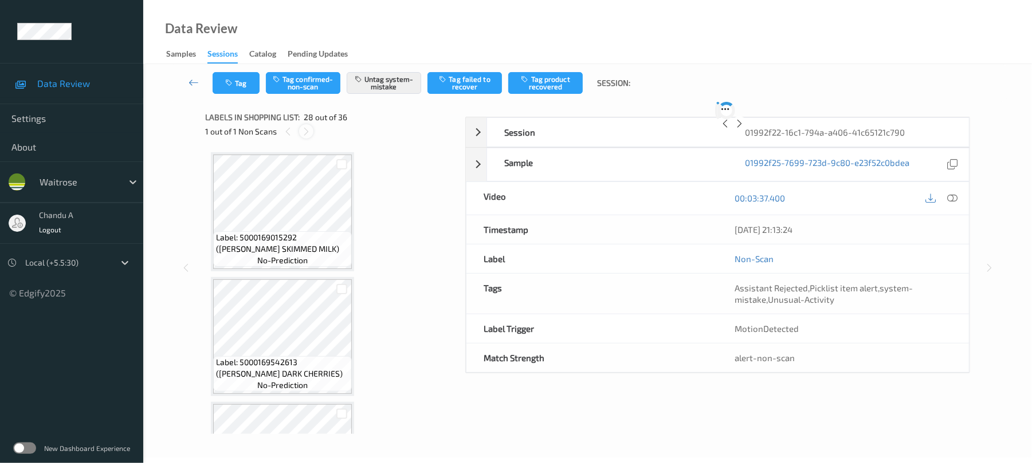
scroll to position [3252, 0]
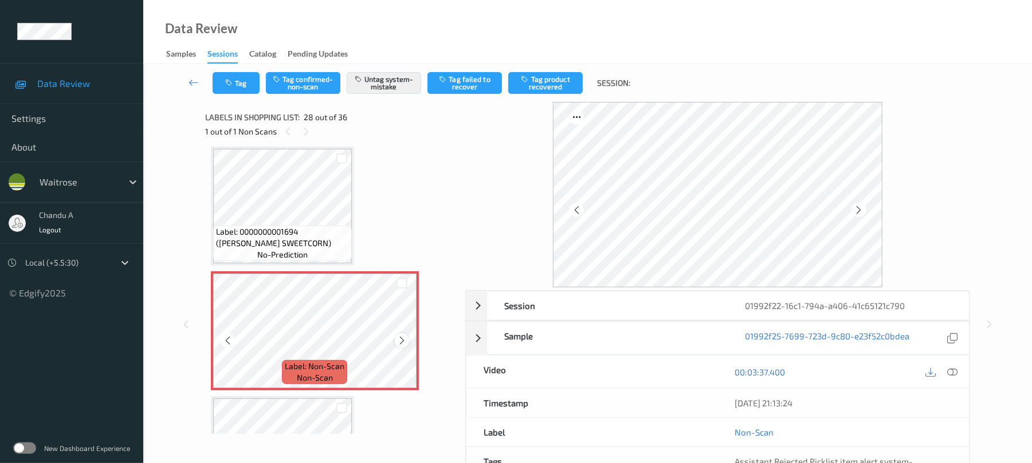
click at [402, 336] on icon at bounding box center [402, 341] width 10 height 10
click at [237, 84] on button "Tag" at bounding box center [236, 83] width 47 height 22
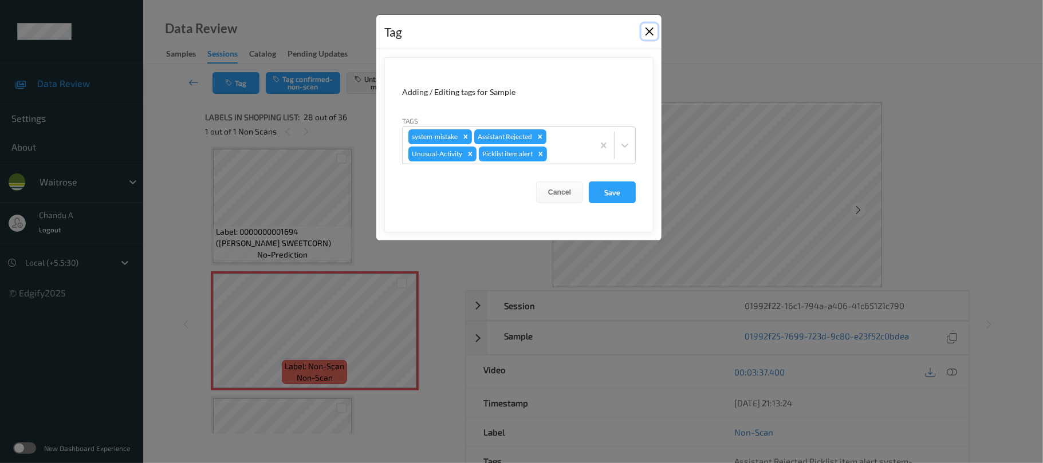
click at [649, 32] on button "Close" at bounding box center [650, 31] width 16 height 16
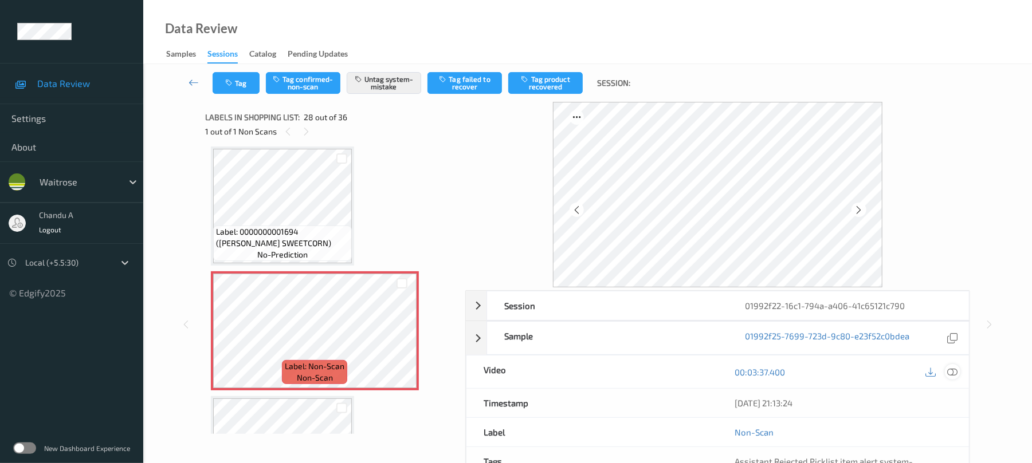
click at [952, 377] on icon at bounding box center [952, 372] width 10 height 10
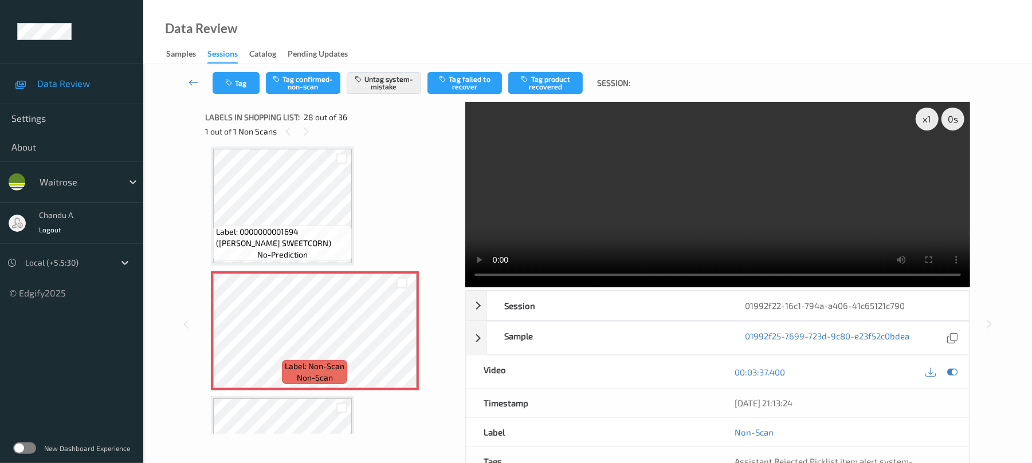
click at [734, 231] on video at bounding box center [717, 195] width 505 height 186
click at [242, 94] on div "Tag Tag confirmed-non-scan Untag system-mistake Tag failed to recover Tag produ…" at bounding box center [587, 83] width 841 height 38
click at [243, 88] on button "Tag" at bounding box center [236, 83] width 47 height 22
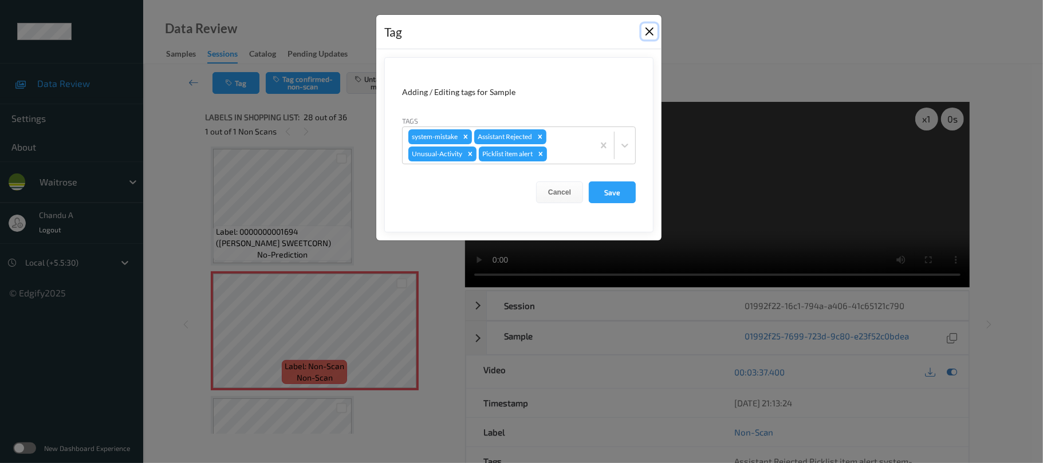
click at [644, 30] on button "Close" at bounding box center [650, 31] width 16 height 16
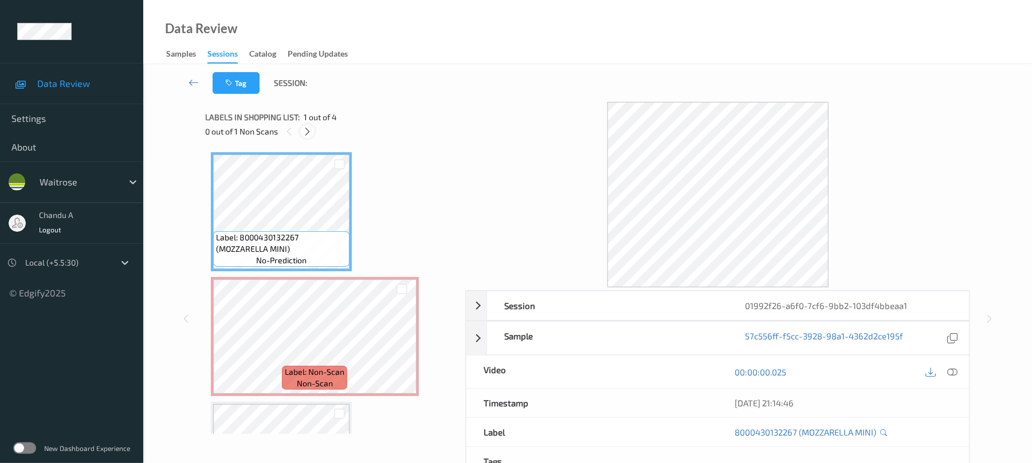
click at [305, 127] on icon at bounding box center [307, 132] width 10 height 10
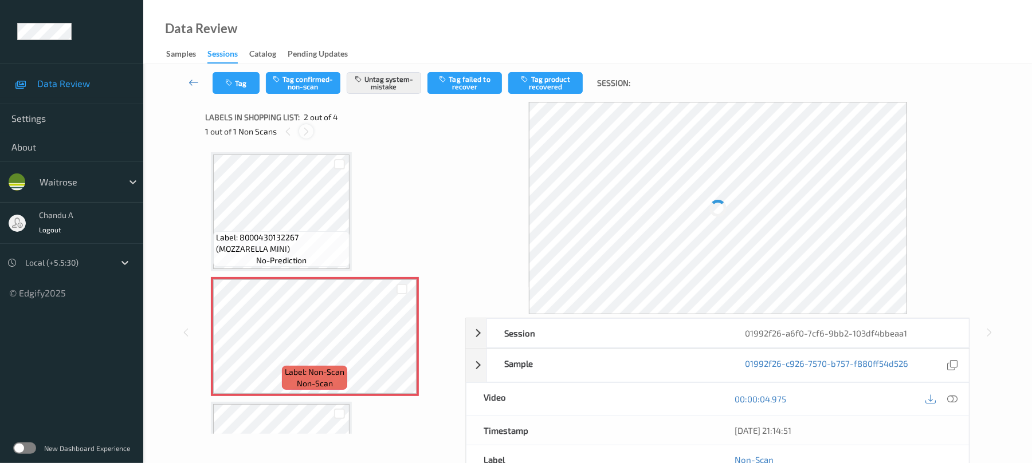
scroll to position [6, 0]
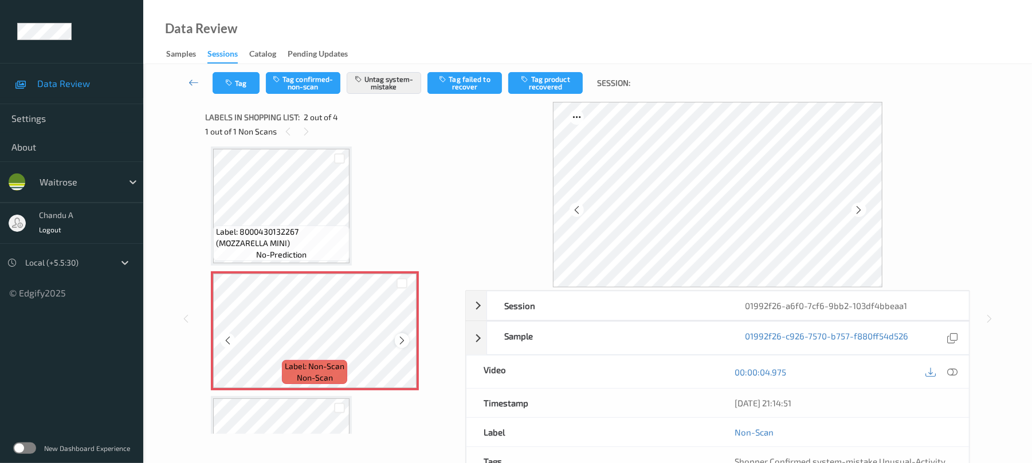
click at [402, 342] on icon at bounding box center [402, 341] width 10 height 10
click at [235, 84] on button "Tag" at bounding box center [236, 83] width 47 height 22
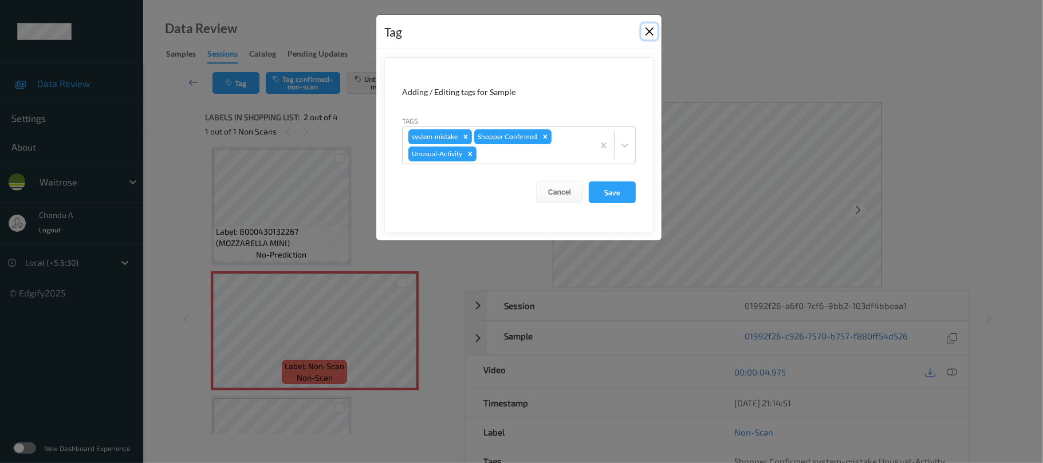
click at [651, 34] on button "Close" at bounding box center [650, 31] width 16 height 16
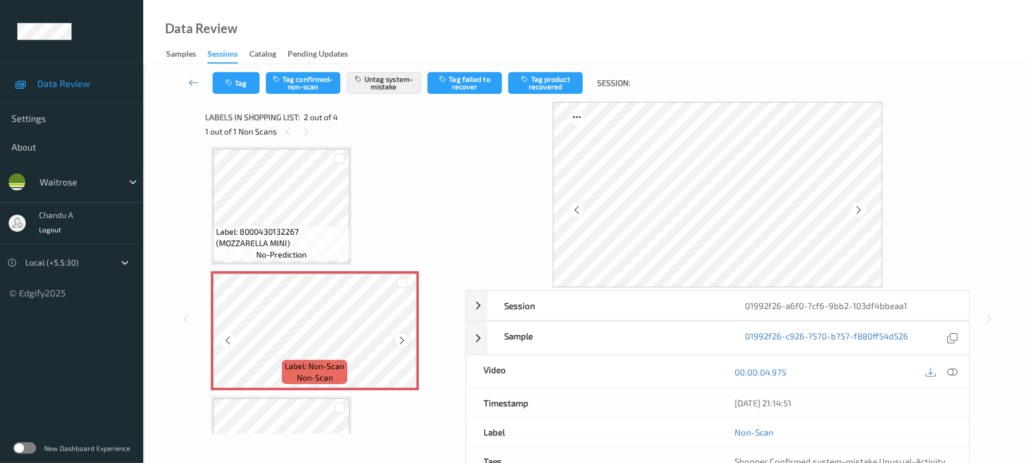
click at [397, 342] on icon at bounding box center [402, 341] width 10 height 10
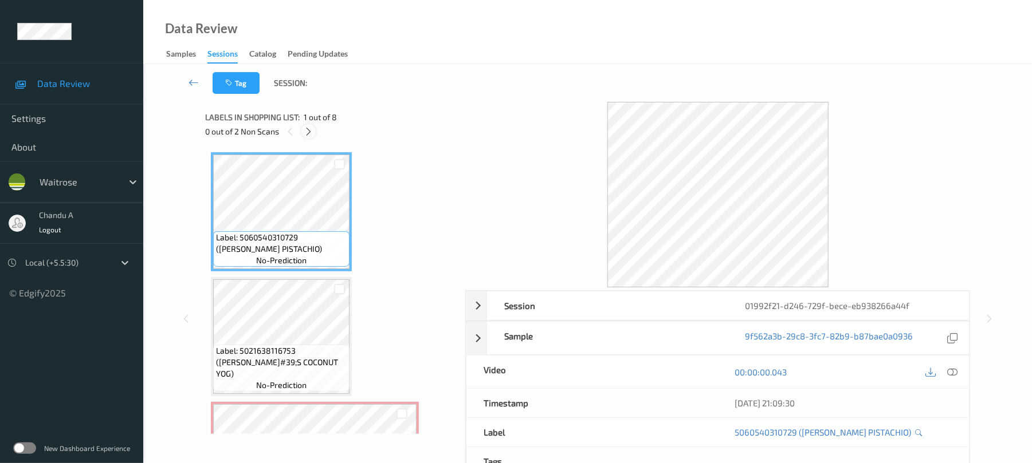
click at [306, 129] on icon at bounding box center [309, 132] width 10 height 10
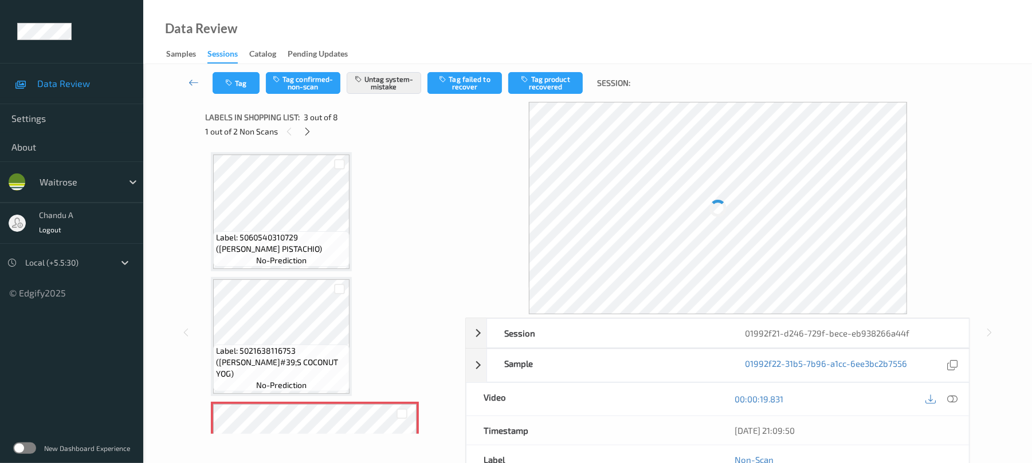
scroll to position [131, 0]
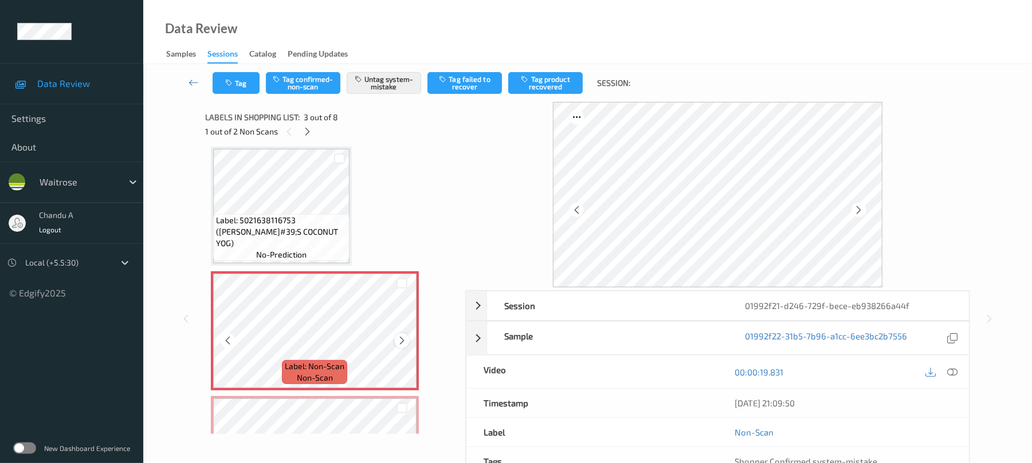
click at [397, 337] on icon at bounding box center [402, 341] width 10 height 10
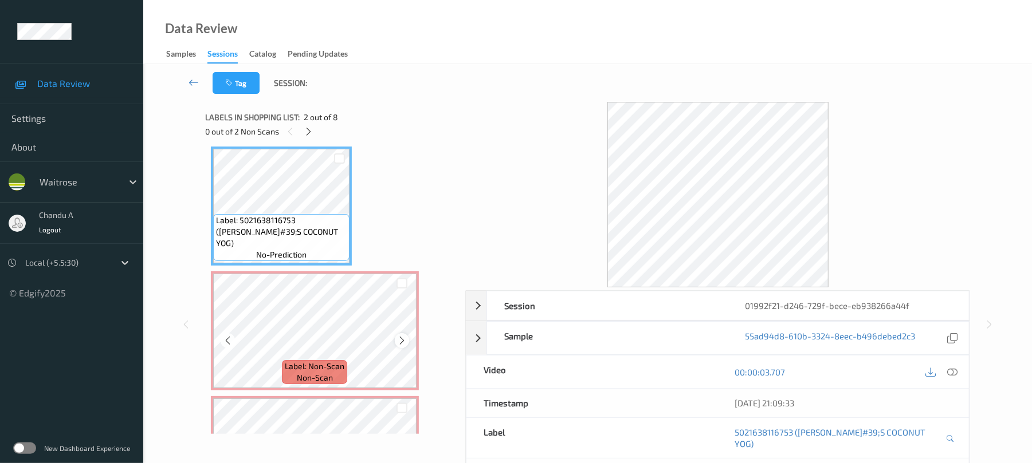
click at [402, 344] on icon at bounding box center [402, 341] width 10 height 10
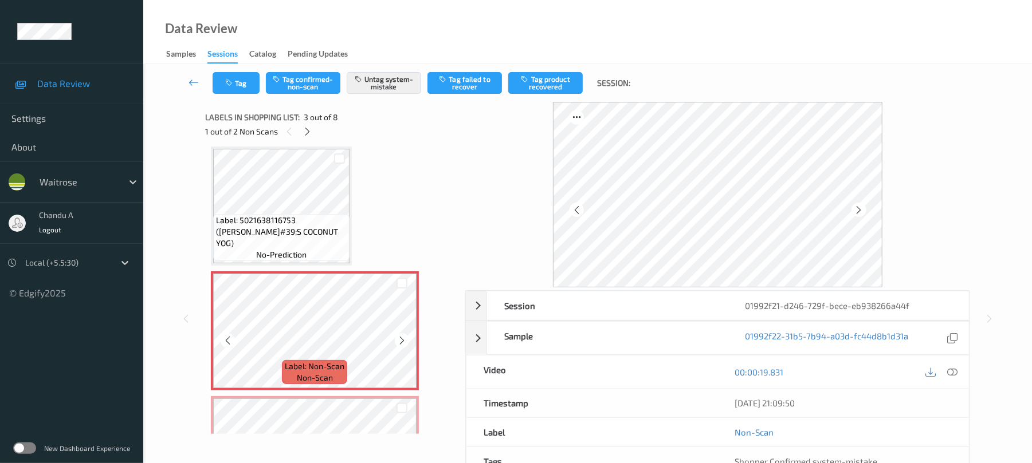
click at [402, 344] on icon at bounding box center [402, 341] width 10 height 10
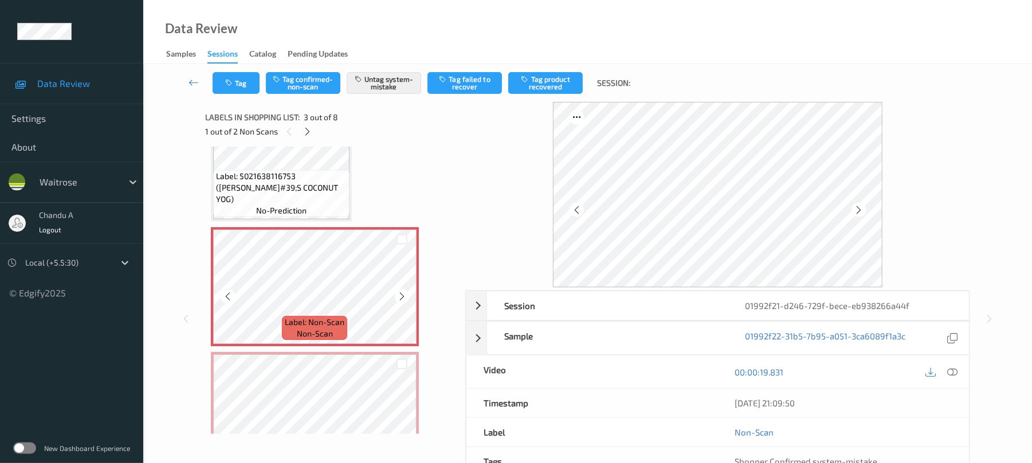
scroll to position [207, 0]
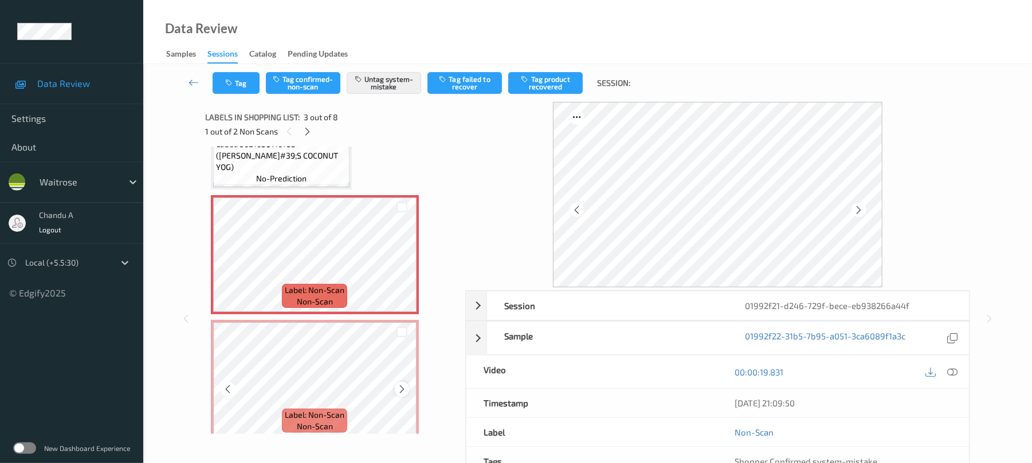
click at [400, 388] on icon at bounding box center [402, 389] width 10 height 10
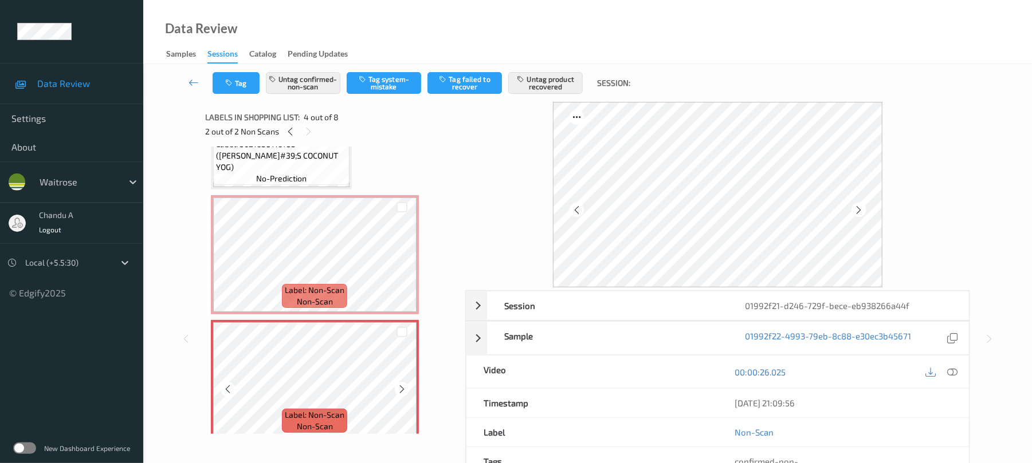
click at [400, 388] on icon at bounding box center [402, 389] width 10 height 10
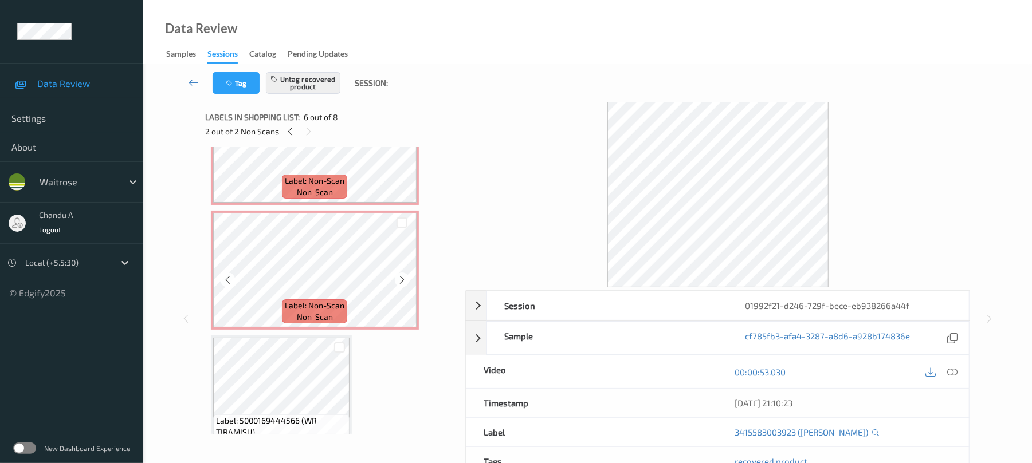
scroll to position [283, 0]
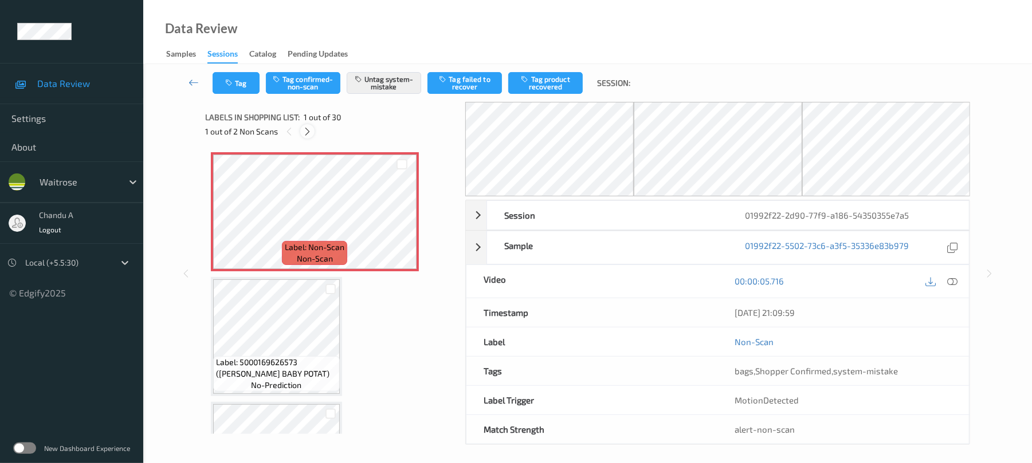
click at [308, 124] on div at bounding box center [307, 131] width 14 height 14
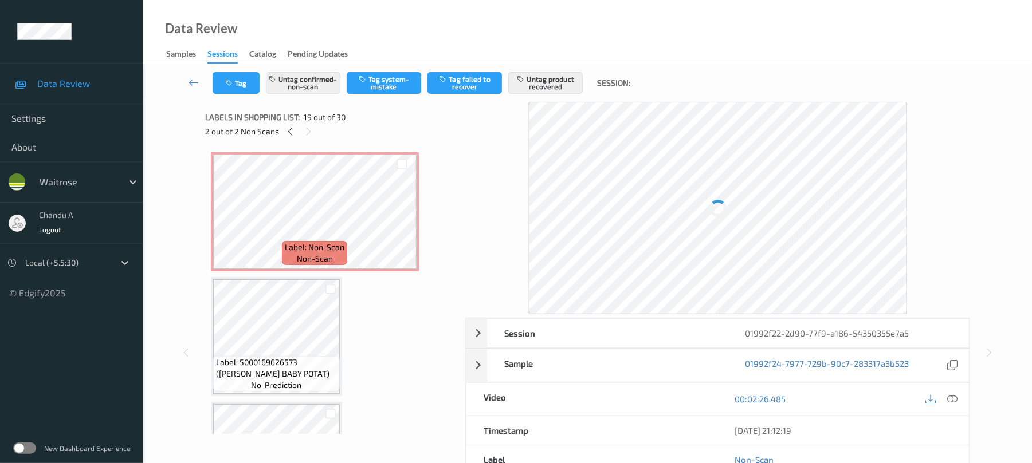
scroll to position [2128, 0]
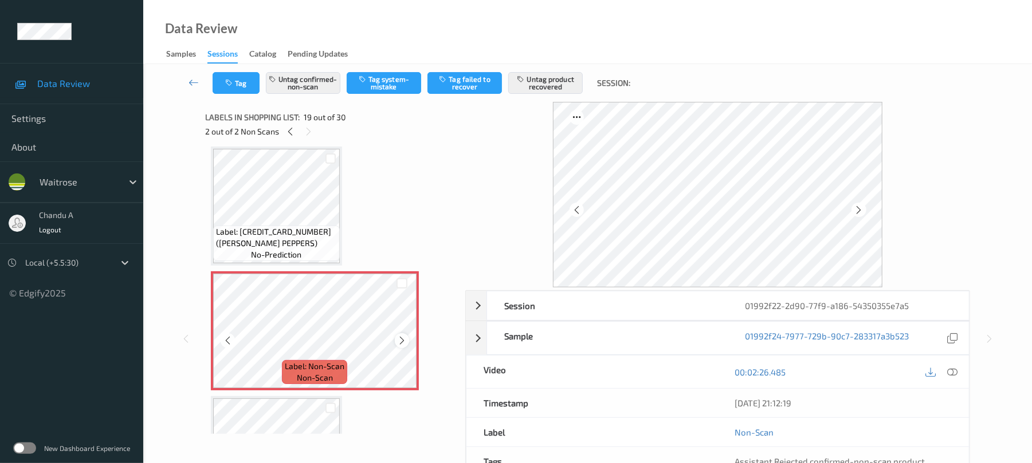
click at [403, 337] on icon at bounding box center [402, 341] width 10 height 10
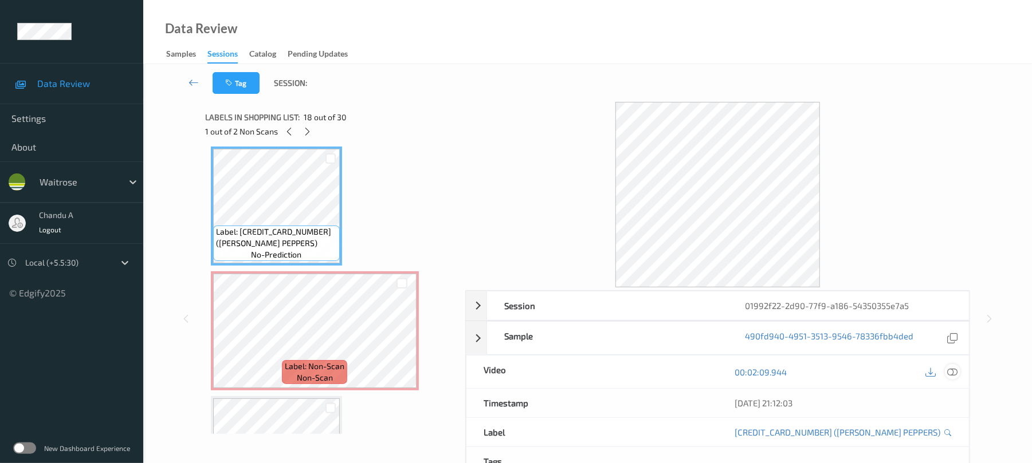
click at [954, 367] on div at bounding box center [952, 371] width 15 height 15
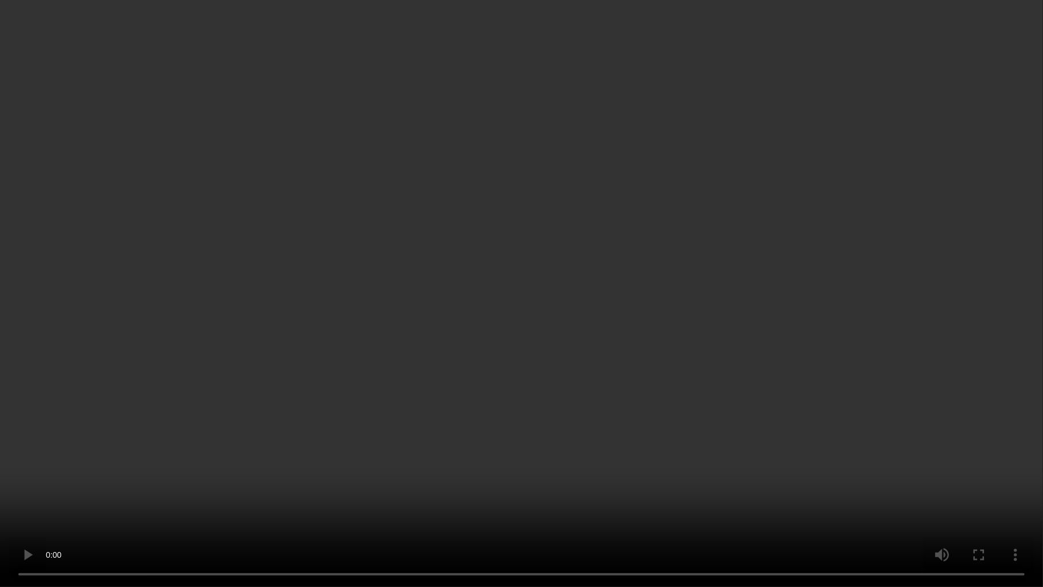
click at [631, 347] on video at bounding box center [521, 293] width 1043 height 587
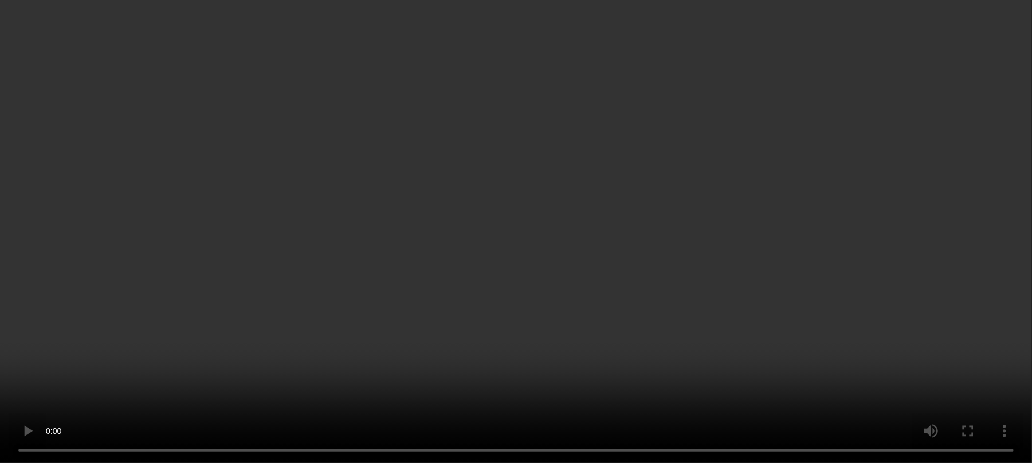
scroll to position [2205, 0]
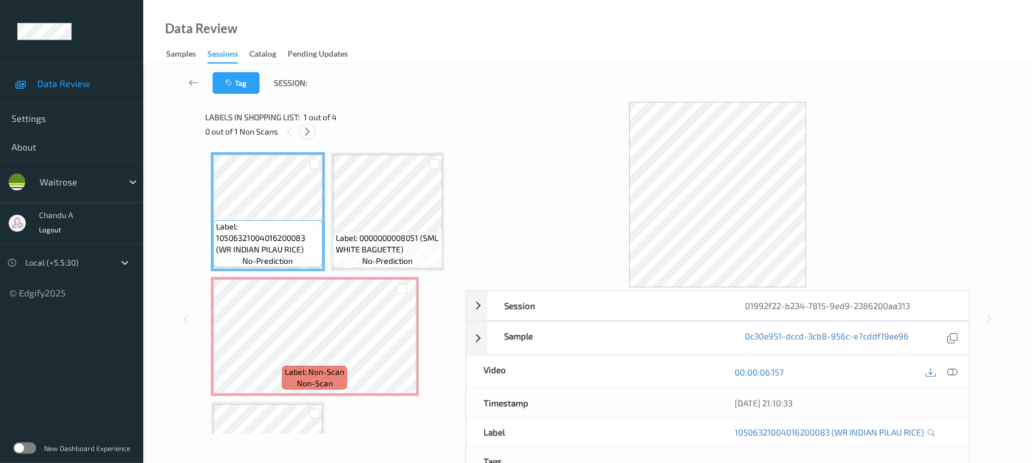
click at [300, 129] on div at bounding box center [307, 131] width 14 height 14
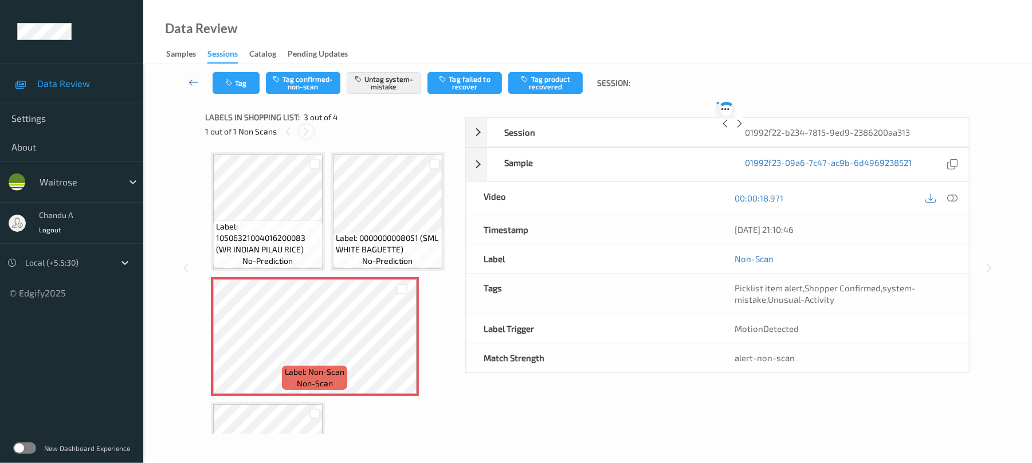
scroll to position [6, 0]
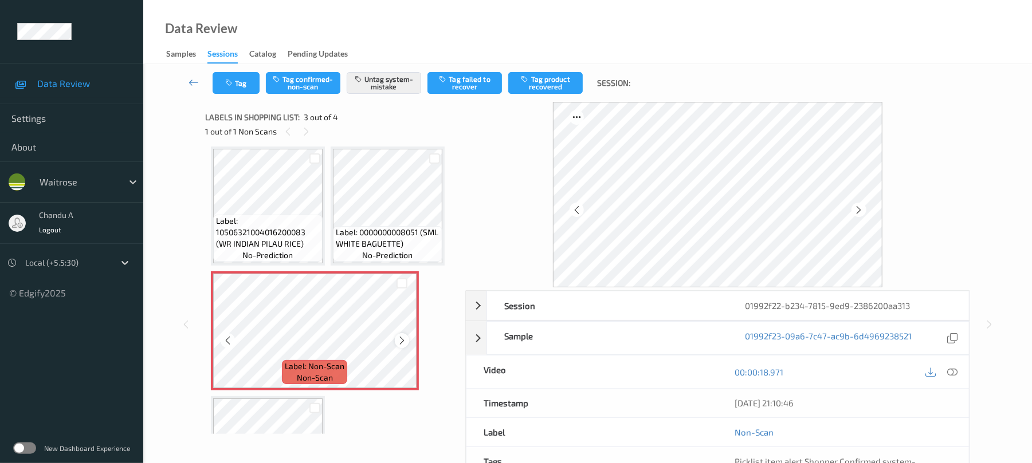
click at [403, 341] on icon at bounding box center [402, 341] width 10 height 10
click at [399, 338] on icon at bounding box center [402, 341] width 10 height 10
click at [246, 77] on button "Tag" at bounding box center [236, 83] width 47 height 22
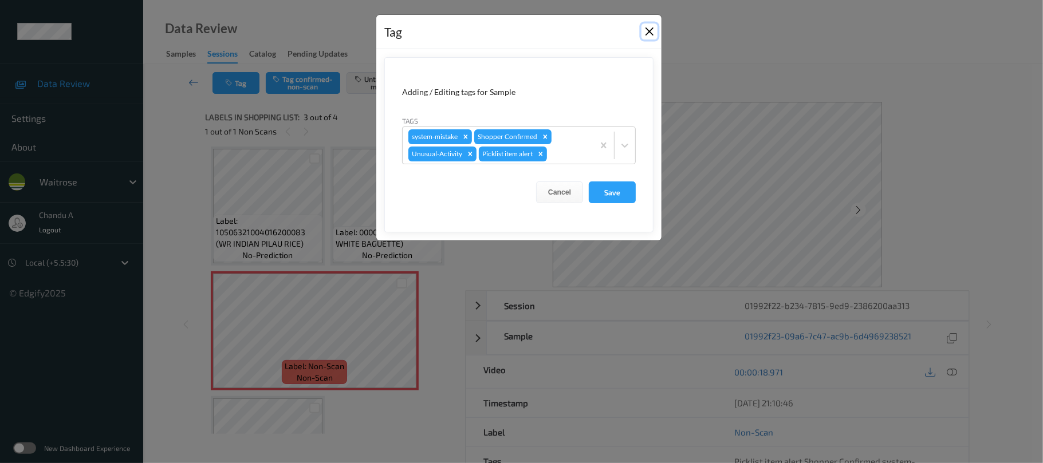
click at [656, 30] on button "Close" at bounding box center [650, 31] width 16 height 16
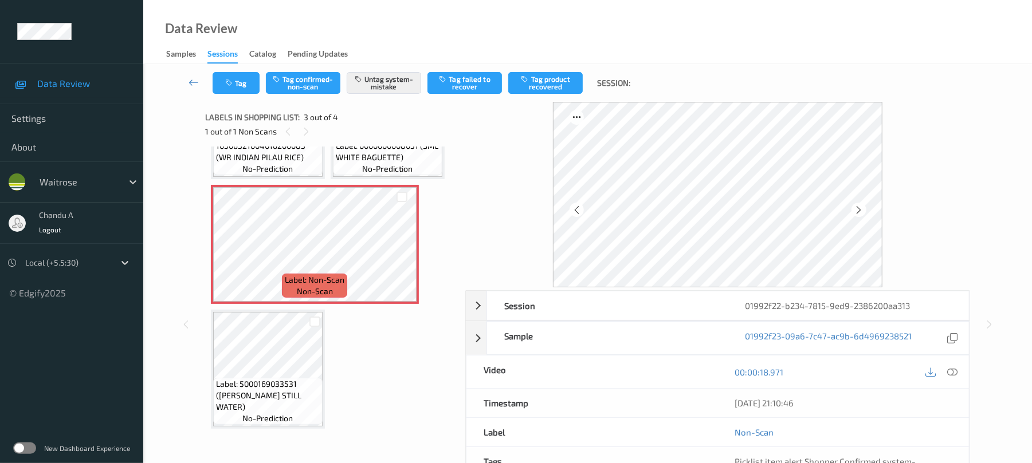
scroll to position [16, 0]
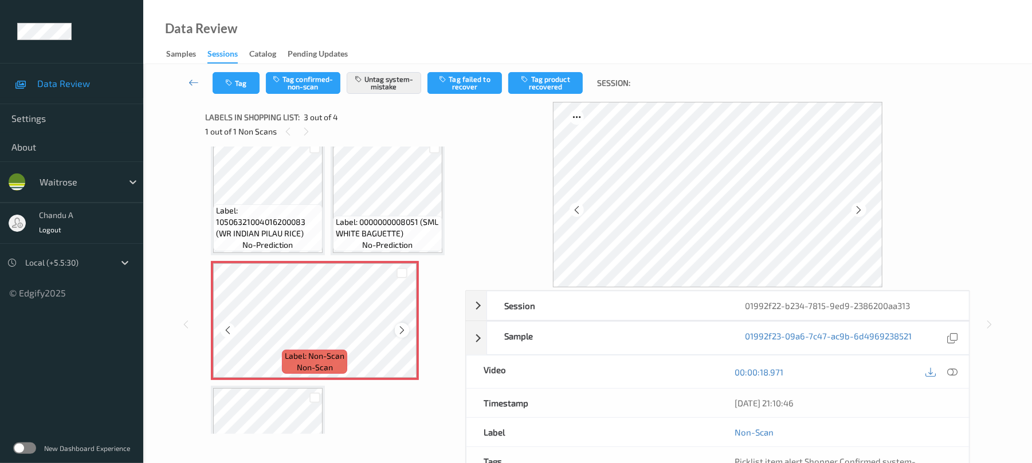
click at [402, 328] on icon at bounding box center [402, 330] width 10 height 10
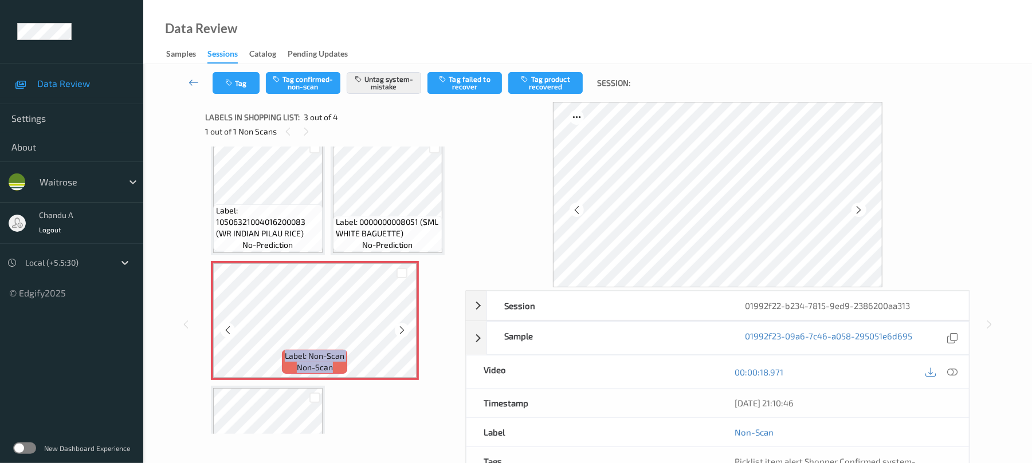
click at [402, 328] on icon at bounding box center [402, 330] width 10 height 10
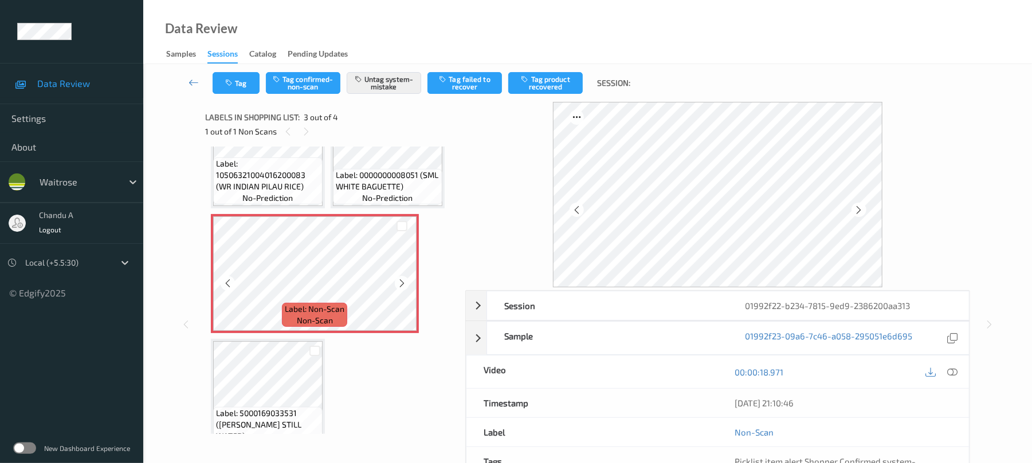
scroll to position [92, 0]
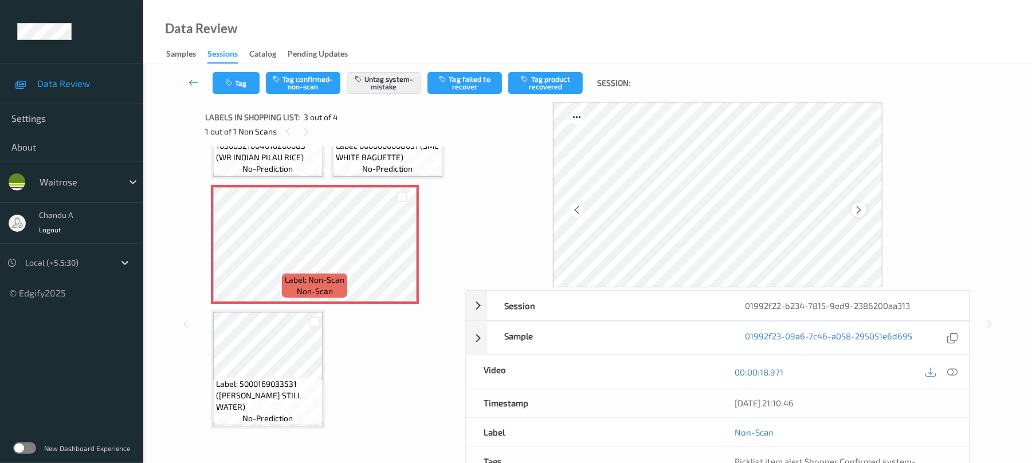
click at [857, 209] on icon at bounding box center [858, 210] width 10 height 10
click at [252, 85] on button "Tag" at bounding box center [236, 83] width 47 height 22
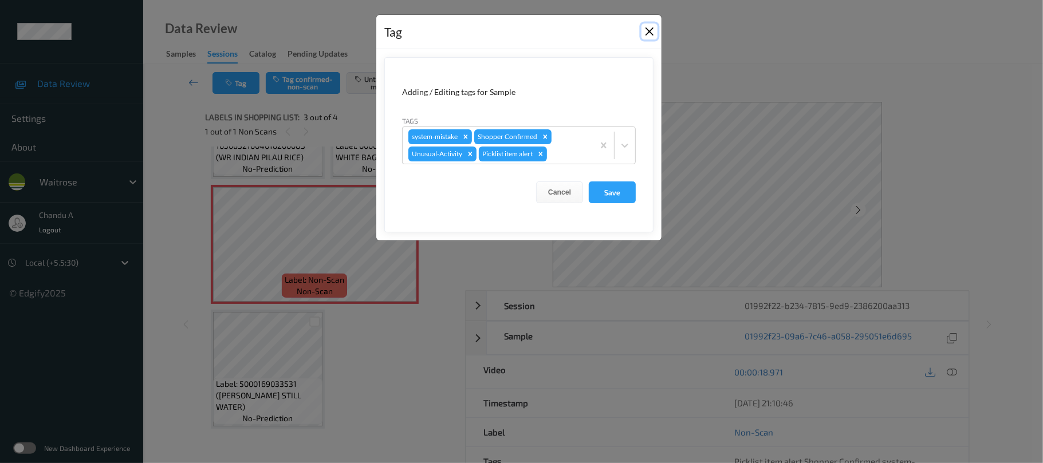
click at [654, 32] on button "Close" at bounding box center [650, 31] width 16 height 16
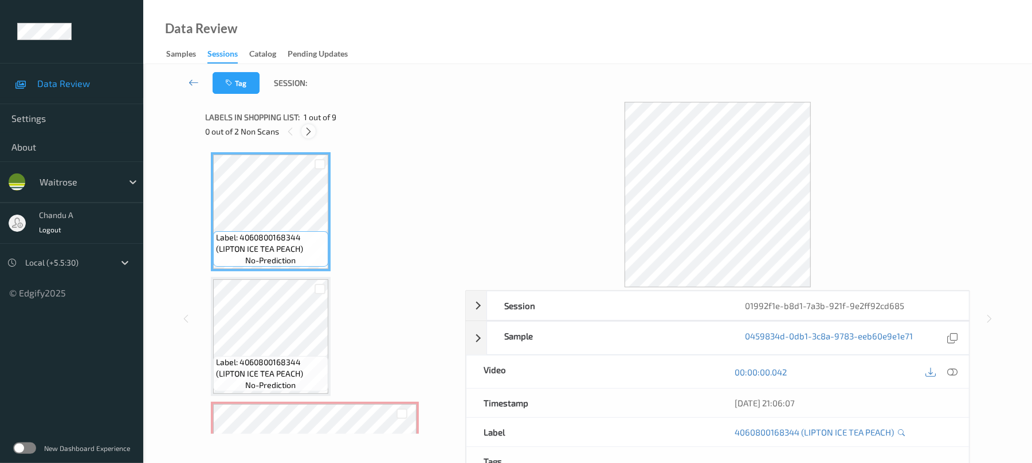
click at [309, 131] on icon at bounding box center [309, 132] width 10 height 10
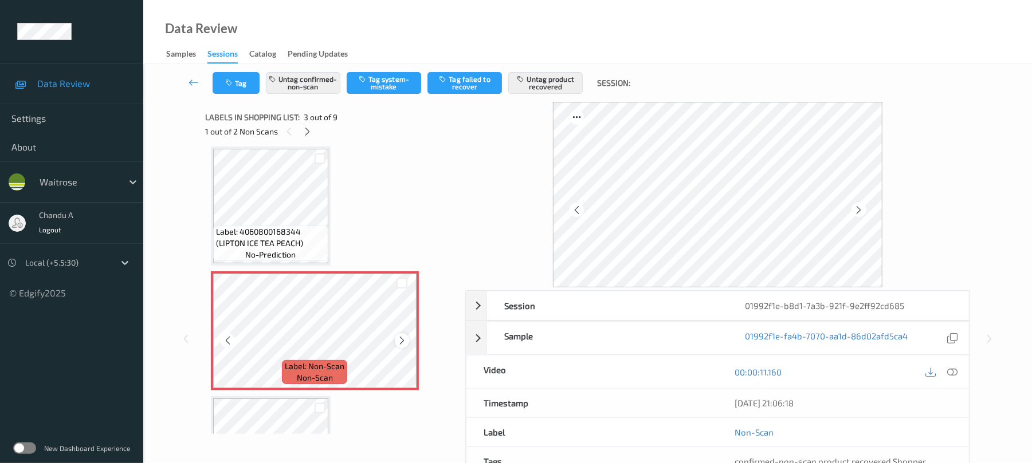
click at [402, 346] on div at bounding box center [402, 340] width 14 height 14
click at [402, 341] on icon at bounding box center [402, 341] width 10 height 10
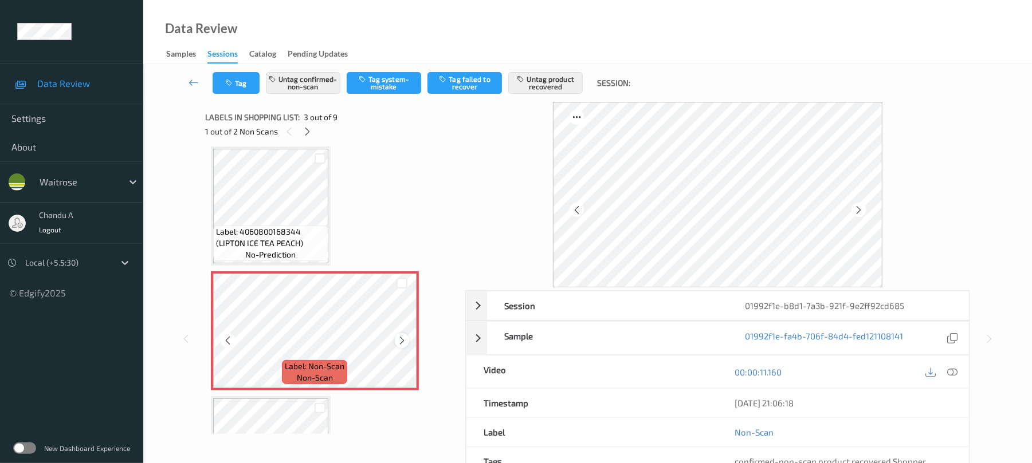
click at [398, 336] on icon at bounding box center [402, 341] width 10 height 10
click at [231, 88] on button "Tag" at bounding box center [236, 83] width 47 height 22
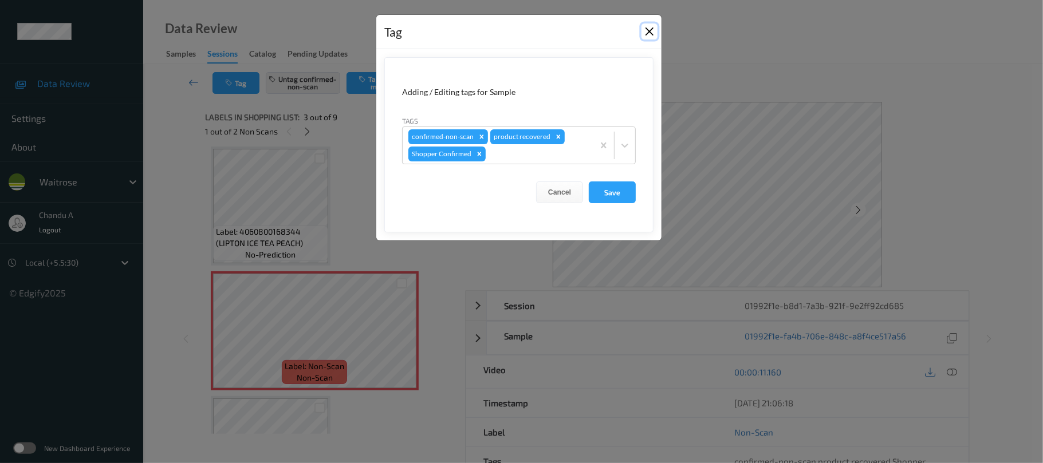
click at [648, 33] on button "Close" at bounding box center [650, 31] width 16 height 16
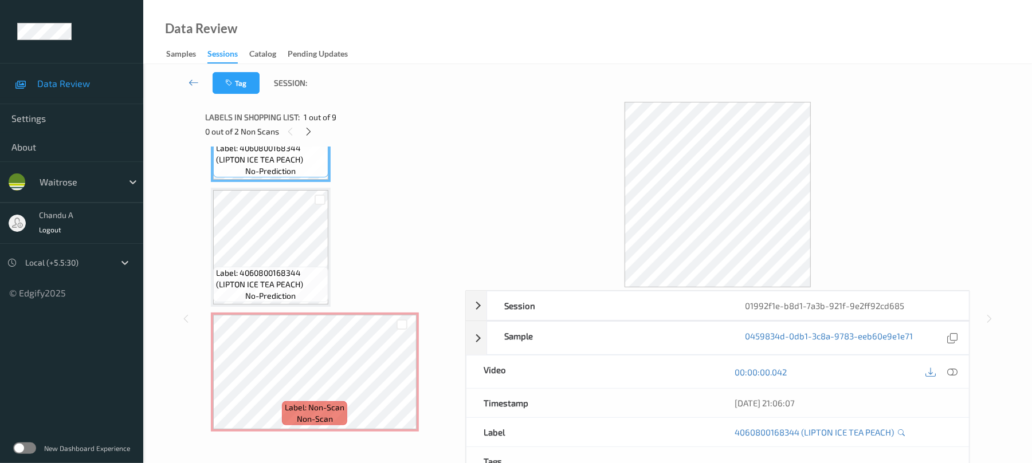
scroll to position [152, 0]
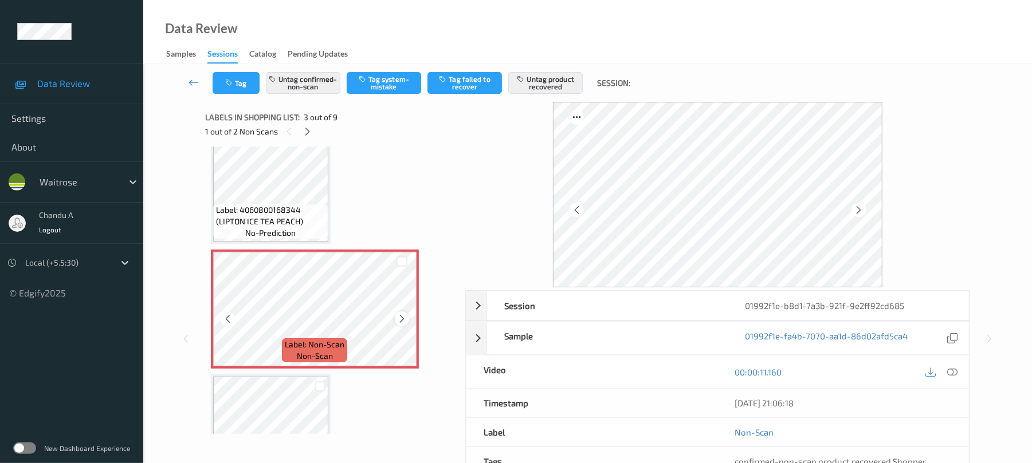
click at [400, 318] on icon at bounding box center [402, 319] width 10 height 10
click at [400, 317] on icon at bounding box center [402, 319] width 10 height 10
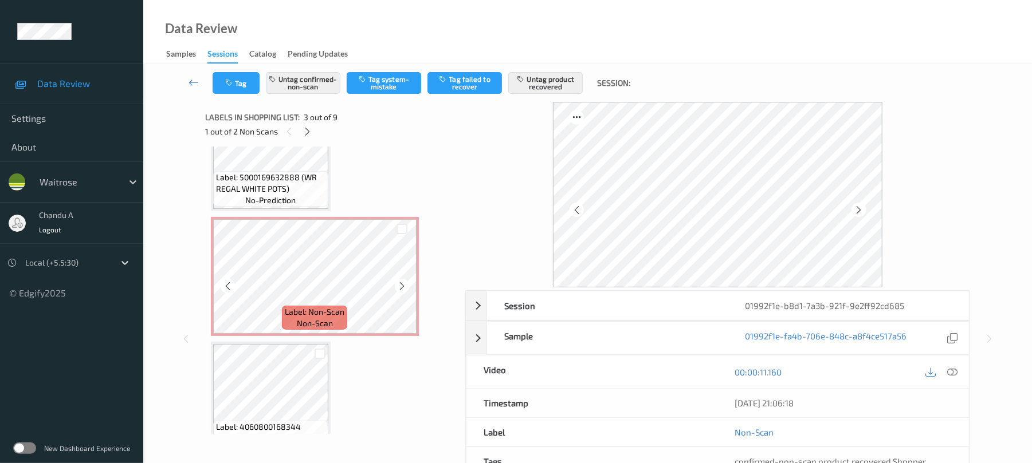
scroll to position [840, 0]
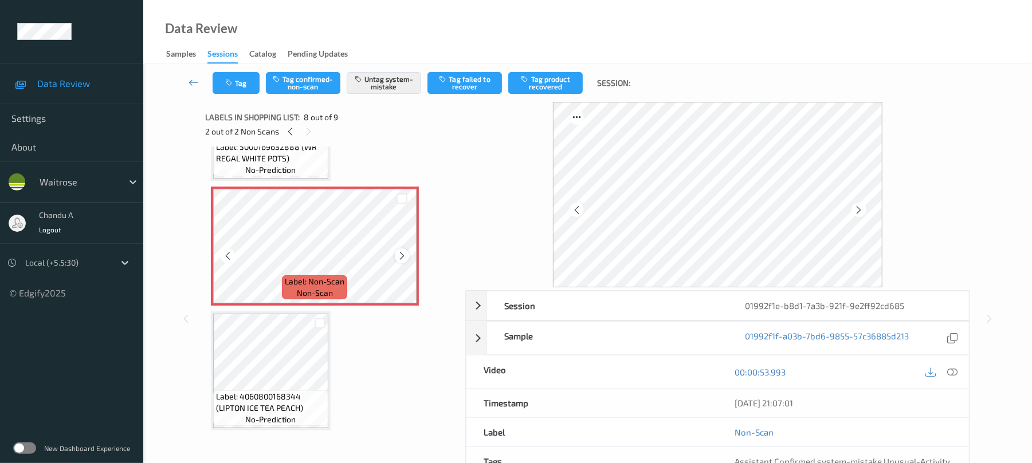
click at [400, 251] on icon at bounding box center [402, 256] width 10 height 10
click at [233, 89] on button "Tag" at bounding box center [236, 83] width 47 height 22
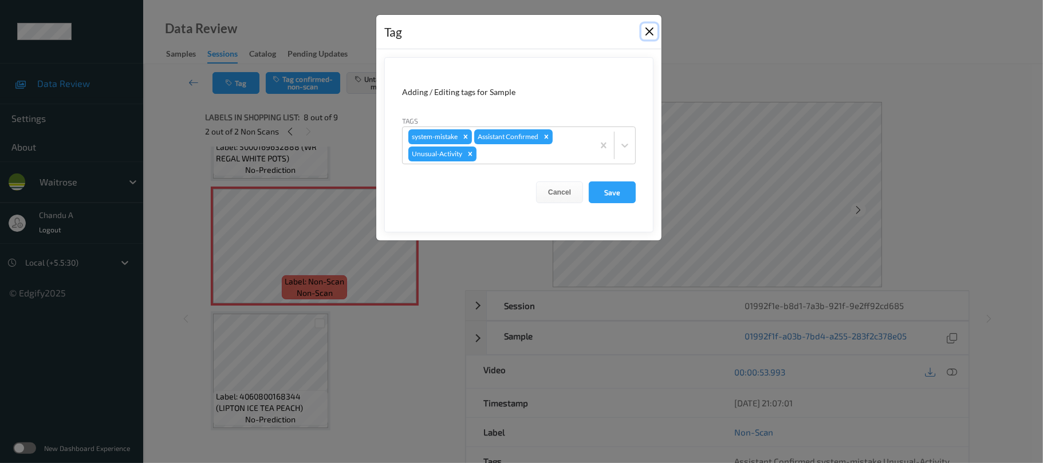
click at [648, 39] on button "Close" at bounding box center [650, 31] width 16 height 16
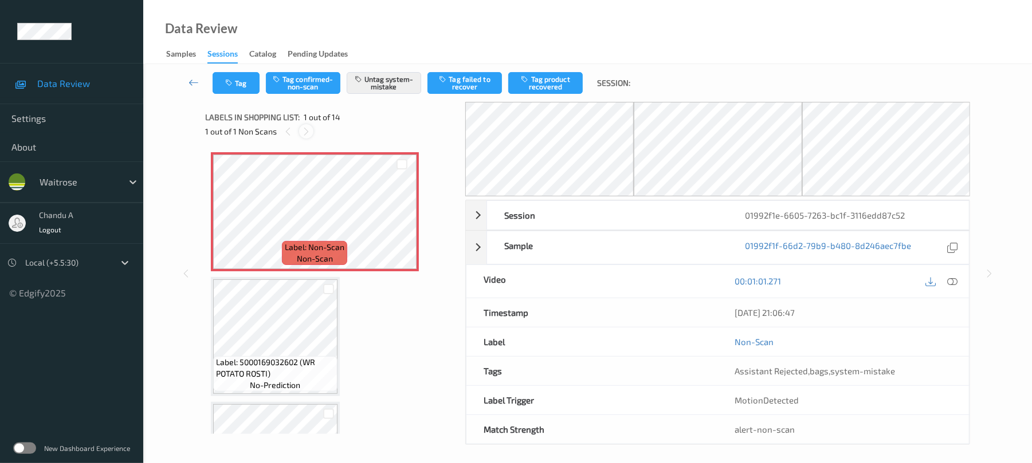
click at [310, 132] on div at bounding box center [306, 131] width 14 height 14
click at [310, 131] on div at bounding box center [306, 131] width 14 height 14
click at [402, 225] on icon at bounding box center [402, 222] width 10 height 10
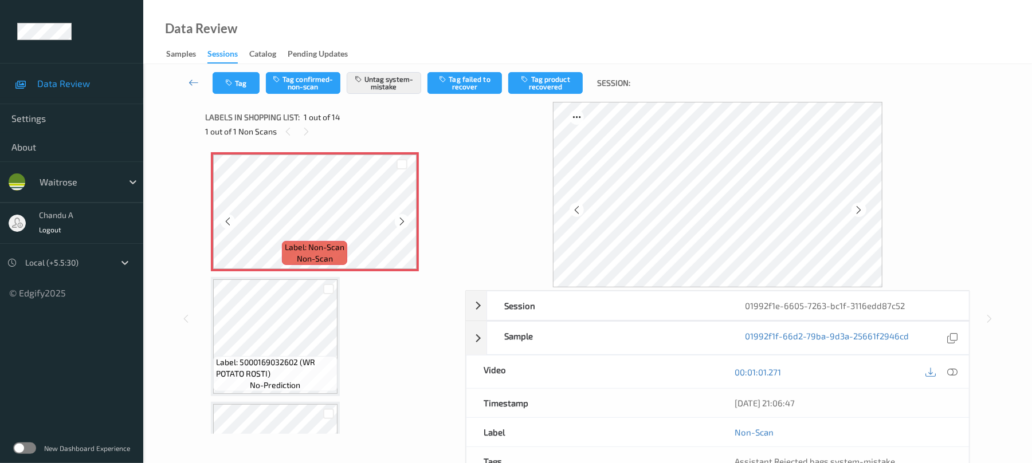
click at [402, 225] on icon at bounding box center [402, 222] width 10 height 10
click at [234, 97] on div "Tag Tag confirmed-non-scan Untag system-mistake Tag failed to recover Tag produ…" at bounding box center [587, 83] width 841 height 38
click at [234, 85] on icon "button" at bounding box center [230, 83] width 10 height 8
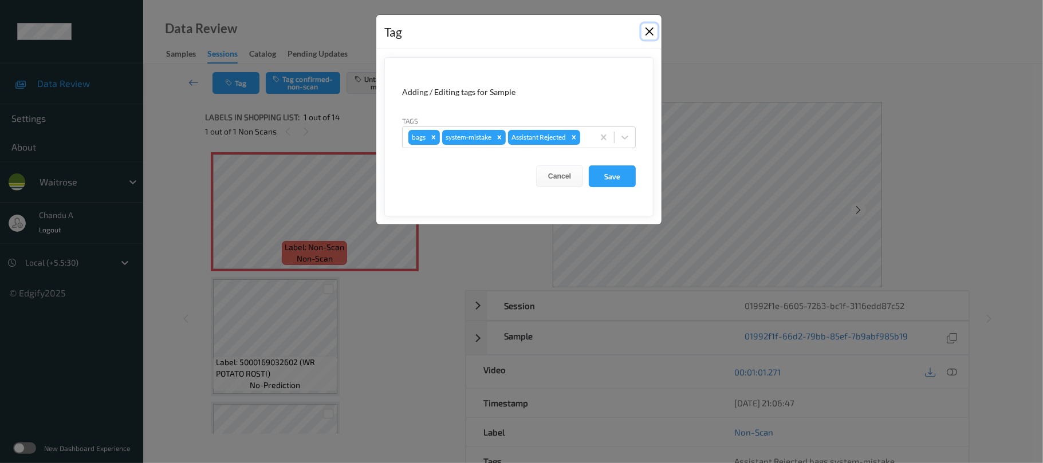
click at [647, 30] on button "Close" at bounding box center [650, 31] width 16 height 16
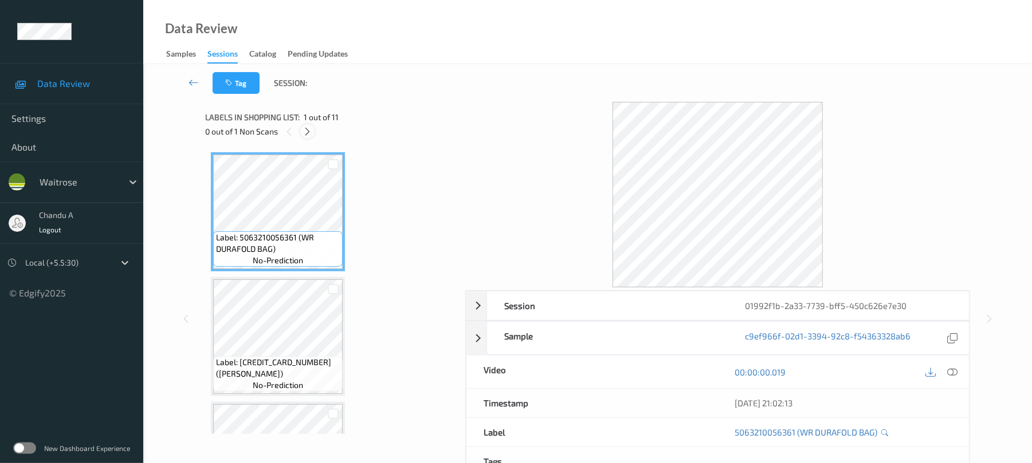
click at [310, 131] on icon at bounding box center [307, 132] width 10 height 10
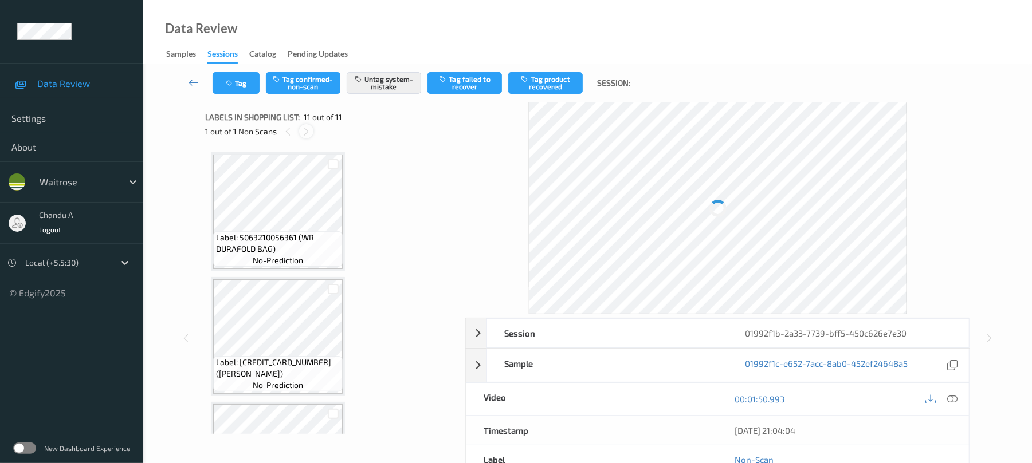
scroll to position [1091, 0]
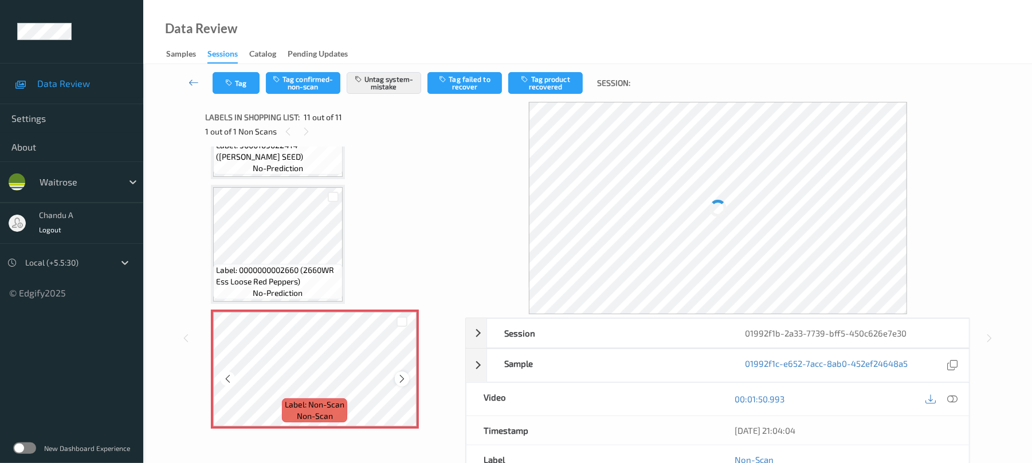
click at [404, 380] on icon at bounding box center [402, 379] width 10 height 10
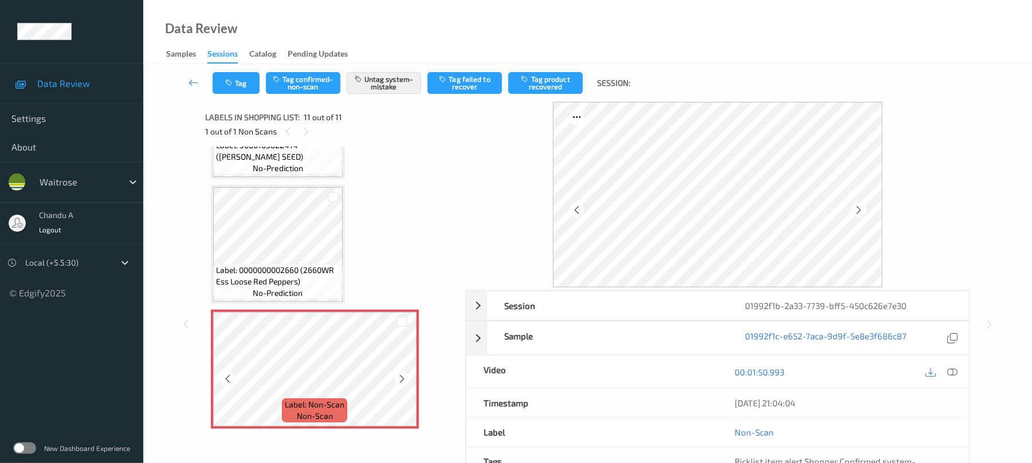
click at [404, 380] on icon at bounding box center [402, 379] width 10 height 10
click at [234, 86] on icon "button" at bounding box center [230, 83] width 10 height 8
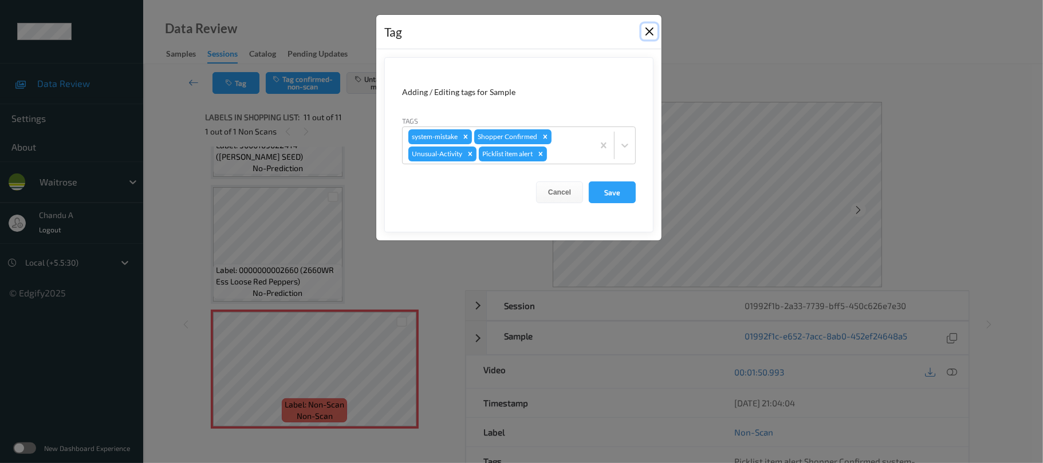
click at [647, 31] on button "Close" at bounding box center [650, 31] width 16 height 16
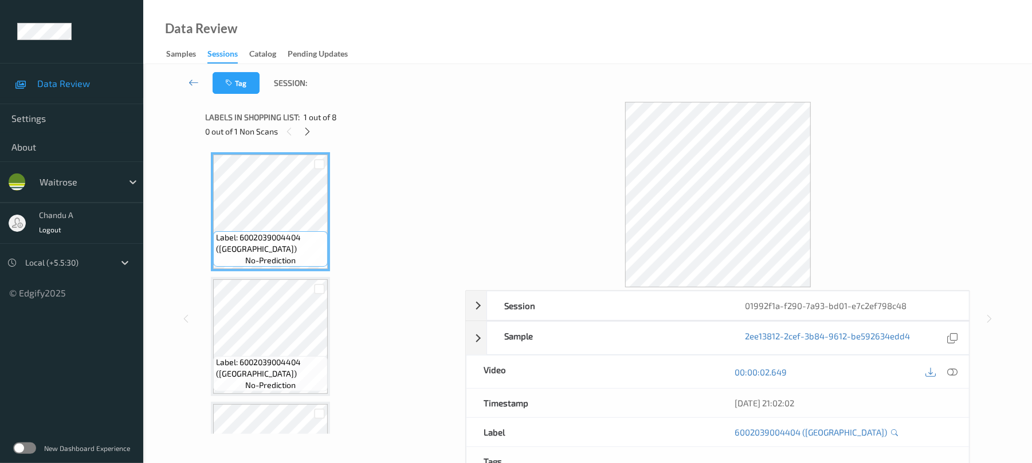
click at [312, 139] on div "Labels in shopping list: 1 out of 8 0 out of 1 Non Scans" at bounding box center [331, 124] width 252 height 45
click at [307, 132] on icon at bounding box center [307, 132] width 10 height 10
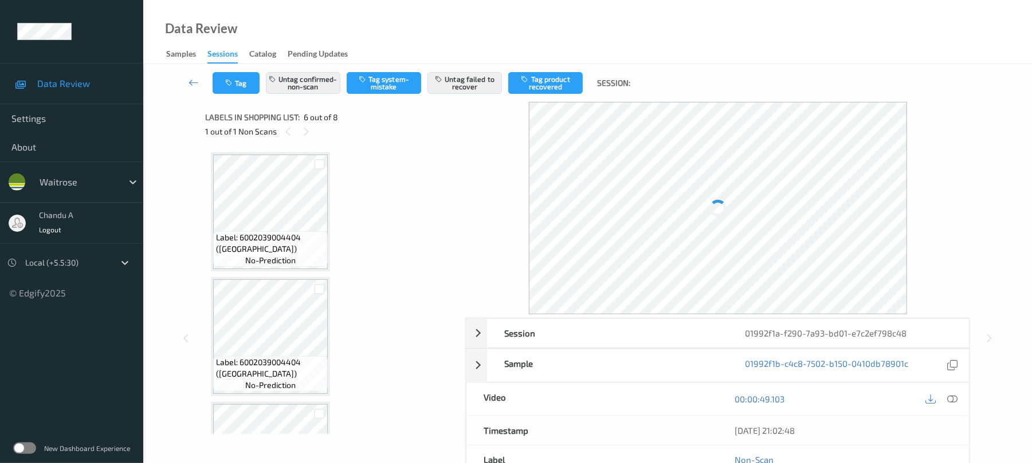
scroll to position [505, 0]
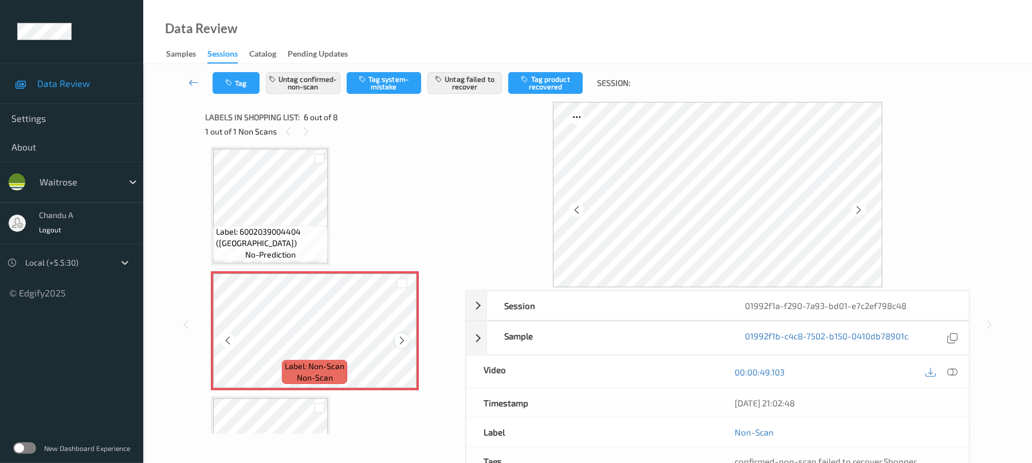
click at [401, 341] on icon at bounding box center [402, 341] width 10 height 10
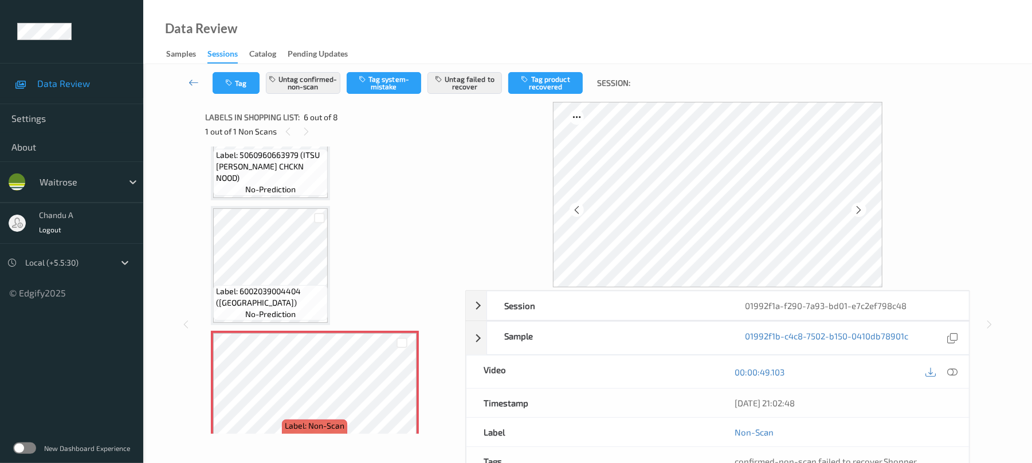
scroll to position [411, 0]
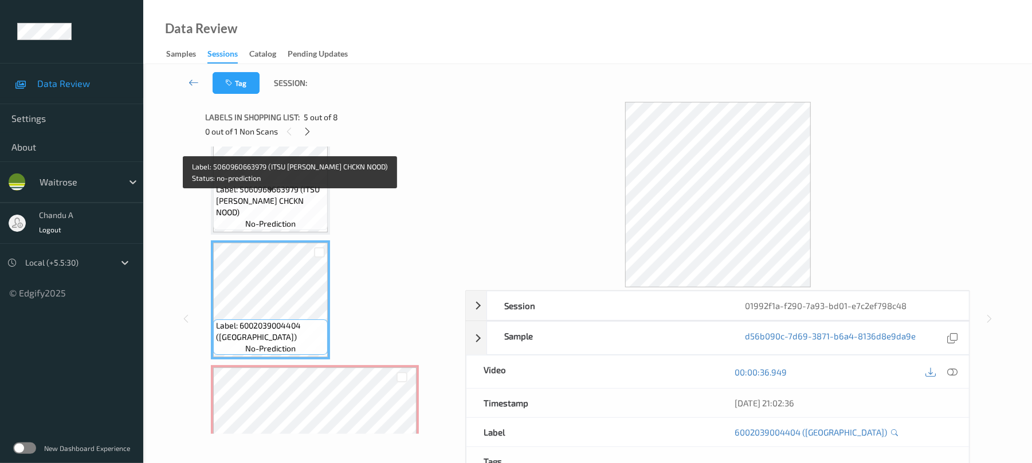
click at [289, 207] on span "Label: 5060960663979 (ITSU TERI CHCKN NOOD)" at bounding box center [270, 201] width 109 height 34
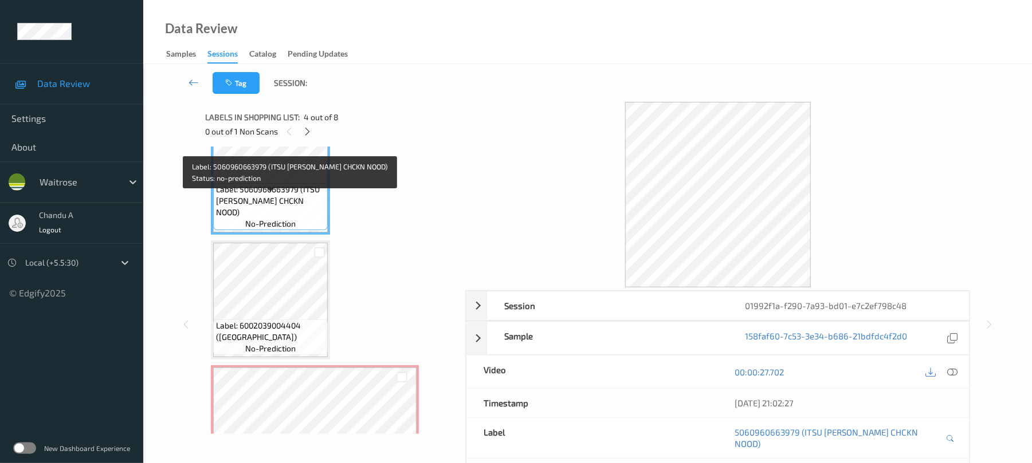
scroll to position [335, 0]
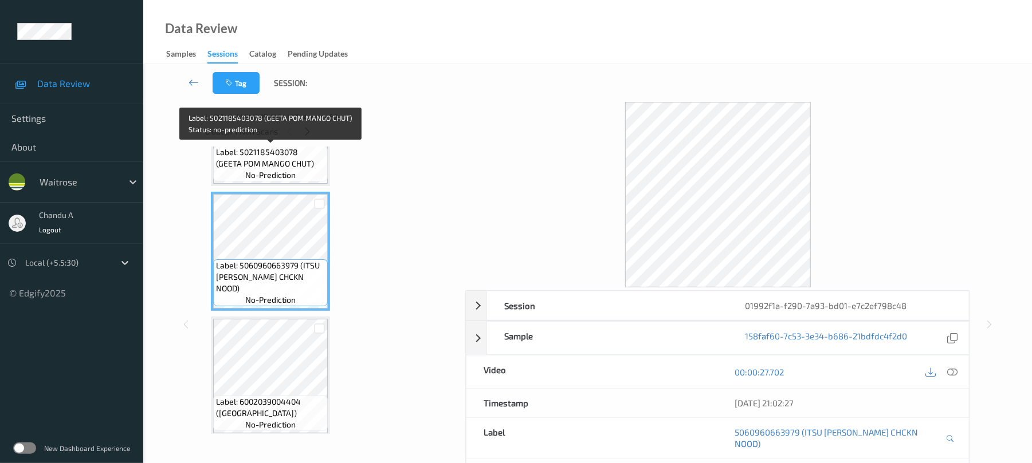
click at [299, 161] on span "Label: 5021185403078 (GEETA POM MANGO CHUT)" at bounding box center [270, 158] width 109 height 23
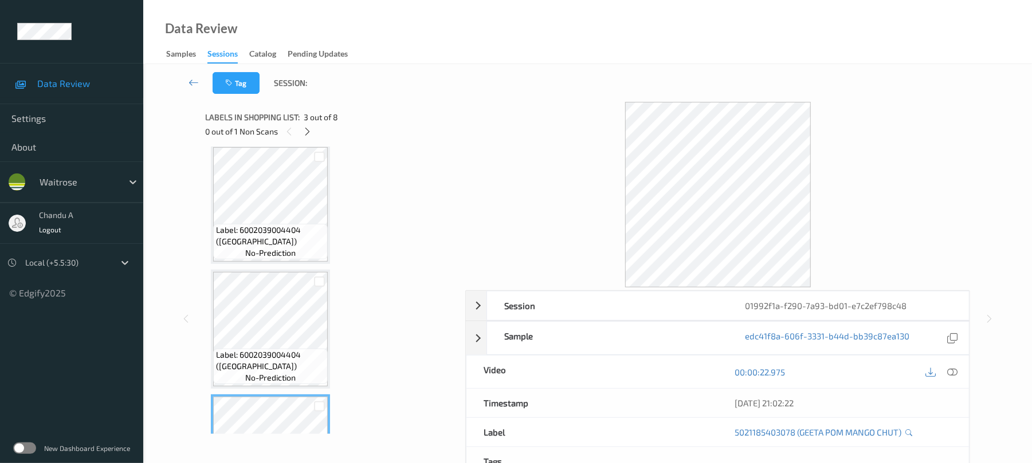
scroll to position [0, 0]
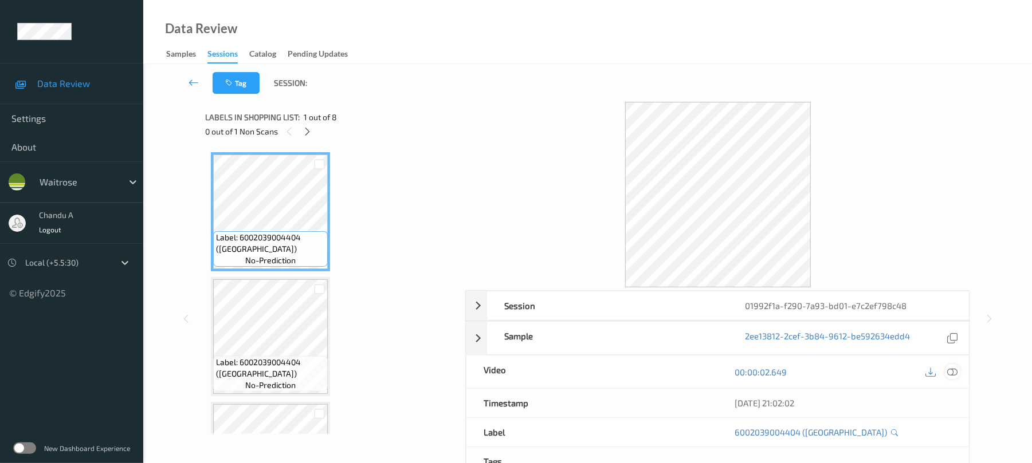
click at [952, 373] on icon at bounding box center [952, 372] width 10 height 10
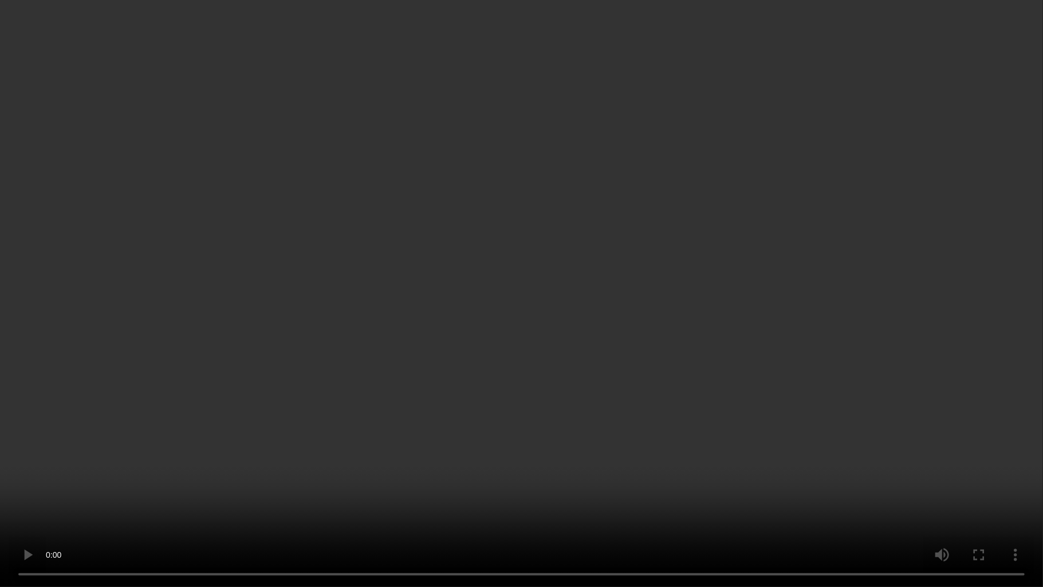
click at [574, 331] on video at bounding box center [521, 293] width 1043 height 587
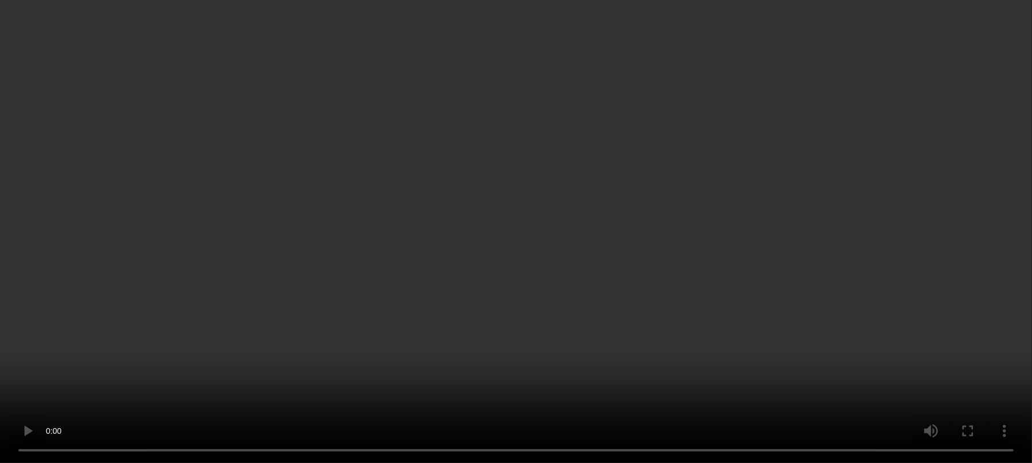
scroll to position [687, 0]
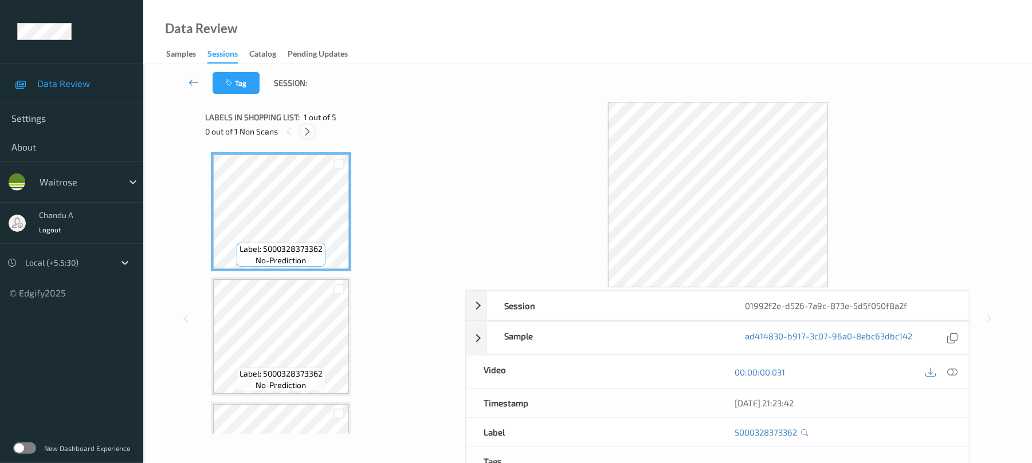
click at [308, 127] on icon at bounding box center [307, 132] width 10 height 10
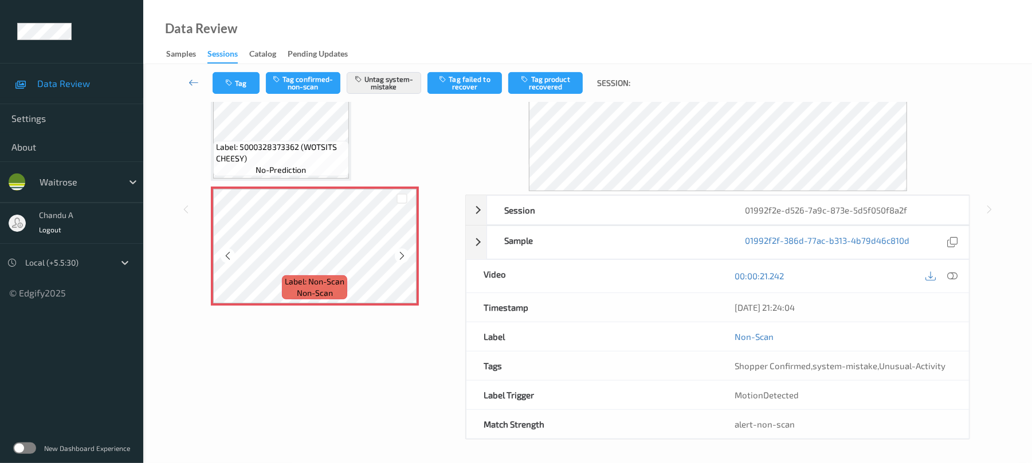
scroll to position [99, 0]
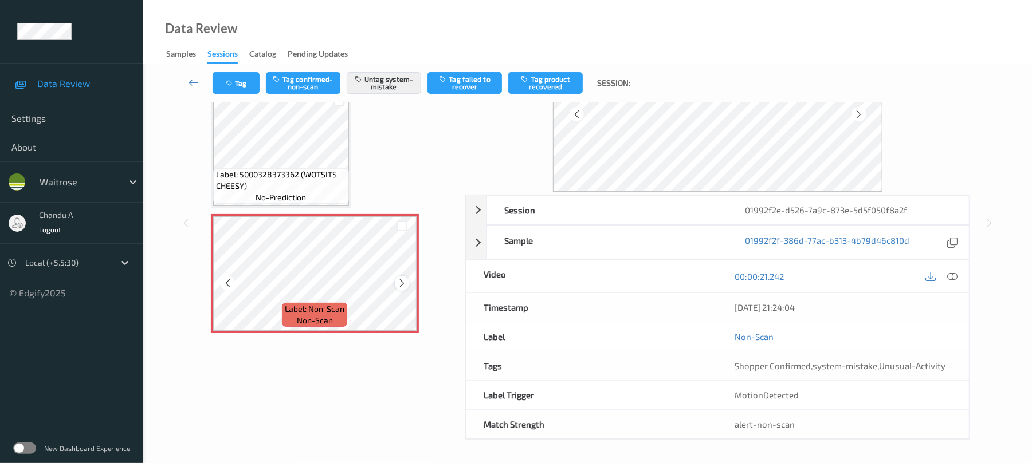
click at [399, 278] on icon at bounding box center [402, 283] width 10 height 10
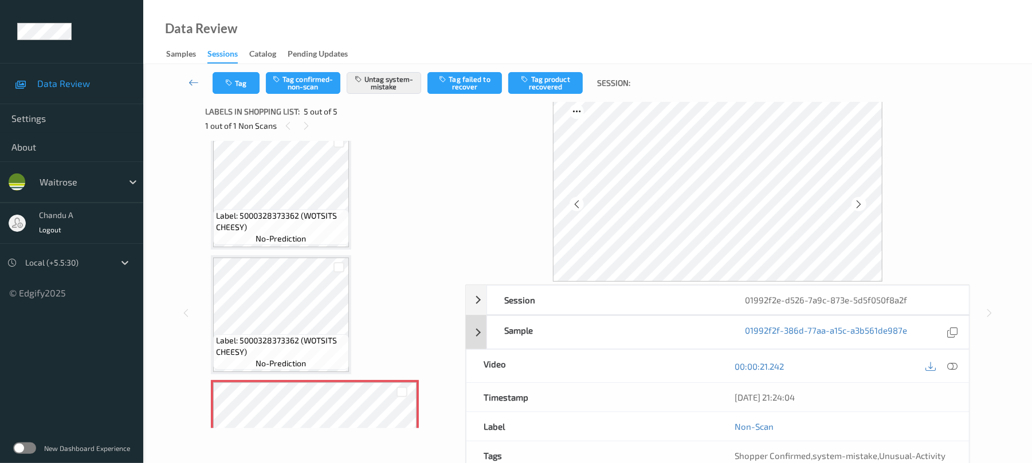
scroll to position [0, 0]
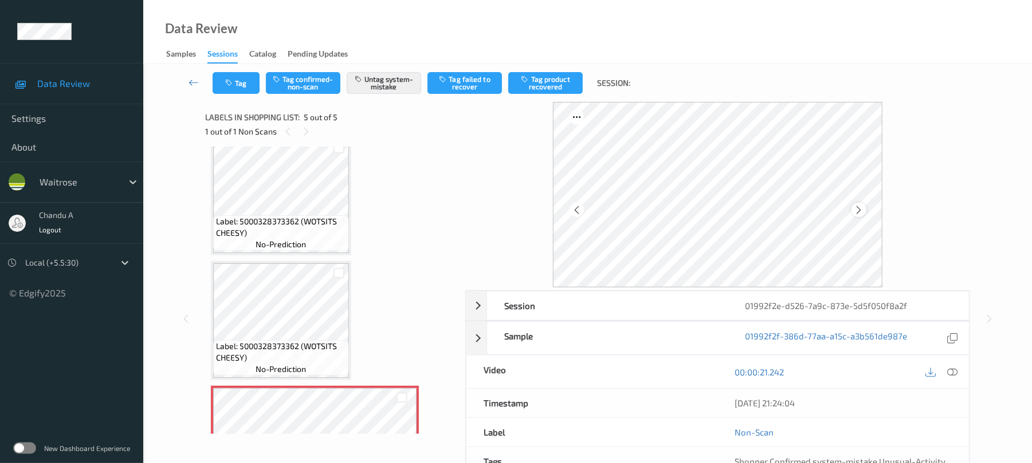
click at [861, 213] on icon at bounding box center [858, 210] width 10 height 10
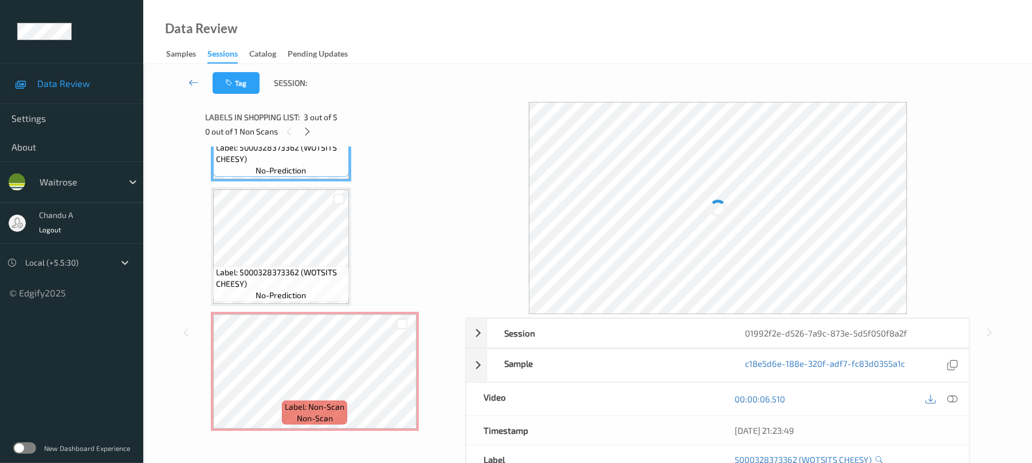
scroll to position [342, 0]
click at [398, 379] on icon at bounding box center [402, 379] width 10 height 10
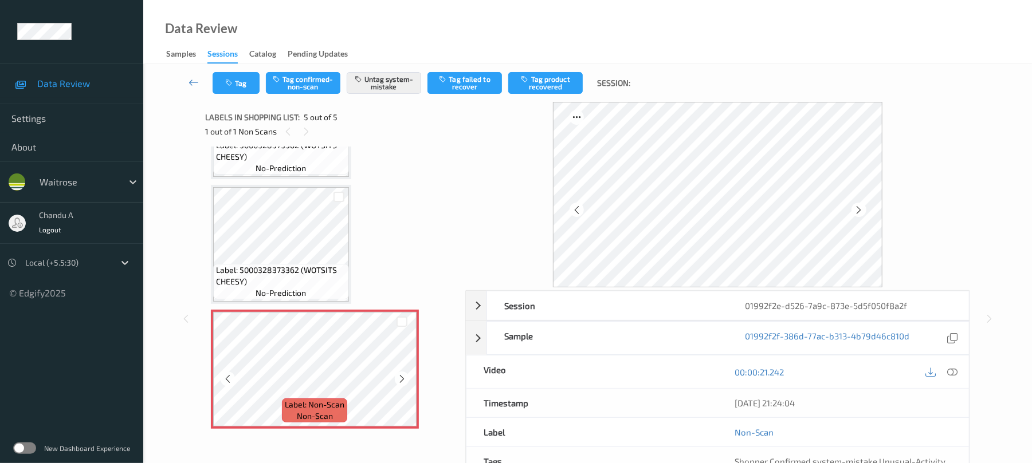
click at [398, 379] on icon at bounding box center [402, 379] width 10 height 10
click at [221, 78] on button "Tag" at bounding box center [236, 83] width 47 height 22
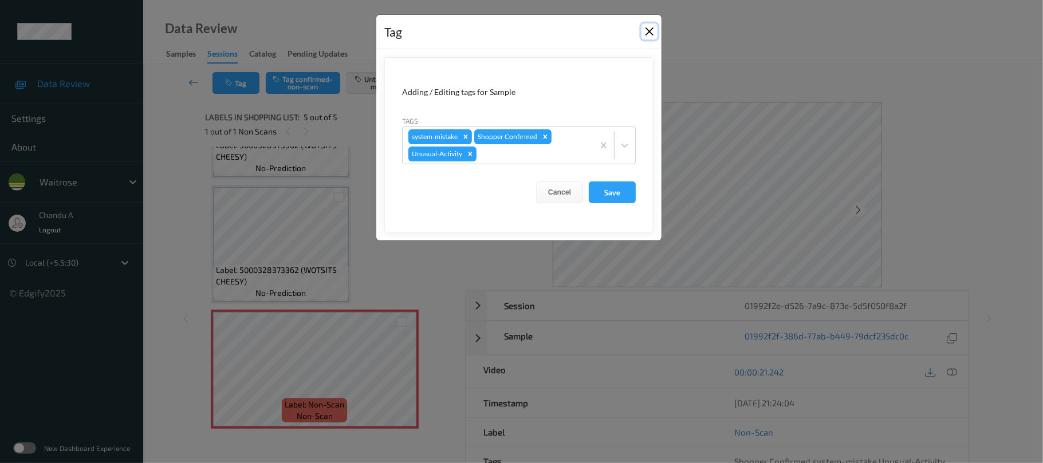
click at [648, 28] on button "Close" at bounding box center [650, 31] width 16 height 16
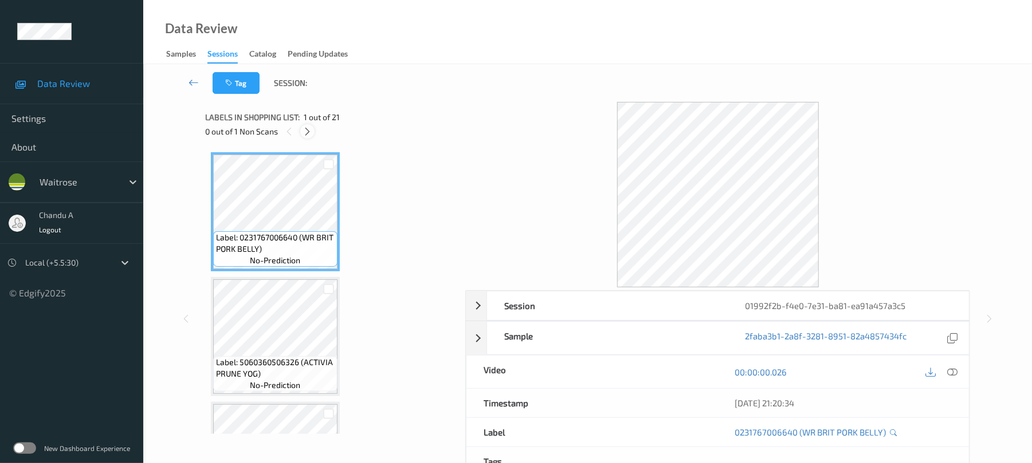
click at [310, 135] on icon at bounding box center [307, 132] width 10 height 10
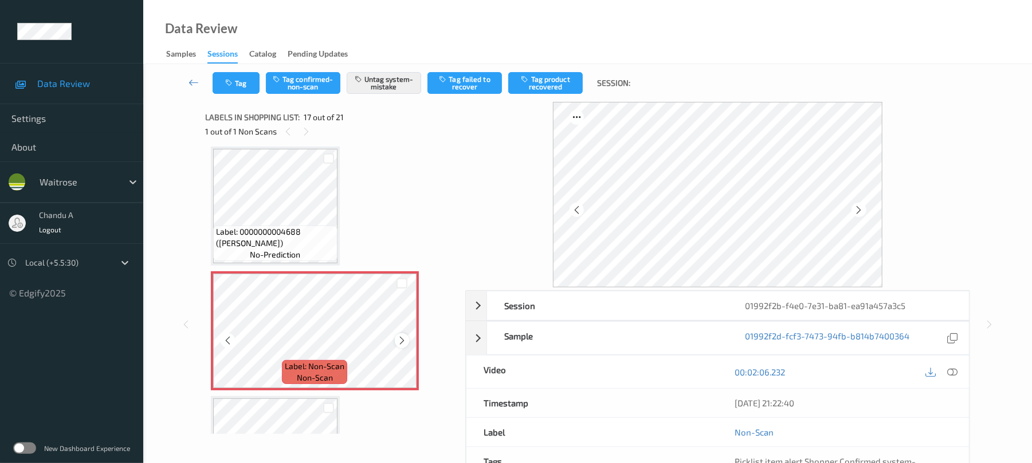
click at [400, 344] on icon at bounding box center [402, 341] width 10 height 10
click at [238, 84] on button "Tag" at bounding box center [236, 83] width 47 height 22
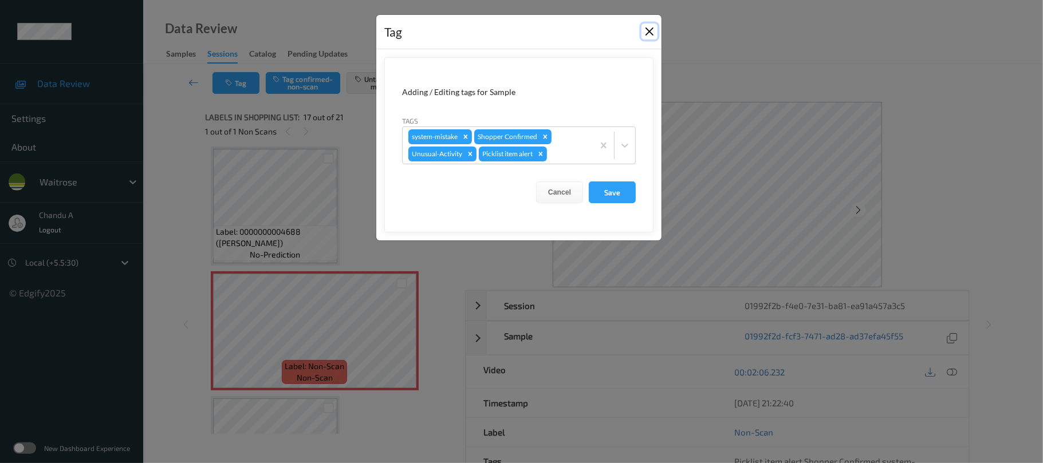
click at [649, 31] on button "Close" at bounding box center [650, 31] width 16 height 16
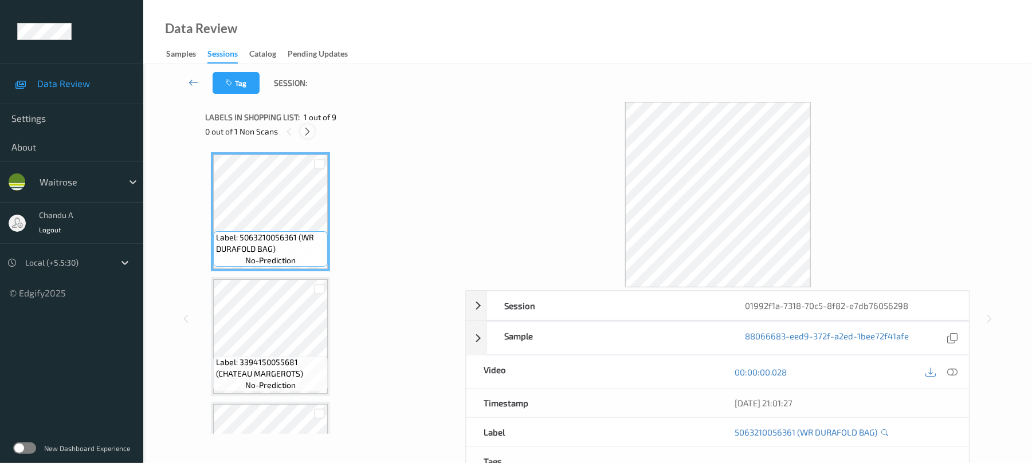
click at [304, 129] on icon at bounding box center [307, 132] width 10 height 10
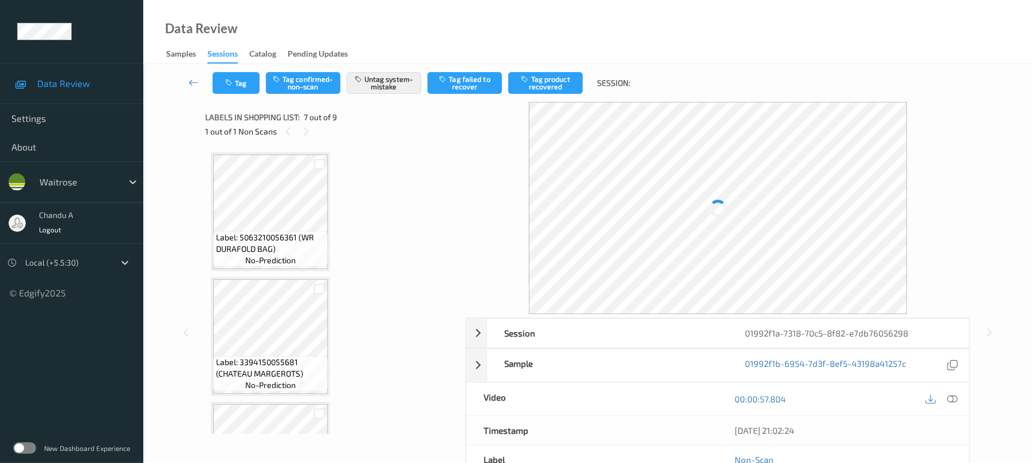
scroll to position [630, 0]
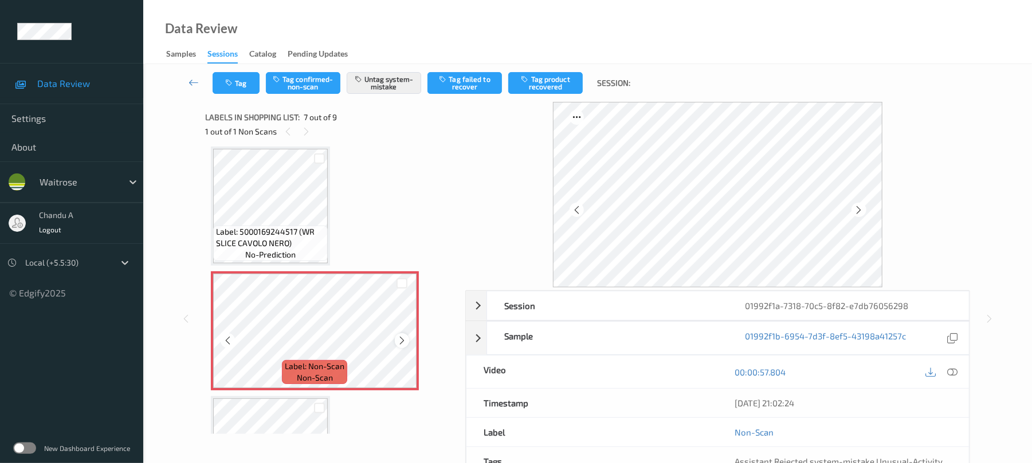
click at [400, 339] on icon at bounding box center [402, 341] width 10 height 10
click at [253, 83] on button "Tag" at bounding box center [236, 83] width 47 height 22
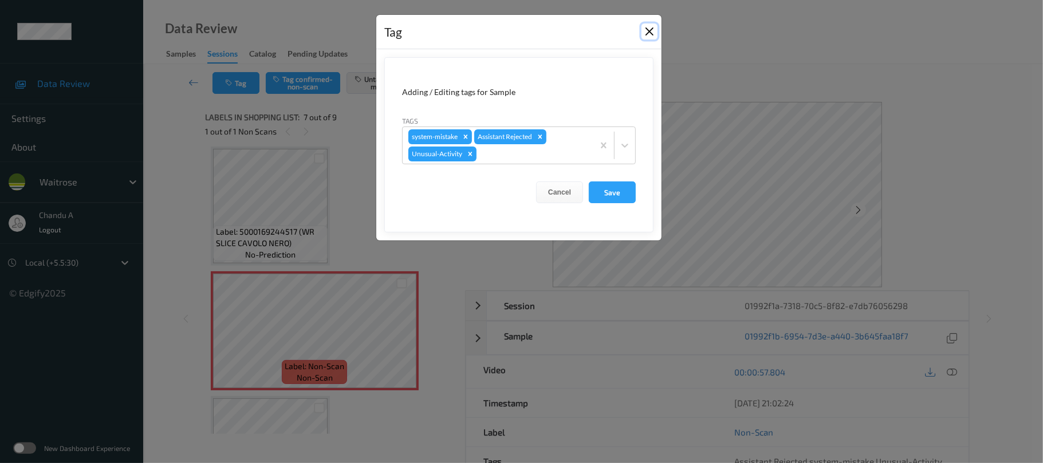
click at [650, 31] on button "Close" at bounding box center [650, 31] width 16 height 16
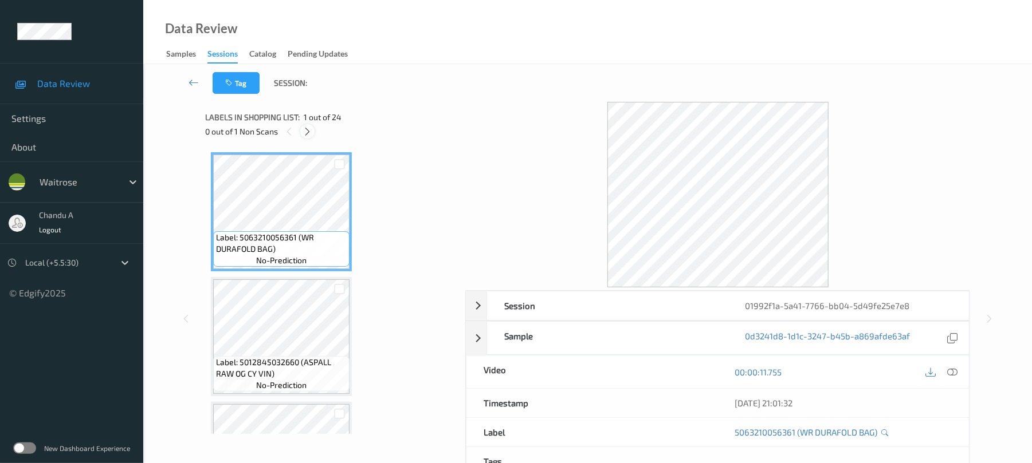
click at [308, 128] on icon at bounding box center [307, 132] width 10 height 10
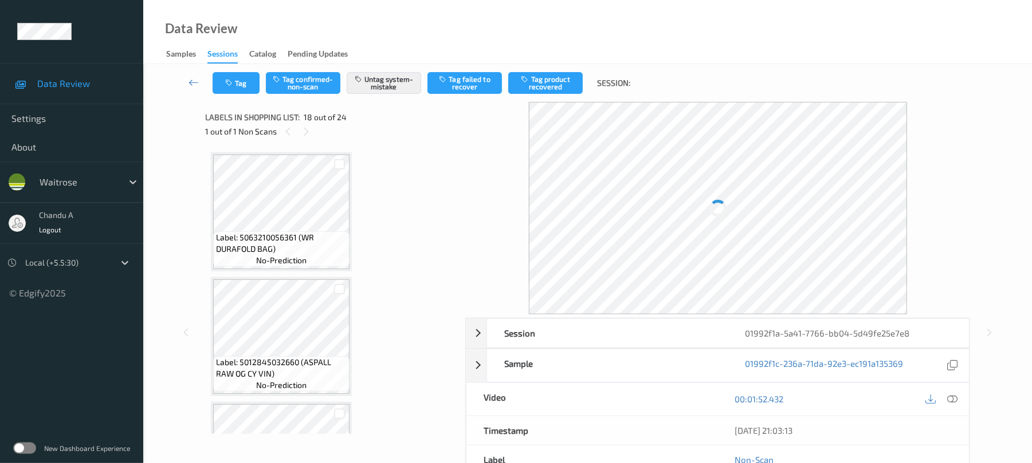
scroll to position [2004, 0]
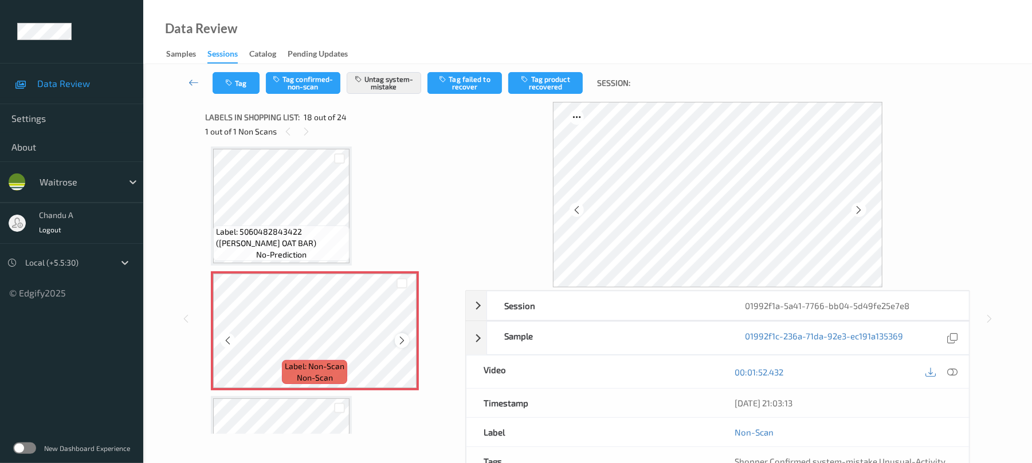
click at [399, 336] on icon at bounding box center [402, 341] width 10 height 10
click at [244, 83] on button "Tag" at bounding box center [236, 83] width 47 height 22
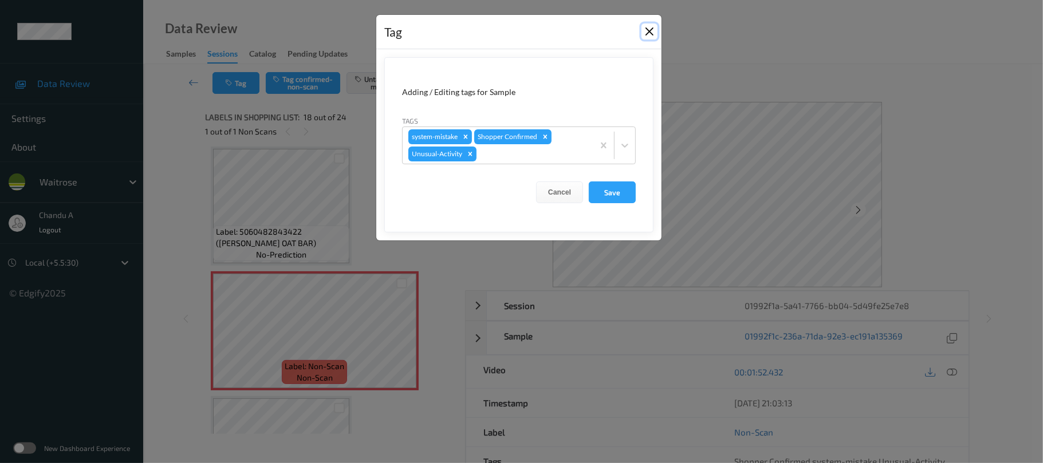
click at [647, 29] on button "Close" at bounding box center [650, 31] width 16 height 16
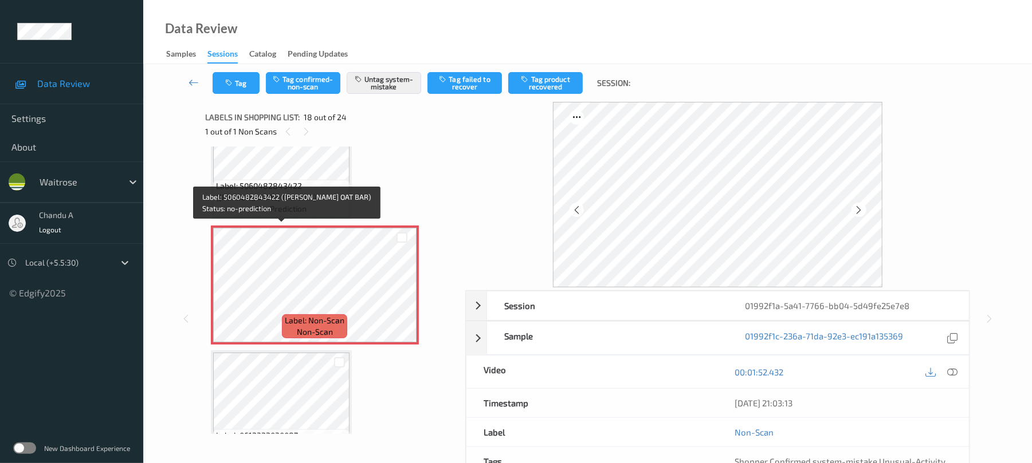
scroll to position [2080, 0]
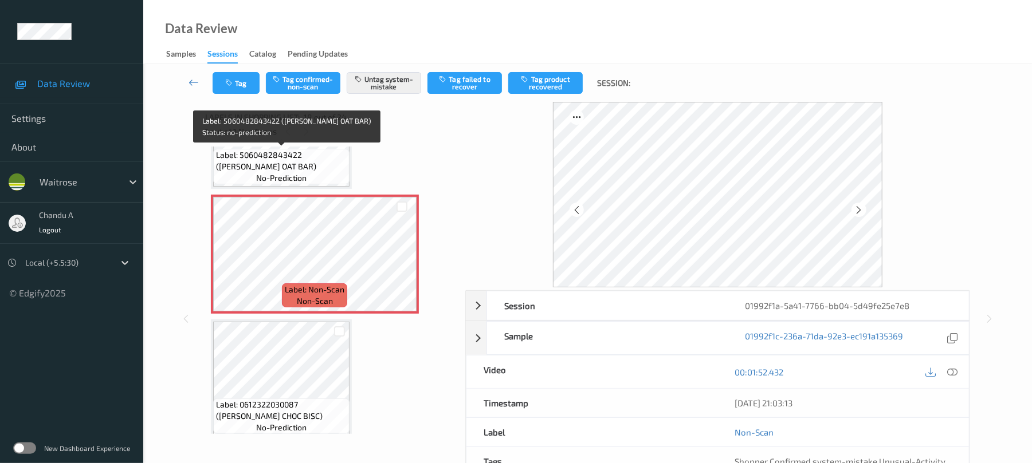
click at [313, 163] on span "Label: 5060482843422 (DELLA LEMON OAT BAR)" at bounding box center [281, 160] width 131 height 23
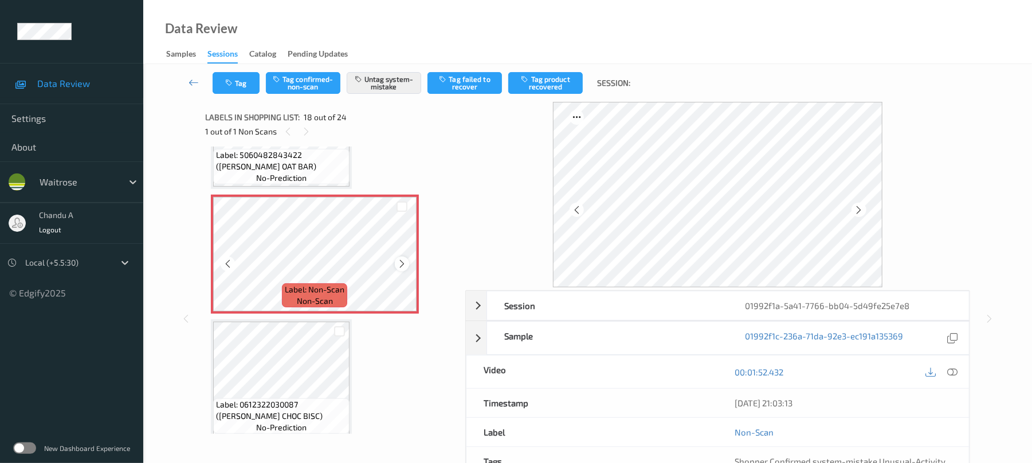
click at [404, 259] on icon at bounding box center [402, 264] width 10 height 10
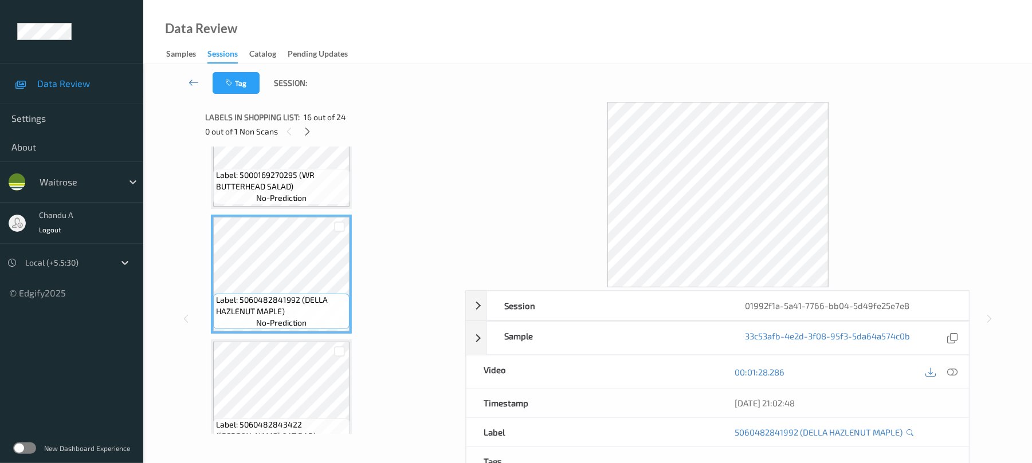
scroll to position [1851, 0]
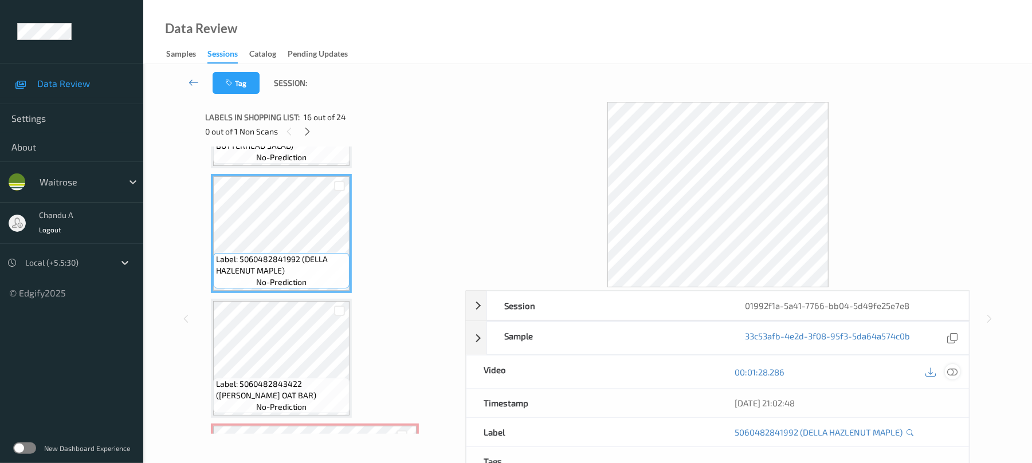
click at [953, 369] on icon at bounding box center [952, 372] width 10 height 10
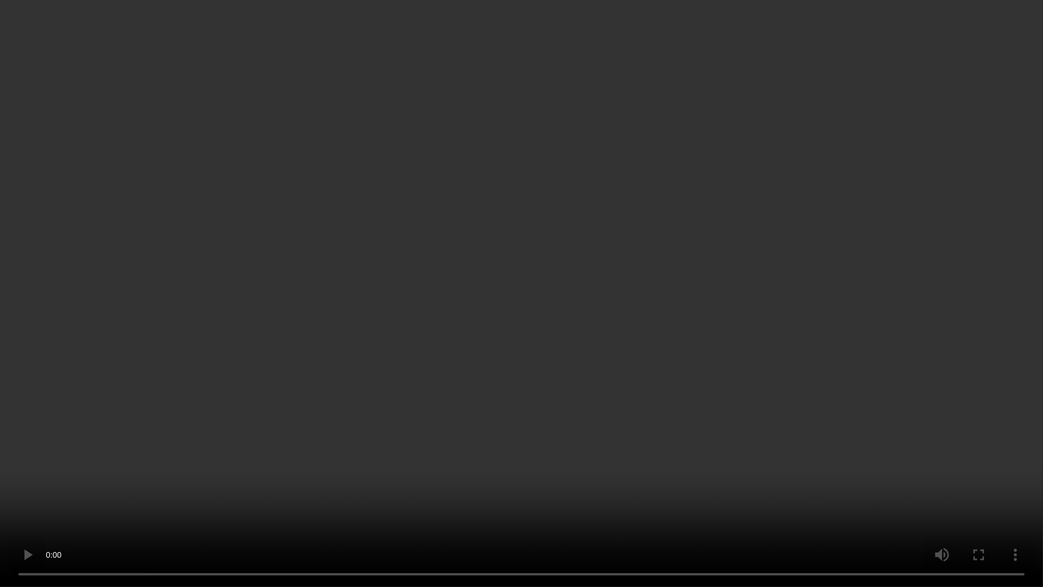
click at [400, 309] on video at bounding box center [521, 293] width 1043 height 587
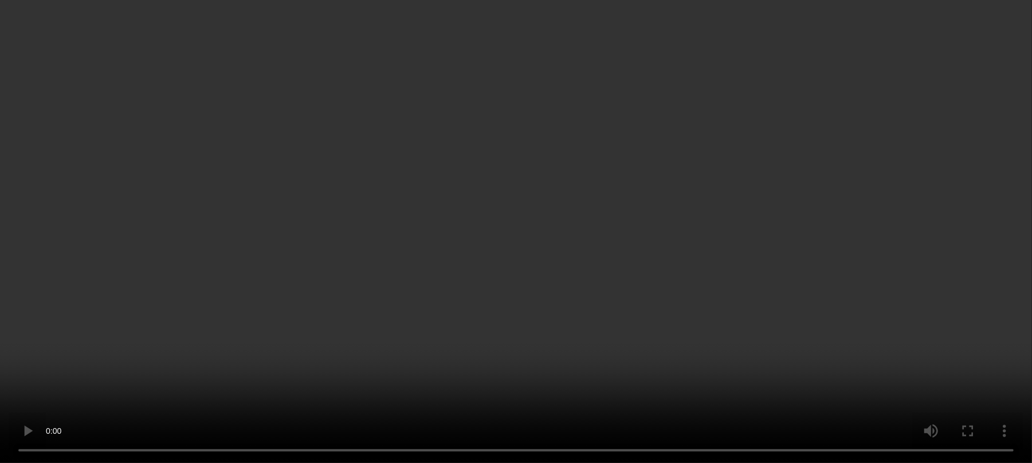
scroll to position [2004, 0]
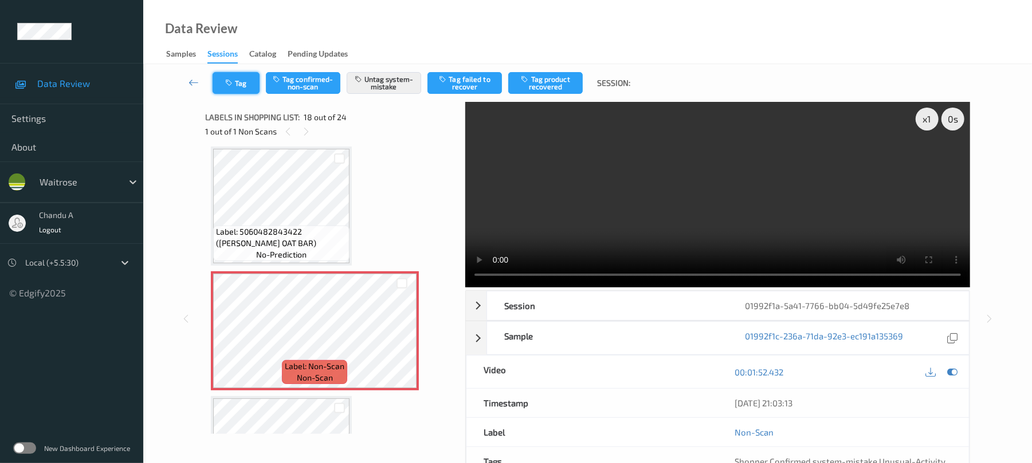
click at [246, 85] on button "Tag" at bounding box center [236, 83] width 47 height 22
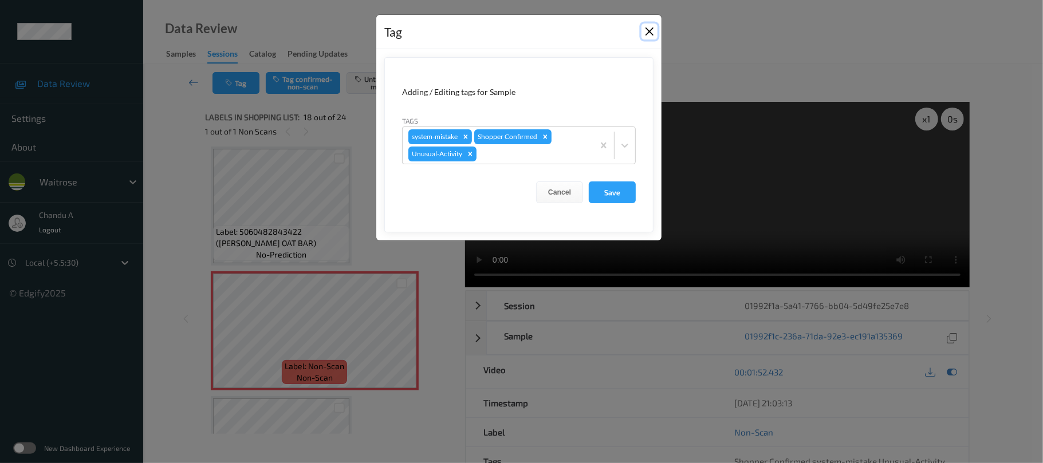
click at [644, 33] on button "Close" at bounding box center [650, 31] width 16 height 16
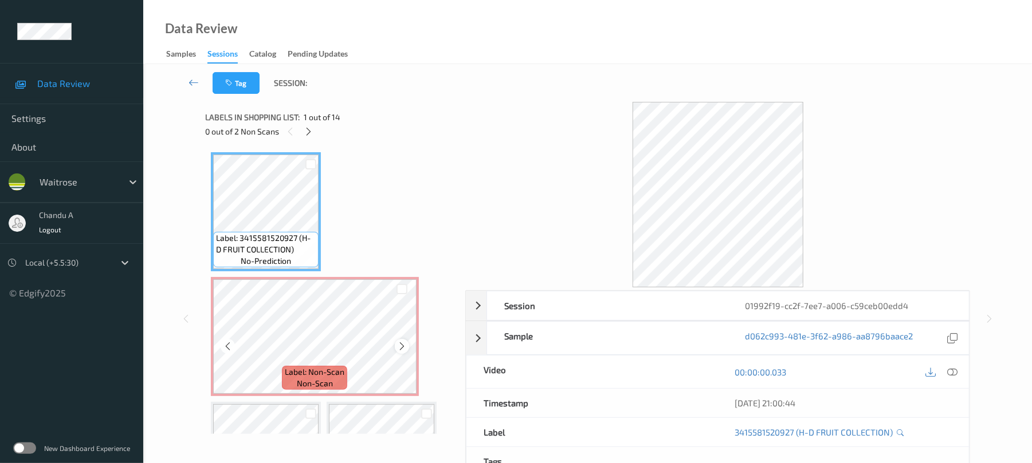
click at [403, 344] on icon at bounding box center [402, 346] width 10 height 10
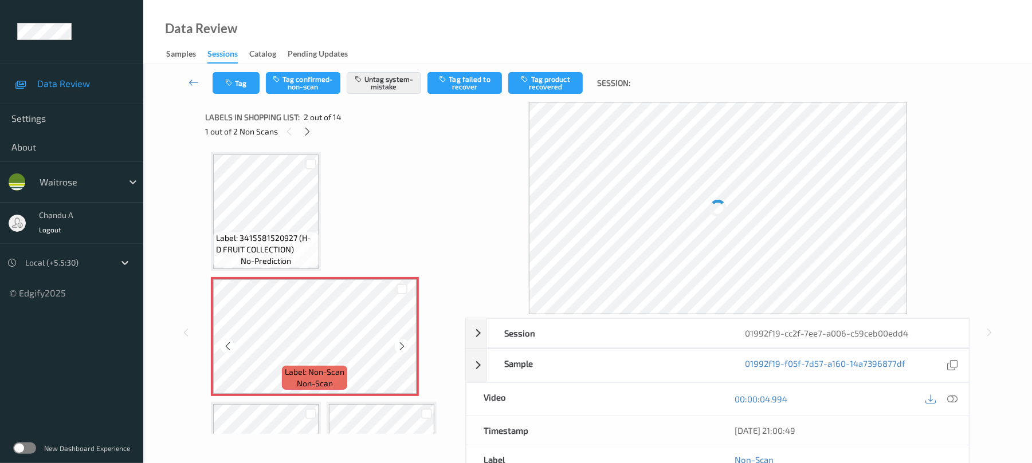
click at [403, 344] on icon at bounding box center [402, 346] width 10 height 10
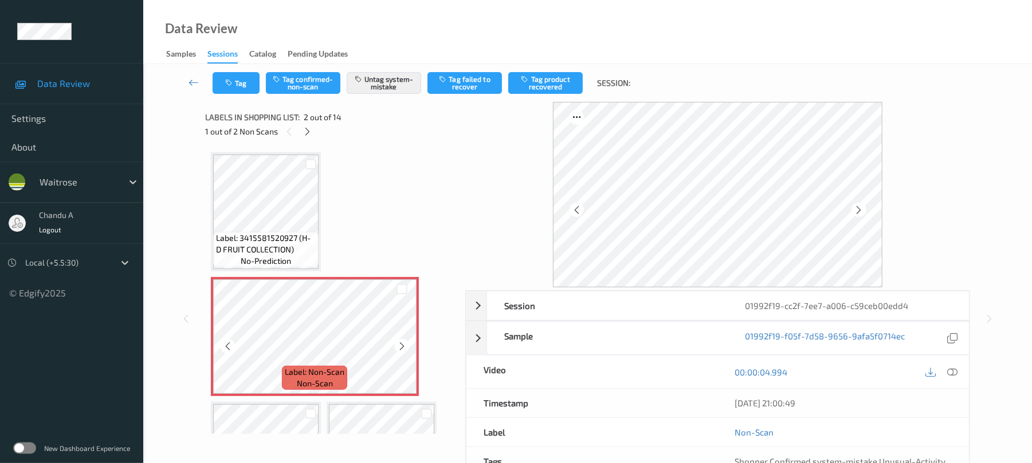
click at [403, 344] on icon at bounding box center [402, 346] width 10 height 10
click at [399, 348] on icon at bounding box center [402, 346] width 10 height 10
click at [238, 82] on button "Tag" at bounding box center [236, 83] width 47 height 22
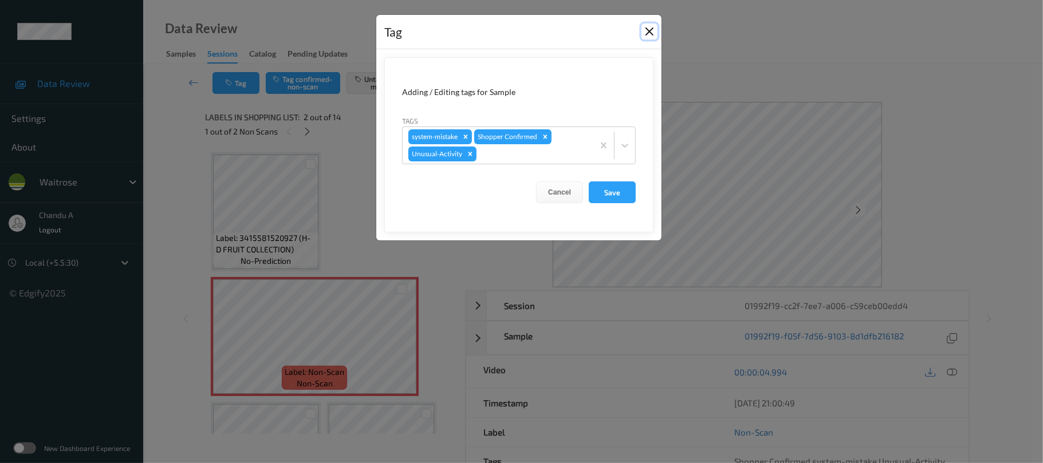
click at [648, 32] on button "Close" at bounding box center [650, 31] width 16 height 16
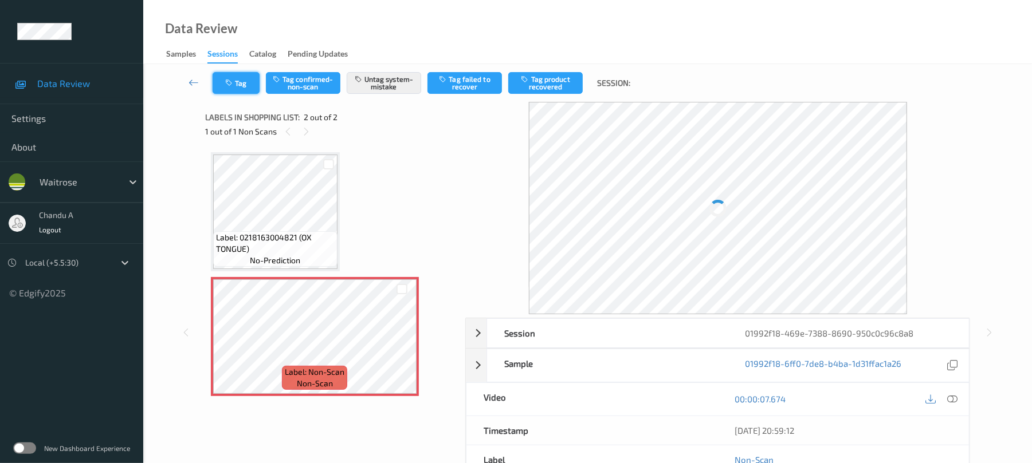
click at [221, 82] on button "Tag" at bounding box center [236, 83] width 47 height 22
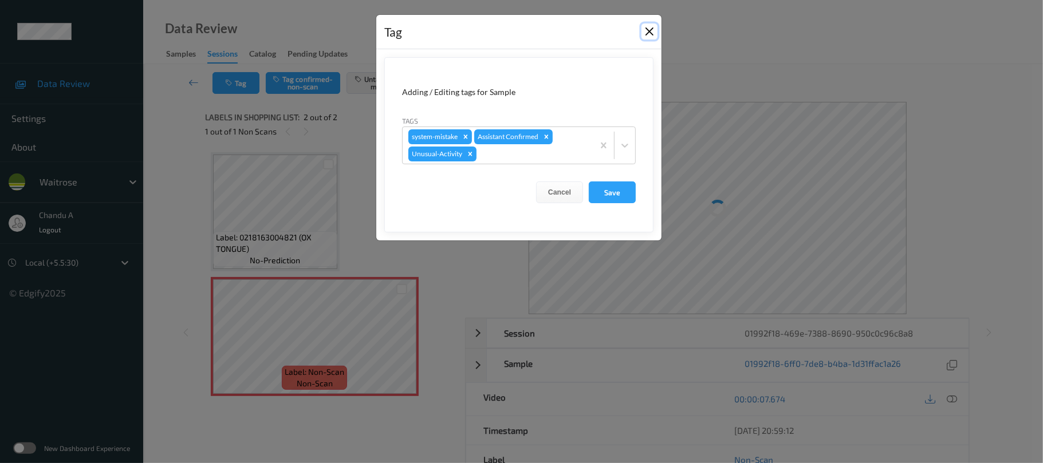
click at [654, 30] on button "Close" at bounding box center [650, 31] width 16 height 16
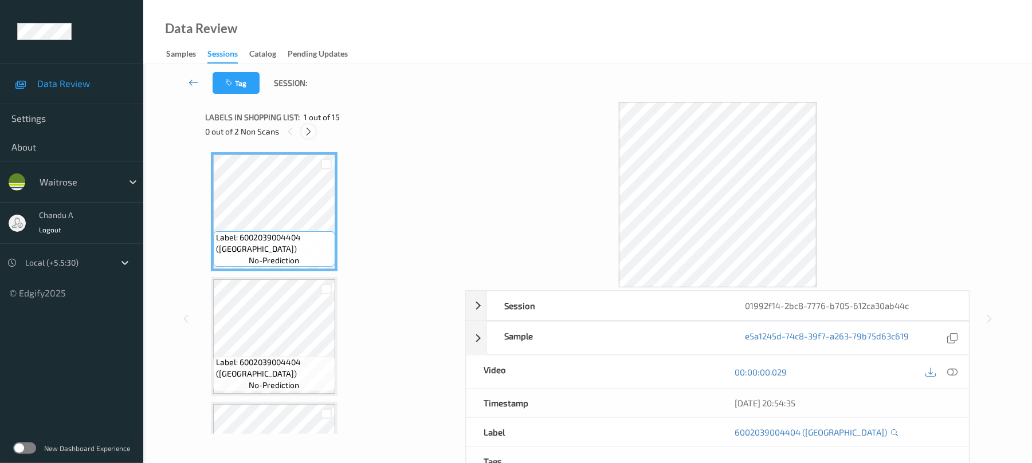
click icon
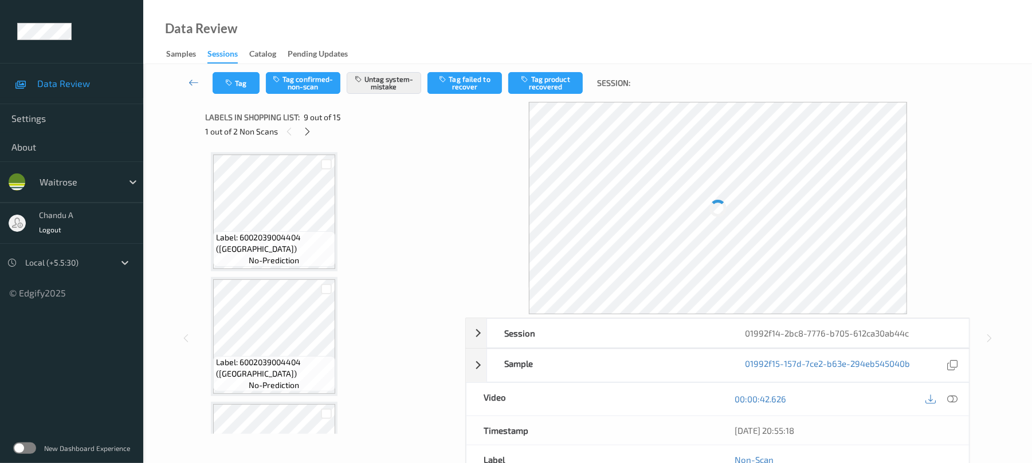
scroll to position [880, 0]
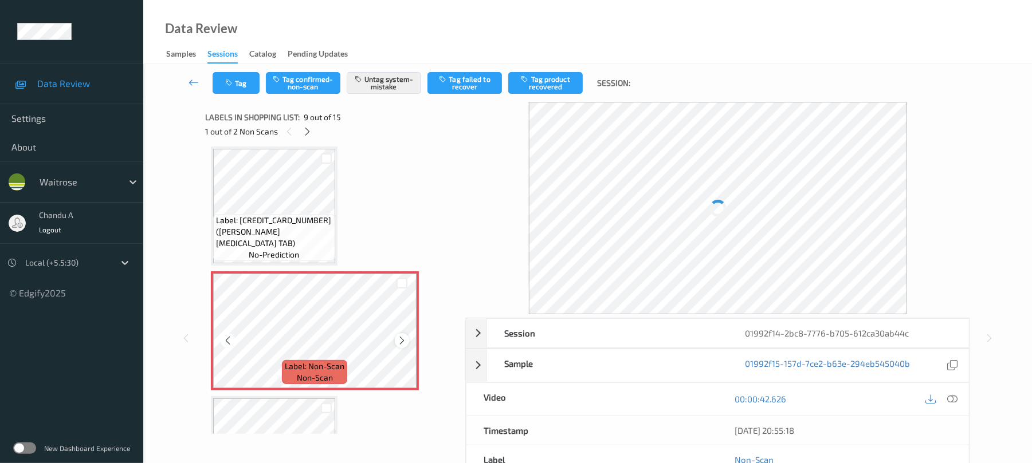
click icon
click icon "button"
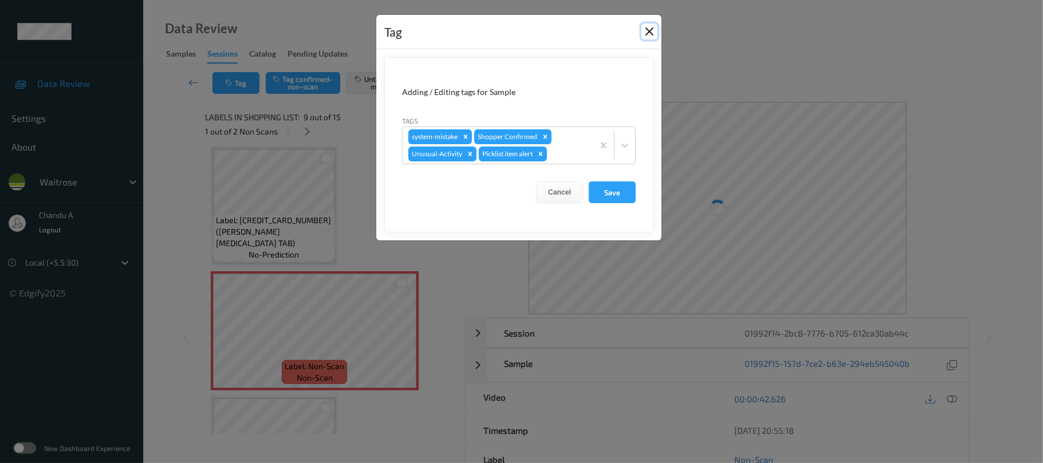
click button "Close"
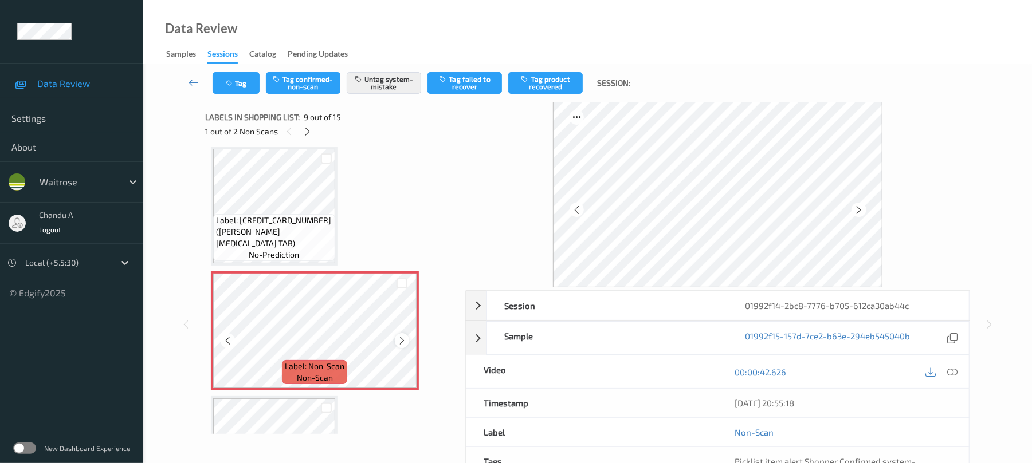
click icon
click button "Tag"
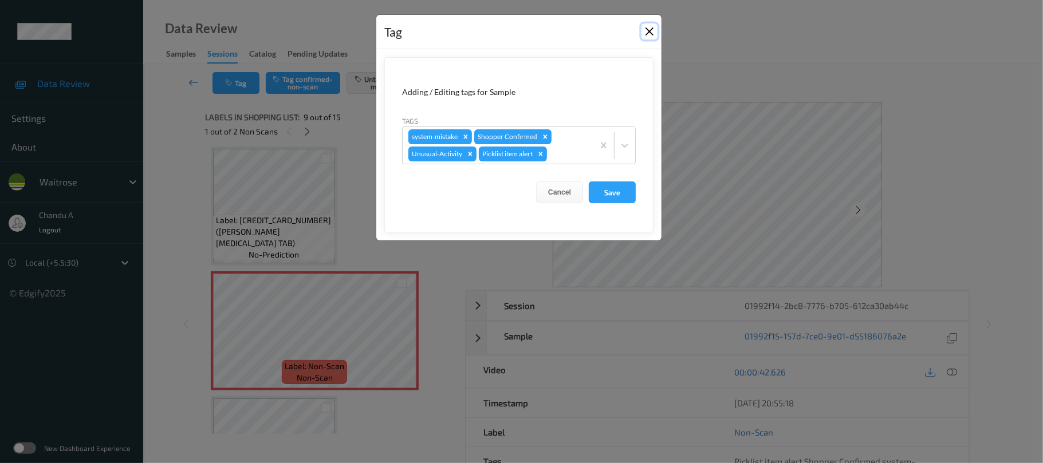
click button "Close"
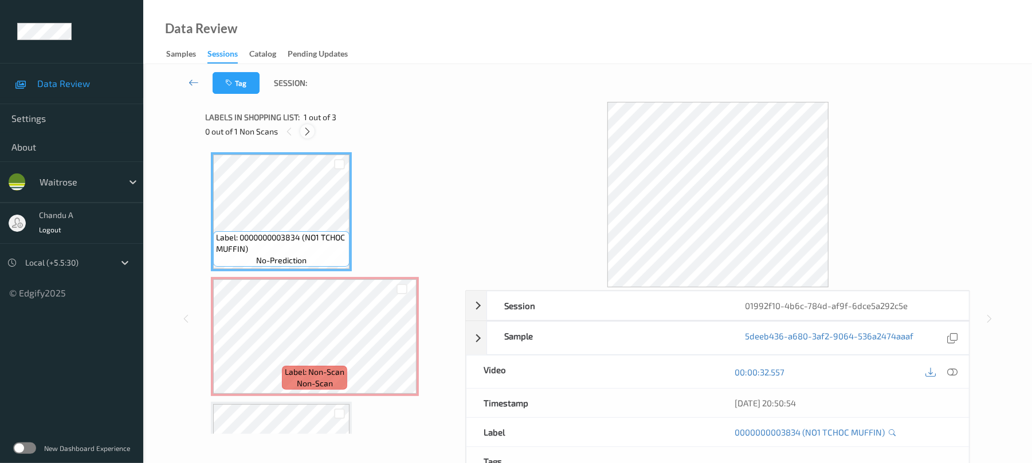
click at [308, 127] on icon at bounding box center [307, 132] width 10 height 10
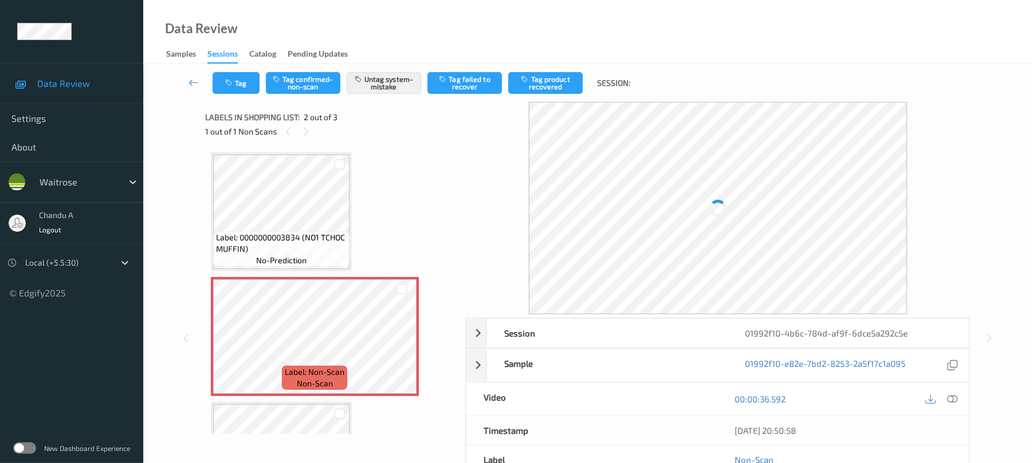
scroll to position [6, 0]
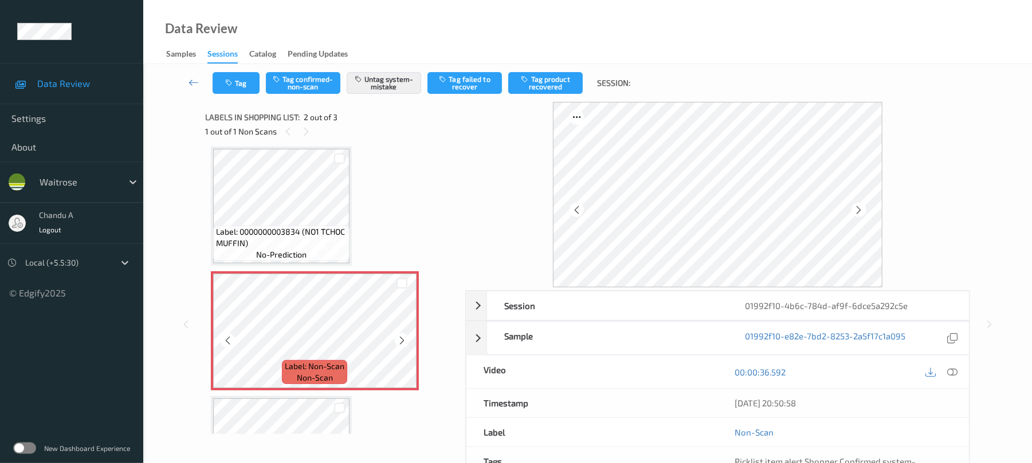
click at [402, 338] on icon at bounding box center [402, 341] width 10 height 10
click at [227, 72] on button "Tag" at bounding box center [236, 83] width 47 height 22
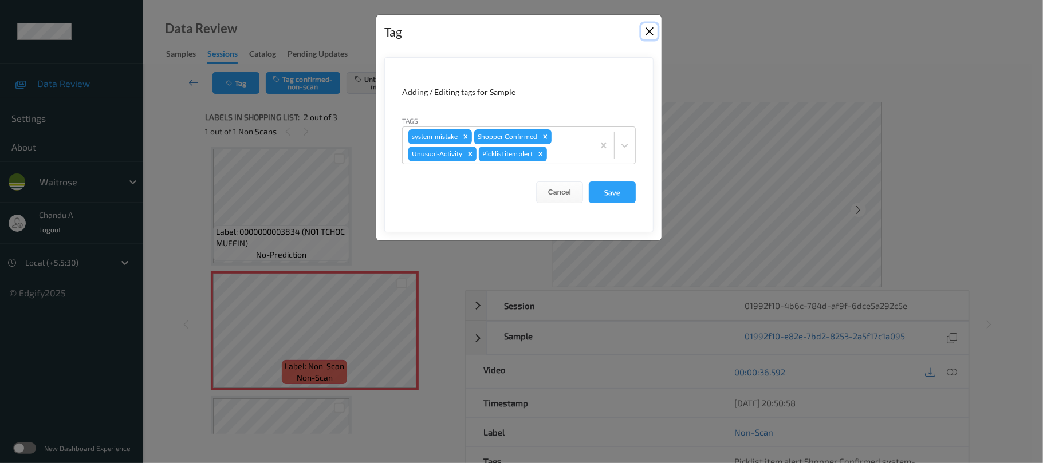
click at [649, 30] on button "Close" at bounding box center [650, 31] width 16 height 16
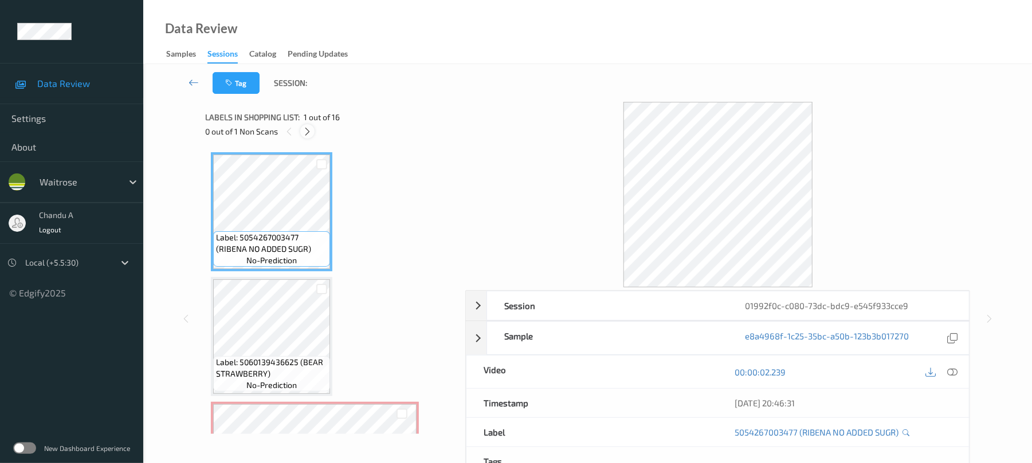
click at [307, 129] on icon at bounding box center [307, 132] width 10 height 10
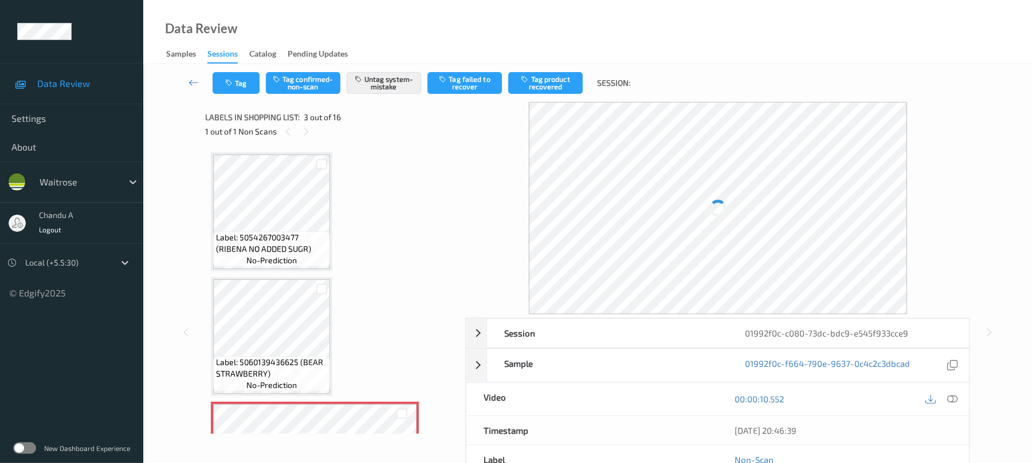
scroll to position [131, 0]
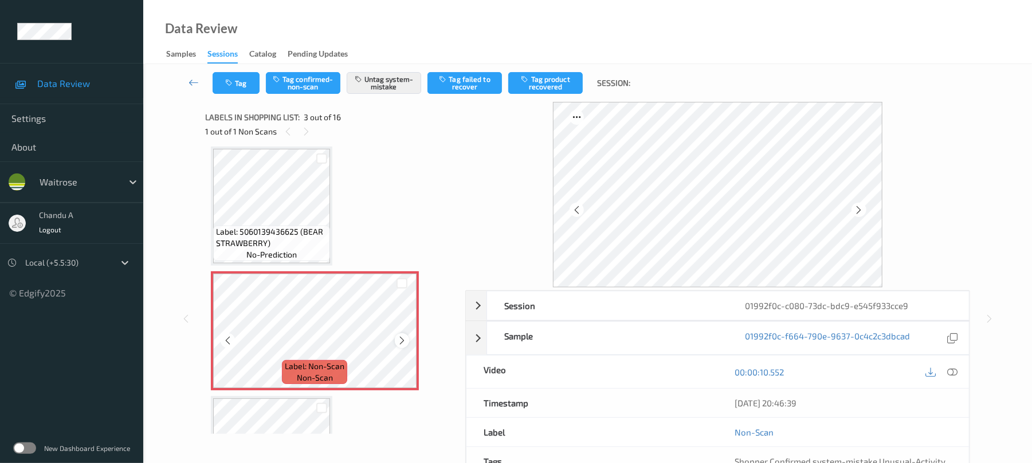
click at [403, 340] on icon at bounding box center [402, 341] width 10 height 10
click at [401, 341] on icon at bounding box center [402, 341] width 10 height 10
click at [233, 76] on button "Tag" at bounding box center [236, 83] width 47 height 22
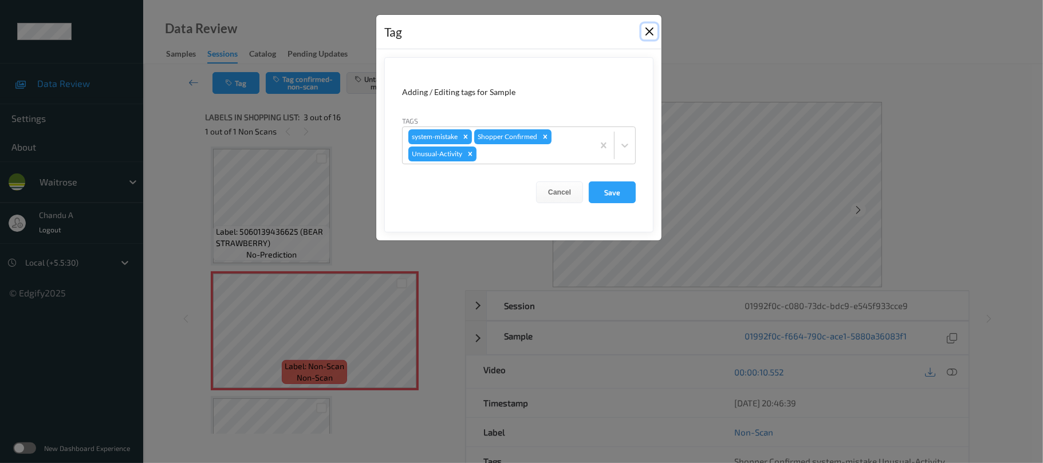
click at [648, 33] on button "Close" at bounding box center [650, 31] width 16 height 16
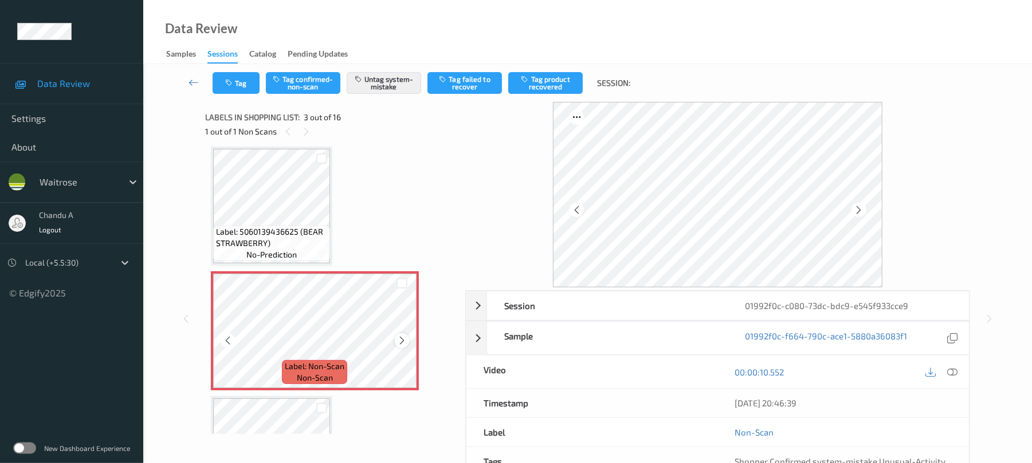
click at [400, 338] on icon at bounding box center [402, 341] width 10 height 10
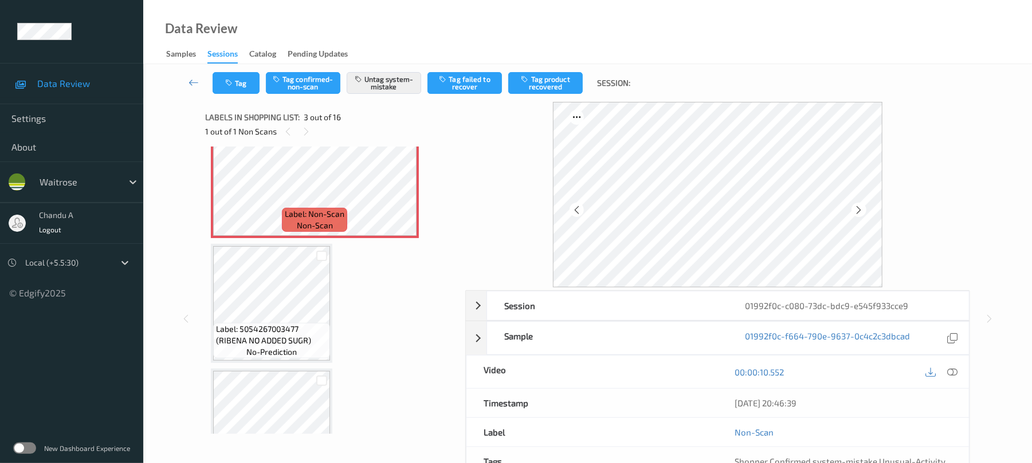
scroll to position [207, 0]
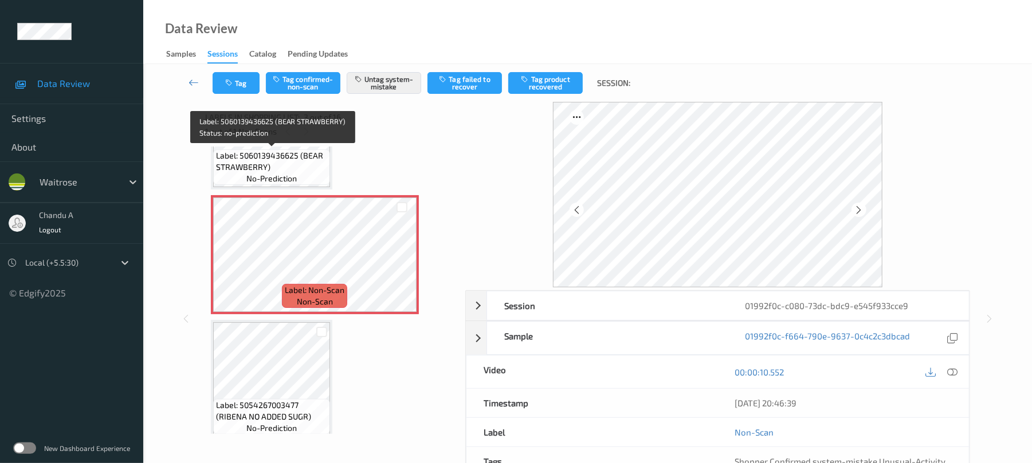
click at [308, 165] on span "Label: 5060139436625 (BEAR STRAWBERRY)" at bounding box center [271, 161] width 111 height 23
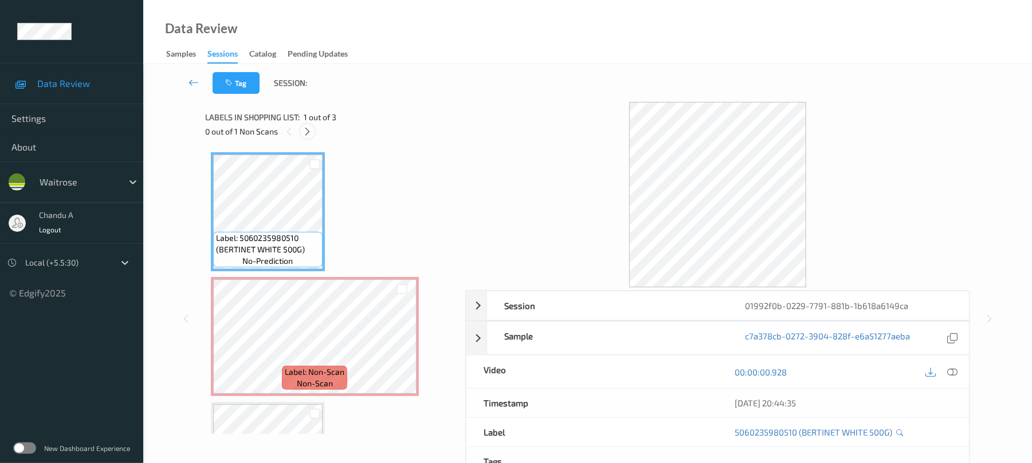
click at [301, 131] on div at bounding box center [307, 131] width 14 height 14
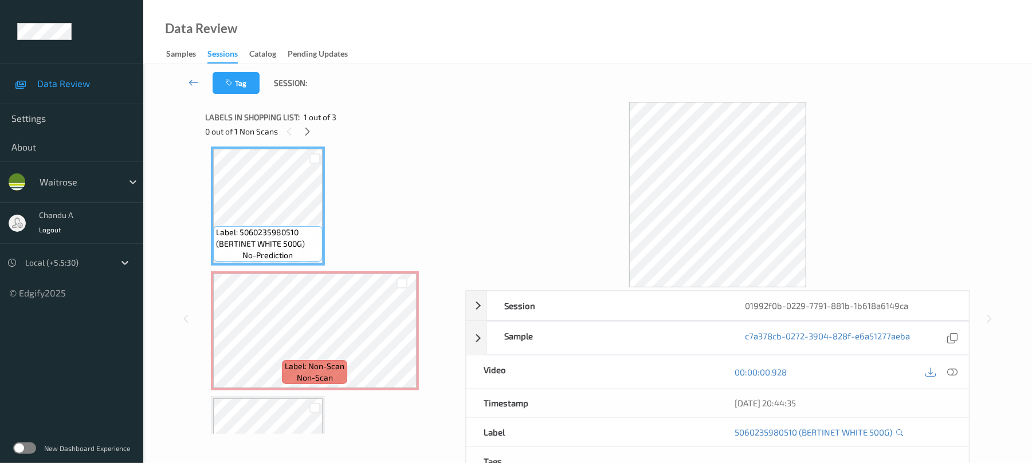
scroll to position [82, 0]
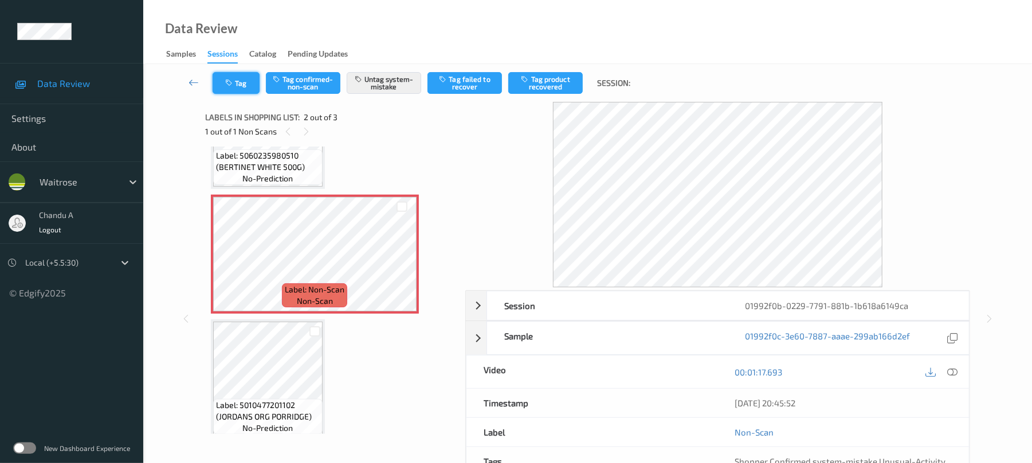
click at [225, 81] on icon "button" at bounding box center [230, 83] width 10 height 8
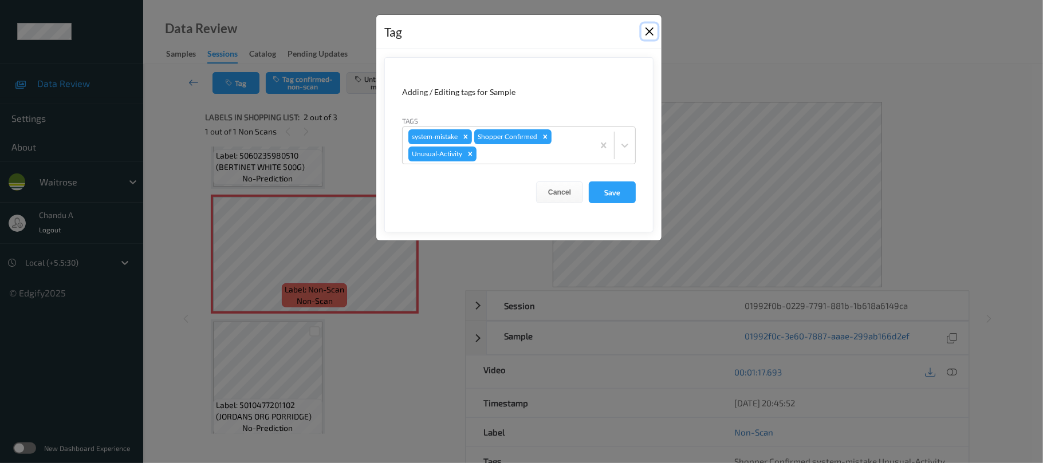
click at [652, 37] on button "Close" at bounding box center [650, 31] width 16 height 16
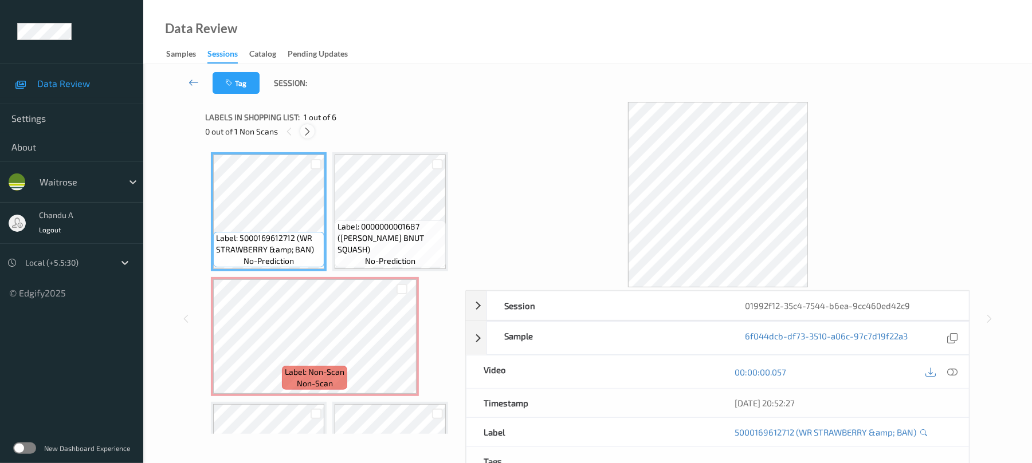
click at [309, 131] on icon at bounding box center [307, 132] width 10 height 10
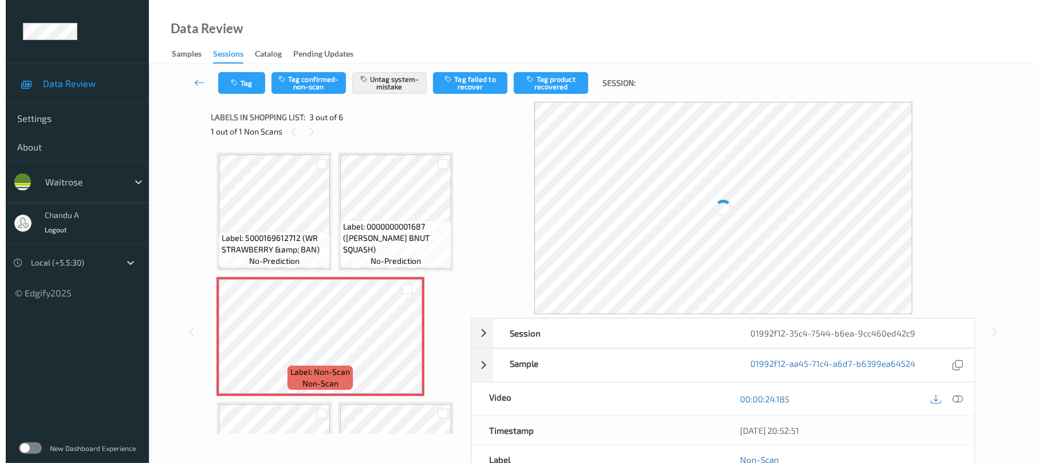
scroll to position [131, 0]
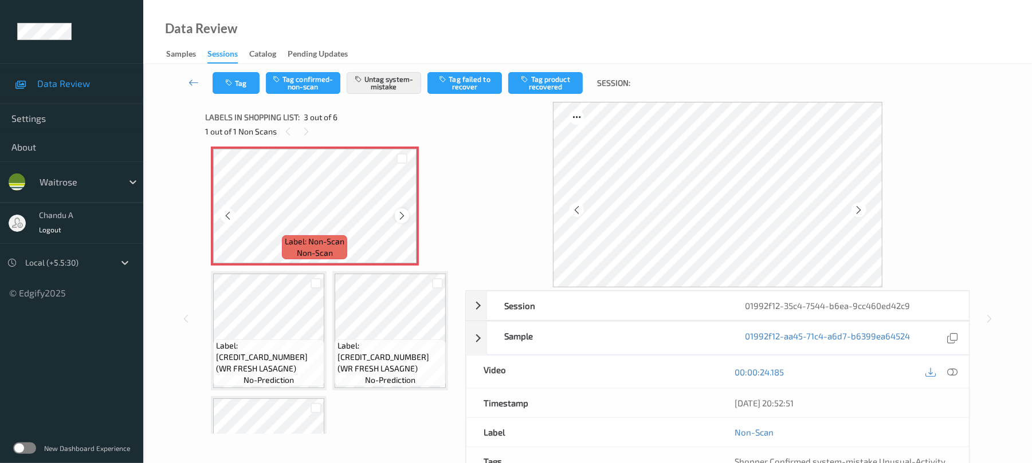
click at [406, 221] on icon at bounding box center [402, 216] width 10 height 10
click at [399, 221] on icon at bounding box center [402, 216] width 10 height 10
click at [245, 80] on button "Tag" at bounding box center [236, 83] width 47 height 22
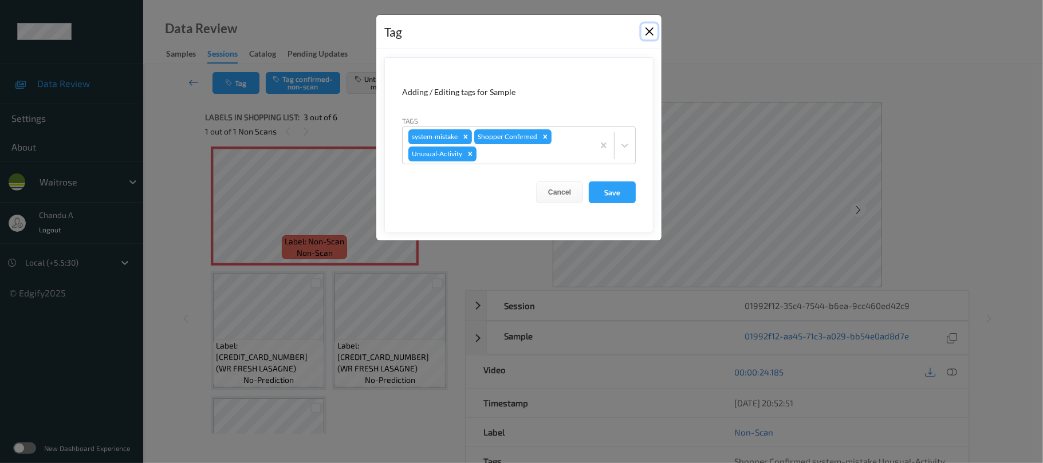
click at [648, 30] on button "Close" at bounding box center [650, 31] width 16 height 16
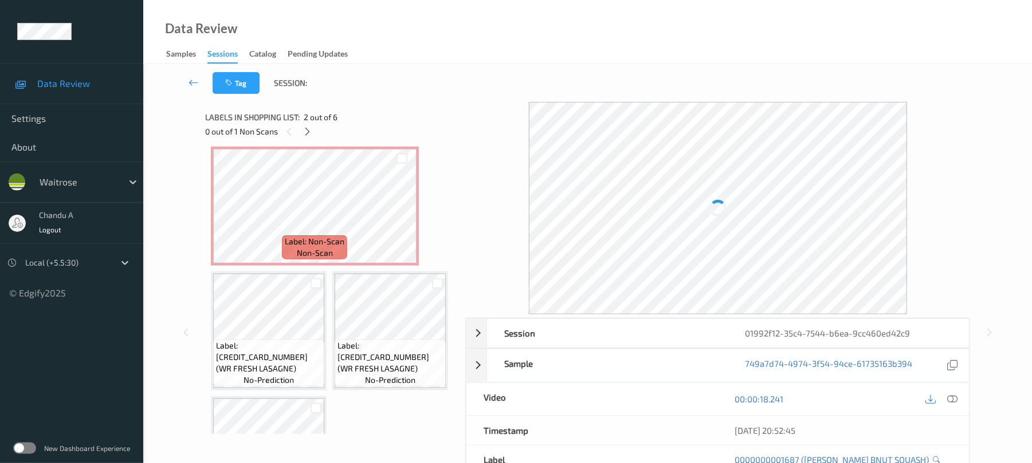
click at [951, 393] on div at bounding box center [952, 399] width 15 height 15
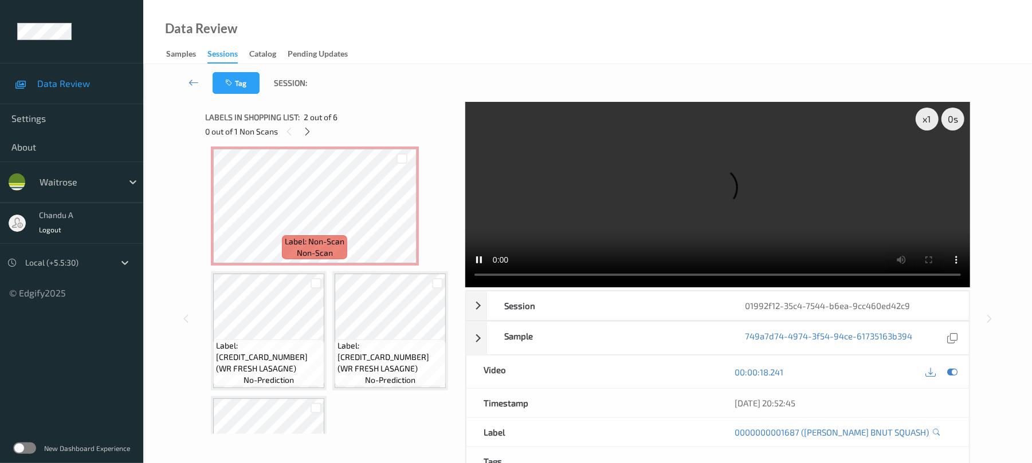
scroll to position [95, 0]
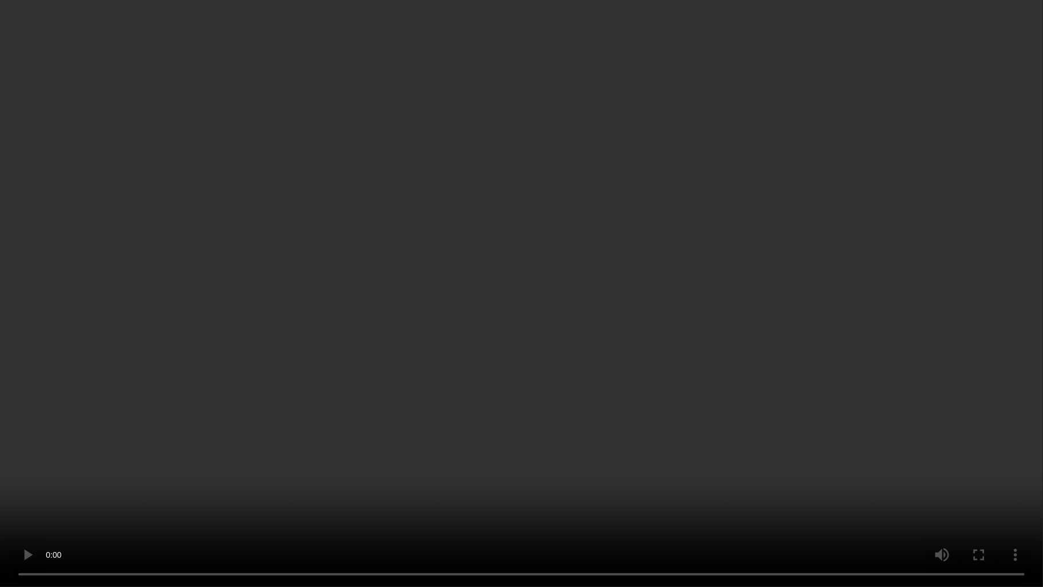
click at [564, 305] on video at bounding box center [521, 293] width 1043 height 587
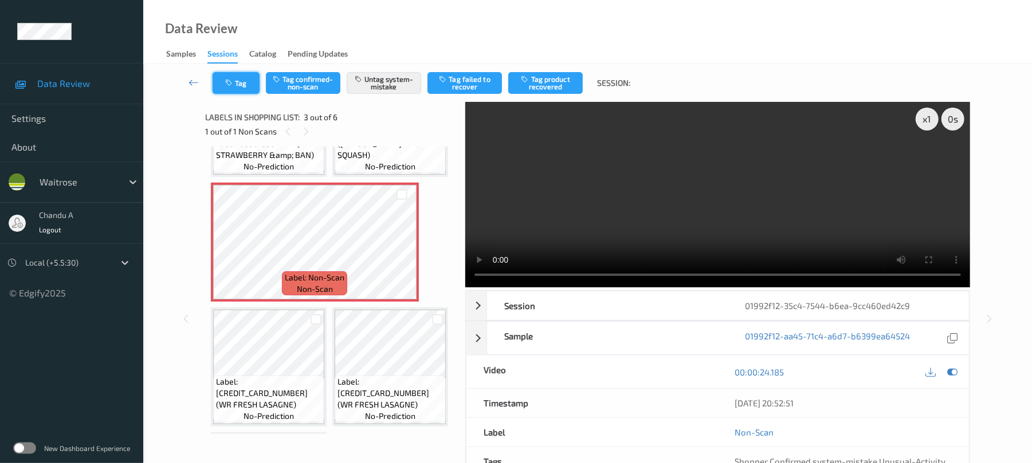
click at [248, 85] on button "Tag" at bounding box center [236, 83] width 47 height 22
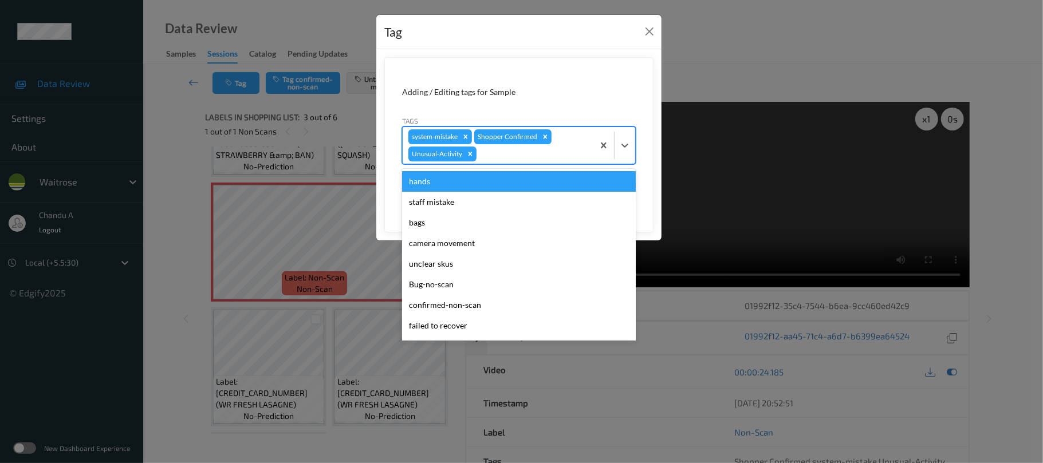
click at [495, 156] on div at bounding box center [533, 154] width 109 height 14
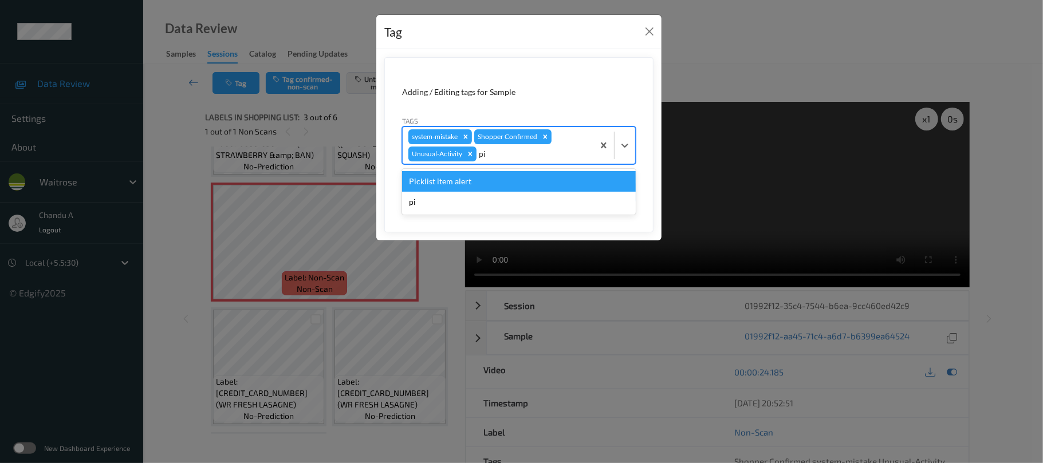
type input "pic"
click at [474, 184] on div "Picklist item alert" at bounding box center [519, 181] width 234 height 21
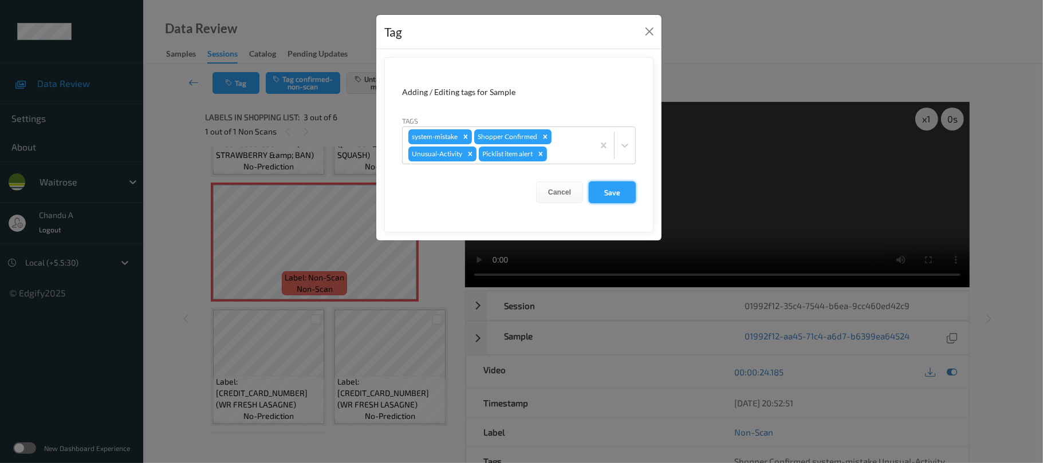
click at [612, 194] on button "Save" at bounding box center [612, 193] width 47 height 22
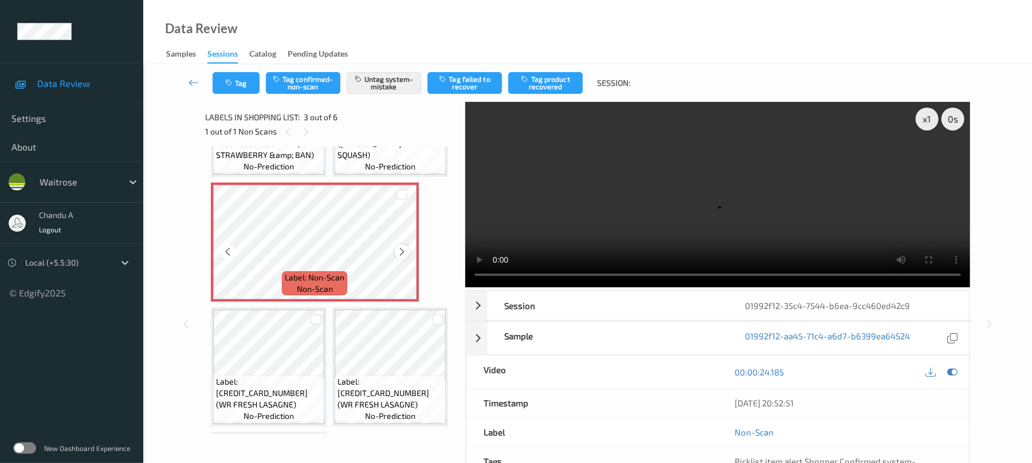
click at [399, 257] on icon at bounding box center [402, 252] width 10 height 10
click at [611, 187] on video at bounding box center [717, 195] width 505 height 186
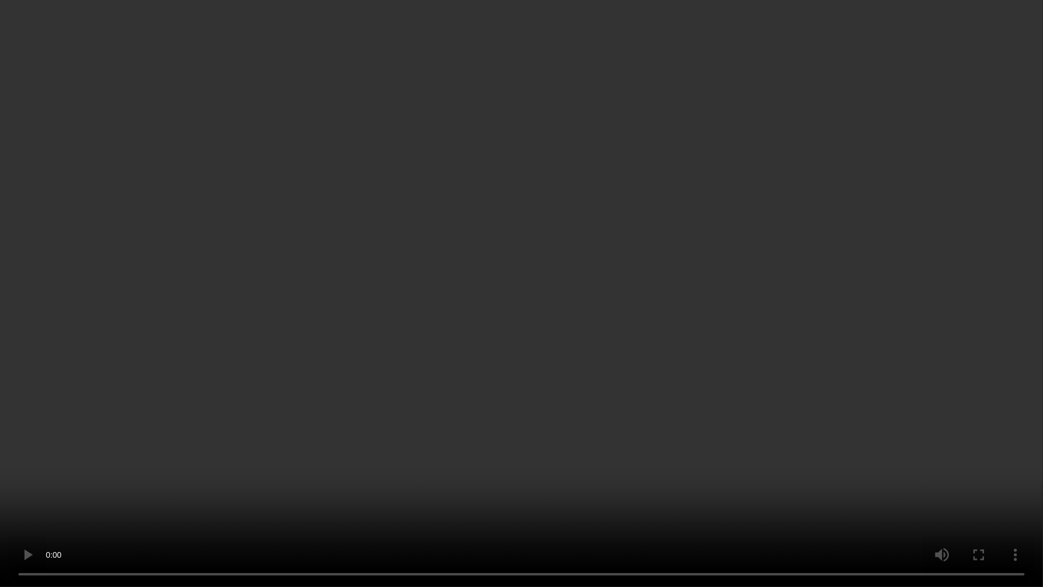
click at [525, 353] on video at bounding box center [521, 293] width 1043 height 587
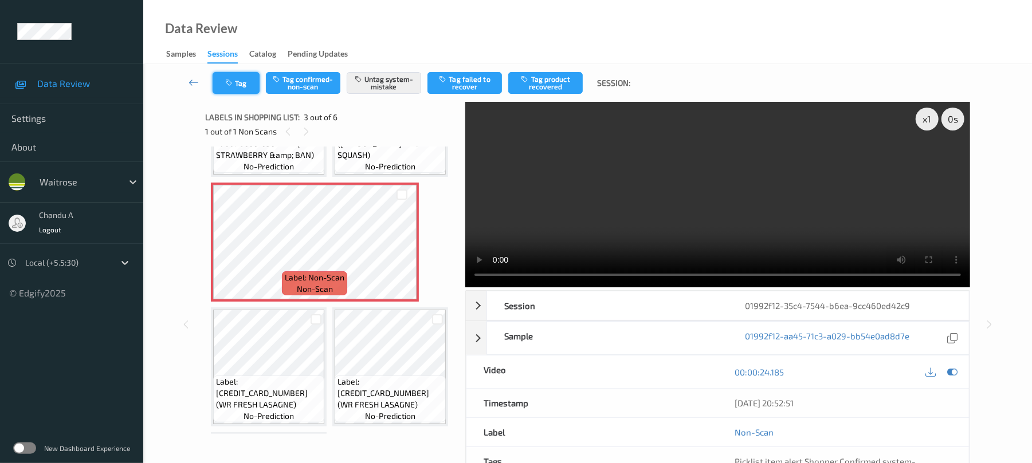
click at [228, 90] on button "Tag" at bounding box center [236, 83] width 47 height 22
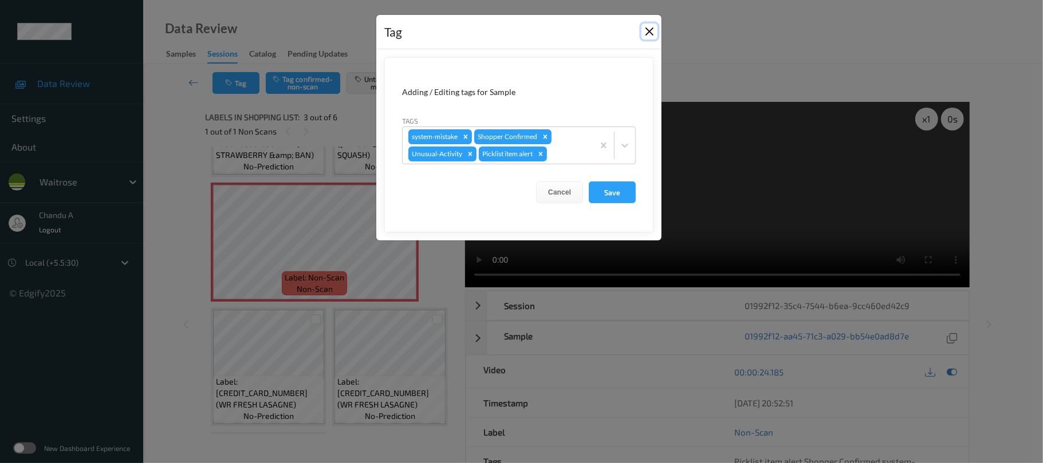
click at [647, 29] on button "Close" at bounding box center [650, 31] width 16 height 16
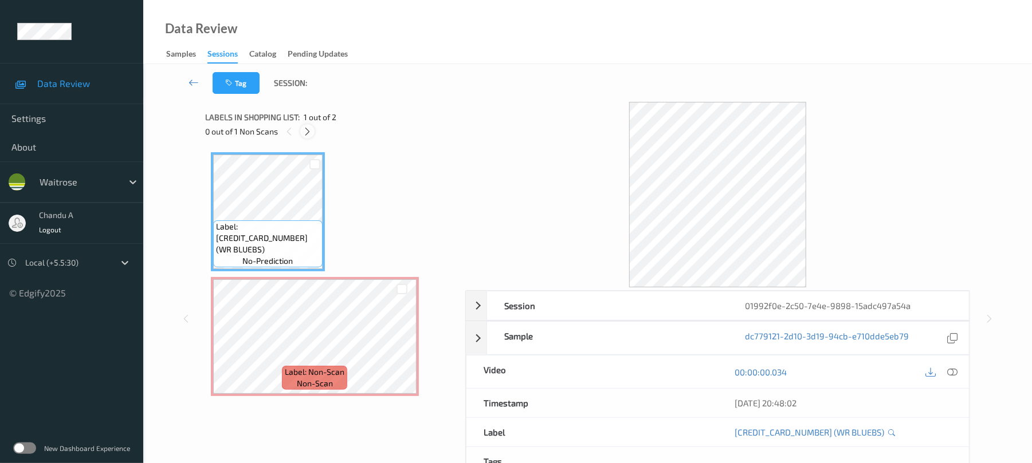
click at [305, 132] on icon at bounding box center [307, 132] width 10 height 10
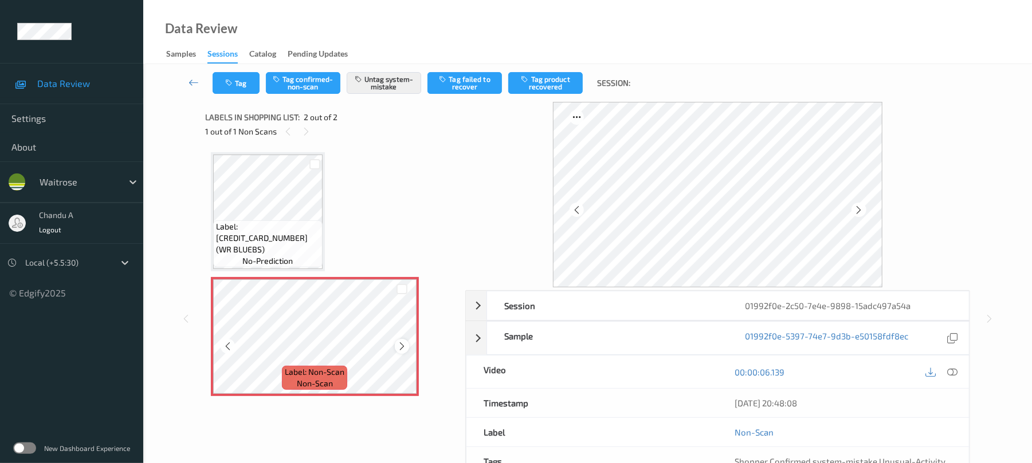
click at [399, 340] on div at bounding box center [402, 346] width 14 height 14
click at [399, 342] on icon at bounding box center [402, 346] width 10 height 10
click at [218, 78] on button "Tag" at bounding box center [236, 83] width 47 height 22
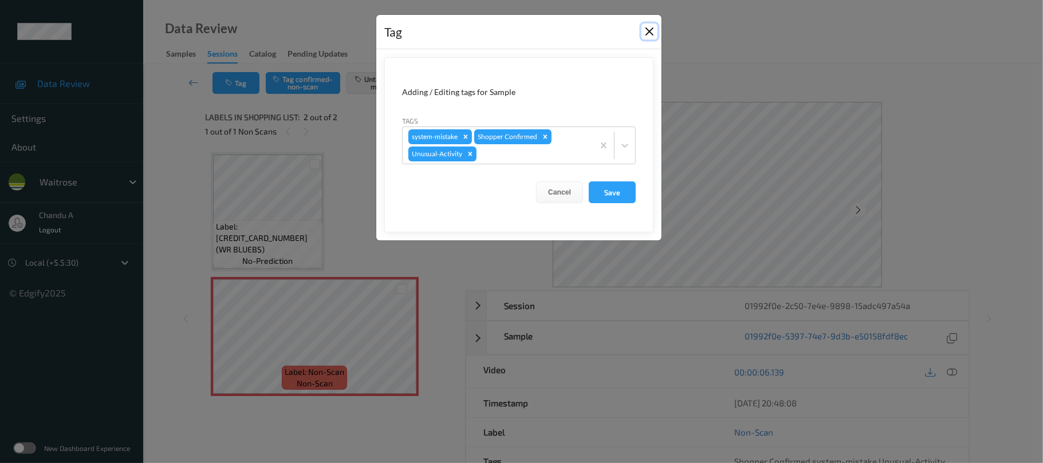
click at [644, 31] on button "Close" at bounding box center [650, 31] width 16 height 16
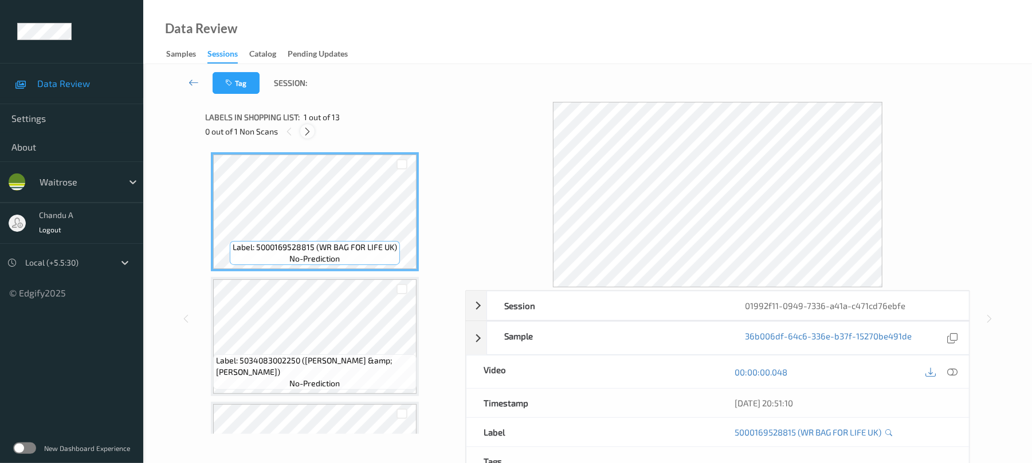
click at [308, 129] on icon at bounding box center [307, 132] width 10 height 10
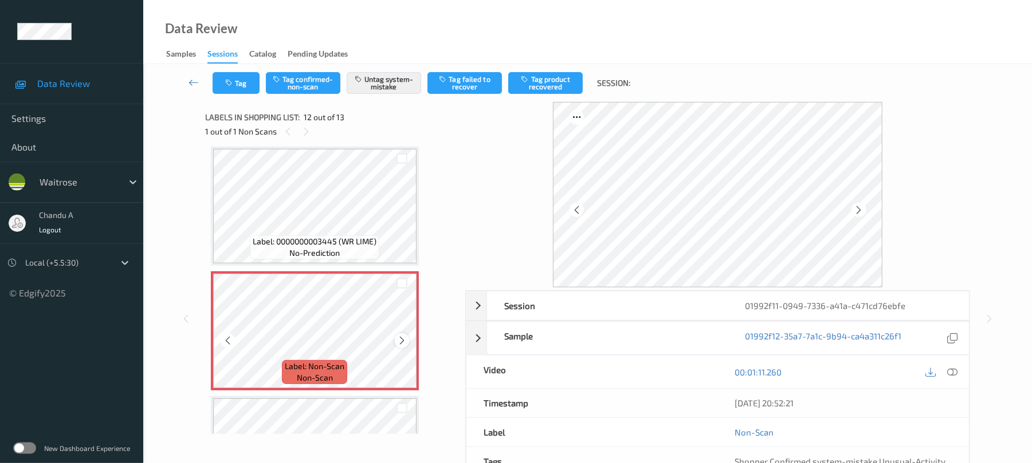
click at [401, 338] on icon at bounding box center [402, 341] width 10 height 10
click at [398, 338] on icon at bounding box center [402, 341] width 10 height 10
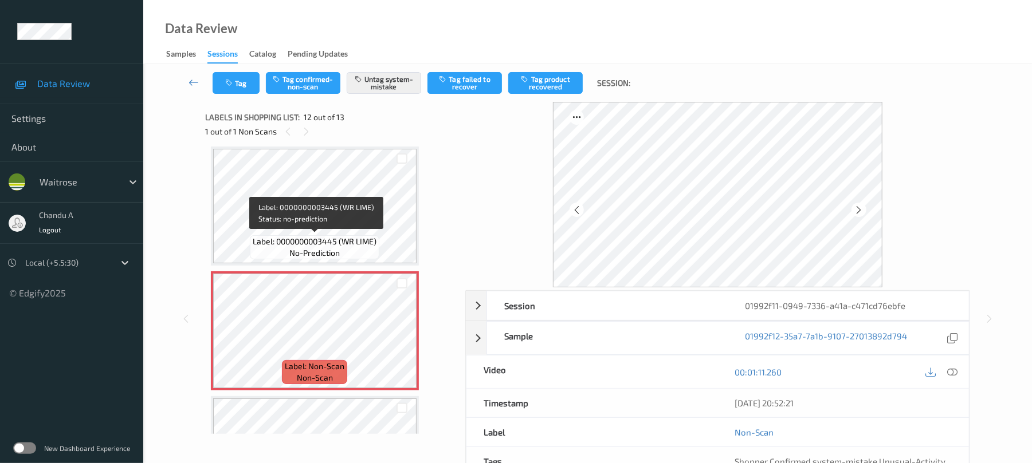
click at [357, 250] on div "Label: 0000000003445 (WR LIME) no-prediction" at bounding box center [314, 247] width 129 height 24
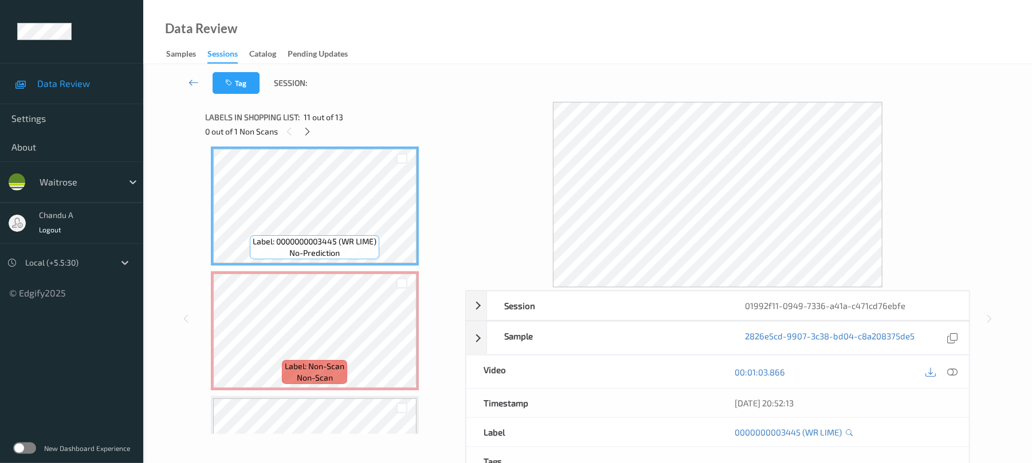
click at [302, 124] on div "0 out of 1 Non Scans" at bounding box center [331, 131] width 252 height 14
click at [306, 140] on div "Labels in shopping list: 11 out of 13 0 out of 1 Non Scans" at bounding box center [331, 124] width 252 height 45
click at [306, 137] on div at bounding box center [307, 131] width 14 height 14
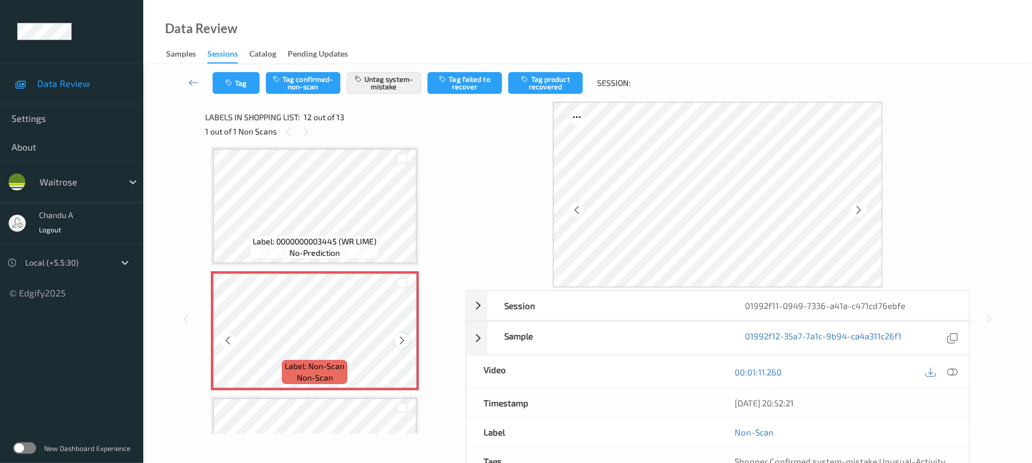
click at [403, 337] on icon at bounding box center [402, 341] width 10 height 10
click at [233, 85] on icon "button" at bounding box center [230, 83] width 10 height 8
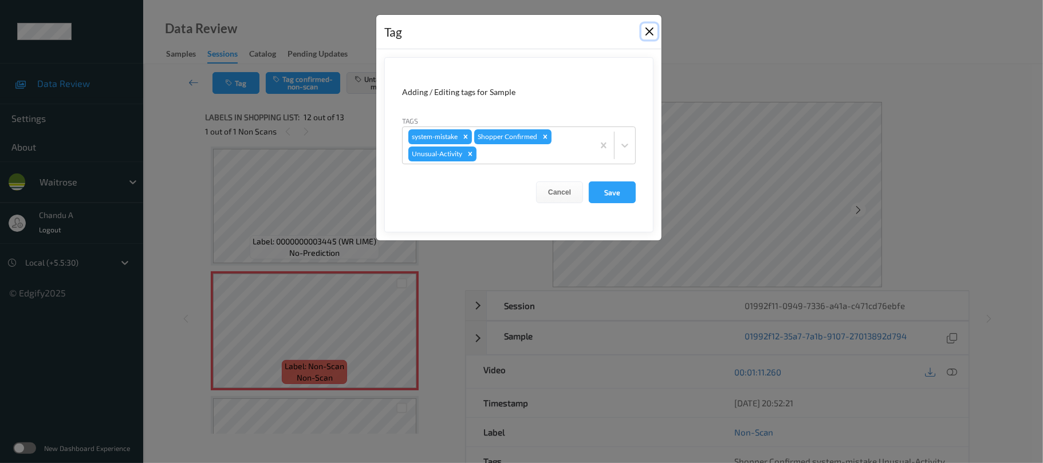
click at [651, 33] on button "Close" at bounding box center [650, 31] width 16 height 16
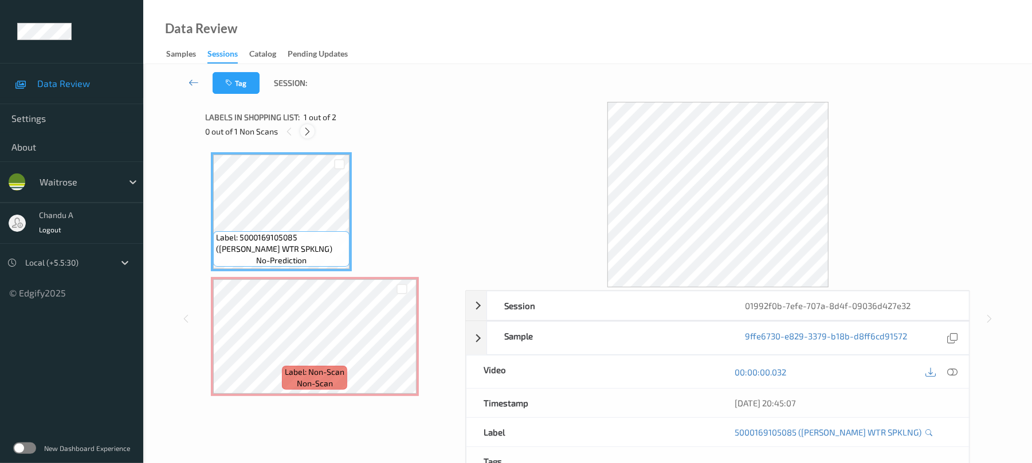
click at [304, 132] on icon at bounding box center [307, 132] width 10 height 10
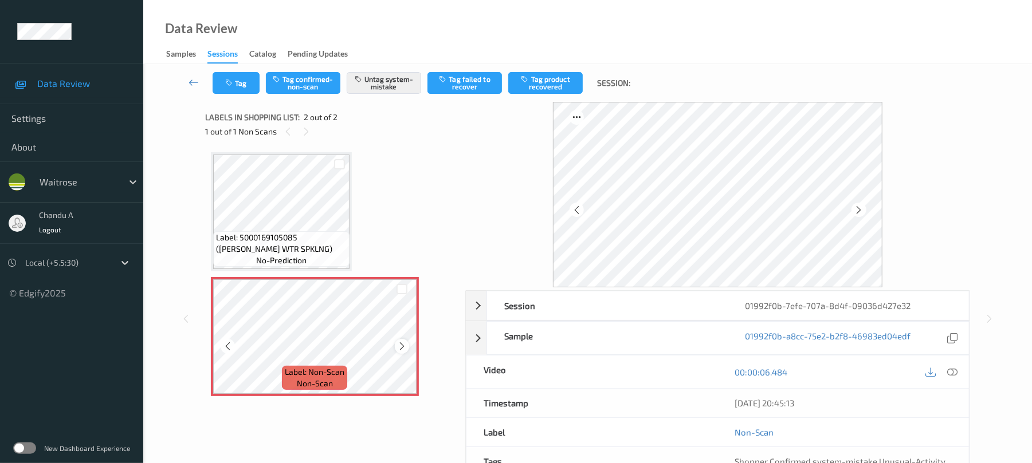
click at [406, 347] on icon at bounding box center [402, 346] width 10 height 10
click at [230, 77] on button "Tag" at bounding box center [236, 83] width 47 height 22
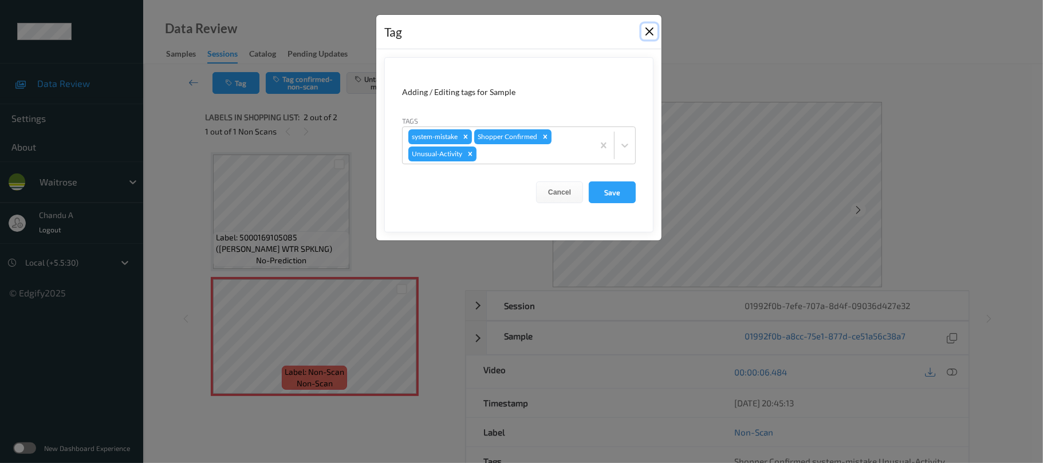
click at [651, 36] on button "Close" at bounding box center [650, 31] width 16 height 16
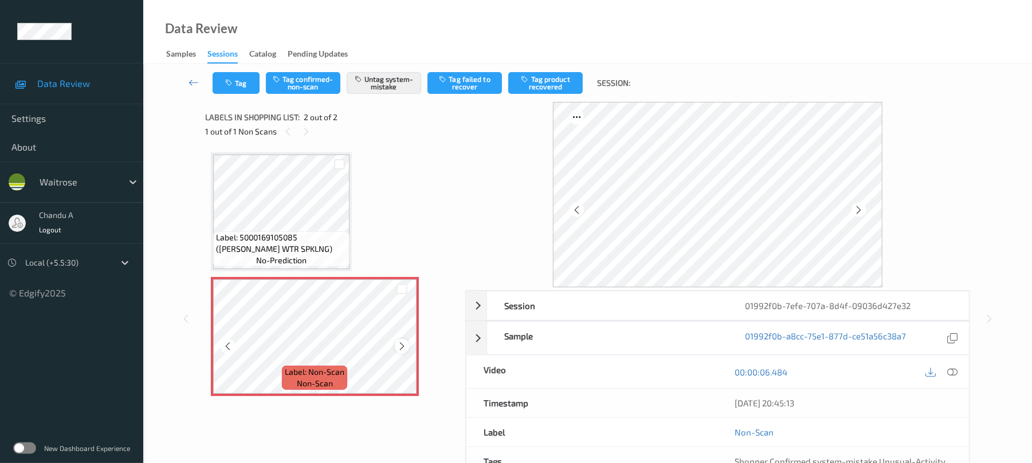
click at [403, 346] on icon at bounding box center [402, 346] width 10 height 10
click at [241, 78] on button "Tag" at bounding box center [236, 83] width 47 height 22
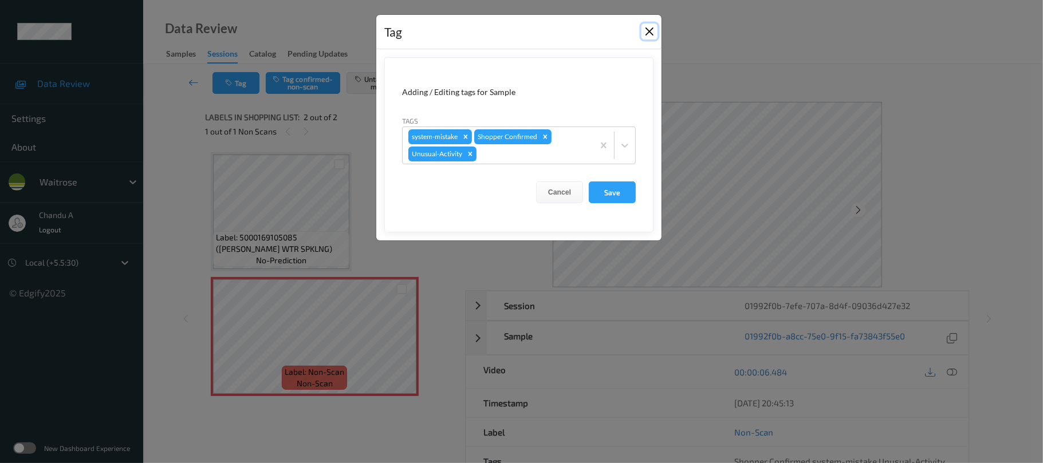
click at [647, 34] on button "Close" at bounding box center [650, 31] width 16 height 16
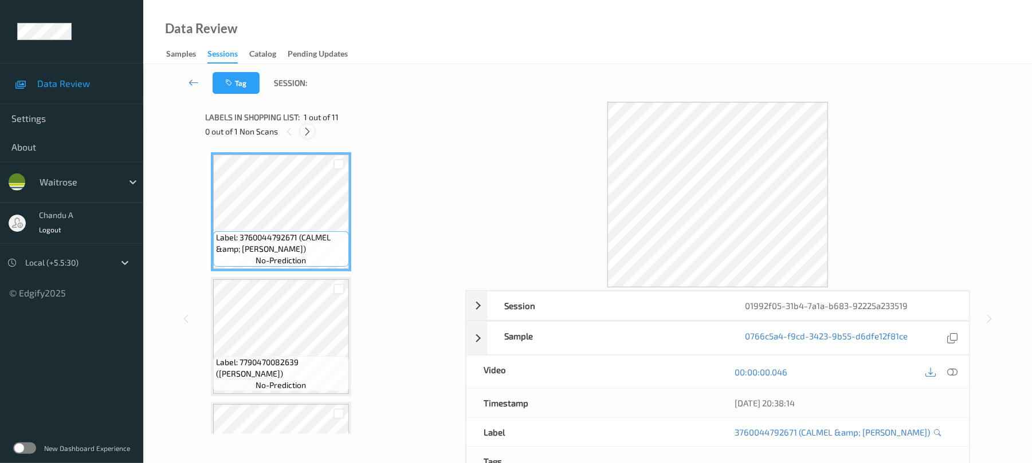
click at [305, 131] on icon at bounding box center [307, 132] width 10 height 10
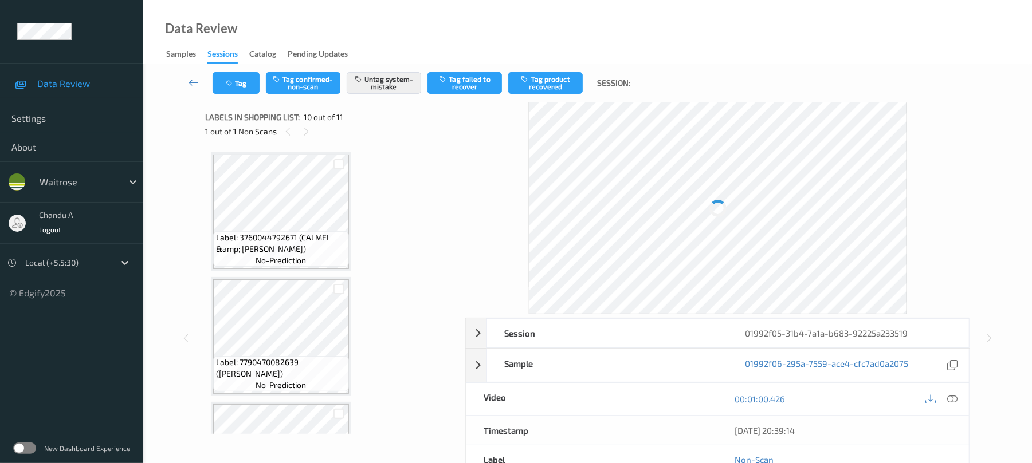
scroll to position [1005, 0]
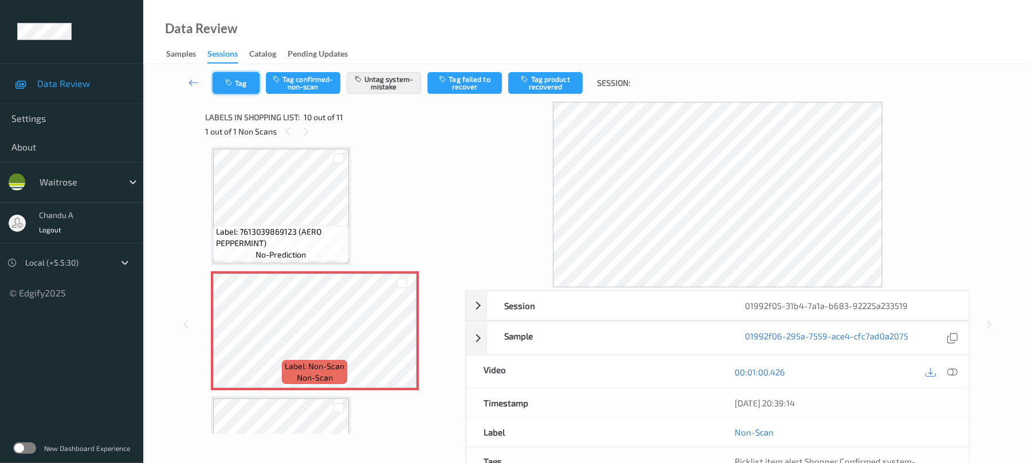
click at [248, 87] on button "Tag" at bounding box center [236, 83] width 47 height 22
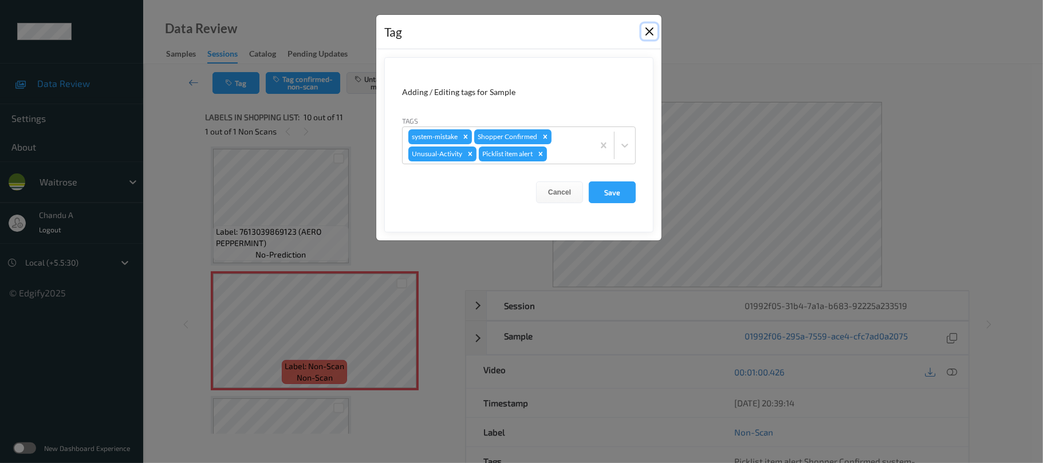
click at [646, 33] on button "Close" at bounding box center [650, 31] width 16 height 16
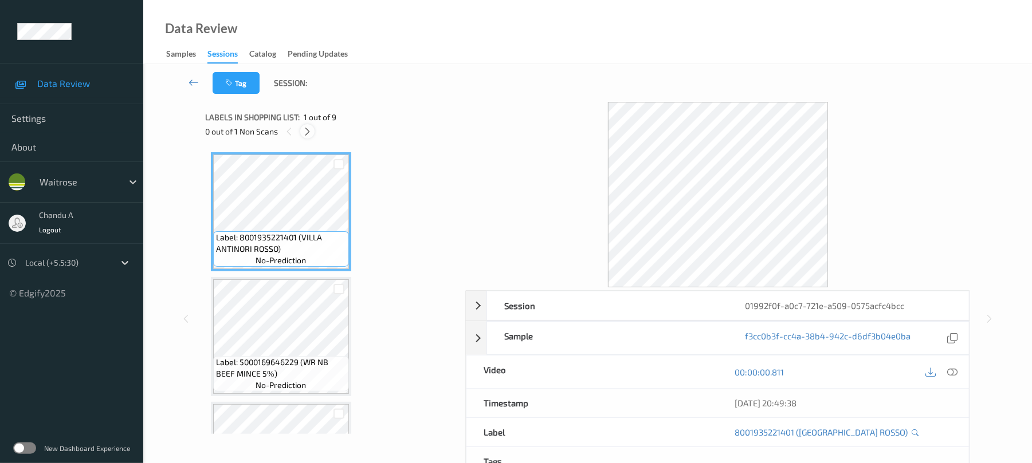
click at [310, 134] on icon at bounding box center [307, 132] width 10 height 10
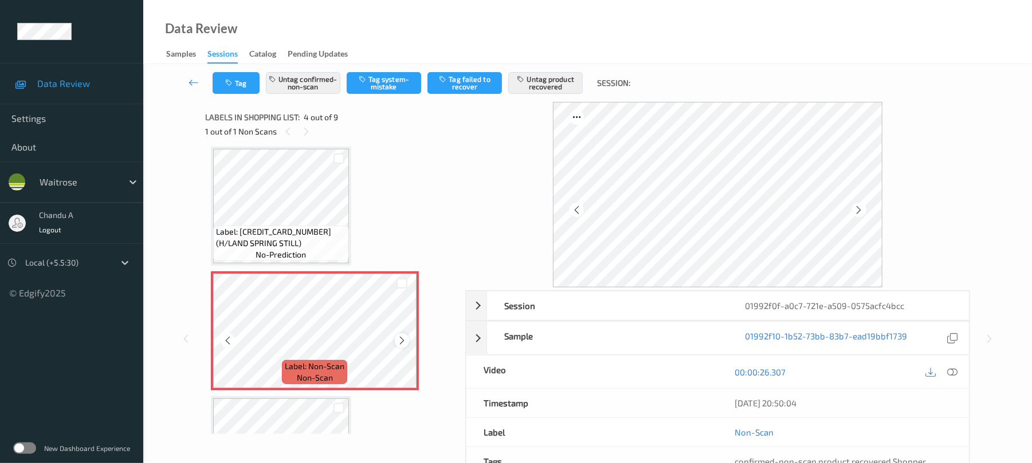
click at [402, 342] on icon at bounding box center [402, 341] width 10 height 10
click at [309, 138] on div "1 out of 1 Non Scans" at bounding box center [331, 131] width 252 height 14
click at [406, 336] on icon at bounding box center [402, 341] width 10 height 10
click at [398, 341] on icon at bounding box center [402, 341] width 10 height 10
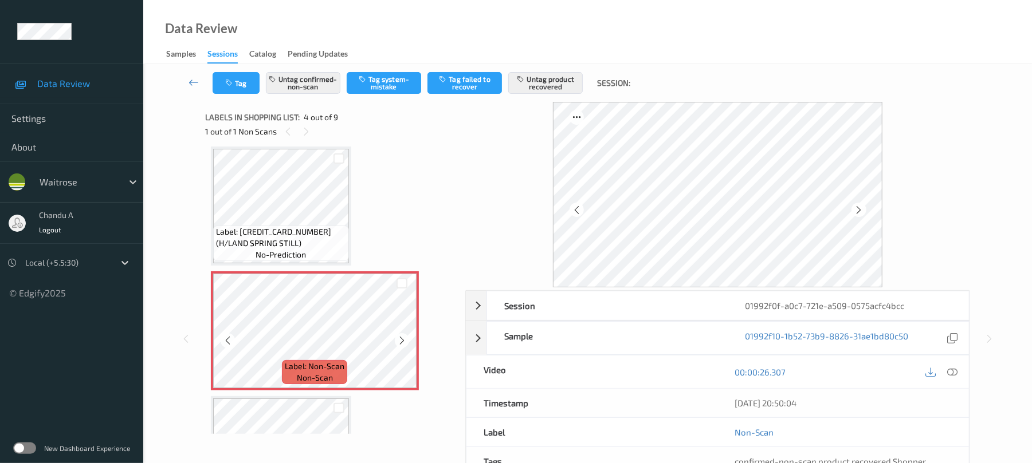
click at [398, 341] on icon at bounding box center [402, 341] width 10 height 10
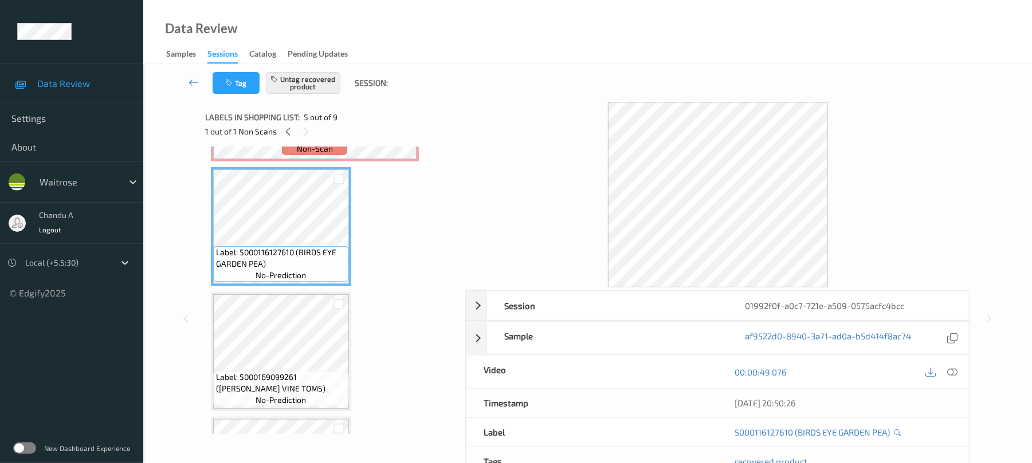
scroll to position [408, 0]
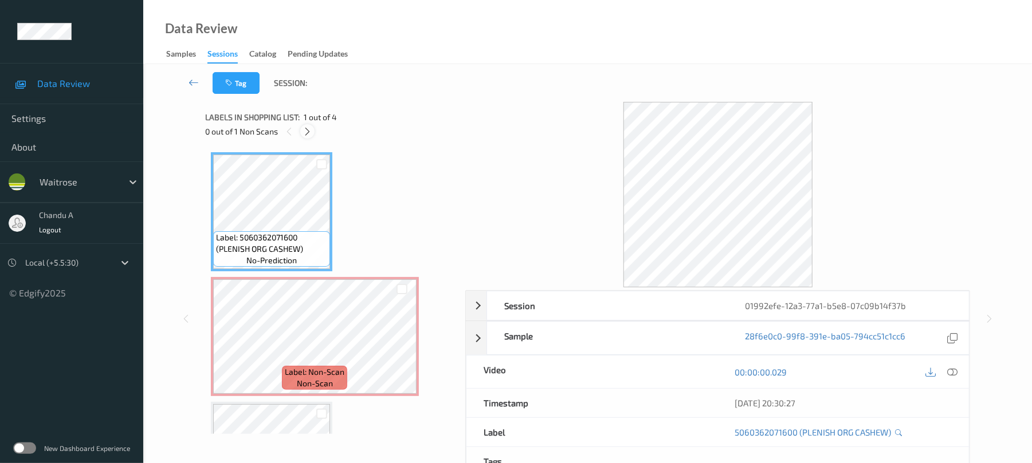
click at [308, 132] on icon at bounding box center [307, 132] width 10 height 10
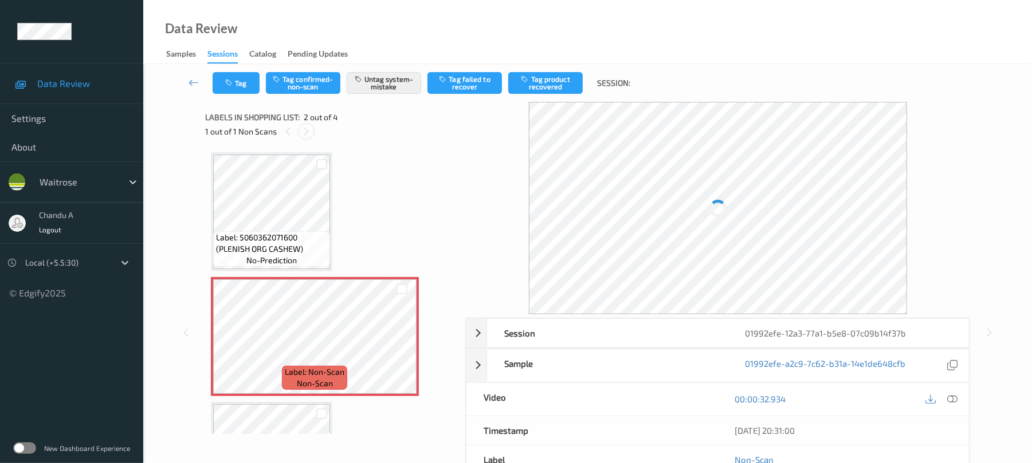
scroll to position [6, 0]
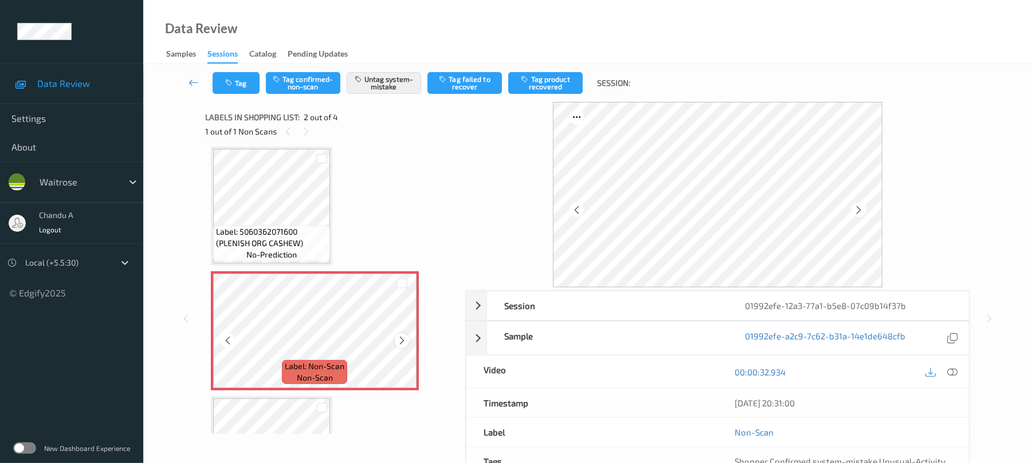
click at [401, 343] on icon at bounding box center [402, 341] width 10 height 10
click at [401, 342] on icon at bounding box center [402, 341] width 10 height 10
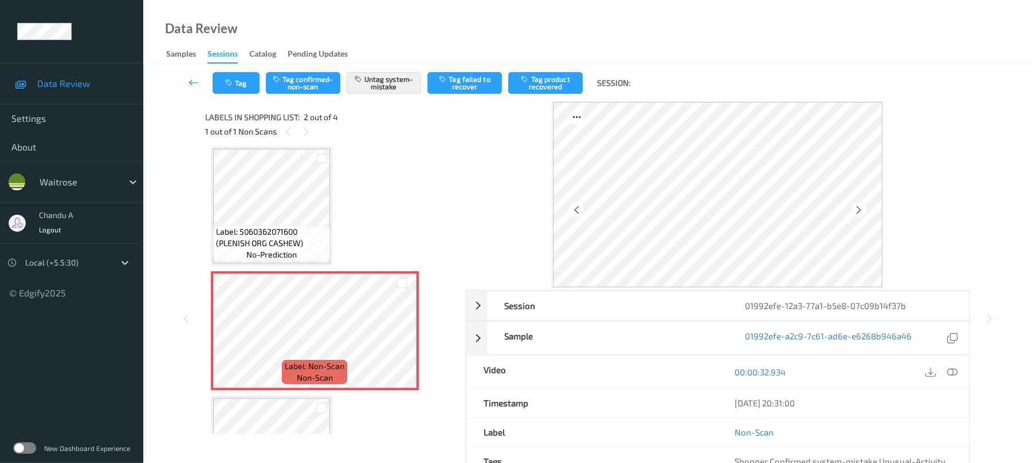
click at [244, 94] on div "Tag Tag confirmed-non-scan Untag system-mistake Tag failed to recover Tag produ…" at bounding box center [587, 83] width 841 height 38
click at [241, 78] on button "Tag" at bounding box center [236, 83] width 47 height 22
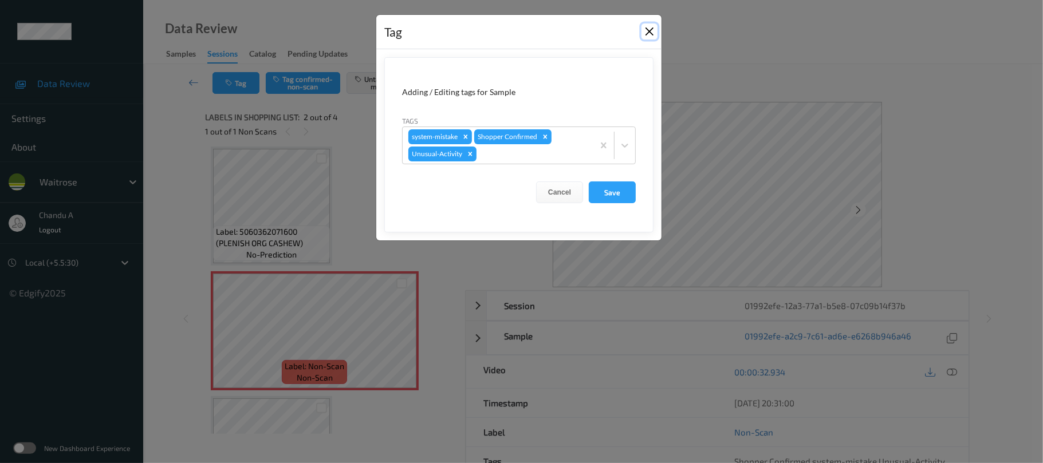
click at [651, 32] on button "Close" at bounding box center [650, 31] width 16 height 16
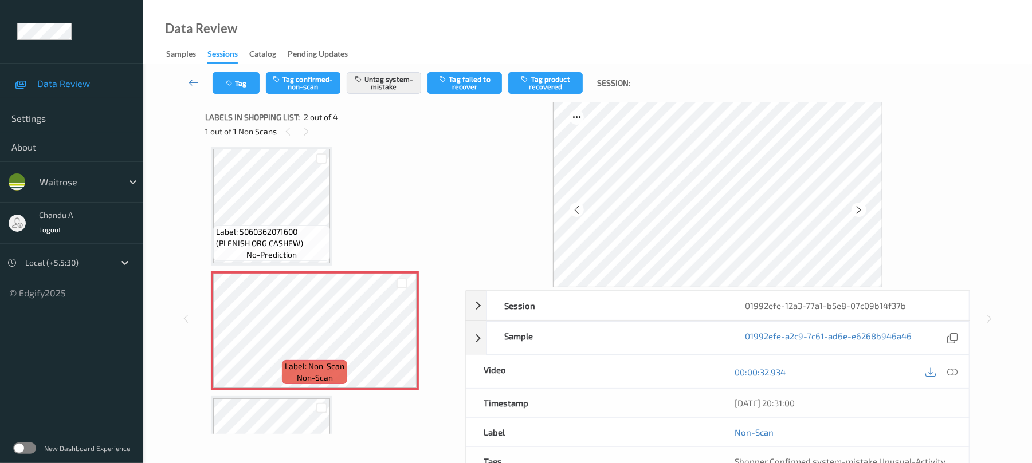
click at [330, 234] on div "Label: 5060362071600 (PLENISH ORG CASHEW) no-prediction" at bounding box center [271, 206] width 121 height 119
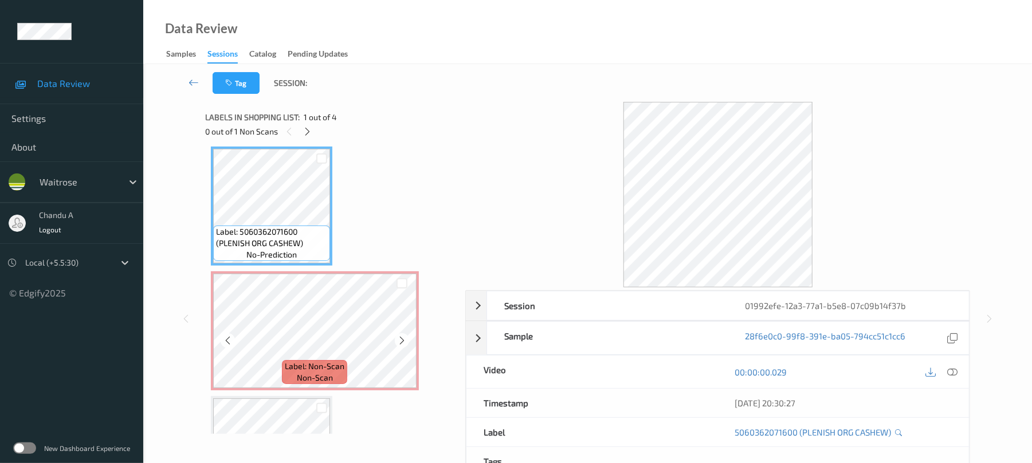
scroll to position [82, 0]
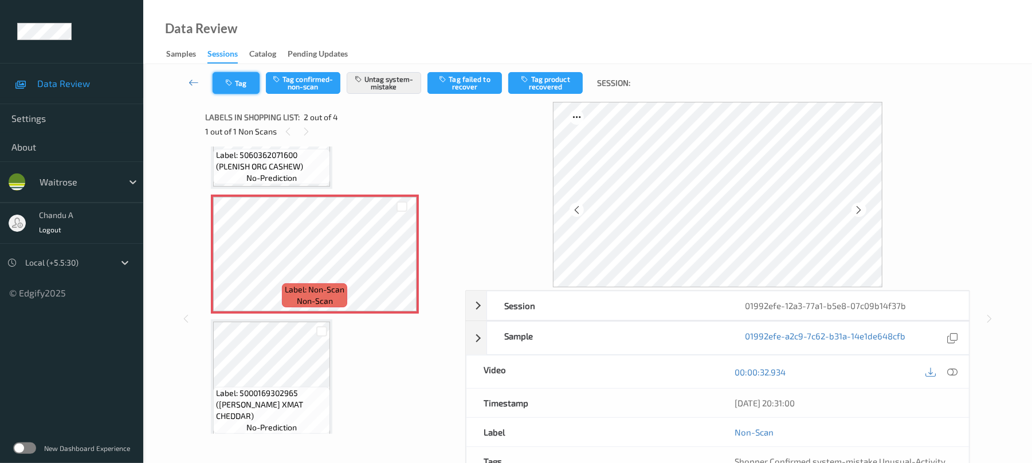
click at [243, 86] on button "Tag" at bounding box center [236, 83] width 47 height 22
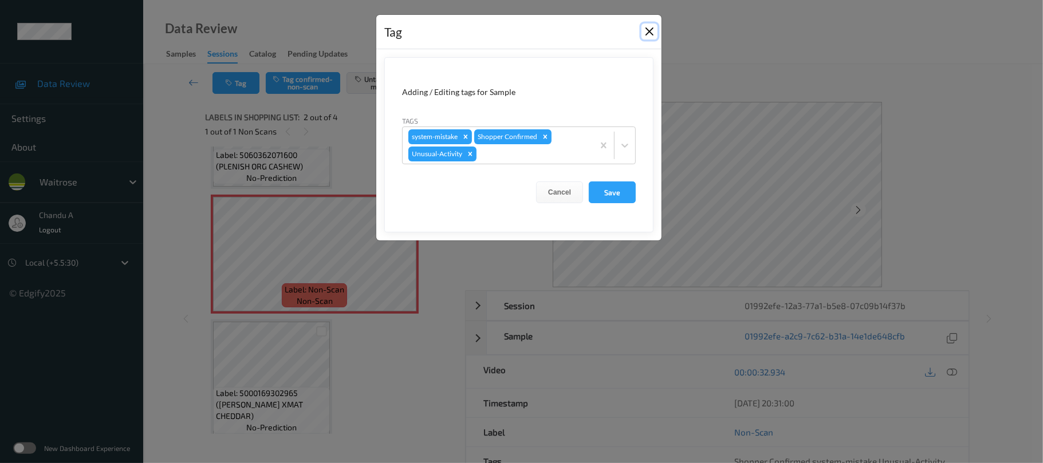
click at [654, 33] on button "Close" at bounding box center [650, 31] width 16 height 16
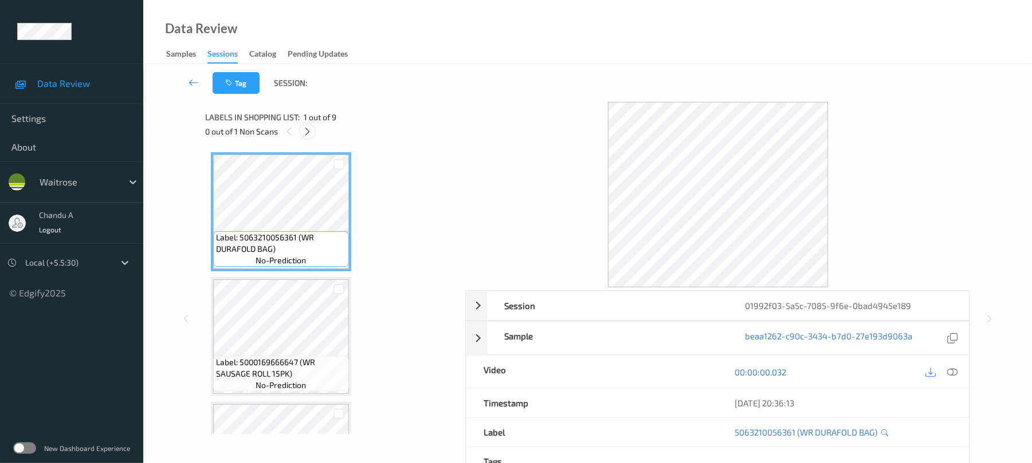
click at [306, 127] on icon at bounding box center [307, 132] width 10 height 10
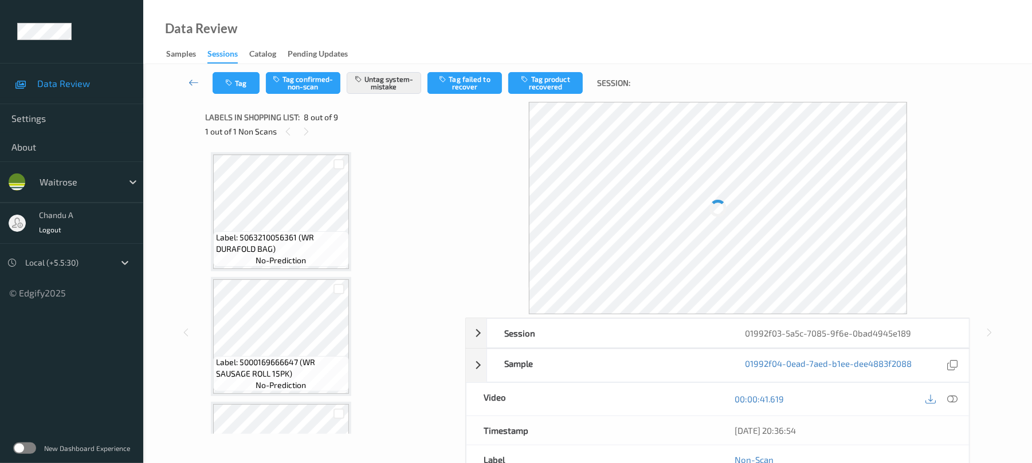
scroll to position [755, 0]
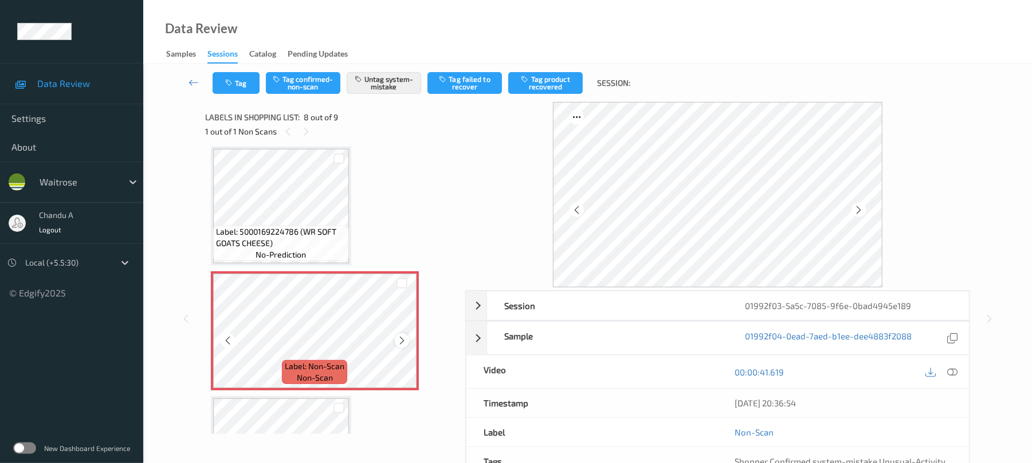
click at [403, 340] on icon at bounding box center [402, 341] width 10 height 10
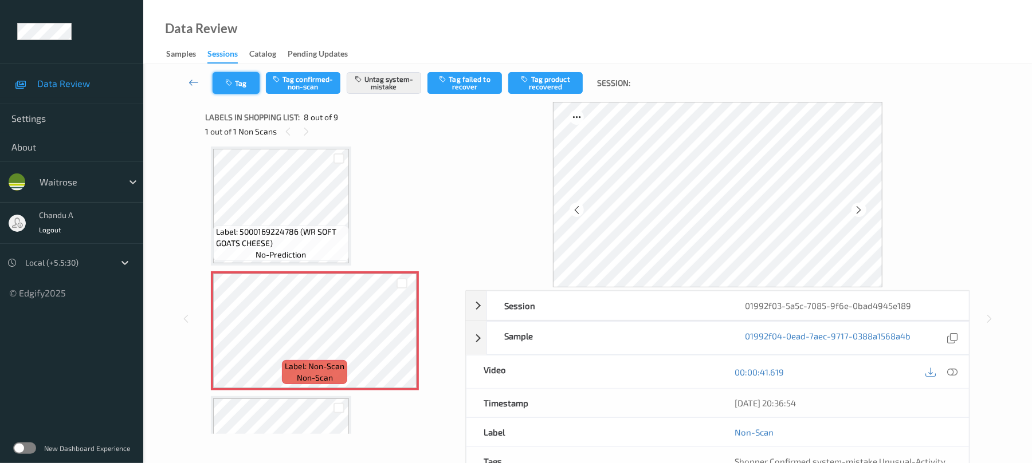
click at [237, 90] on button "Tag" at bounding box center [236, 83] width 47 height 22
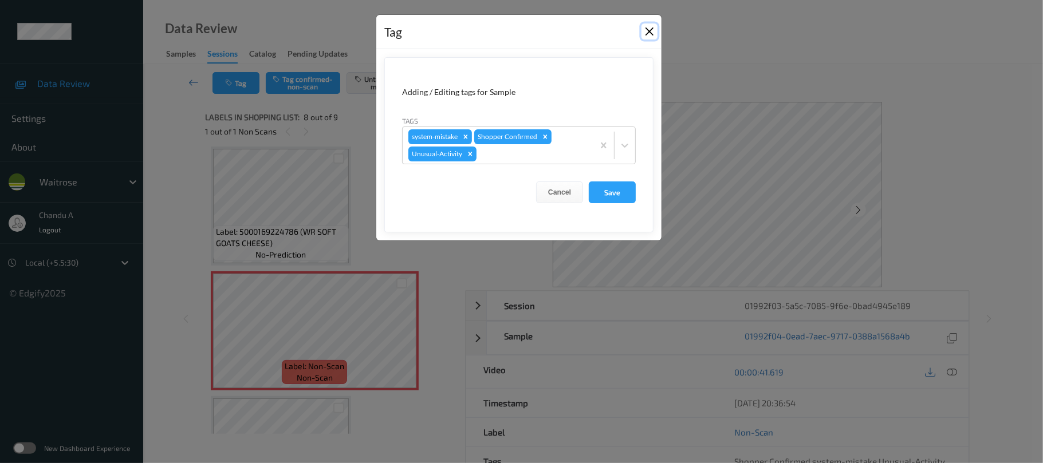
click at [650, 32] on button "Close" at bounding box center [650, 31] width 16 height 16
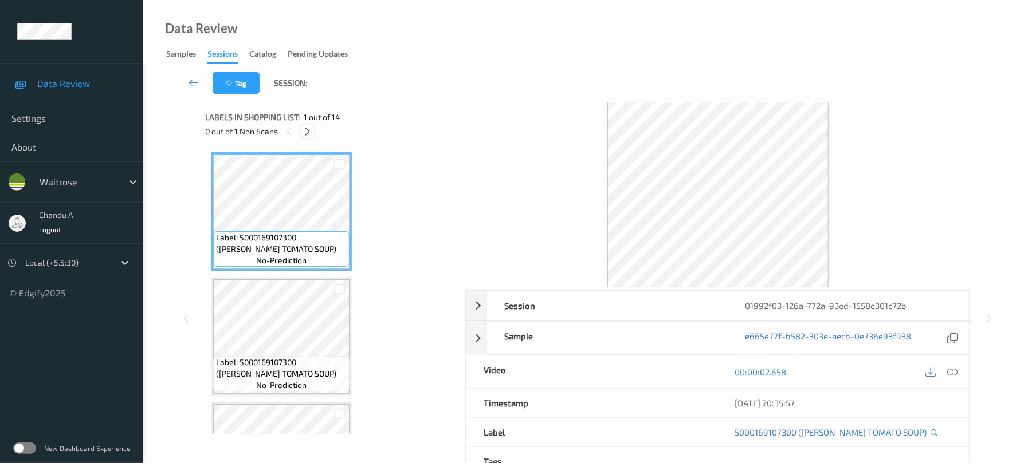
click at [309, 128] on icon at bounding box center [307, 132] width 10 height 10
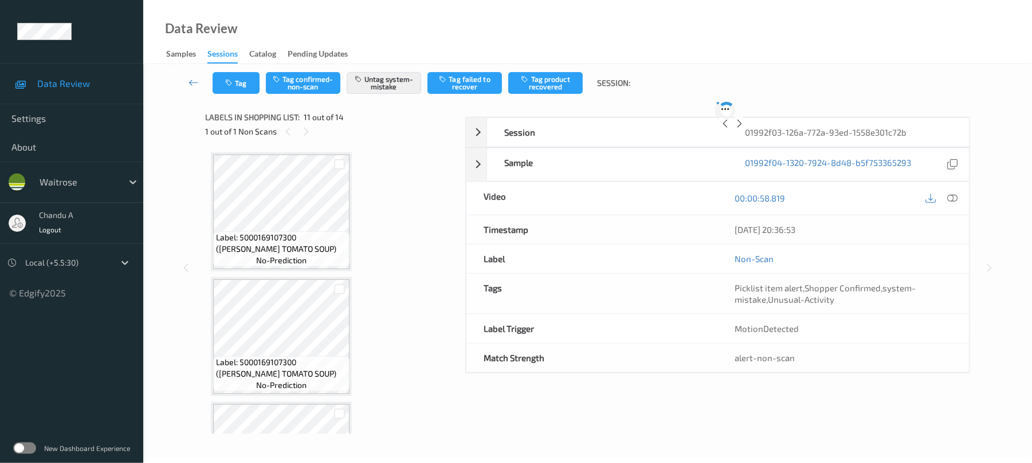
scroll to position [1130, 0]
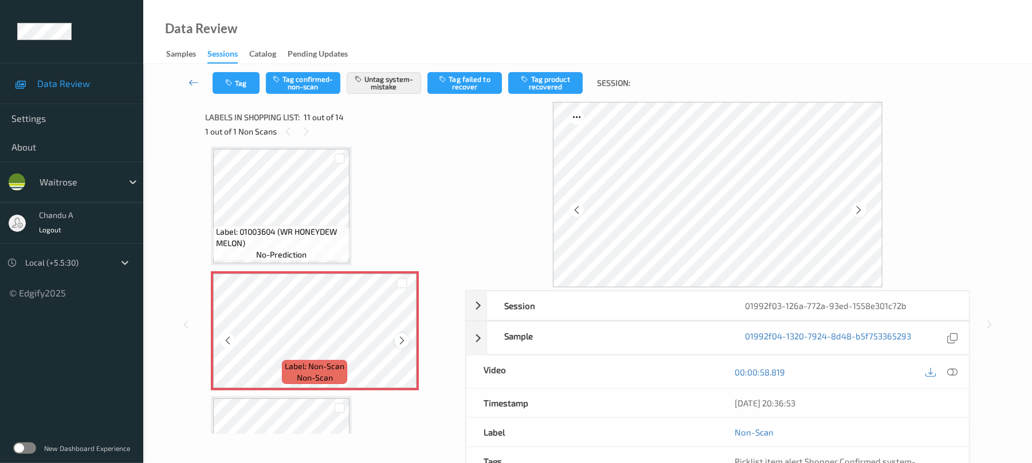
click at [397, 340] on icon at bounding box center [402, 341] width 10 height 10
click at [246, 86] on button "Tag" at bounding box center [236, 83] width 47 height 22
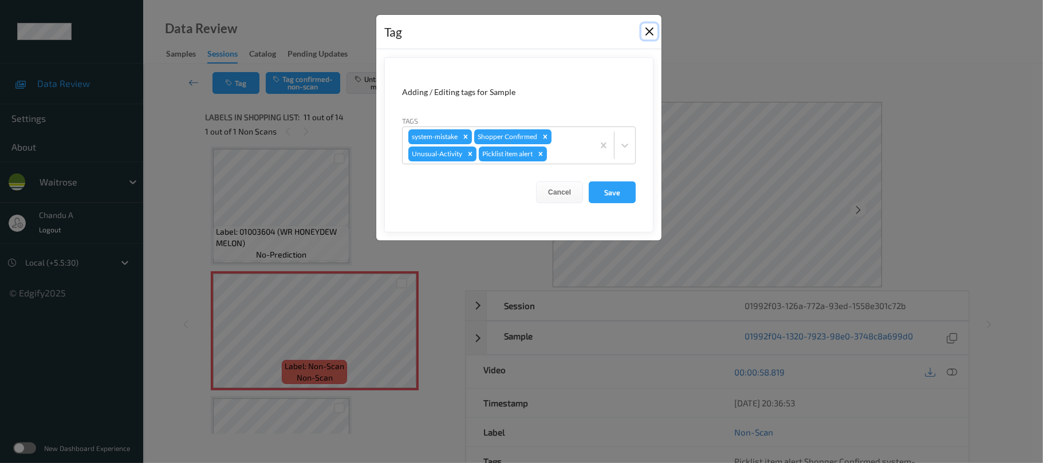
click at [653, 24] on button "Close" at bounding box center [650, 31] width 16 height 16
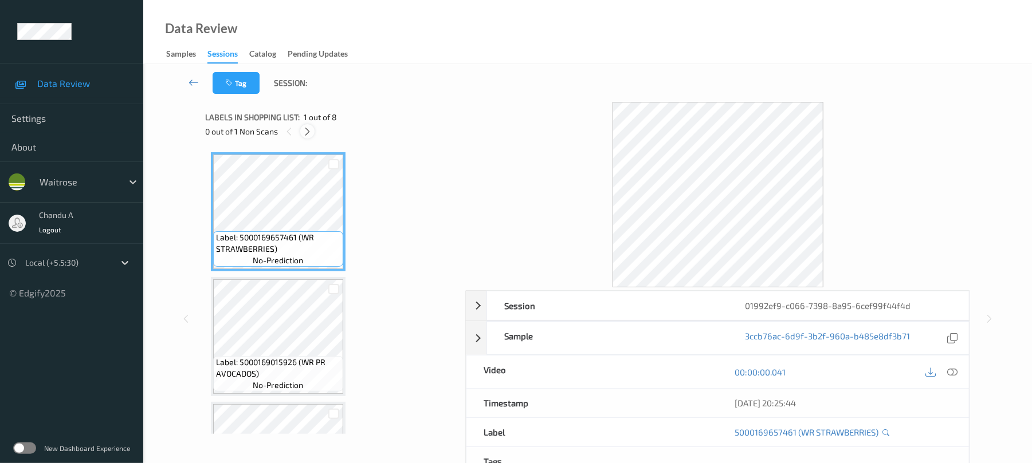
click at [310, 132] on icon at bounding box center [307, 132] width 10 height 10
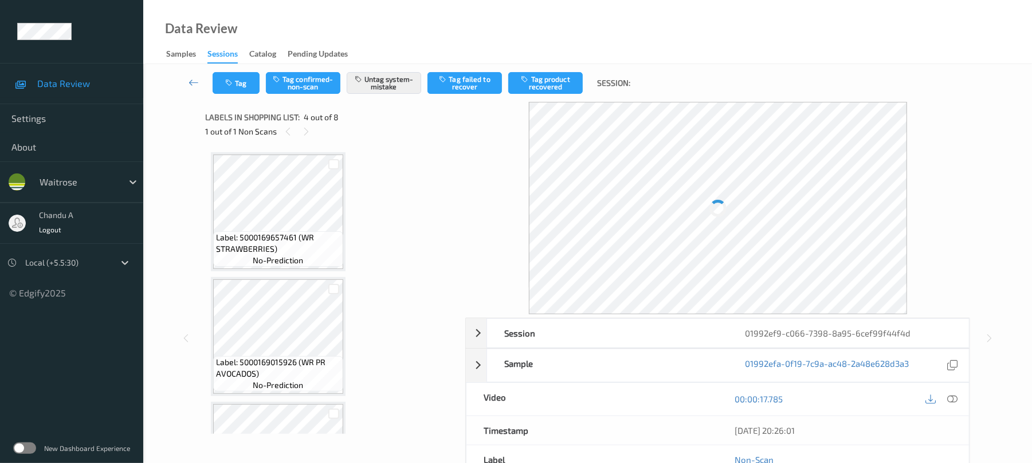
scroll to position [255, 0]
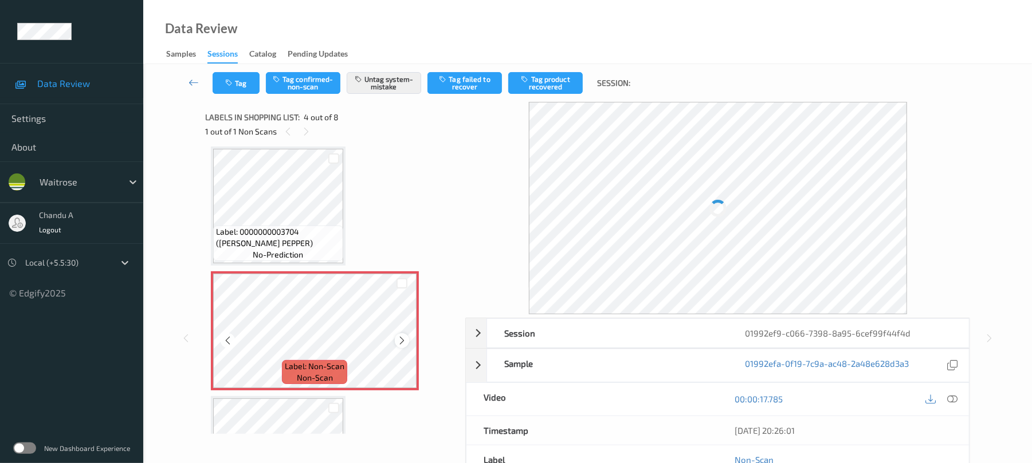
click at [403, 337] on icon at bounding box center [402, 341] width 10 height 10
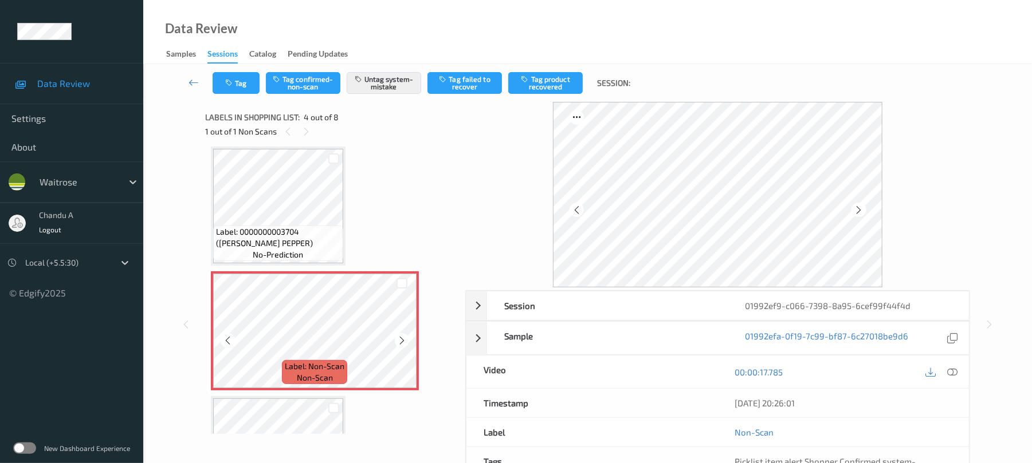
click at [403, 338] on icon at bounding box center [402, 341] width 10 height 10
click at [239, 87] on button "Tag" at bounding box center [236, 83] width 47 height 22
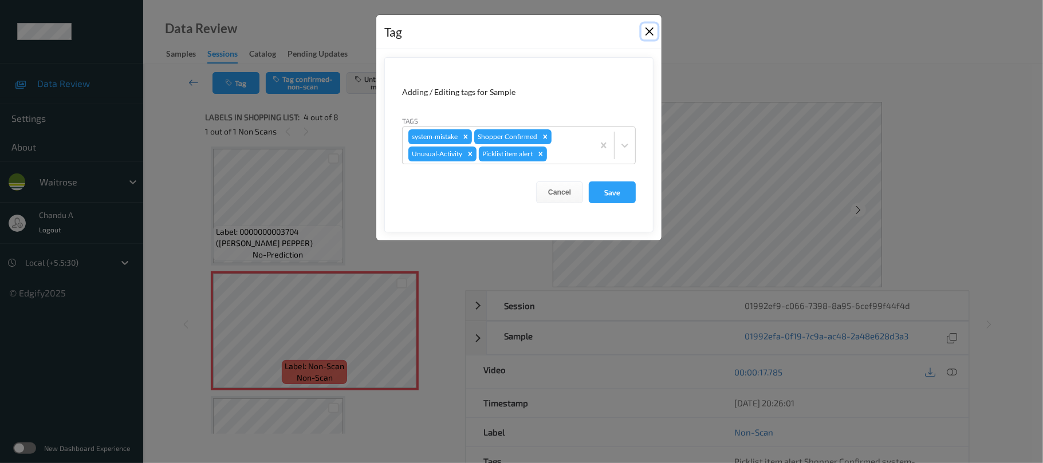
click at [648, 31] on button "Close" at bounding box center [650, 31] width 16 height 16
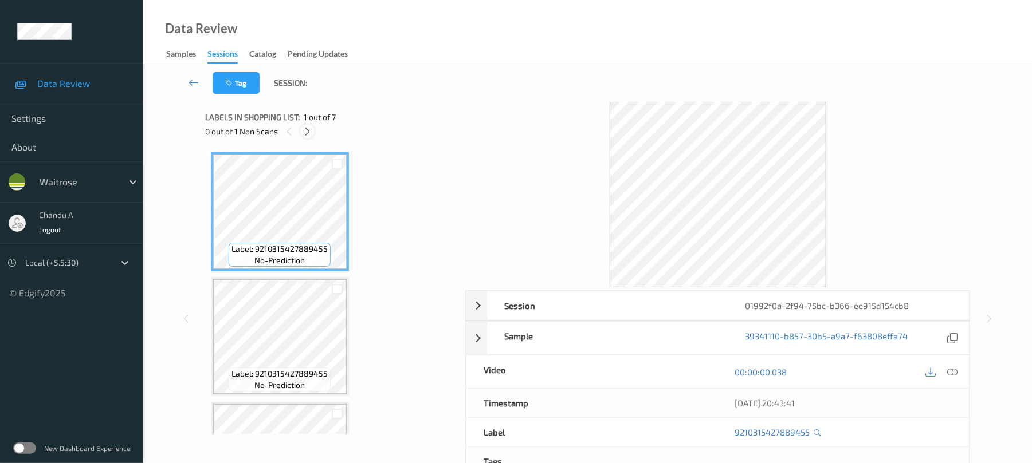
click at [307, 129] on icon at bounding box center [307, 132] width 10 height 10
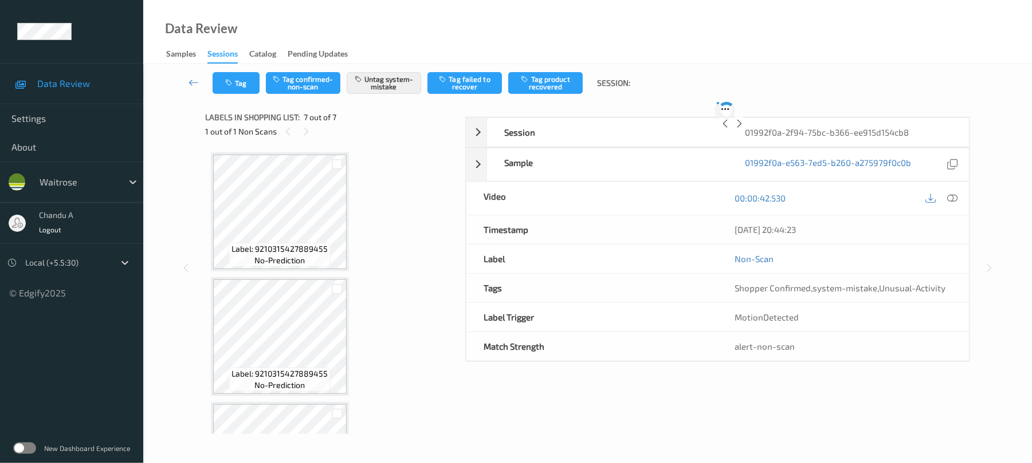
scroll to position [592, 0]
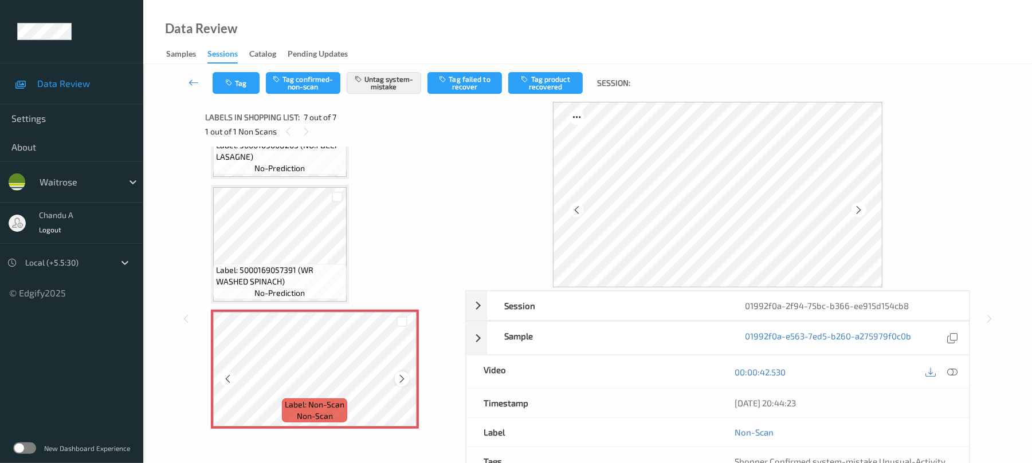
click at [404, 379] on icon at bounding box center [402, 379] width 10 height 10
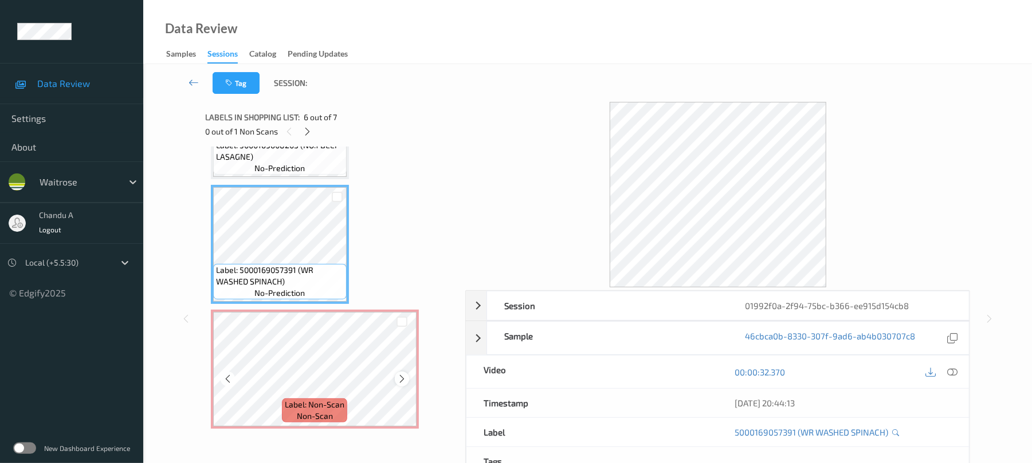
click at [400, 374] on icon at bounding box center [402, 379] width 10 height 10
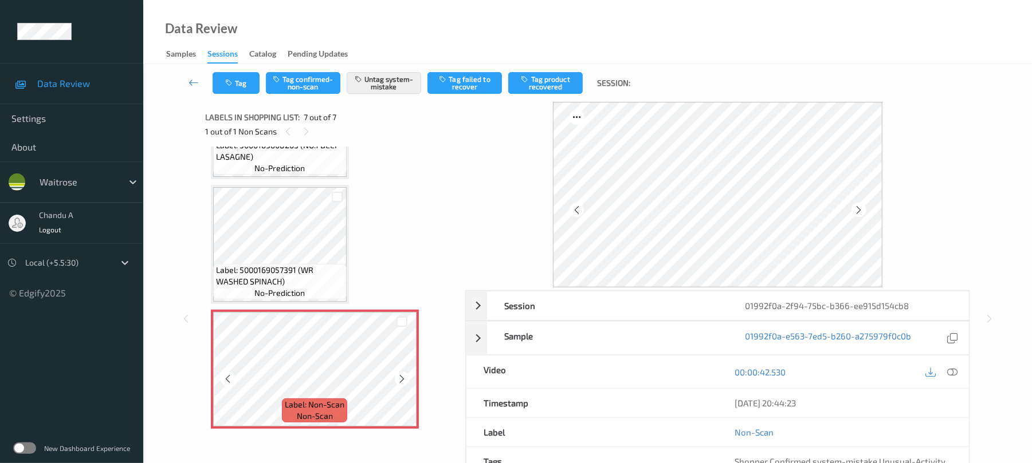
click at [400, 374] on icon at bounding box center [402, 379] width 10 height 10
click at [247, 78] on button "Tag" at bounding box center [236, 83] width 47 height 22
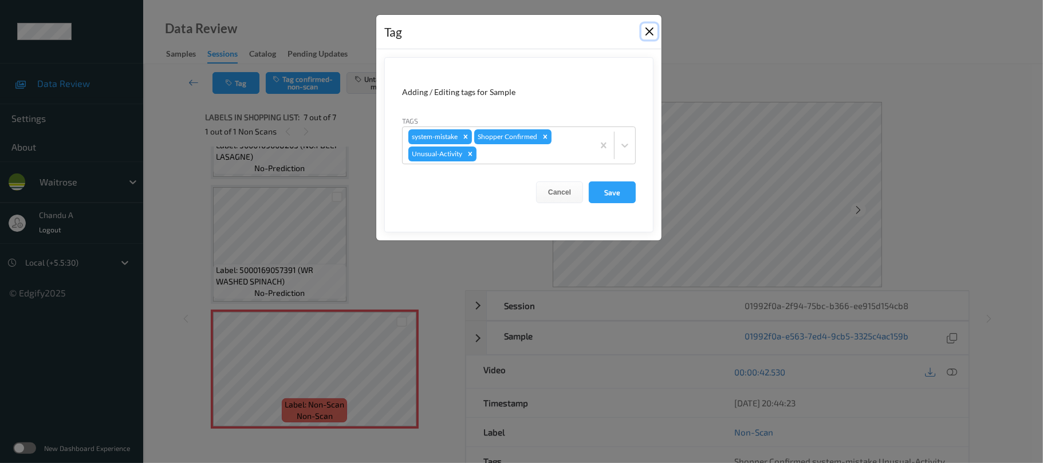
click at [645, 30] on button "Close" at bounding box center [650, 31] width 16 height 16
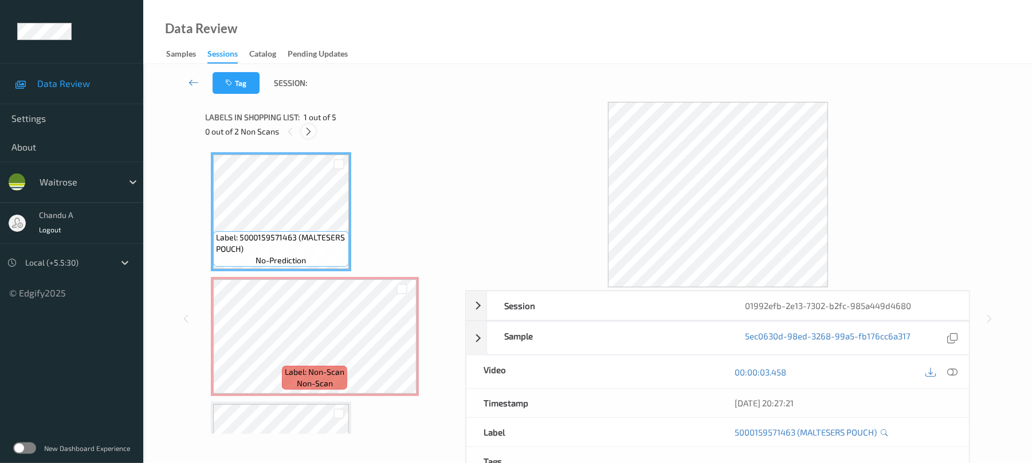
click at [310, 129] on icon at bounding box center [309, 132] width 10 height 10
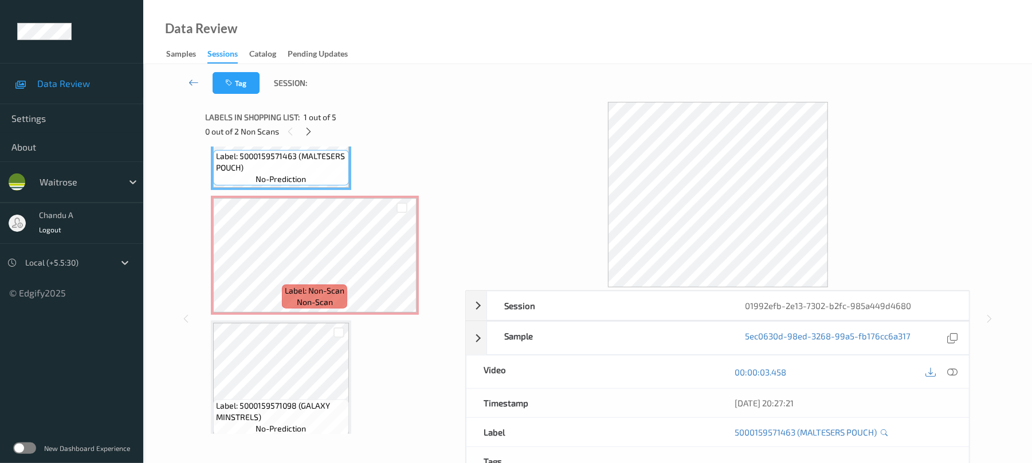
scroll to position [82, 0]
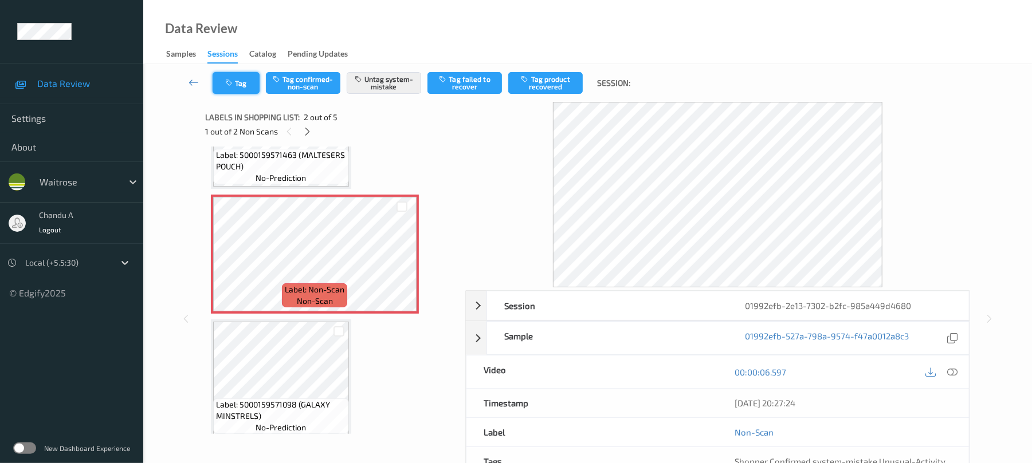
click at [242, 76] on button "Tag" at bounding box center [236, 83] width 47 height 22
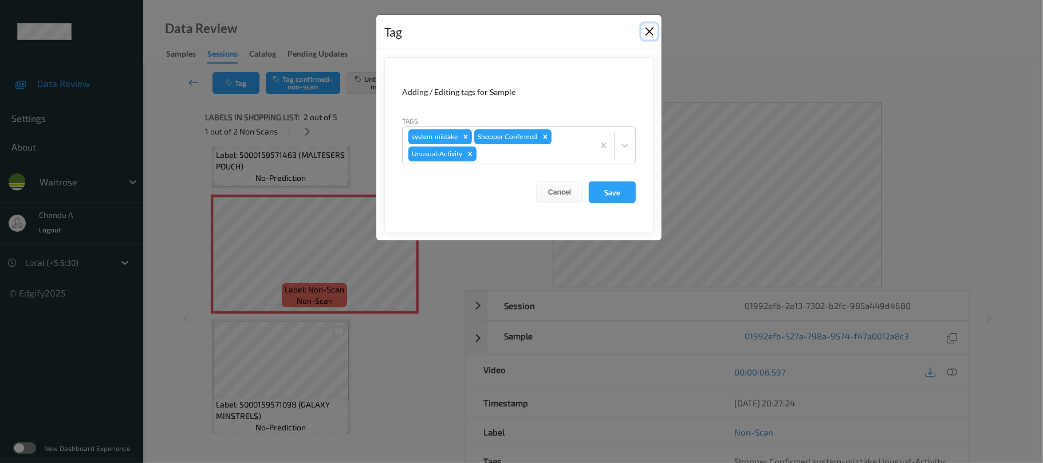
click at [651, 33] on button "Close" at bounding box center [650, 31] width 16 height 16
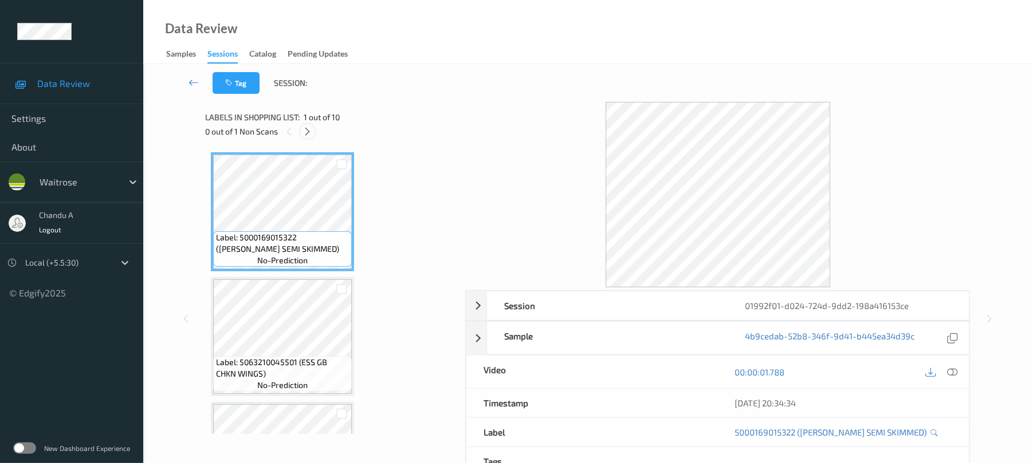
click at [307, 129] on icon at bounding box center [307, 132] width 10 height 10
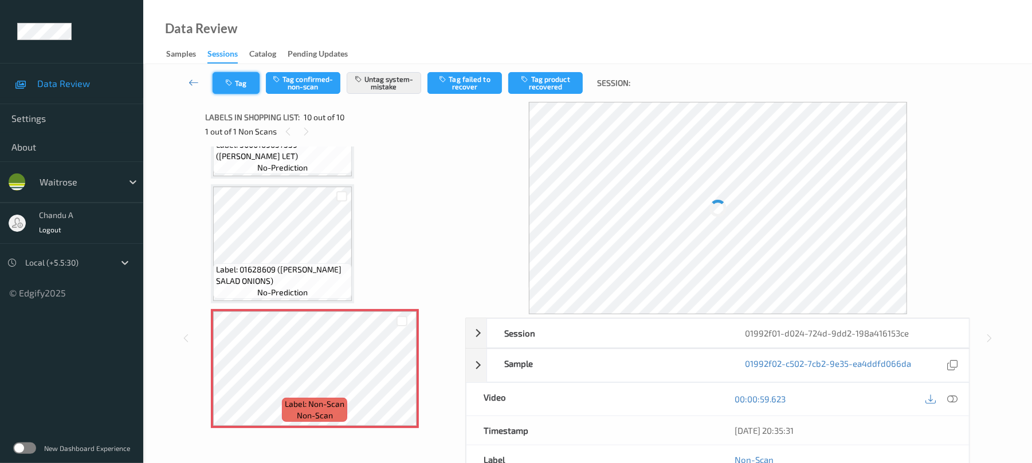
click at [241, 84] on button "Tag" at bounding box center [236, 83] width 47 height 22
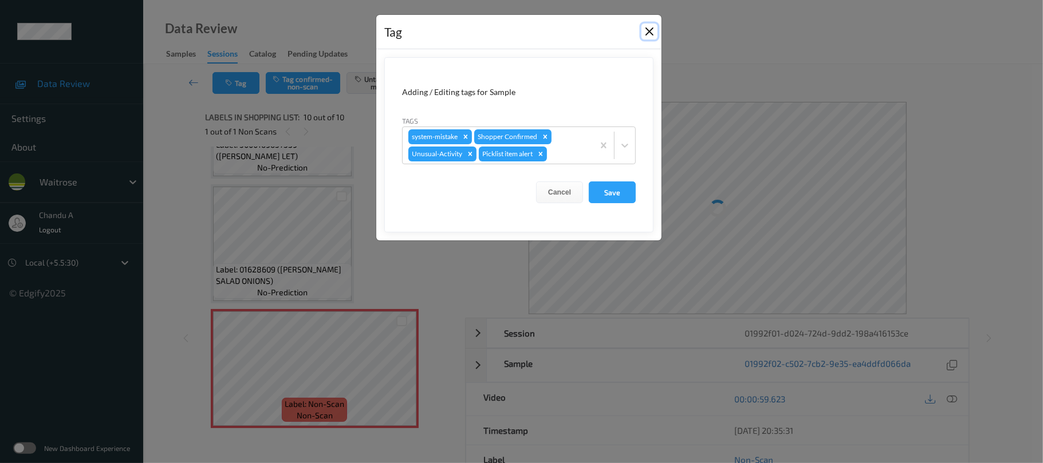
click at [647, 30] on button "Close" at bounding box center [650, 31] width 16 height 16
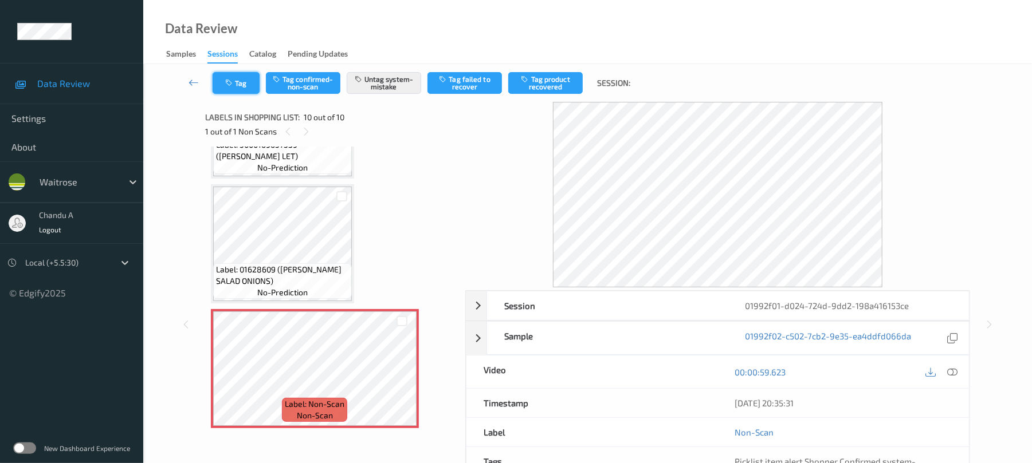
click at [250, 90] on button "Tag" at bounding box center [236, 83] width 47 height 22
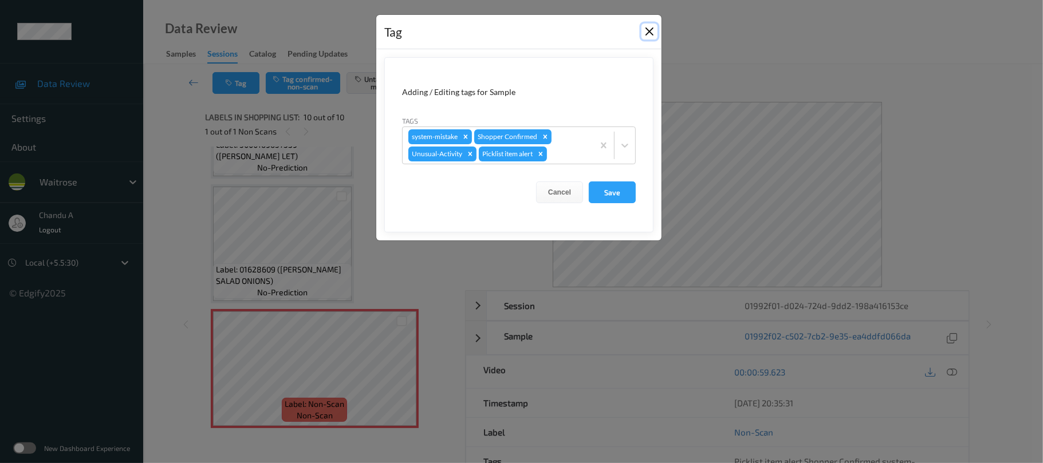
click at [653, 33] on button "Close" at bounding box center [650, 31] width 16 height 16
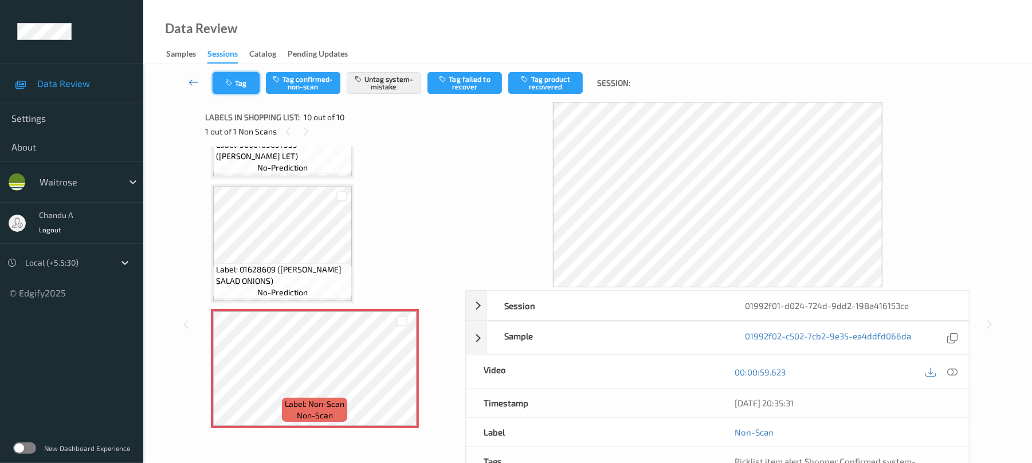
click at [248, 90] on button "Tag" at bounding box center [236, 83] width 47 height 22
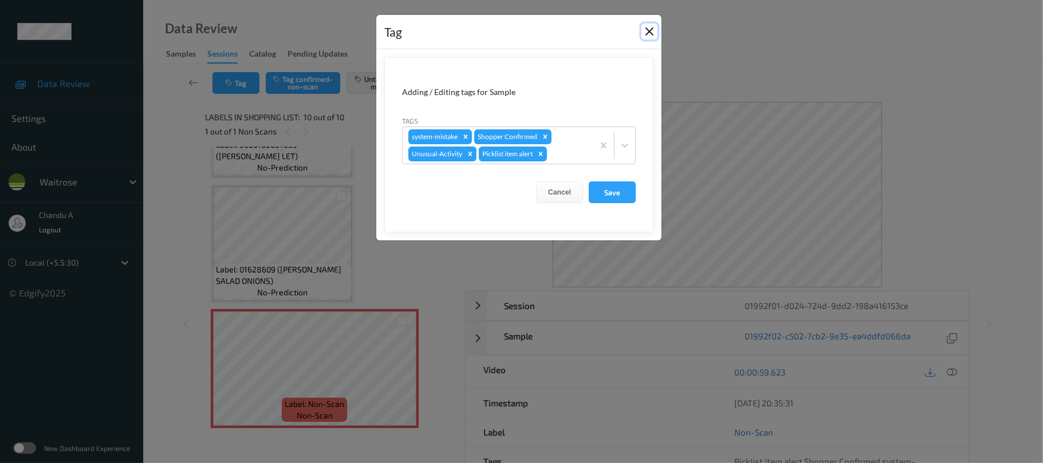
click at [647, 32] on button "Close" at bounding box center [650, 31] width 16 height 16
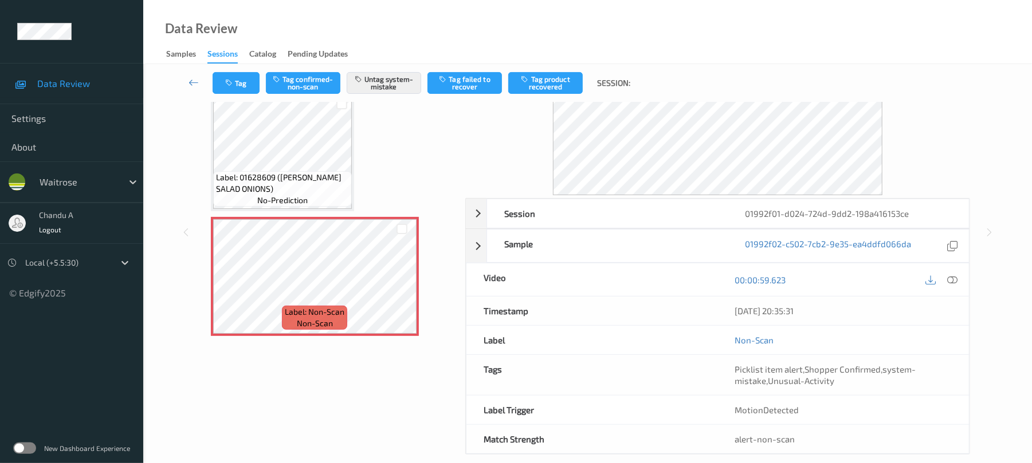
scroll to position [110, 0]
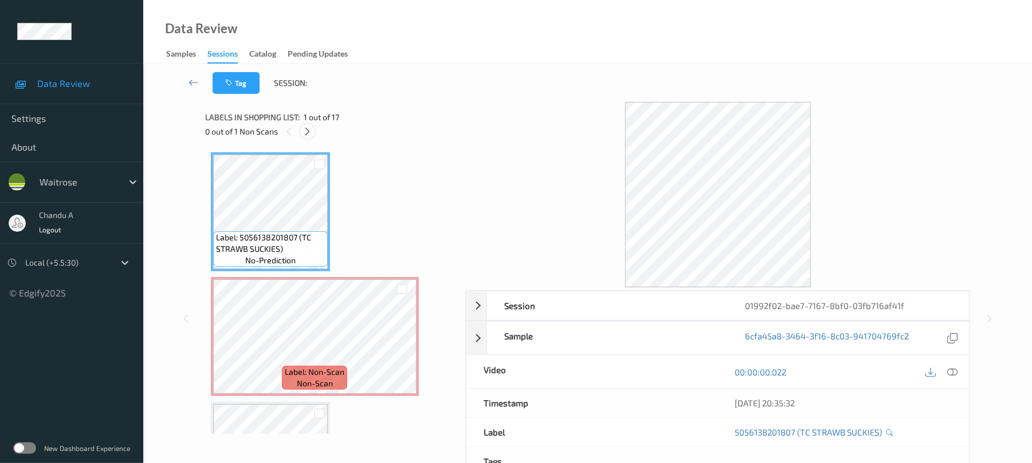
click at [312, 129] on icon at bounding box center [307, 132] width 10 height 10
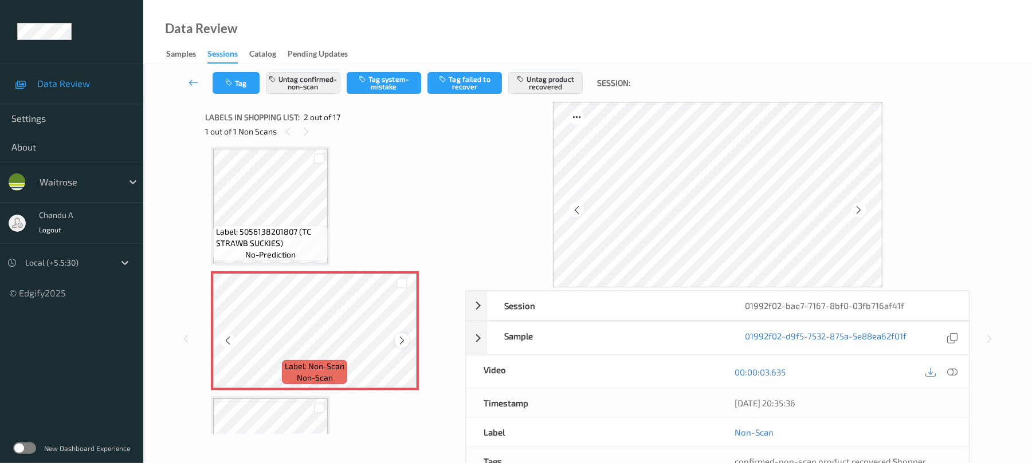
click at [403, 341] on icon at bounding box center [402, 341] width 10 height 10
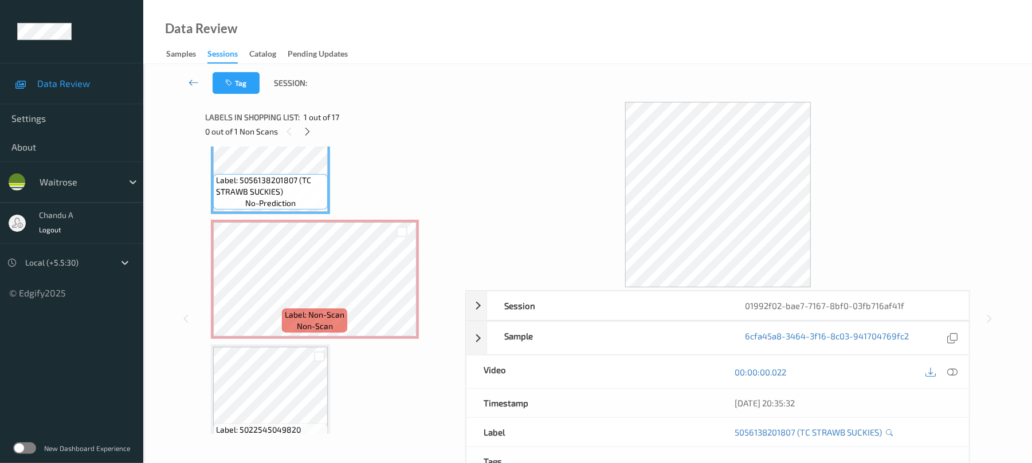
scroll to position [235, 0]
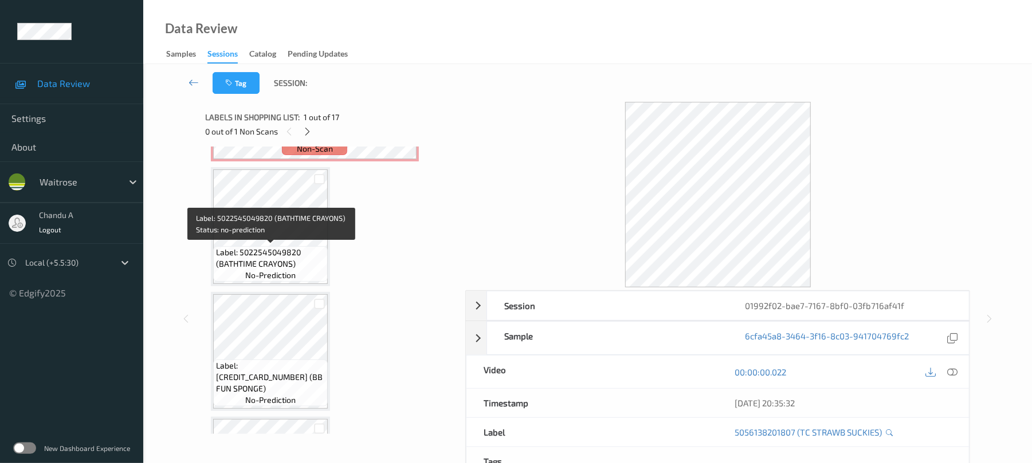
click at [283, 253] on span "Label: 5022545049820 (BATHTIME CRAYONS)" at bounding box center [270, 258] width 109 height 23
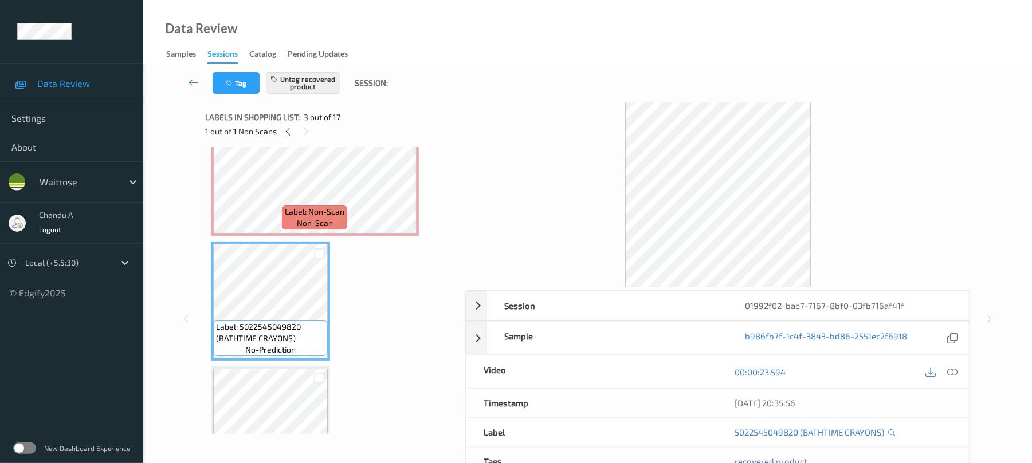
scroll to position [159, 0]
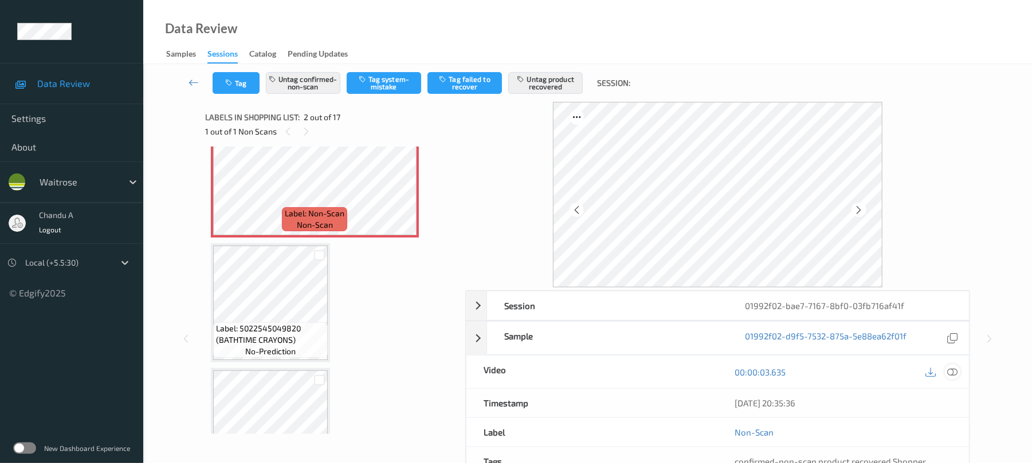
click at [955, 370] on icon at bounding box center [952, 372] width 10 height 10
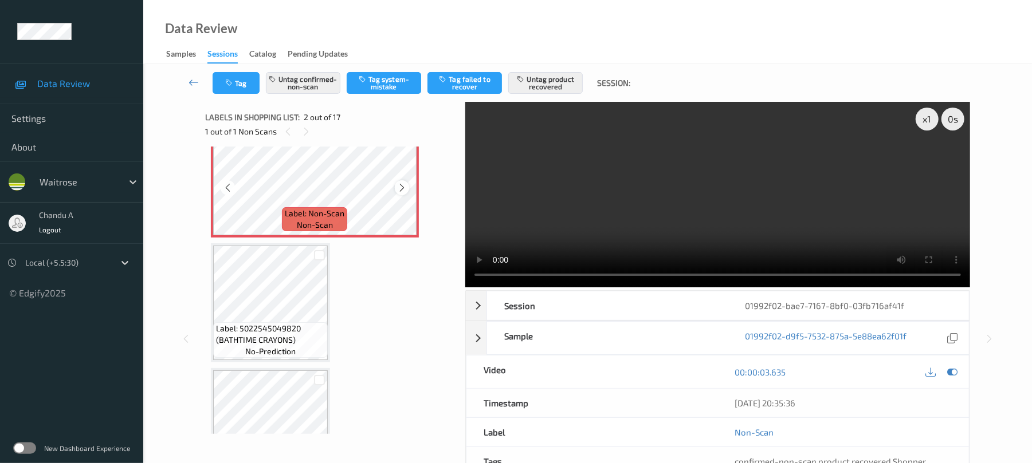
click at [397, 186] on icon at bounding box center [402, 188] width 10 height 10
click at [399, 188] on icon at bounding box center [402, 188] width 10 height 10
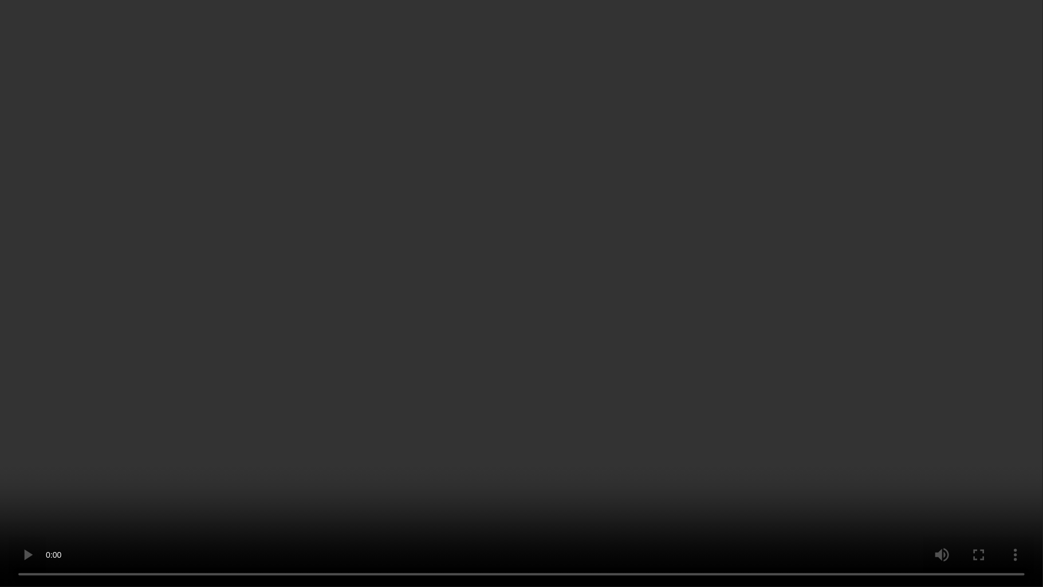
click at [700, 326] on video at bounding box center [521, 293] width 1043 height 587
click at [305, 463] on video at bounding box center [521, 293] width 1043 height 587
click at [518, 300] on video at bounding box center [521, 293] width 1043 height 587
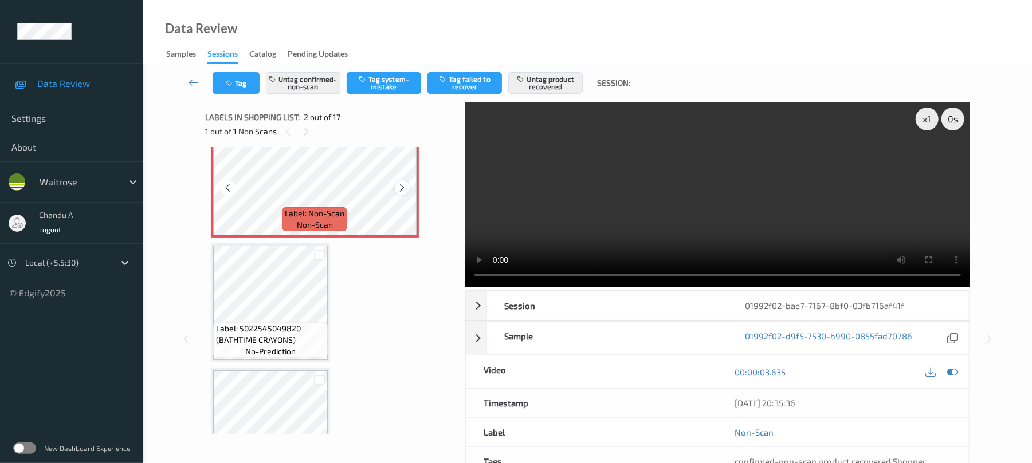
click at [403, 188] on icon at bounding box center [402, 188] width 10 height 10
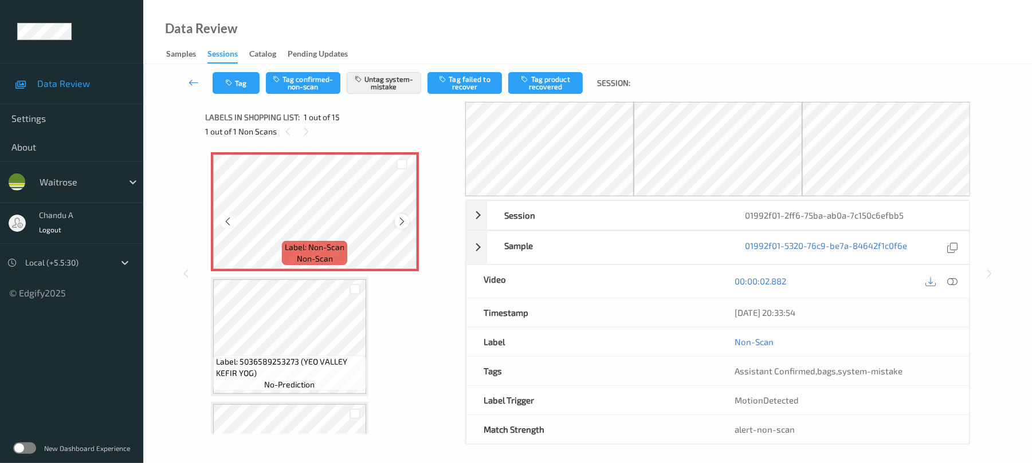
click at [399, 225] on icon at bounding box center [402, 222] width 10 height 10
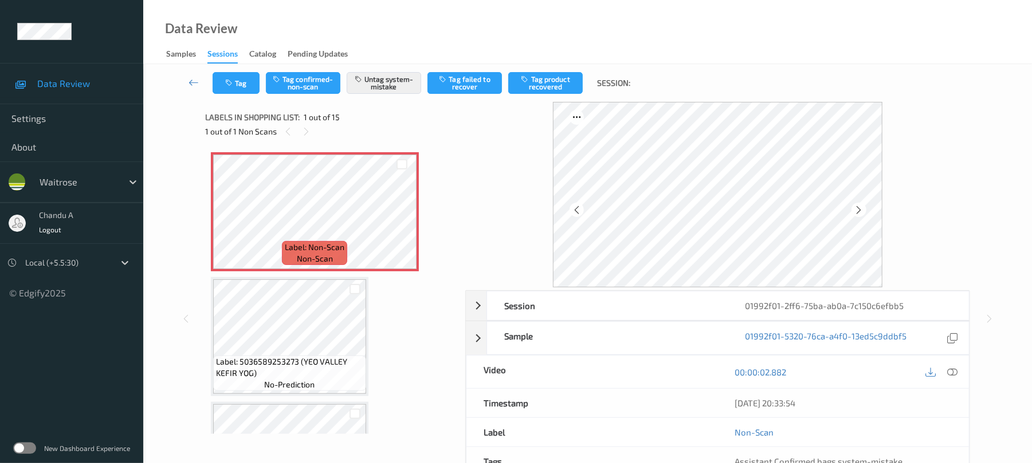
click at [262, 92] on div "Tag Tag confirmed-non-scan Untag system-mistake Tag failed to recover Tag produ…" at bounding box center [426, 83] width 426 height 22
click at [245, 90] on button "Tag" at bounding box center [236, 83] width 47 height 22
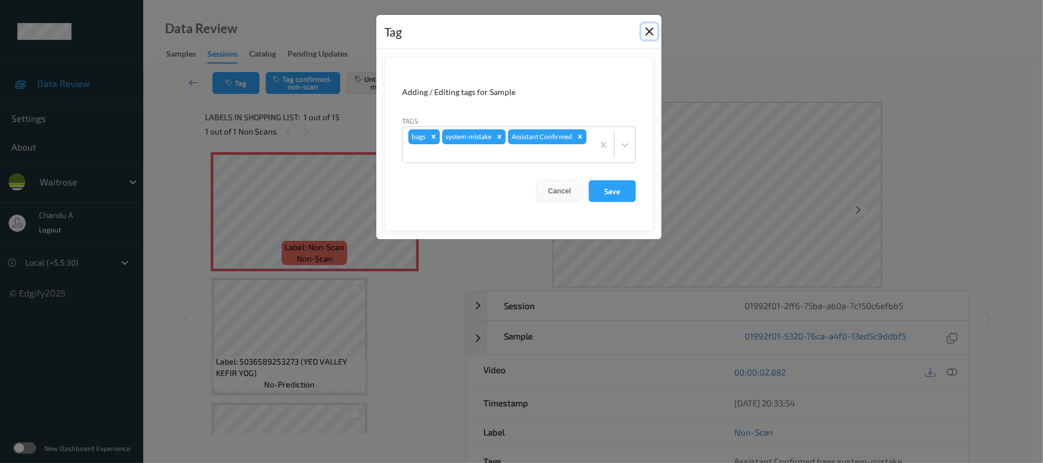
click at [650, 30] on button "Close" at bounding box center [650, 31] width 16 height 16
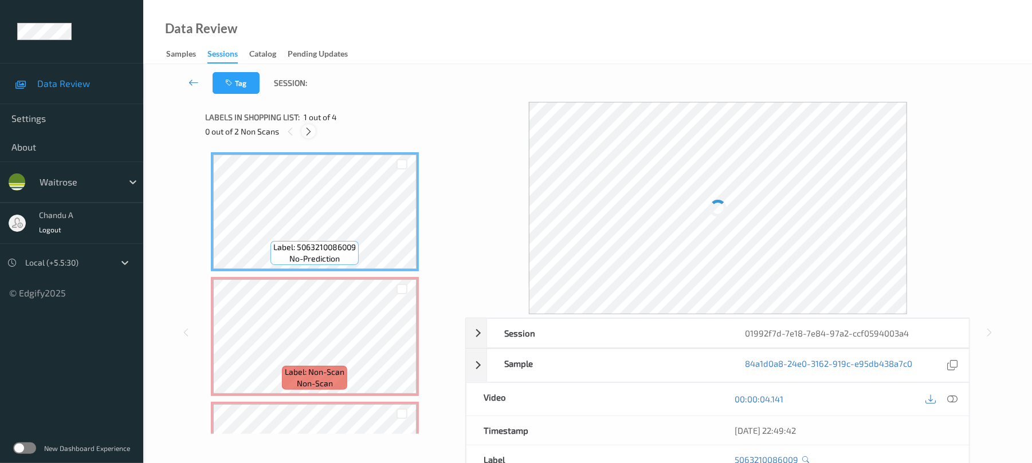
click at [305, 127] on icon at bounding box center [309, 132] width 10 height 10
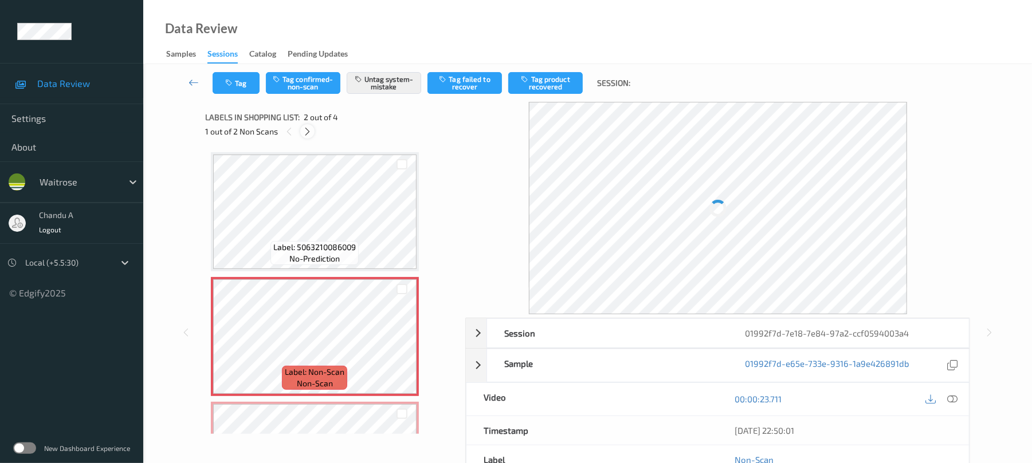
scroll to position [6, 0]
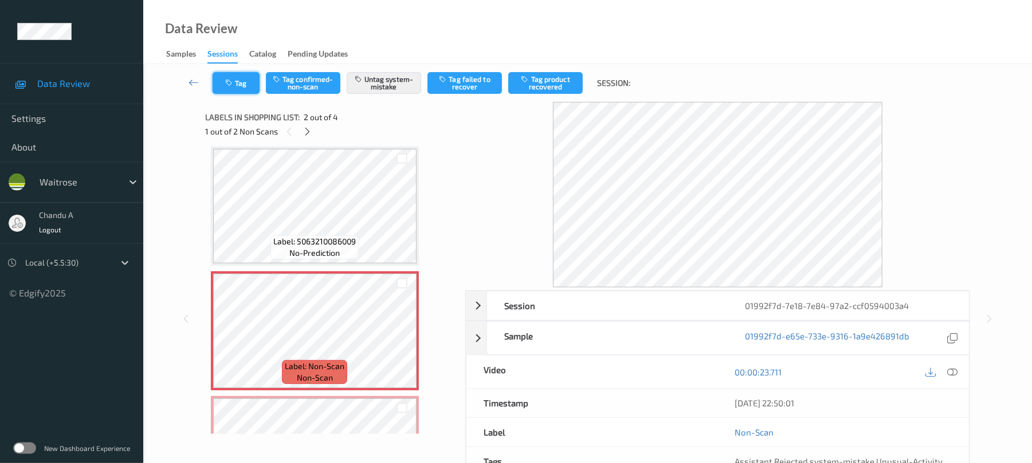
click at [232, 83] on icon "button" at bounding box center [230, 83] width 10 height 8
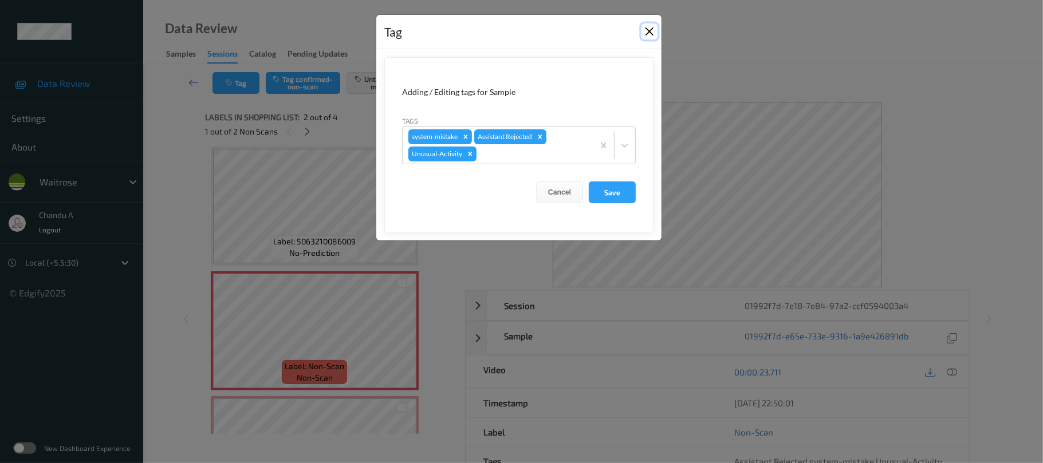
click at [647, 33] on button "Close" at bounding box center [650, 31] width 16 height 16
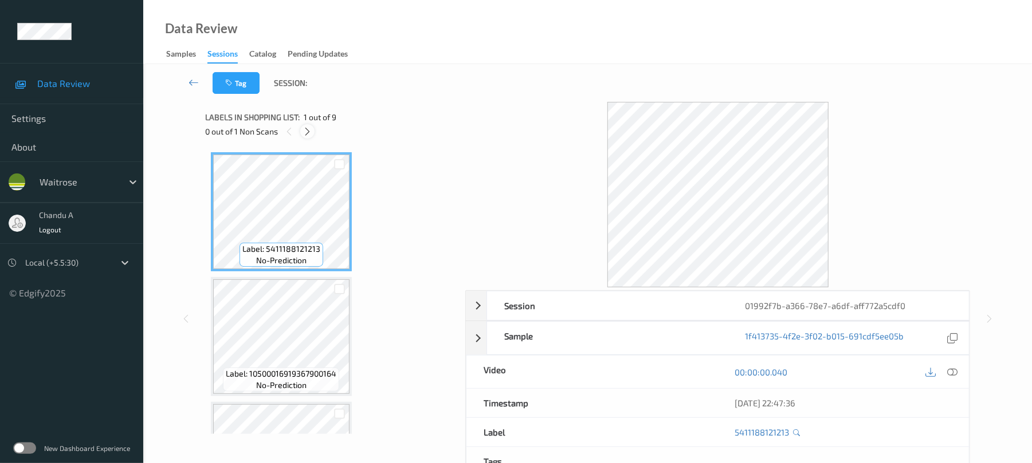
click at [307, 128] on icon at bounding box center [307, 132] width 10 height 10
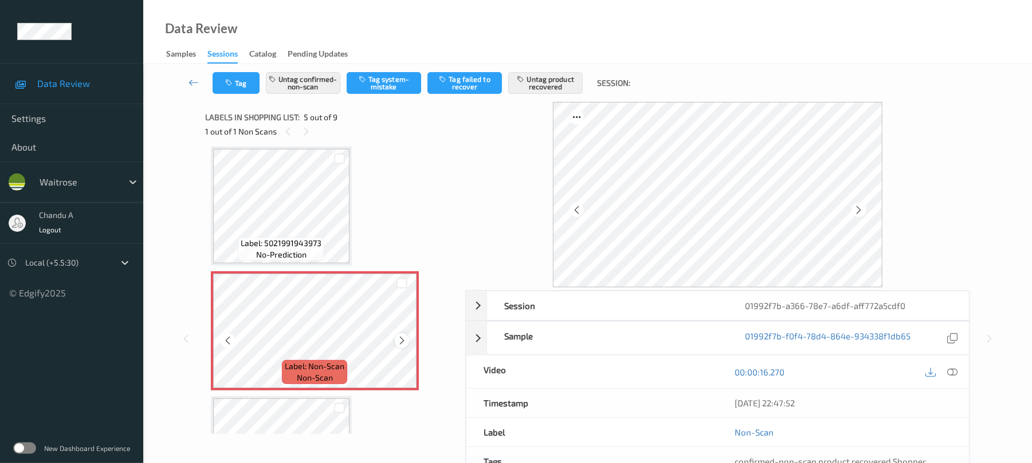
click at [399, 342] on icon at bounding box center [402, 341] width 10 height 10
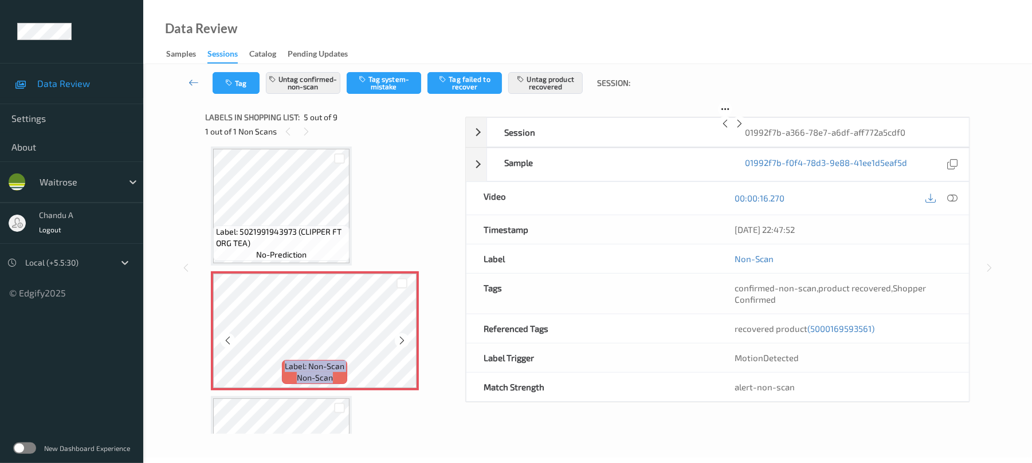
click at [402, 342] on icon at bounding box center [402, 341] width 10 height 10
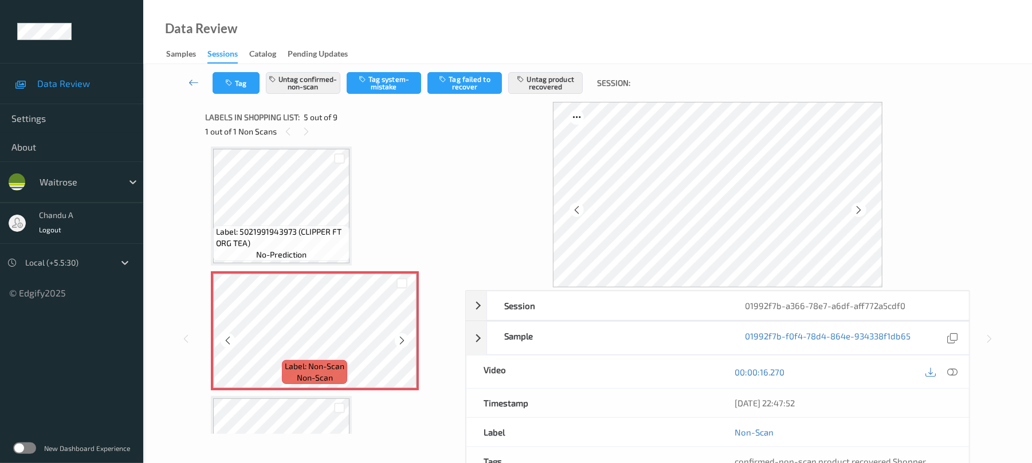
click at [402, 342] on icon at bounding box center [402, 341] width 10 height 10
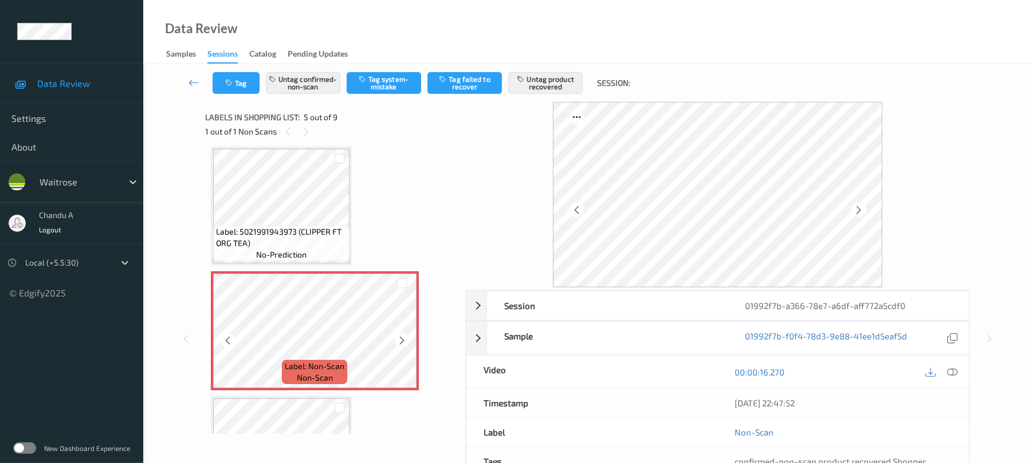
scroll to position [457, 0]
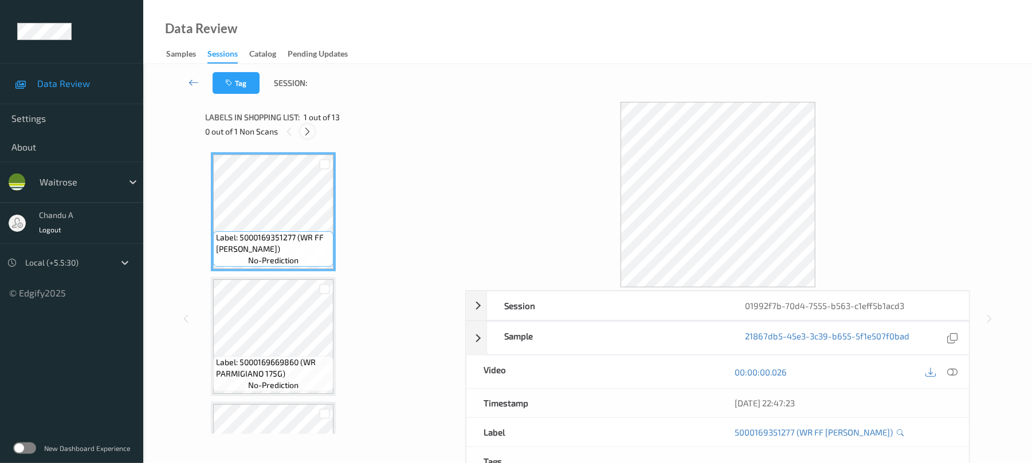
click at [305, 131] on icon at bounding box center [307, 132] width 10 height 10
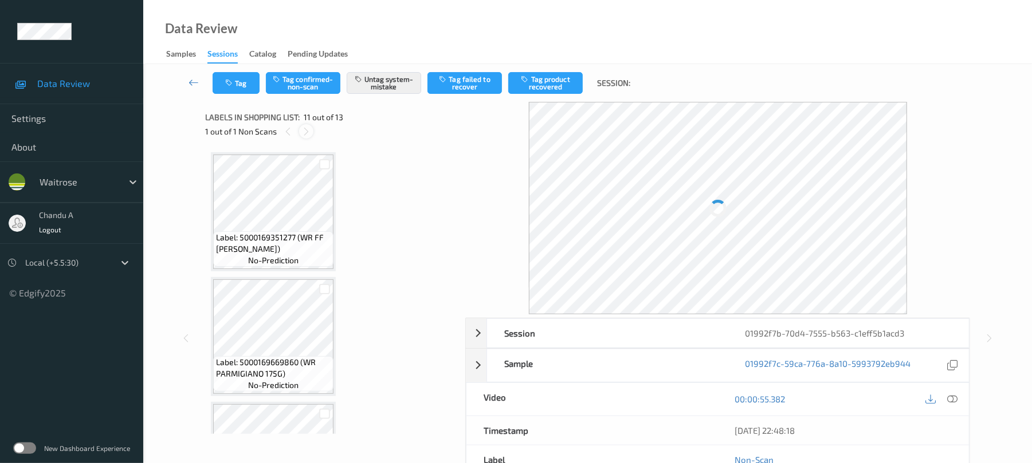
scroll to position [1130, 0]
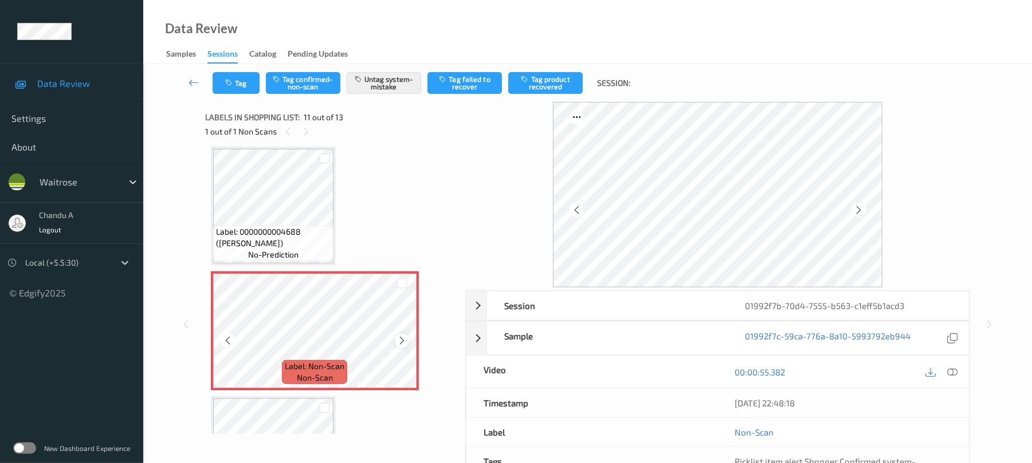
click at [404, 342] on icon at bounding box center [402, 341] width 10 height 10
click at [237, 81] on button "Tag" at bounding box center [236, 83] width 47 height 22
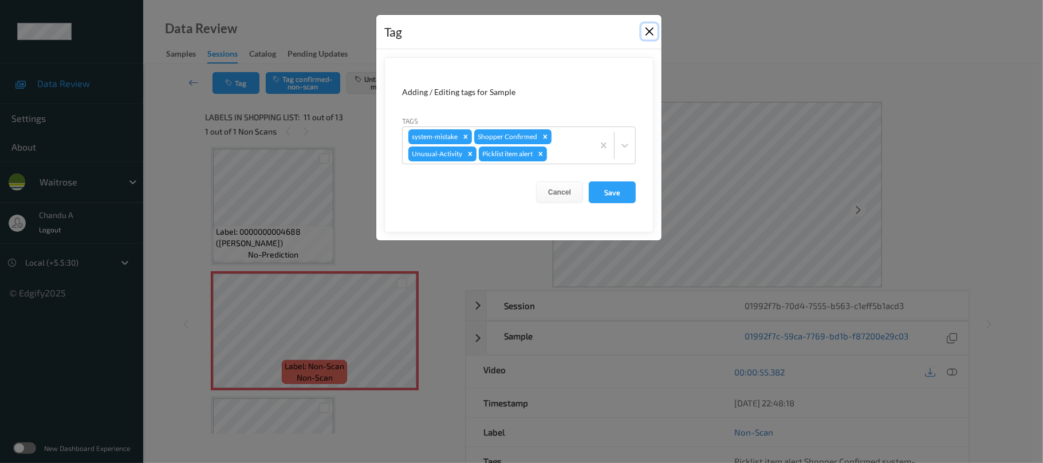
click at [645, 30] on button "Close" at bounding box center [650, 31] width 16 height 16
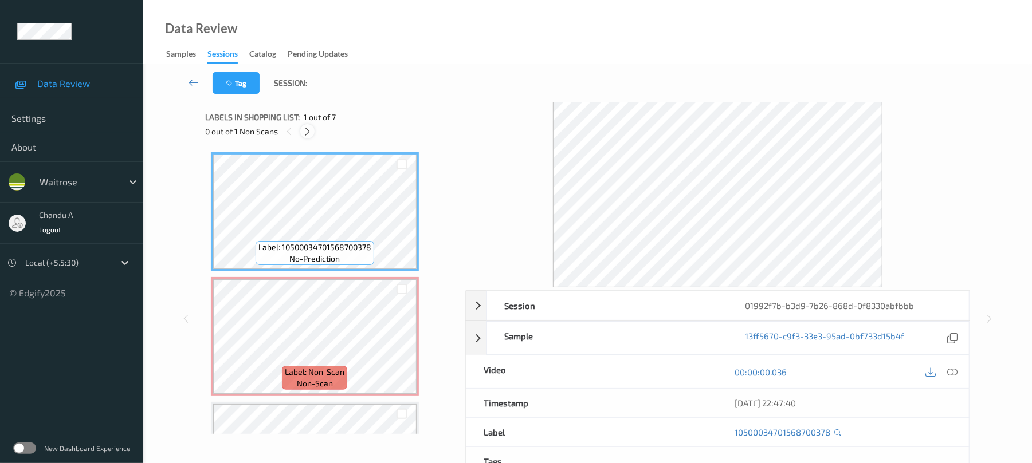
click at [304, 129] on icon at bounding box center [307, 132] width 10 height 10
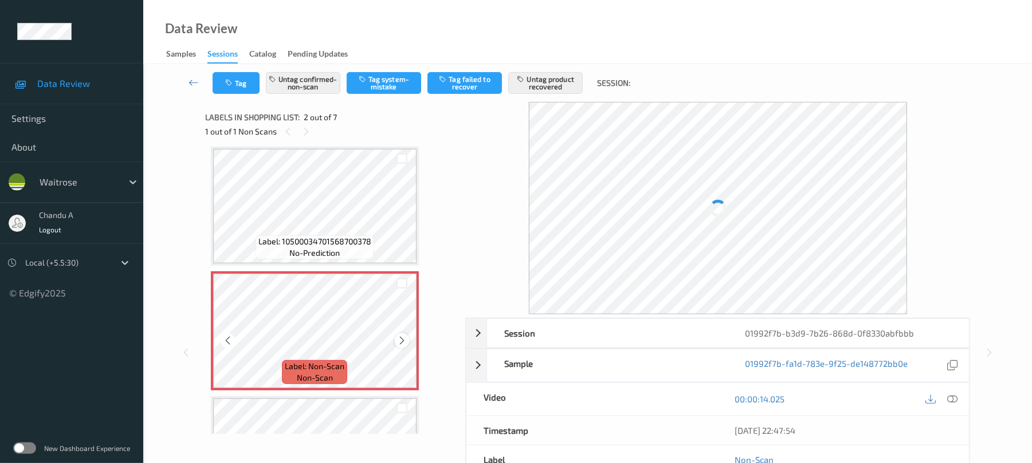
click at [404, 340] on icon at bounding box center [402, 341] width 10 height 10
click at [402, 339] on icon at bounding box center [402, 341] width 10 height 10
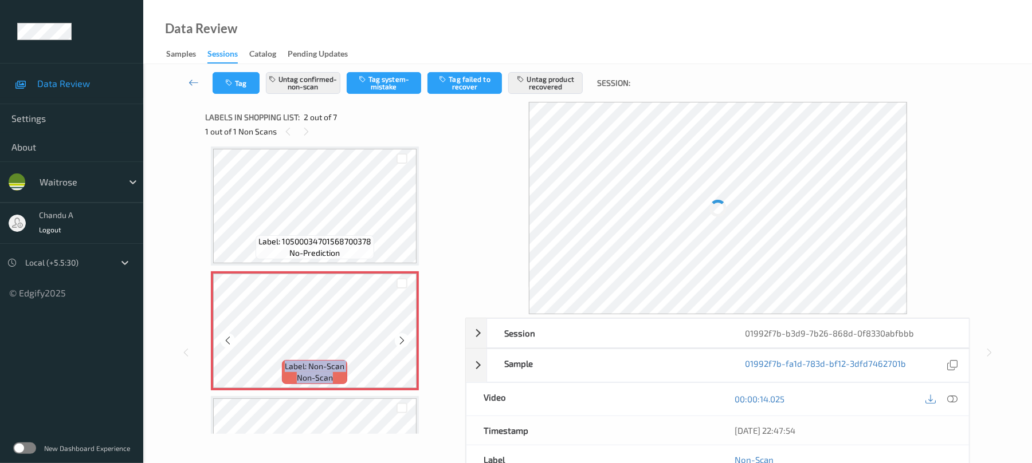
click at [402, 339] on icon at bounding box center [402, 341] width 10 height 10
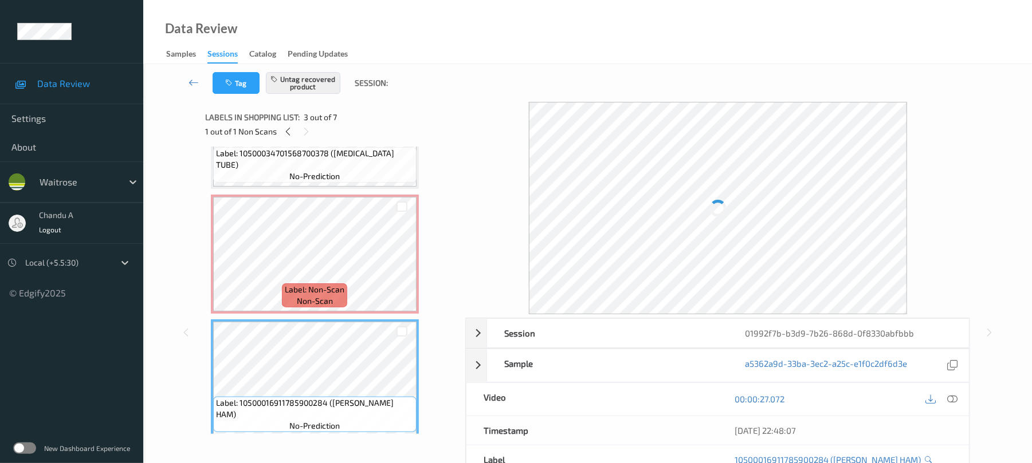
scroll to position [159, 0]
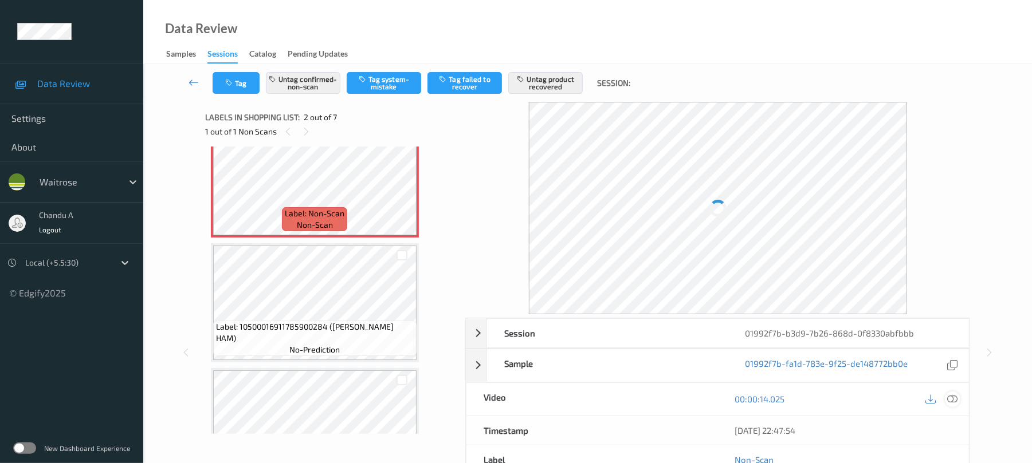
click at [956, 397] on icon at bounding box center [952, 399] width 10 height 10
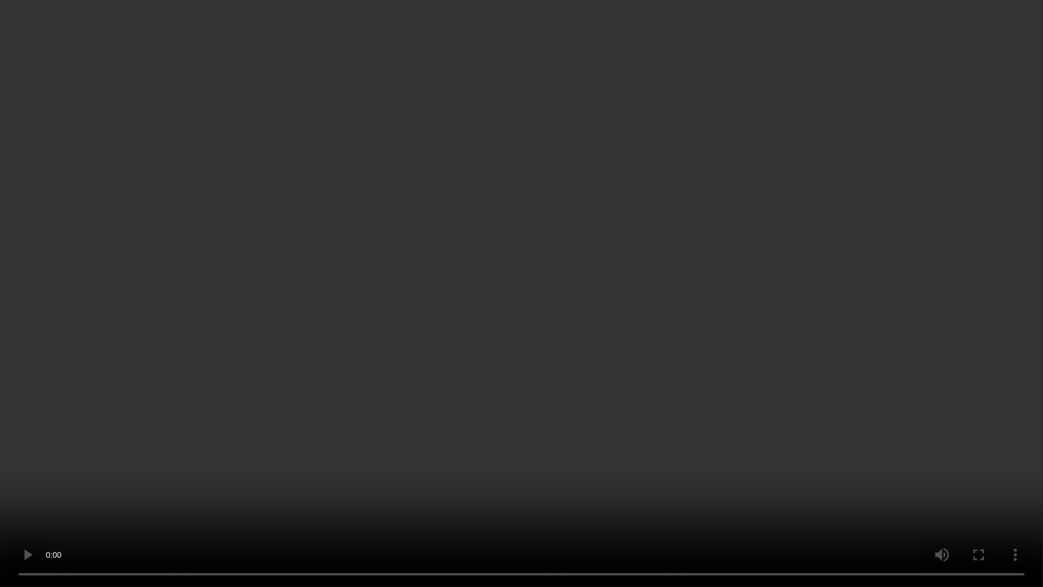
click at [569, 319] on video at bounding box center [521, 293] width 1043 height 587
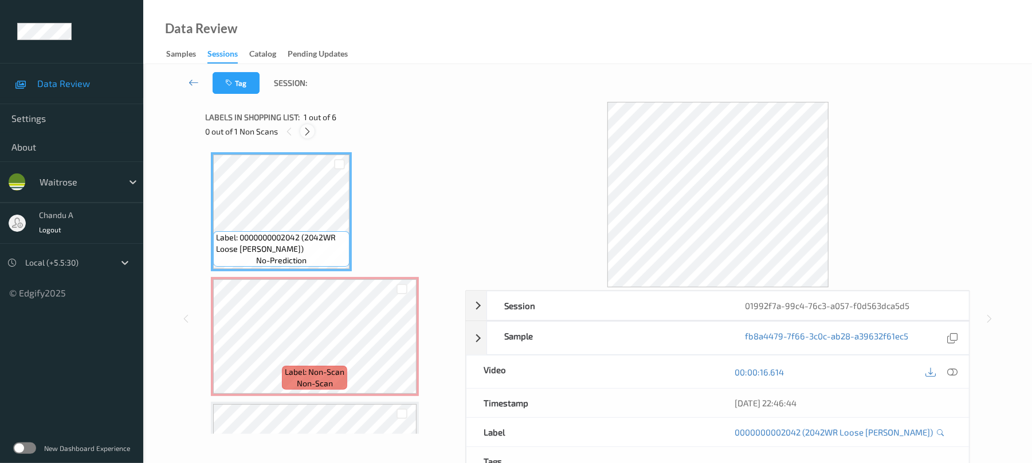
click at [310, 127] on icon at bounding box center [307, 132] width 10 height 10
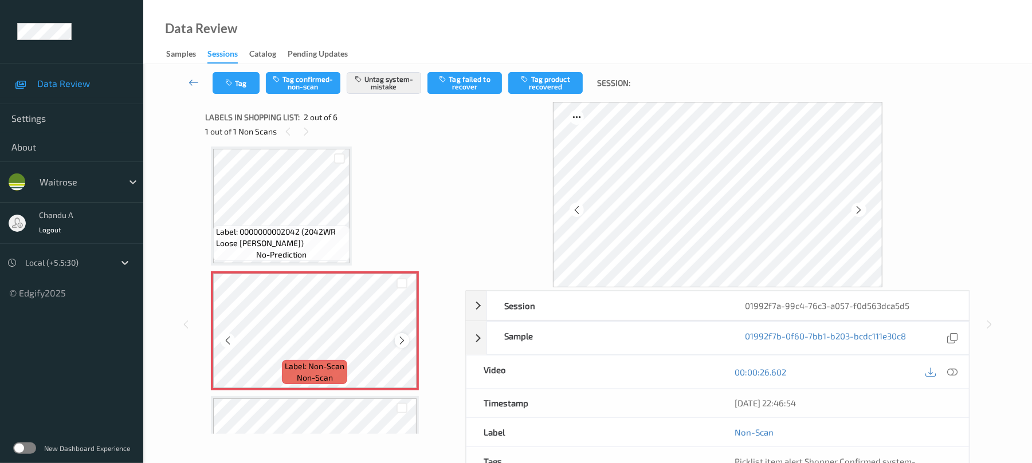
click at [404, 341] on icon at bounding box center [402, 341] width 10 height 10
click at [239, 87] on button "Tag" at bounding box center [236, 83] width 47 height 22
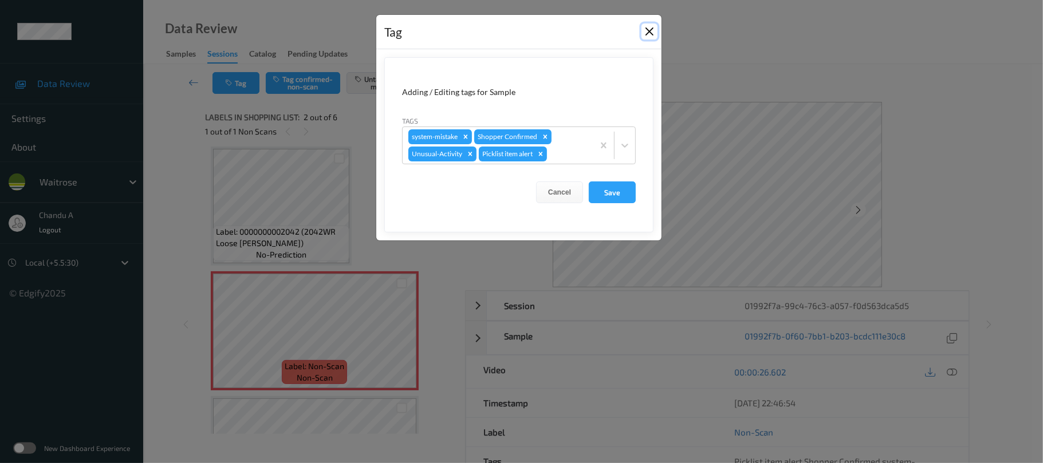
click at [648, 32] on button "Close" at bounding box center [650, 31] width 16 height 16
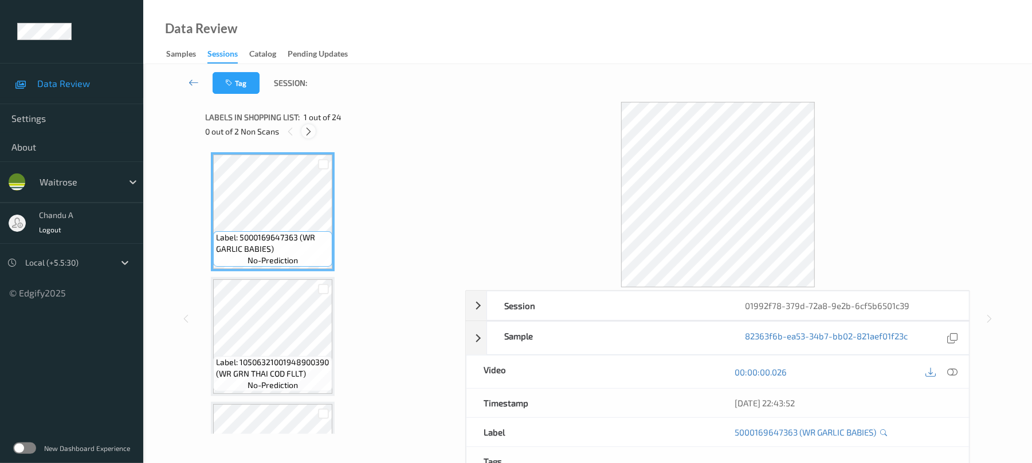
click at [312, 129] on icon at bounding box center [309, 132] width 10 height 10
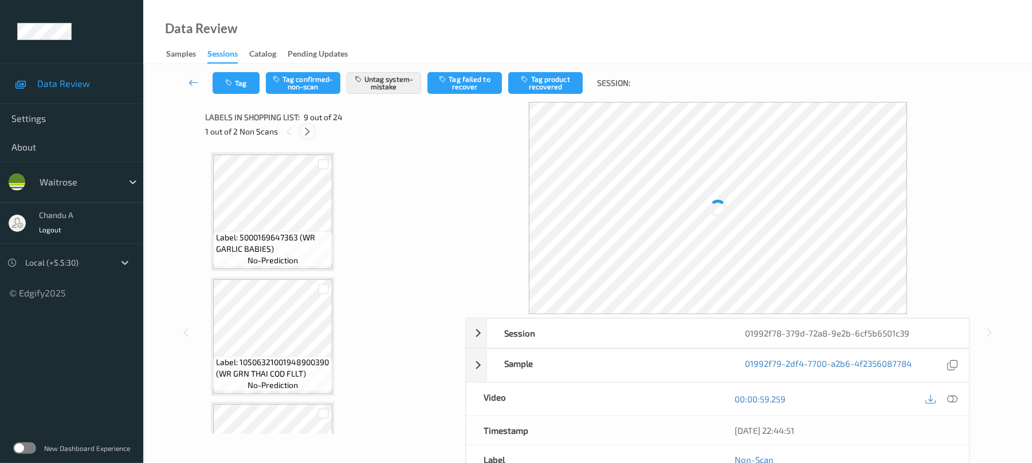
scroll to position [880, 0]
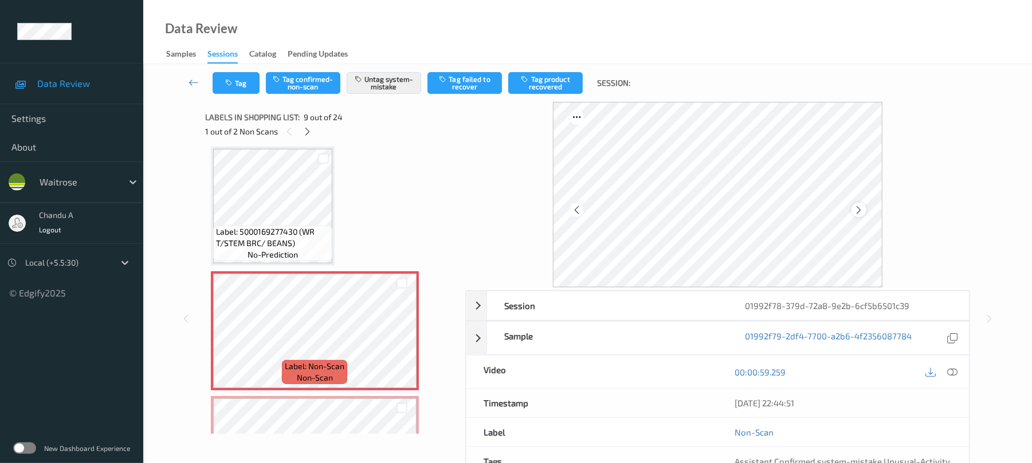
click at [862, 211] on icon at bounding box center [858, 210] width 10 height 10
click at [221, 81] on button "Tag" at bounding box center [236, 83] width 47 height 22
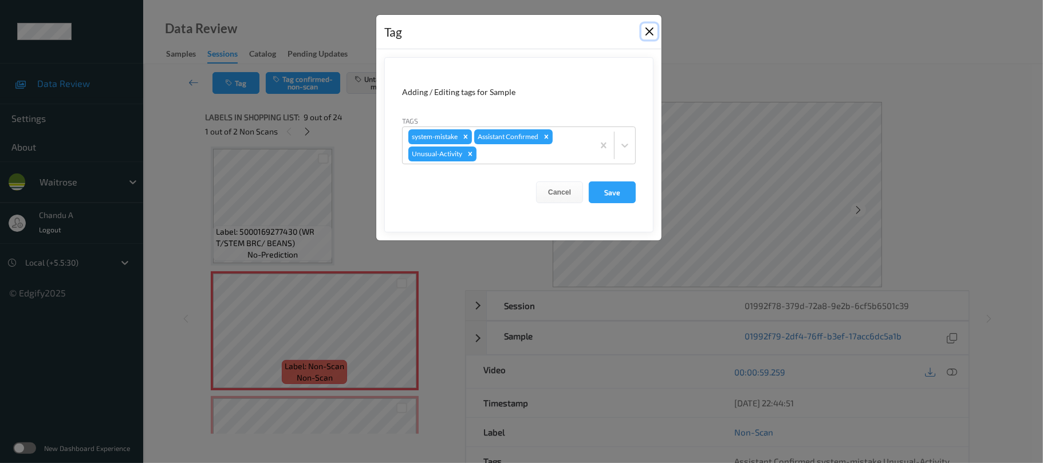
click at [647, 28] on button "Close" at bounding box center [650, 31] width 16 height 16
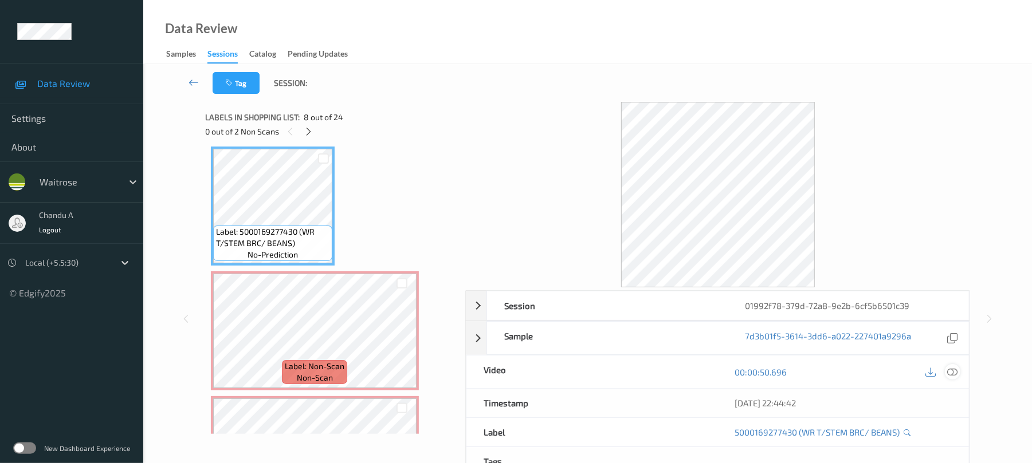
click at [950, 373] on icon at bounding box center [952, 372] width 10 height 10
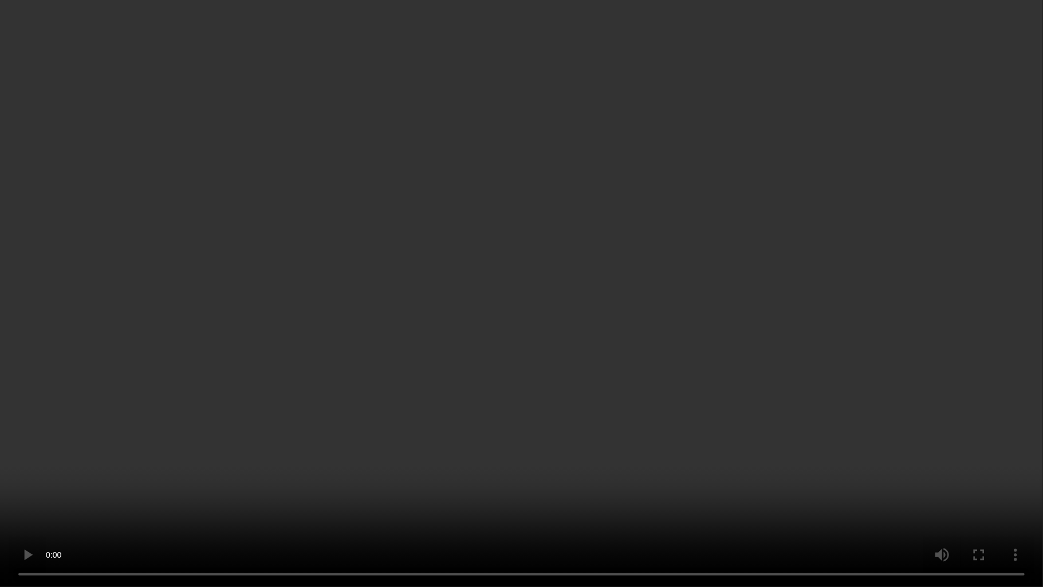
click at [605, 274] on video at bounding box center [521, 293] width 1043 height 587
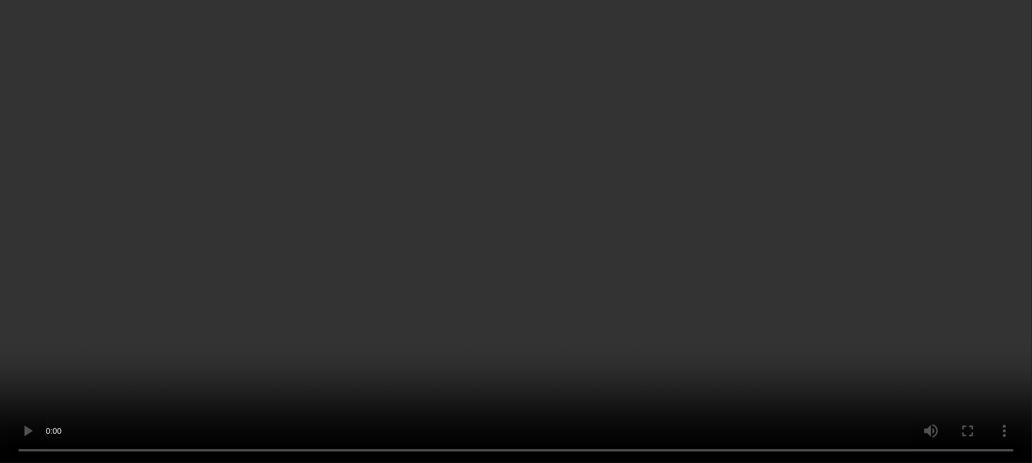
scroll to position [1032, 0]
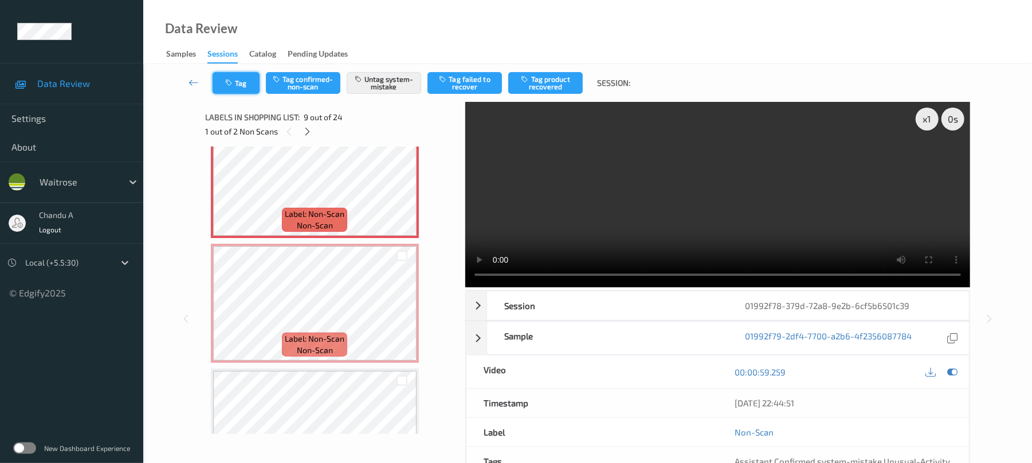
click at [237, 81] on button "Tag" at bounding box center [236, 83] width 47 height 22
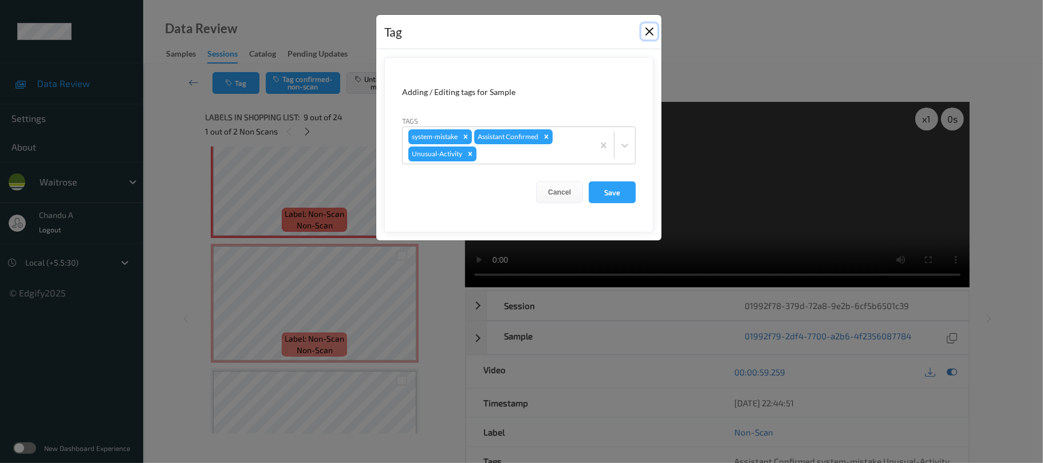
click at [650, 35] on button "Close" at bounding box center [650, 31] width 16 height 16
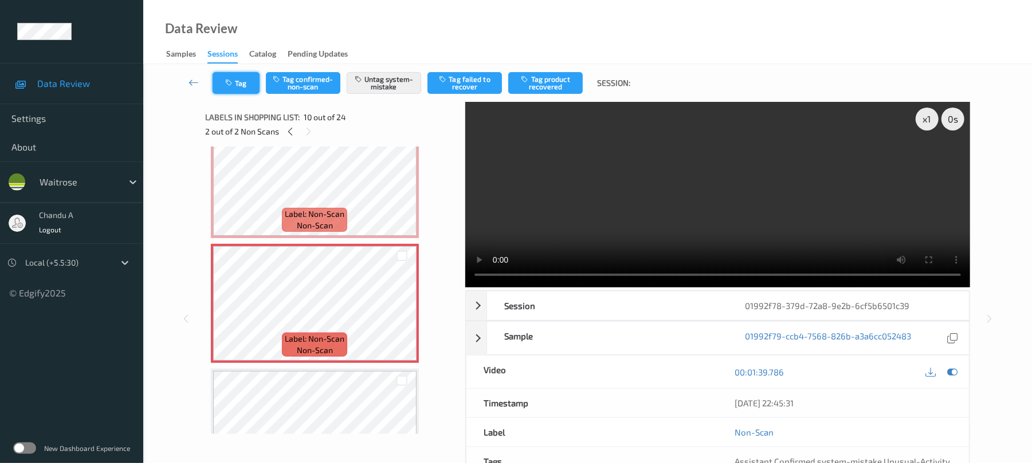
click at [251, 85] on button "Tag" at bounding box center [236, 83] width 47 height 22
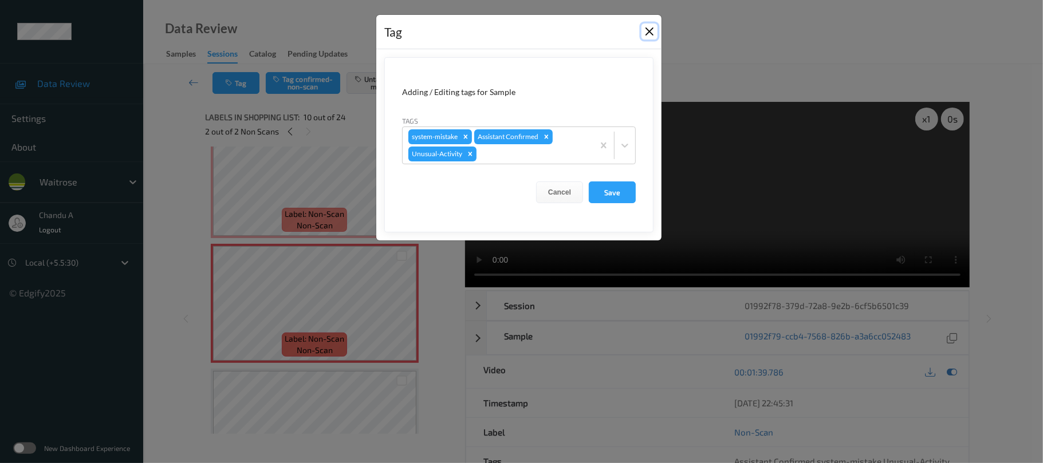
click at [649, 37] on button "Close" at bounding box center [650, 31] width 16 height 16
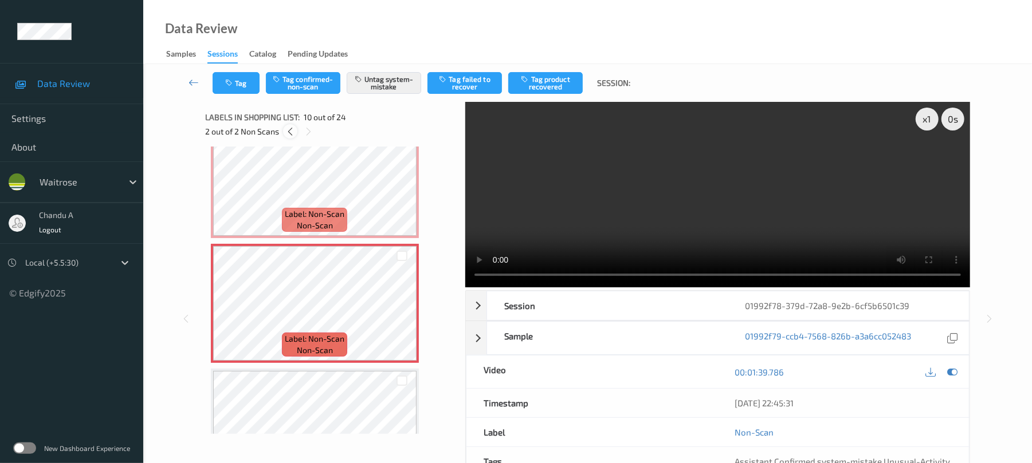
click at [288, 132] on icon at bounding box center [290, 132] width 10 height 10
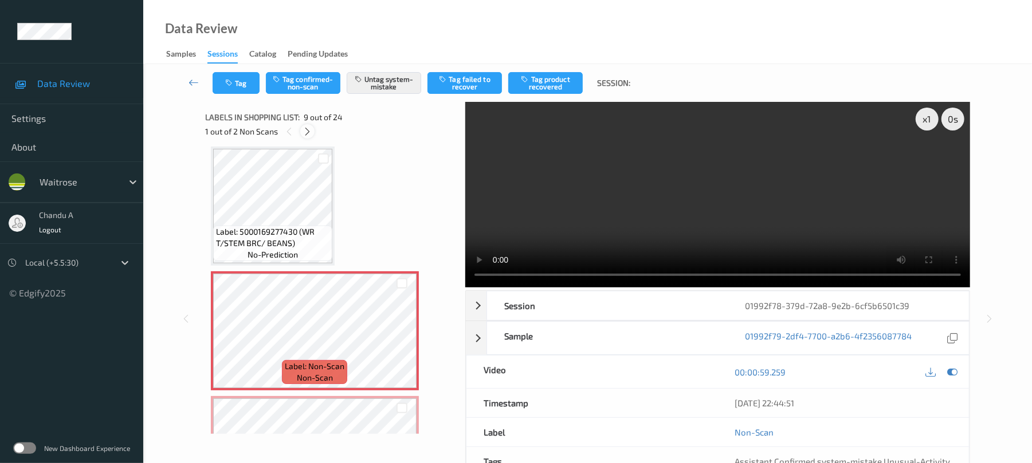
click at [310, 131] on icon at bounding box center [307, 132] width 10 height 10
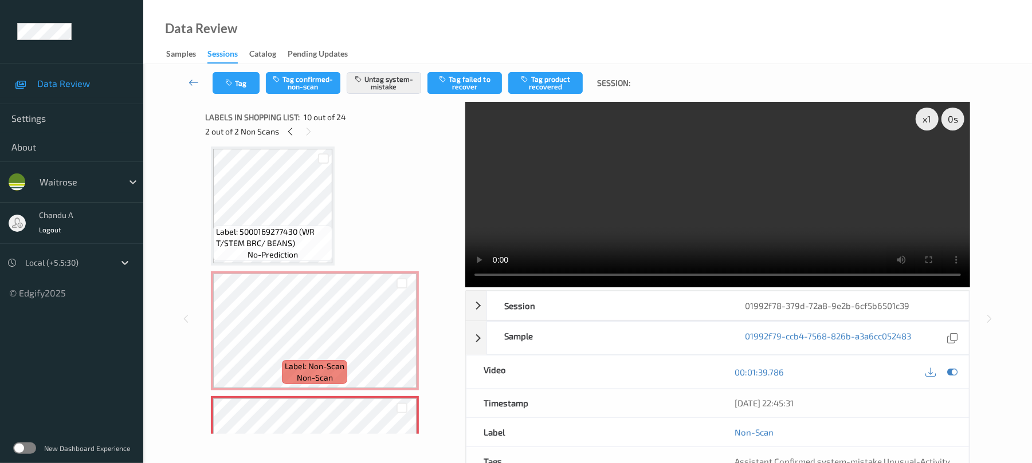
scroll to position [1005, 0]
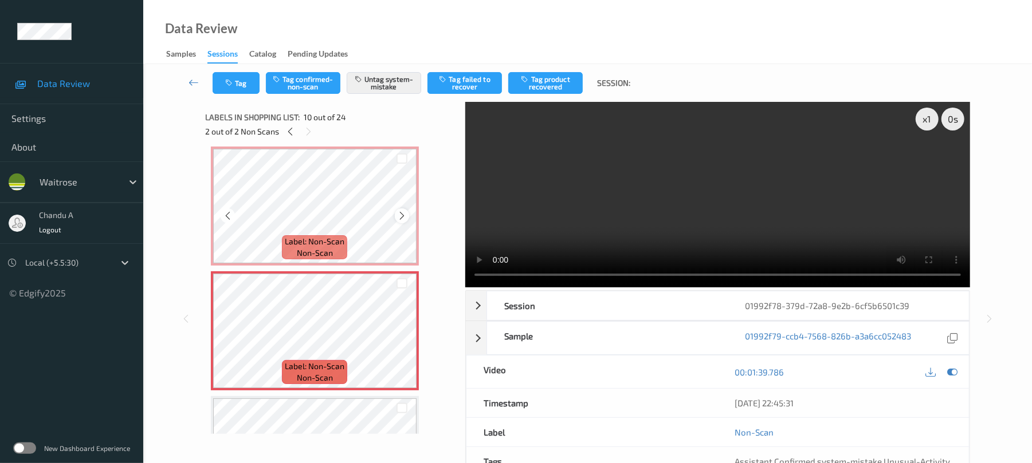
click at [397, 214] on icon at bounding box center [402, 216] width 10 height 10
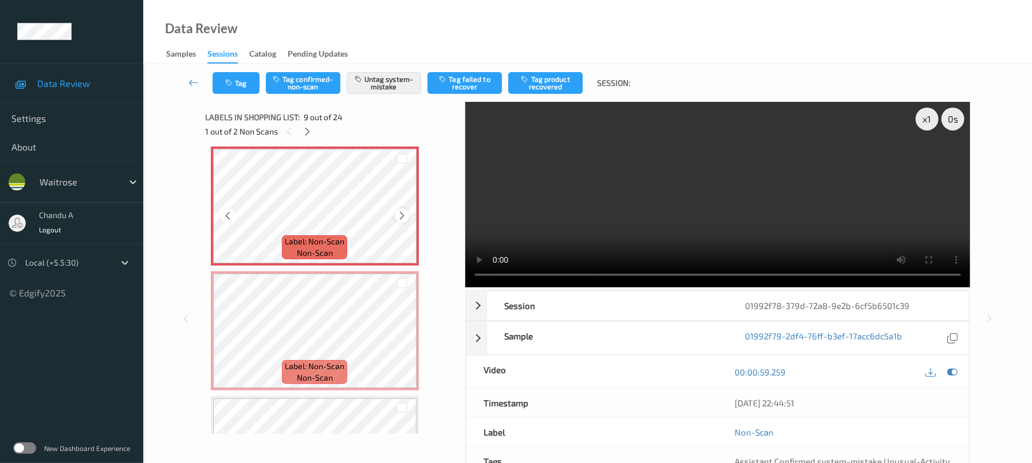
click at [399, 214] on icon at bounding box center [402, 216] width 10 height 10
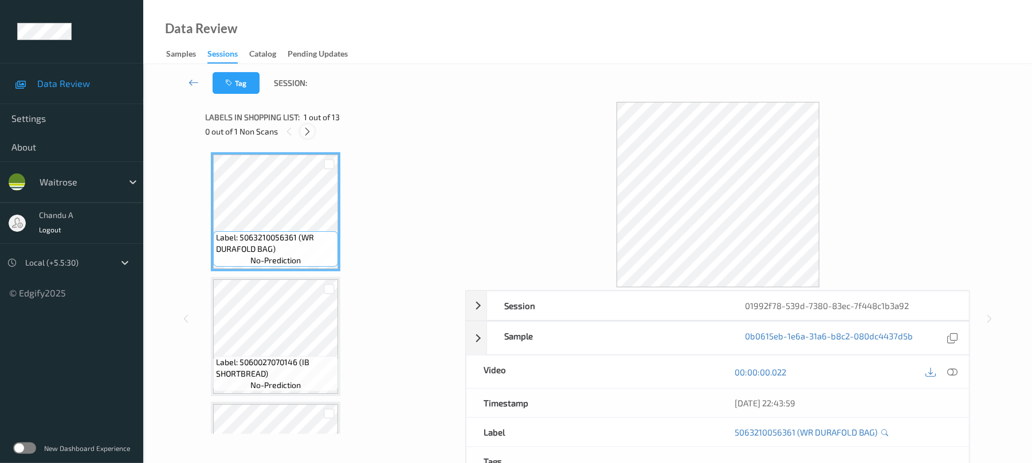
click at [309, 128] on icon at bounding box center [307, 132] width 10 height 10
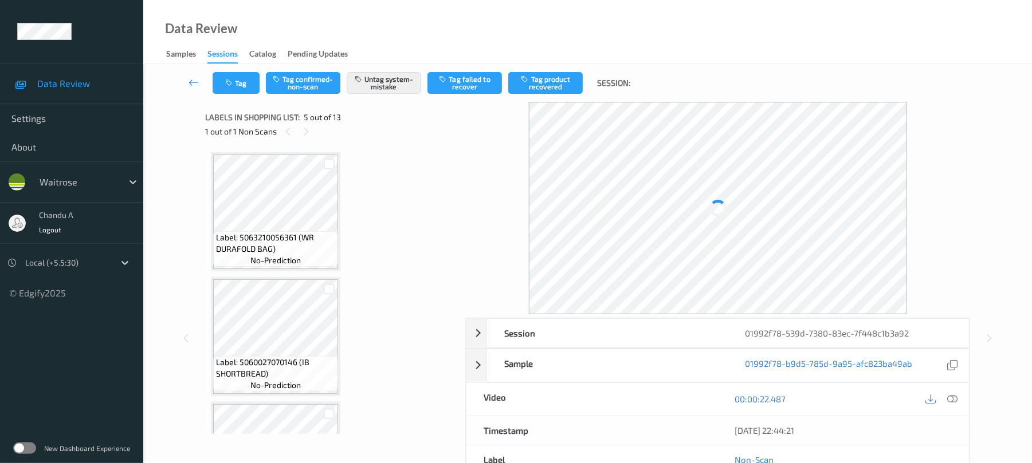
scroll to position [380, 0]
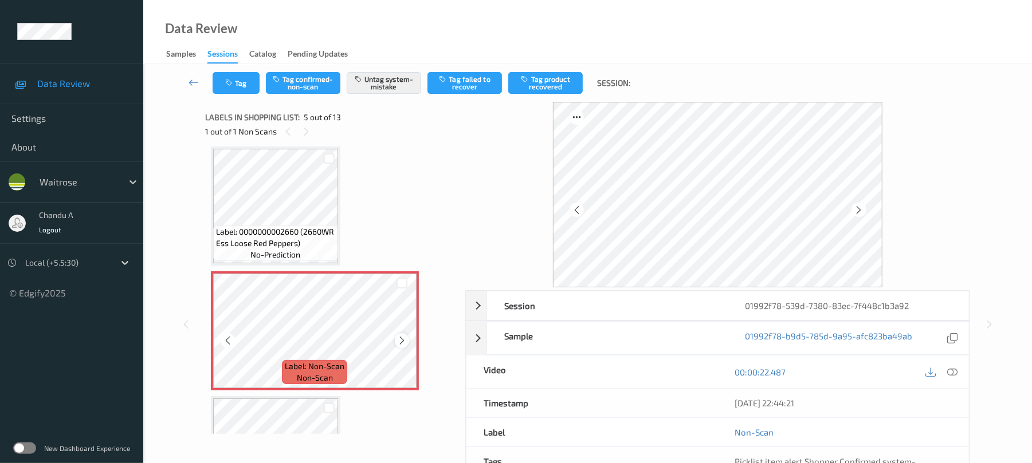
click at [402, 337] on icon at bounding box center [402, 341] width 10 height 10
click at [223, 79] on button "Tag" at bounding box center [236, 83] width 47 height 22
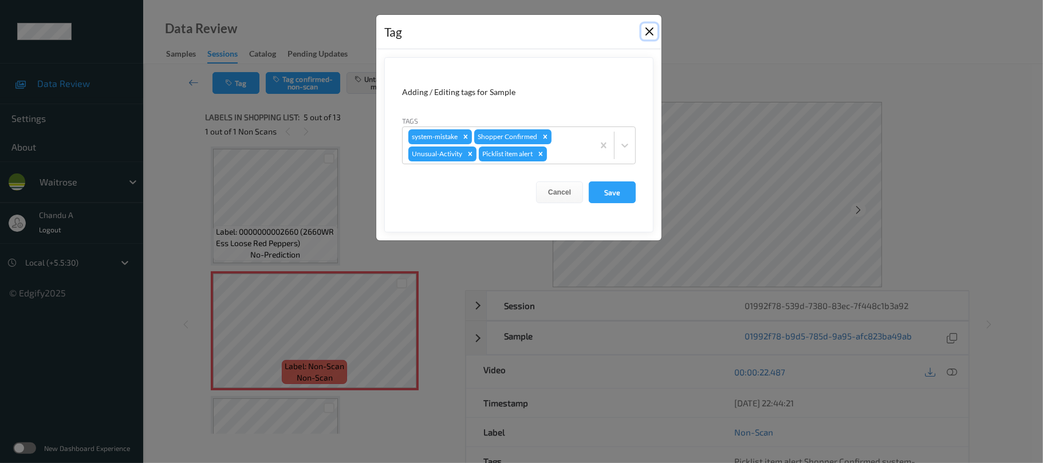
click at [650, 30] on button "Close" at bounding box center [650, 31] width 16 height 16
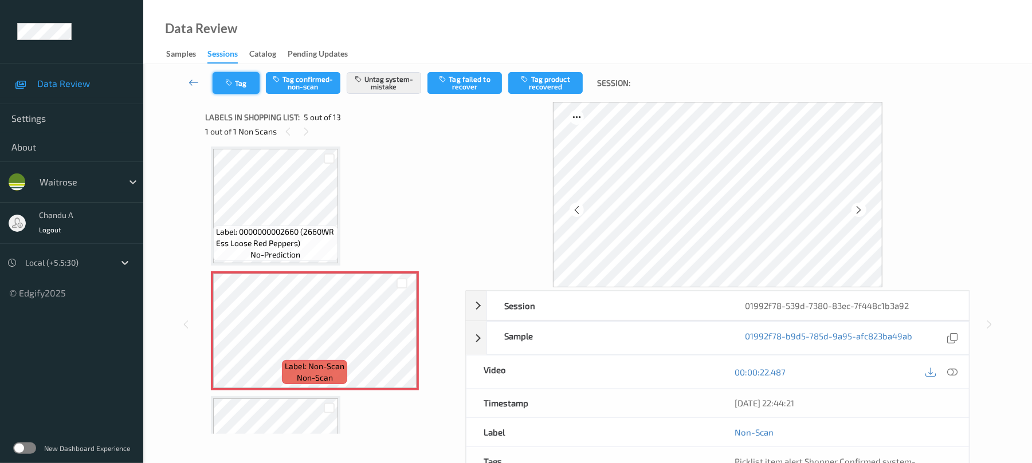
click at [222, 80] on button "Tag" at bounding box center [236, 83] width 47 height 22
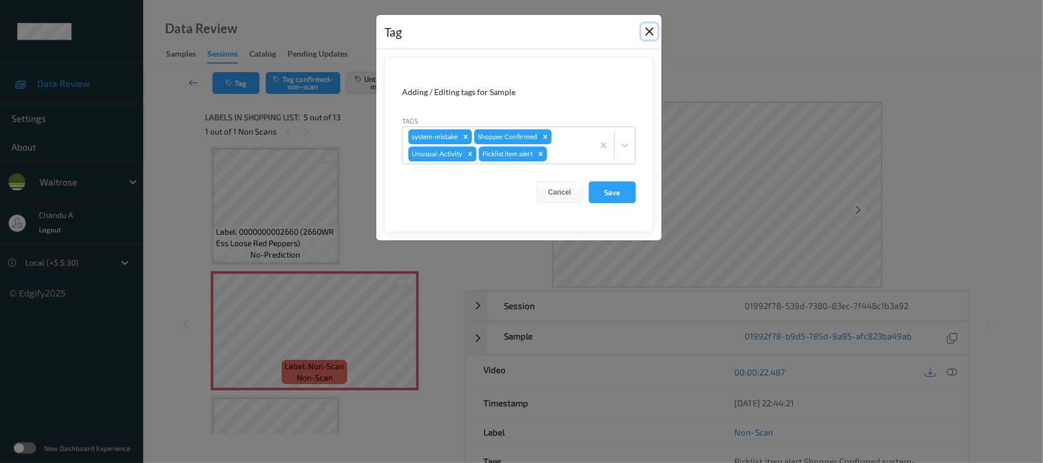
click at [644, 33] on button "Close" at bounding box center [650, 31] width 16 height 16
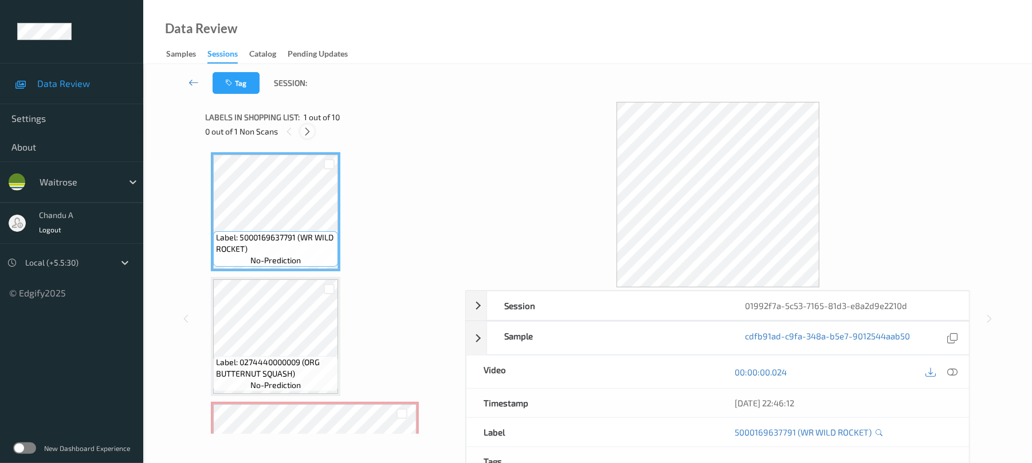
click at [310, 132] on icon at bounding box center [307, 132] width 10 height 10
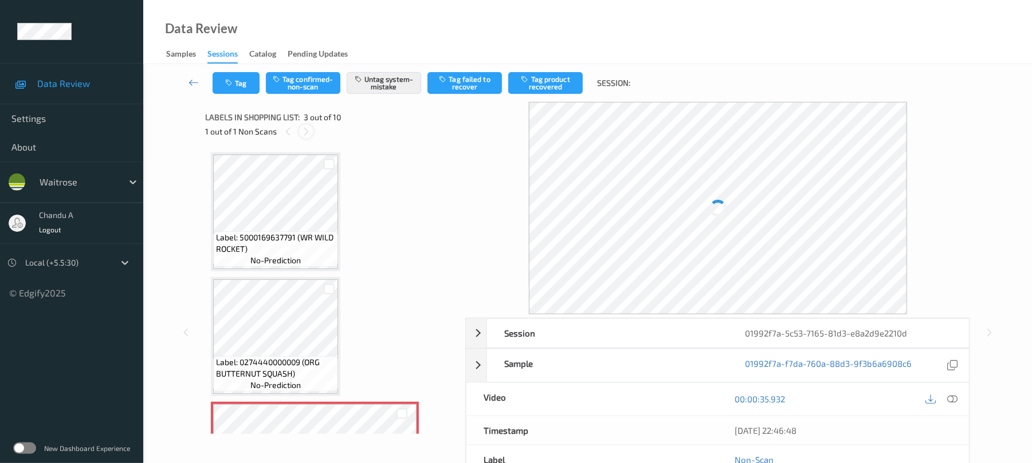
scroll to position [131, 0]
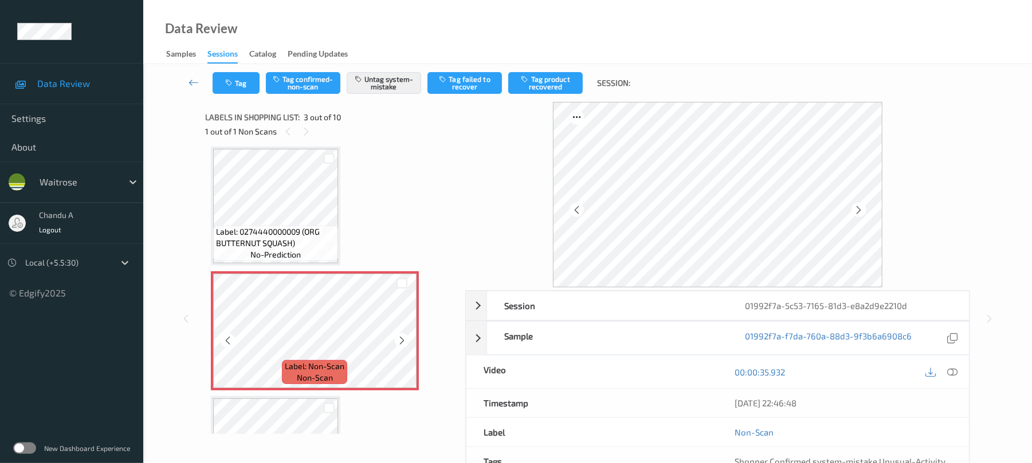
click at [403, 337] on icon at bounding box center [402, 341] width 10 height 10
click at [234, 90] on button "Tag" at bounding box center [236, 83] width 47 height 22
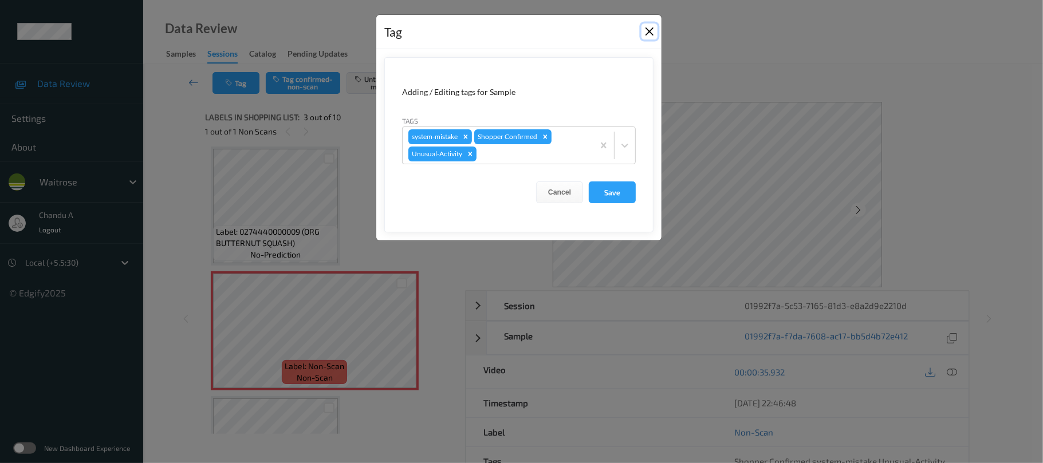
click at [651, 30] on button "Close" at bounding box center [650, 31] width 16 height 16
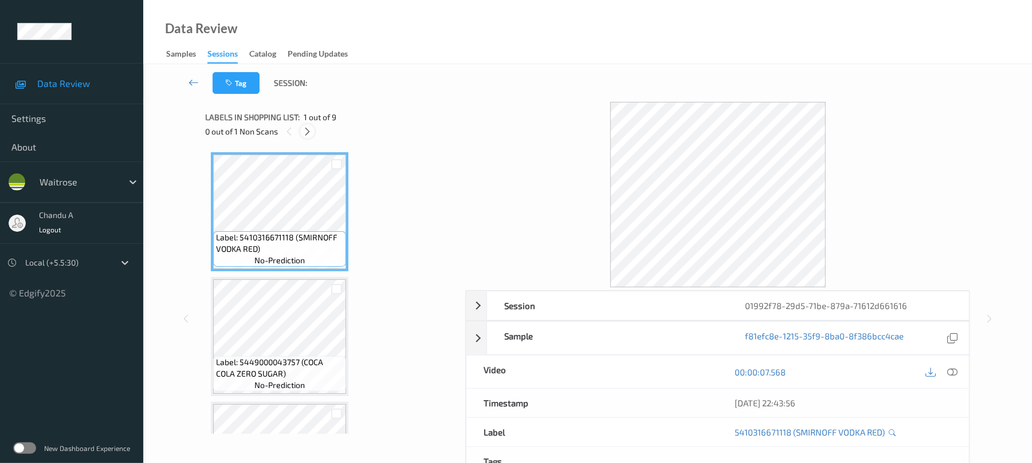
click at [307, 132] on icon at bounding box center [307, 132] width 10 height 10
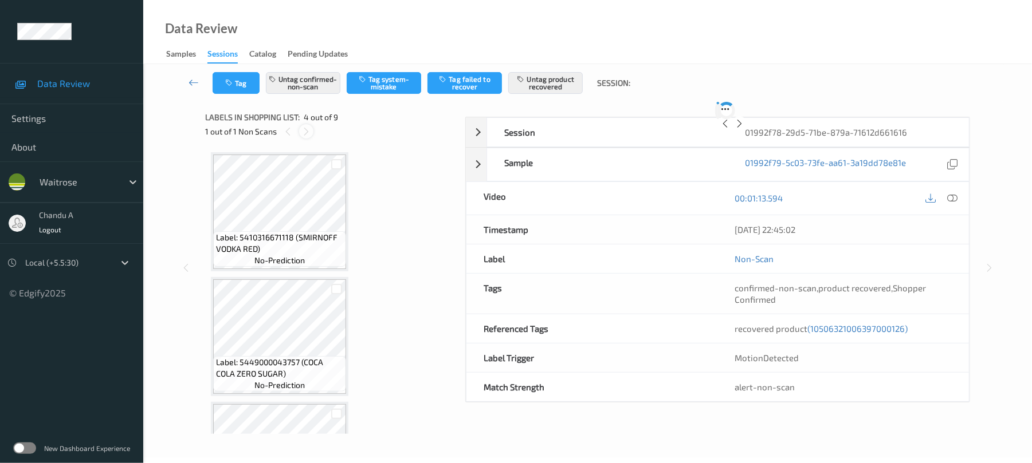
scroll to position [255, 0]
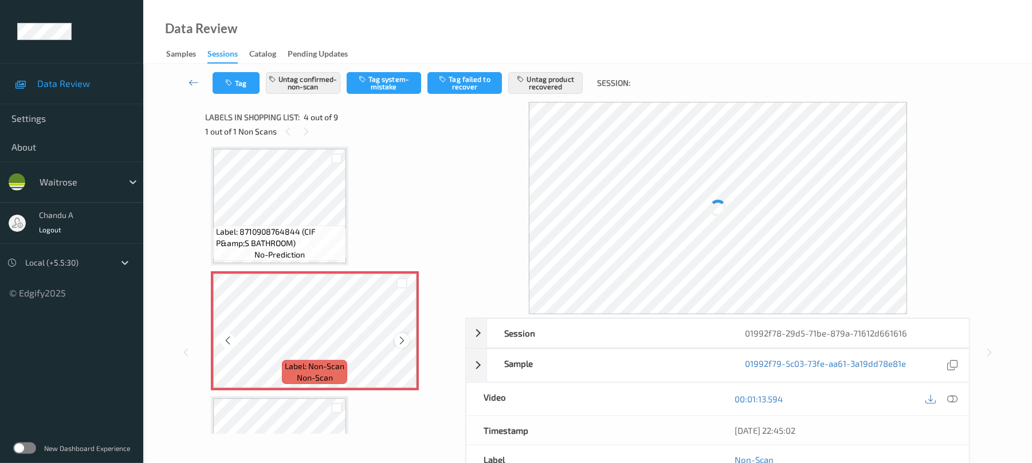
click at [402, 338] on icon at bounding box center [402, 341] width 10 height 10
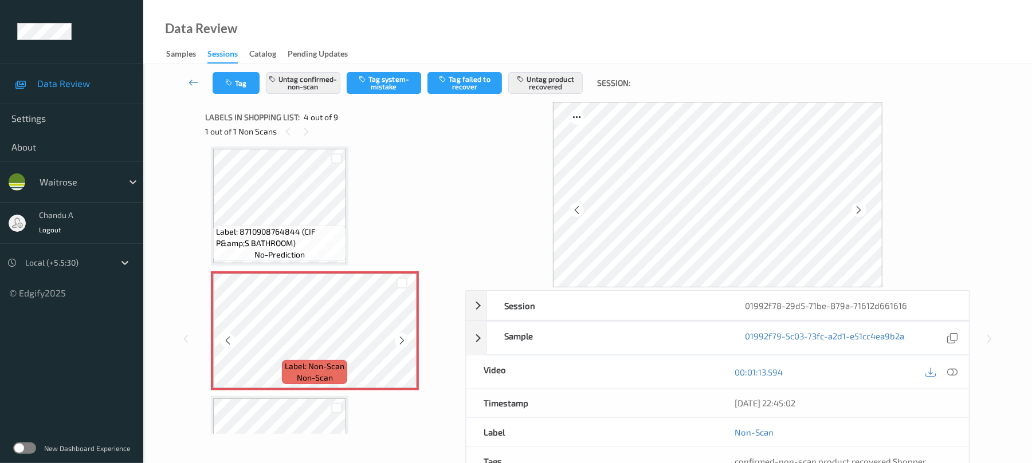
click at [402, 338] on icon at bounding box center [402, 341] width 10 height 10
click at [406, 338] on icon at bounding box center [402, 341] width 10 height 10
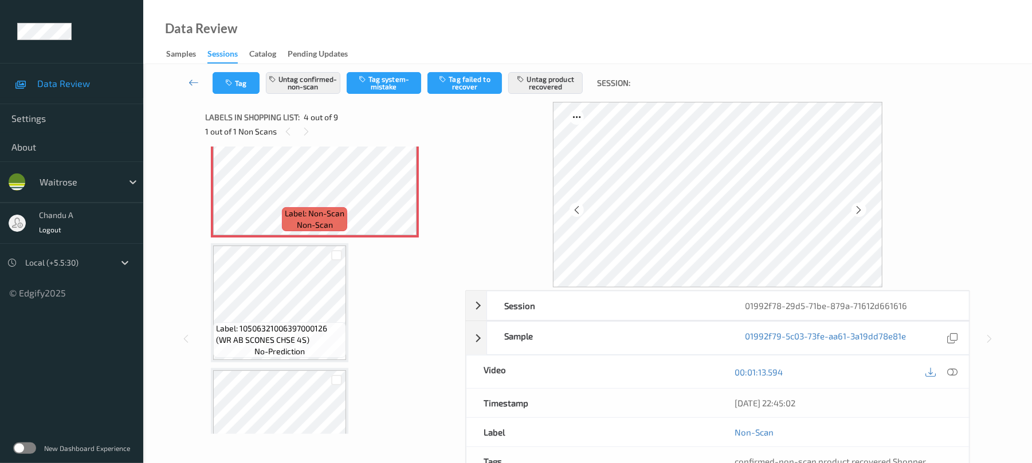
scroll to position [332, 0]
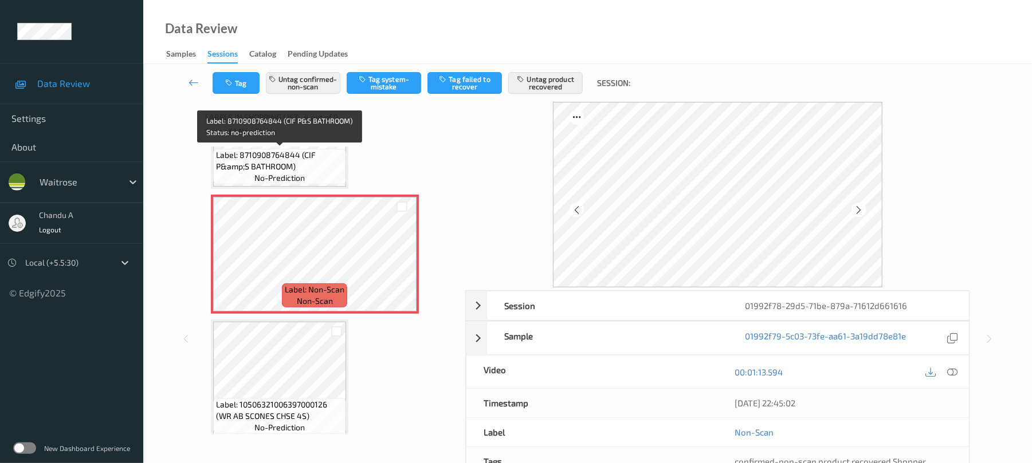
click at [319, 174] on div "Label: 8710908764844 (CIF P&amp;S BATHROOM) no-prediction" at bounding box center [279, 167] width 133 height 36
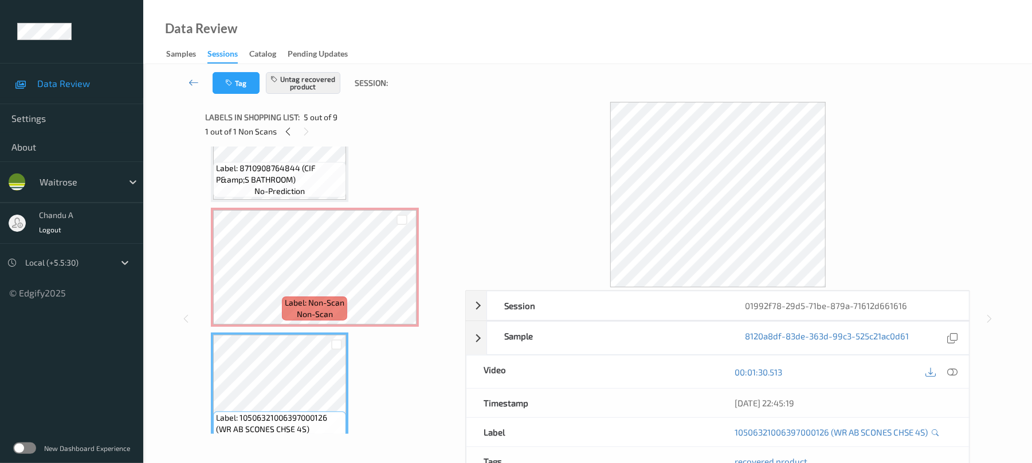
scroll to position [305, 0]
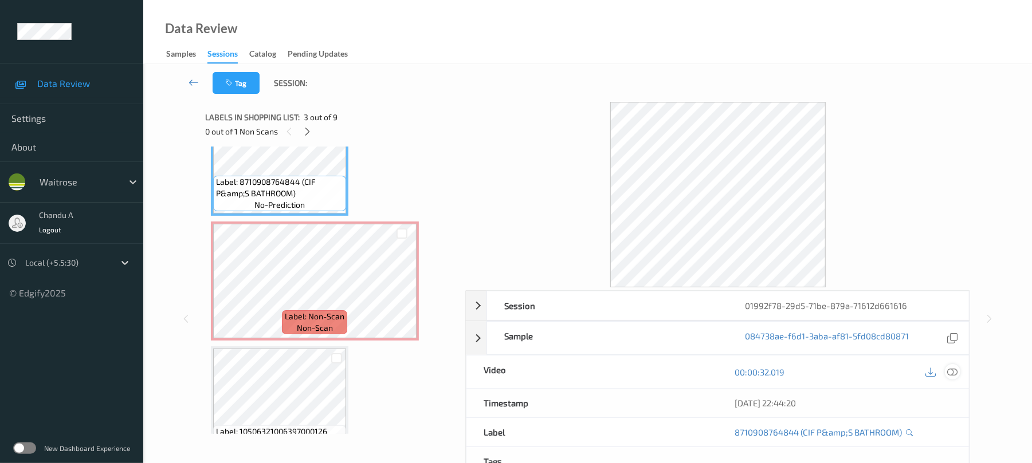
click at [954, 373] on icon at bounding box center [952, 372] width 10 height 10
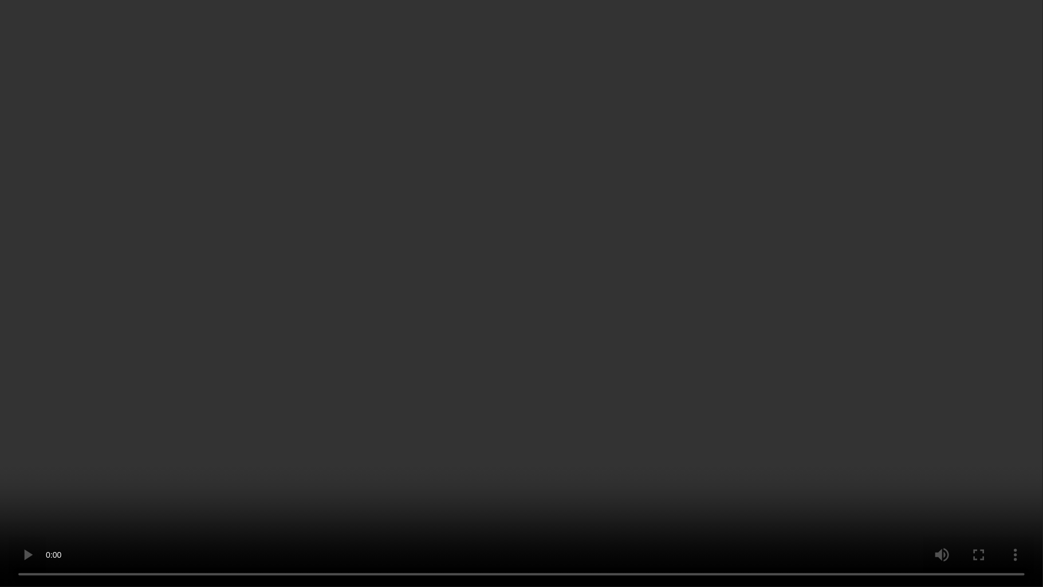
click at [601, 335] on video at bounding box center [521, 293] width 1043 height 587
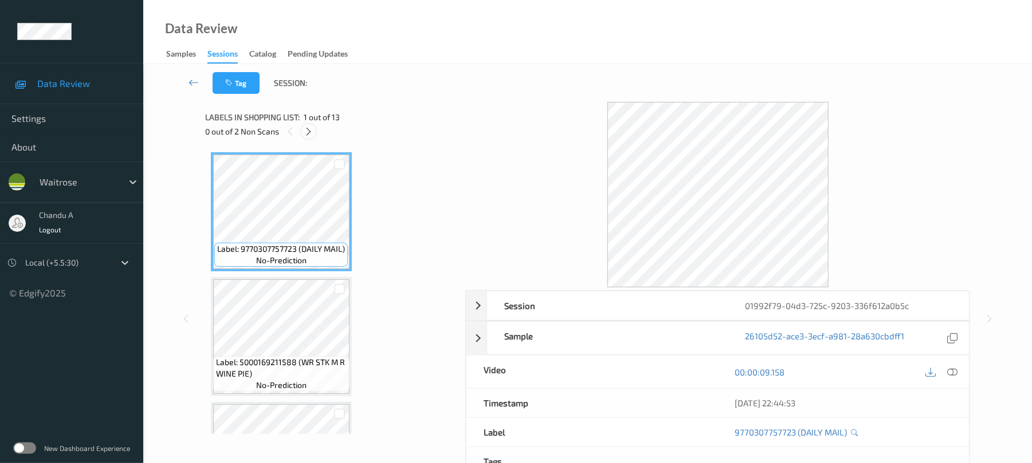
click at [310, 127] on icon at bounding box center [309, 132] width 10 height 10
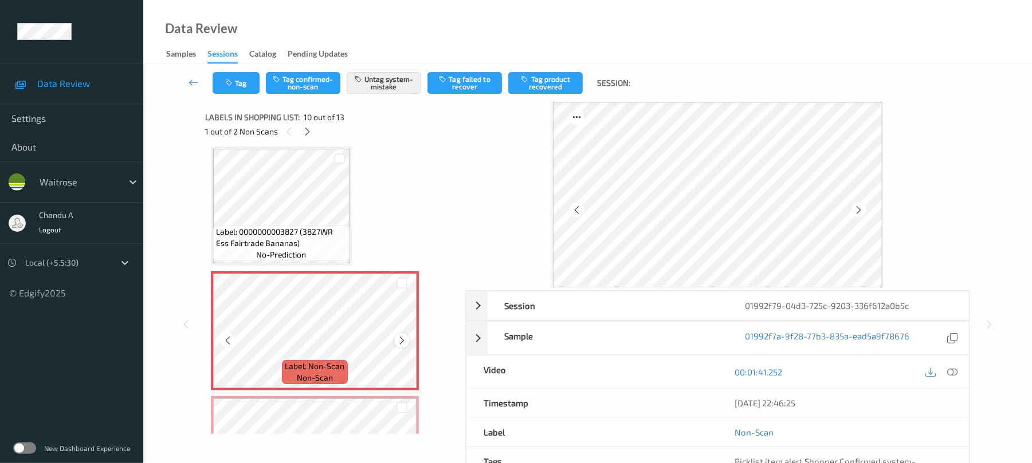
click at [404, 336] on icon at bounding box center [402, 341] width 10 height 10
click at [235, 89] on button "Tag" at bounding box center [236, 83] width 47 height 22
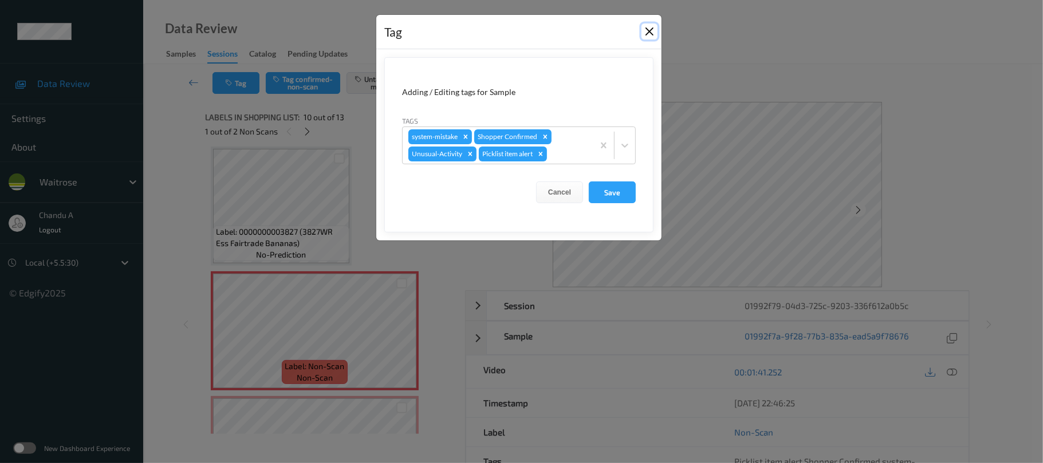
click at [649, 30] on button "Close" at bounding box center [650, 31] width 16 height 16
